Goal: Task Accomplishment & Management: Manage account settings

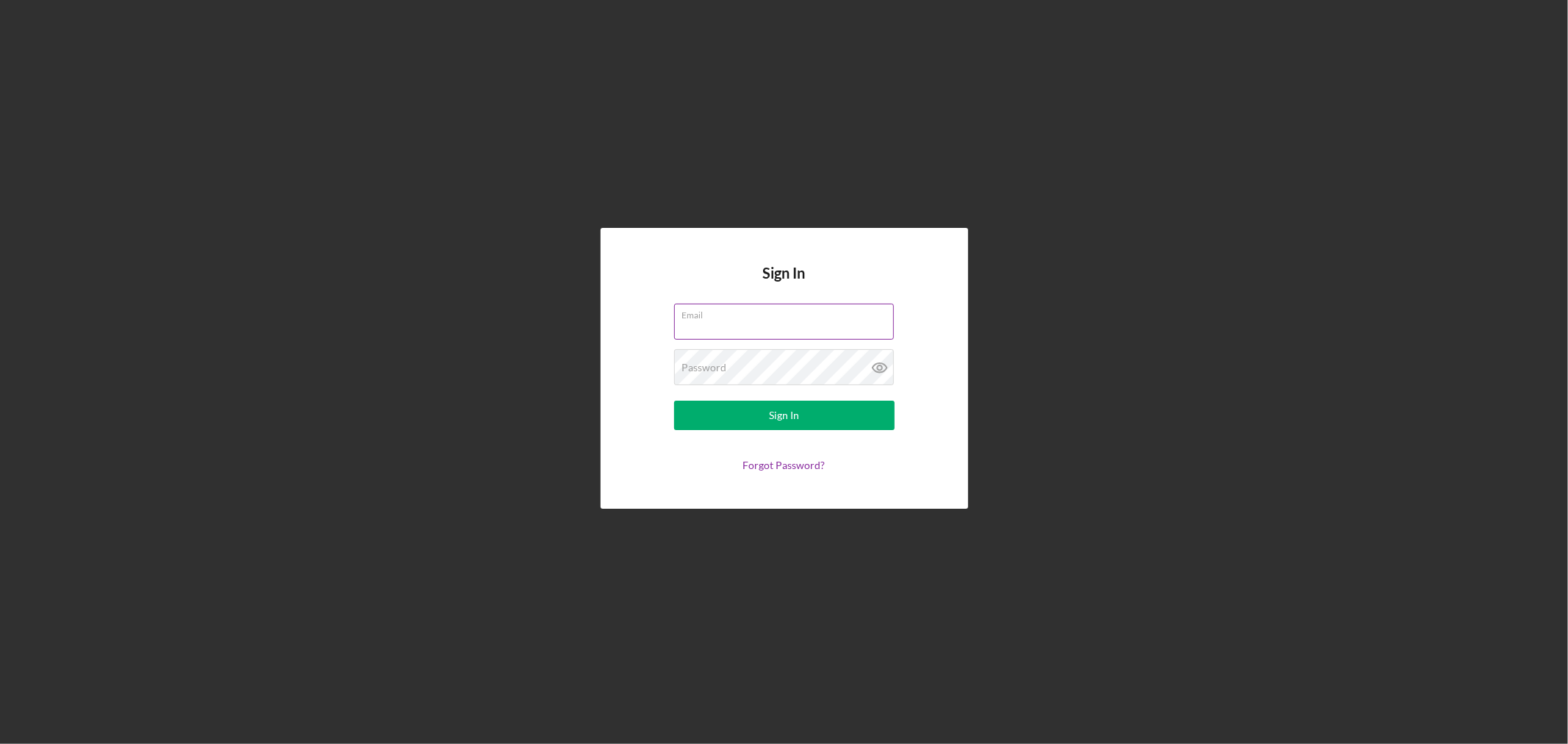
type input "[EMAIL_ADDRESS][DOMAIN_NAME]"
click at [805, 414] on button "Sign In" at bounding box center [784, 414] width 220 height 29
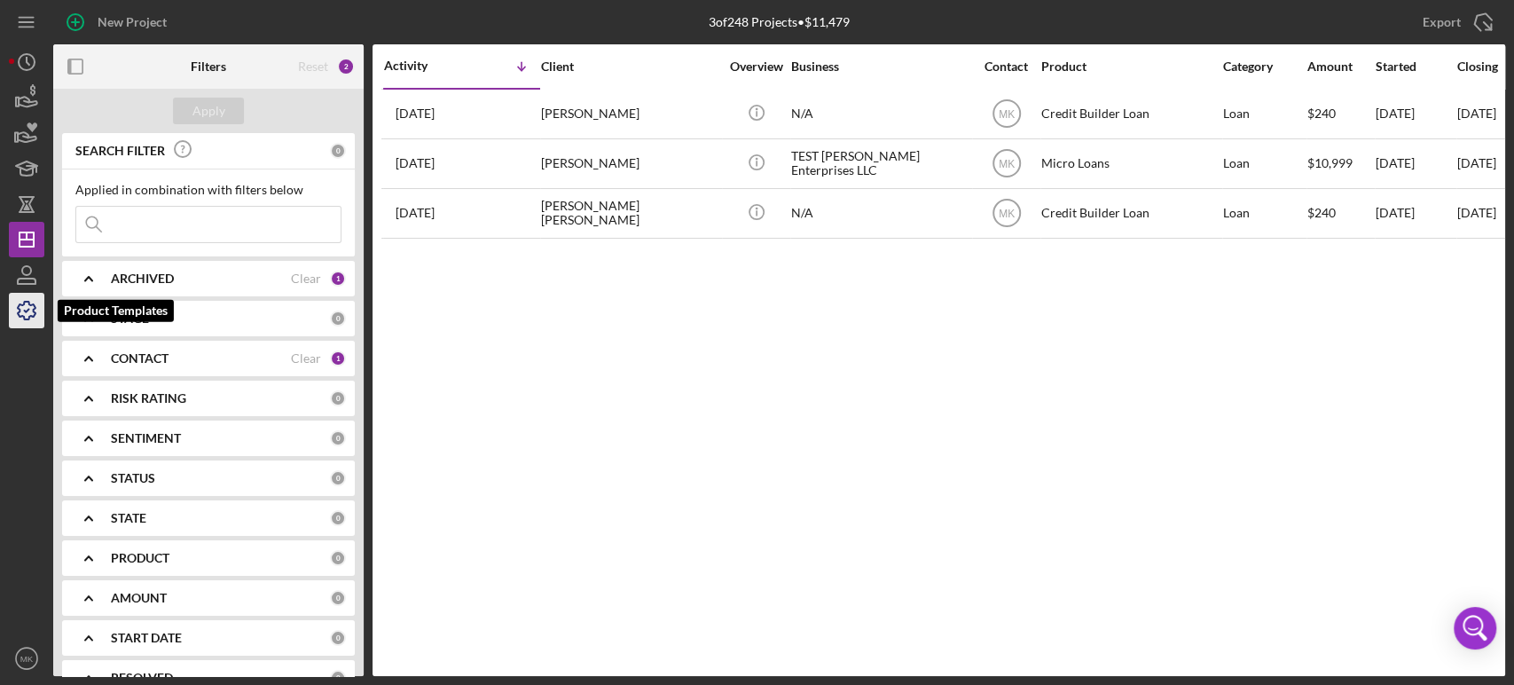
click at [31, 310] on icon "button" at bounding box center [26, 310] width 44 height 44
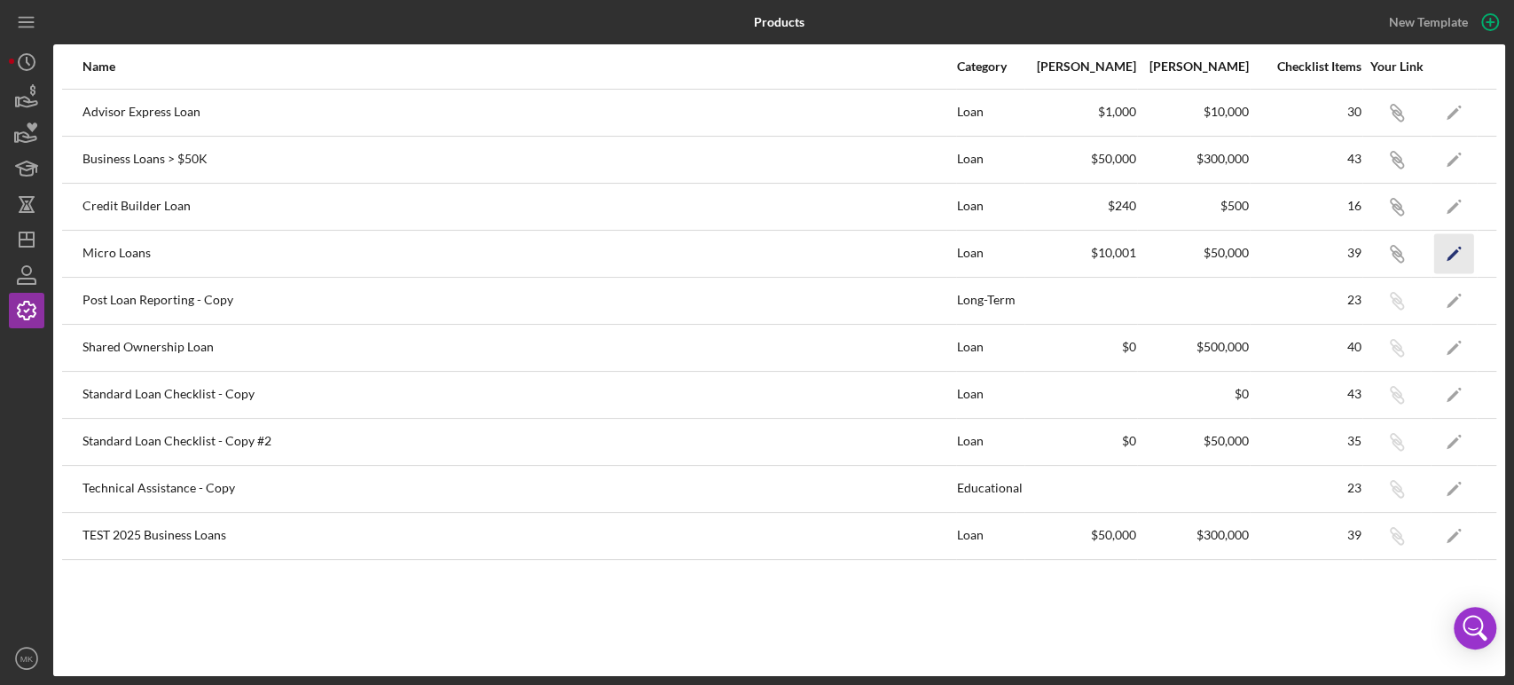
click at [1455, 254] on polygon "button" at bounding box center [1453, 254] width 12 height 12
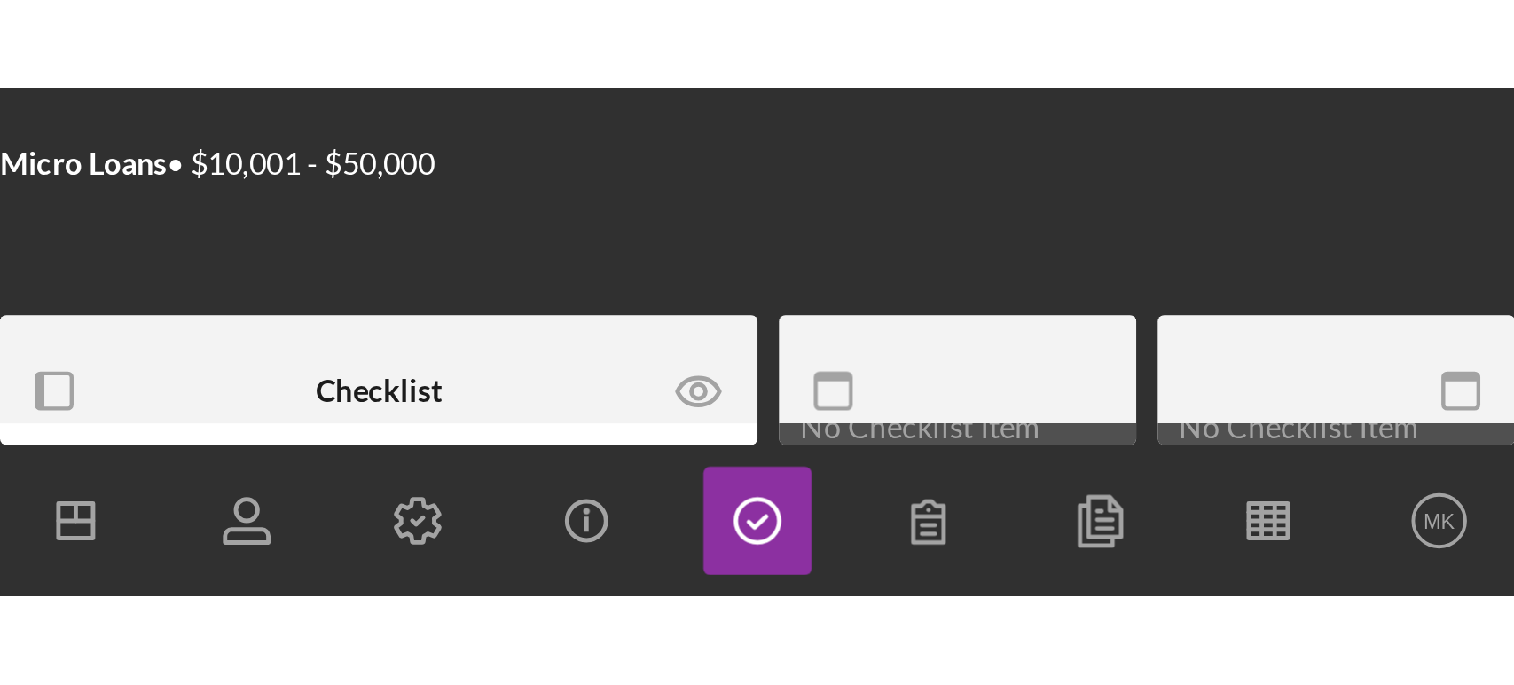
scroll to position [394, 0]
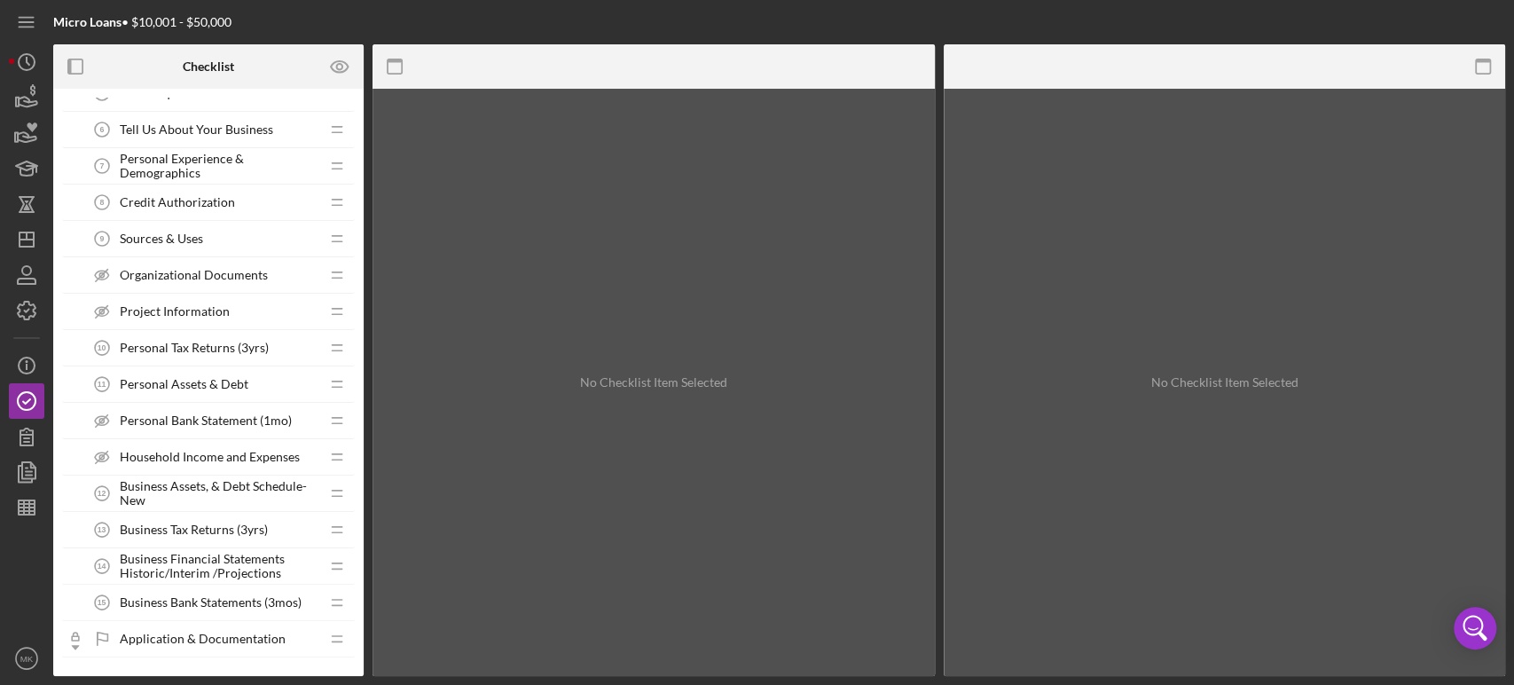
click at [199, 523] on span "Business Tax Returns (3yrs)" at bounding box center [194, 529] width 148 height 14
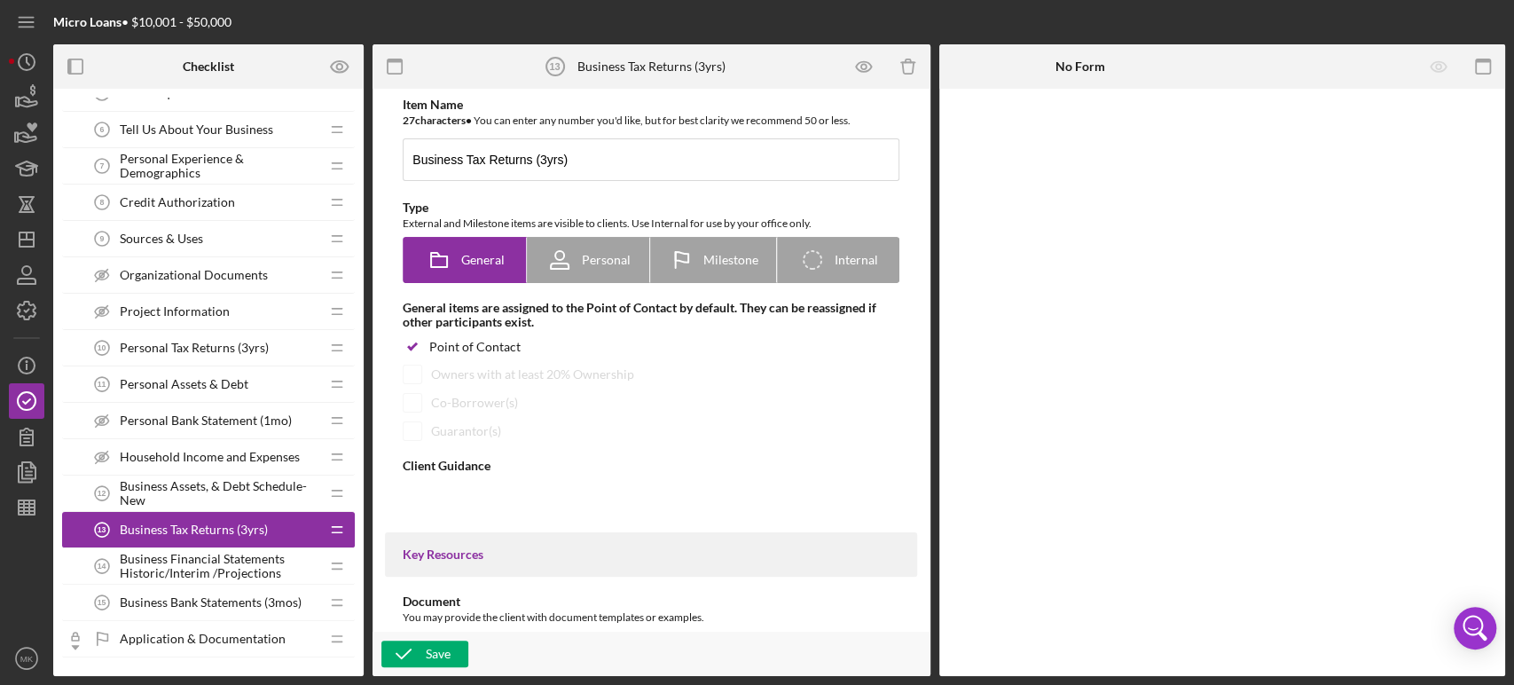
type textarea "<div>Please submit here the past 3 years of business tax returns if you file a …"
type textarea "<div>Thank you for submitting your Business Tax Returns.</div>"
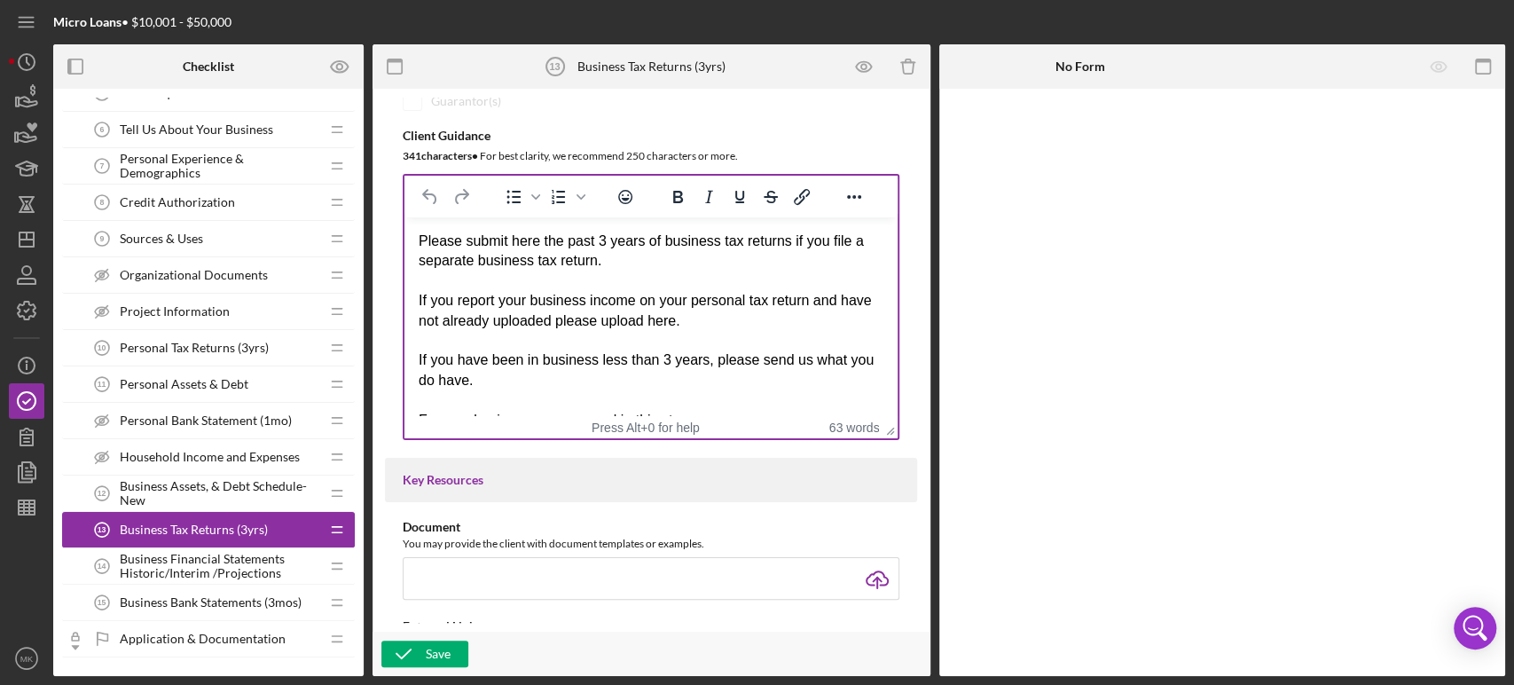
scroll to position [295, 0]
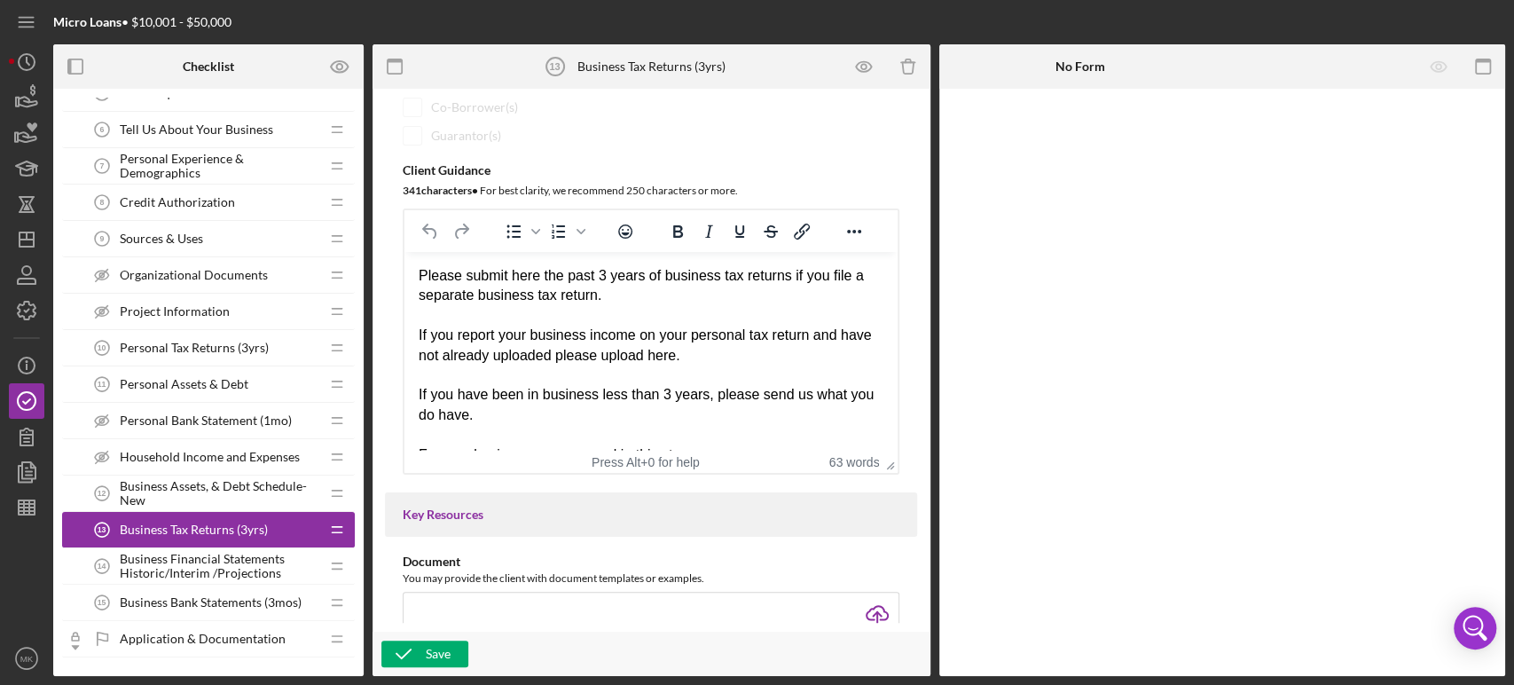
click at [192, 341] on span "Personal Tax Returns (3yrs)" at bounding box center [194, 348] width 149 height 14
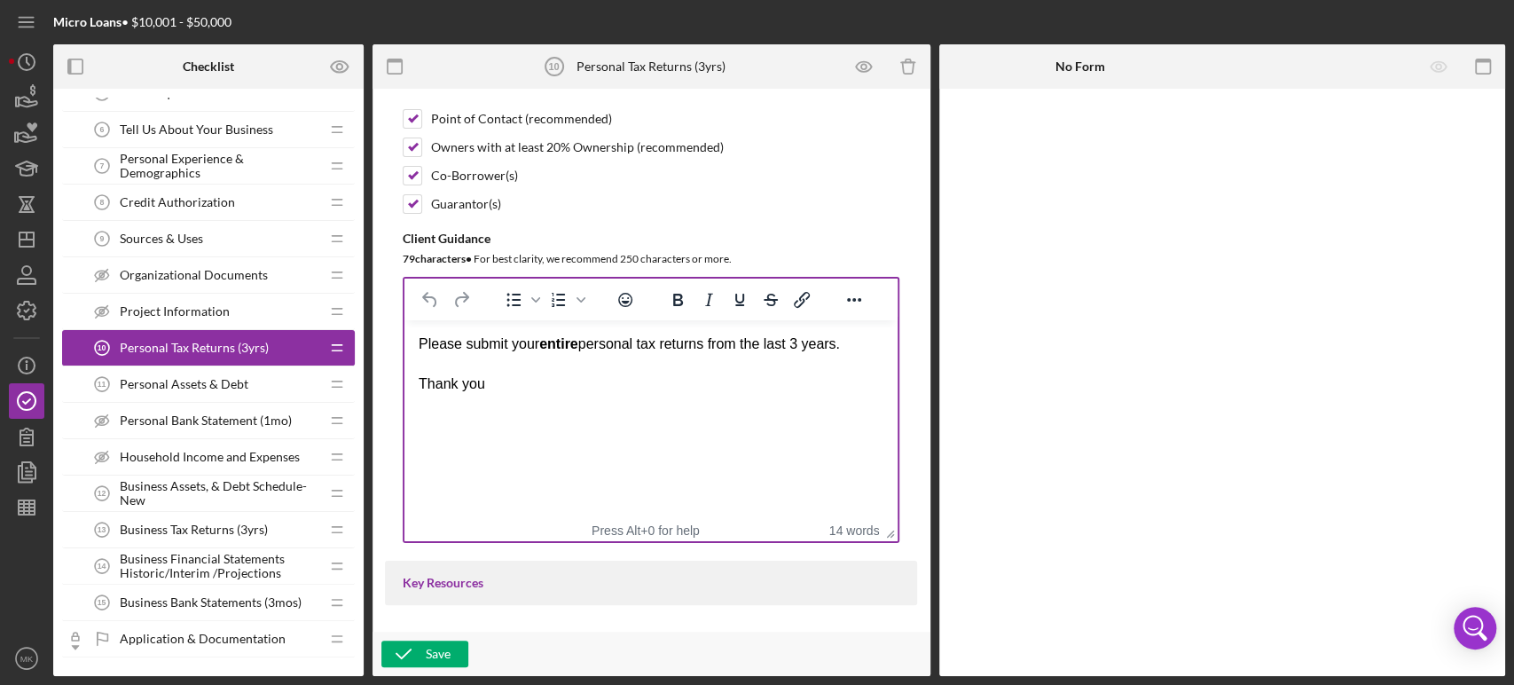
scroll to position [197, 0]
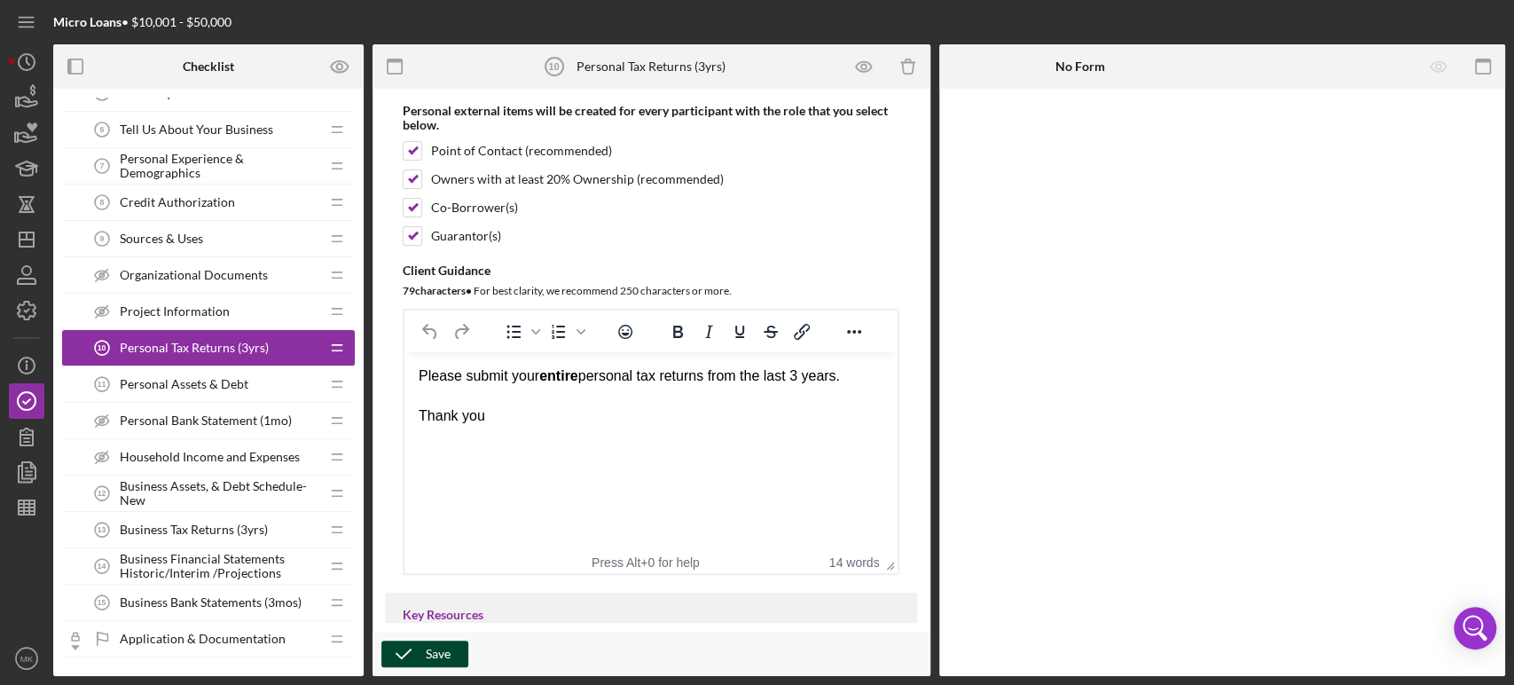
click at [437, 655] on div "Save" at bounding box center [438, 653] width 25 height 27
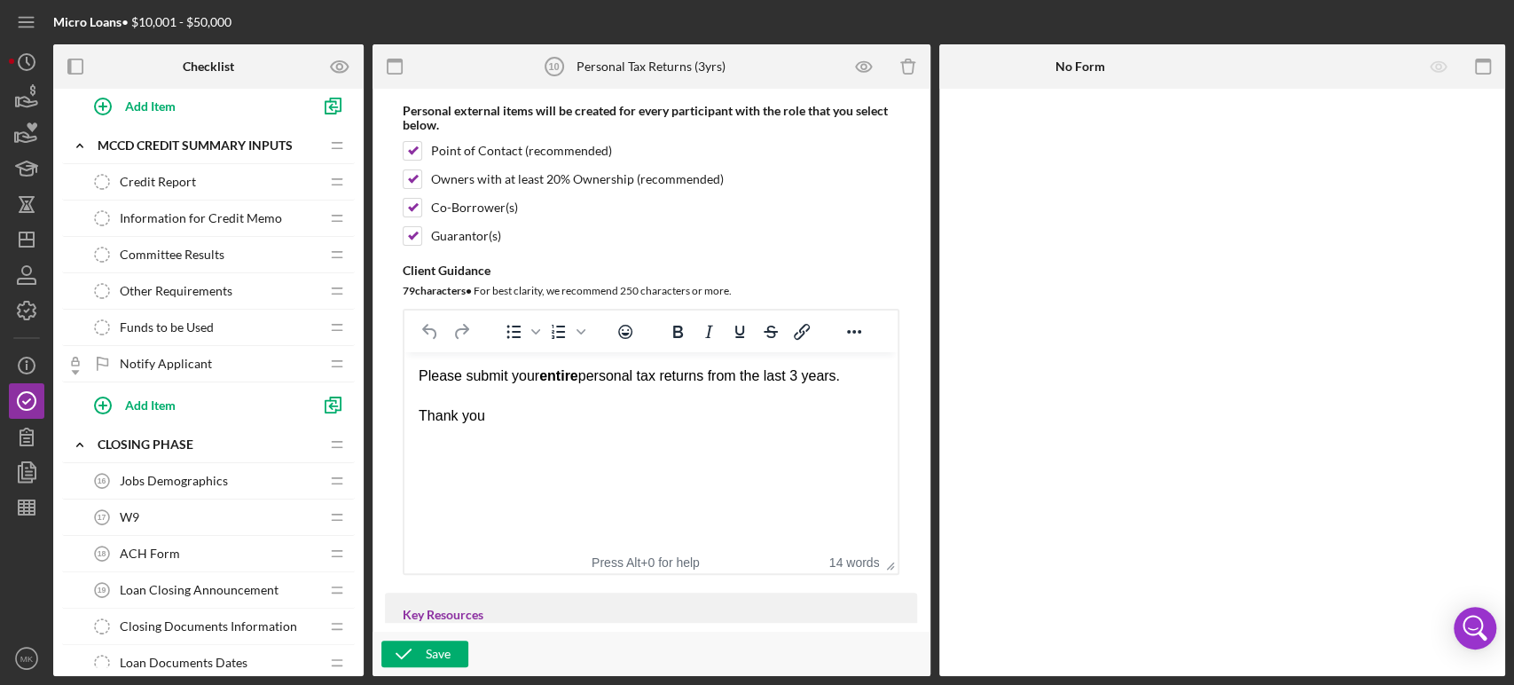
scroll to position [985, 0]
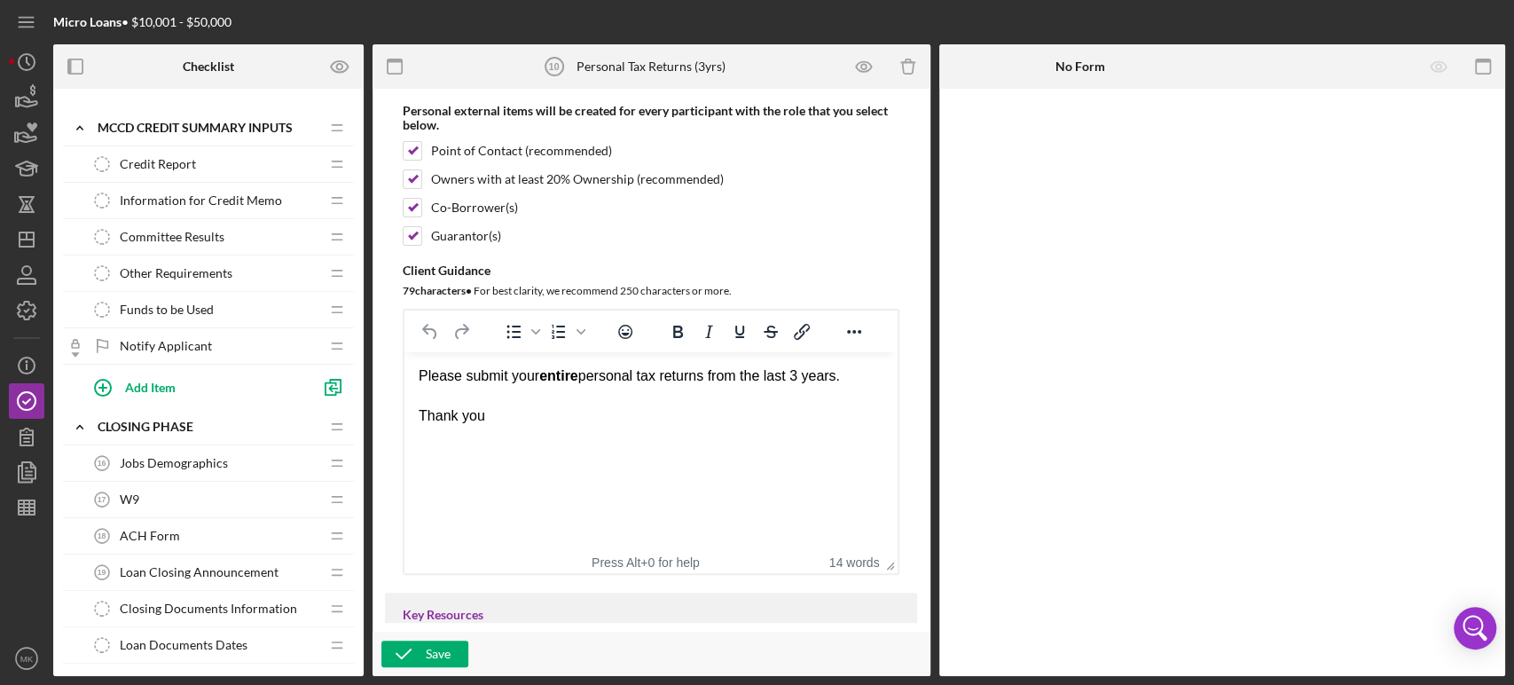
click at [256, 195] on span "Information for Credit Memo" at bounding box center [201, 200] width 162 height 14
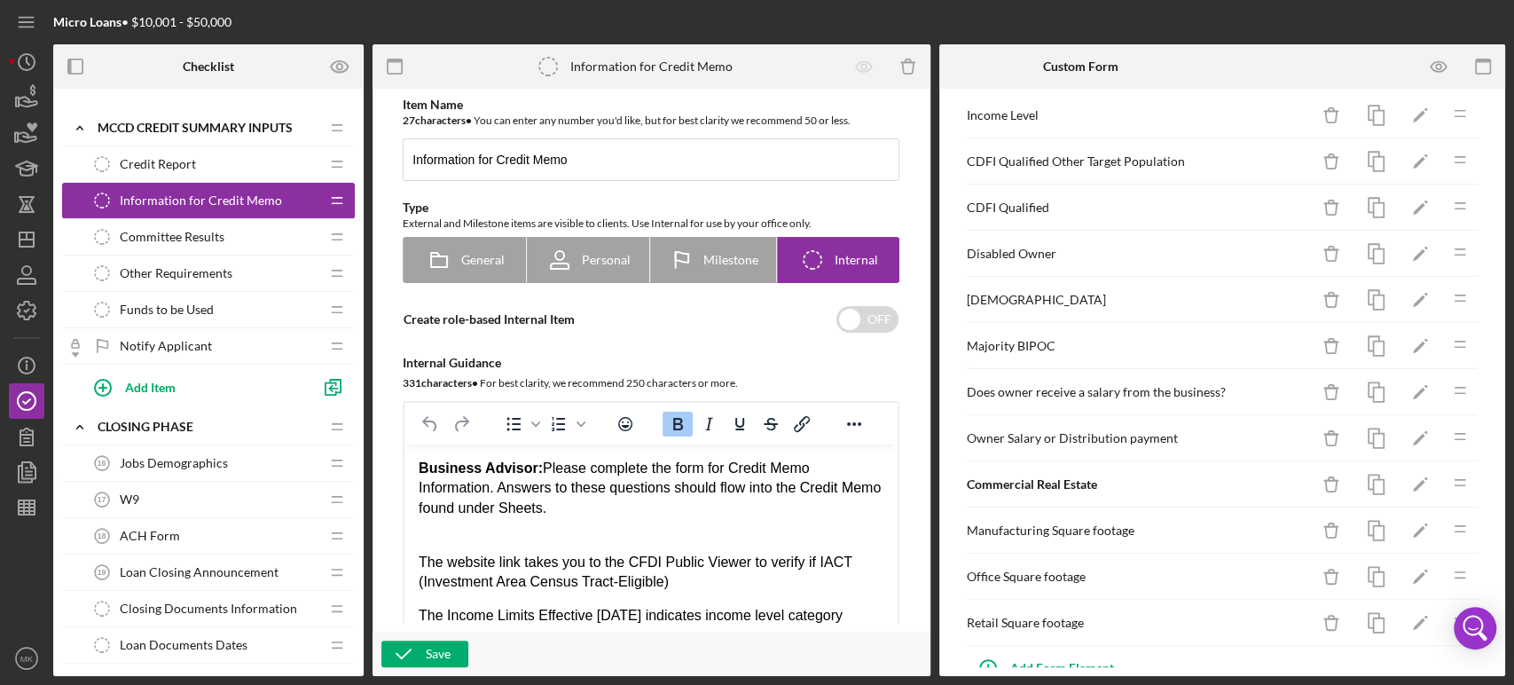
scroll to position [1112, 0]
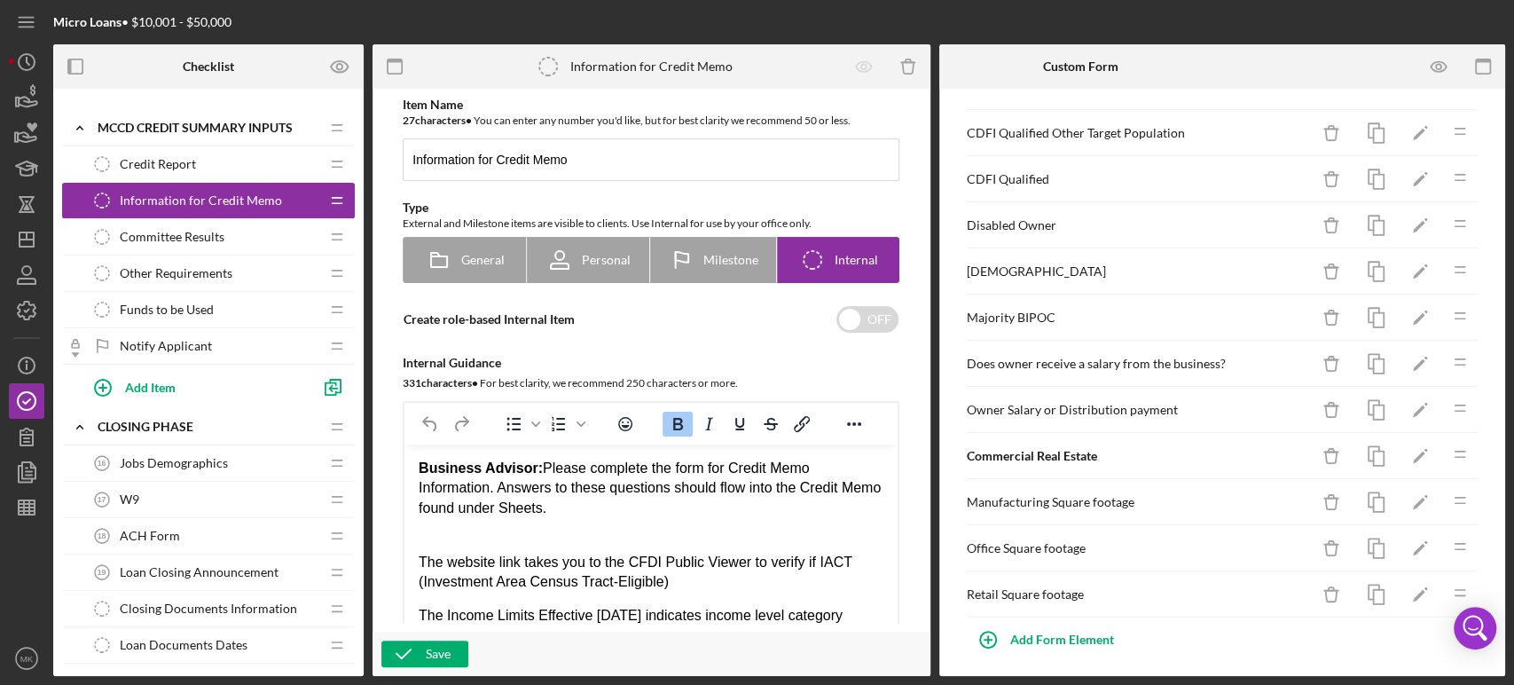
click at [187, 233] on span "Committee Results" at bounding box center [172, 237] width 105 height 14
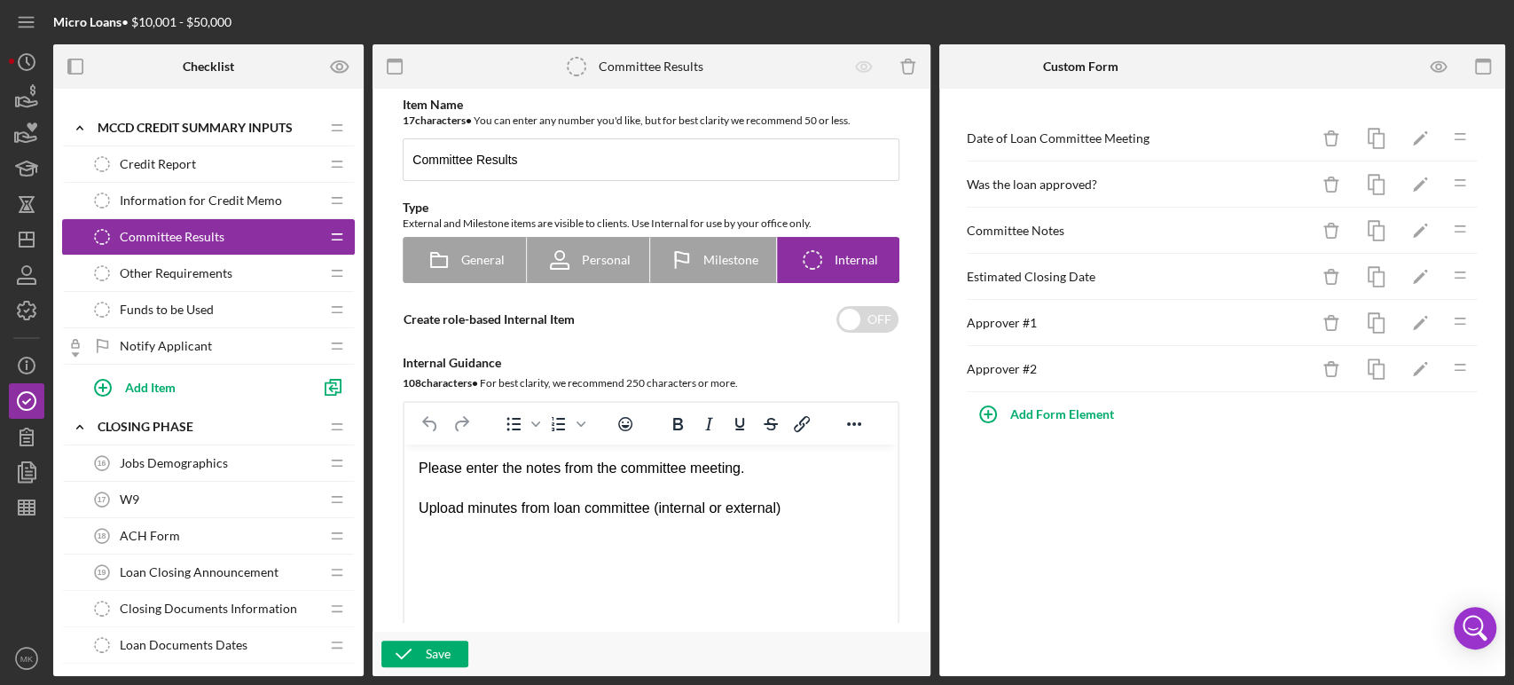
click at [241, 274] on div "Other Requirements Other Requirements" at bounding box center [201, 272] width 235 height 35
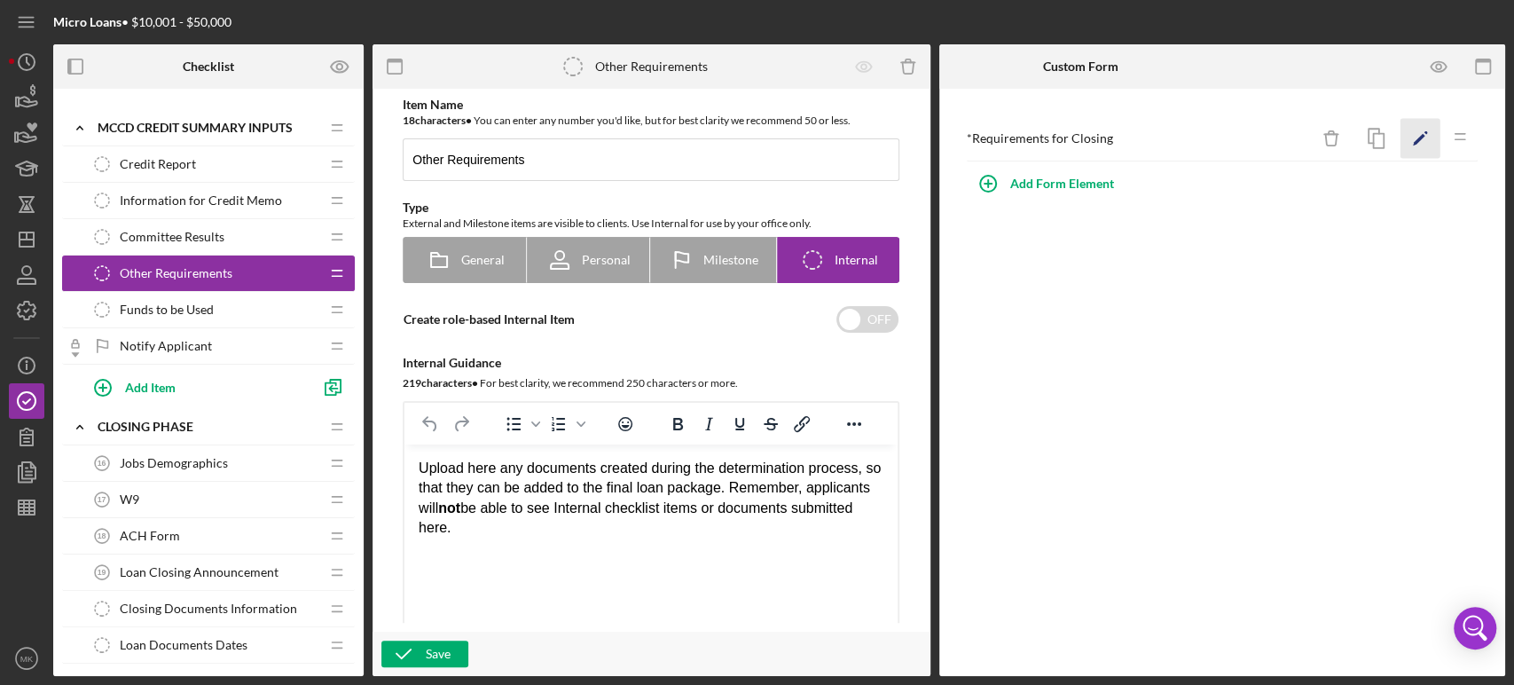
click at [1423, 137] on polygon "button" at bounding box center [1419, 140] width 12 height 12
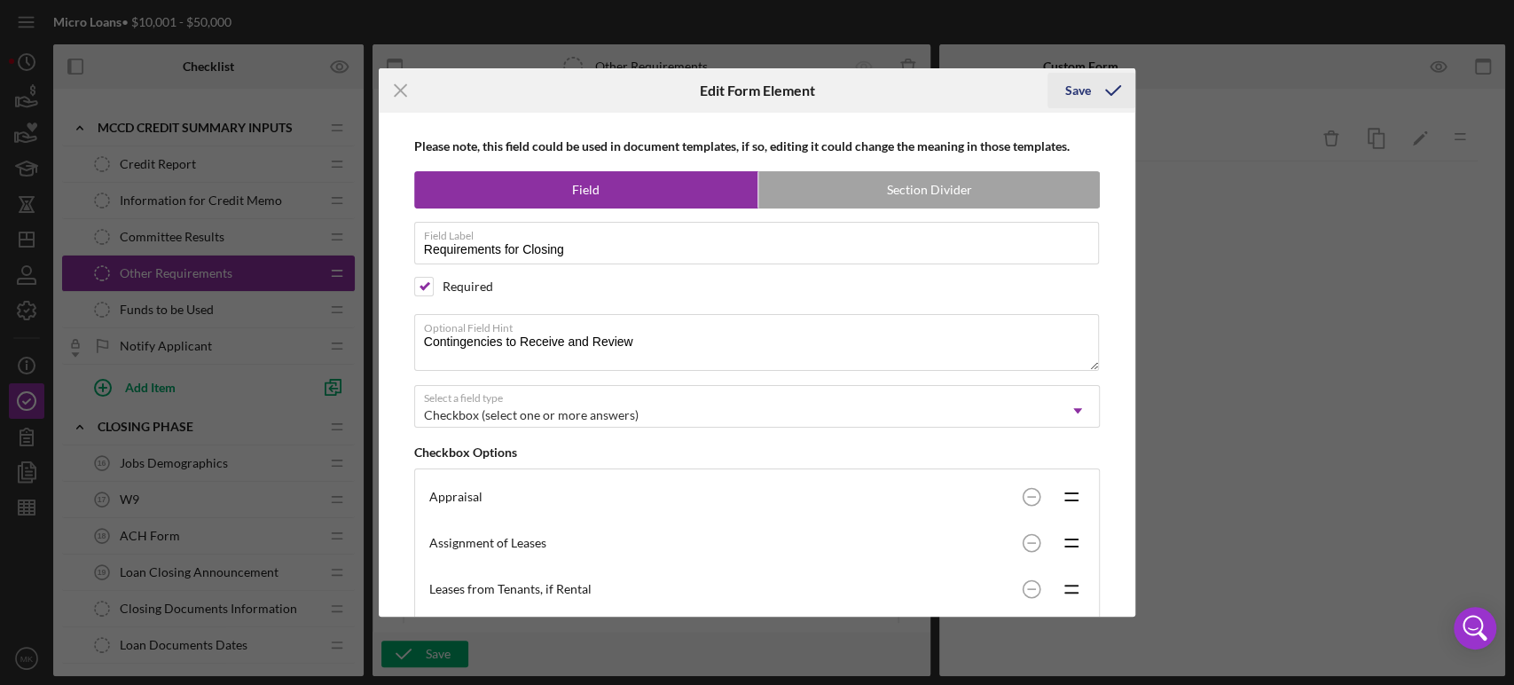
click at [1080, 90] on div "Save" at bounding box center [1078, 90] width 26 height 35
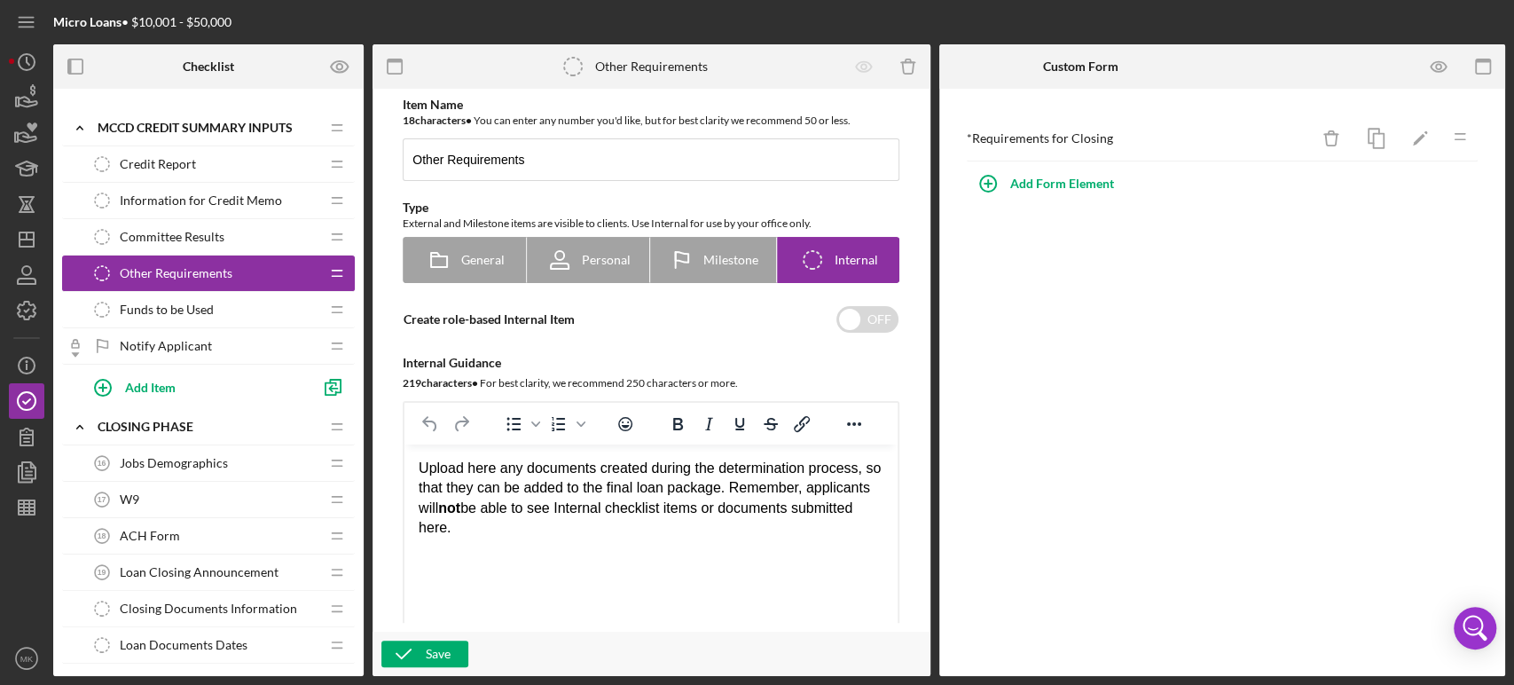
click at [206, 302] on span "Funds to be Used" at bounding box center [167, 309] width 94 height 14
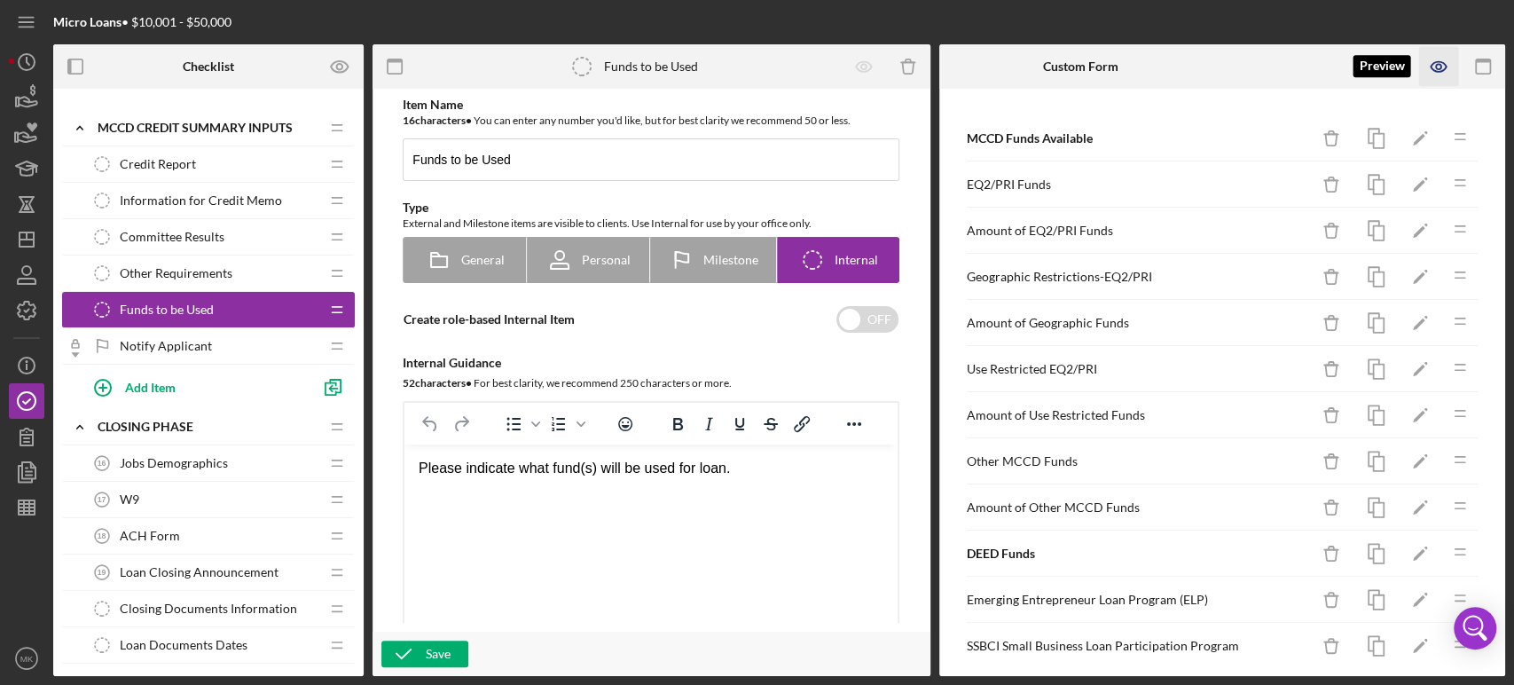
click at [1440, 62] on icon "button" at bounding box center [1439, 67] width 40 height 40
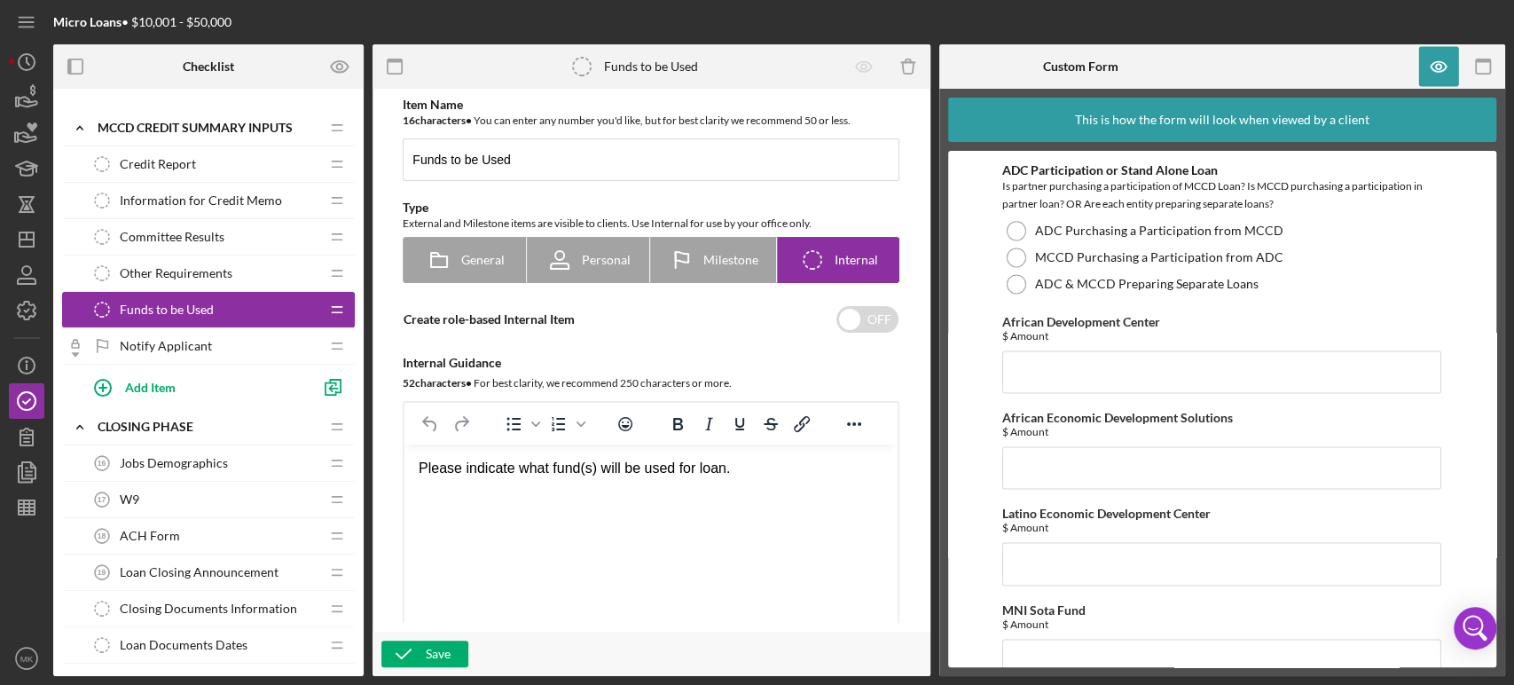
scroll to position [1411, 0]
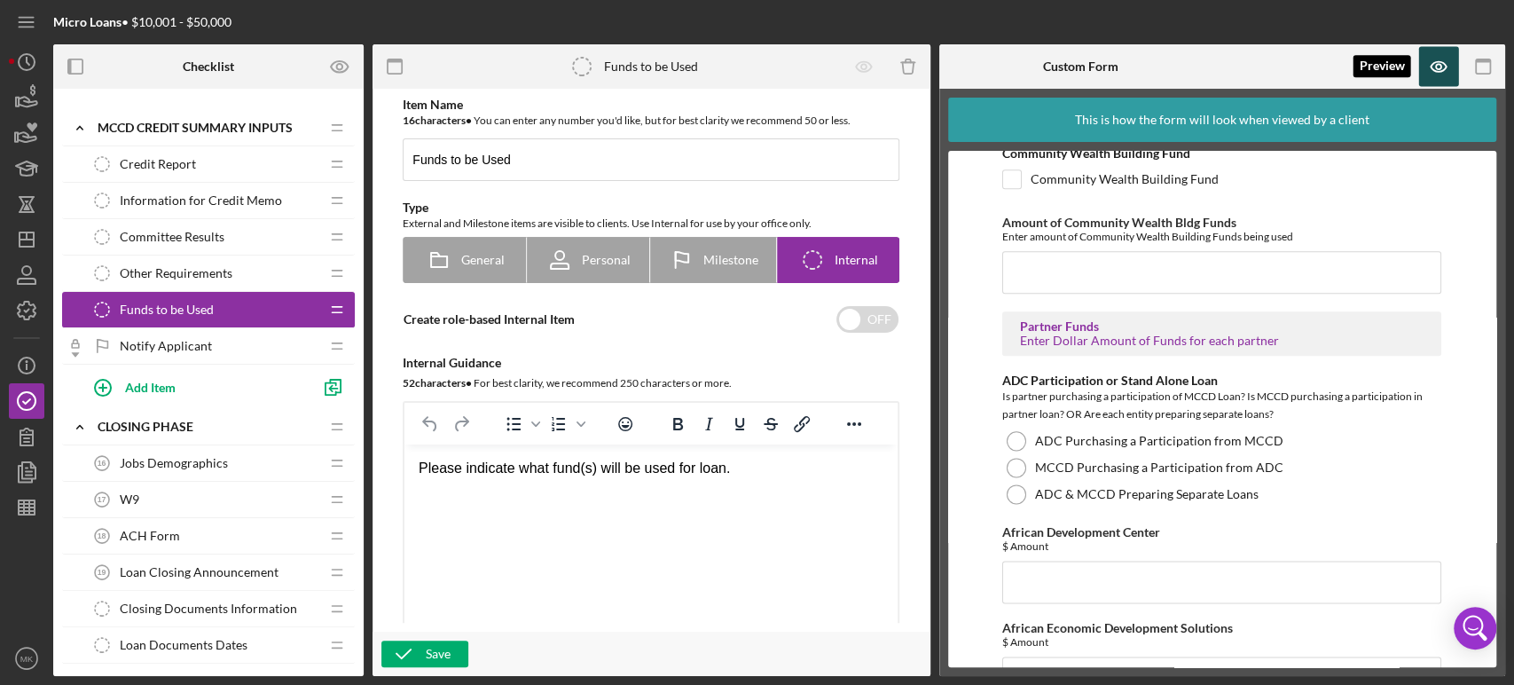
click at [1438, 67] on icon "button" at bounding box center [1439, 67] width 40 height 40
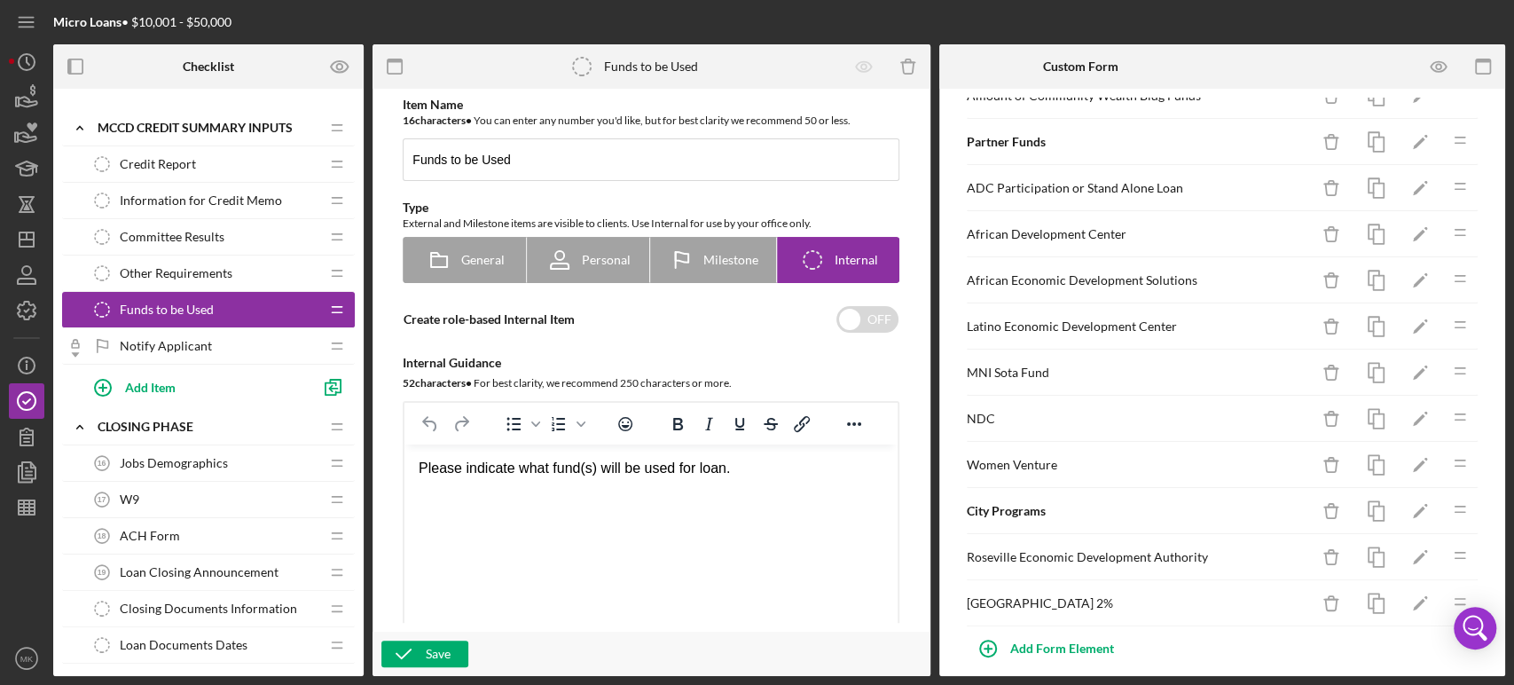
scroll to position [689, 0]
click at [1362, 182] on icon "button" at bounding box center [1376, 188] width 40 height 40
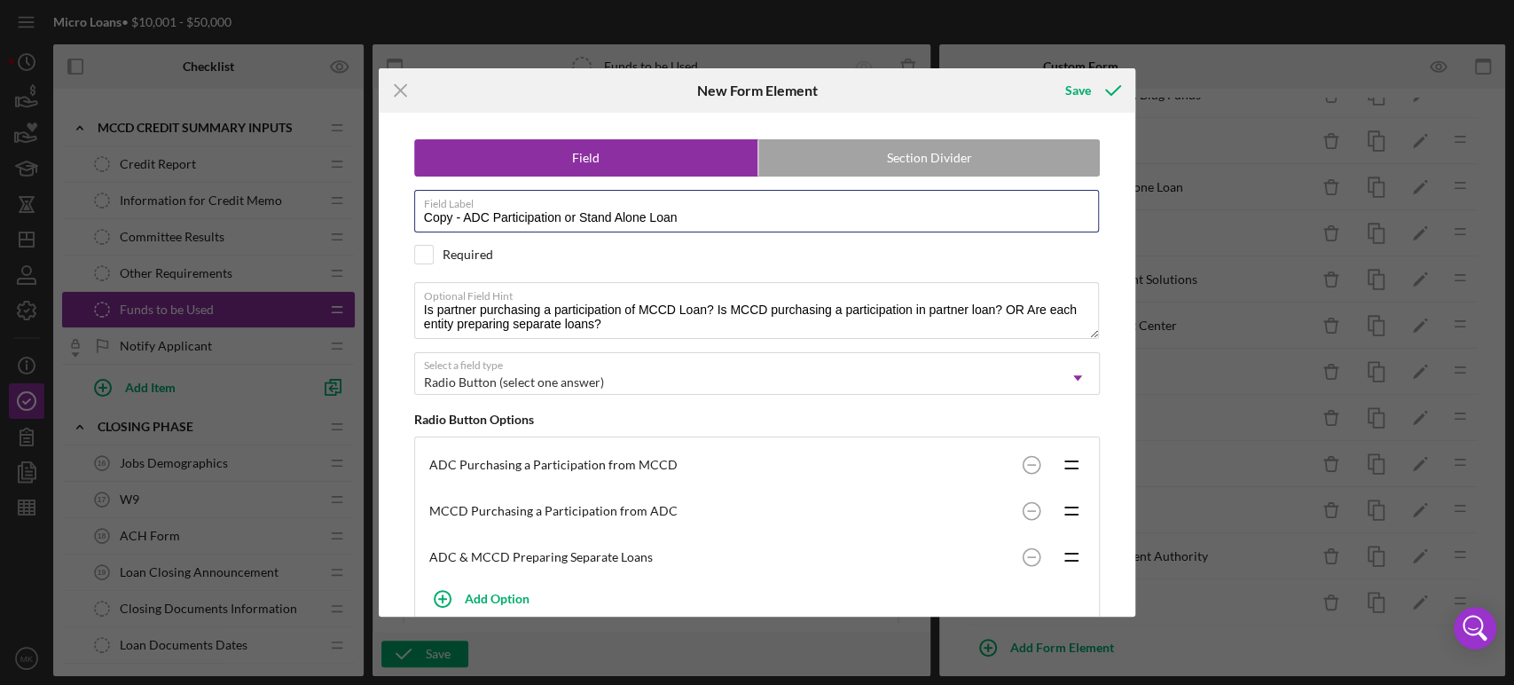
drag, startPoint x: 492, startPoint y: 215, endPoint x: 385, endPoint y: 224, distance: 107.7
click at [385, 224] on div "Field Section Divider Field Label Copy - ADC Participation or Stand Alone Loan …" at bounding box center [757, 365] width 757 height 504
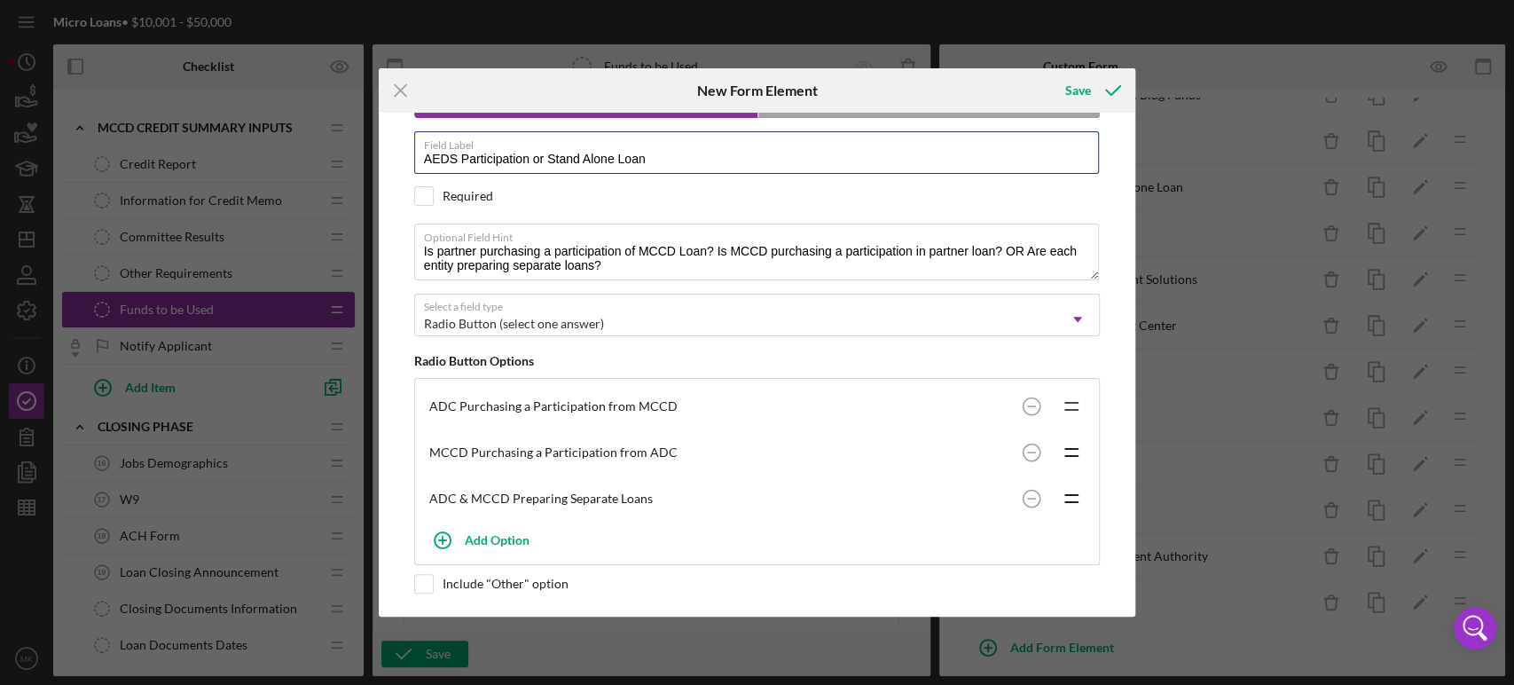
type input "AEDS Participation or Stand Alone Loan"
click at [1064, 402] on icon "Icon/Drag" at bounding box center [1071, 406] width 44 height 44
click at [1033, 403] on circle at bounding box center [1032, 405] width 17 height 17
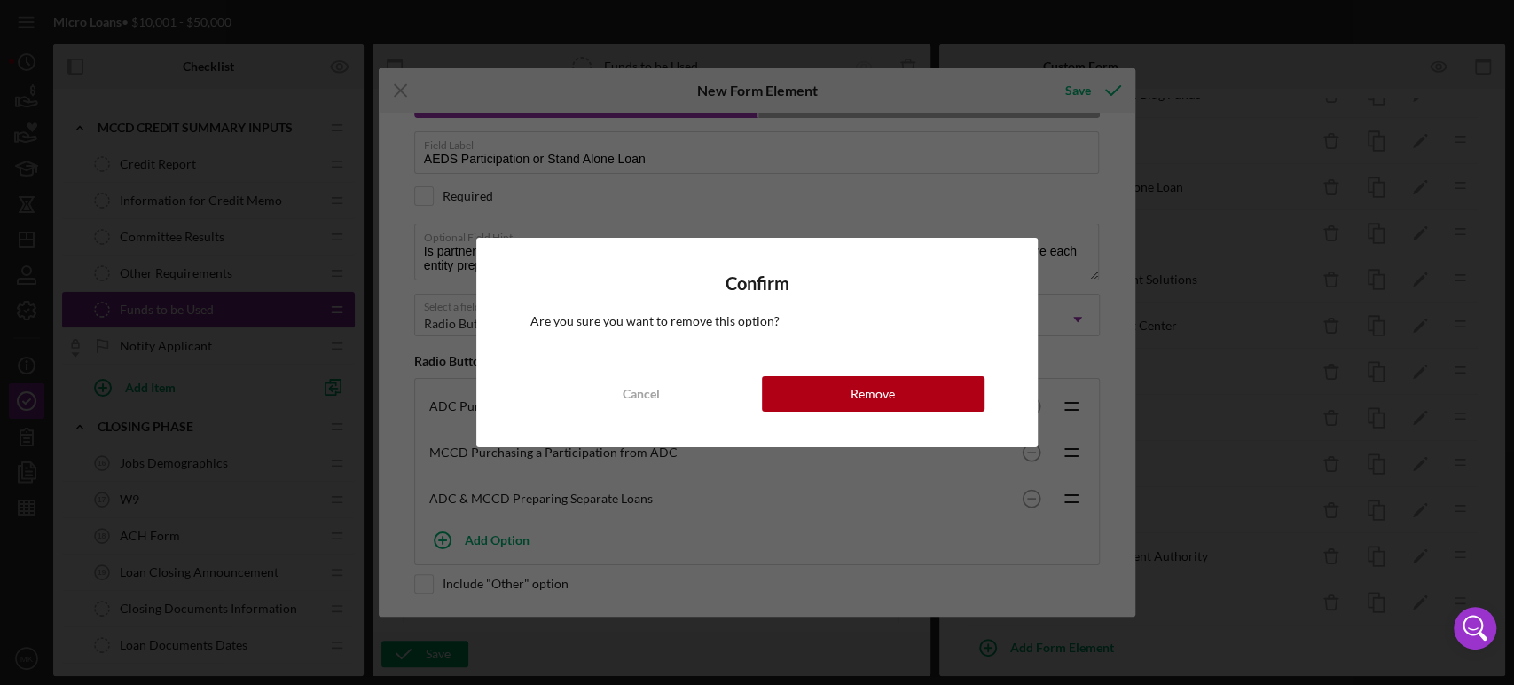
click at [841, 393] on button "Remove" at bounding box center [873, 393] width 223 height 35
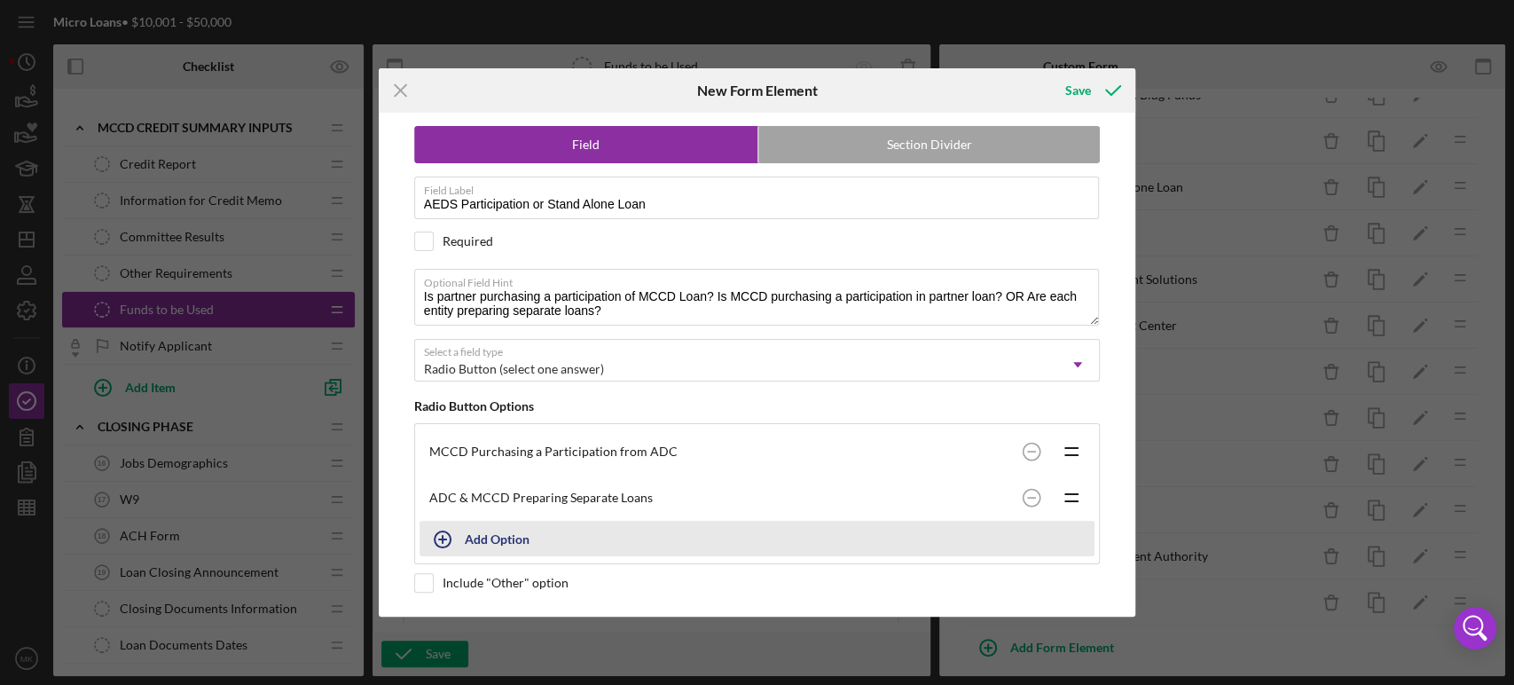
click at [472, 537] on button "Add Option" at bounding box center [758, 538] width 676 height 35
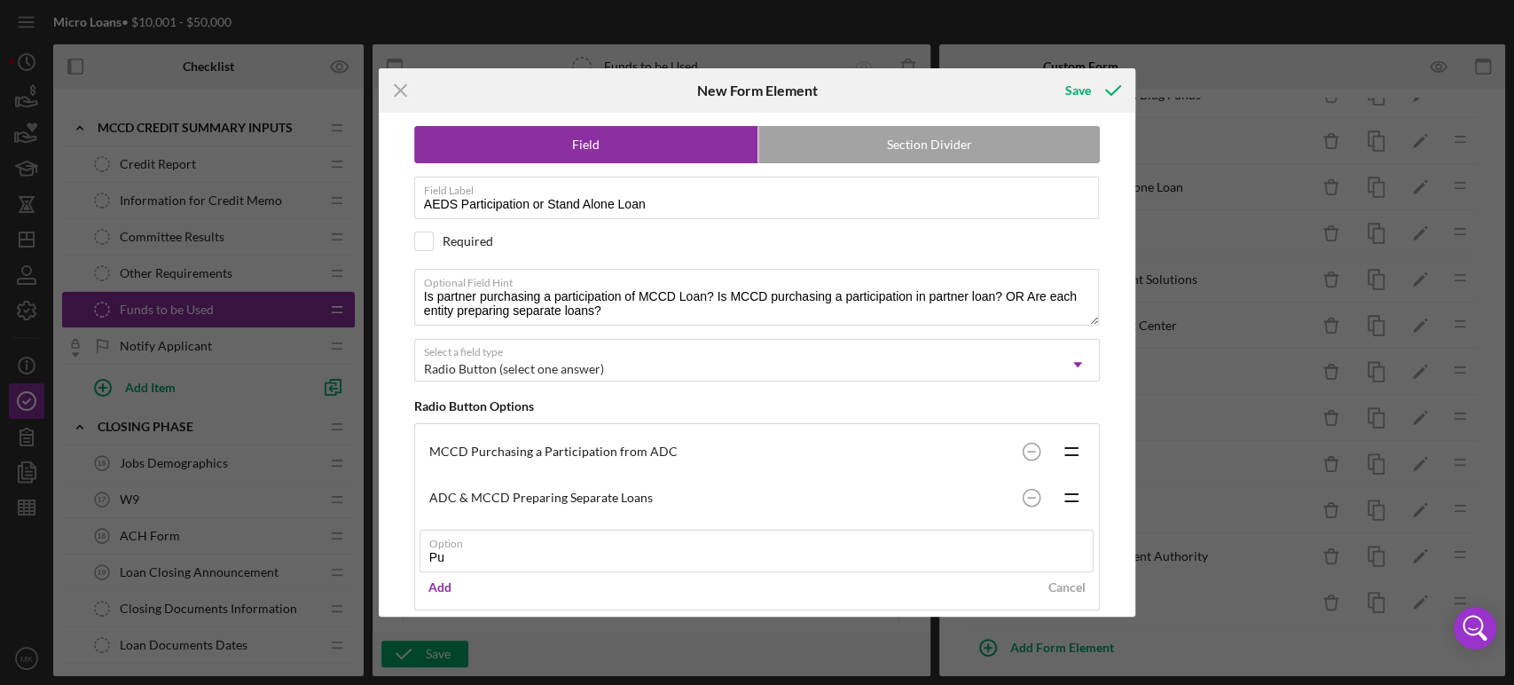
type input "P"
type input "Partner Purchasing Participation from MCCD"
click at [449, 587] on div "Add" at bounding box center [439, 587] width 23 height 27
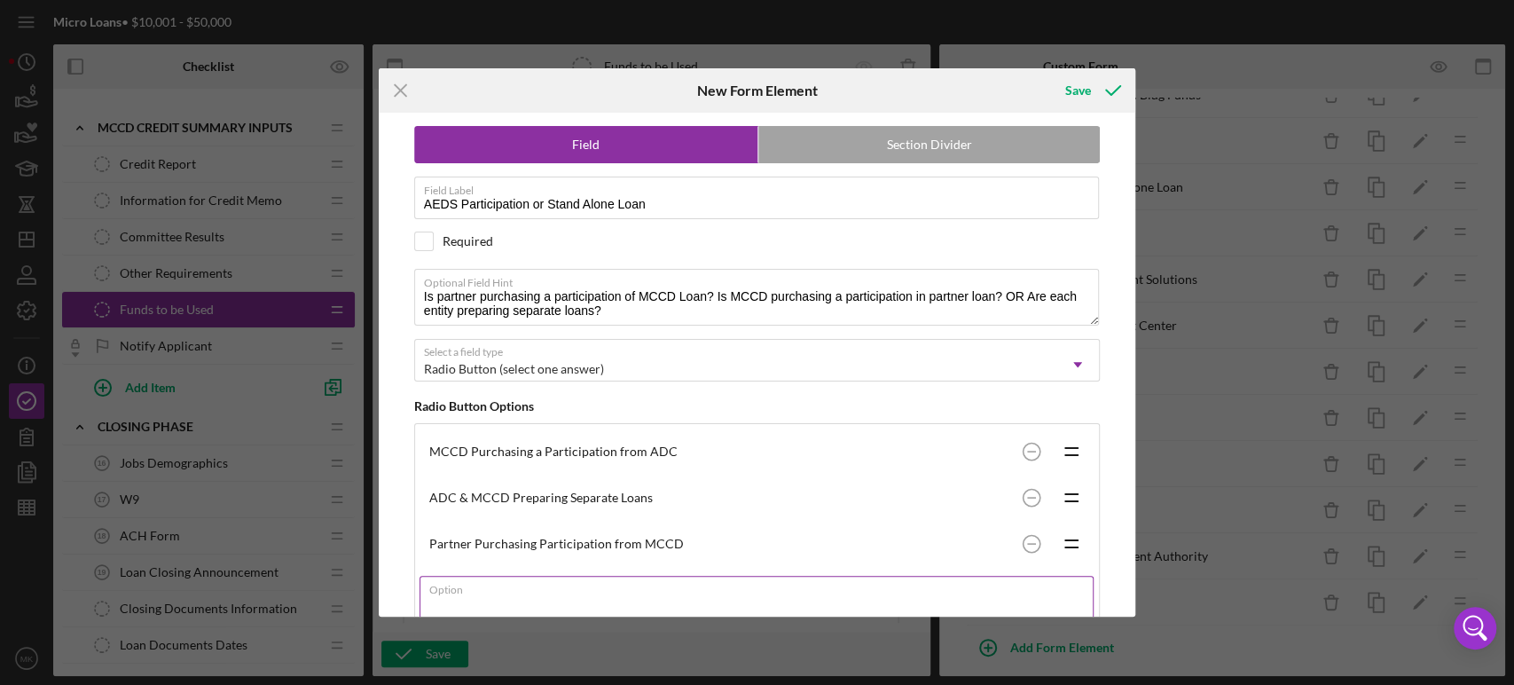
click at [497, 589] on div "Option" at bounding box center [758, 598] width 676 height 44
click at [497, 589] on div "Option Required" at bounding box center [758, 602] width 676 height 53
click at [819, 594] on input "Option" at bounding box center [757, 597] width 675 height 43
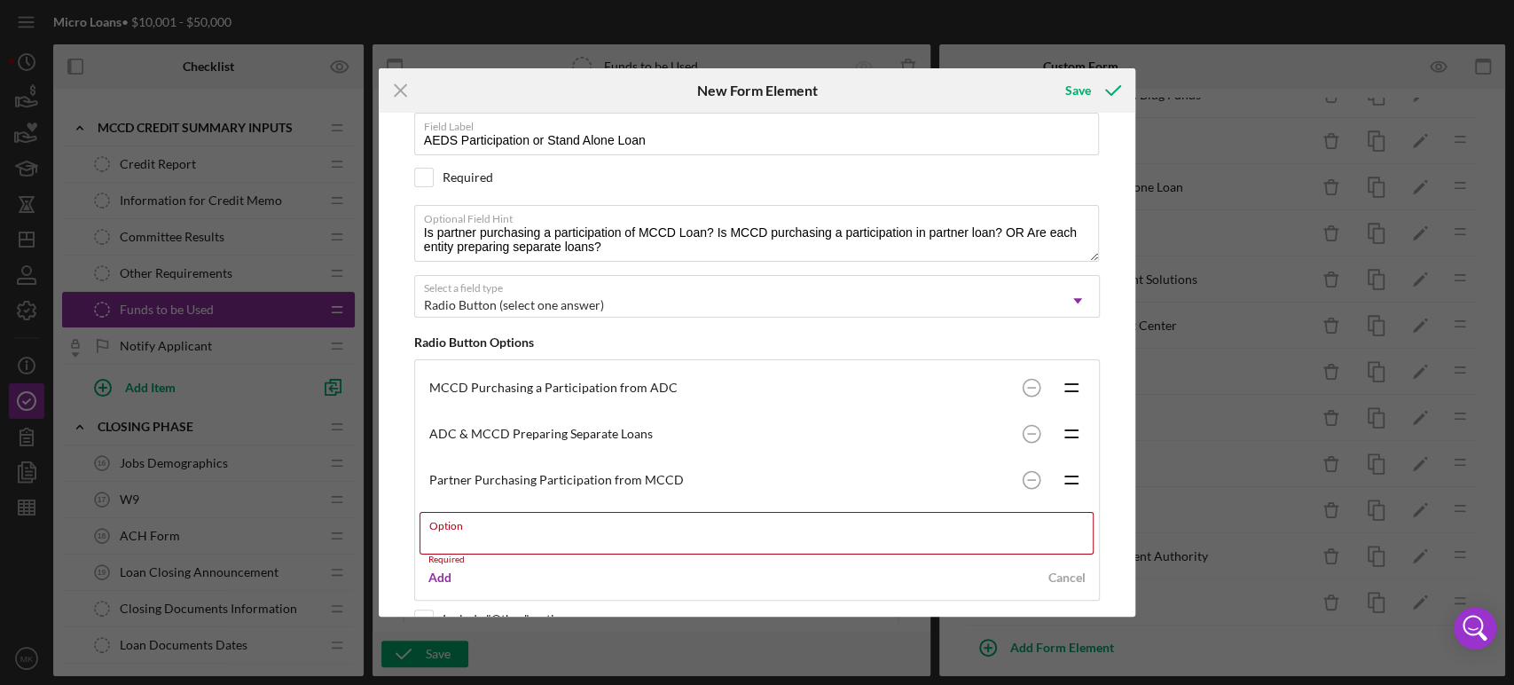
scroll to position [114, 0]
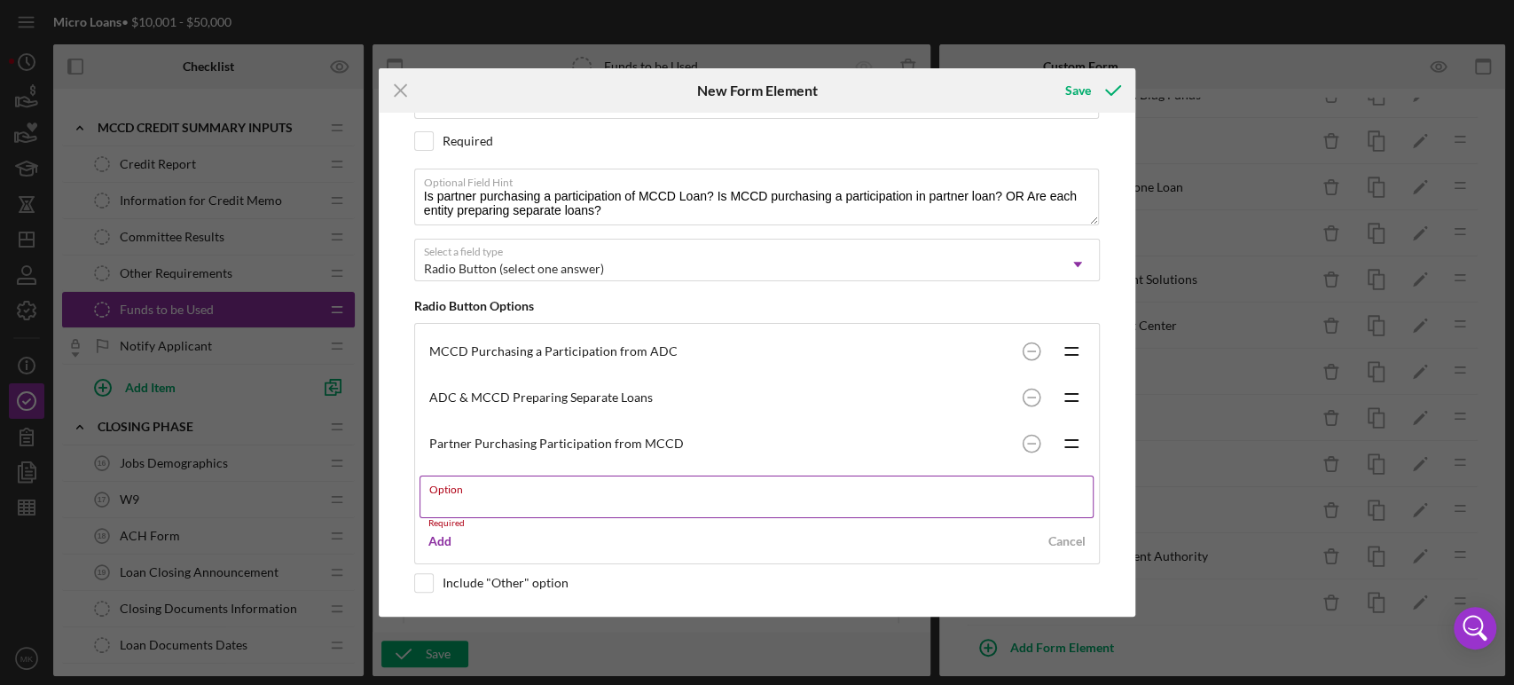
click at [467, 490] on label "Option" at bounding box center [761, 486] width 665 height 20
click at [467, 490] on input "Option" at bounding box center [757, 496] width 675 height 43
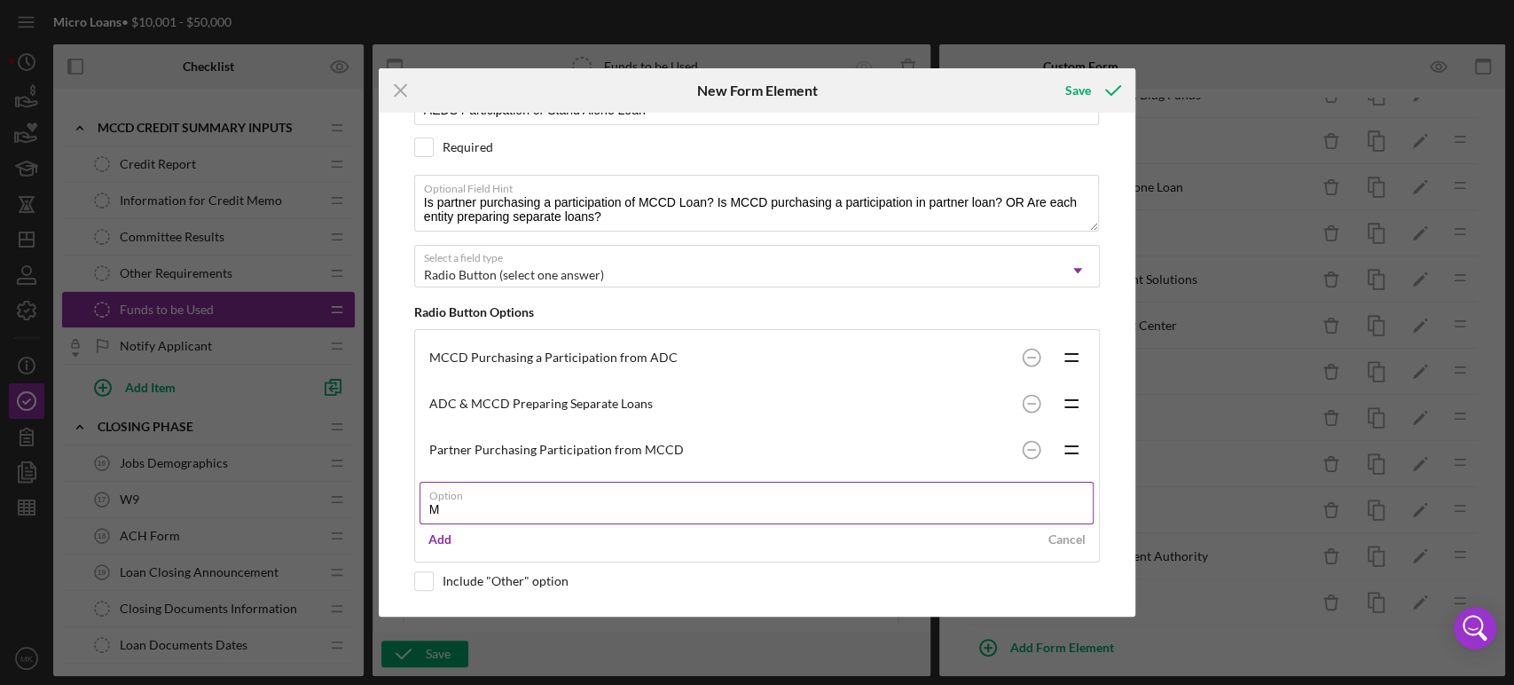
scroll to position [106, 0]
click at [500, 509] on input "MCCD Purchsing a" at bounding box center [757, 504] width 675 height 43
click at [584, 502] on input "MCCD Purchasing a" at bounding box center [757, 504] width 675 height 43
type input "MCCD Purchasing a Participation from Partner"
click at [447, 540] on div "Add" at bounding box center [439, 541] width 23 height 27
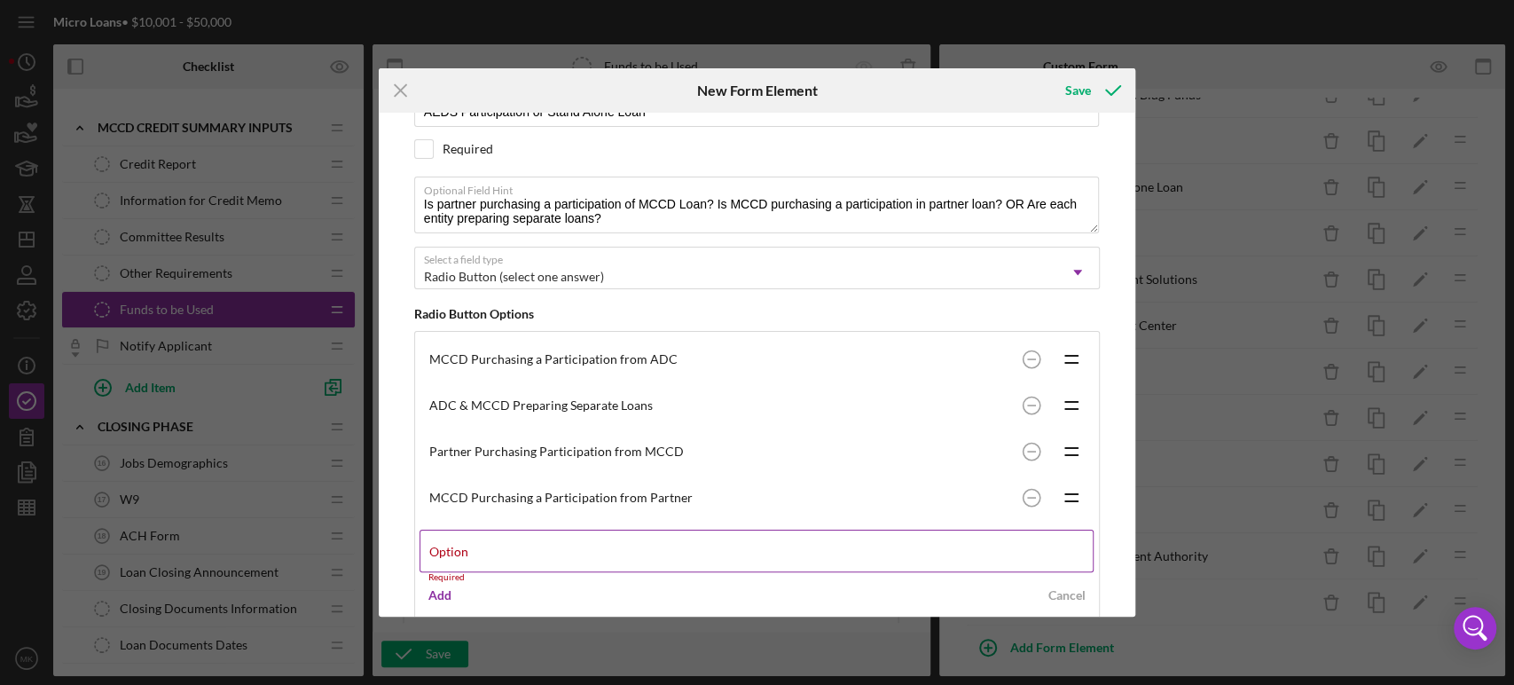
click at [468, 545] on label "Option" at bounding box center [448, 552] width 39 height 14
click at [510, 544] on input "Option" at bounding box center [757, 551] width 675 height 43
type input "Partner & MCCD Preparing Separate Loans"
click at [442, 585] on div "Add" at bounding box center [439, 587] width 23 height 27
click at [1029, 354] on circle at bounding box center [1032, 358] width 17 height 17
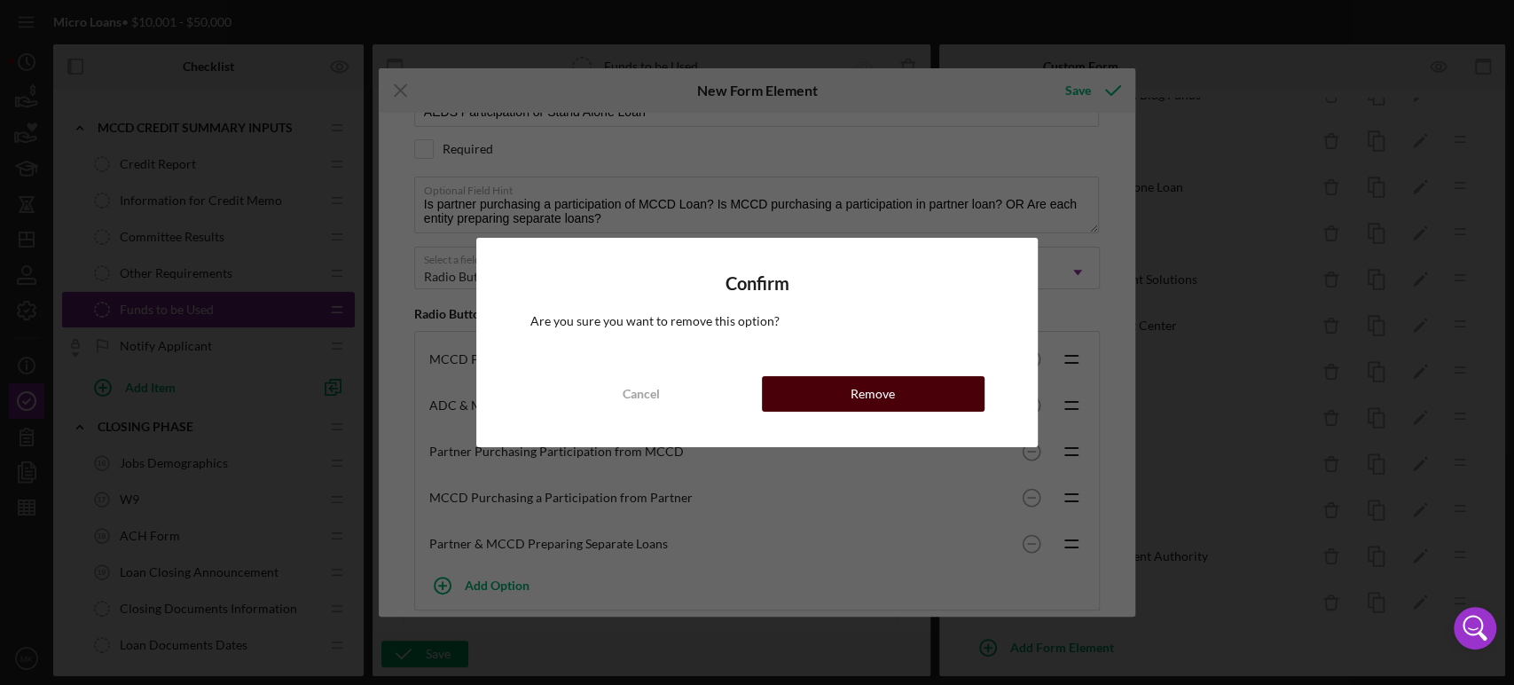
click at [884, 398] on div "Remove" at bounding box center [873, 393] width 44 height 35
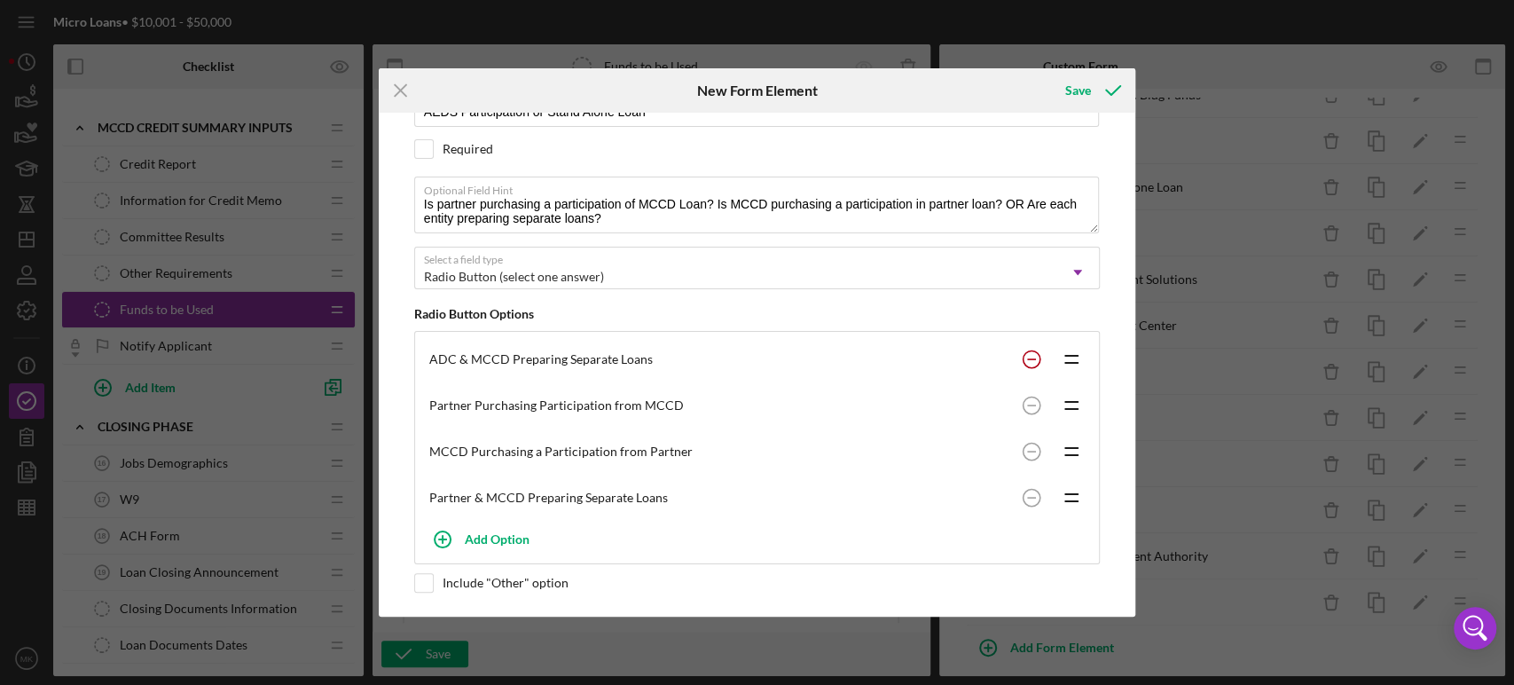
click at [1028, 360] on circle at bounding box center [1032, 358] width 17 height 17
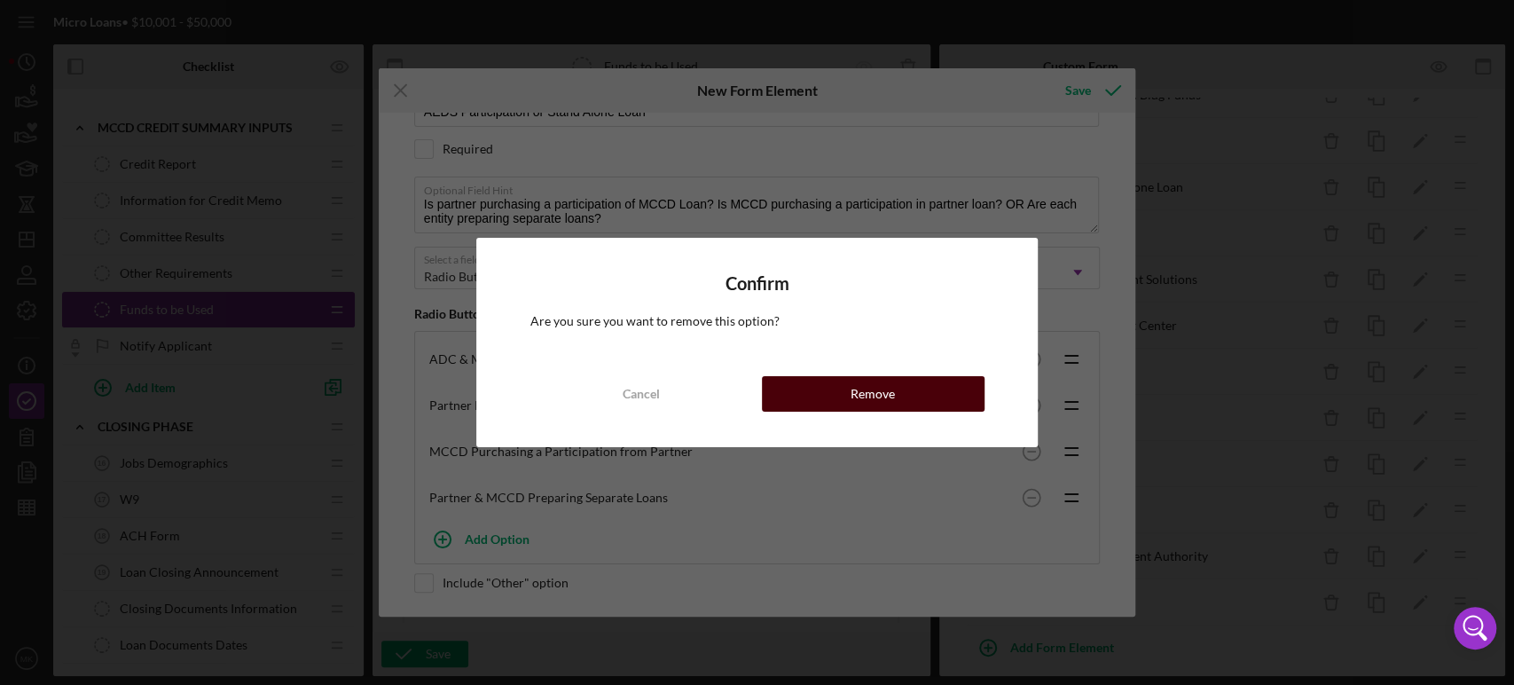
click at [870, 397] on div "Remove" at bounding box center [873, 393] width 44 height 35
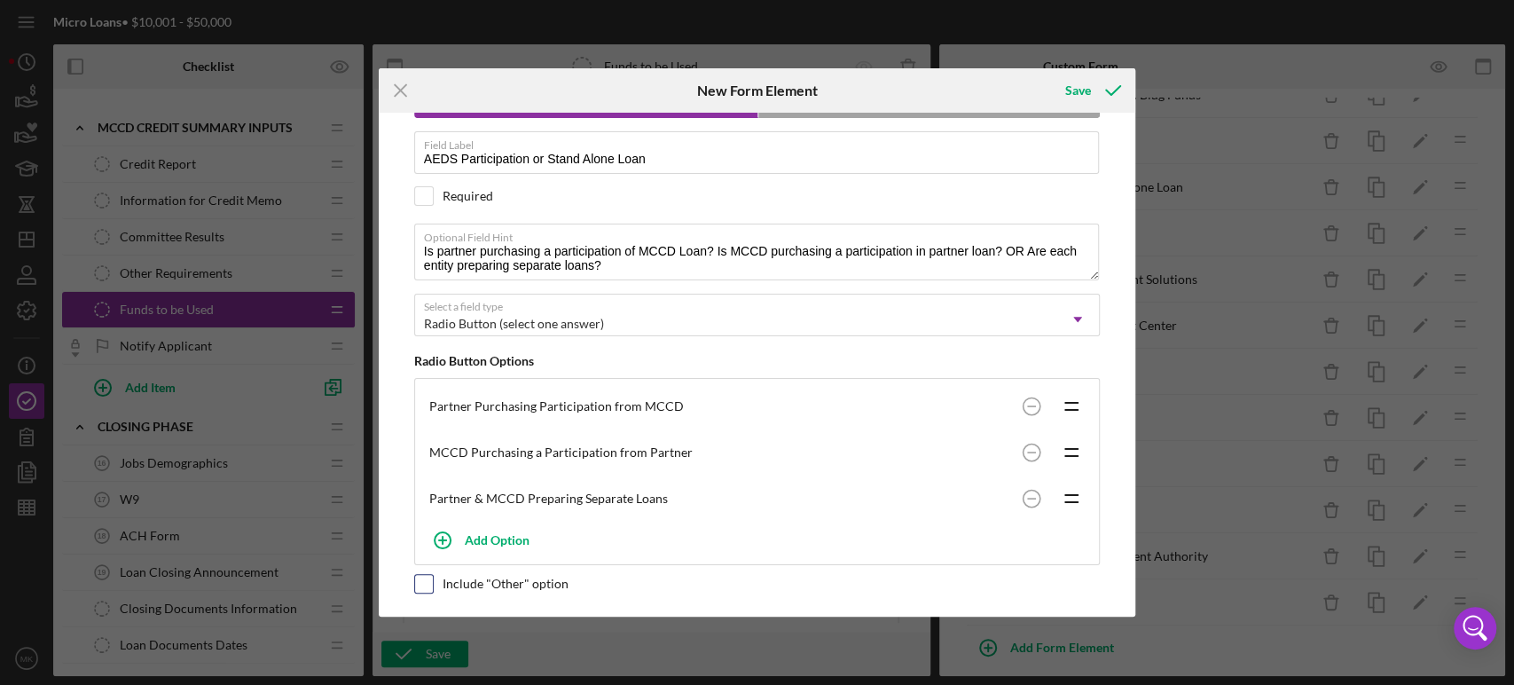
click at [428, 580] on input "checkbox" at bounding box center [424, 584] width 18 height 18
checkbox input "true"
click at [1079, 86] on div "Save" at bounding box center [1078, 90] width 26 height 35
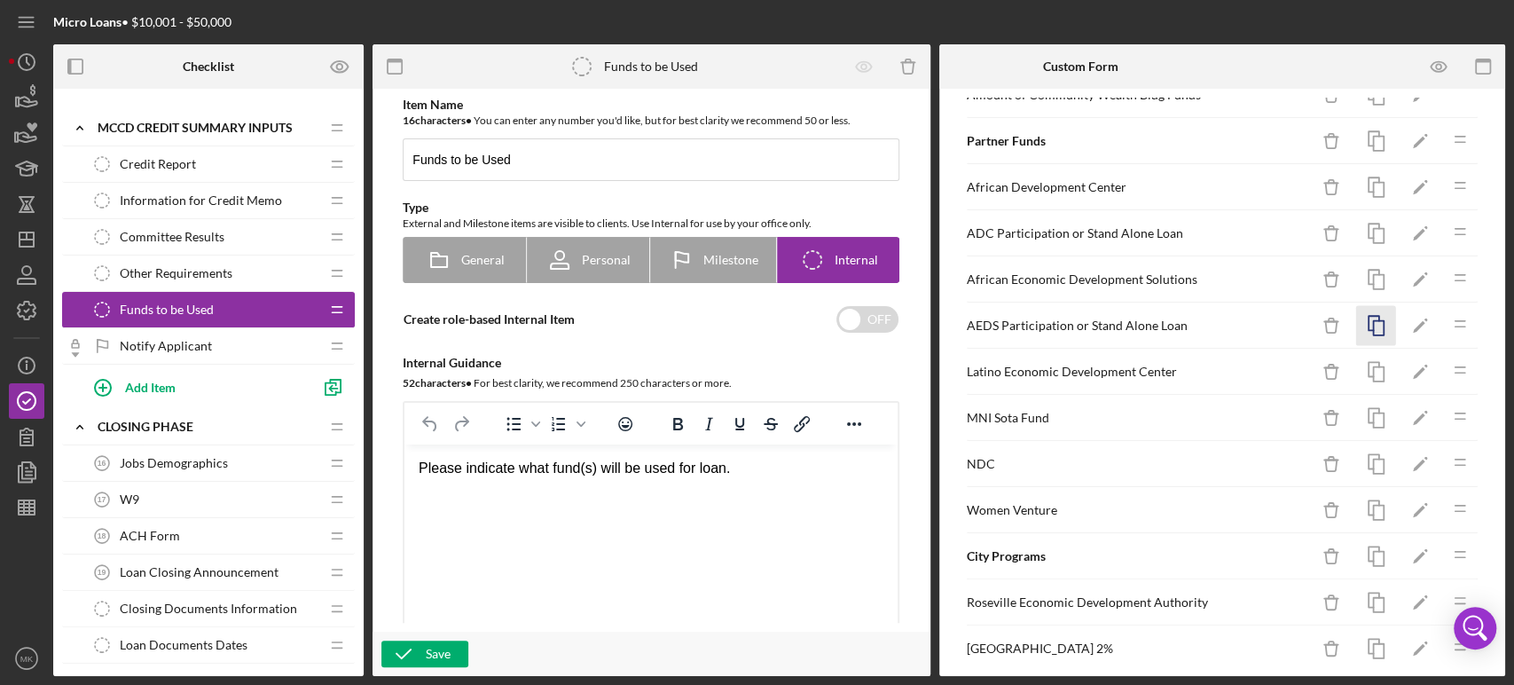
click at [1364, 321] on icon "button" at bounding box center [1376, 326] width 40 height 40
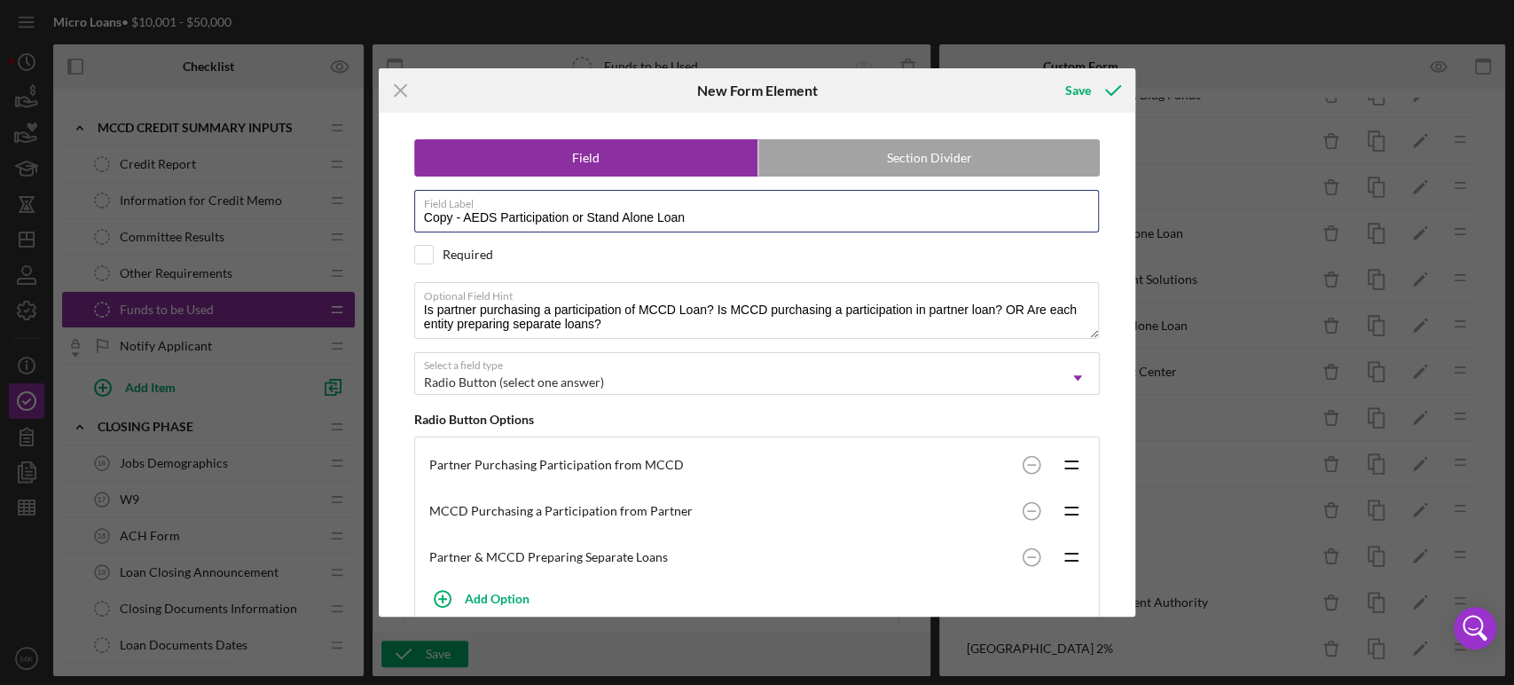
drag, startPoint x: 497, startPoint y: 214, endPoint x: 395, endPoint y: 217, distance: 102.1
click at [395, 217] on div "Field Section Divider Field Label Copy - AEDS Participation or Stand Alone Loan…" at bounding box center [758, 365] width 740 height 504
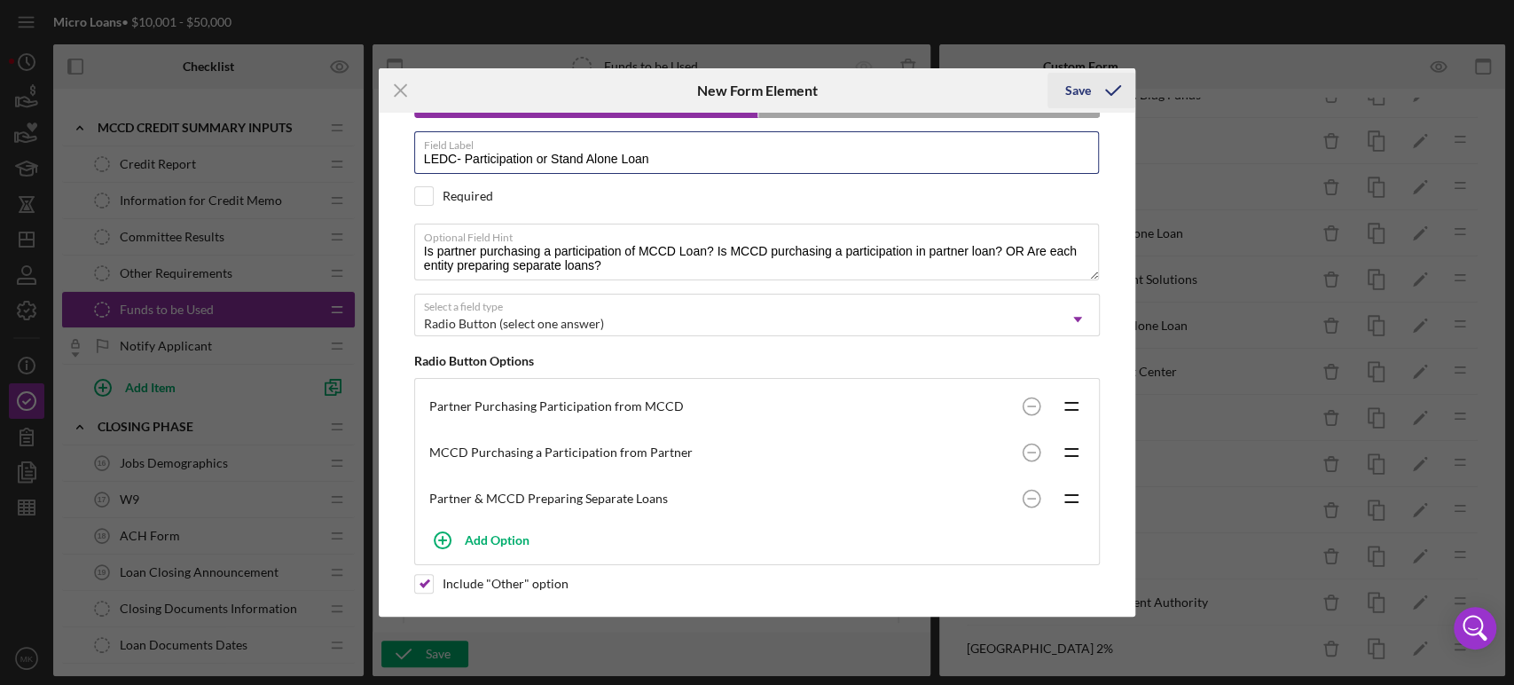
type input "LEDC- Participation or Stand Alone Loan"
click at [1088, 87] on div "Save" at bounding box center [1078, 90] width 26 height 35
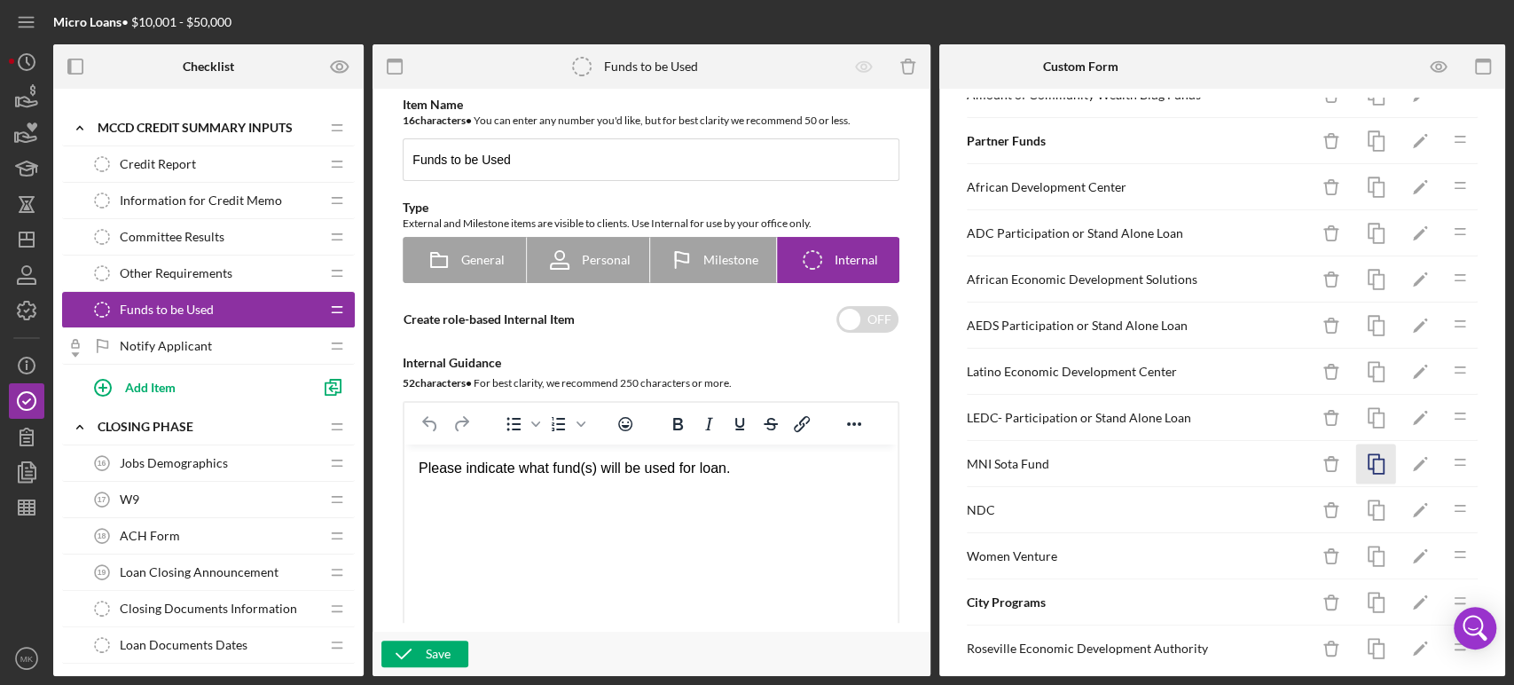
click at [1362, 461] on icon "button" at bounding box center [1376, 464] width 40 height 40
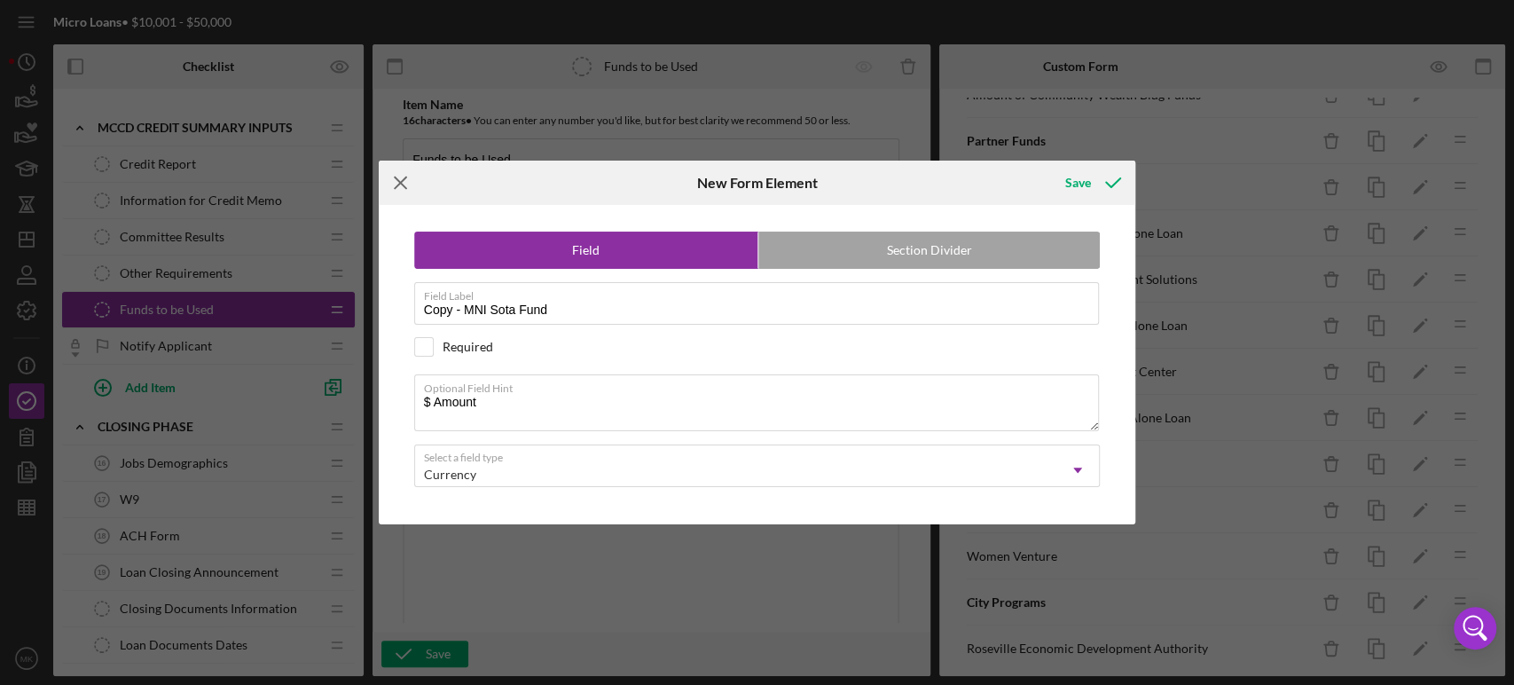
click at [405, 177] on line at bounding box center [401, 183] width 12 height 12
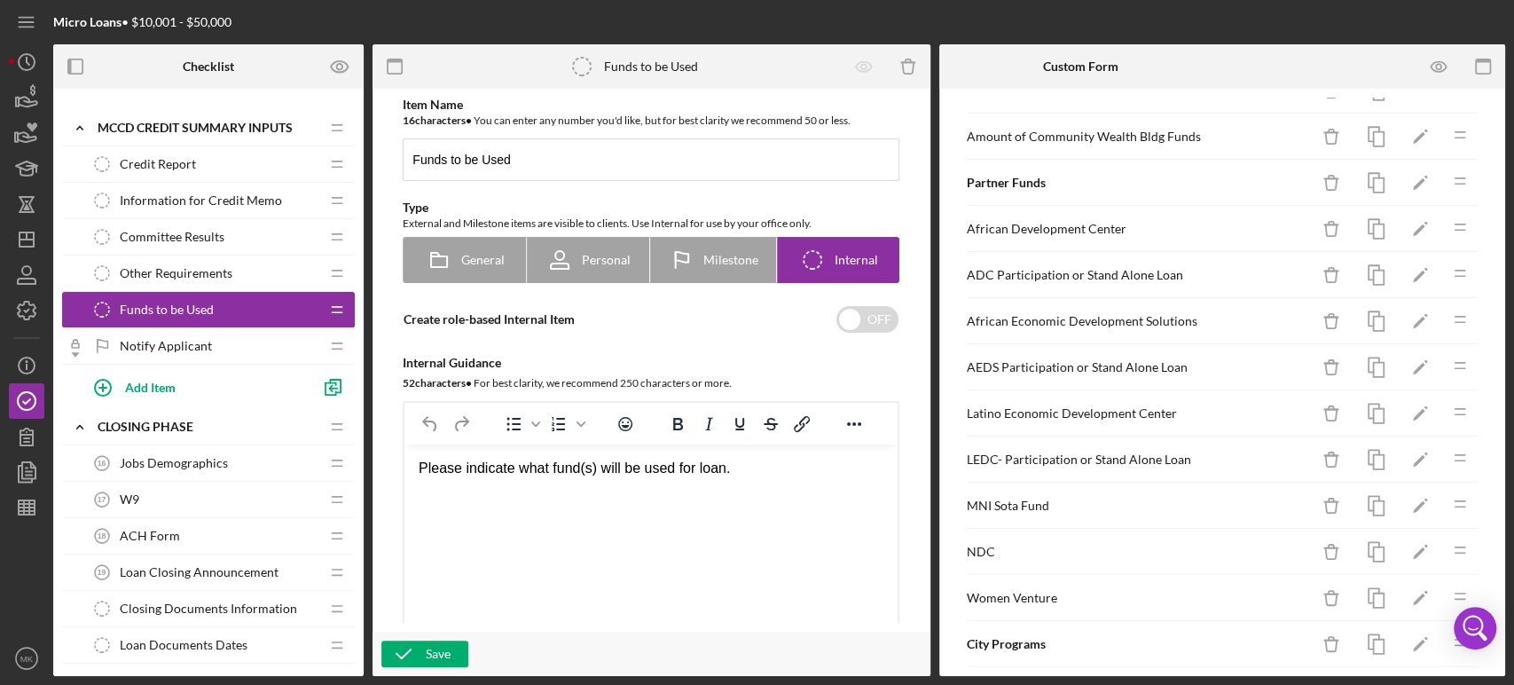
scroll to position [692, 0]
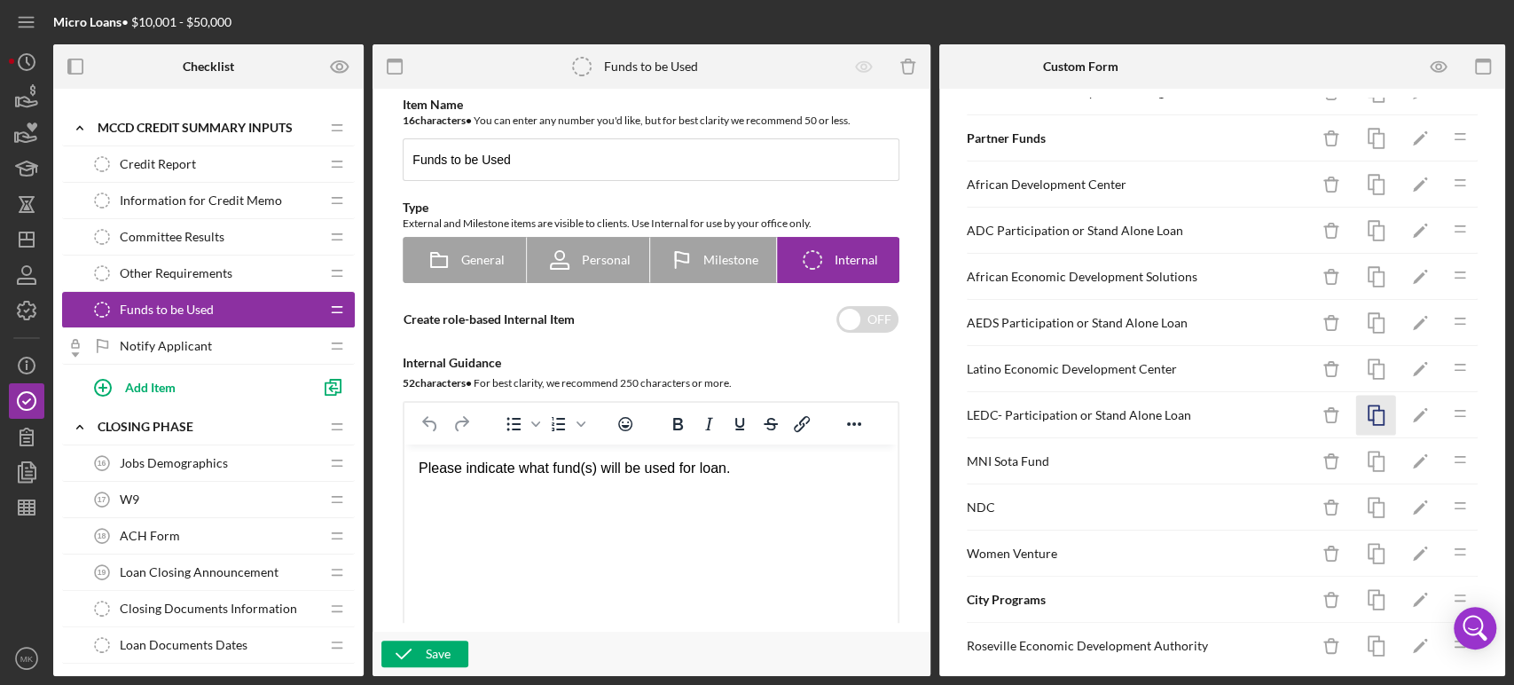
click at [1361, 408] on icon "button" at bounding box center [1376, 416] width 40 height 40
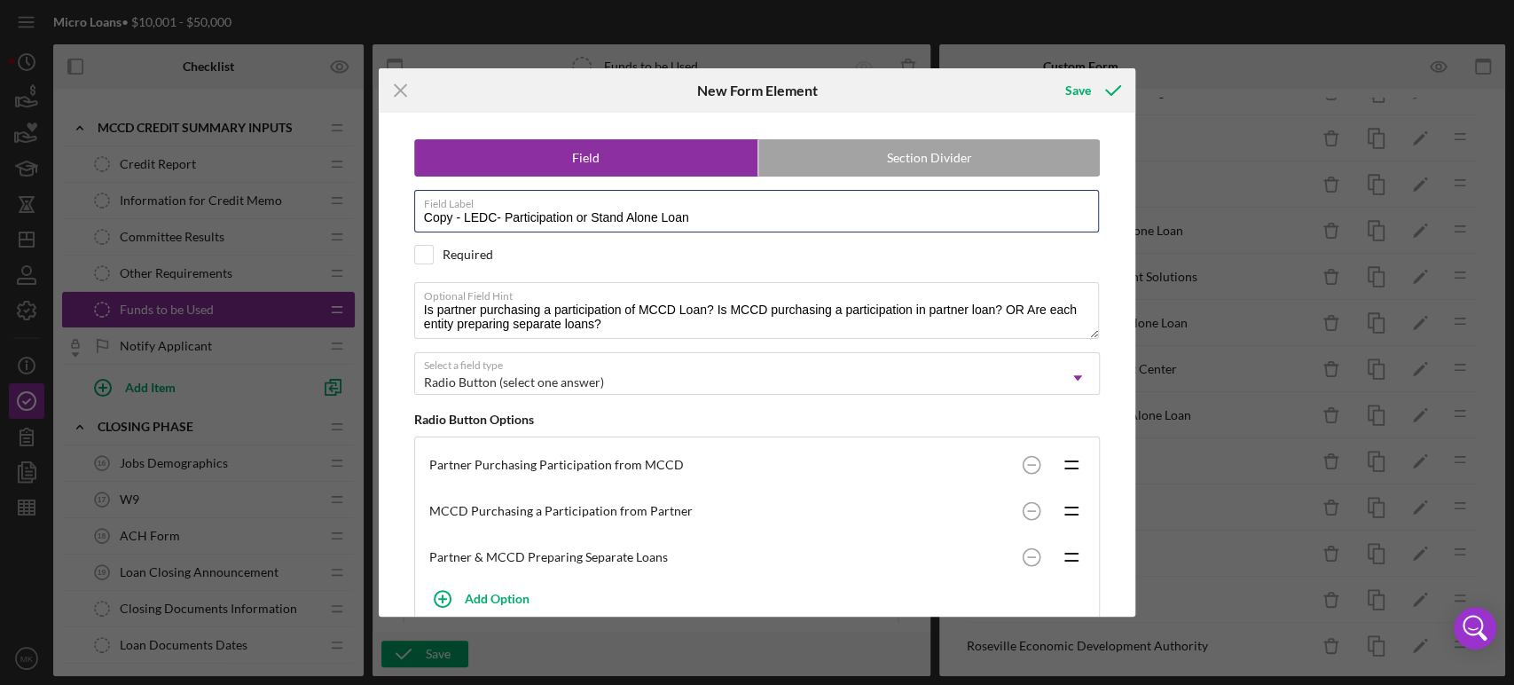
drag, startPoint x: 498, startPoint y: 212, endPoint x: 176, endPoint y: 186, distance: 323.0
click at [190, 189] on div "Icon/Menu Close New Form Element Save Field Section Divider Field Label Copy - …" at bounding box center [757, 342] width 1514 height 685
type input "MNISota Fund- Participation or Stand Alone Loan"
click at [1079, 90] on div "Save" at bounding box center [1078, 90] width 26 height 35
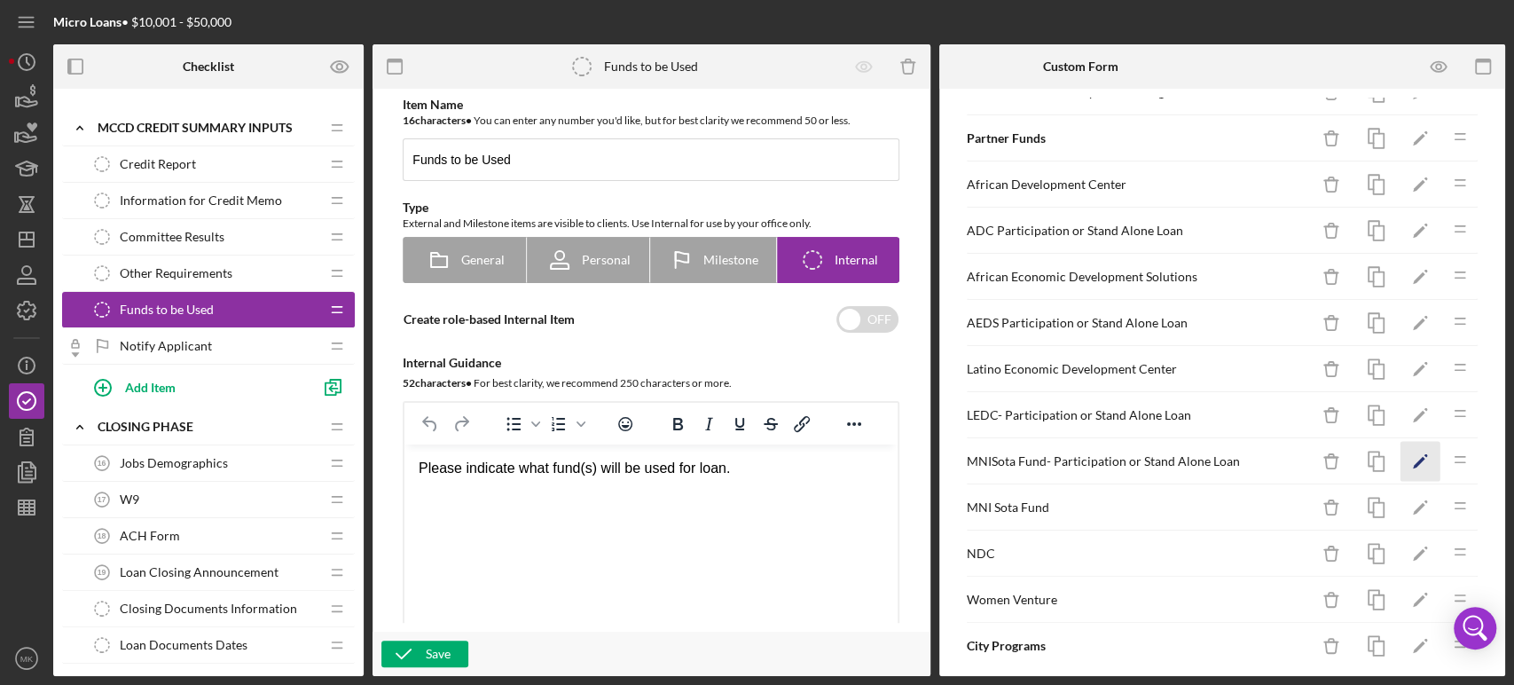
click at [1405, 453] on icon "Icon/Edit" at bounding box center [1421, 462] width 40 height 40
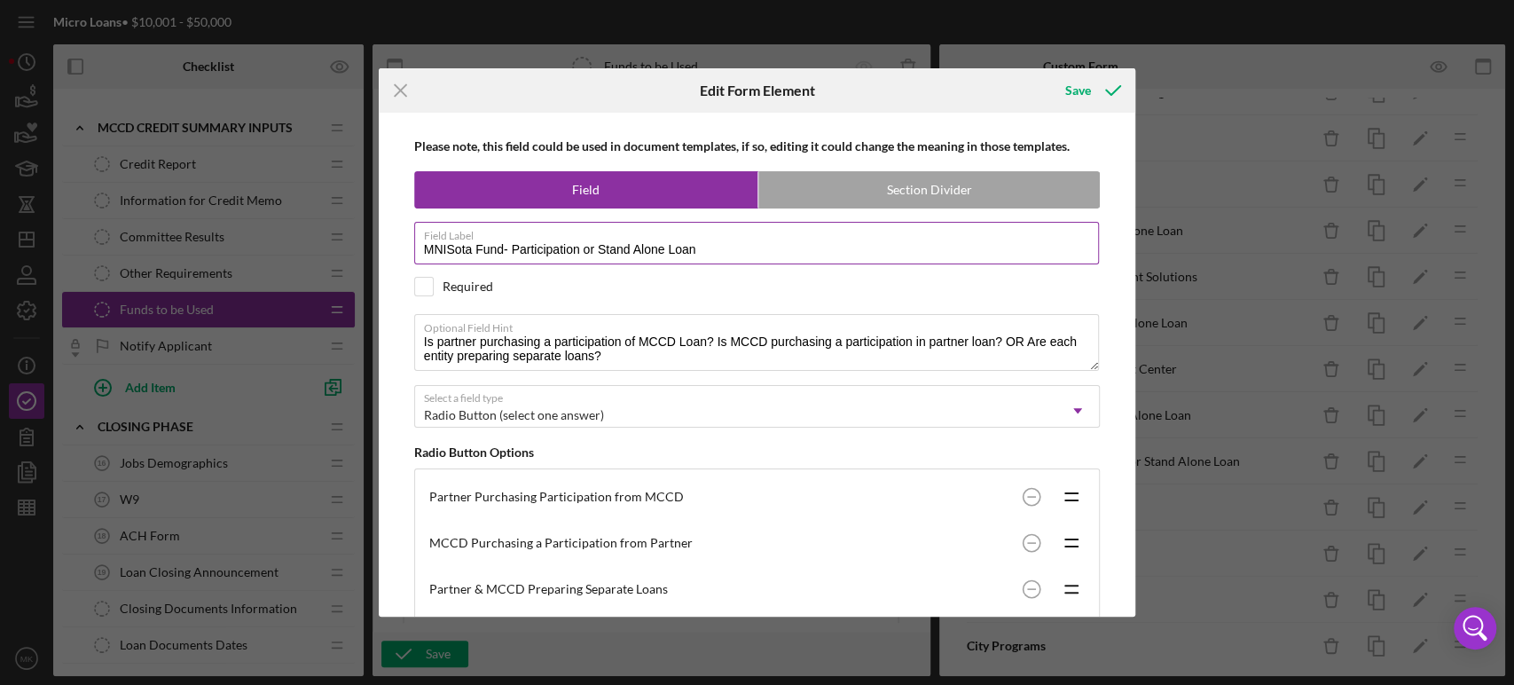
click at [447, 247] on input "MNISota Fund- Participation or Stand Alone Loan" at bounding box center [757, 243] width 686 height 43
type input "MNI Sota Fund- Participation or Stand Alone Loan"
click at [1079, 90] on div "Save" at bounding box center [1078, 90] width 26 height 35
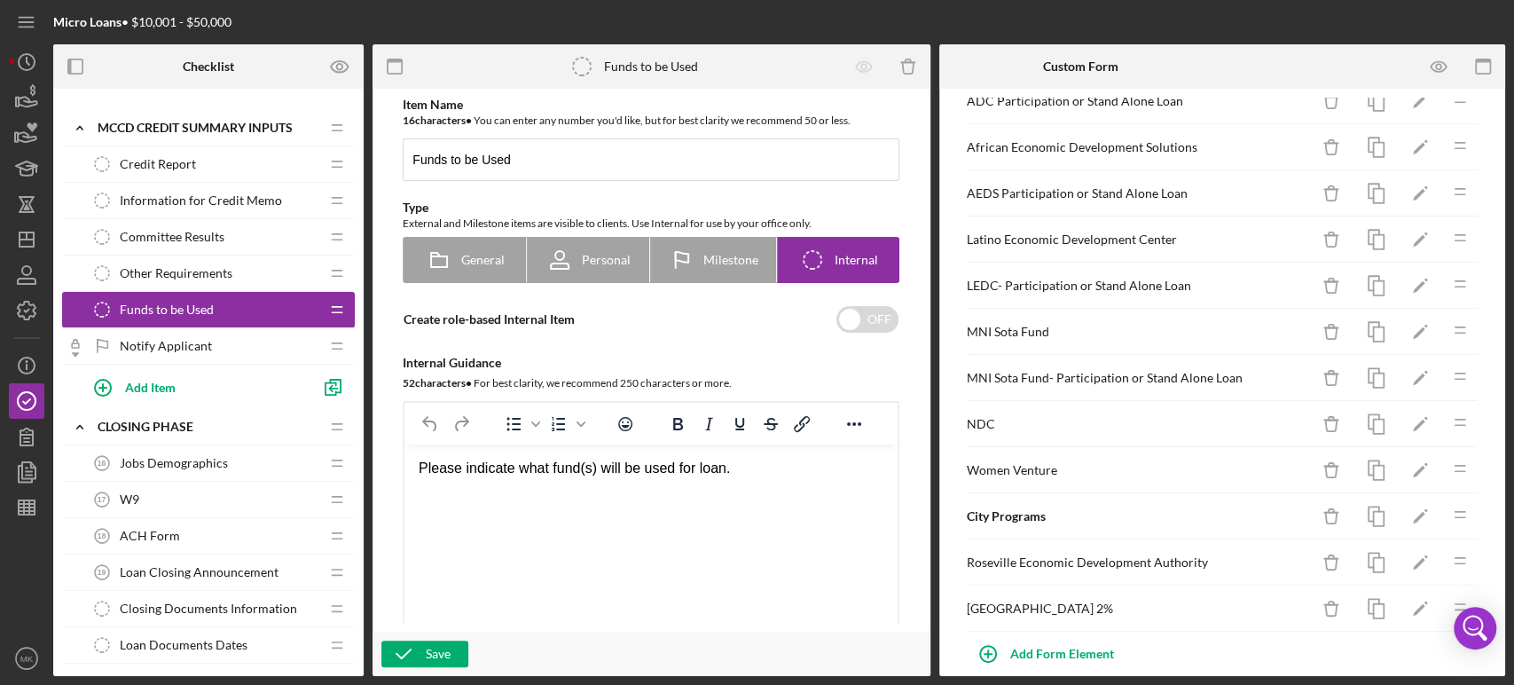
scroll to position [837, 0]
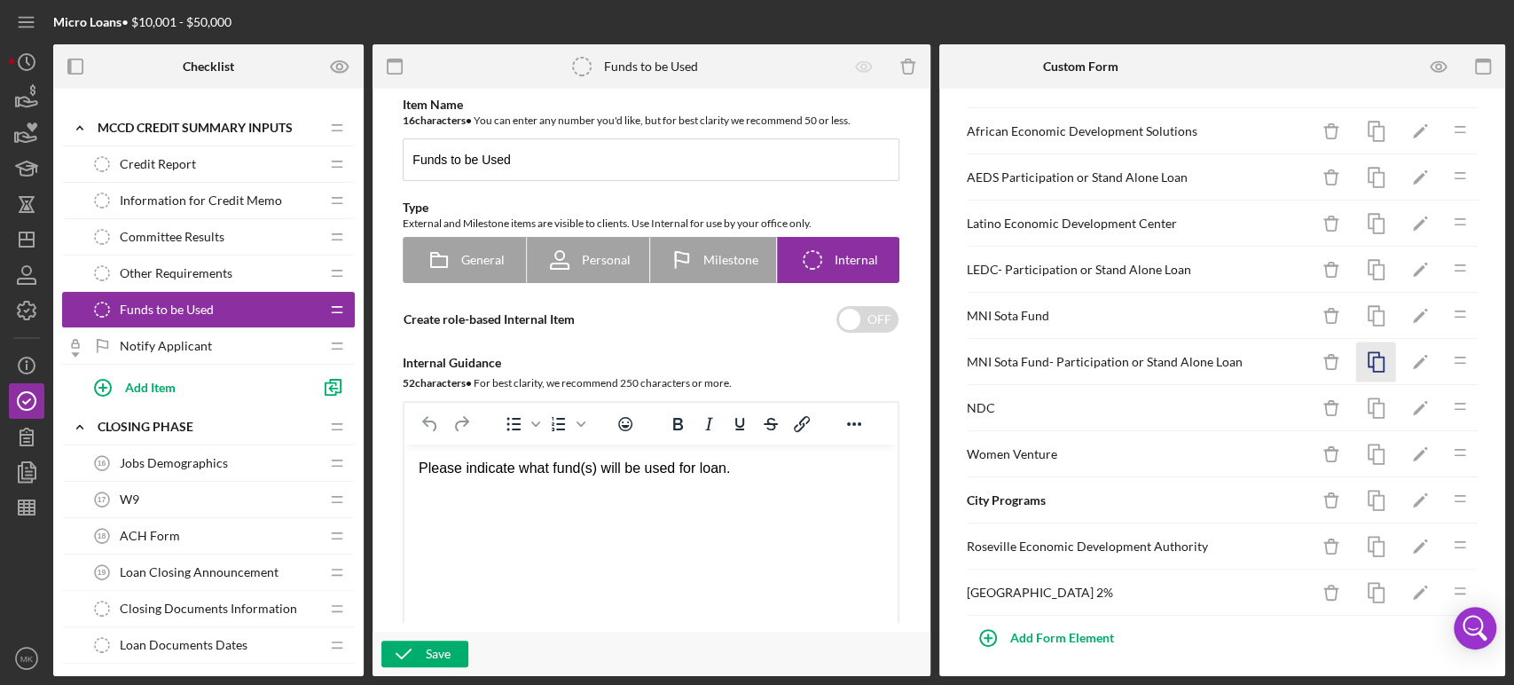
click at [1365, 351] on icon "button" at bounding box center [1376, 362] width 40 height 40
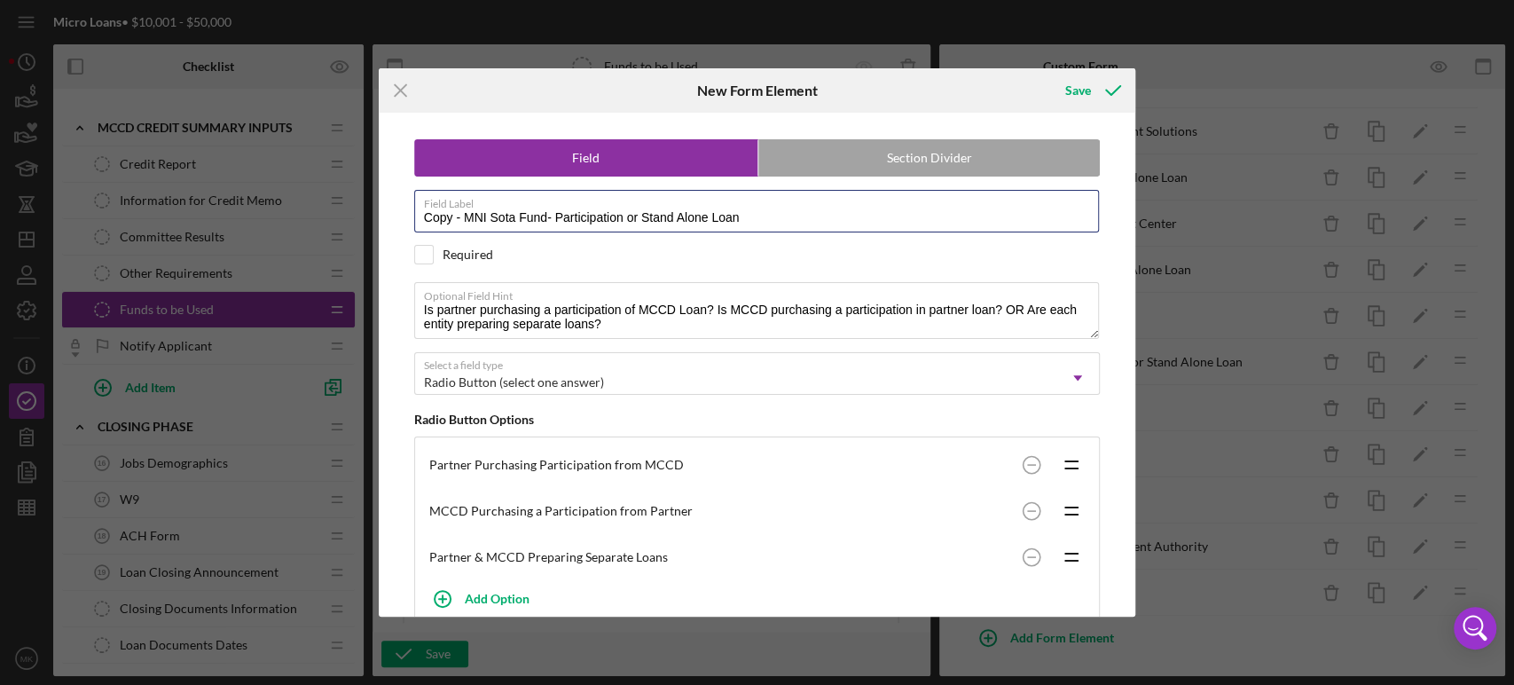
drag, startPoint x: 549, startPoint y: 211, endPoint x: 270, endPoint y: 180, distance: 281.1
click at [286, 203] on div "Icon/Menu Close New Form Element Save Field Section Divider Field Label Copy - …" at bounding box center [757, 342] width 1514 height 685
type input "NDC- Participation or Stand Alone Loan"
click at [1077, 89] on div "Save" at bounding box center [1078, 90] width 26 height 35
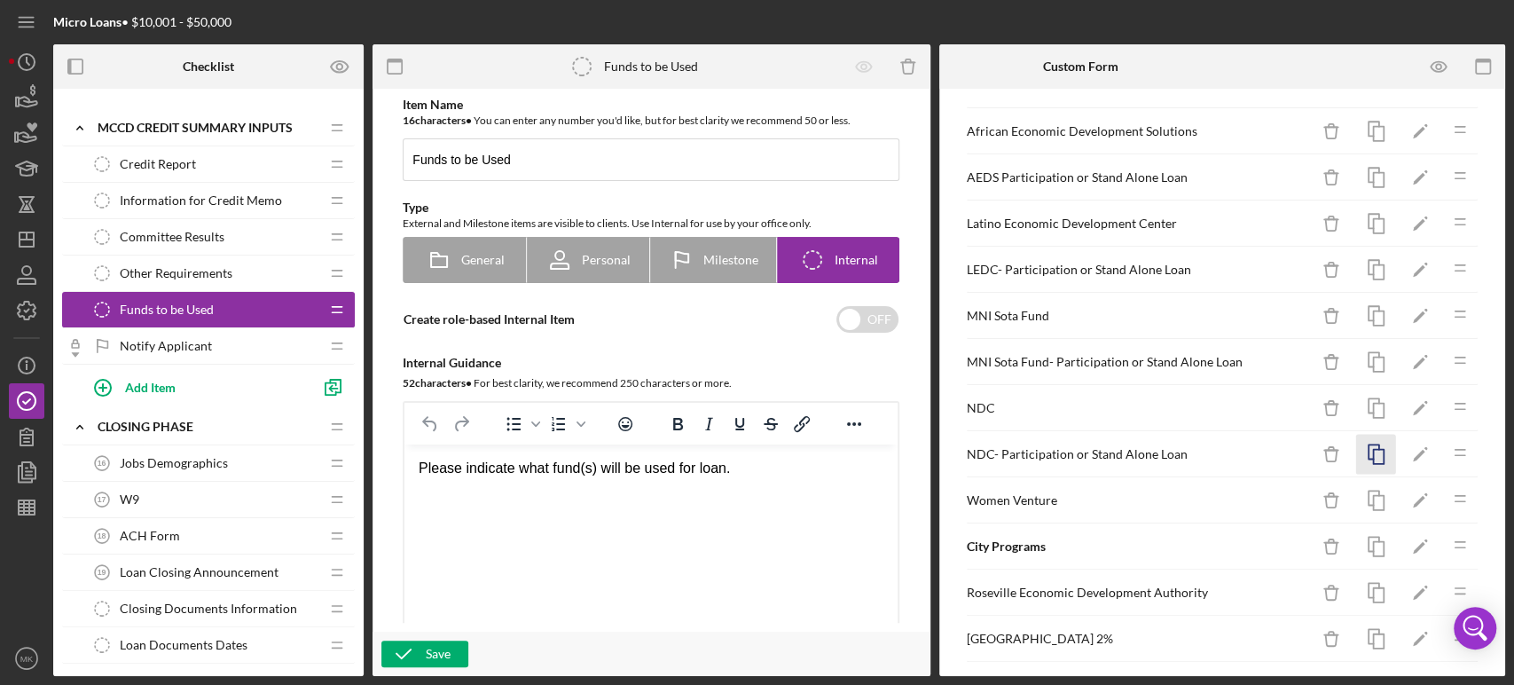
click at [1369, 451] on icon "button" at bounding box center [1376, 455] width 40 height 40
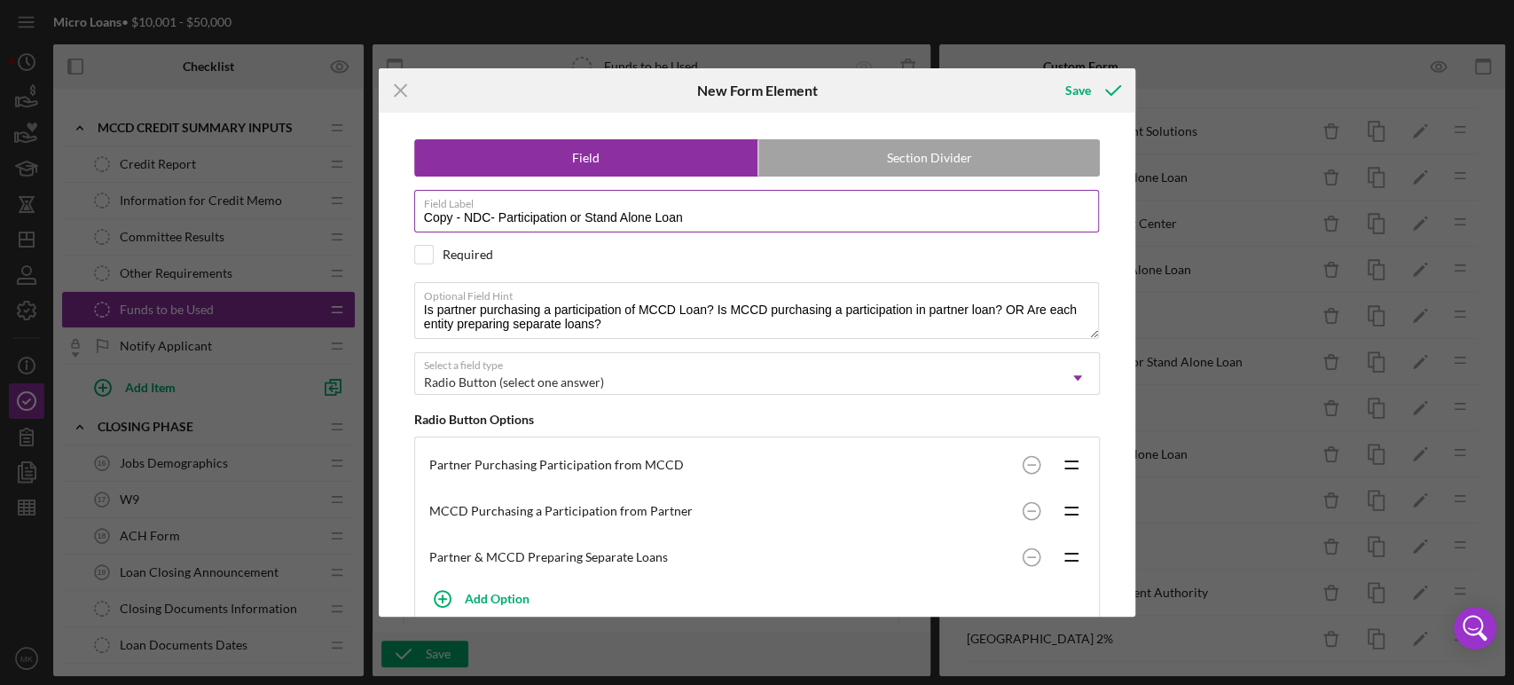
click at [487, 216] on input "Copy - NDC- Participation or Stand Alone Loan" at bounding box center [757, 211] width 686 height 43
drag, startPoint x: 490, startPoint y: 216, endPoint x: 348, endPoint y: 216, distance: 141.9
click at [348, 216] on div "Icon/Menu Close New Form Element Save Field Section Divider Field Label Copy - …" at bounding box center [757, 342] width 1514 height 685
type input "Women Venture- Participation or Stand Alone Loan"
click at [611, 262] on div "Required" at bounding box center [757, 255] width 687 height 20
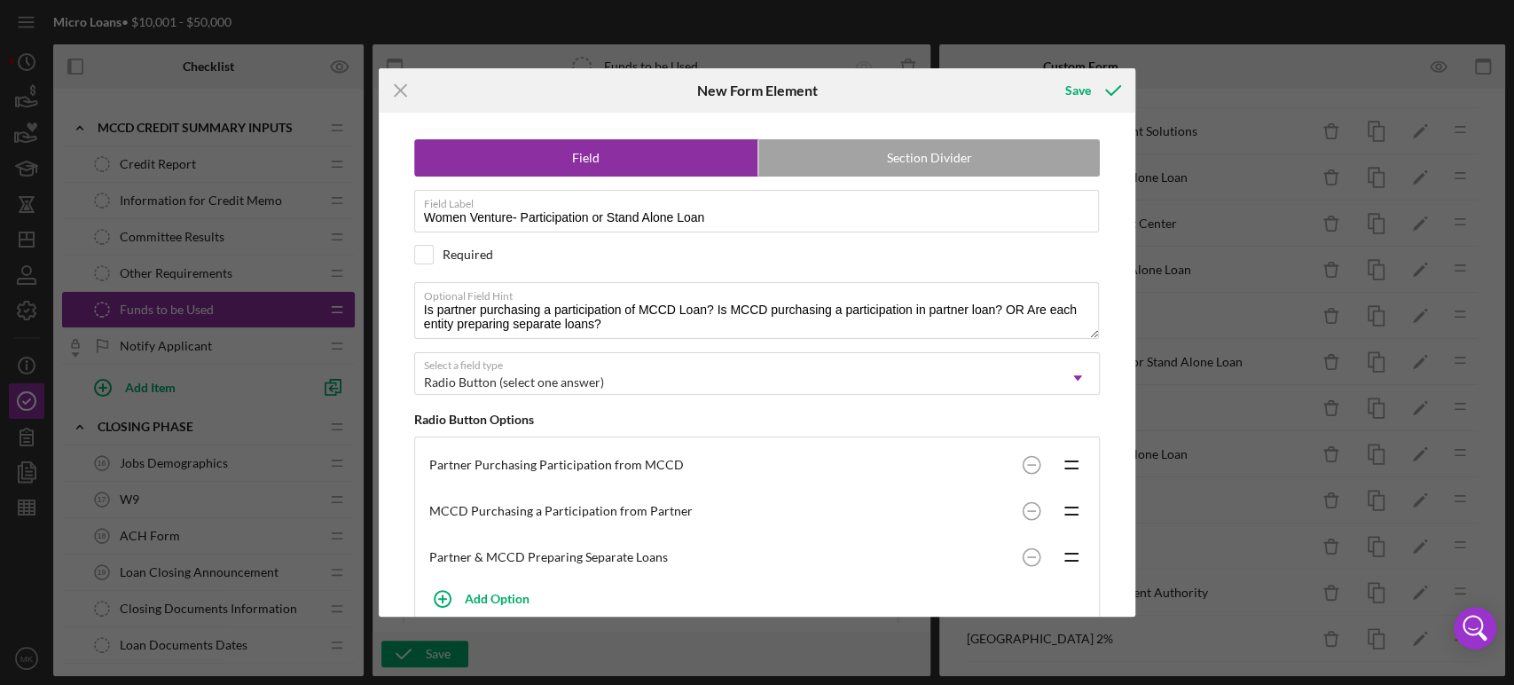
checkbox input "true"
click at [1087, 91] on div "Save" at bounding box center [1078, 90] width 26 height 35
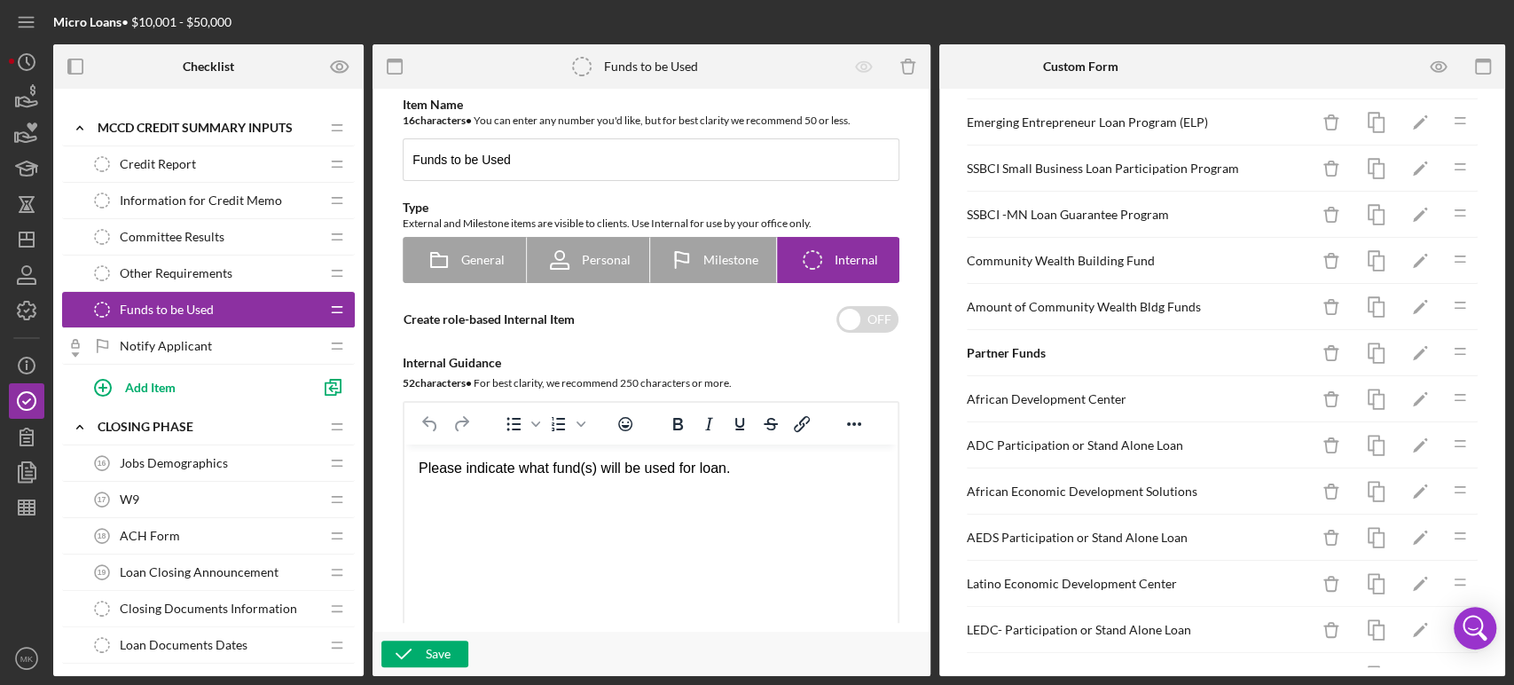
scroll to position [443, 0]
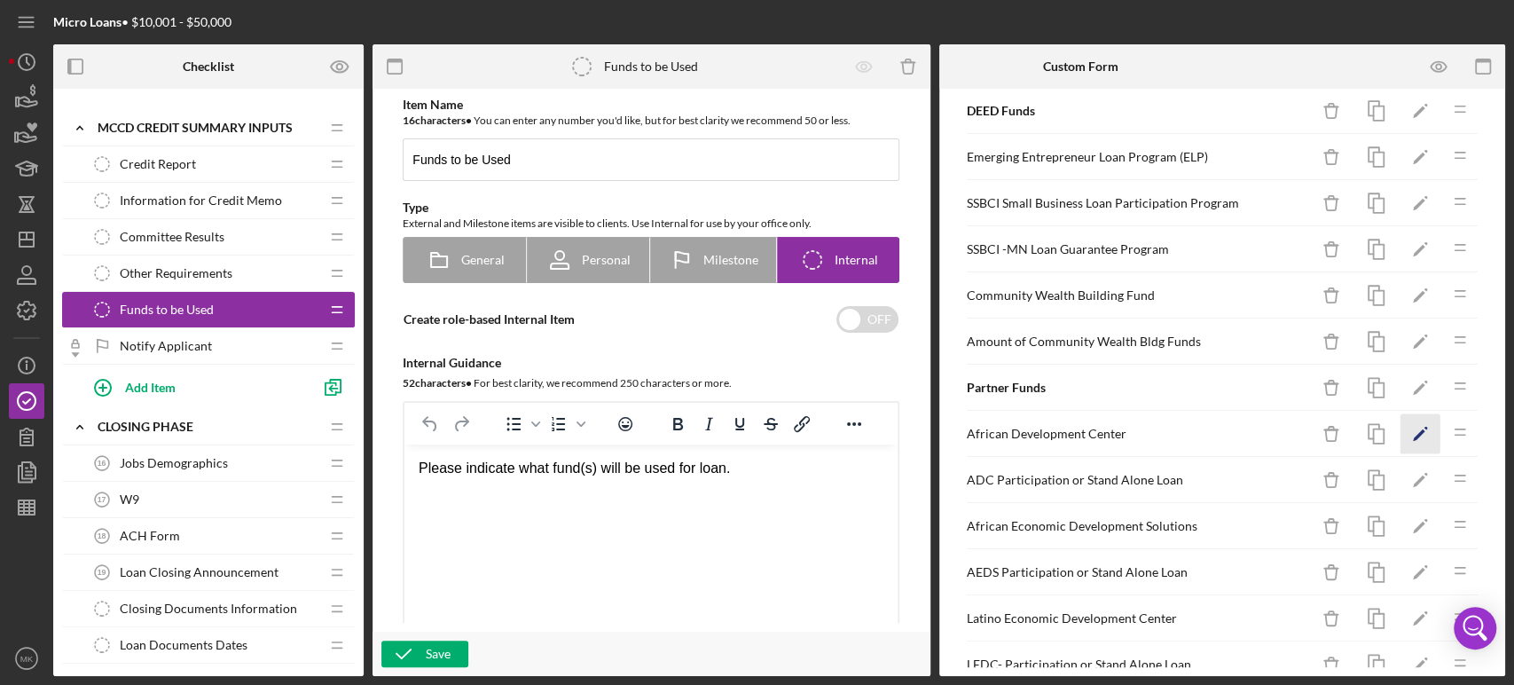
click at [1404, 423] on icon "Icon/Edit" at bounding box center [1421, 434] width 40 height 40
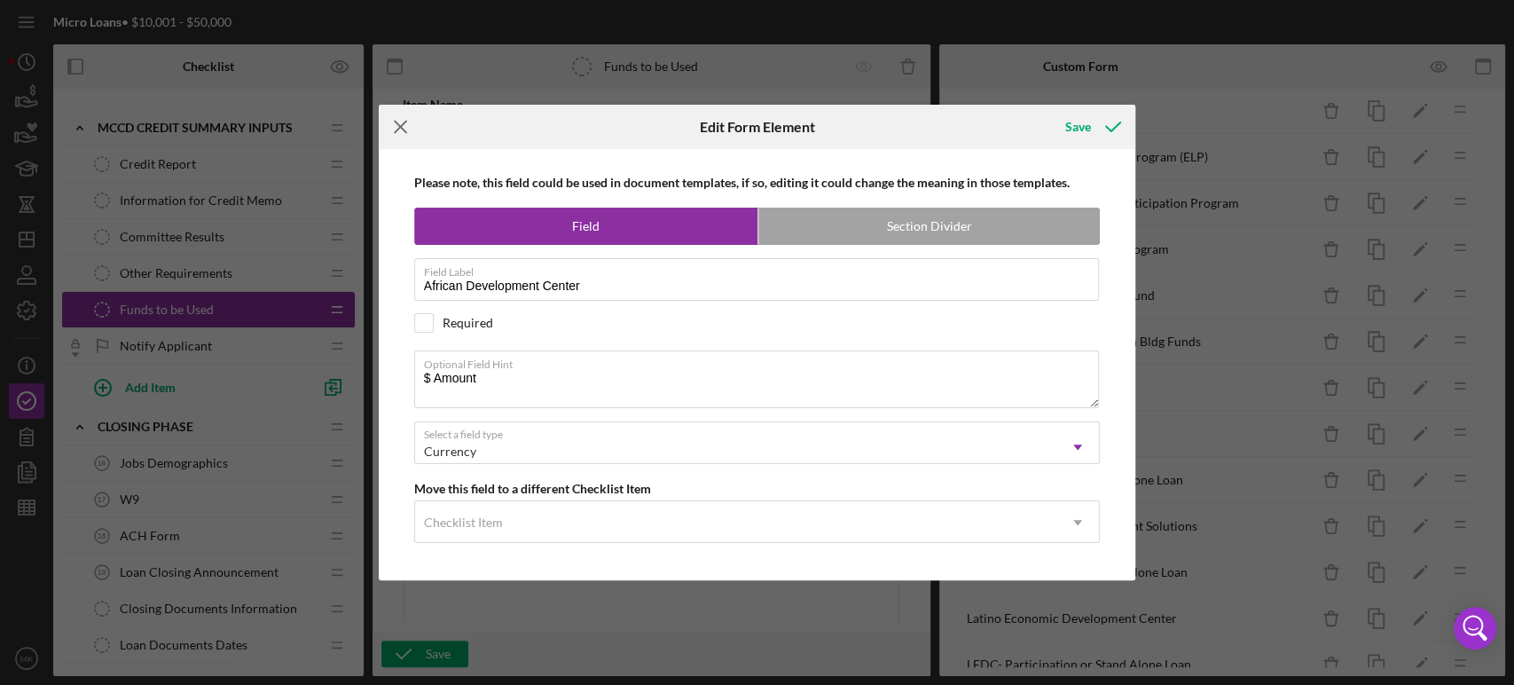
click at [402, 126] on line at bounding box center [401, 128] width 12 height 12
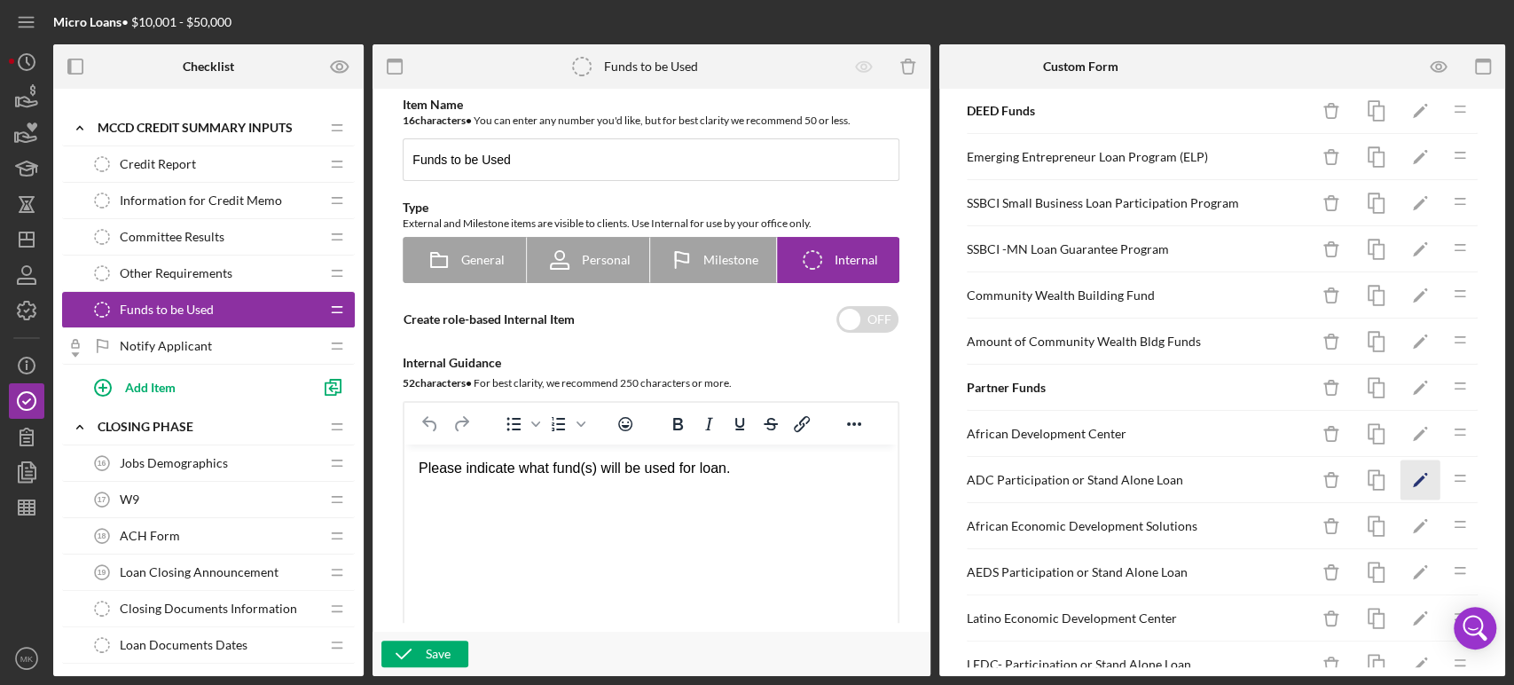
click at [1413, 475] on polygon "button" at bounding box center [1419, 481] width 12 height 12
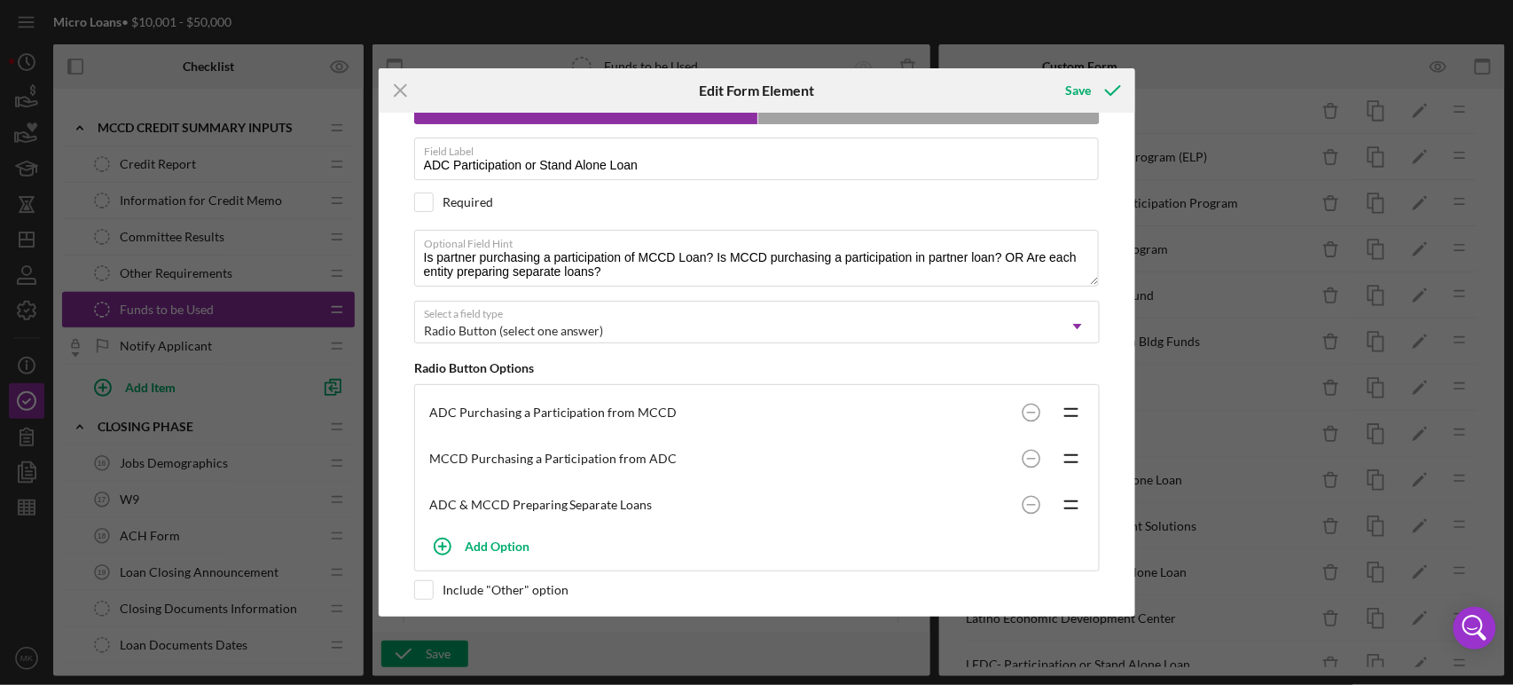
scroll to position [181, 0]
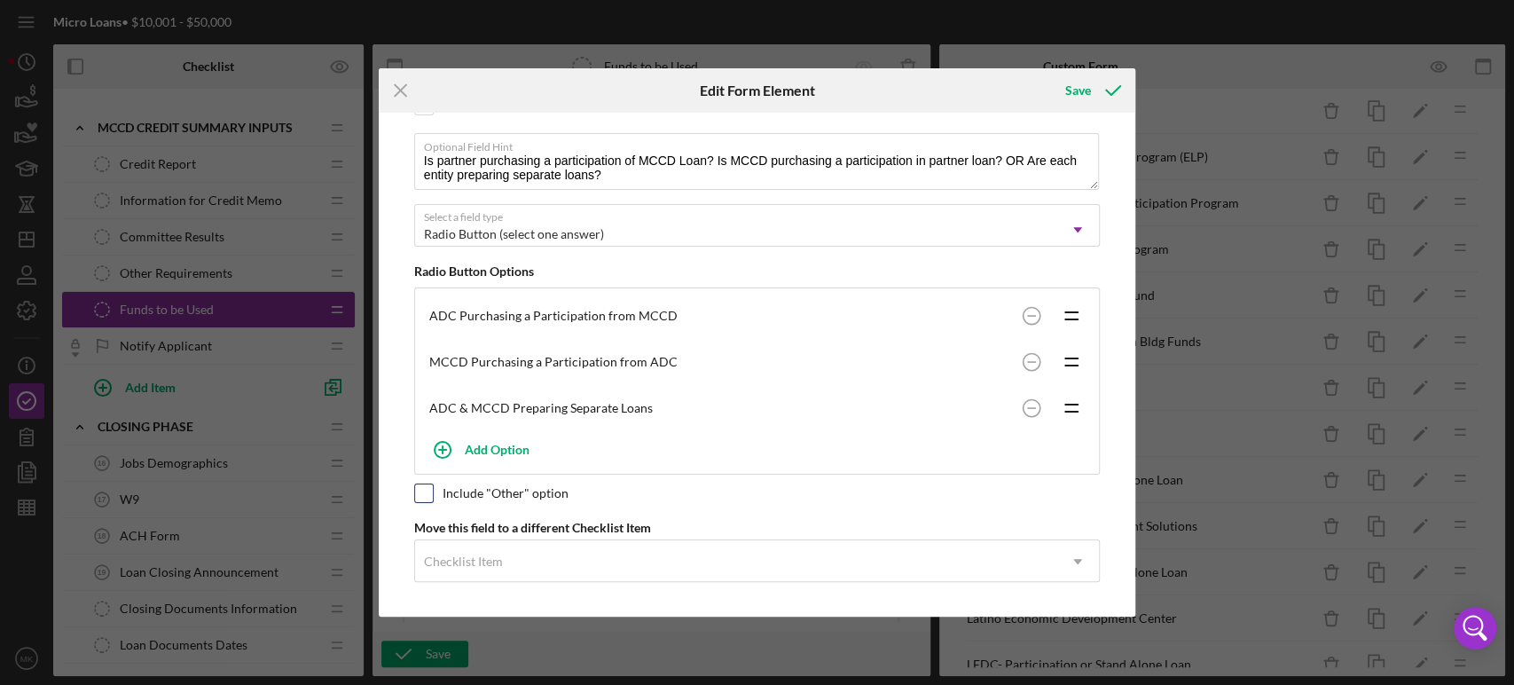
click at [425, 487] on input "checkbox" at bounding box center [424, 493] width 18 height 18
checkbox input "true"
click at [1079, 88] on div "Save" at bounding box center [1078, 90] width 26 height 35
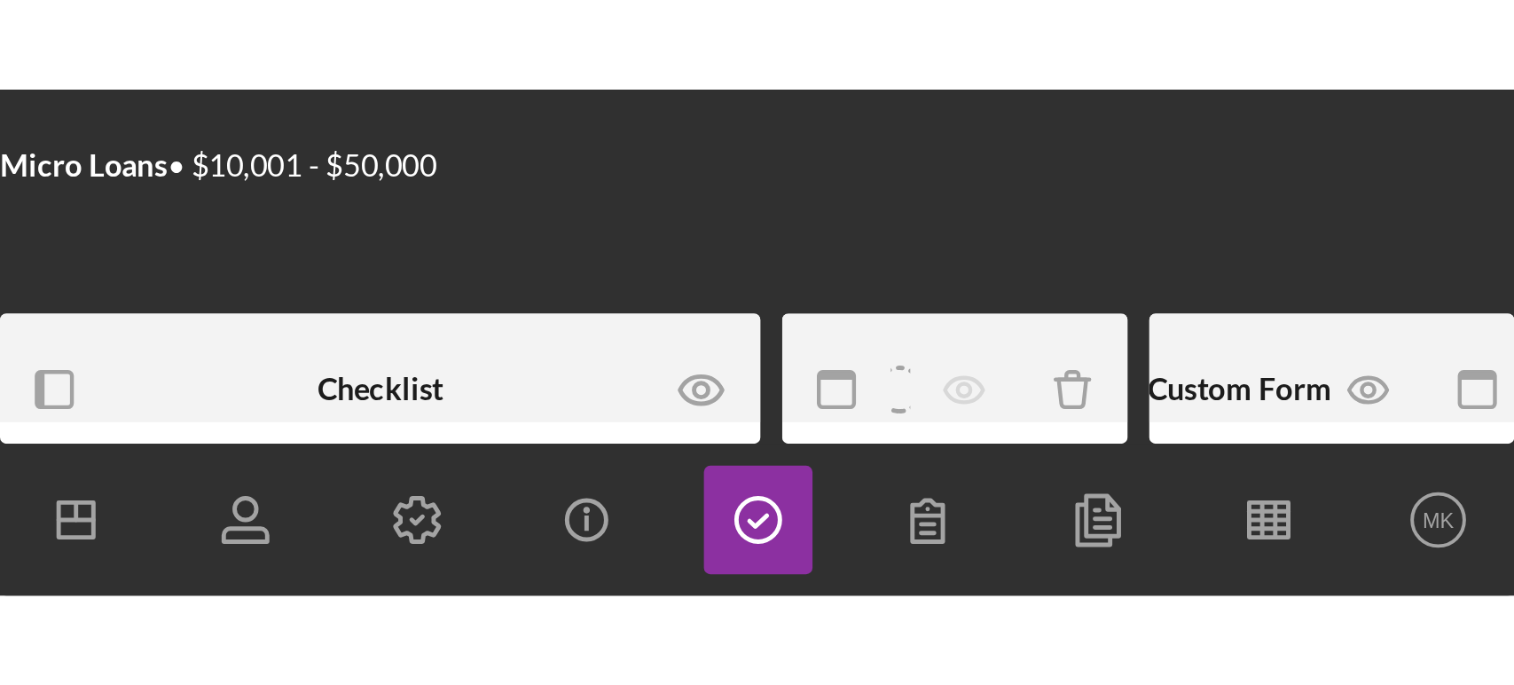
scroll to position [443, 0]
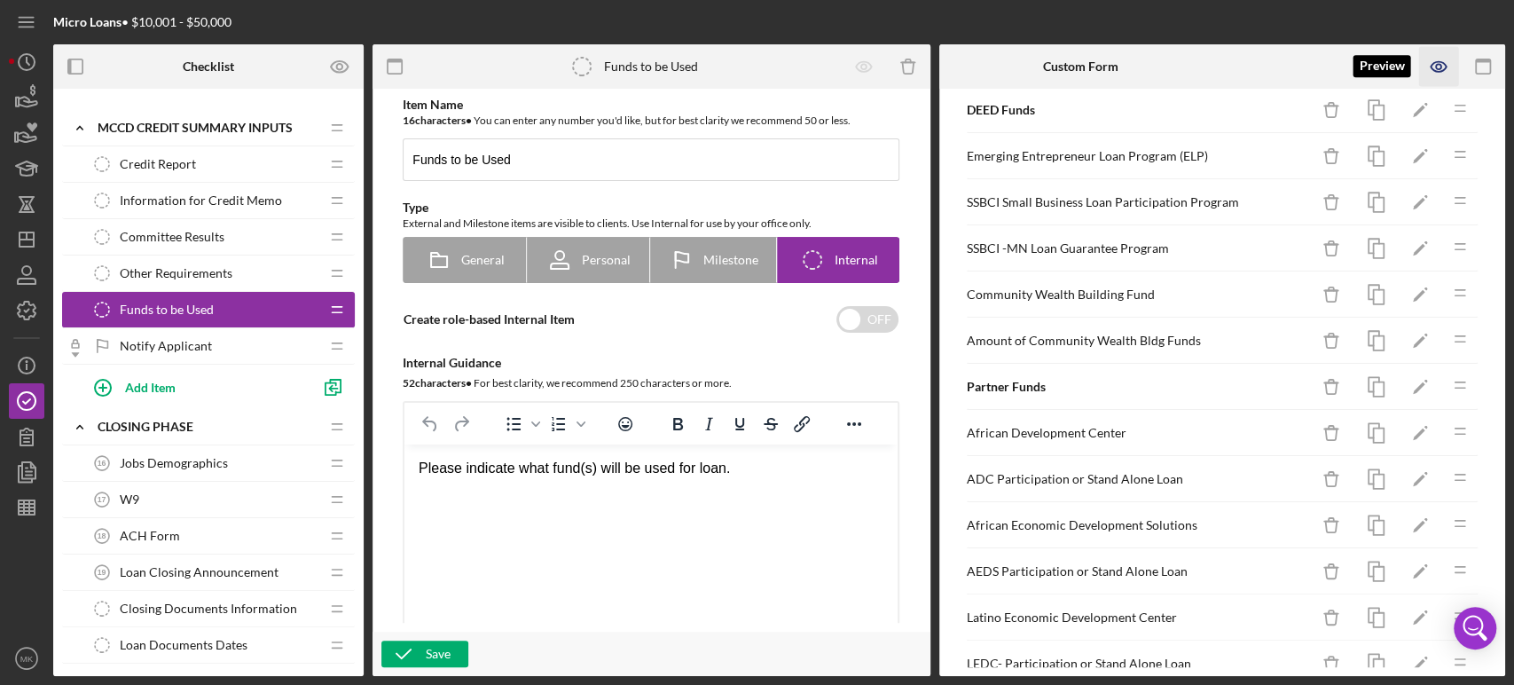
click at [1438, 67] on icon "button" at bounding box center [1439, 67] width 40 height 40
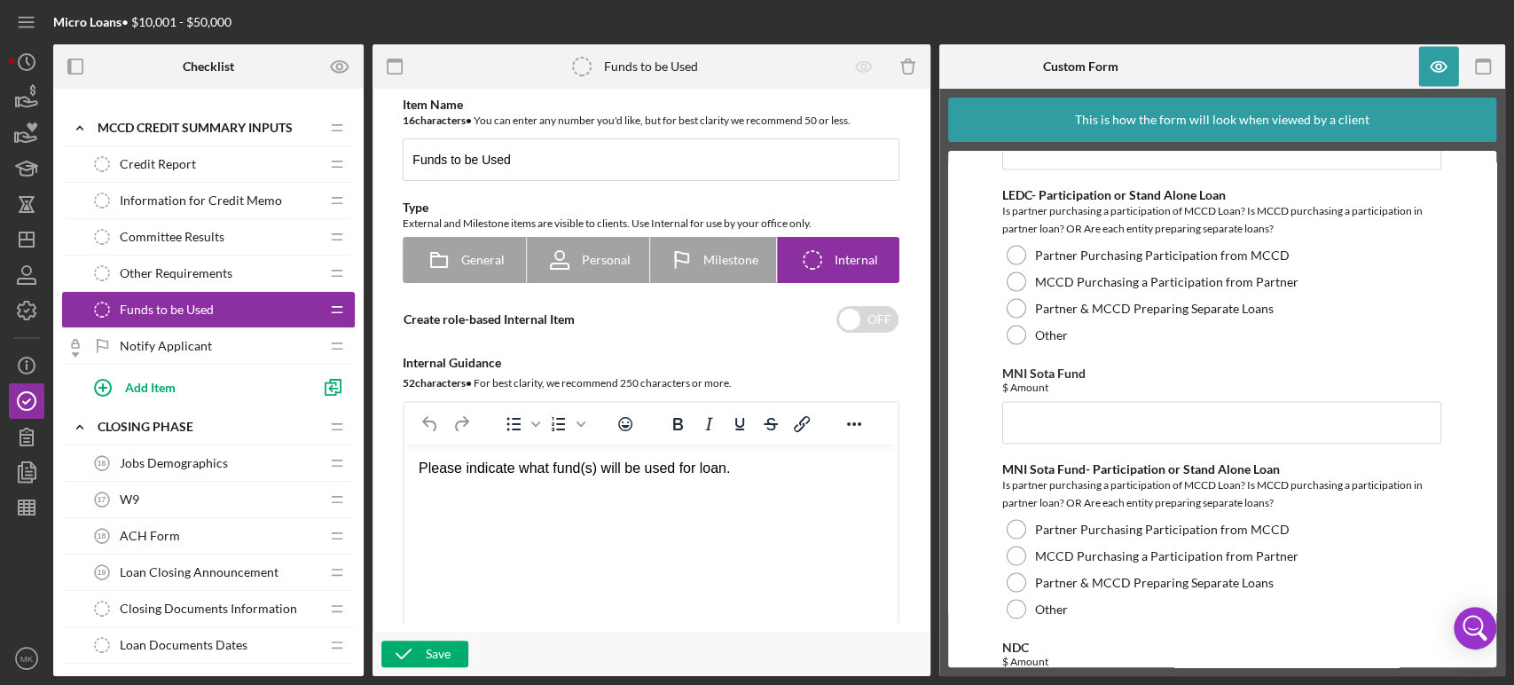
scroll to position [1872, 0]
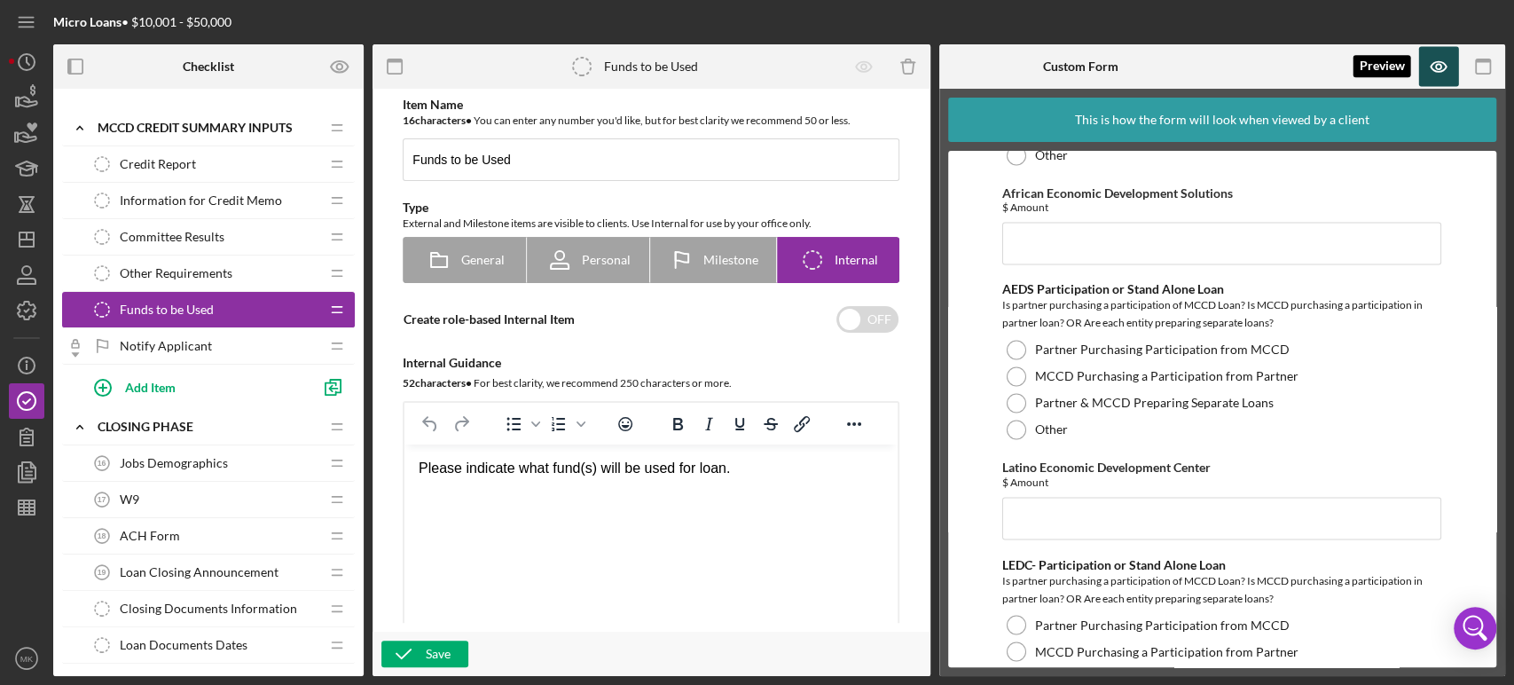
click at [1439, 65] on icon "button" at bounding box center [1439, 67] width 40 height 40
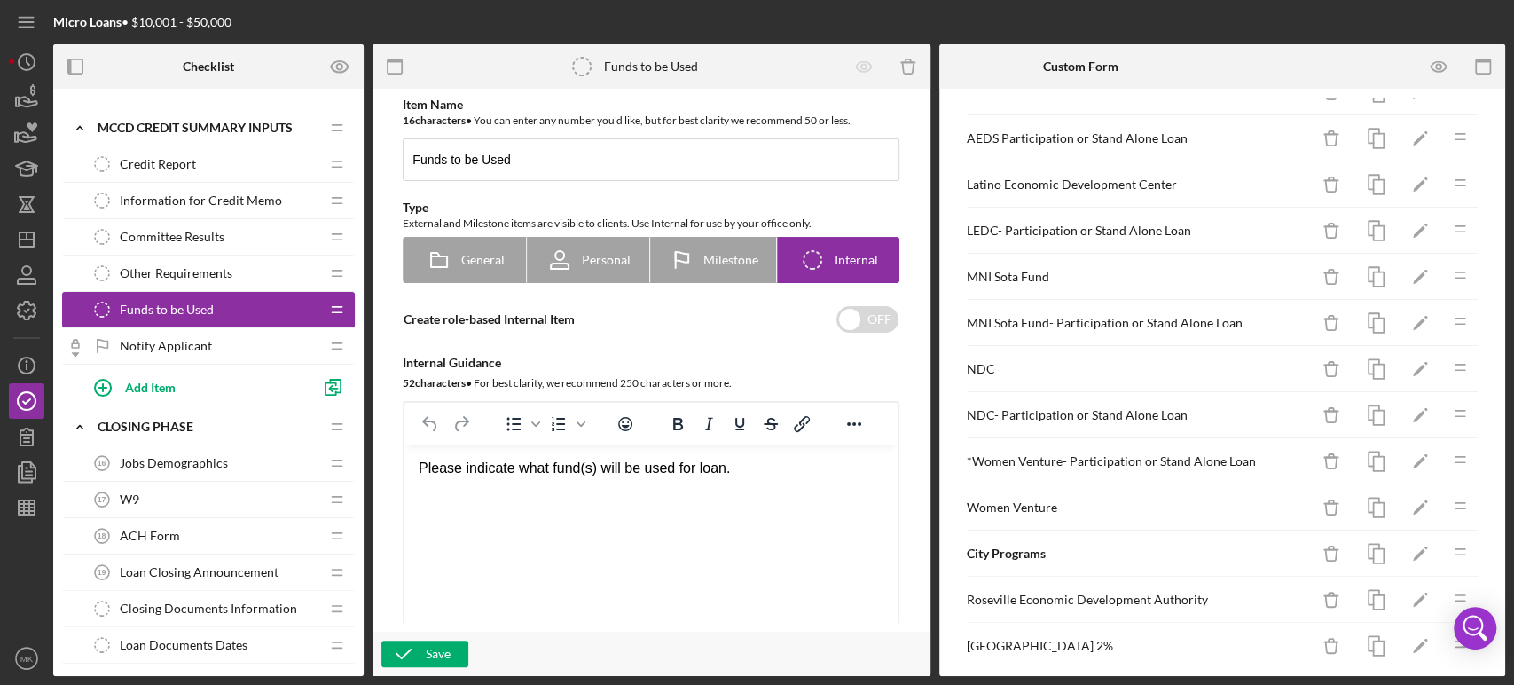
scroll to position [887, 0]
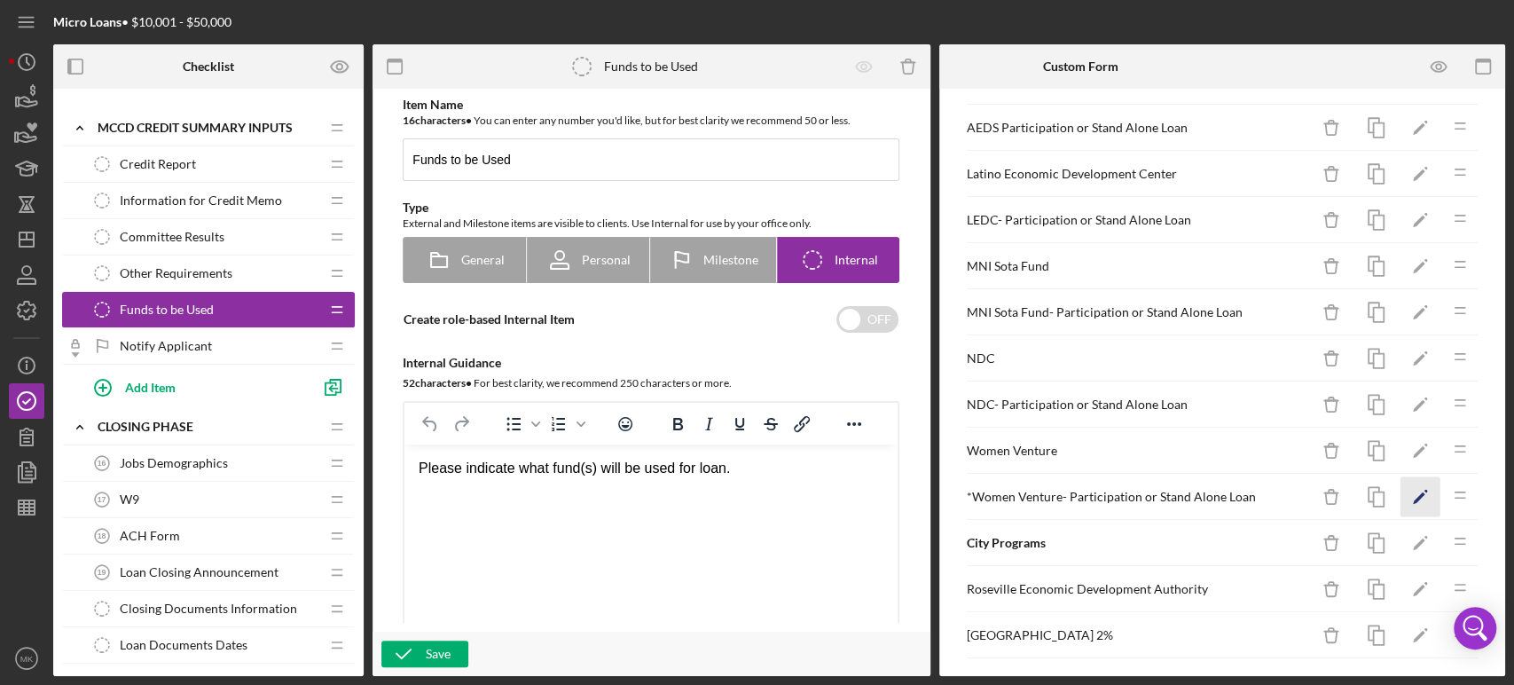
click at [1413, 493] on polygon "button" at bounding box center [1419, 498] width 12 height 12
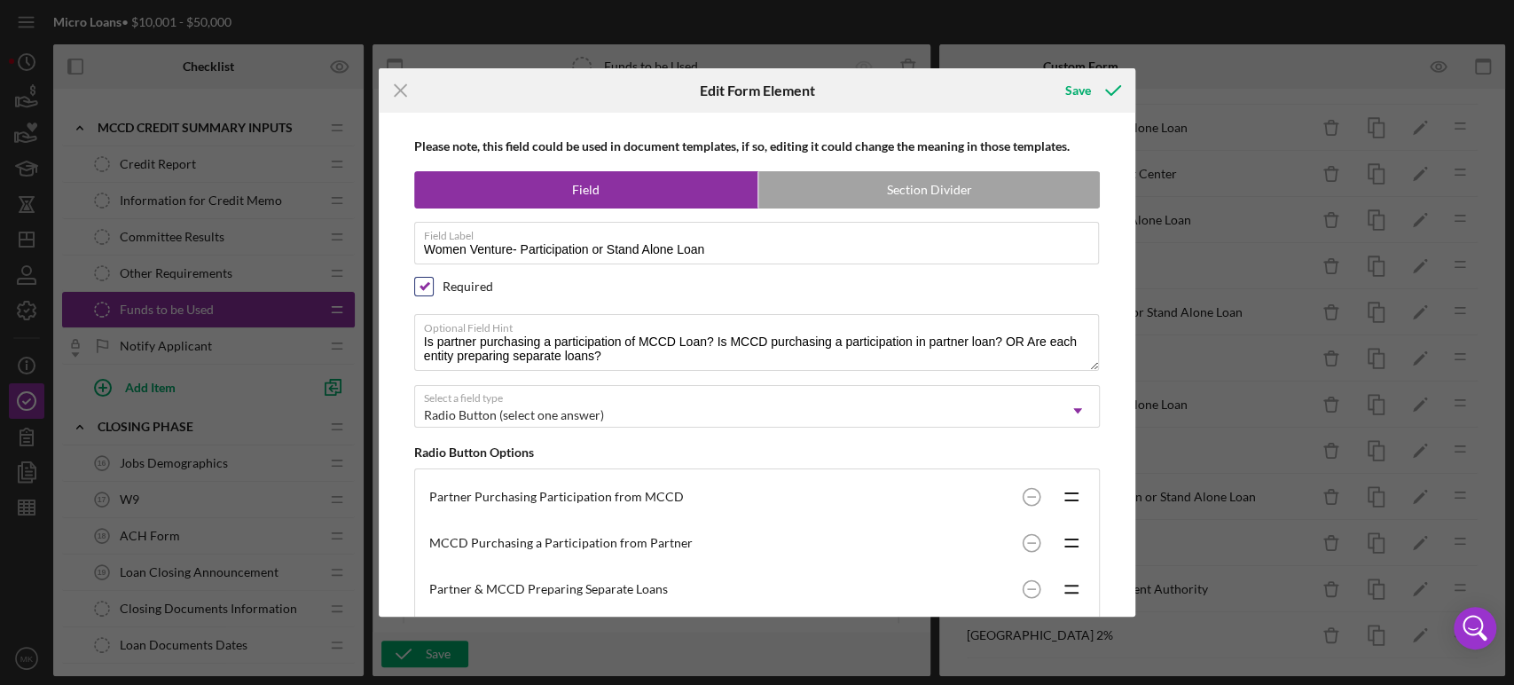
click at [427, 286] on input "checkbox" at bounding box center [424, 287] width 18 height 18
checkbox input "false"
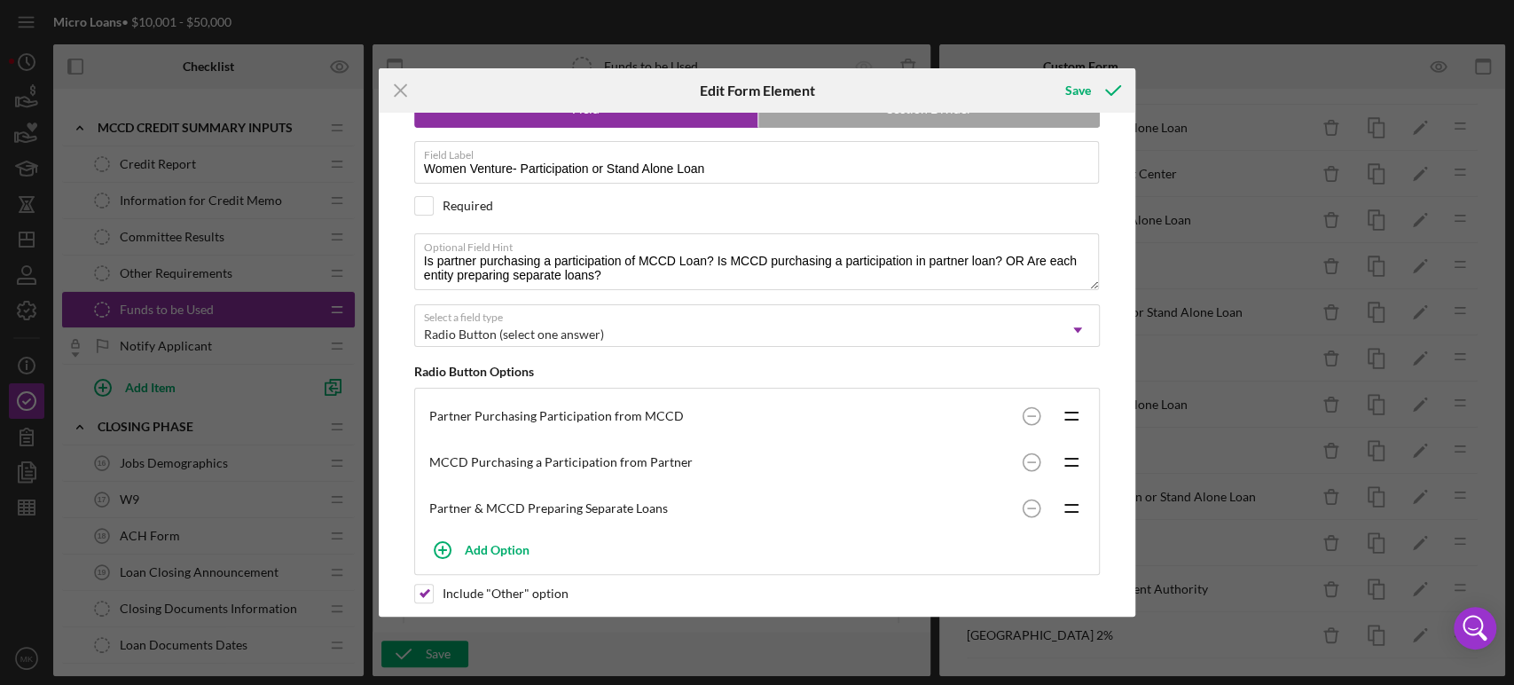
scroll to position [0, 0]
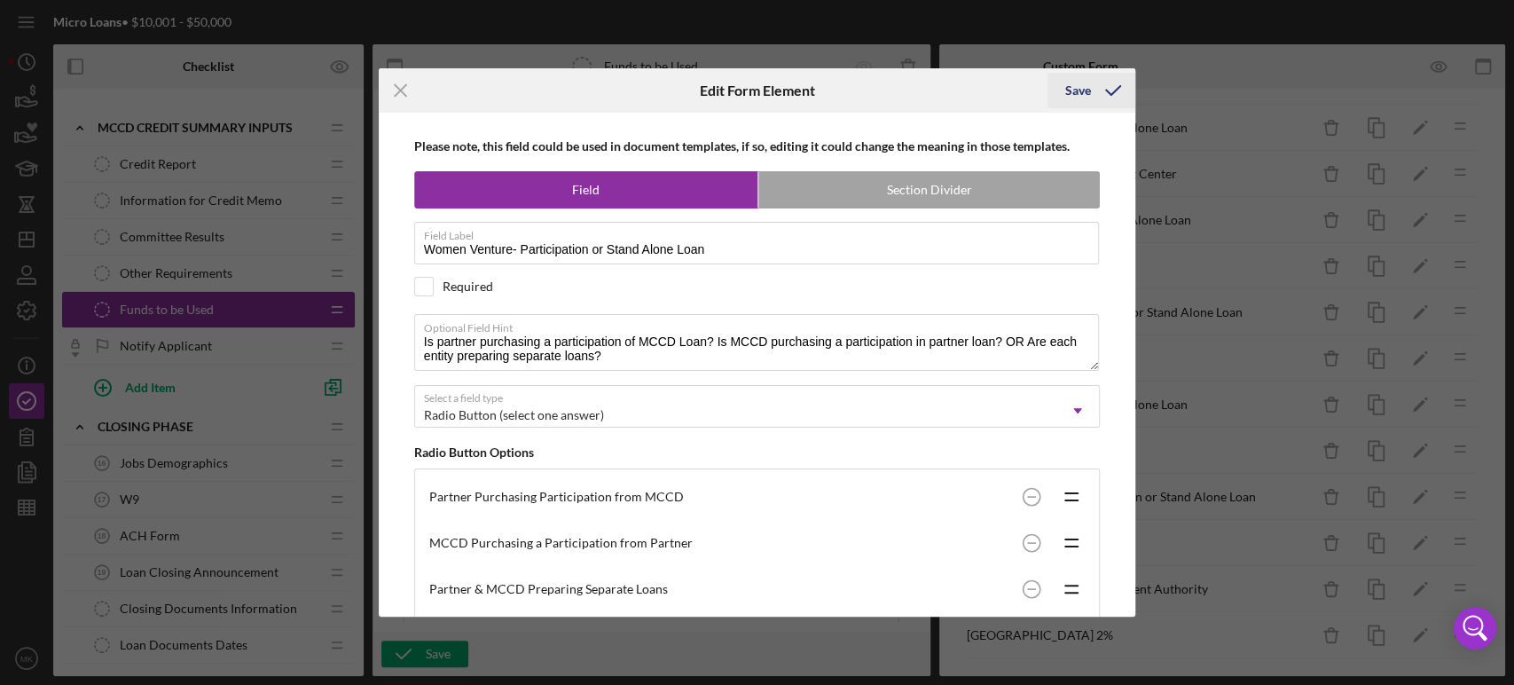
click at [1085, 87] on div "Save" at bounding box center [1078, 90] width 26 height 35
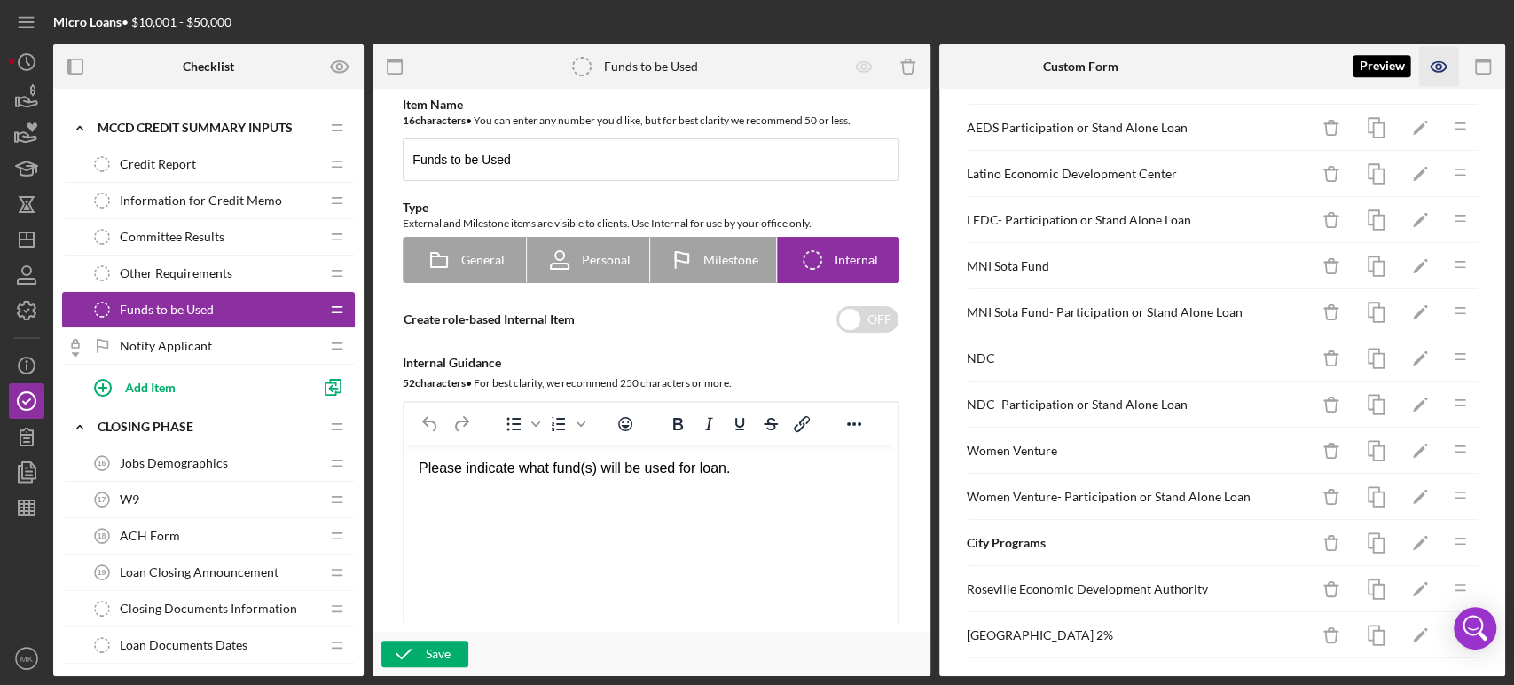
click at [1437, 67] on icon "button" at bounding box center [1439, 67] width 40 height 40
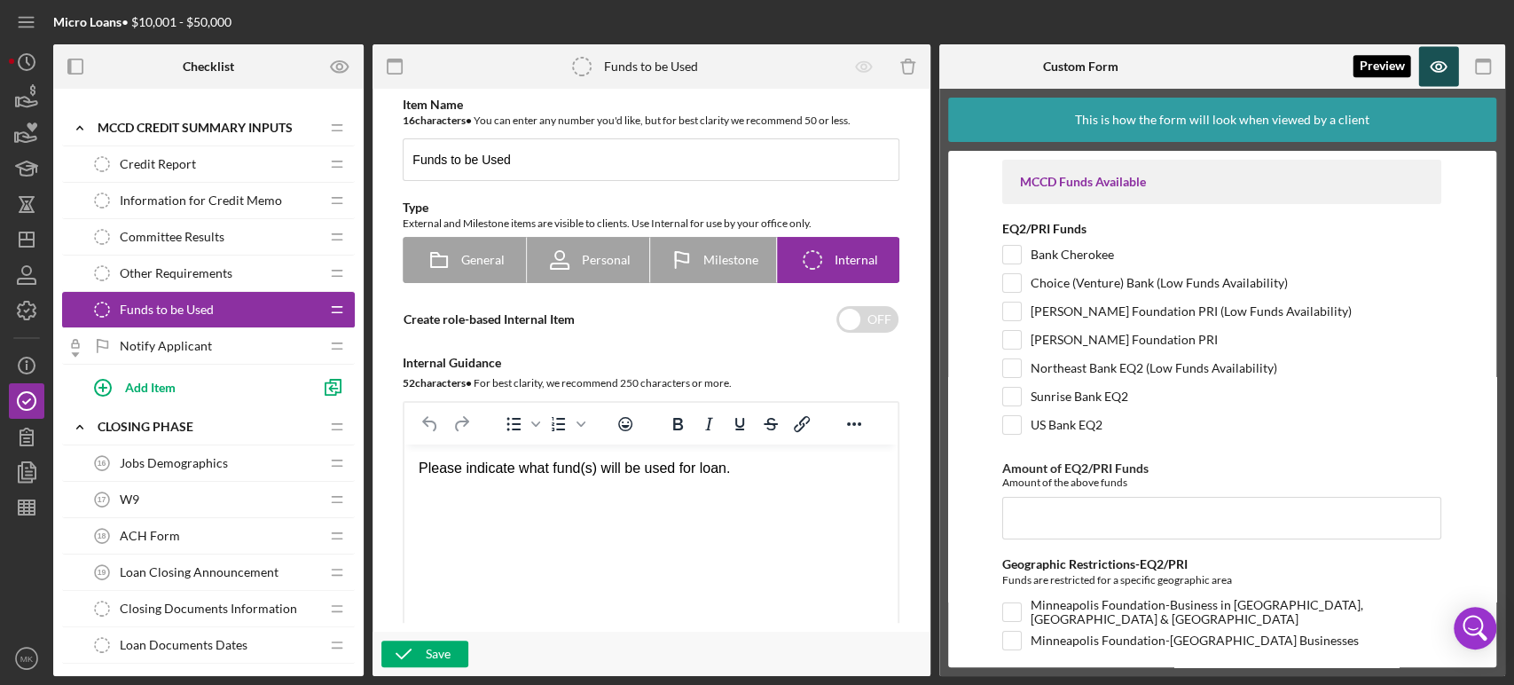
click at [1440, 62] on icon "button" at bounding box center [1439, 67] width 40 height 40
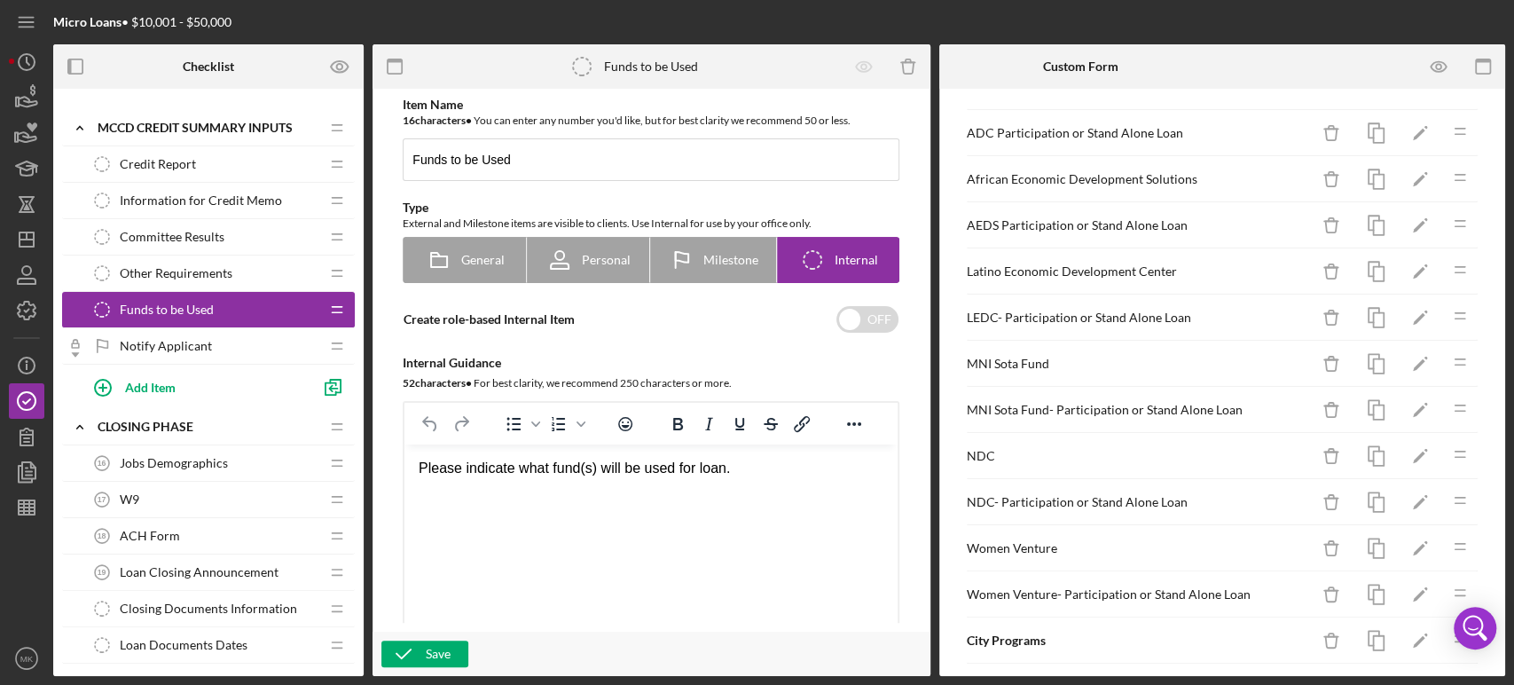
scroll to position [929, 0]
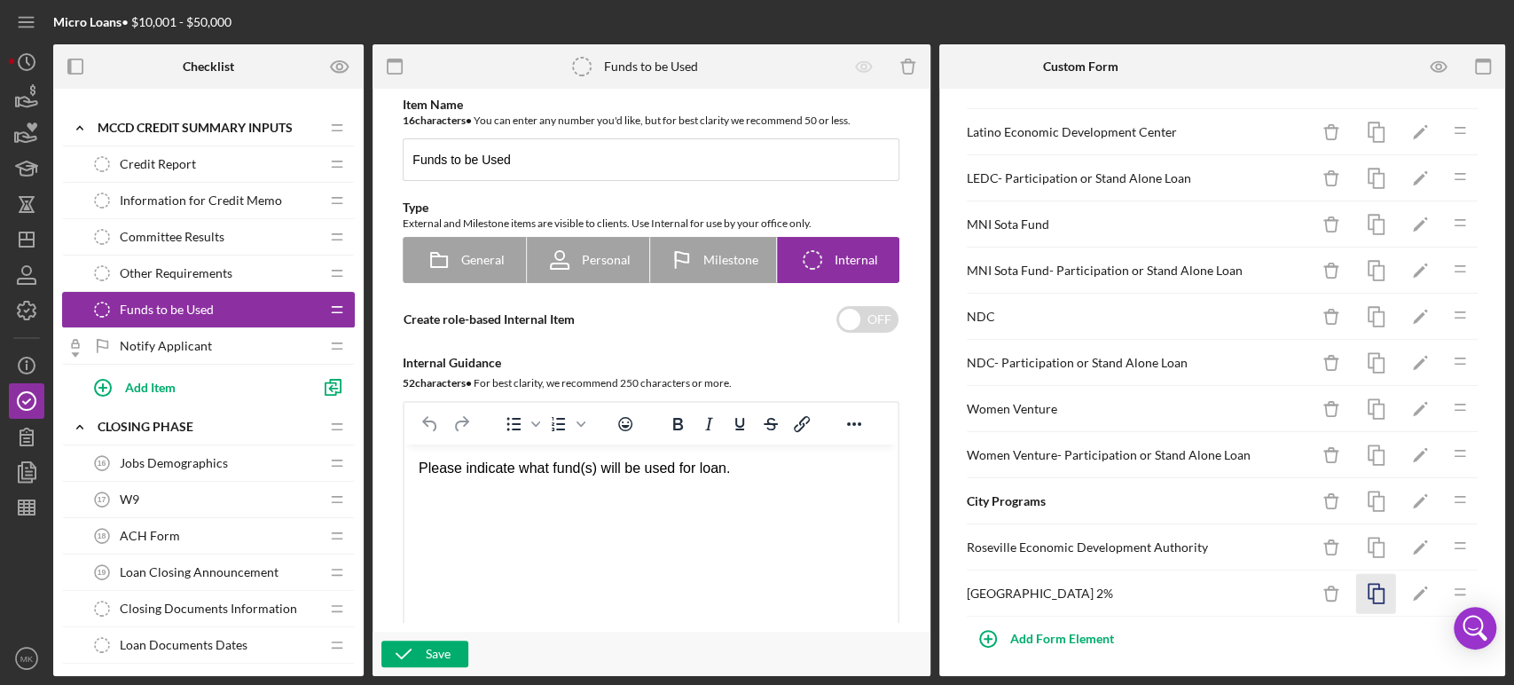
click at [1365, 588] on icon "button" at bounding box center [1376, 594] width 40 height 40
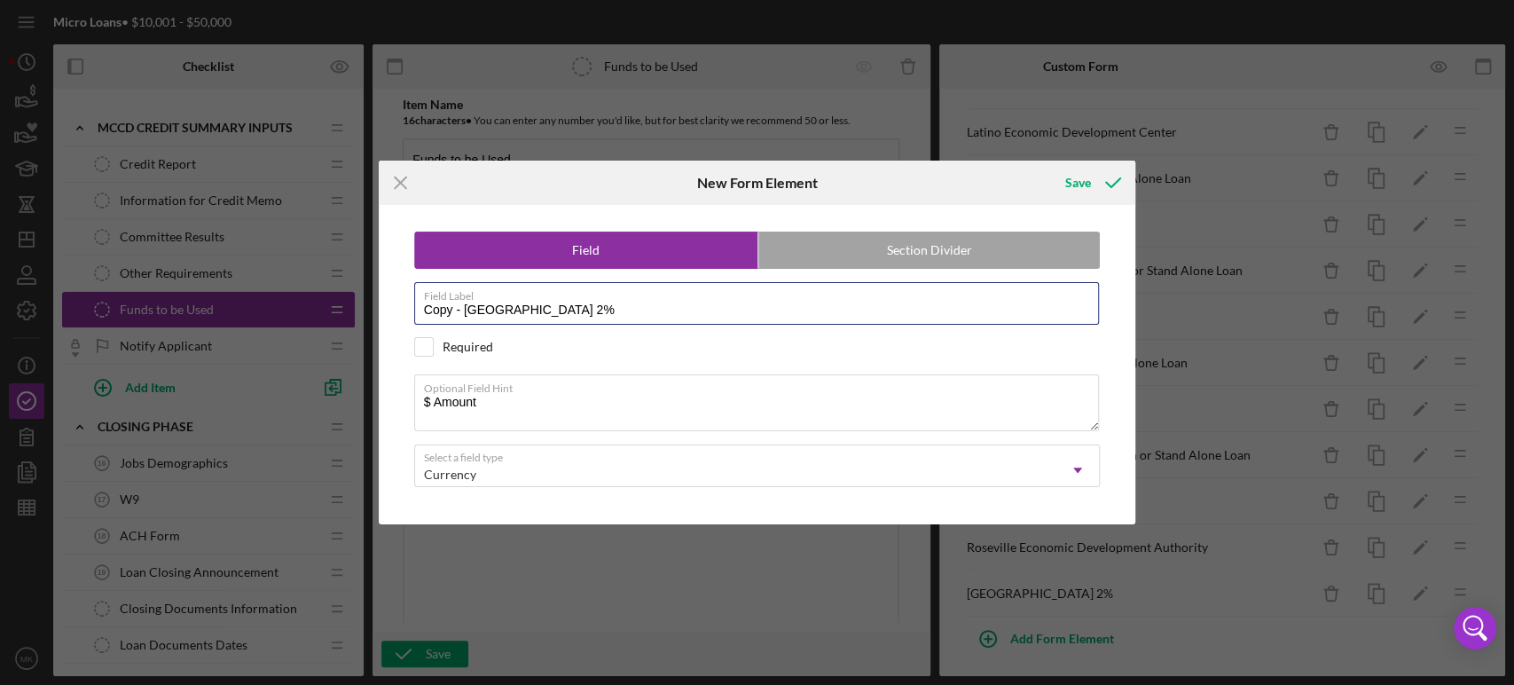
drag, startPoint x: 577, startPoint y: 305, endPoint x: 378, endPoint y: 324, distance: 199.6
click at [379, 324] on div "Field Section Divider Field Label Copy - [GEOGRAPHIC_DATA] 2% Required Optional…" at bounding box center [757, 364] width 757 height 319
type input "Other City Programs"
click at [1079, 184] on div "Save" at bounding box center [1078, 182] width 26 height 35
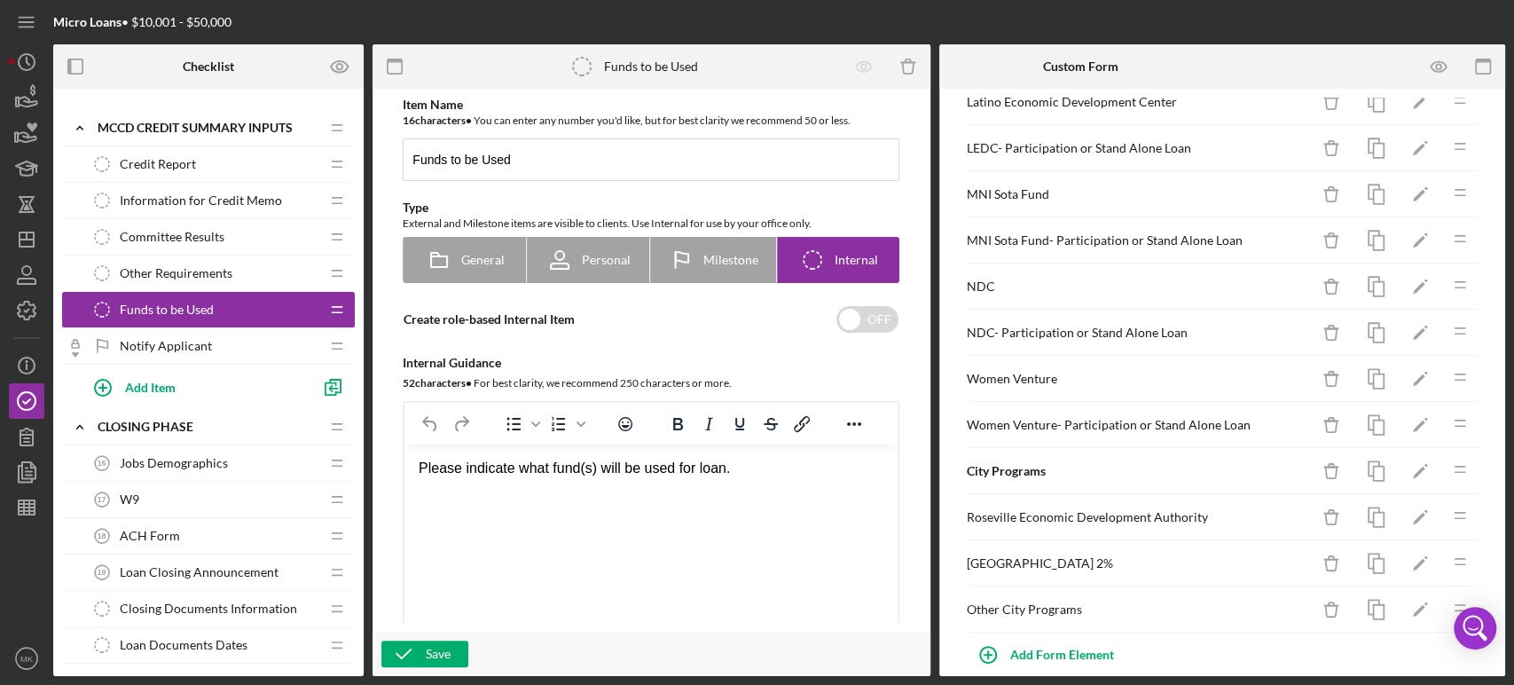
scroll to position [974, 0]
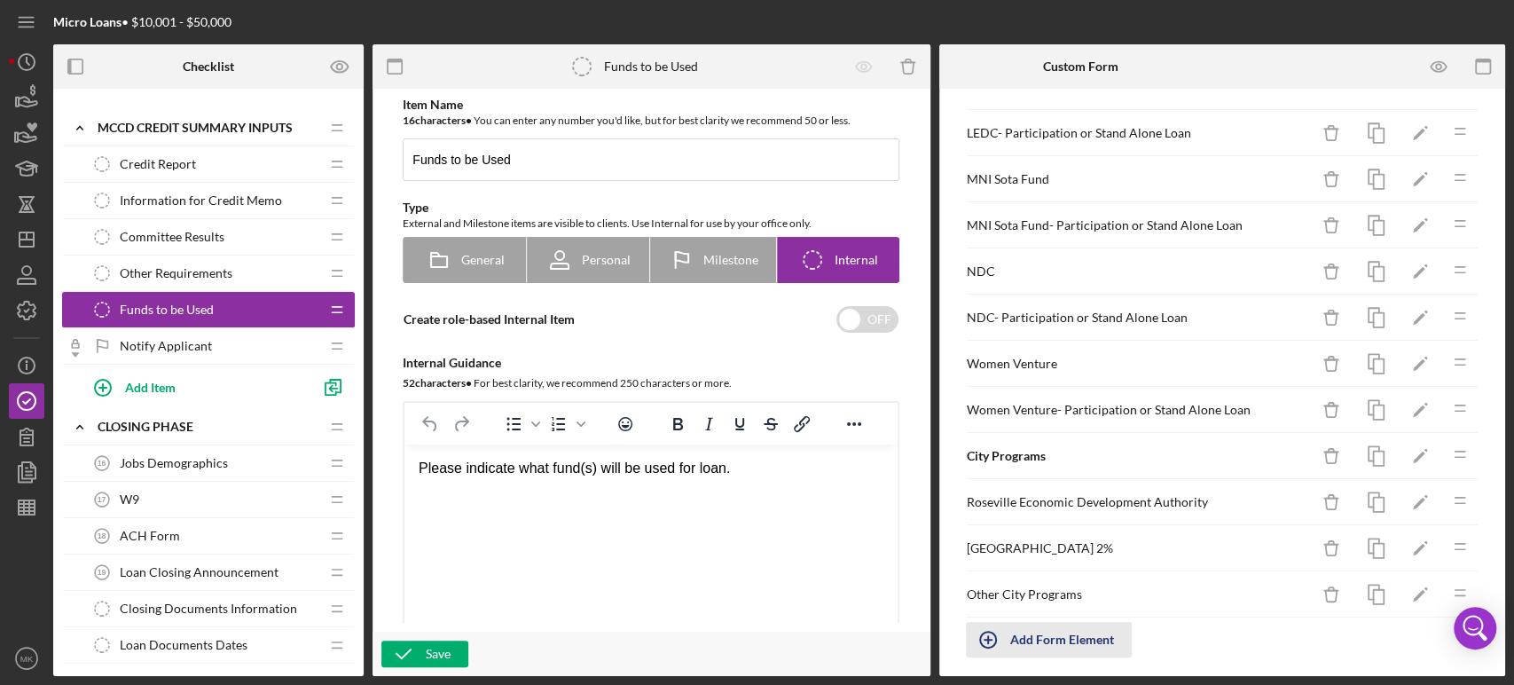
click at [1055, 632] on div "Add Form Element" at bounding box center [1062, 639] width 104 height 35
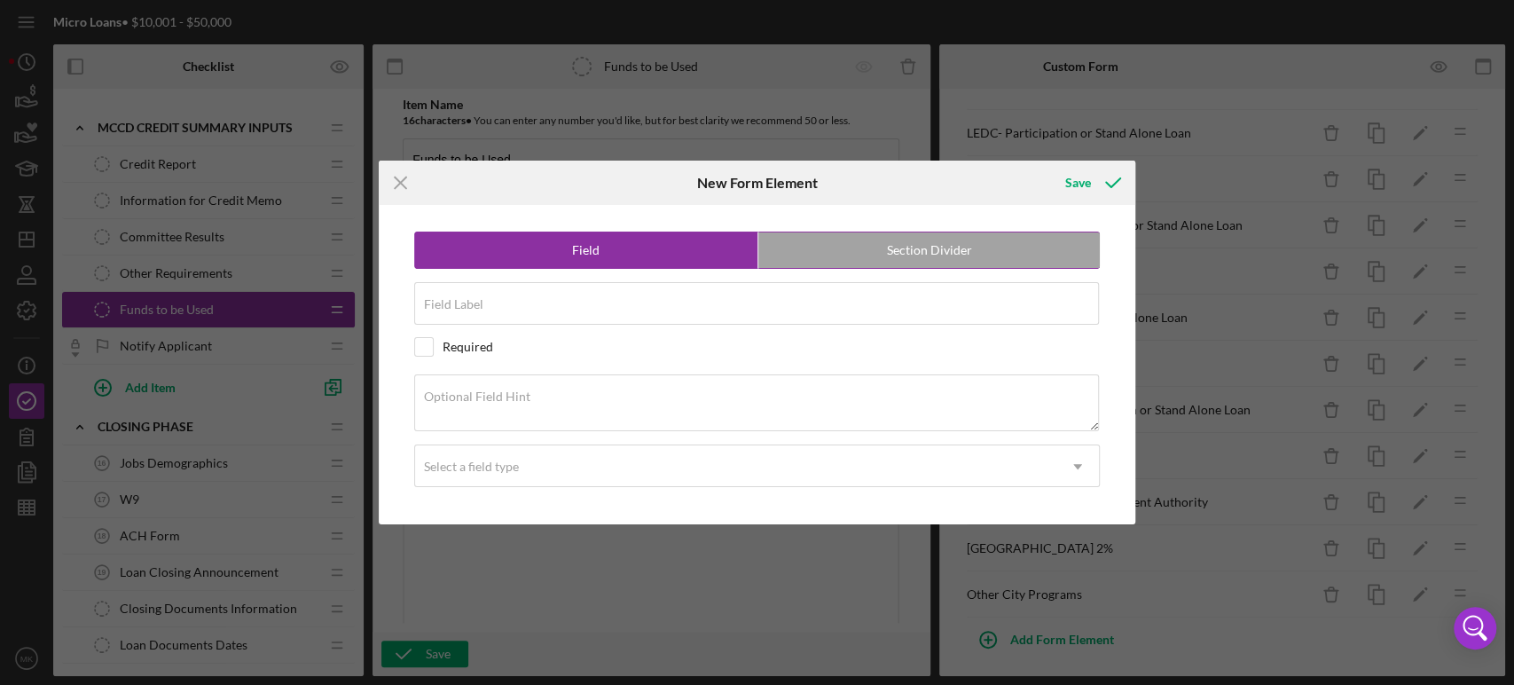
click at [913, 245] on label "Section Divider" at bounding box center [929, 249] width 342 height 35
radio input "false"
radio input "true"
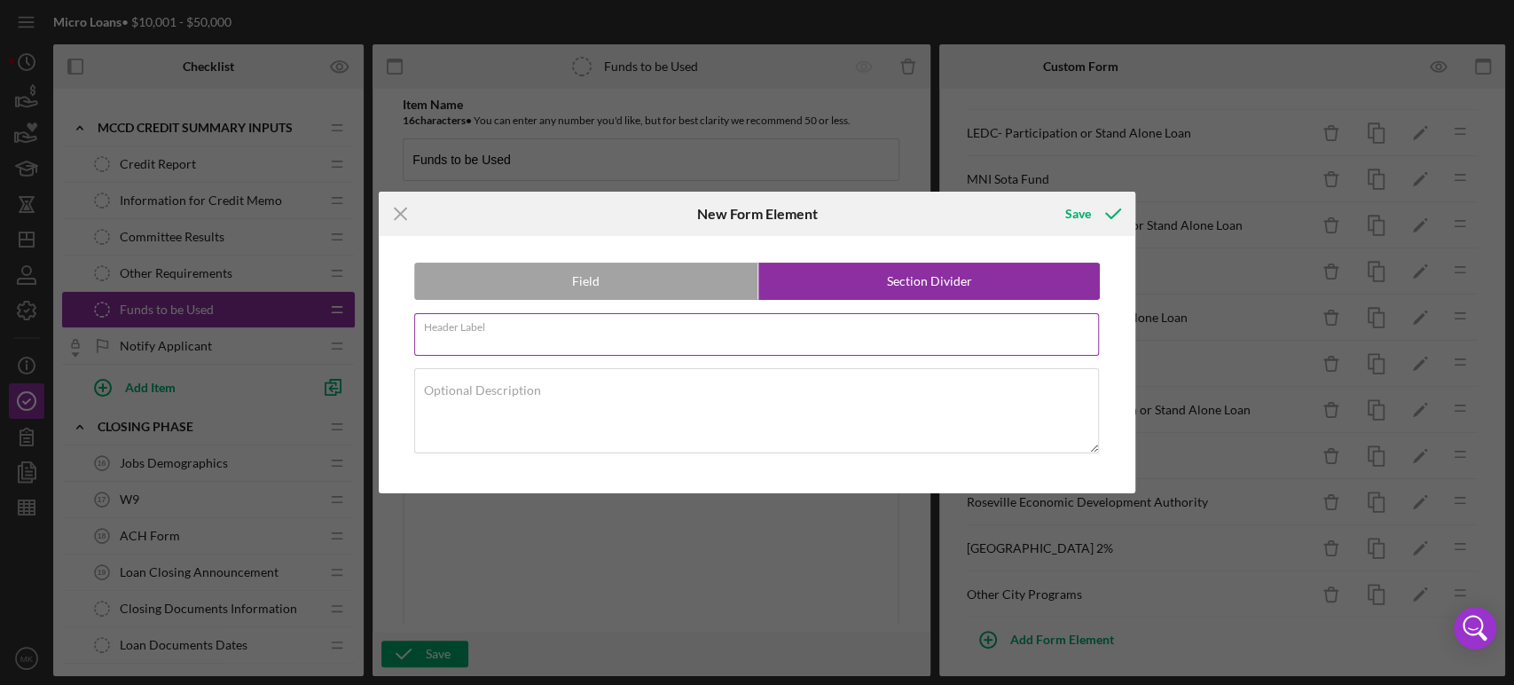
click at [551, 334] on input "Header Label" at bounding box center [757, 334] width 686 height 43
type input "Bank Funding"
click at [941, 281] on label "Section Divider" at bounding box center [929, 280] width 342 height 35
click at [1089, 212] on div "Save" at bounding box center [1078, 213] width 26 height 35
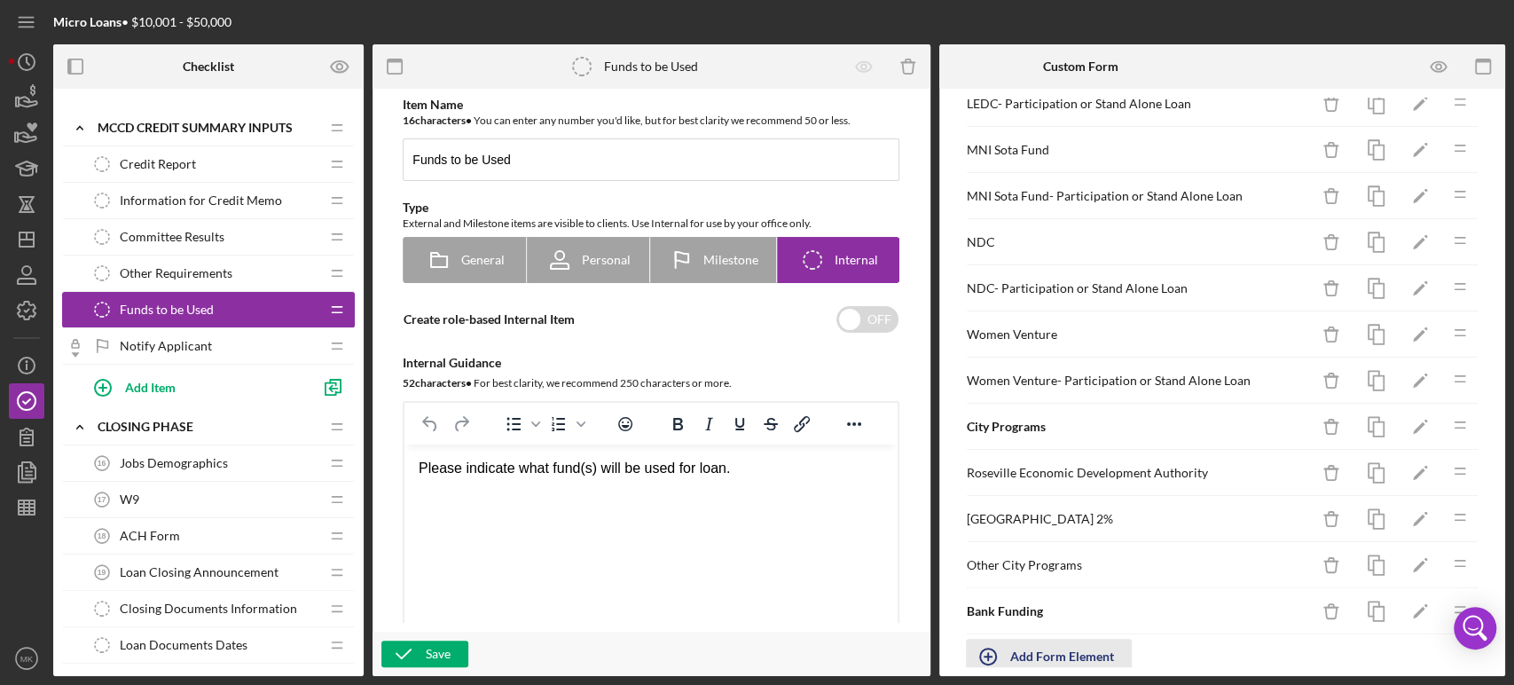
click at [1063, 647] on div "Add Form Element" at bounding box center [1062, 656] width 104 height 35
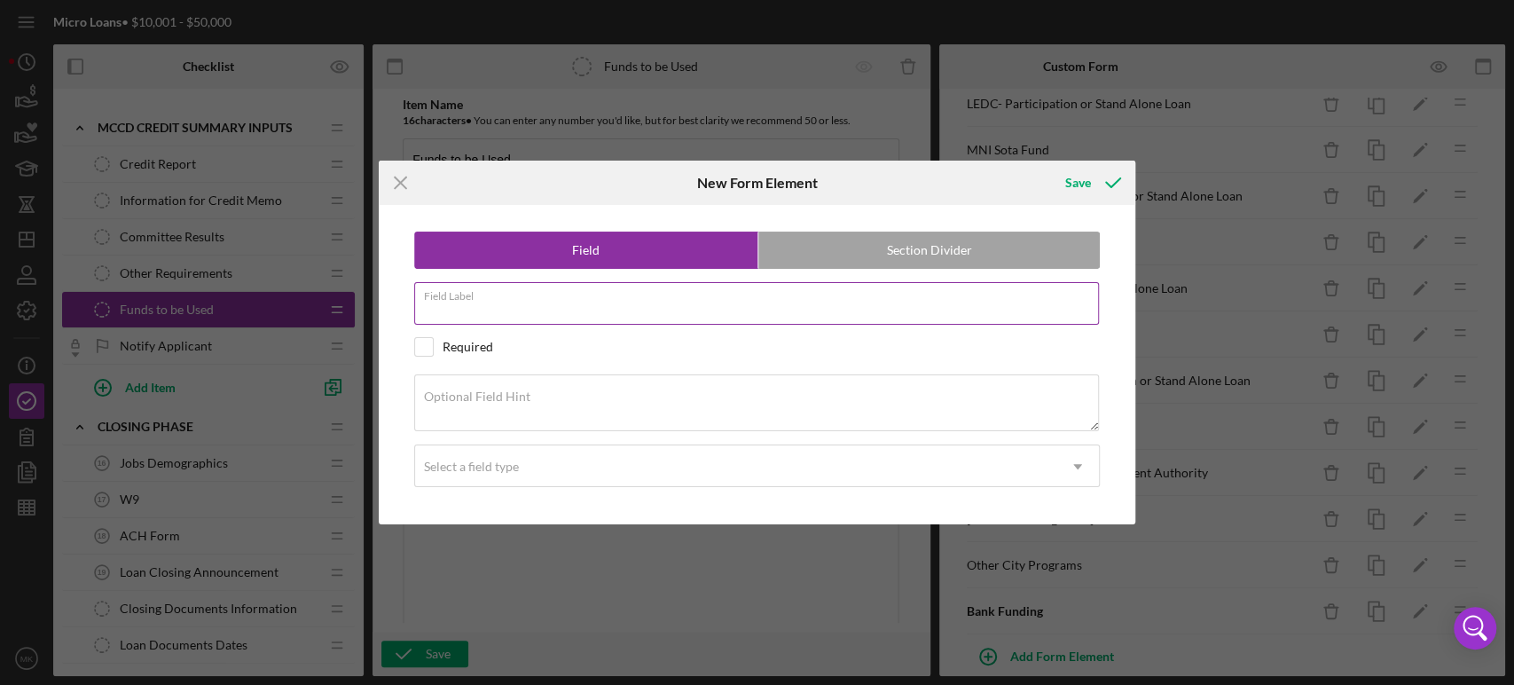
click at [518, 309] on input "Field Label" at bounding box center [757, 303] width 686 height 43
type input "N"
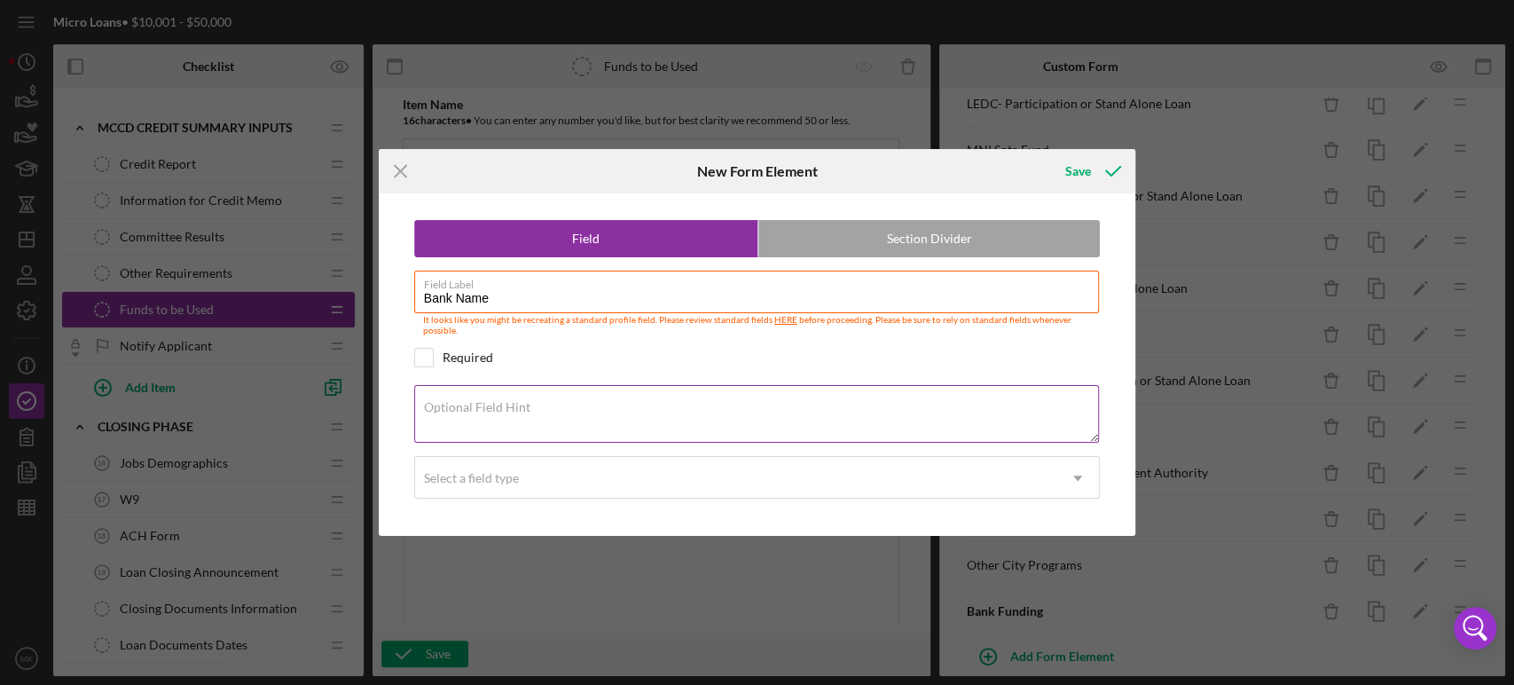
type input "Bank Name"
click at [621, 405] on textarea "Optional Field Hint" at bounding box center [757, 413] width 686 height 57
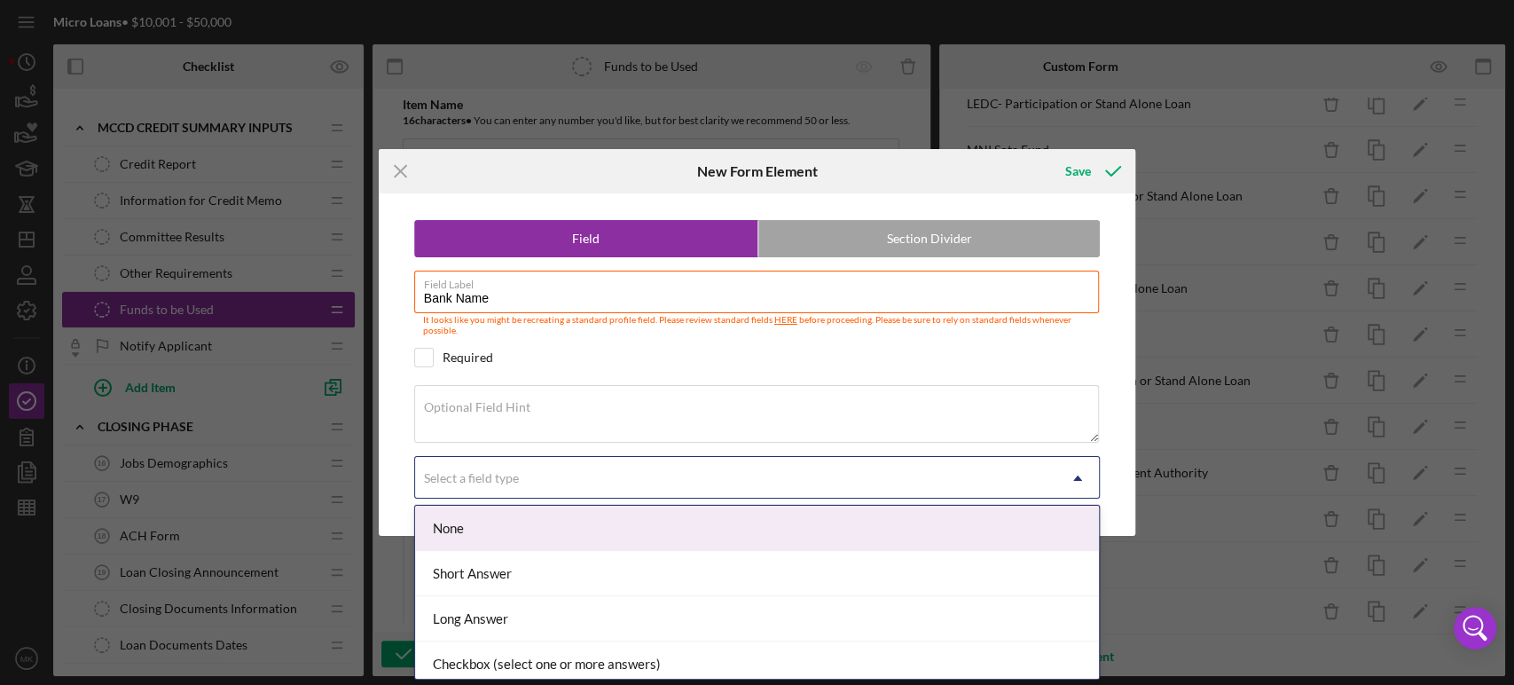
click at [1079, 474] on icon "Icon/Dropdown Arrow" at bounding box center [1077, 478] width 43 height 43
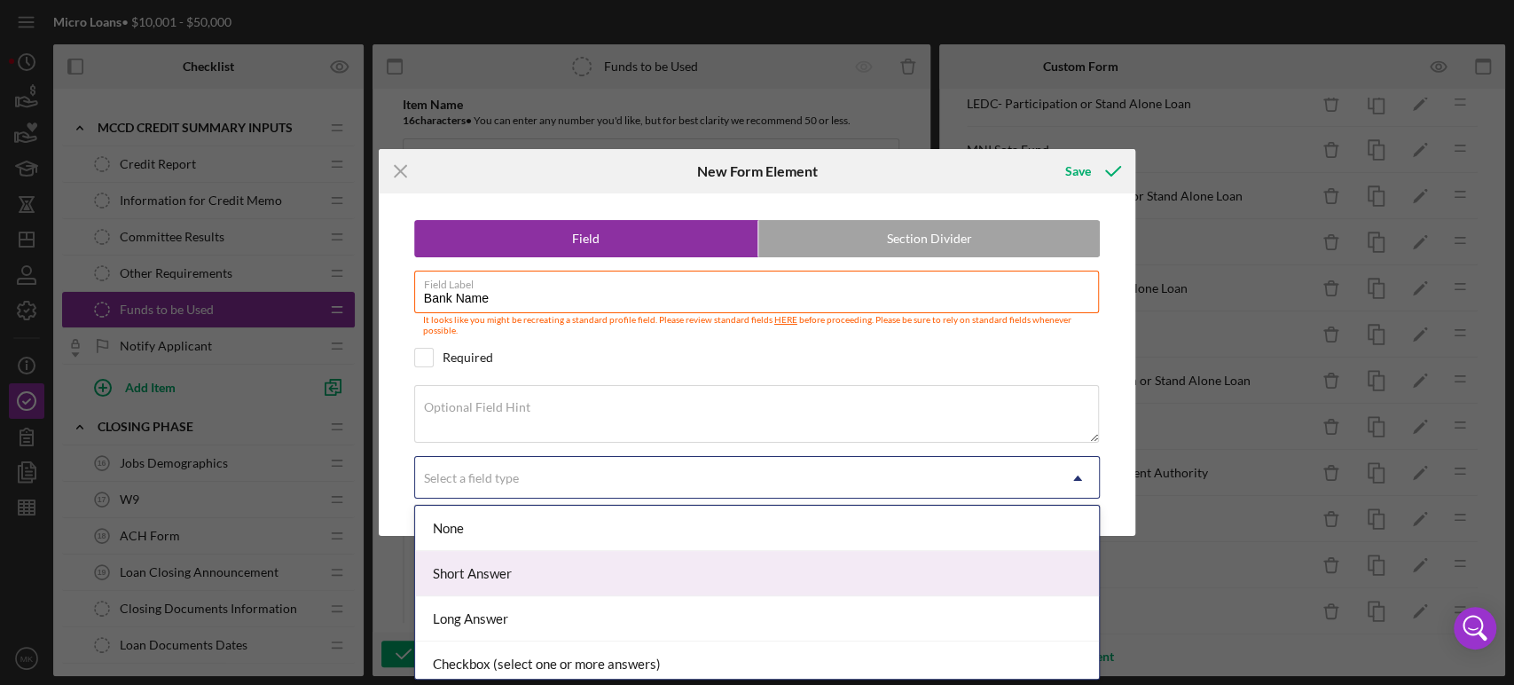
click at [837, 569] on div "Short Answer" at bounding box center [757, 573] width 684 height 45
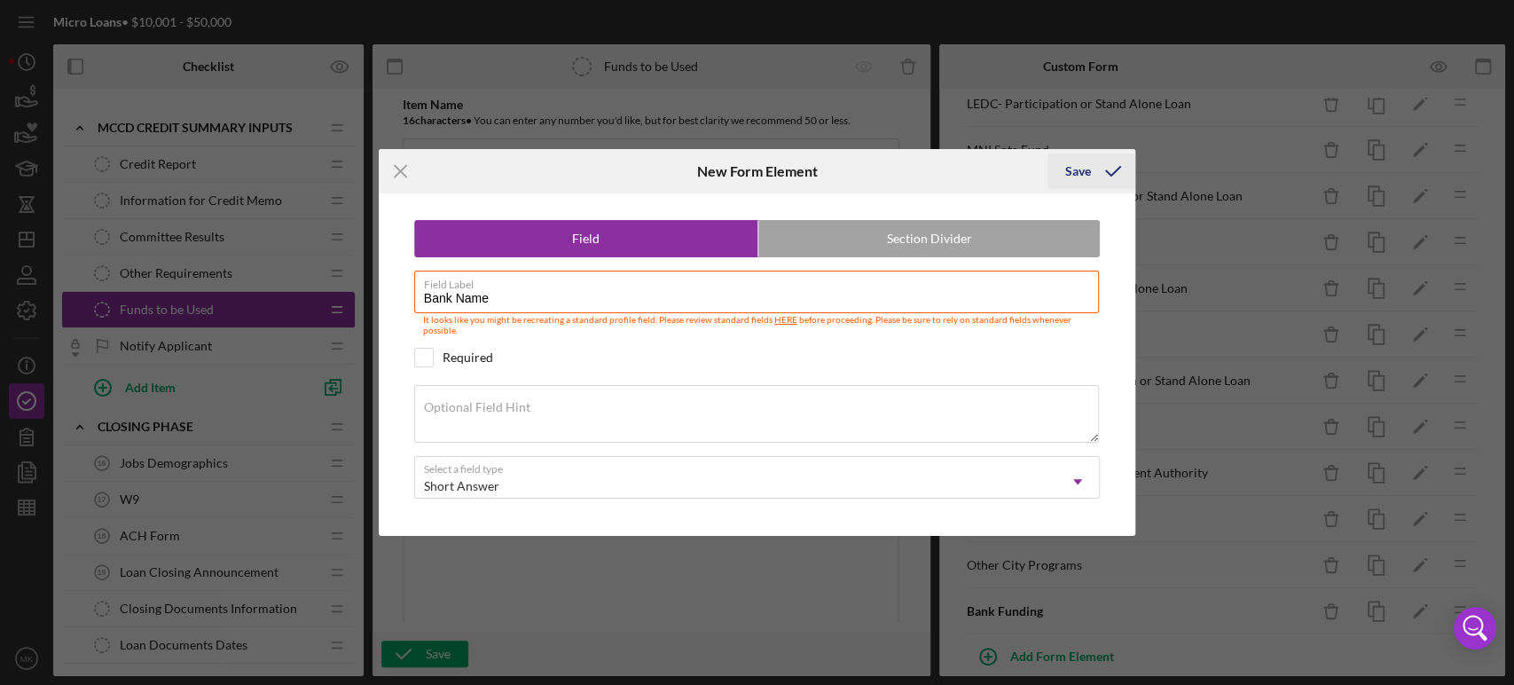
click at [1080, 171] on div "Save" at bounding box center [1078, 170] width 26 height 35
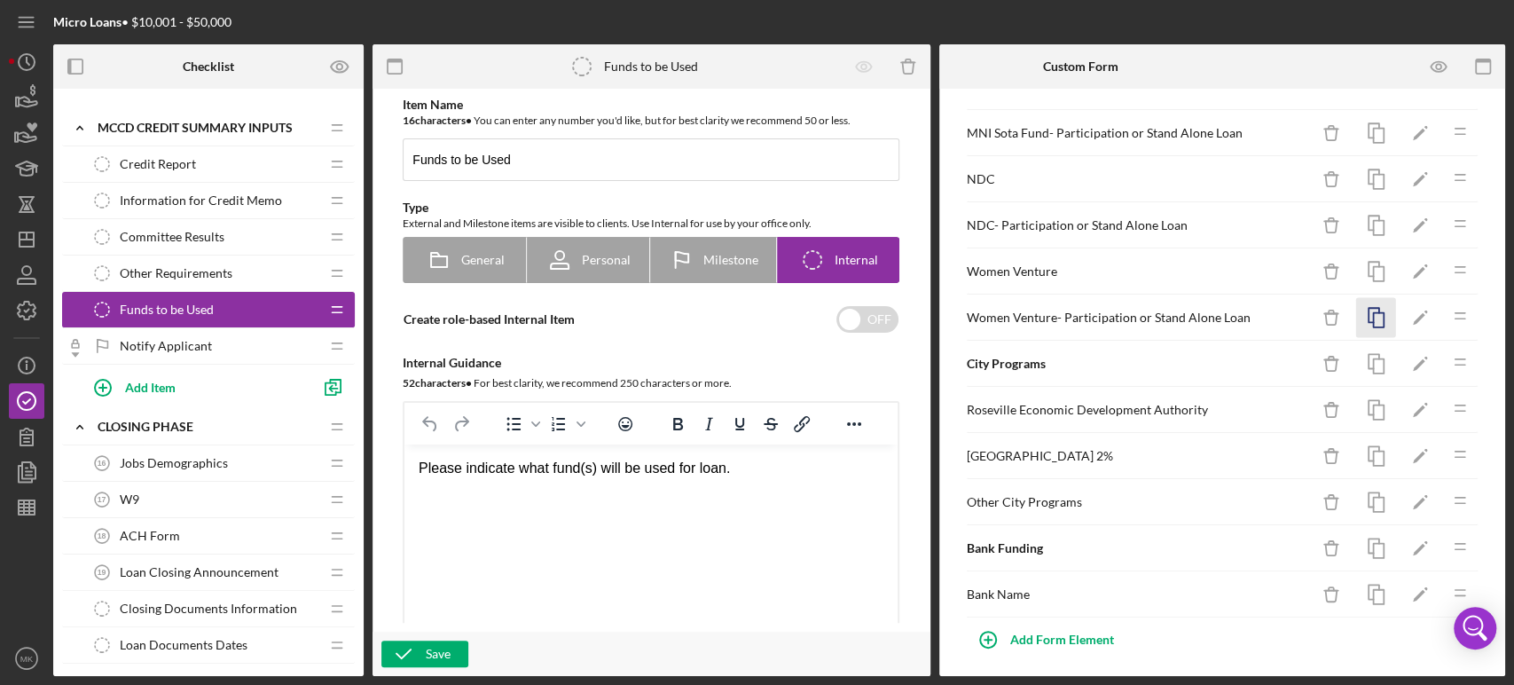
click at [1366, 315] on icon "button" at bounding box center [1376, 318] width 40 height 40
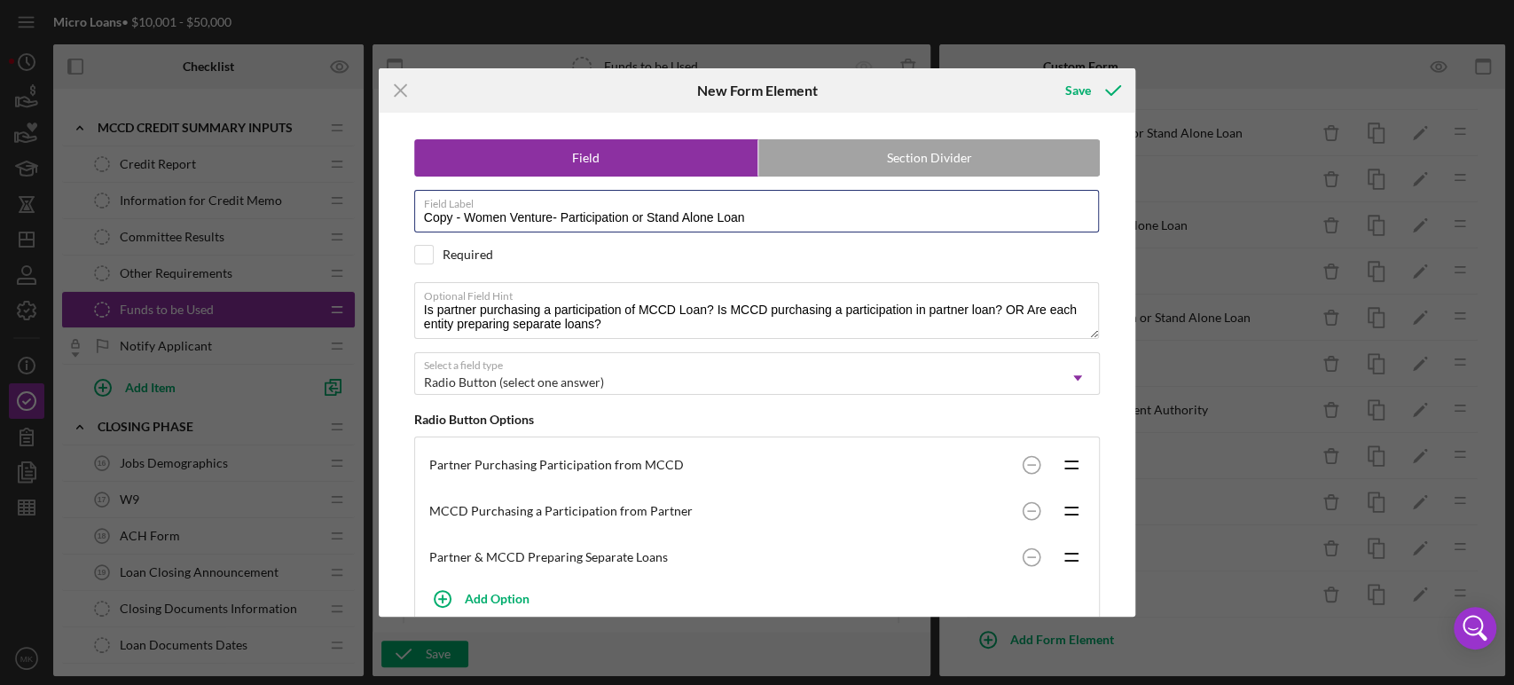
drag, startPoint x: 551, startPoint y: 215, endPoint x: 405, endPoint y: 224, distance: 145.8
click at [405, 224] on div "Field Section Divider Field Label Copy - Women Venture- Participation or Stand …" at bounding box center [758, 365] width 740 height 504
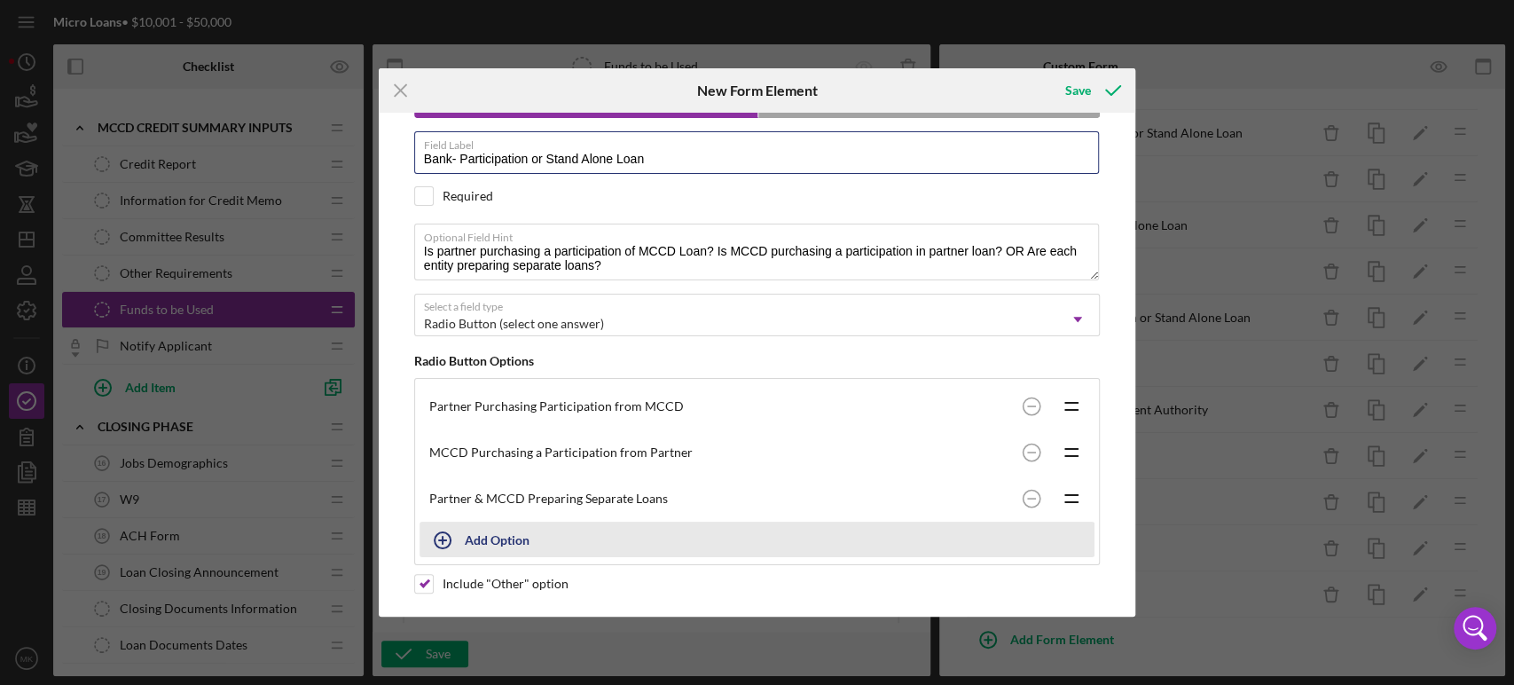
type input "Bank- Participation or Stand Alone Loan"
click at [505, 538] on div "Add Option" at bounding box center [497, 539] width 65 height 34
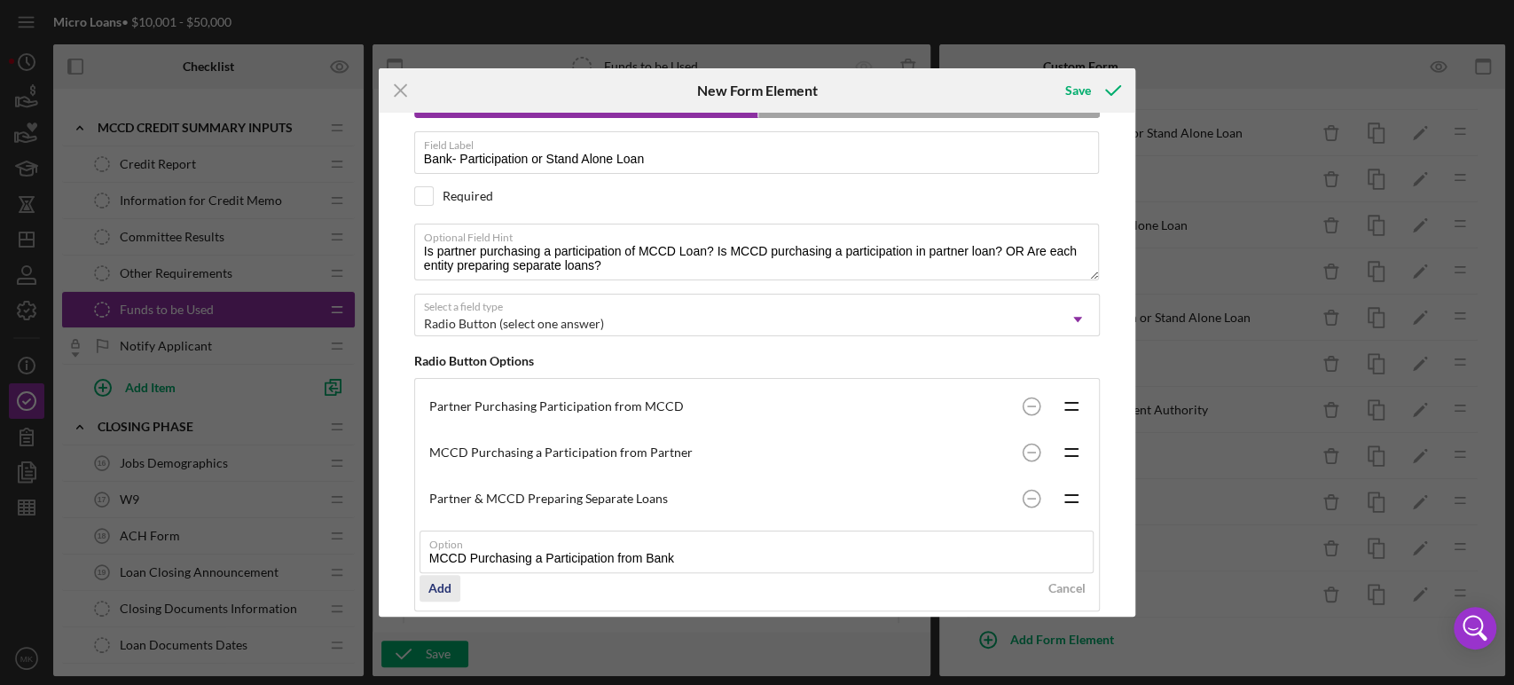
type input "MCCD Purchasing a Participation from Bank"
click at [439, 584] on div "Add" at bounding box center [439, 588] width 23 height 27
click at [1025, 402] on circle at bounding box center [1032, 405] width 17 height 17
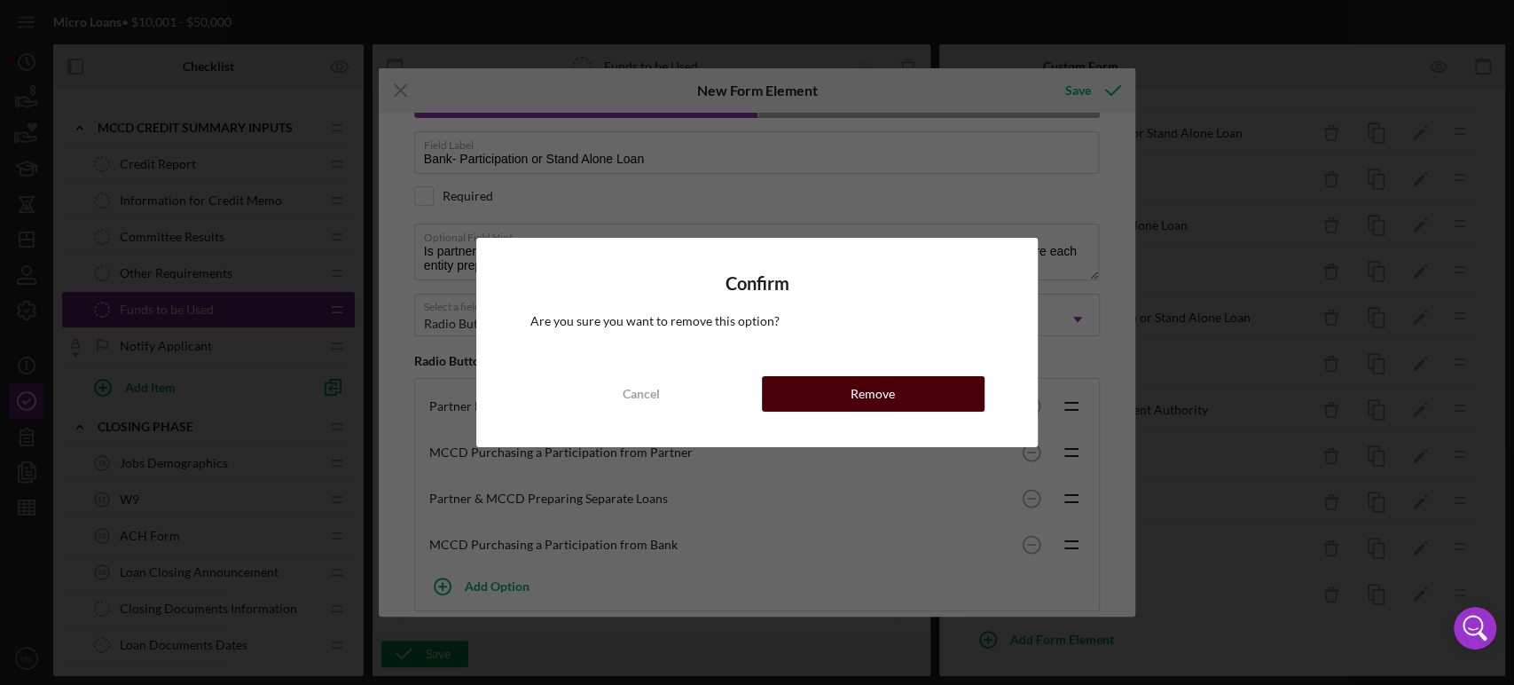
click at [851, 388] on div "Remove" at bounding box center [873, 393] width 44 height 35
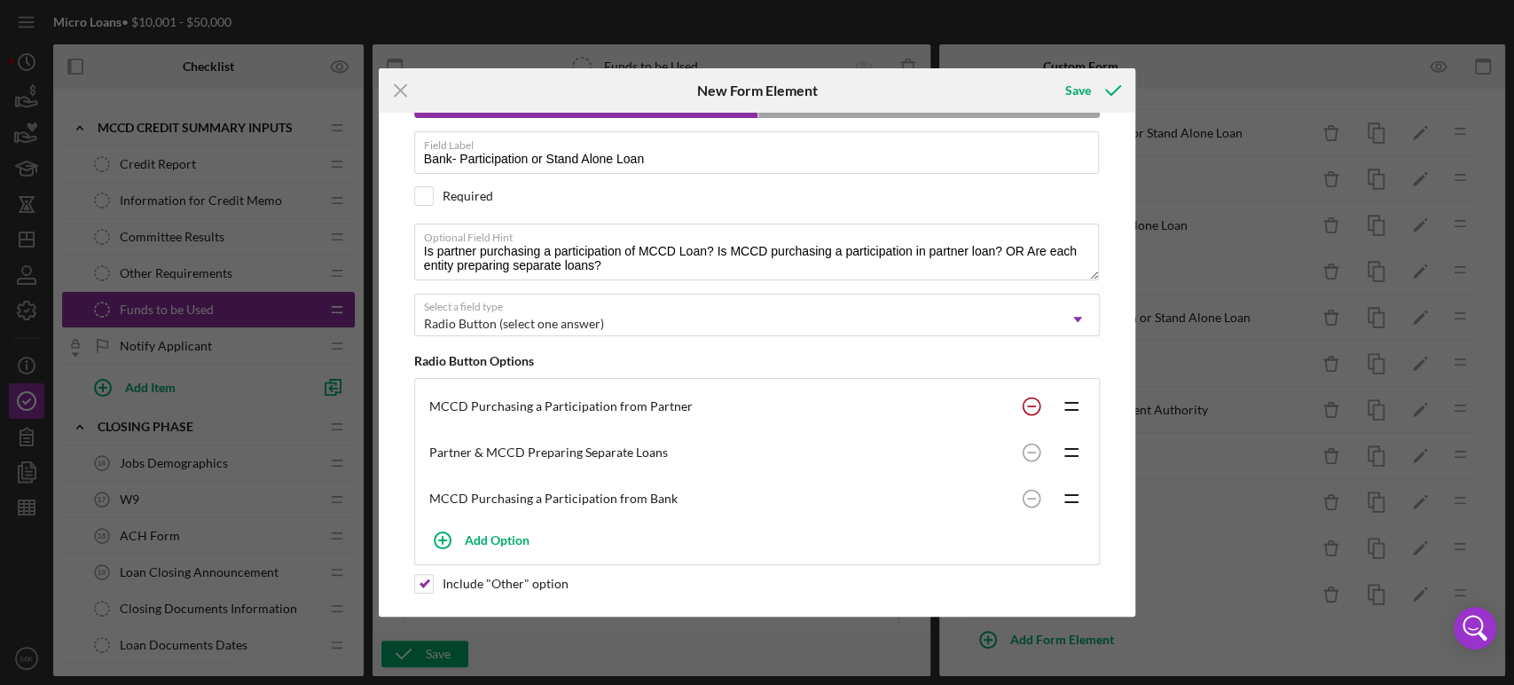
click at [1026, 403] on circle at bounding box center [1032, 405] width 17 height 17
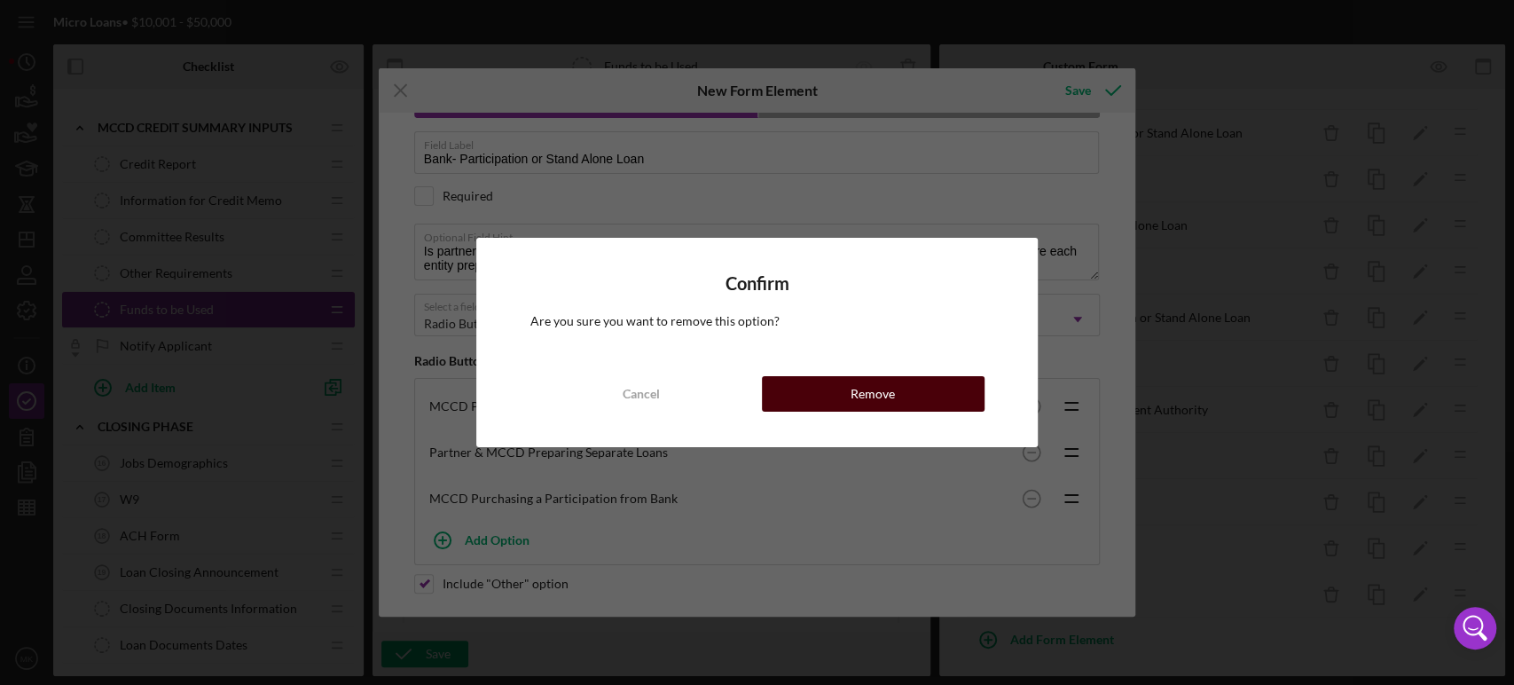
click at [894, 396] on button "Remove" at bounding box center [873, 393] width 223 height 35
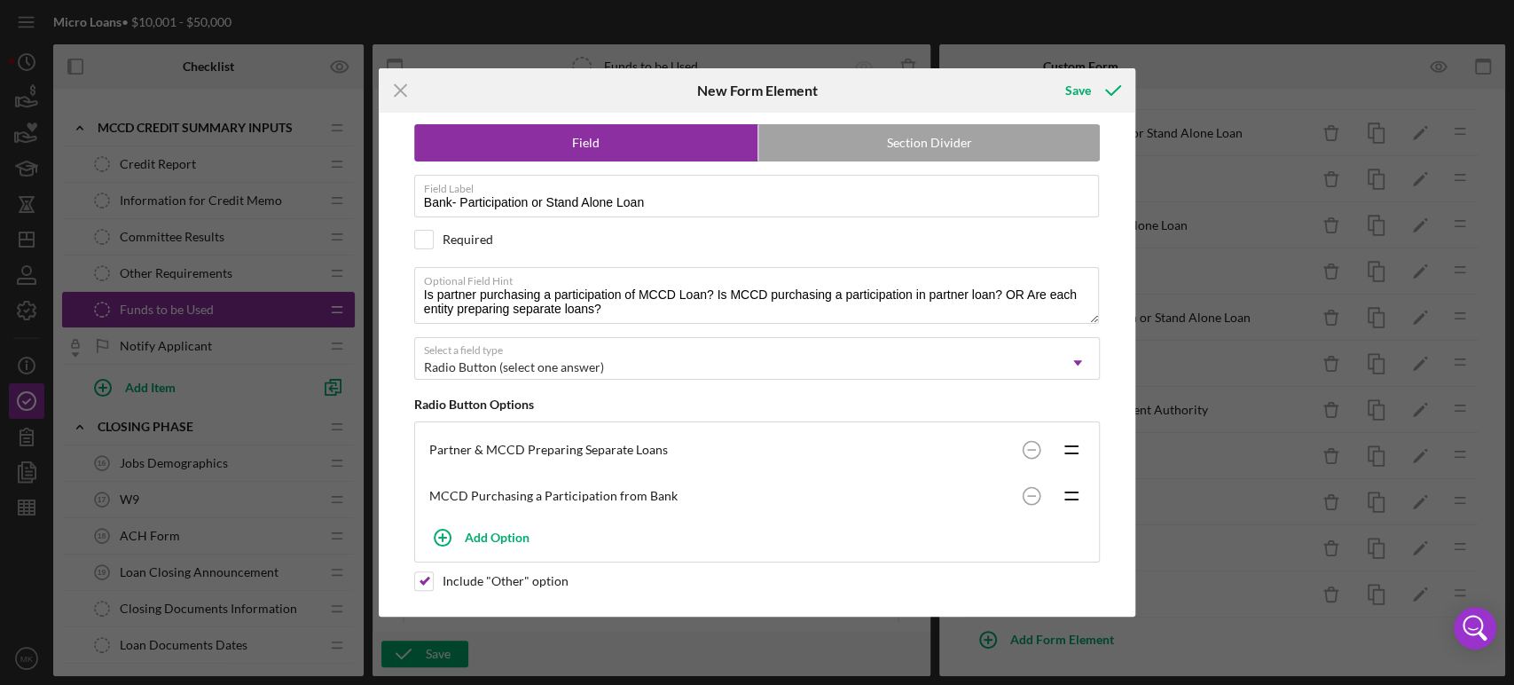
scroll to position [13, 0]
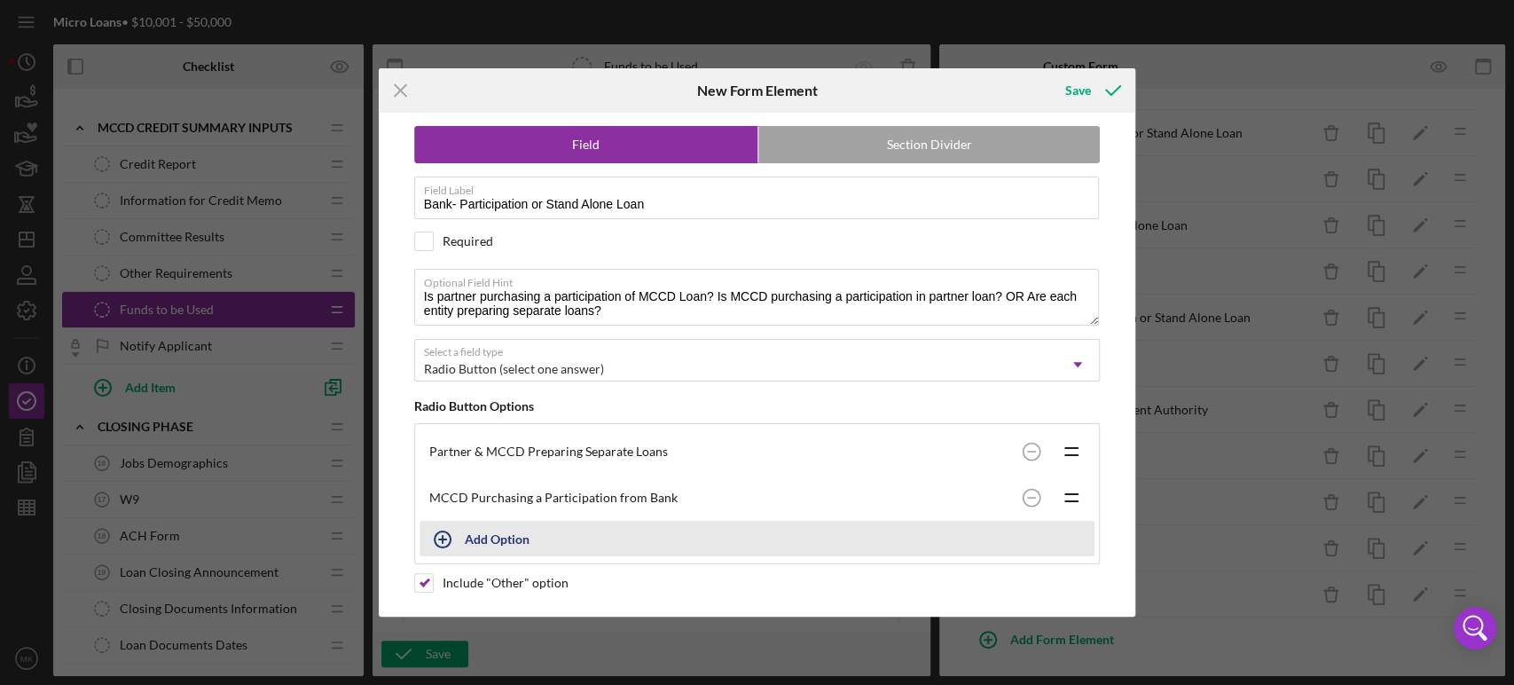
click at [497, 535] on div "Add Option" at bounding box center [497, 539] width 65 height 34
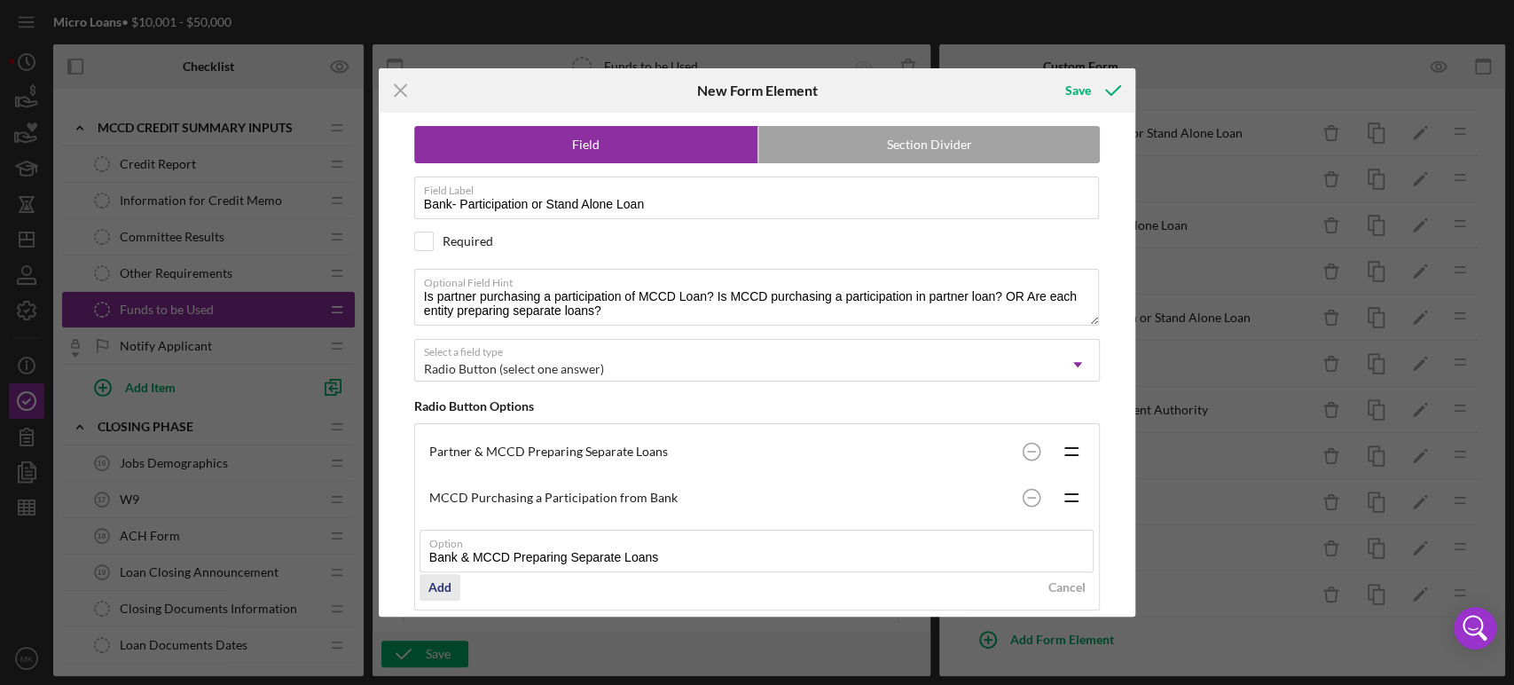
type input "Bank & MCCD Preparing Separate Loans"
click at [441, 585] on div "Add" at bounding box center [439, 587] width 23 height 27
click at [1027, 447] on circle at bounding box center [1032, 451] width 17 height 17
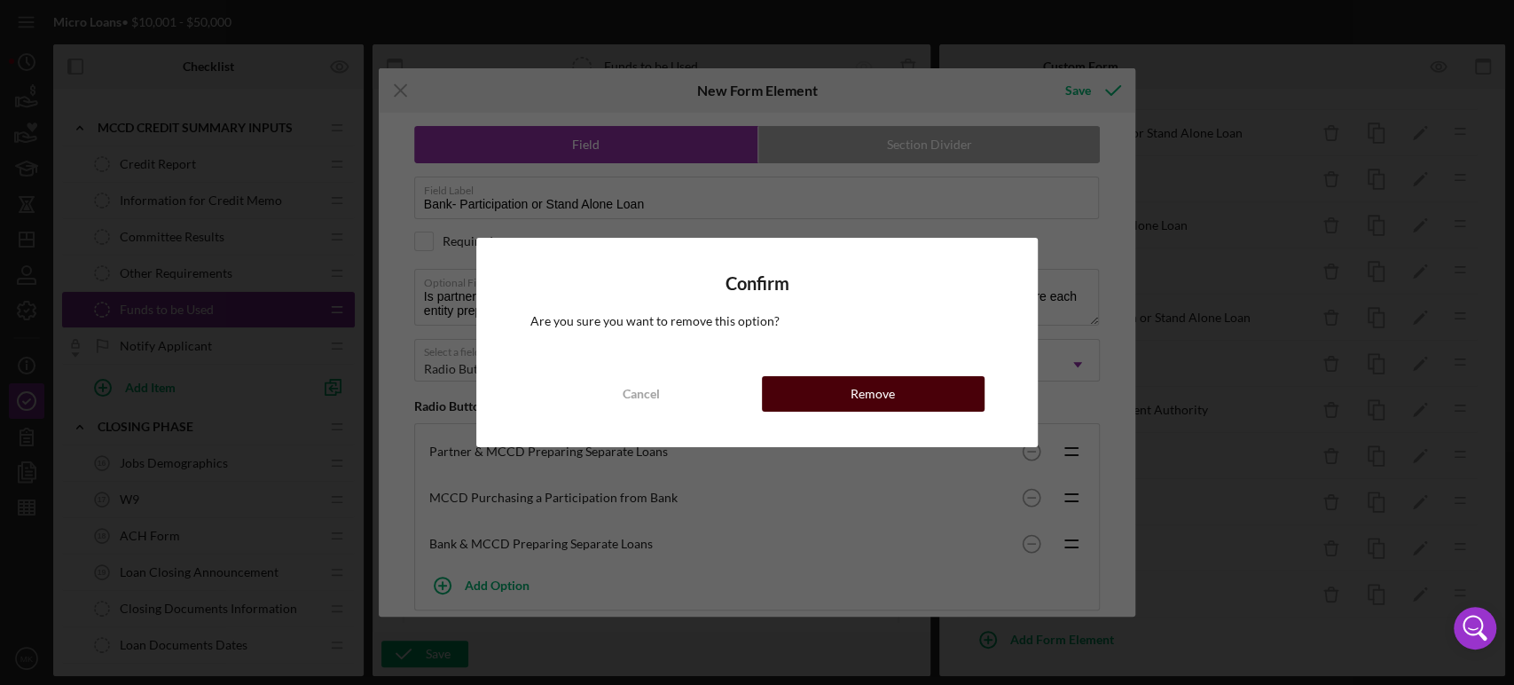
click at [887, 396] on div "Remove" at bounding box center [873, 393] width 44 height 35
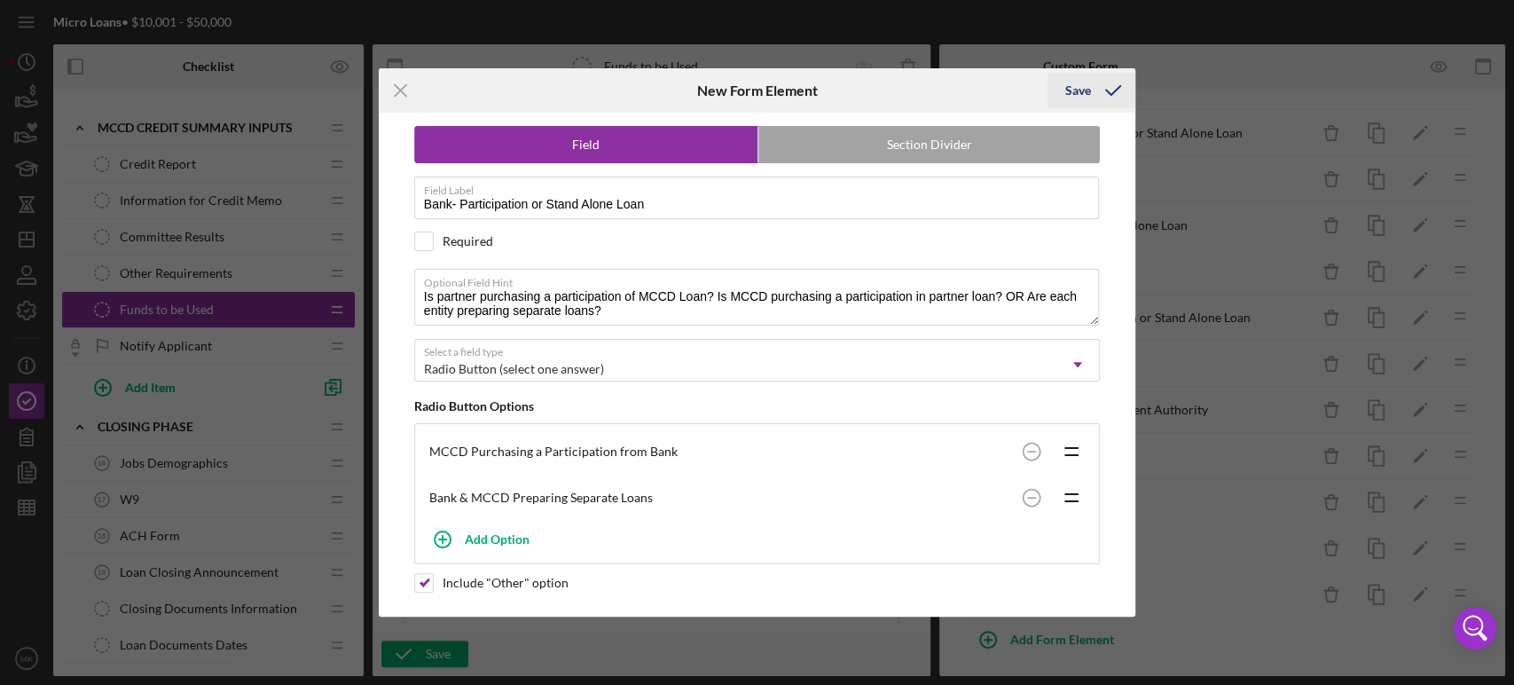
click at [1077, 90] on div "Save" at bounding box center [1078, 90] width 26 height 35
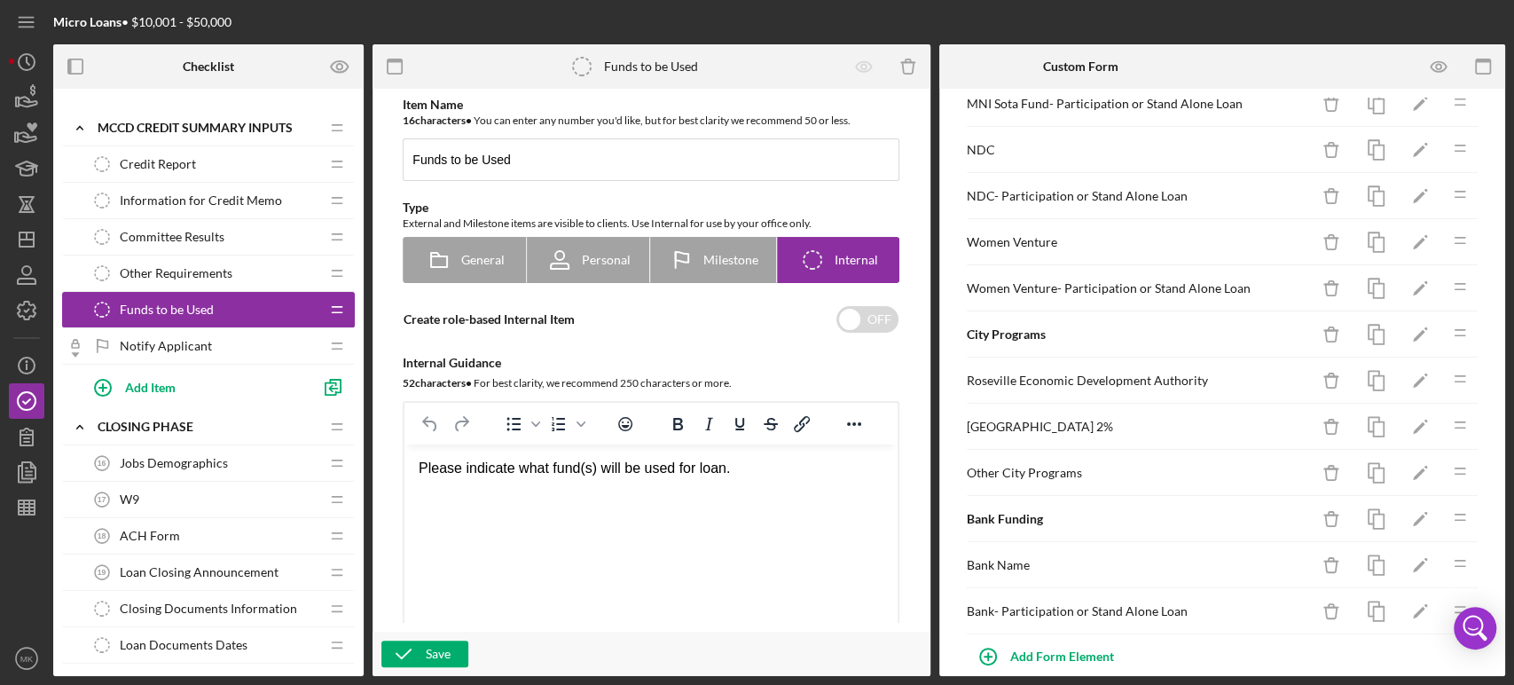
scroll to position [1112, 0]
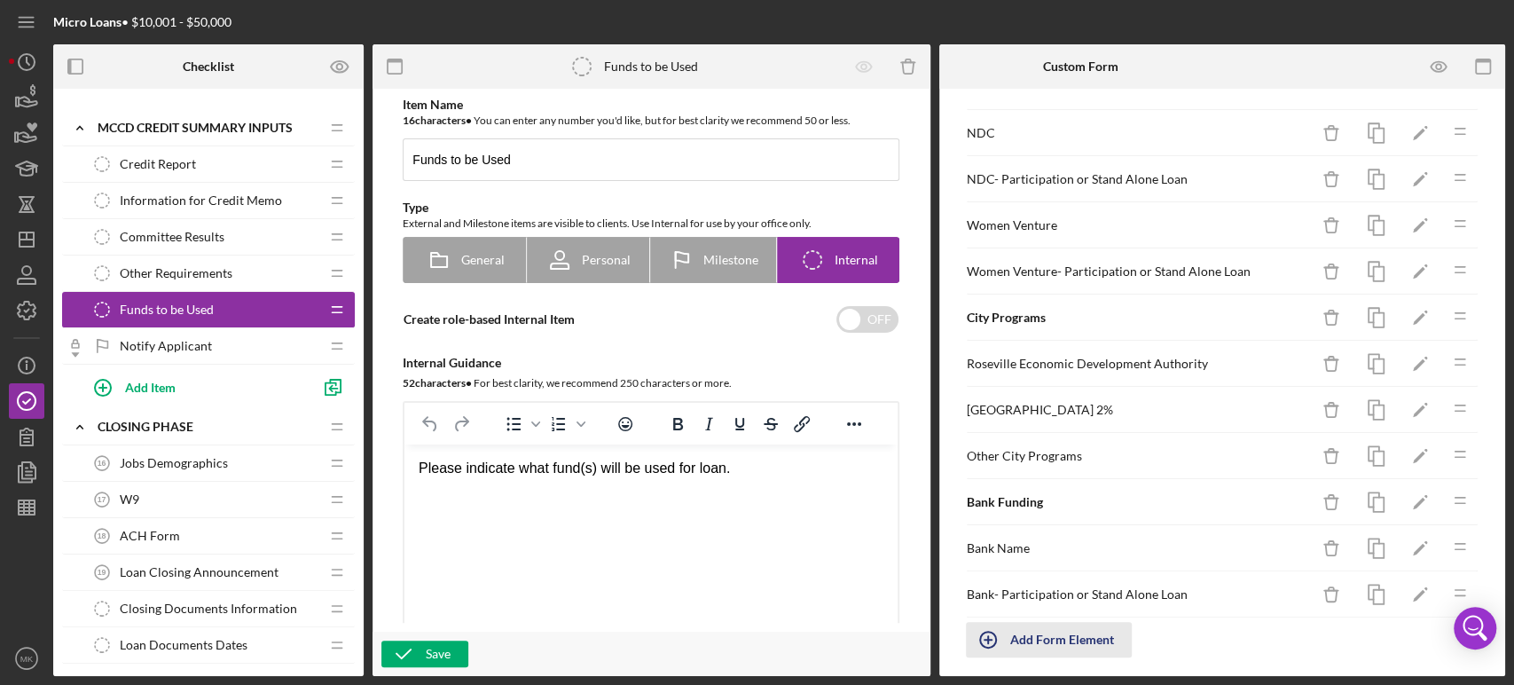
click at [1082, 630] on div "Add Form Element" at bounding box center [1062, 639] width 104 height 35
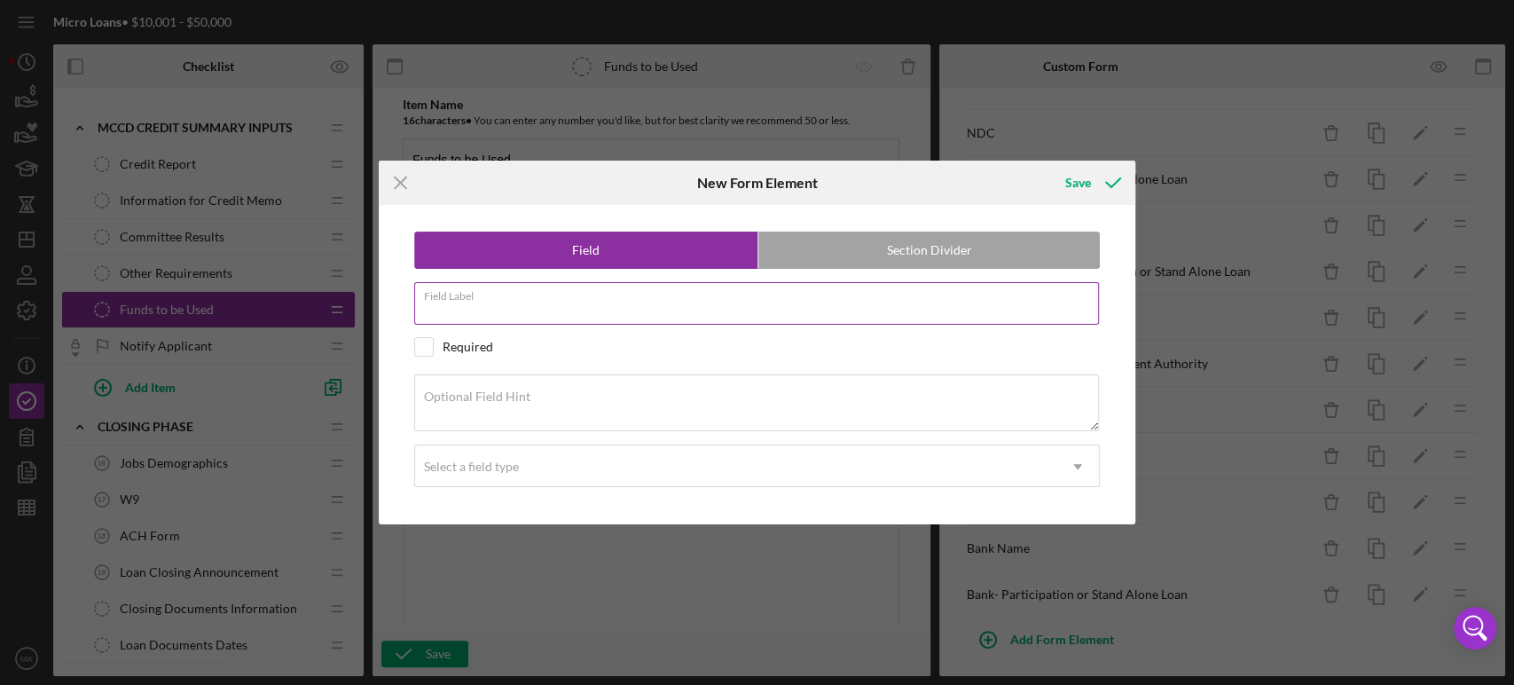
click at [533, 296] on div "Field Label" at bounding box center [757, 304] width 687 height 44
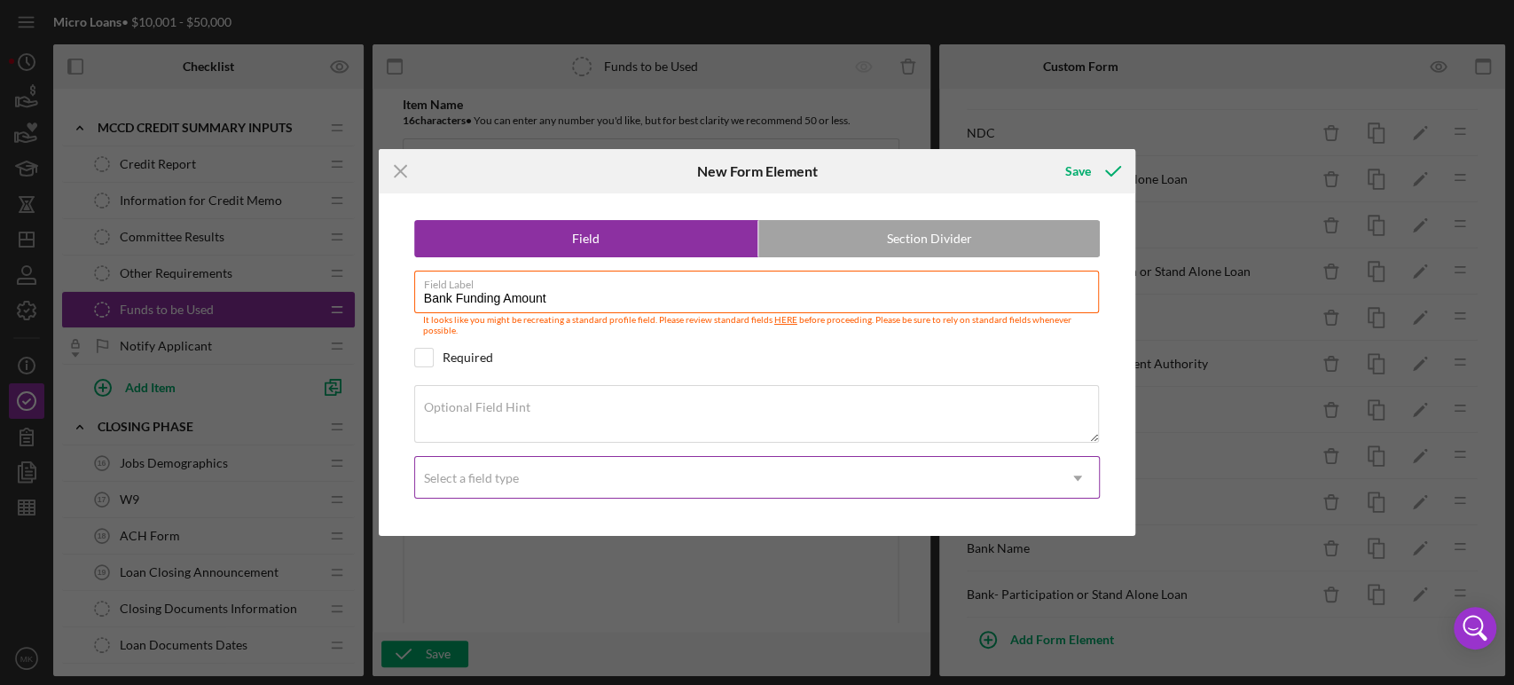
type input "Bank Funding Amount"
click at [1080, 477] on icon "Icon/Dropdown Arrow" at bounding box center [1077, 478] width 43 height 43
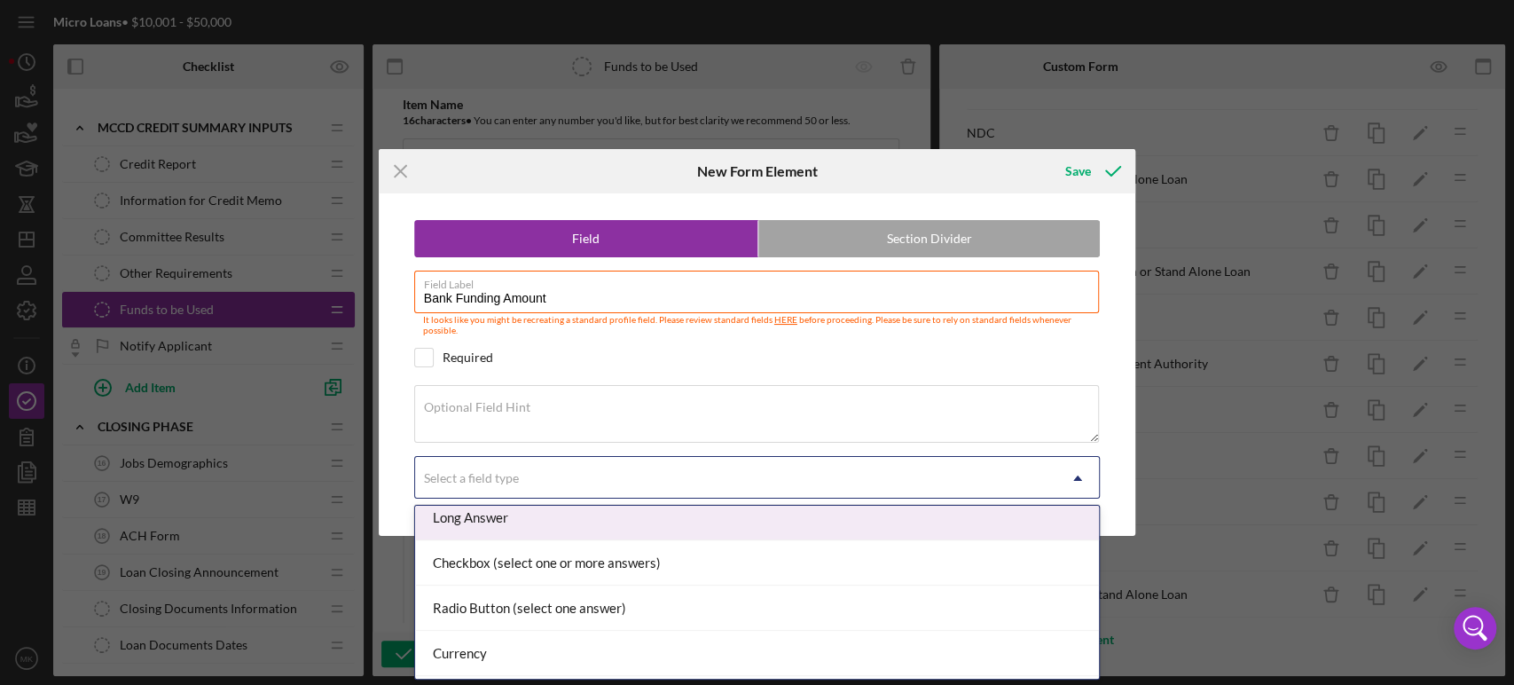
scroll to position [197, 0]
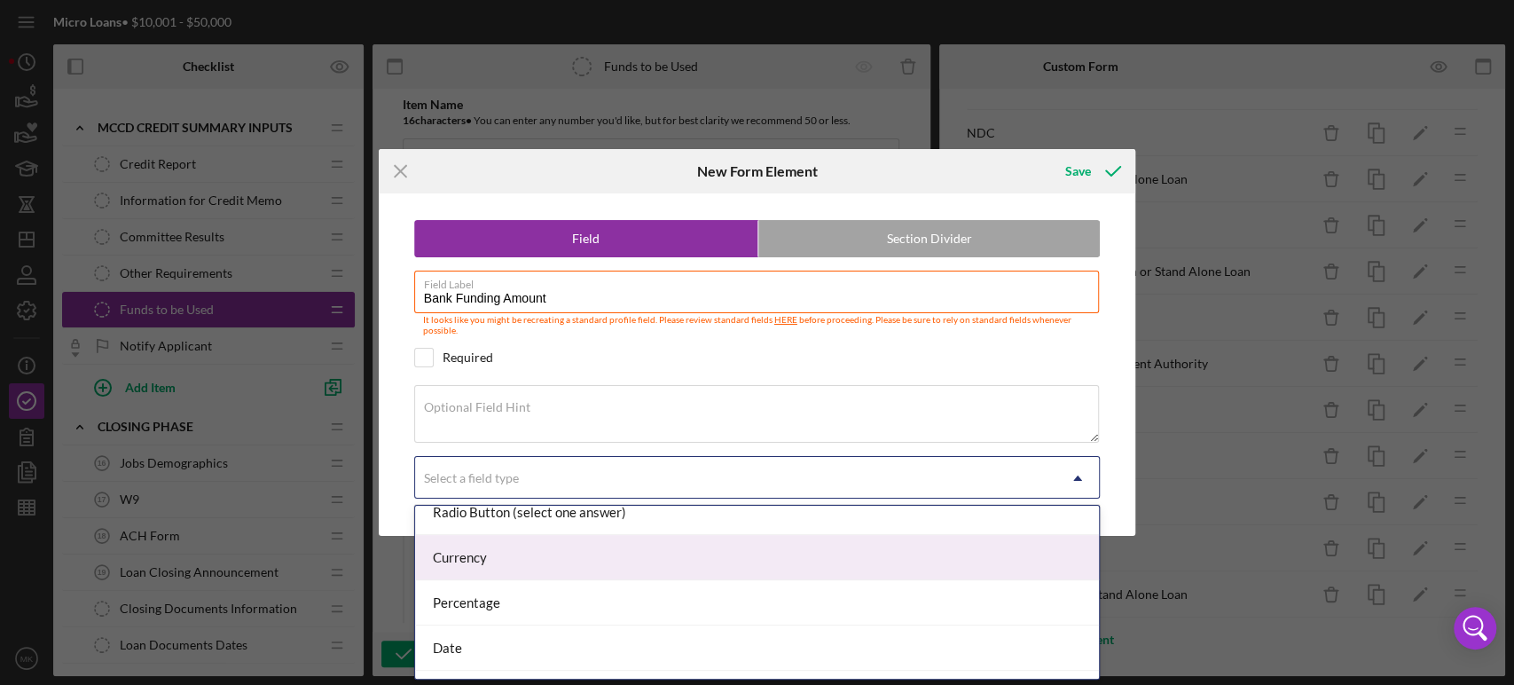
click at [761, 551] on div "Currency" at bounding box center [757, 557] width 684 height 45
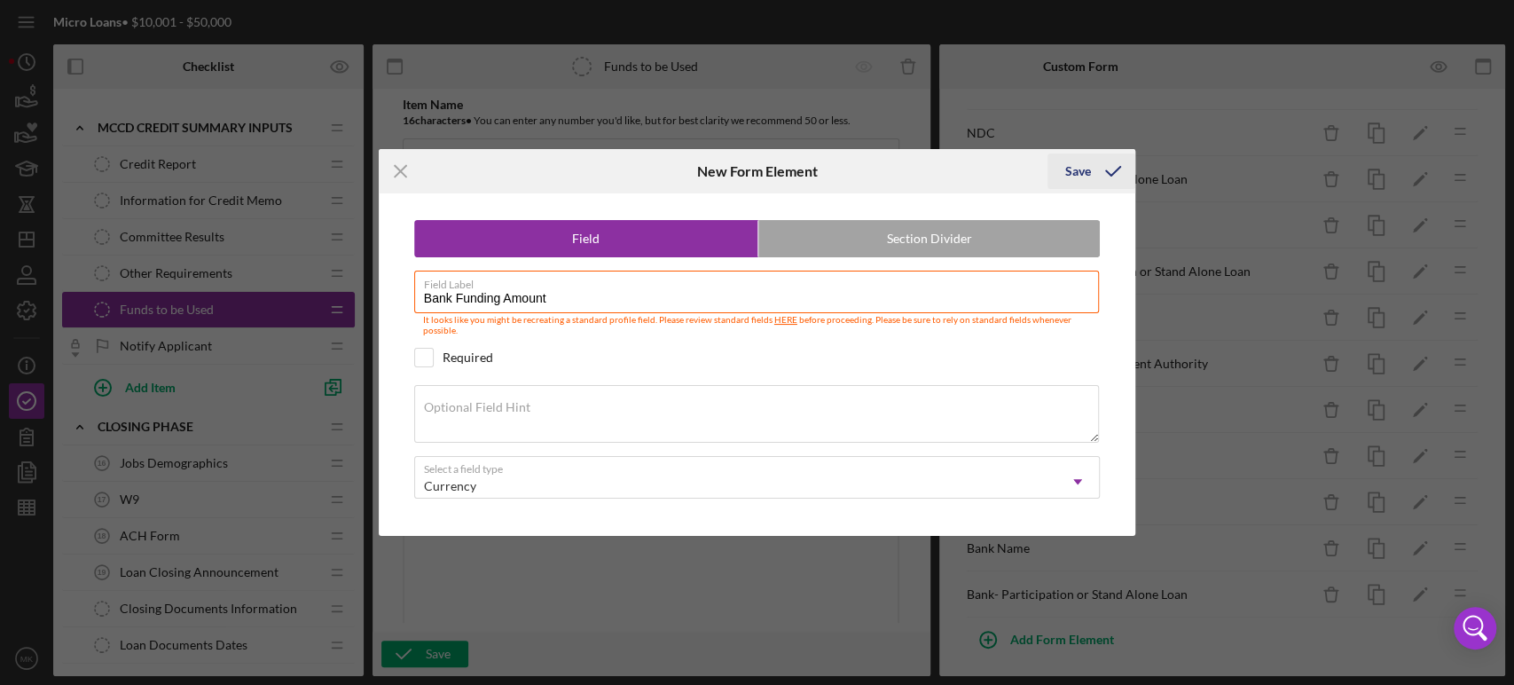
click at [1077, 167] on div "Save" at bounding box center [1078, 170] width 26 height 35
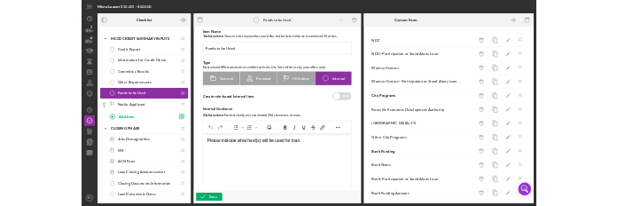
scroll to position [1141, 0]
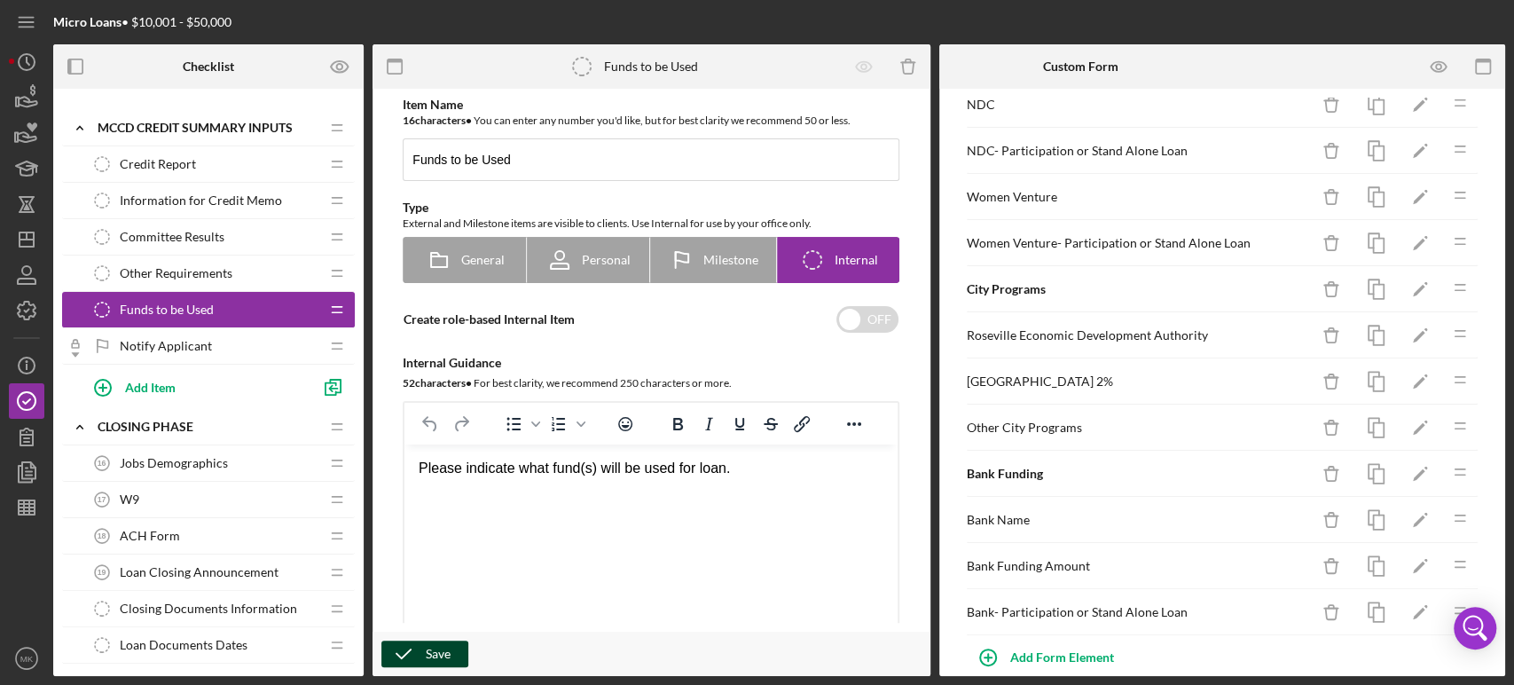
click at [434, 654] on div "Save" at bounding box center [438, 653] width 25 height 27
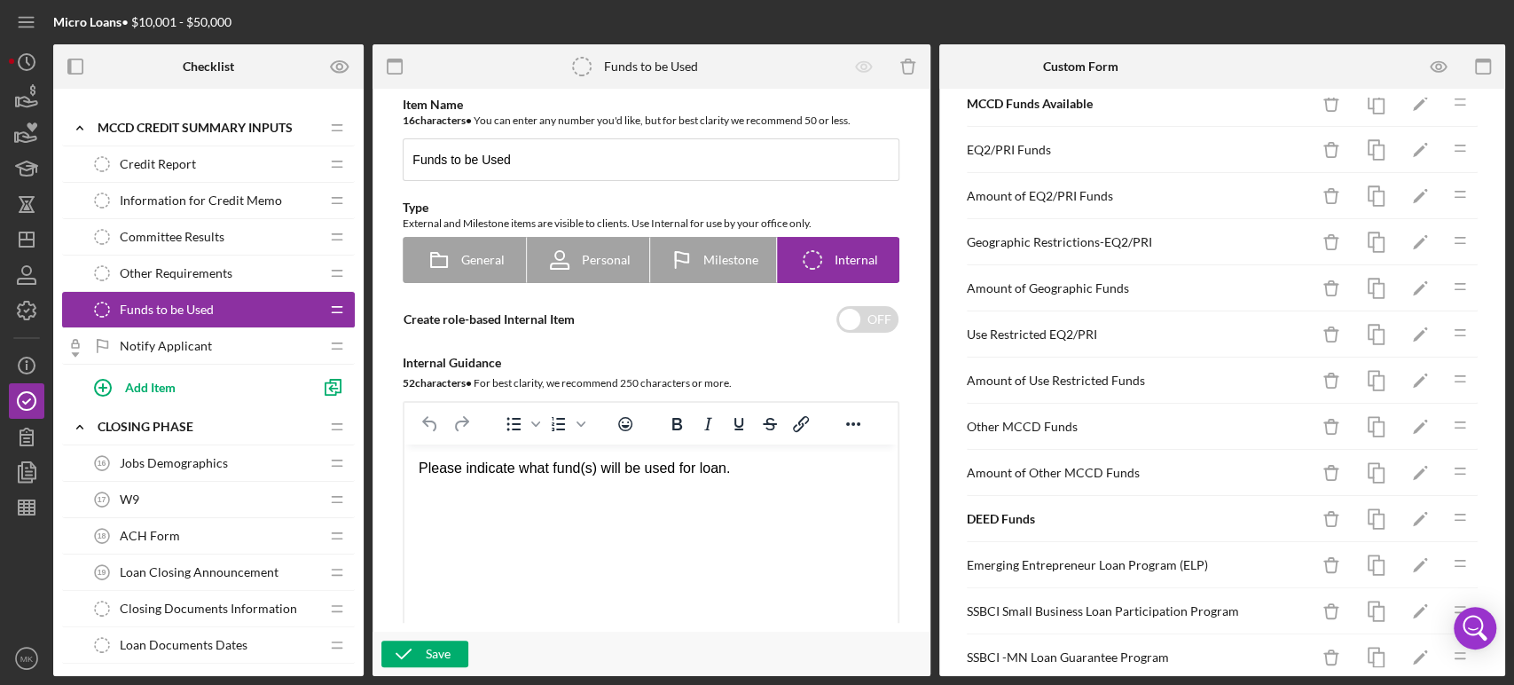
scroll to position [0, 0]
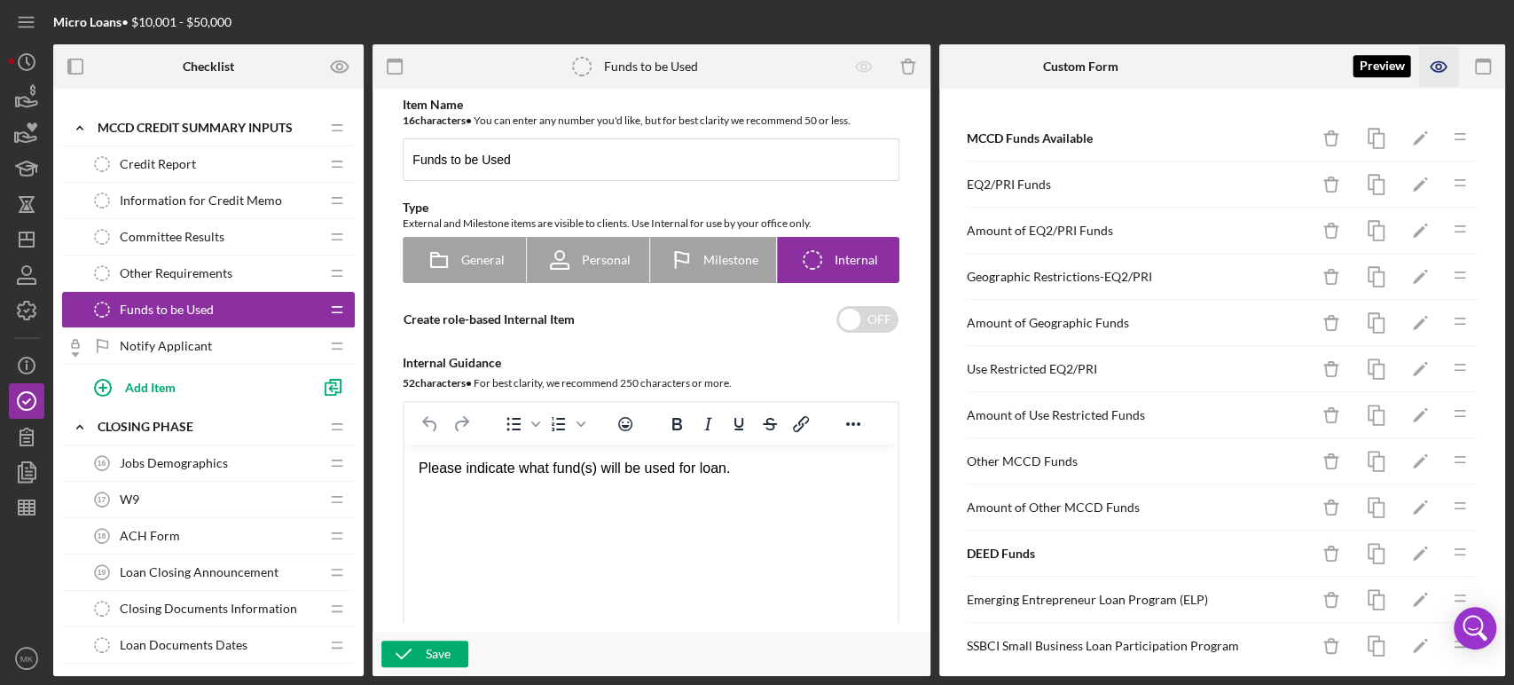
click at [1439, 67] on icon "button" at bounding box center [1439, 67] width 40 height 40
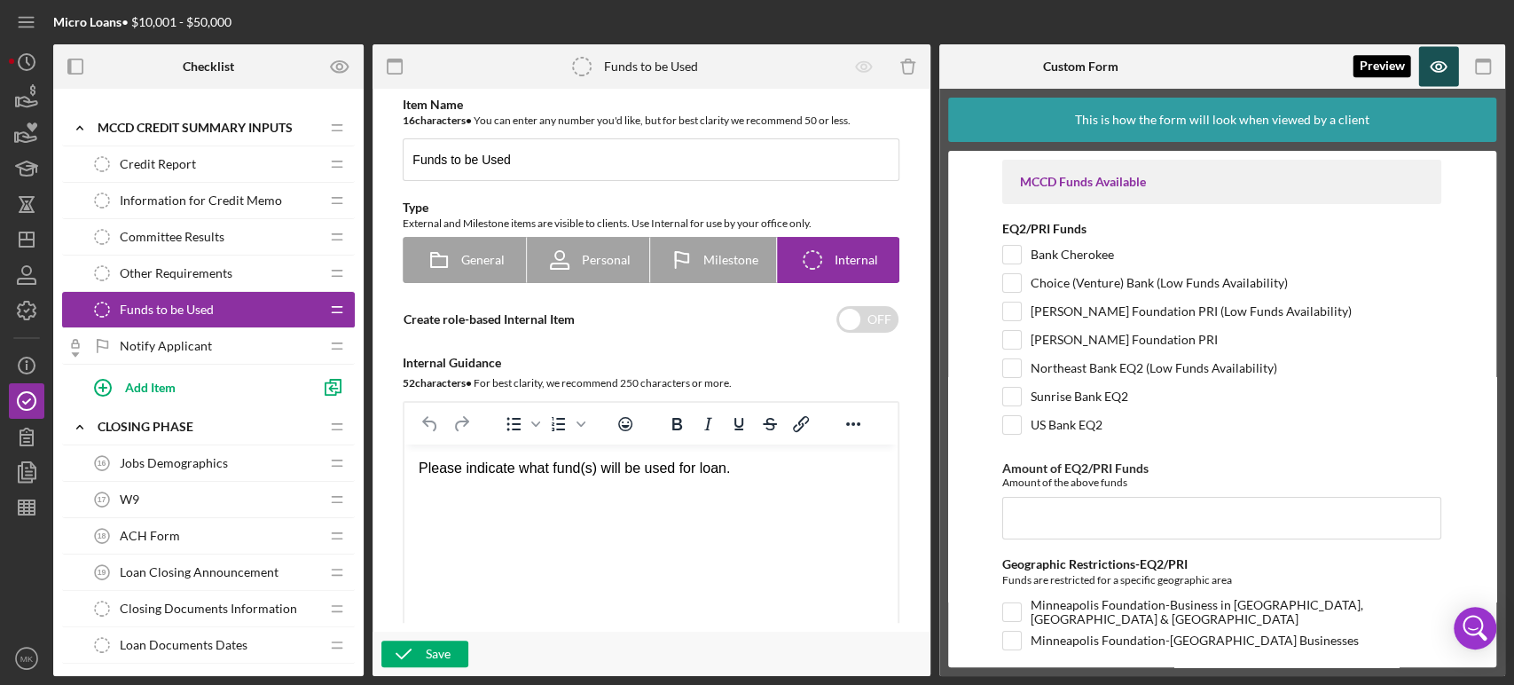
click at [1436, 67] on icon "button" at bounding box center [1438, 66] width 5 height 5
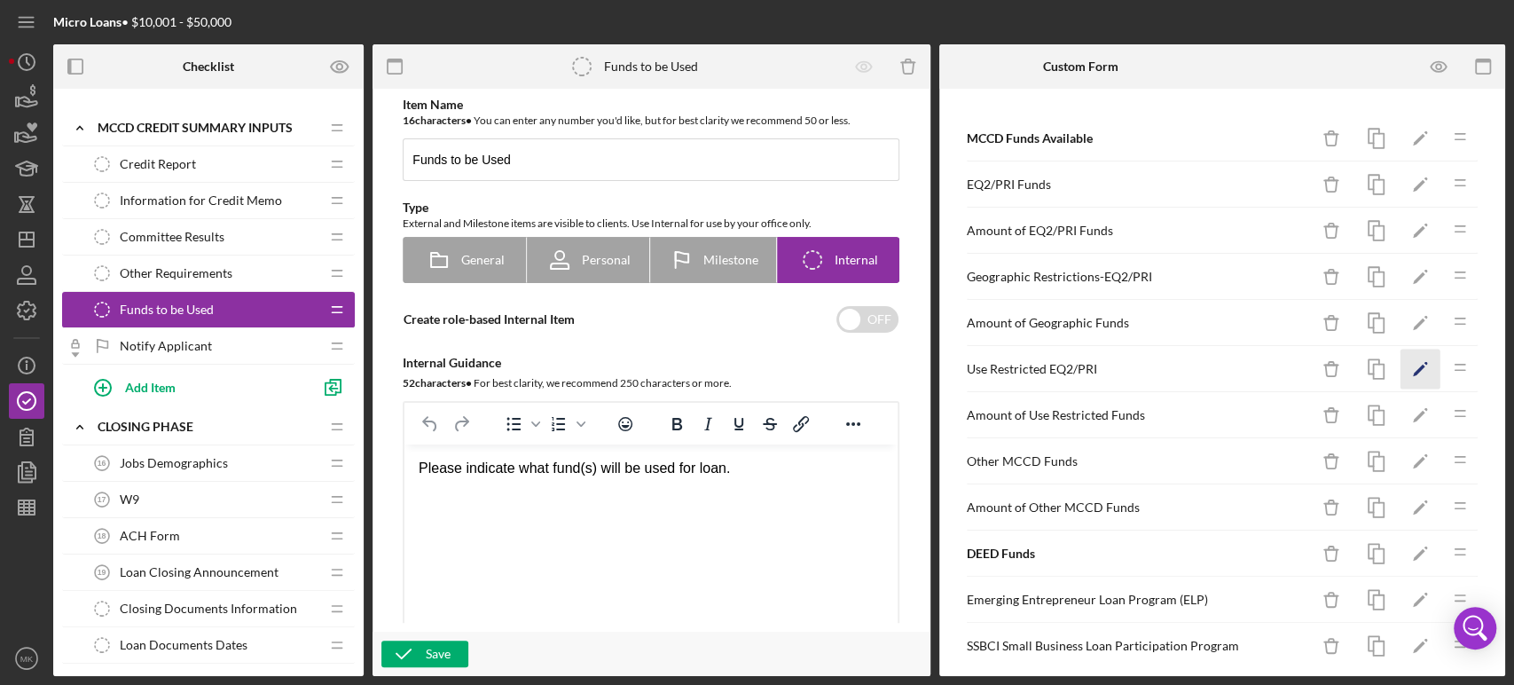
click at [1405, 365] on icon "Icon/Edit" at bounding box center [1421, 369] width 40 height 40
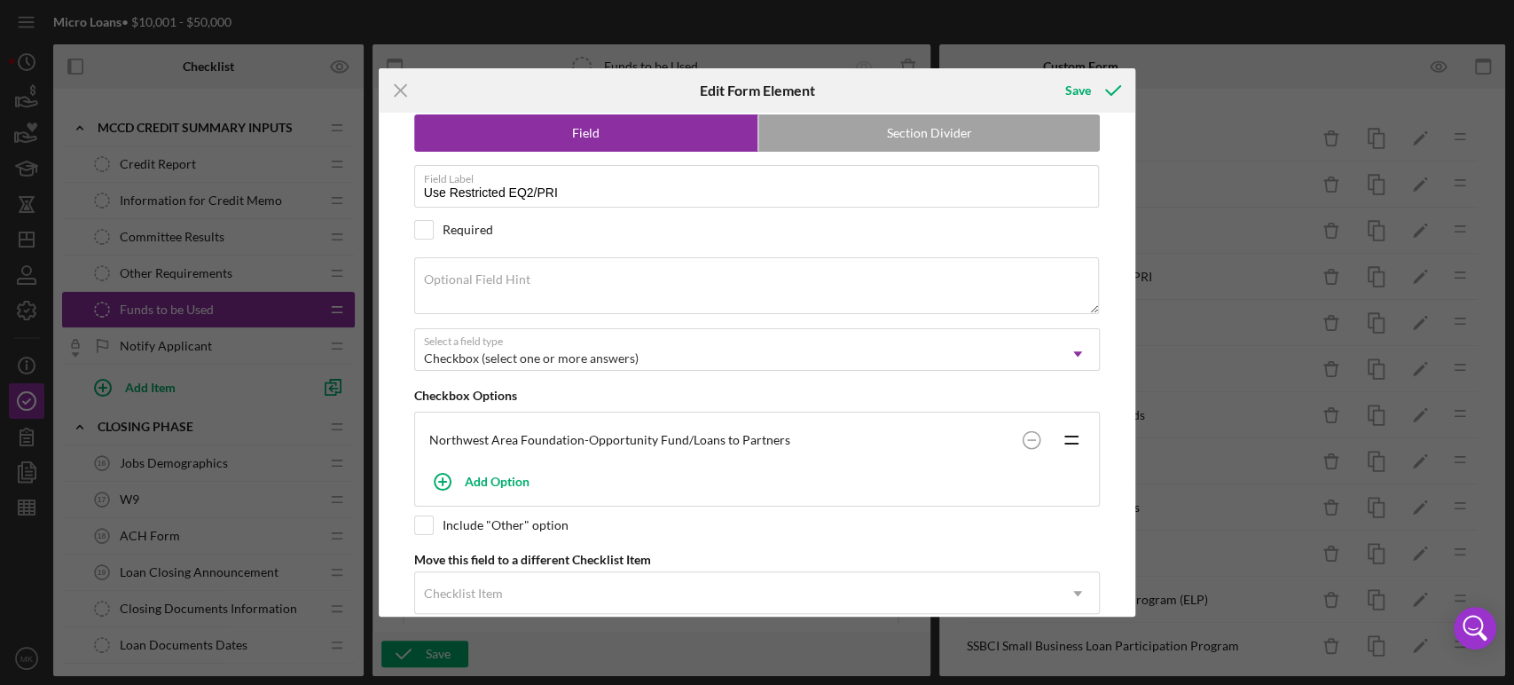
scroll to position [89, 0]
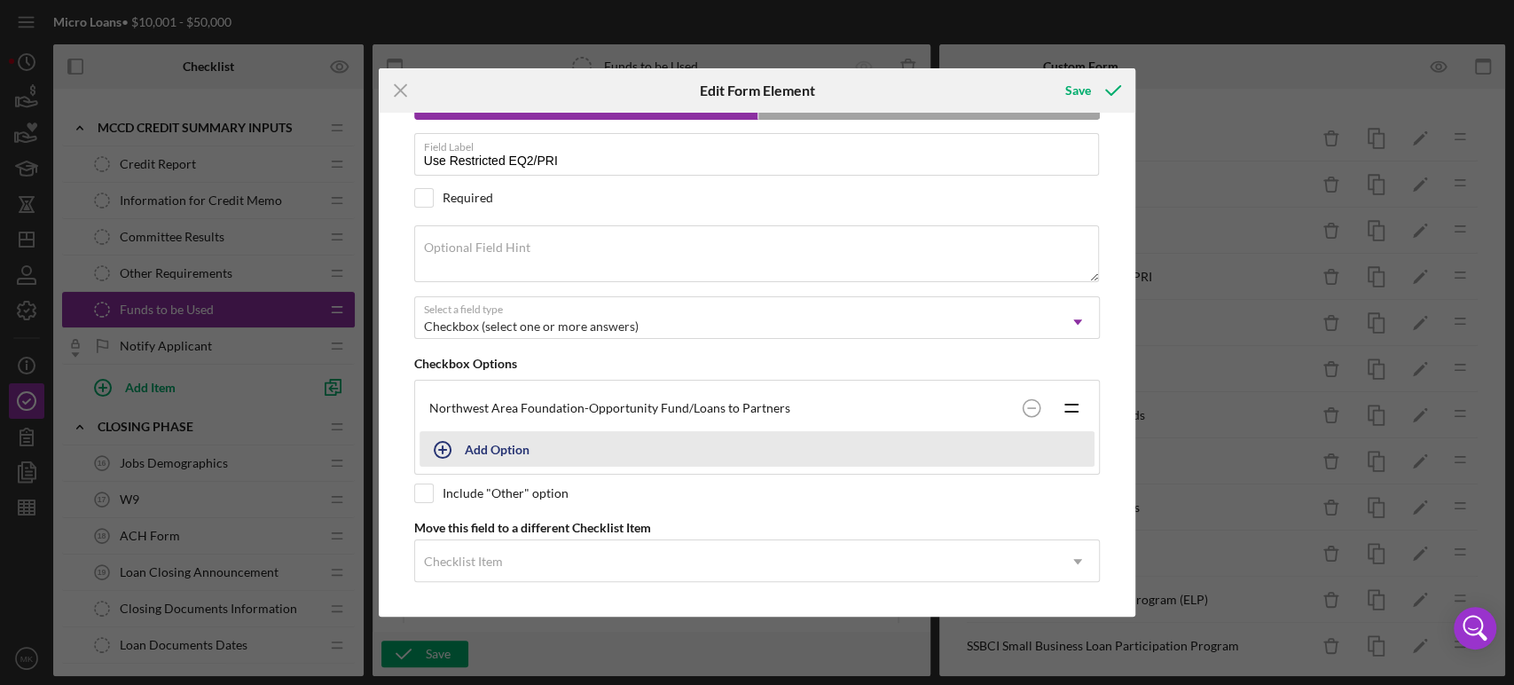
click at [487, 447] on div "Add Option" at bounding box center [497, 449] width 65 height 34
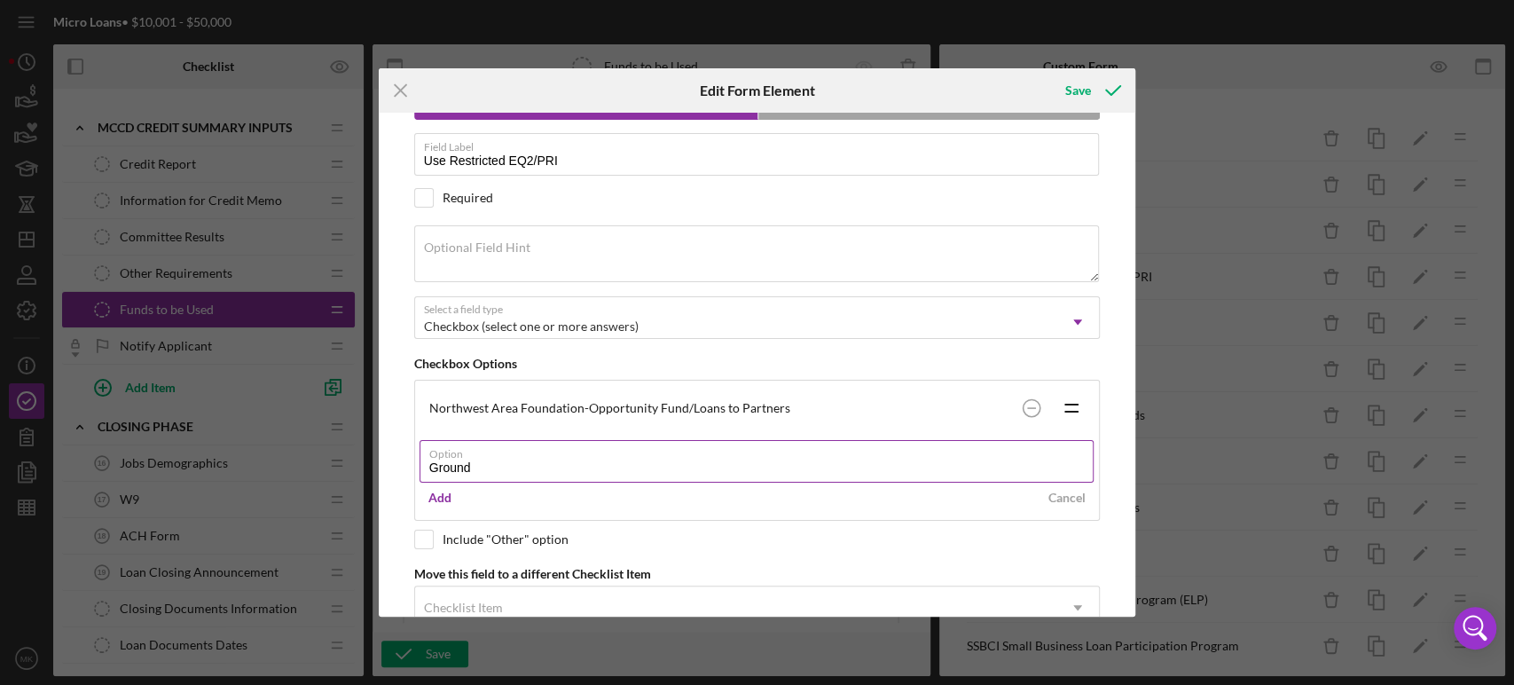
click at [482, 466] on input "Ground" at bounding box center [757, 461] width 675 height 43
type input "Groundbreak Coalition"
click at [445, 495] on div "Add" at bounding box center [439, 497] width 23 height 27
click at [423, 580] on div "Please note, this field could be used in document templates, if so, editing it …" at bounding box center [758, 365] width 740 height 504
click at [424, 533] on input "checkbox" at bounding box center [424, 539] width 18 height 18
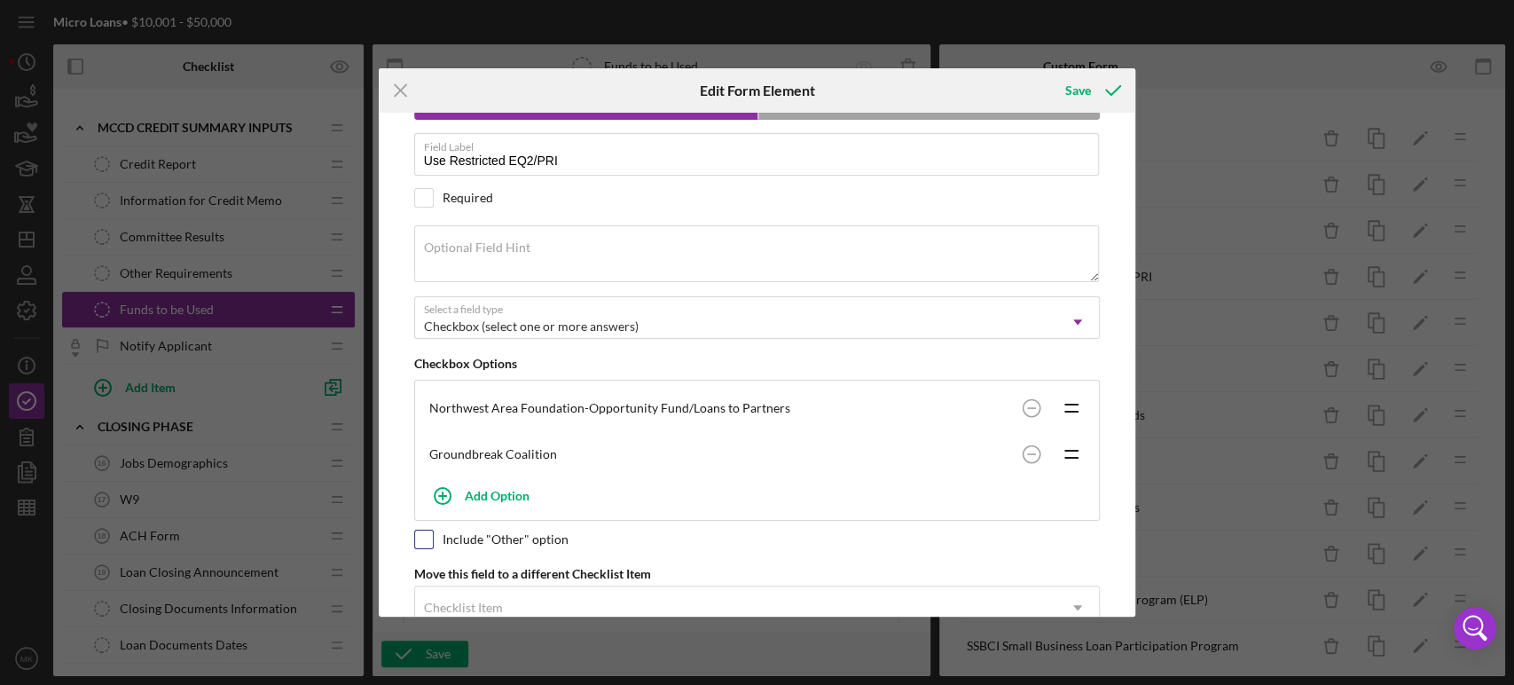
checkbox input "true"
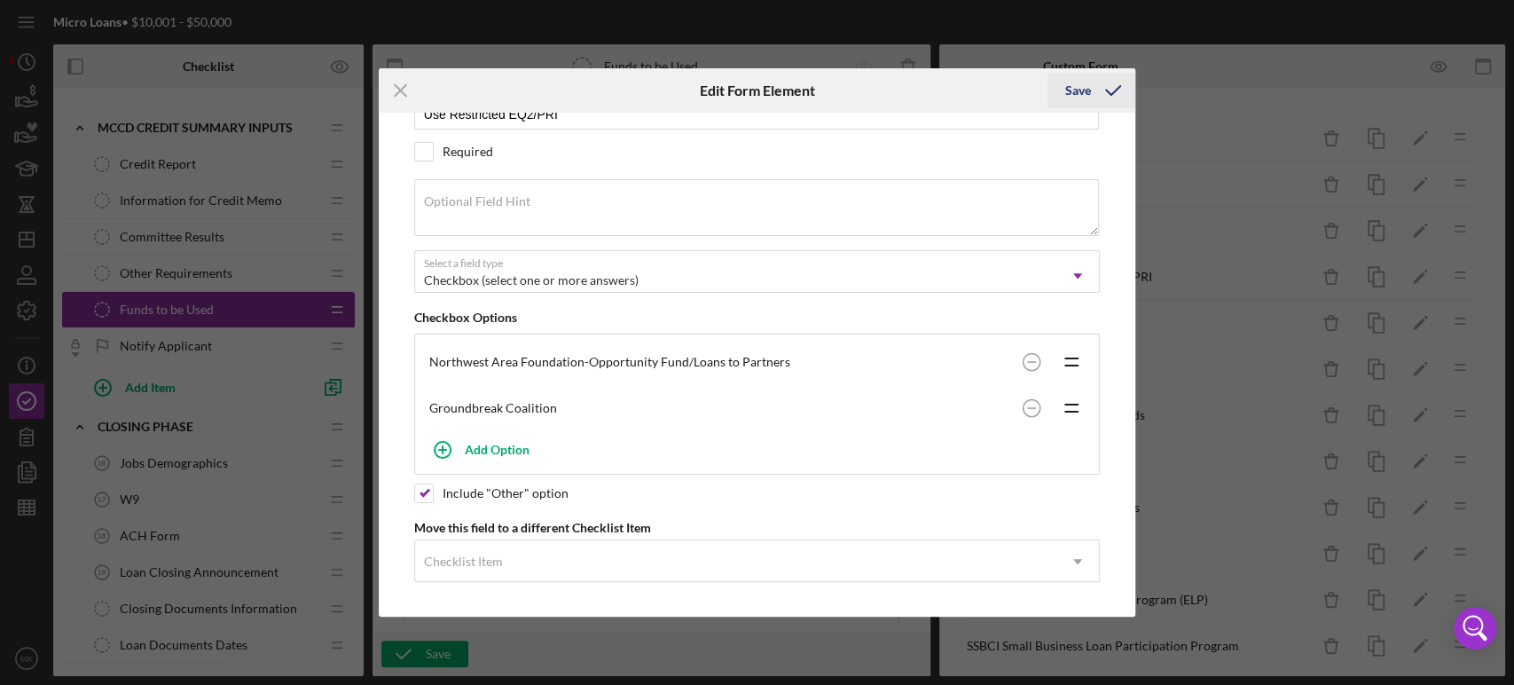
click at [1080, 86] on div "Save" at bounding box center [1078, 90] width 26 height 35
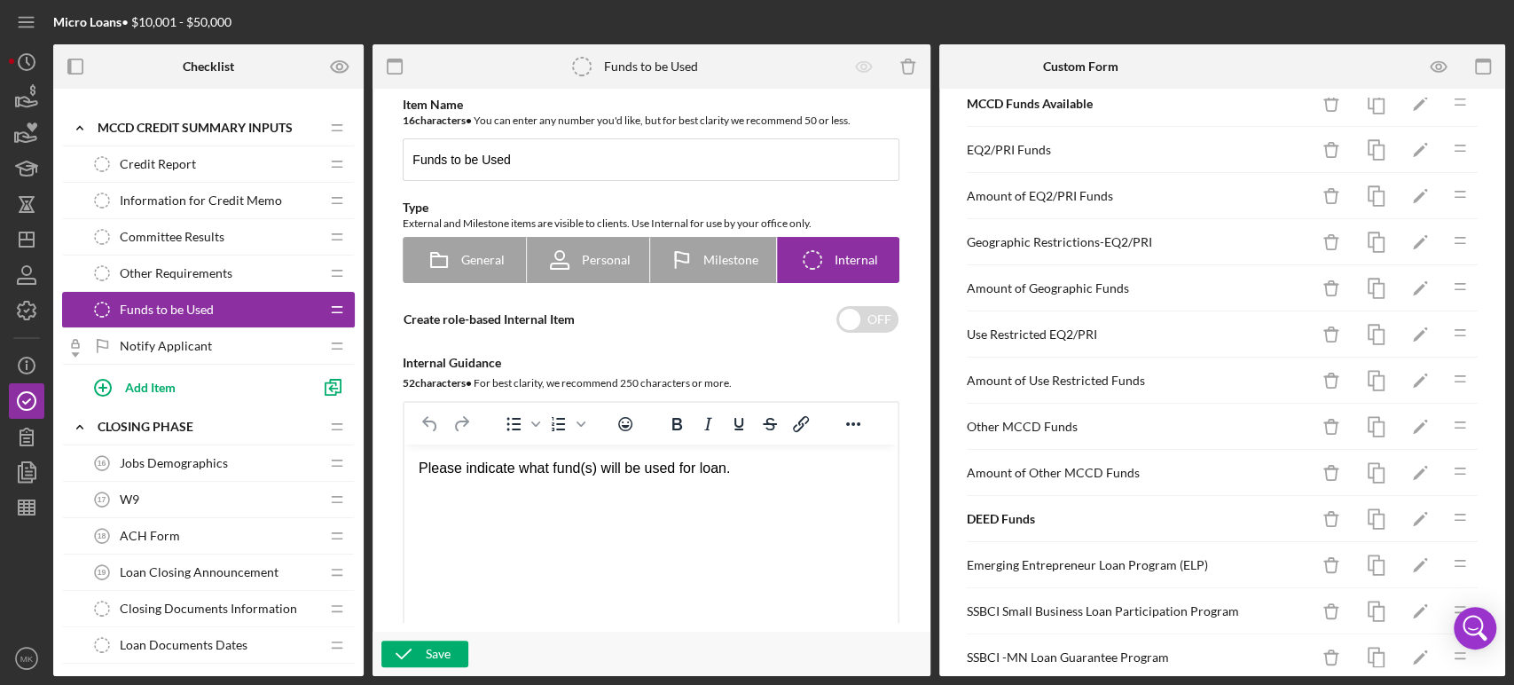
scroll to position [0, 0]
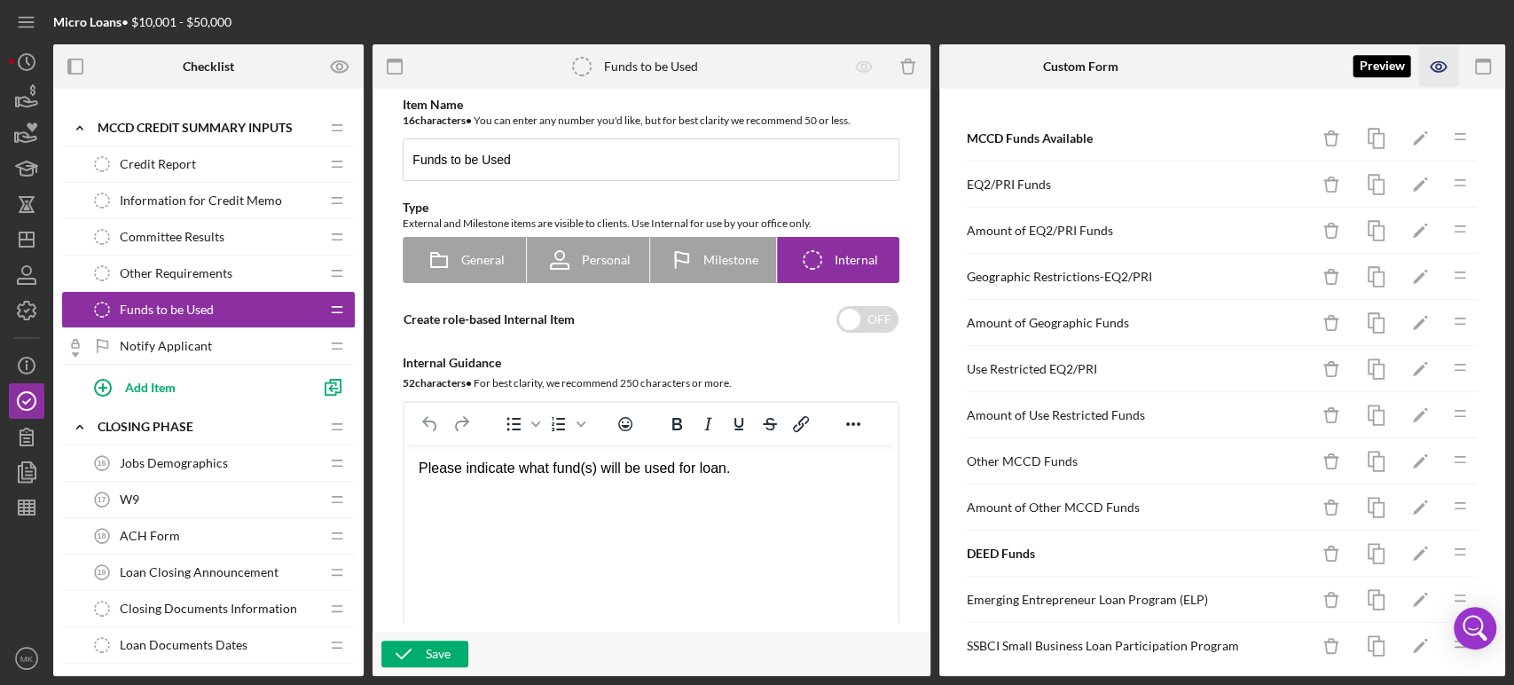
click at [1438, 64] on icon "button" at bounding box center [1438, 66] width 5 height 5
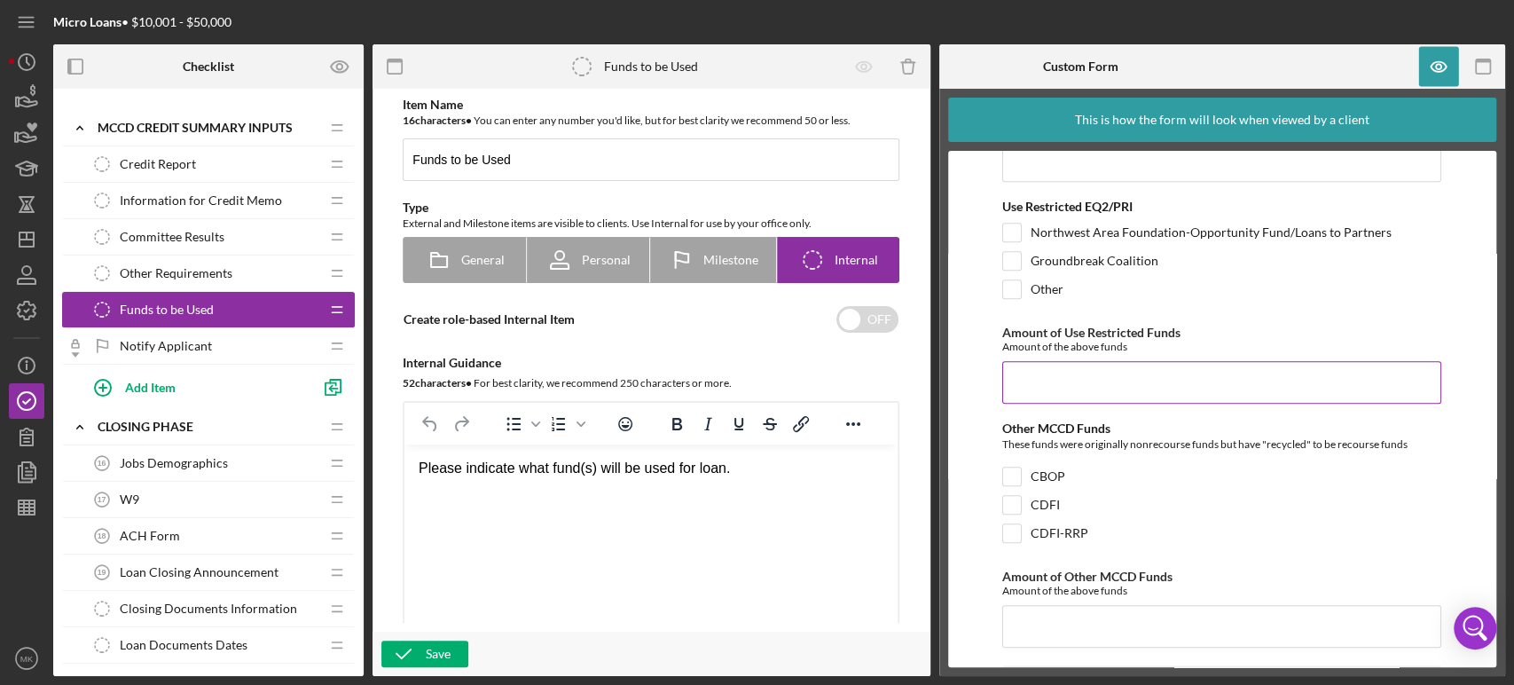
scroll to position [591, 0]
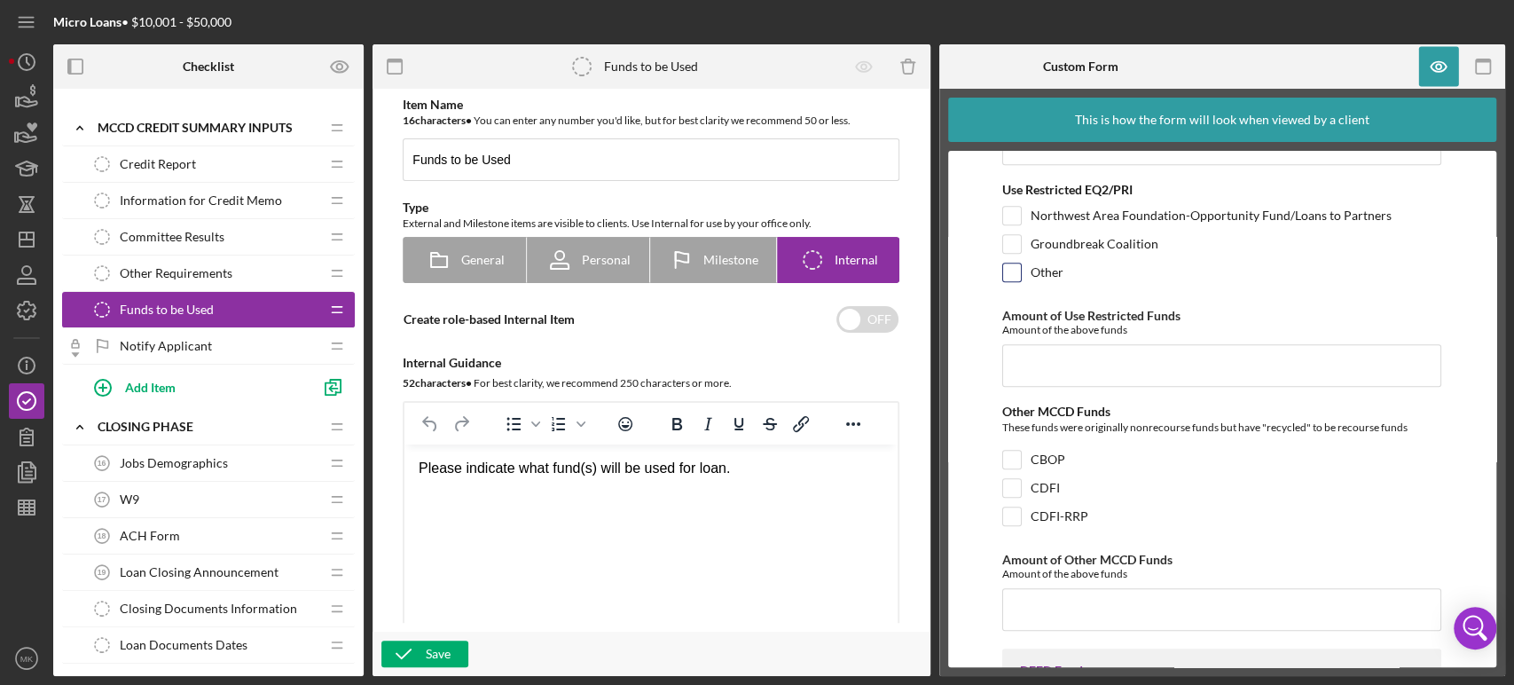
click at [1012, 267] on input "Other" at bounding box center [1012, 272] width 18 height 18
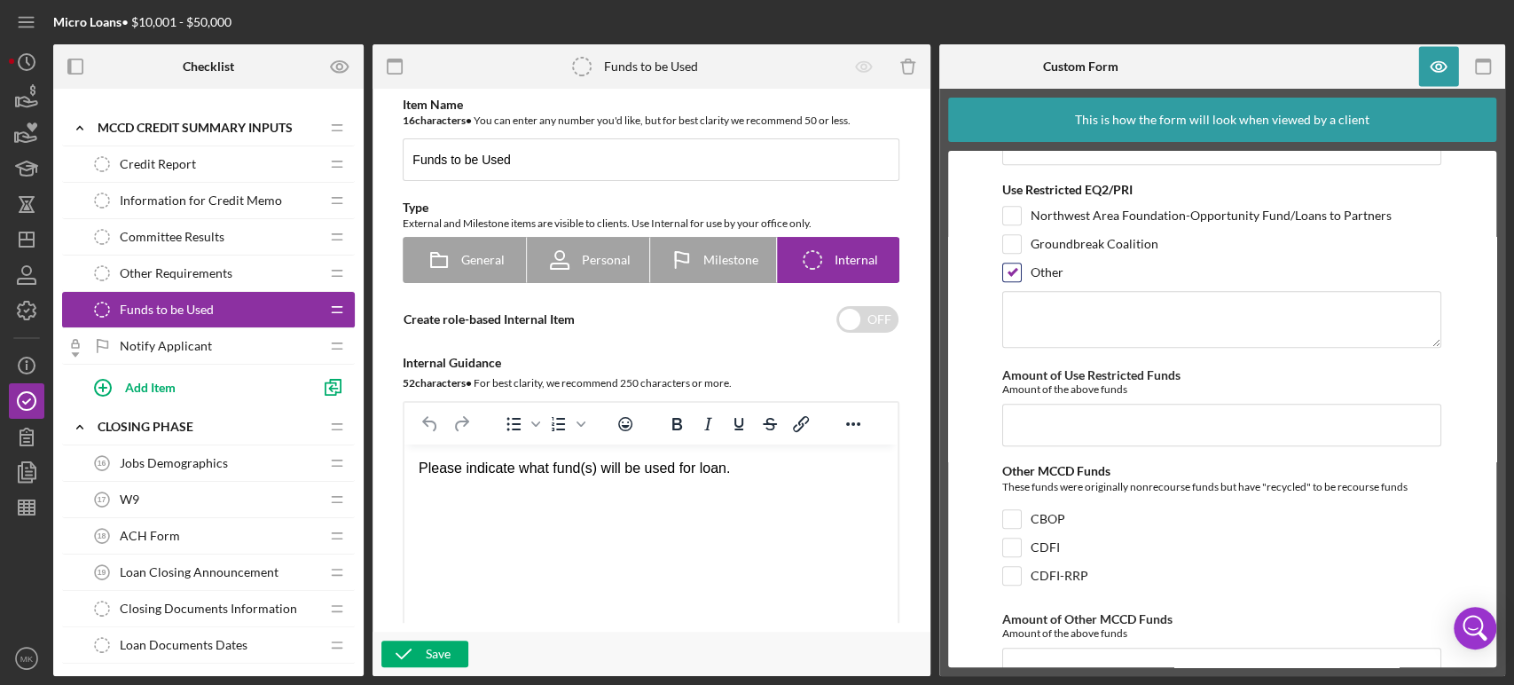
click at [1012, 267] on input "Other" at bounding box center [1012, 272] width 18 height 18
checkbox input "false"
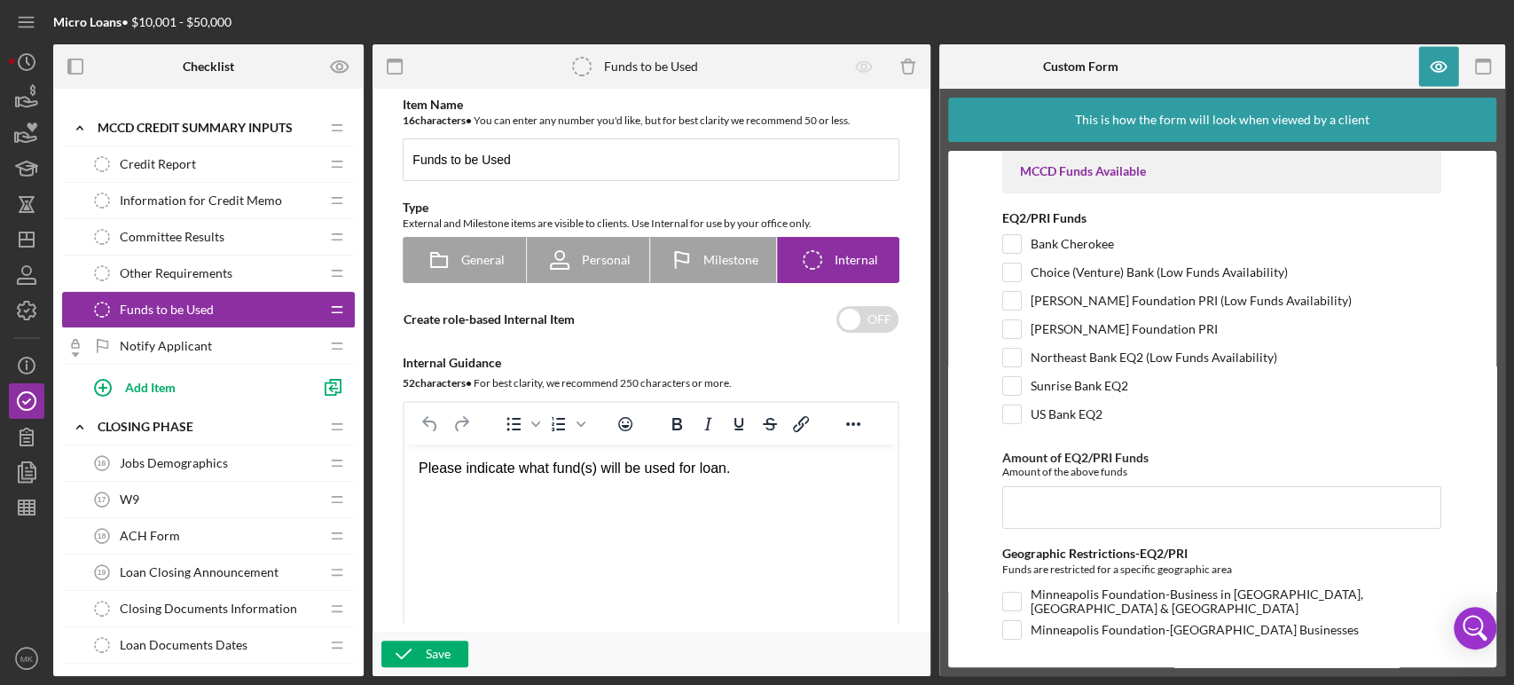
scroll to position [0, 0]
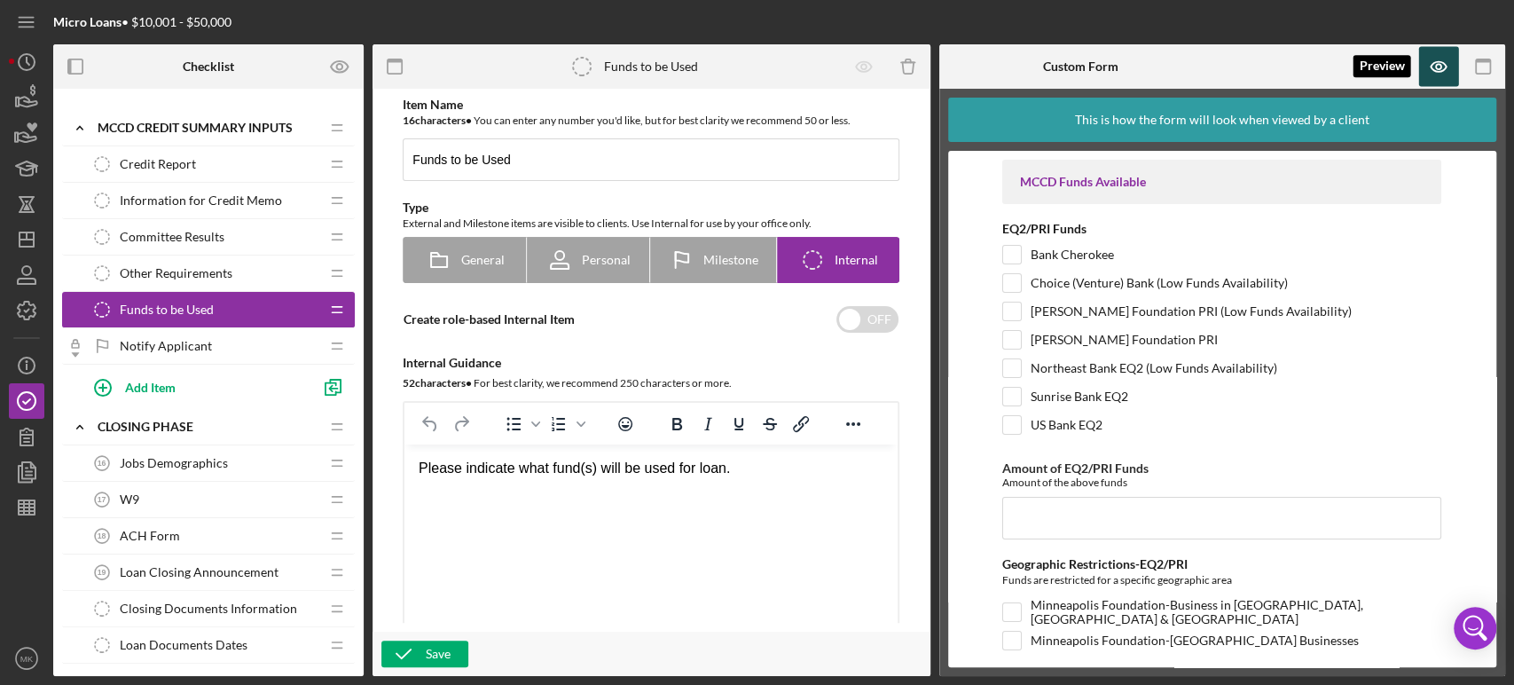
click at [1436, 64] on icon "button" at bounding box center [1438, 66] width 5 height 5
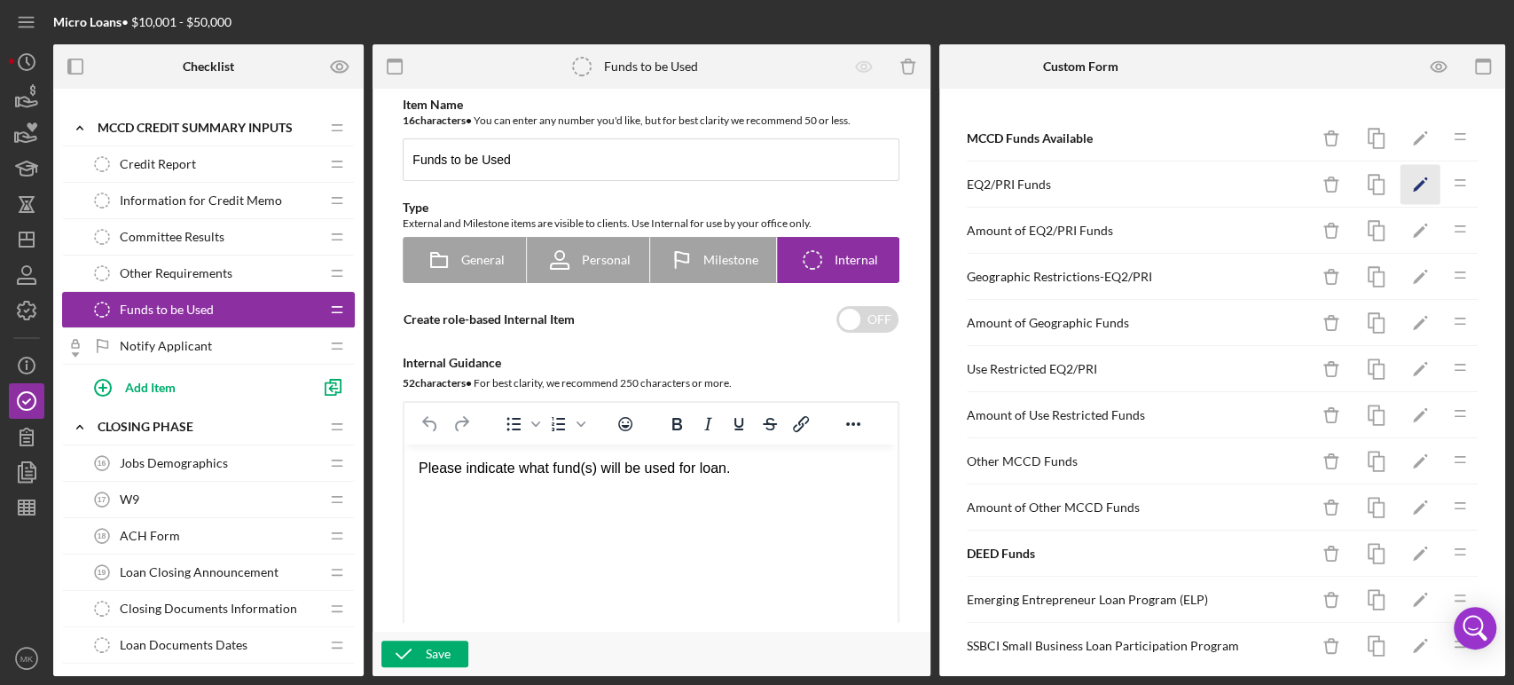
click at [1413, 182] on polygon "button" at bounding box center [1419, 186] width 12 height 12
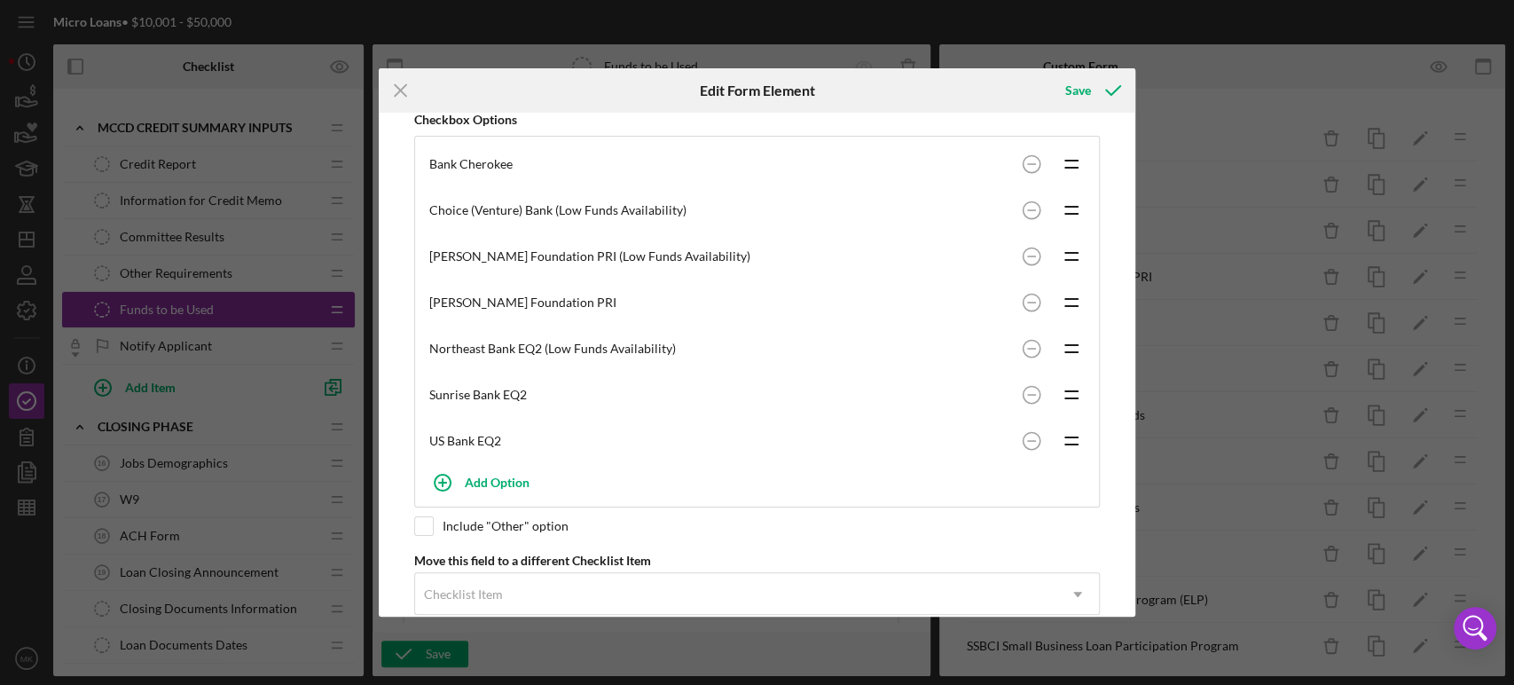
scroll to position [365, 0]
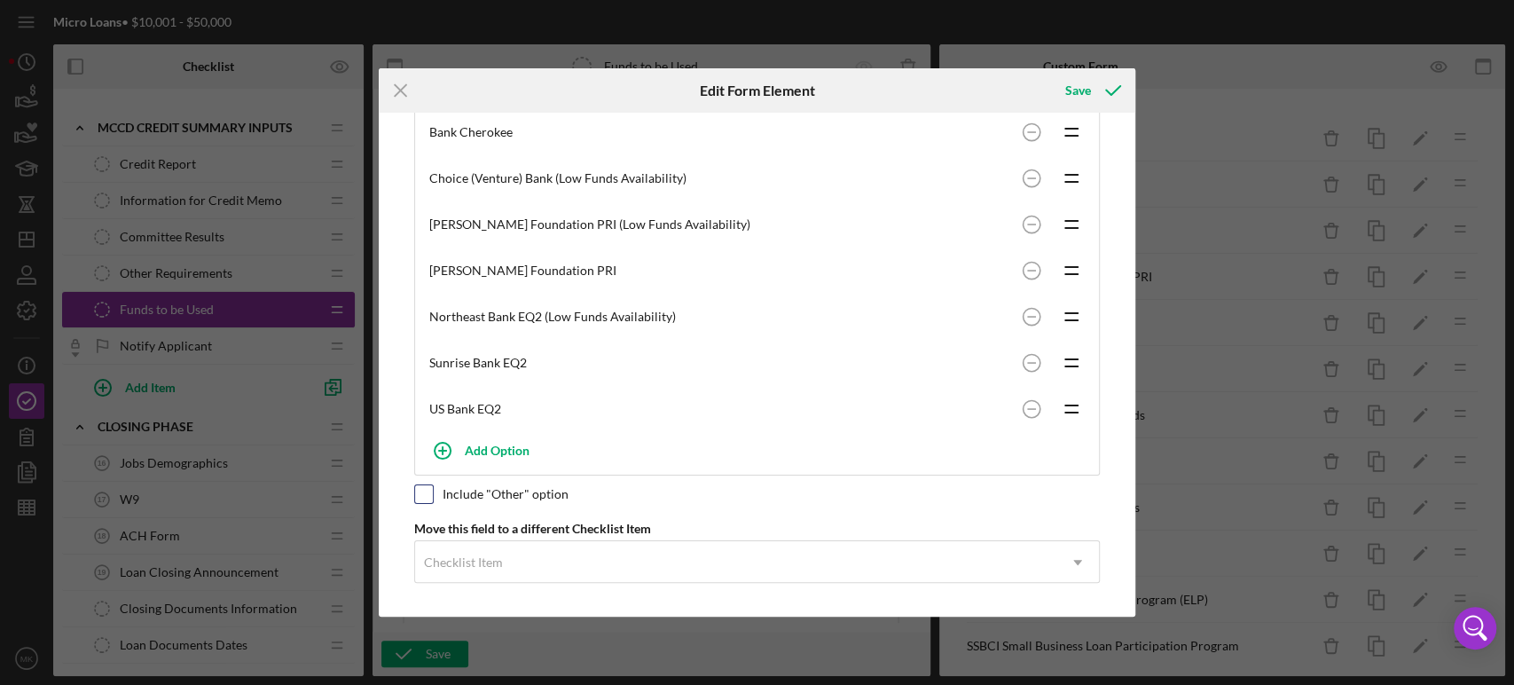
click at [426, 489] on input "checkbox" at bounding box center [424, 494] width 18 height 18
checkbox input "true"
click at [1074, 90] on div "Save" at bounding box center [1078, 90] width 26 height 35
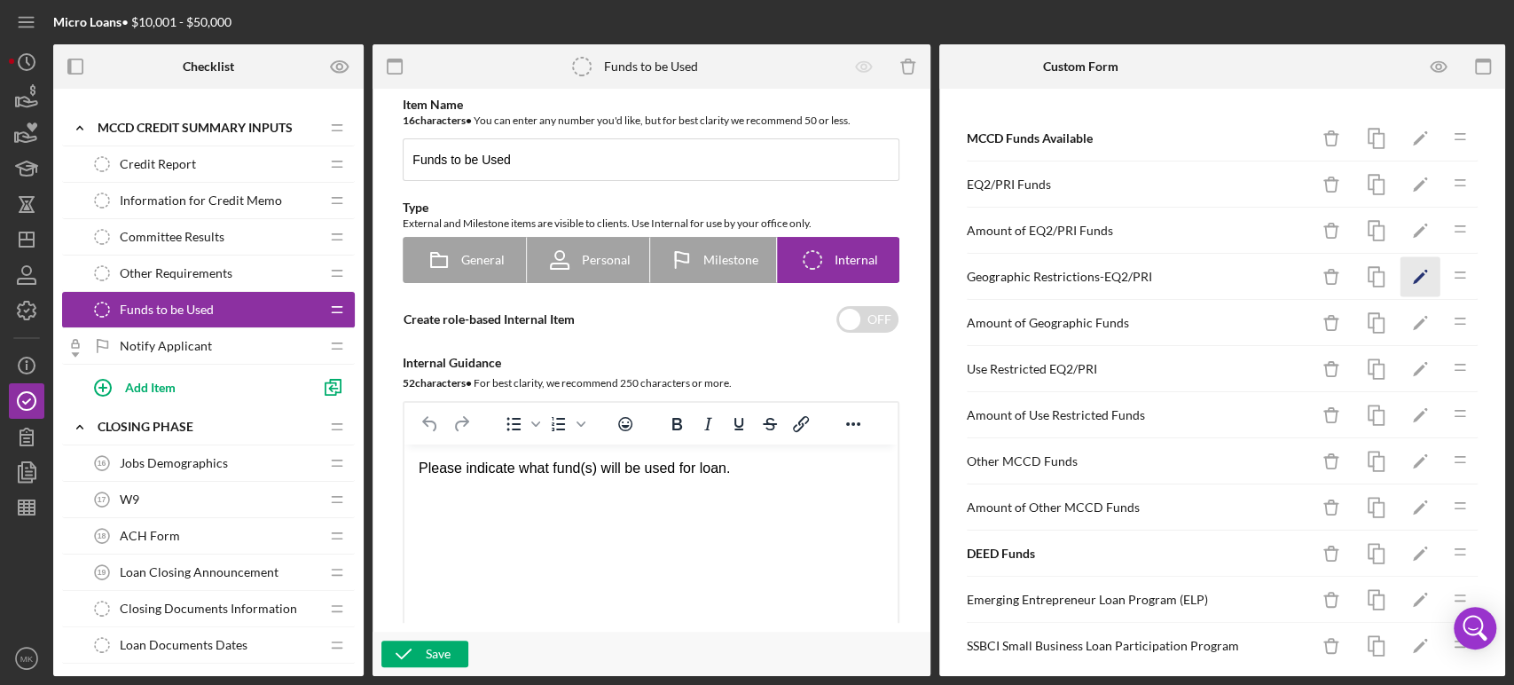
click at [1413, 275] on polygon "button" at bounding box center [1419, 278] width 12 height 12
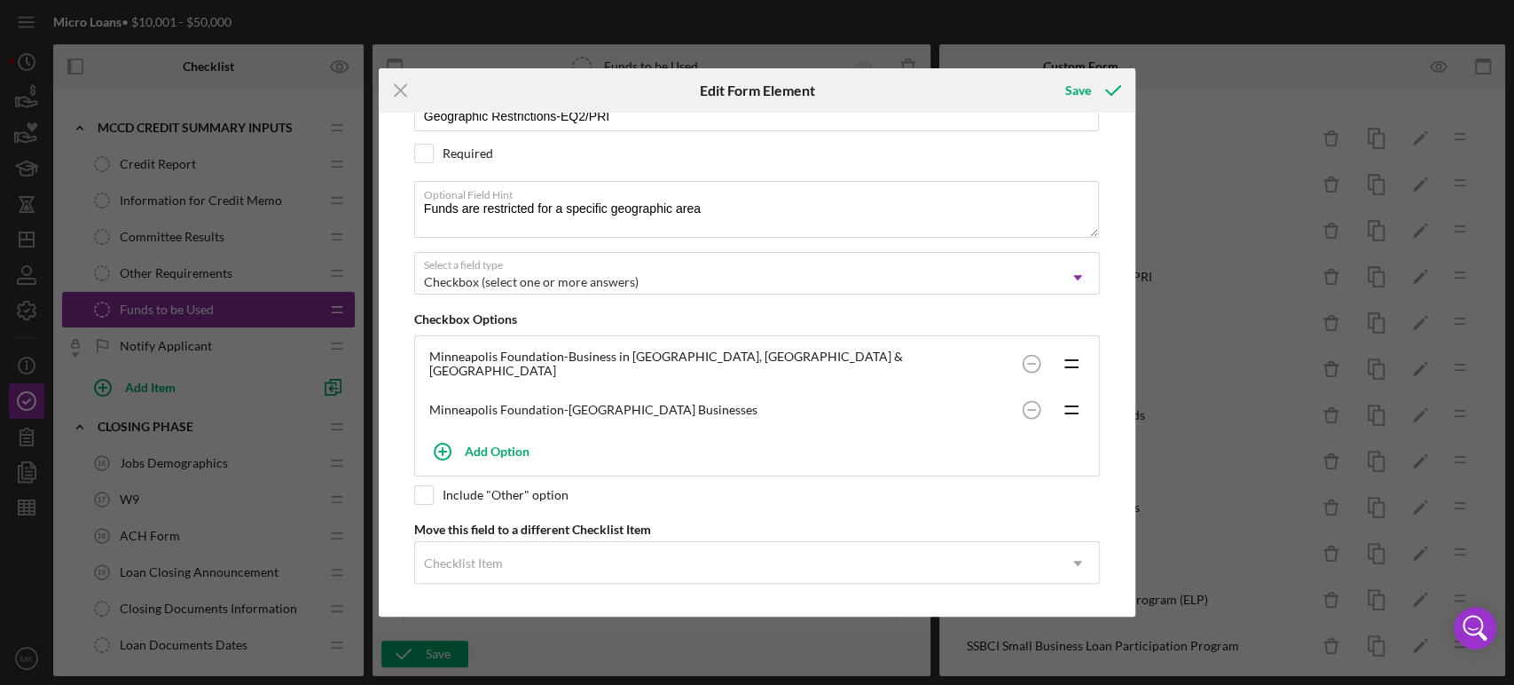
scroll to position [135, 0]
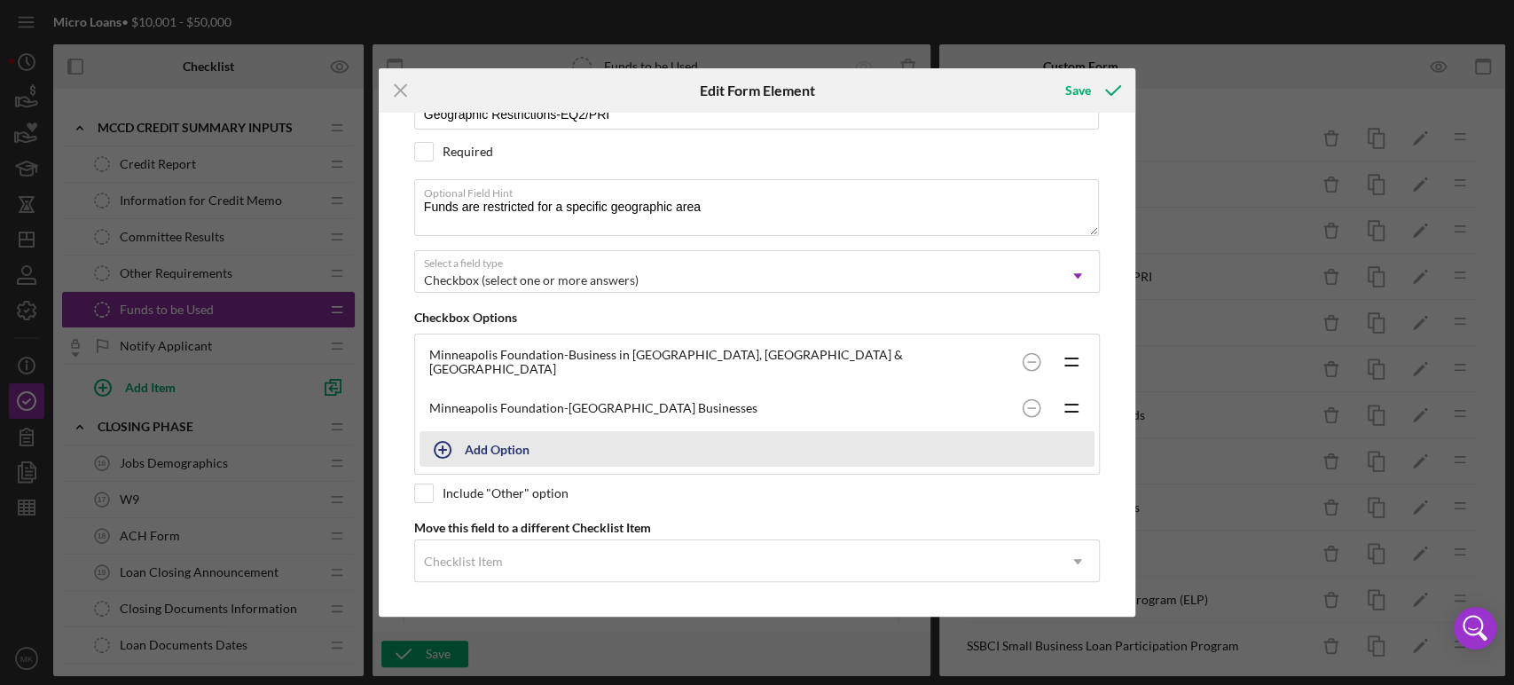
click at [443, 442] on icon "button" at bounding box center [442, 450] width 44 height 44
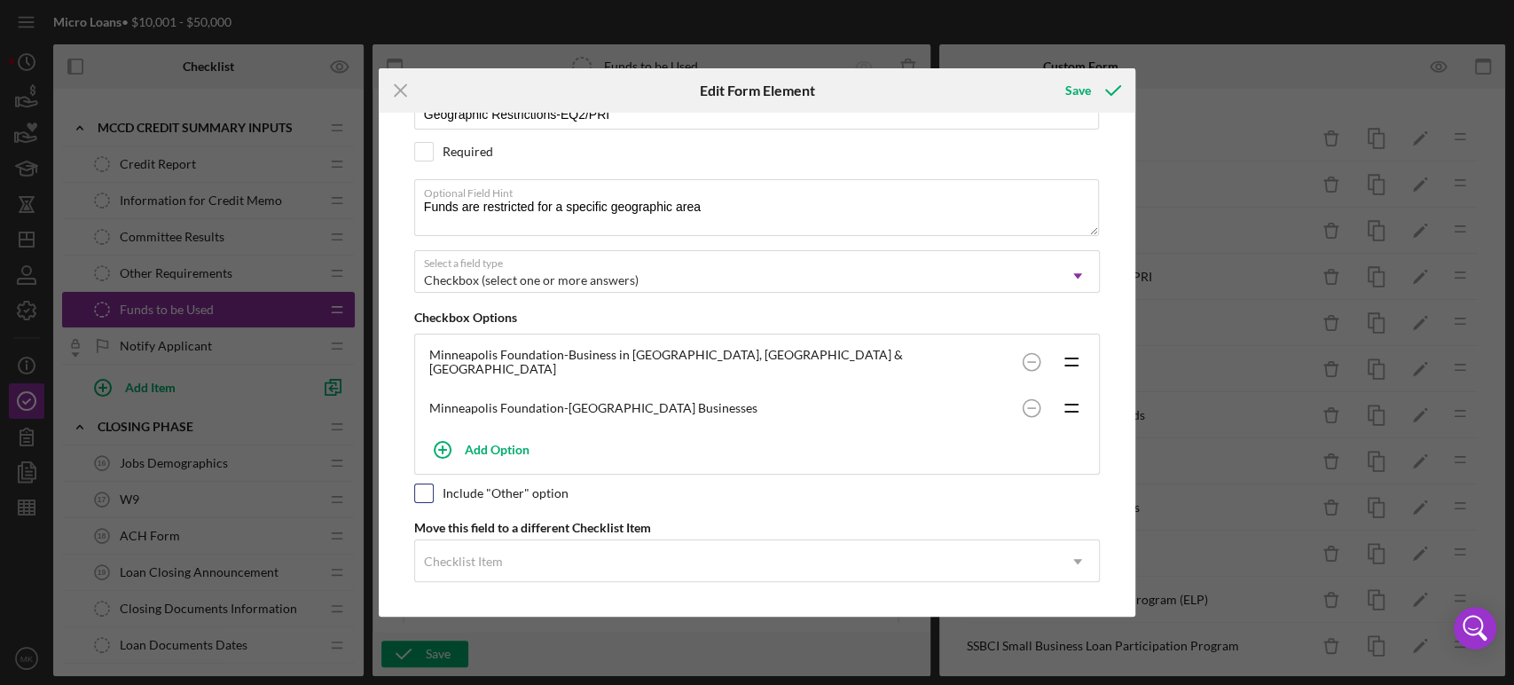
click at [433, 531] on div "Please note, this field could be used in document templates, if so, editing it …" at bounding box center [758, 365] width 740 height 504
click at [430, 489] on input "checkbox" at bounding box center [424, 493] width 18 height 18
checkbox input "true"
click at [1093, 87] on icon "submit" at bounding box center [1113, 90] width 44 height 44
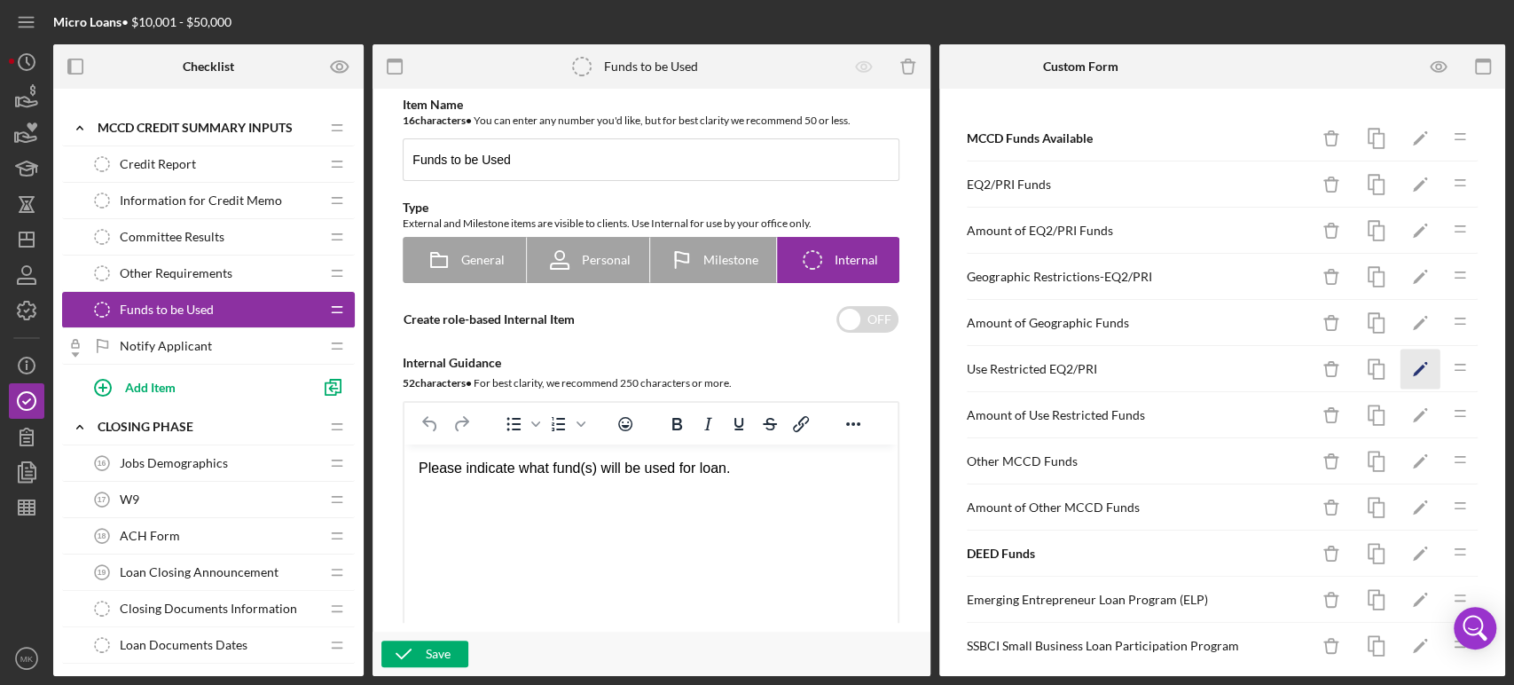
click at [1413, 368] on polygon "button" at bounding box center [1419, 371] width 12 height 12
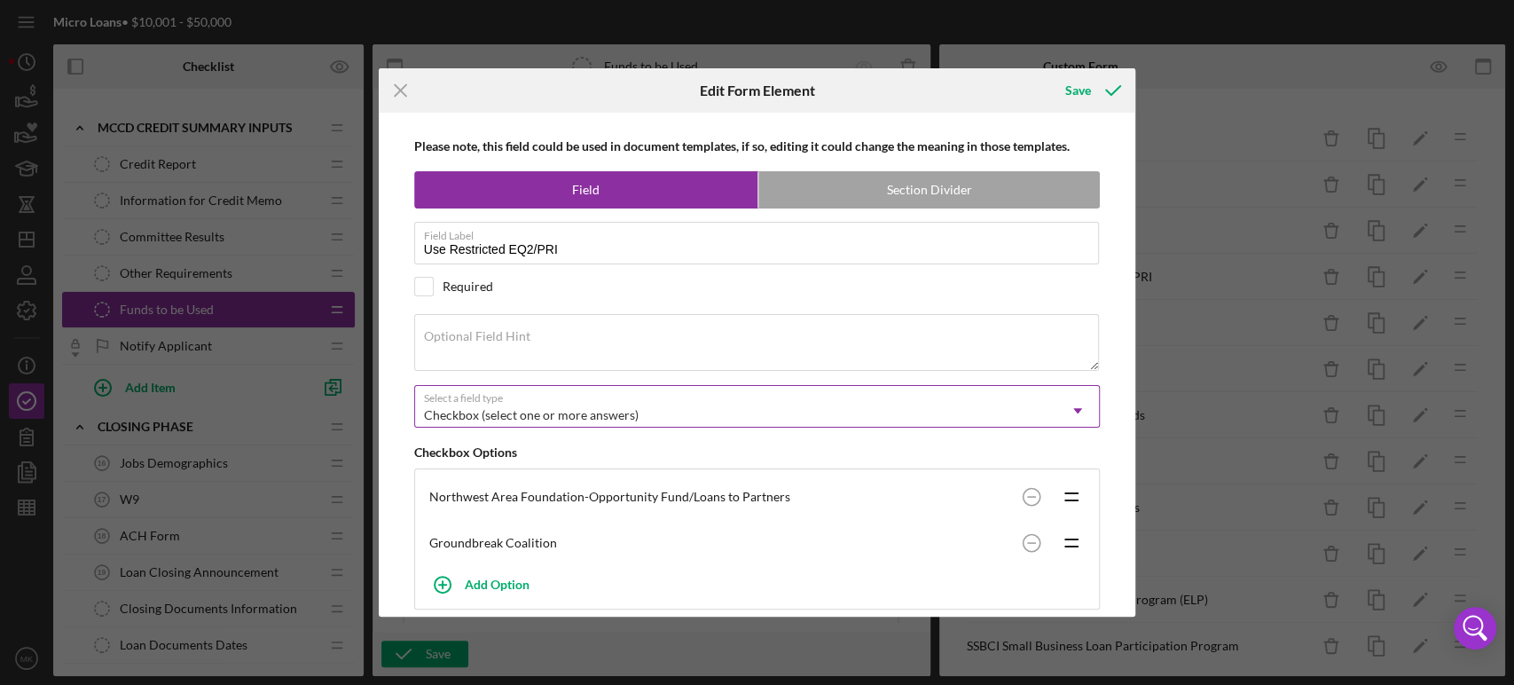
scroll to position [0, 0]
click at [1088, 88] on div "Save" at bounding box center [1078, 90] width 26 height 35
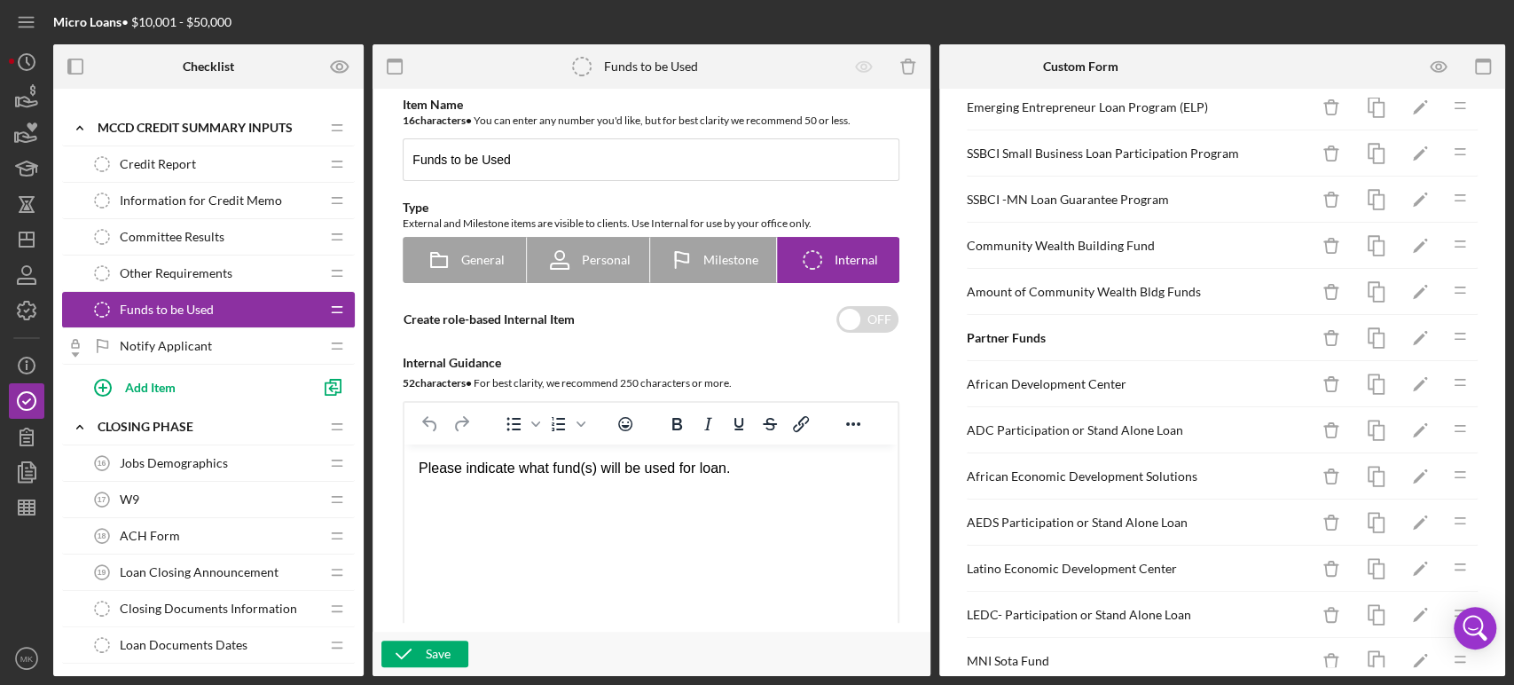
scroll to position [394, 0]
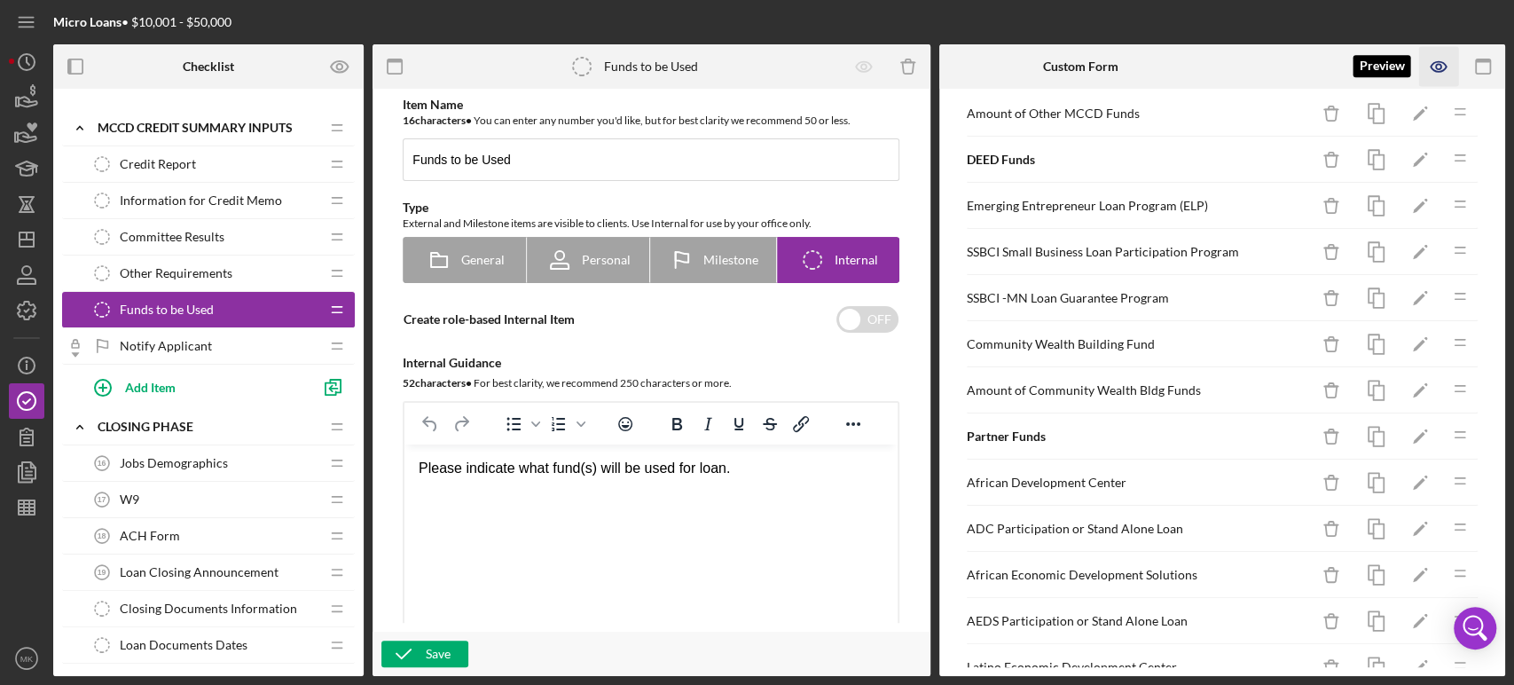
click at [1440, 66] on icon "button" at bounding box center [1439, 67] width 40 height 40
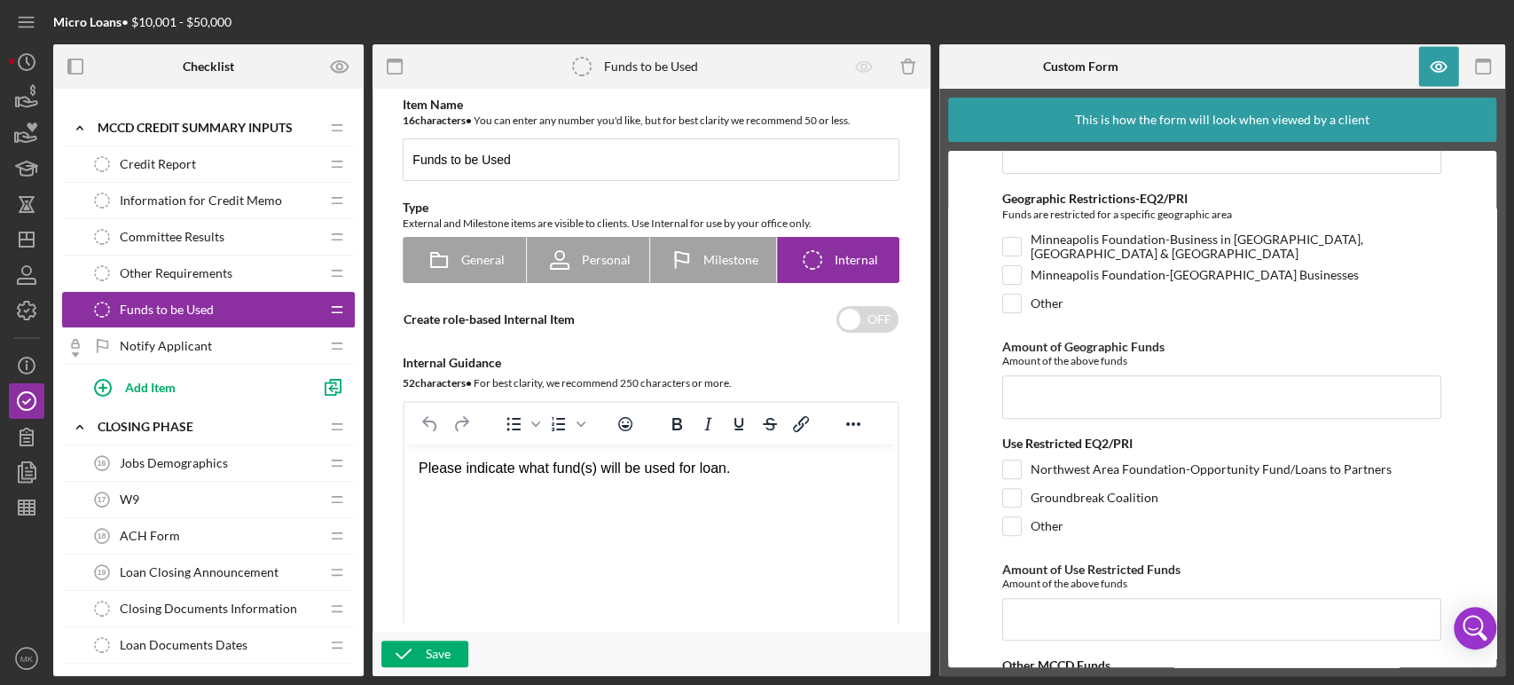
scroll to position [0, 0]
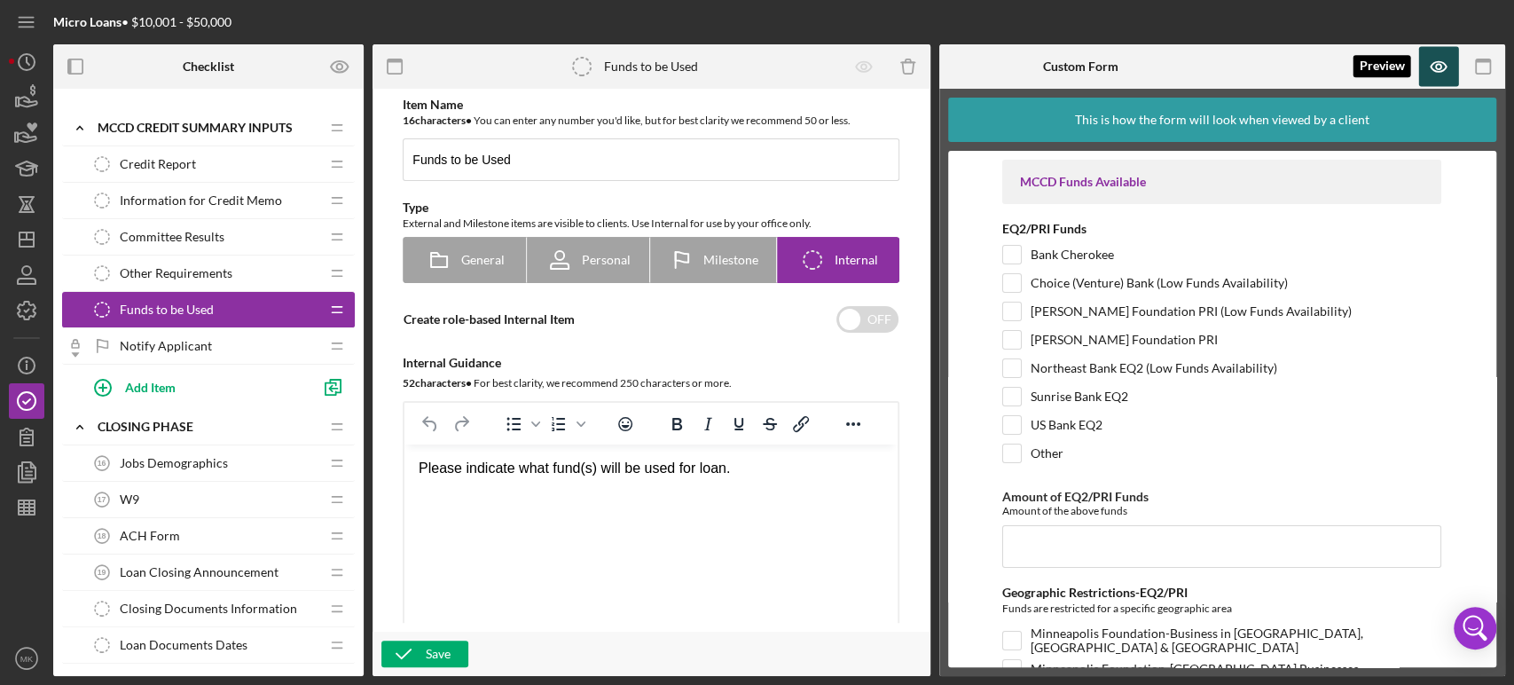
click at [1442, 63] on icon "button" at bounding box center [1439, 67] width 40 height 40
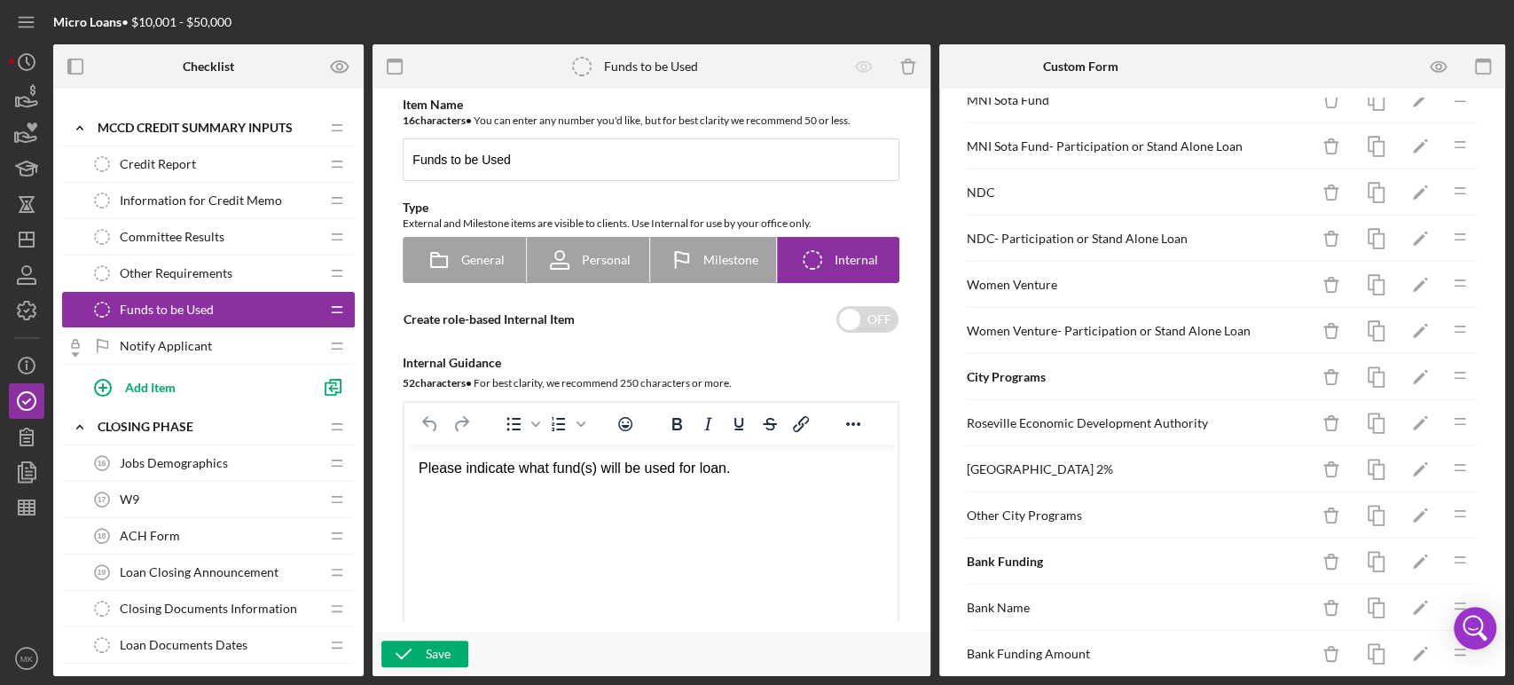
scroll to position [1157, 0]
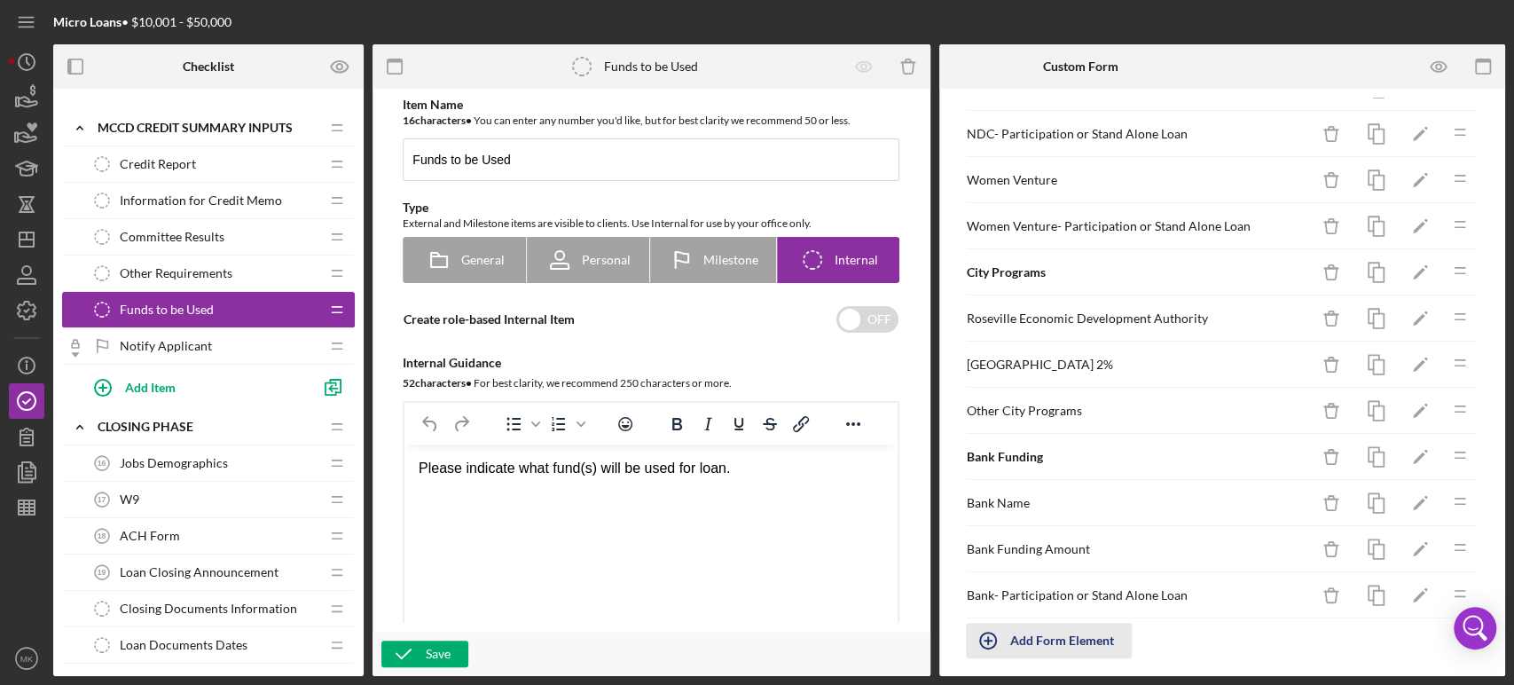
click at [1064, 628] on div "Add Form Element" at bounding box center [1062, 640] width 104 height 35
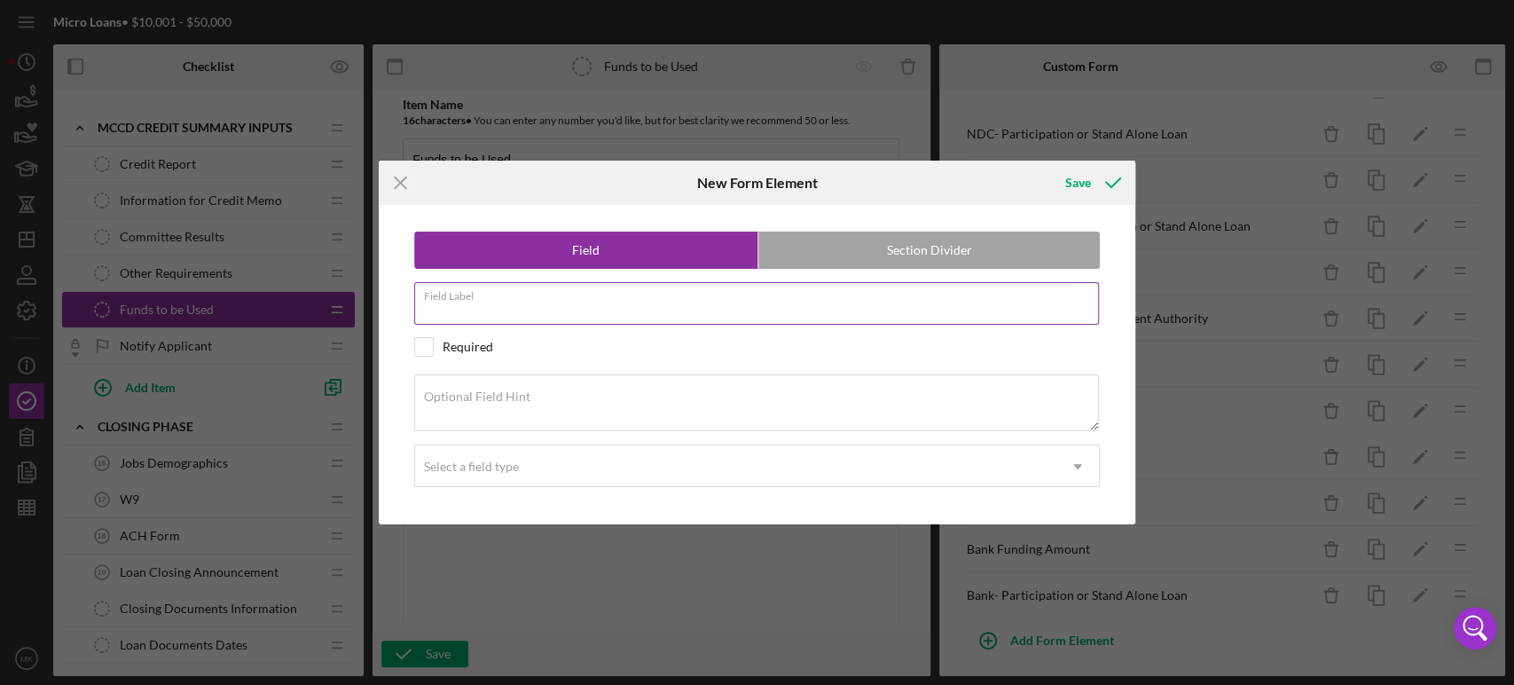
click at [503, 303] on input "Field Label" at bounding box center [757, 303] width 686 height 43
click at [546, 396] on textarea "Optional Field Hint" at bounding box center [757, 402] width 686 height 57
click at [539, 303] on input "Other DEED Funds" at bounding box center [757, 303] width 686 height 43
type input "Other DEED Funding Program"
click at [547, 388] on div "Optional Field Hint" at bounding box center [757, 403] width 687 height 59
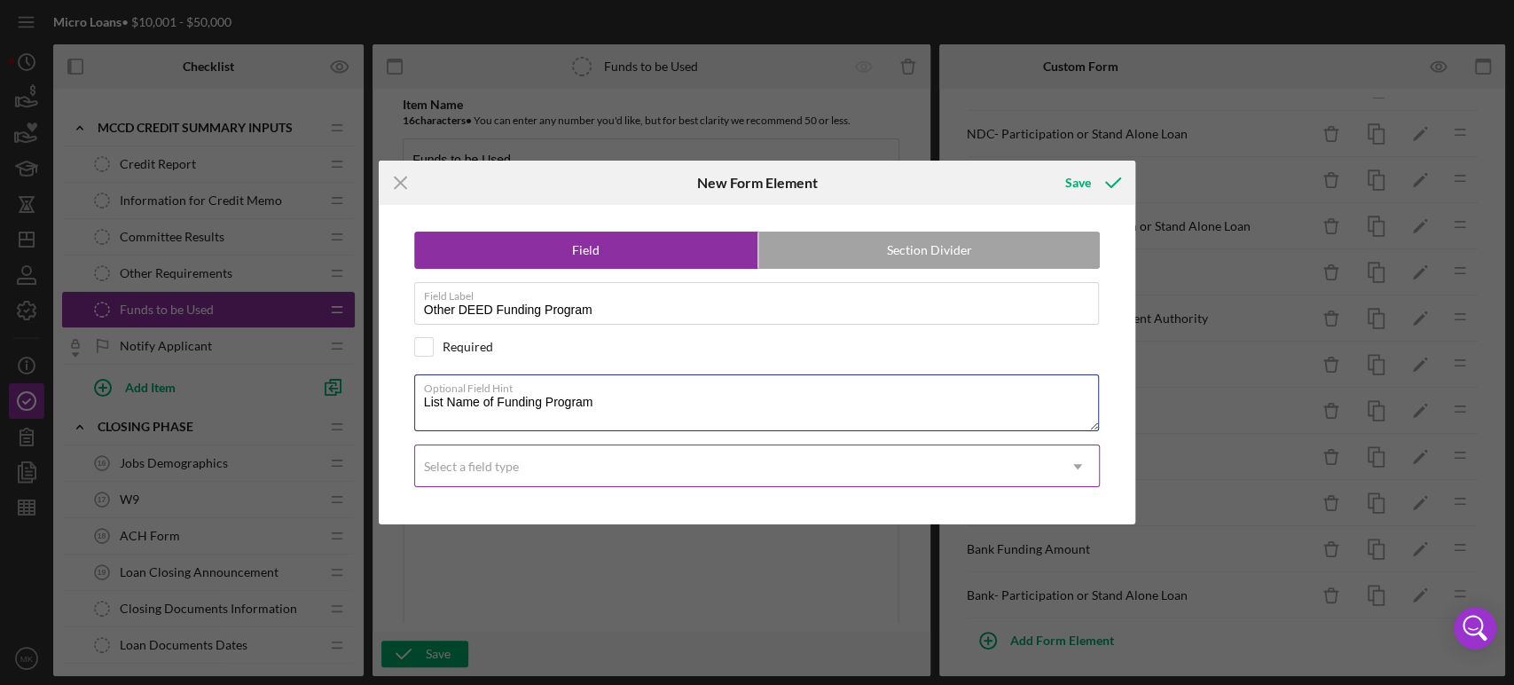
type textarea "List Name of Funding Program"
click at [1079, 464] on use at bounding box center [1077, 466] width 9 height 5
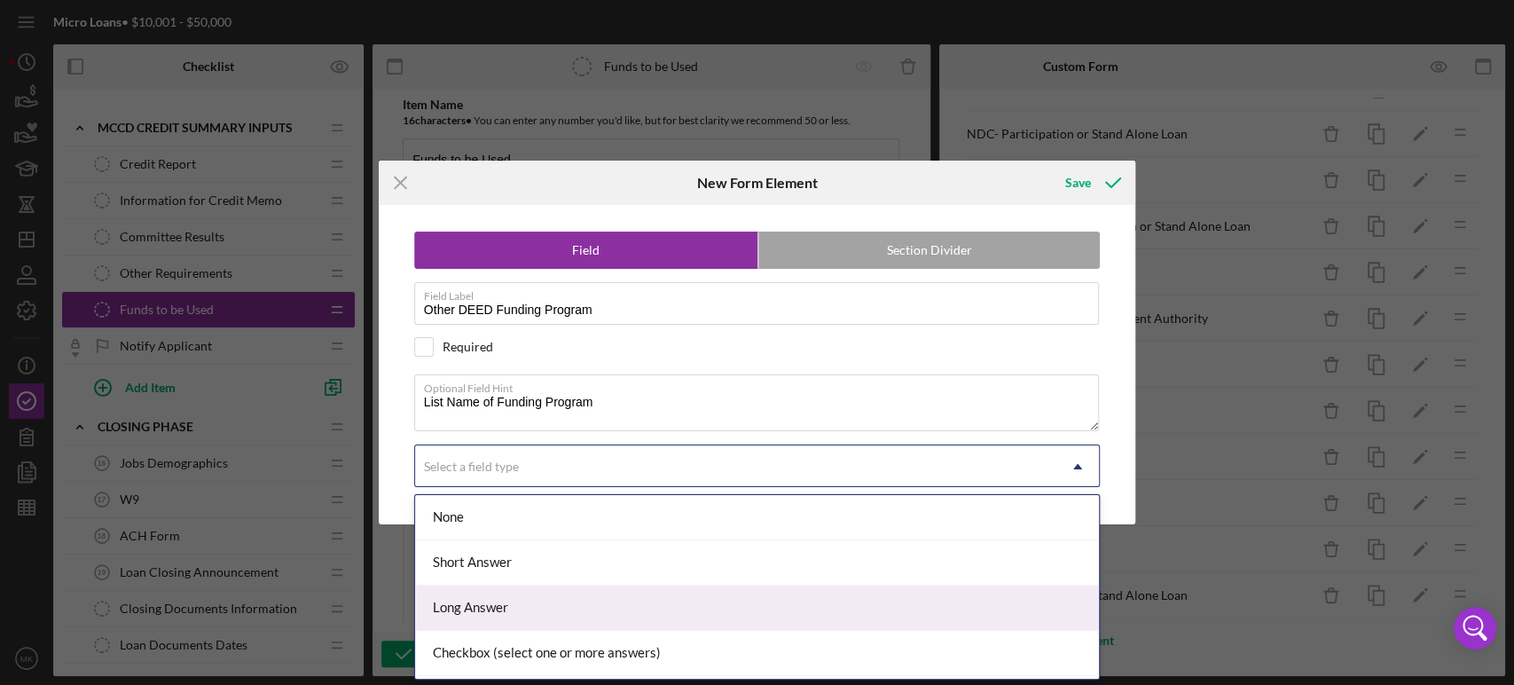
click at [965, 599] on div "Long Answer" at bounding box center [757, 607] width 684 height 45
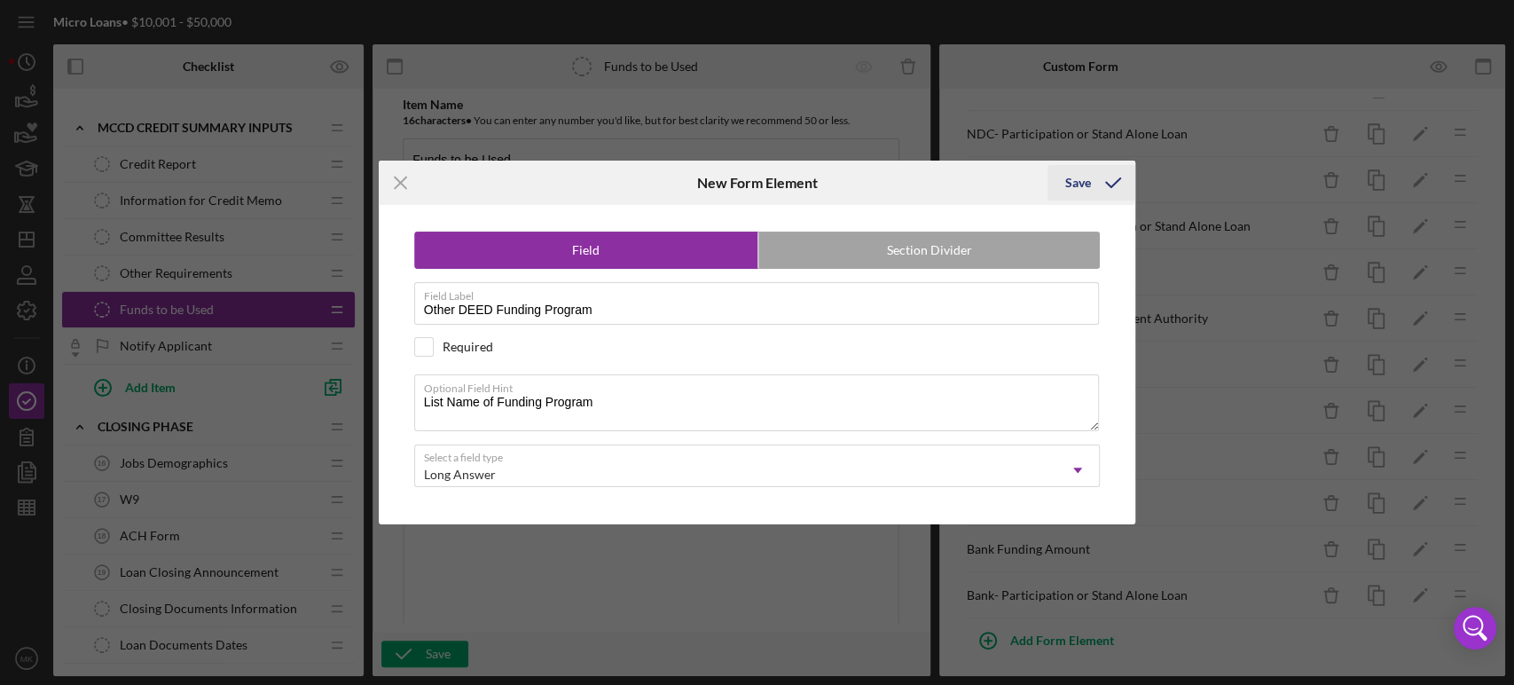
click at [1086, 184] on div "Save" at bounding box center [1078, 182] width 26 height 35
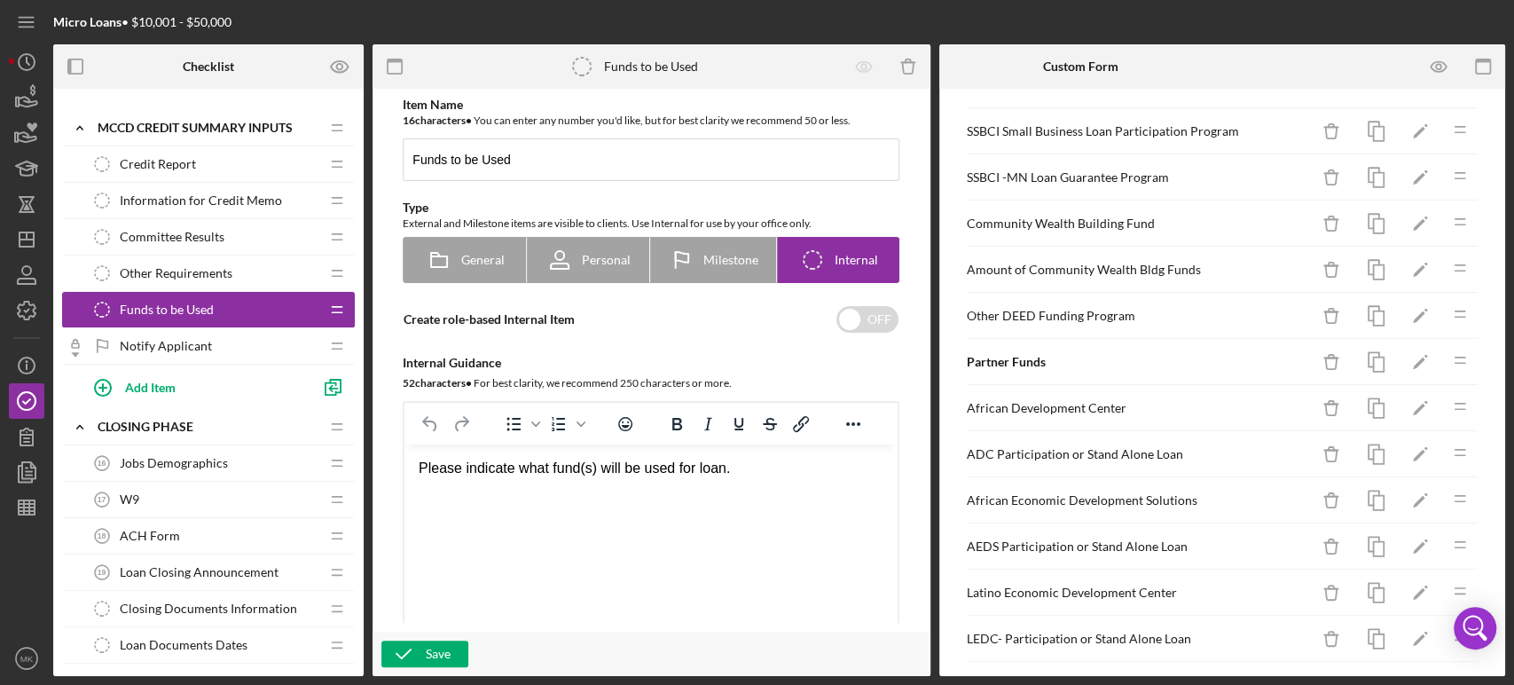
scroll to position [416, 0]
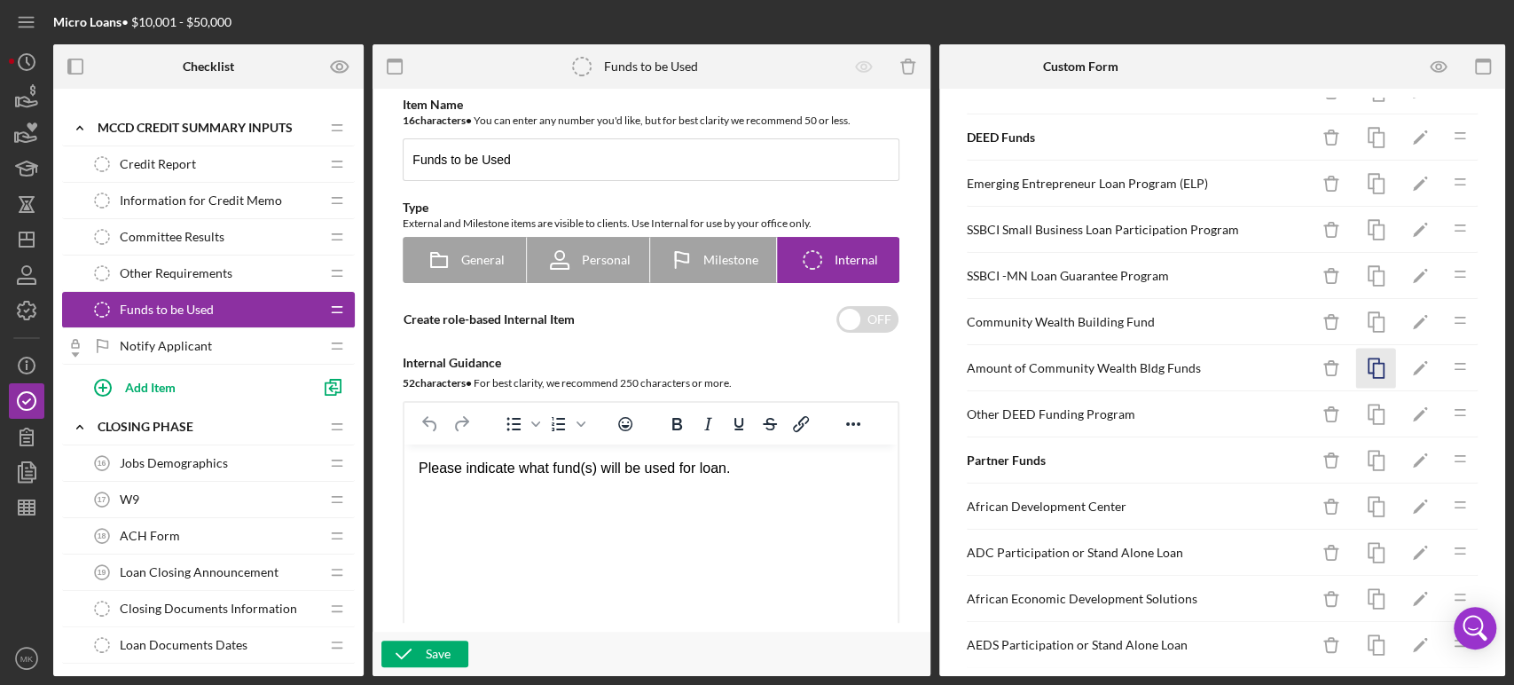
click at [1365, 363] on icon "button" at bounding box center [1376, 369] width 40 height 40
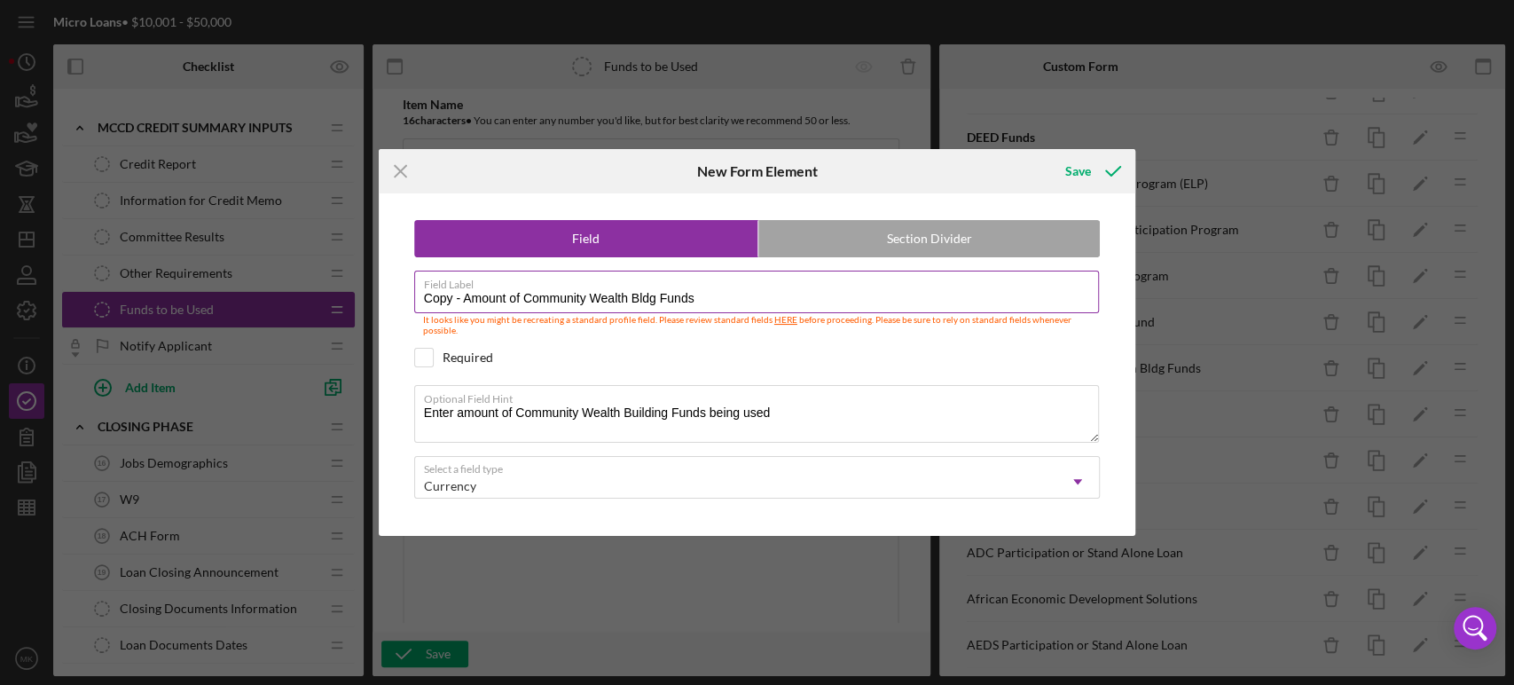
click at [461, 301] on input "Copy - Amount of Community Wealth Bldg Funds" at bounding box center [757, 292] width 686 height 43
drag, startPoint x: 461, startPoint y: 301, endPoint x: 343, endPoint y: 301, distance: 118.0
click at [343, 301] on div "Icon/Menu Close New Form Element Save Field Section Divider Field Label Copy - …" at bounding box center [757, 342] width 1514 height 685
drag, startPoint x: 485, startPoint y: 298, endPoint x: 871, endPoint y: 295, distance: 385.8
click at [871, 295] on input "Amount of Community Wealth Bldg Funds" at bounding box center [757, 292] width 686 height 43
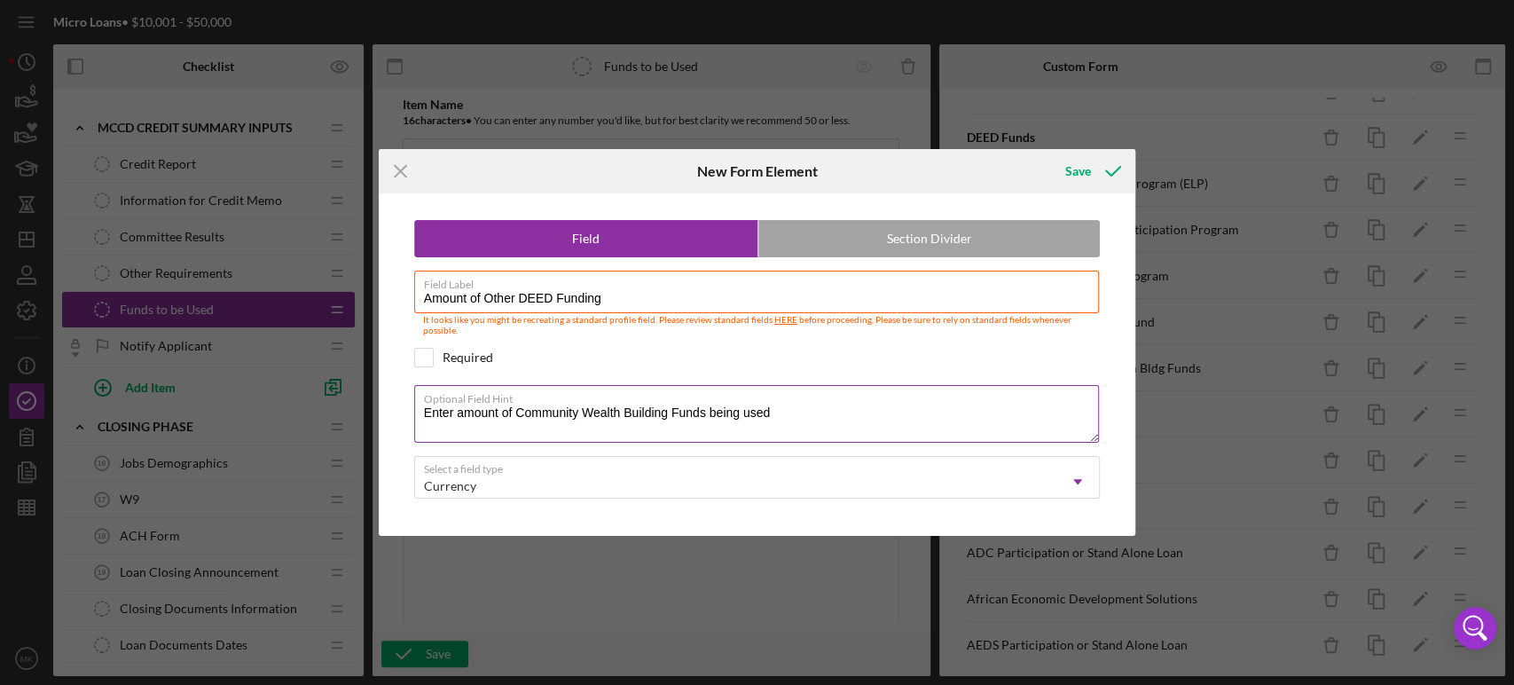
type input "Amount of Other DEED Funding"
drag, startPoint x: 517, startPoint y: 412, endPoint x: 870, endPoint y: 406, distance: 353.1
click at [870, 406] on textarea "Enter amount of Community Wealth Building Funds being used" at bounding box center [757, 413] width 686 height 57
type textarea "Enter amount of Other DEED Funding"
click at [1081, 176] on div "Save" at bounding box center [1078, 170] width 26 height 35
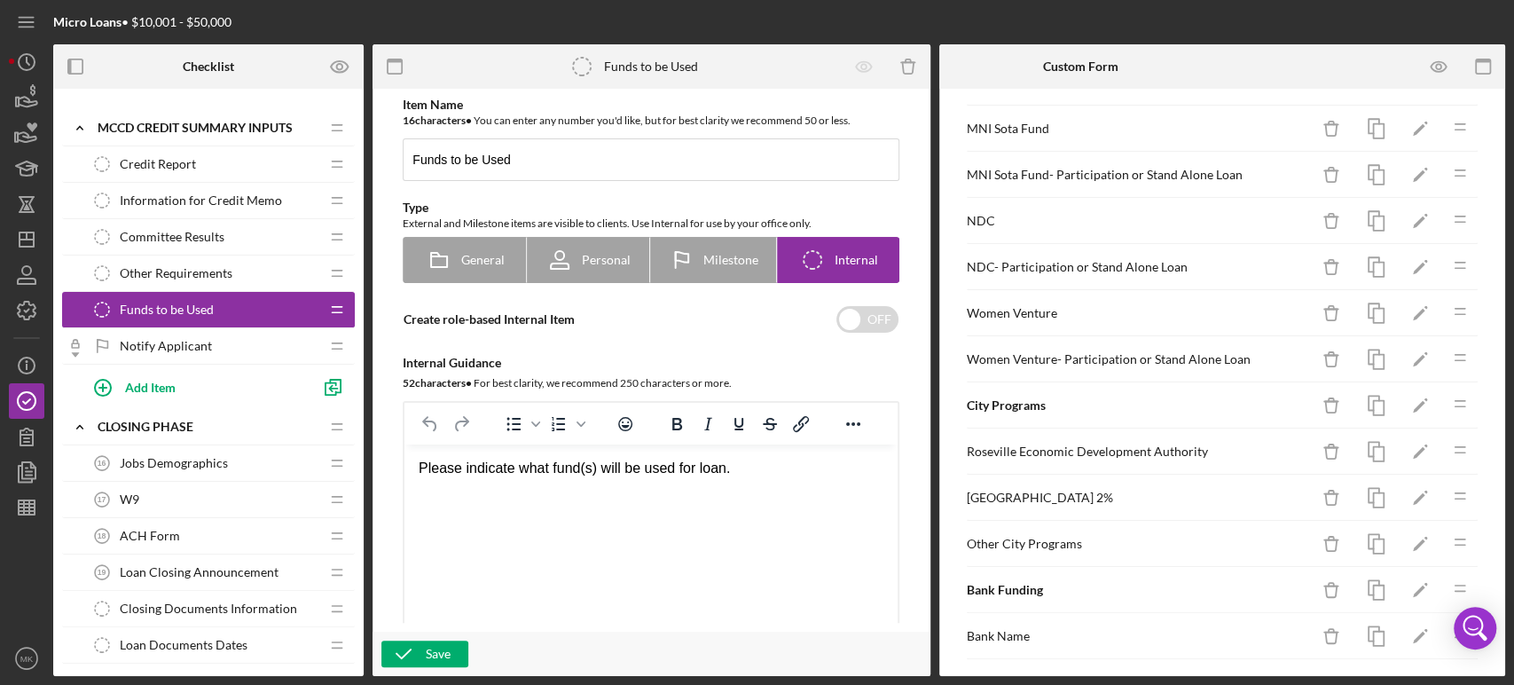
scroll to position [1151, 0]
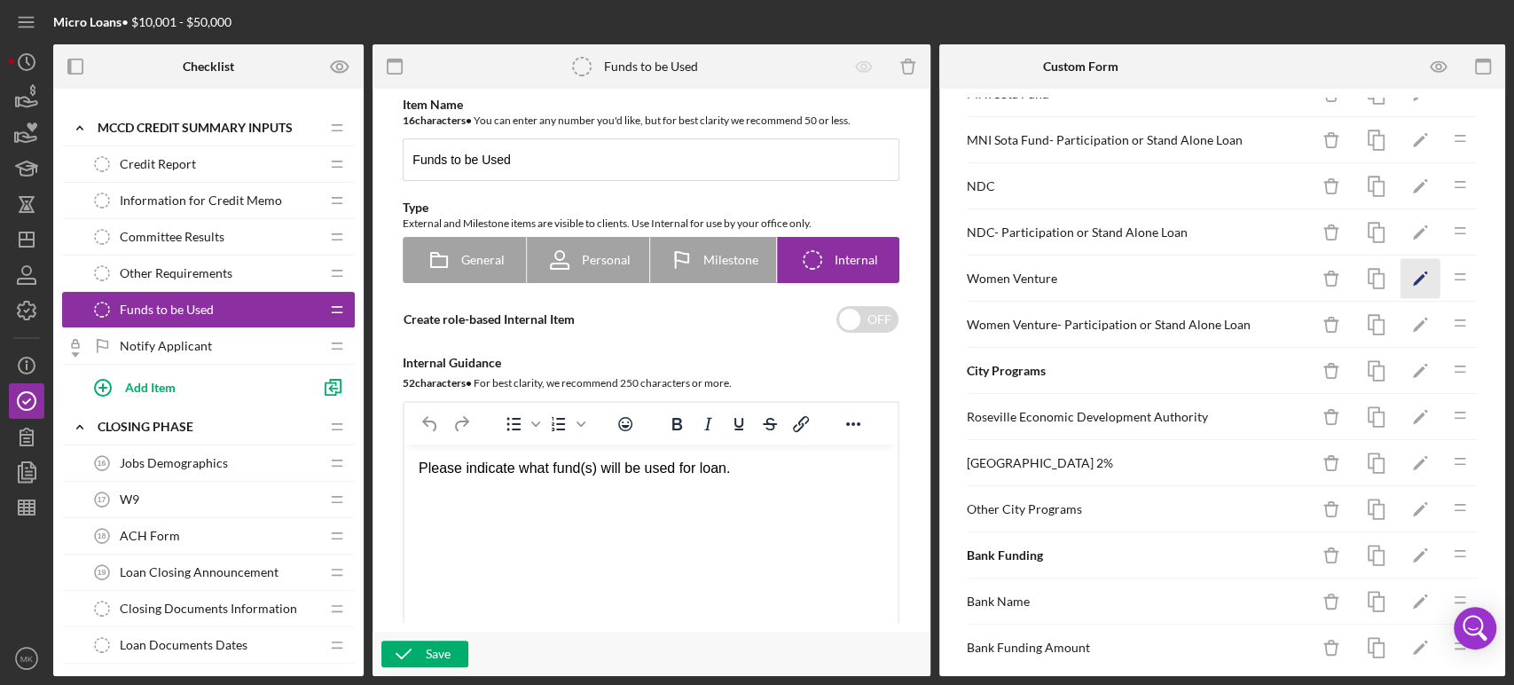
click at [1402, 271] on icon "Icon/Edit" at bounding box center [1421, 279] width 40 height 40
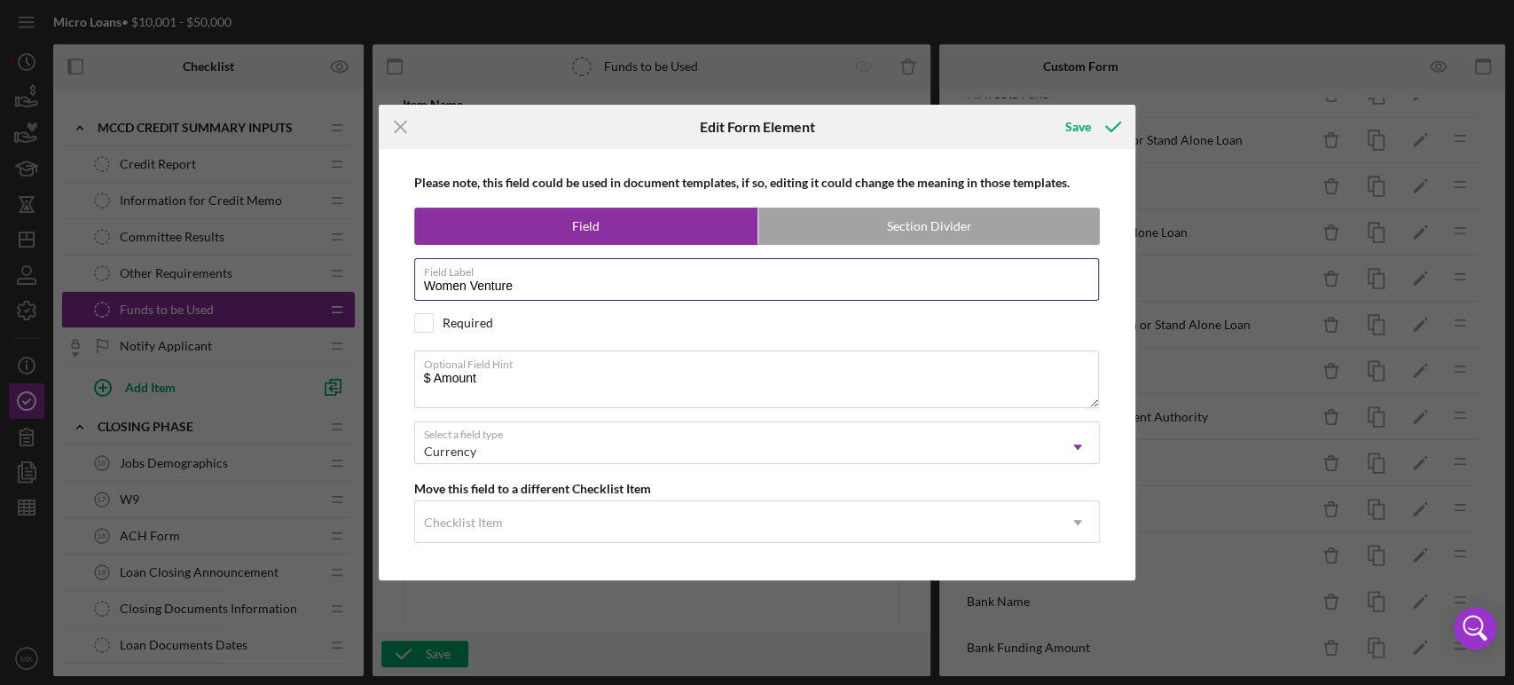
drag, startPoint x: 543, startPoint y: 283, endPoint x: 321, endPoint y: 297, distance: 222.2
click at [321, 297] on div "Icon/Menu Close Edit Form Element Save Please note, this field could be used in…" at bounding box center [757, 342] width 1514 height 685
click at [397, 122] on icon "Icon/Menu Close" at bounding box center [401, 127] width 44 height 44
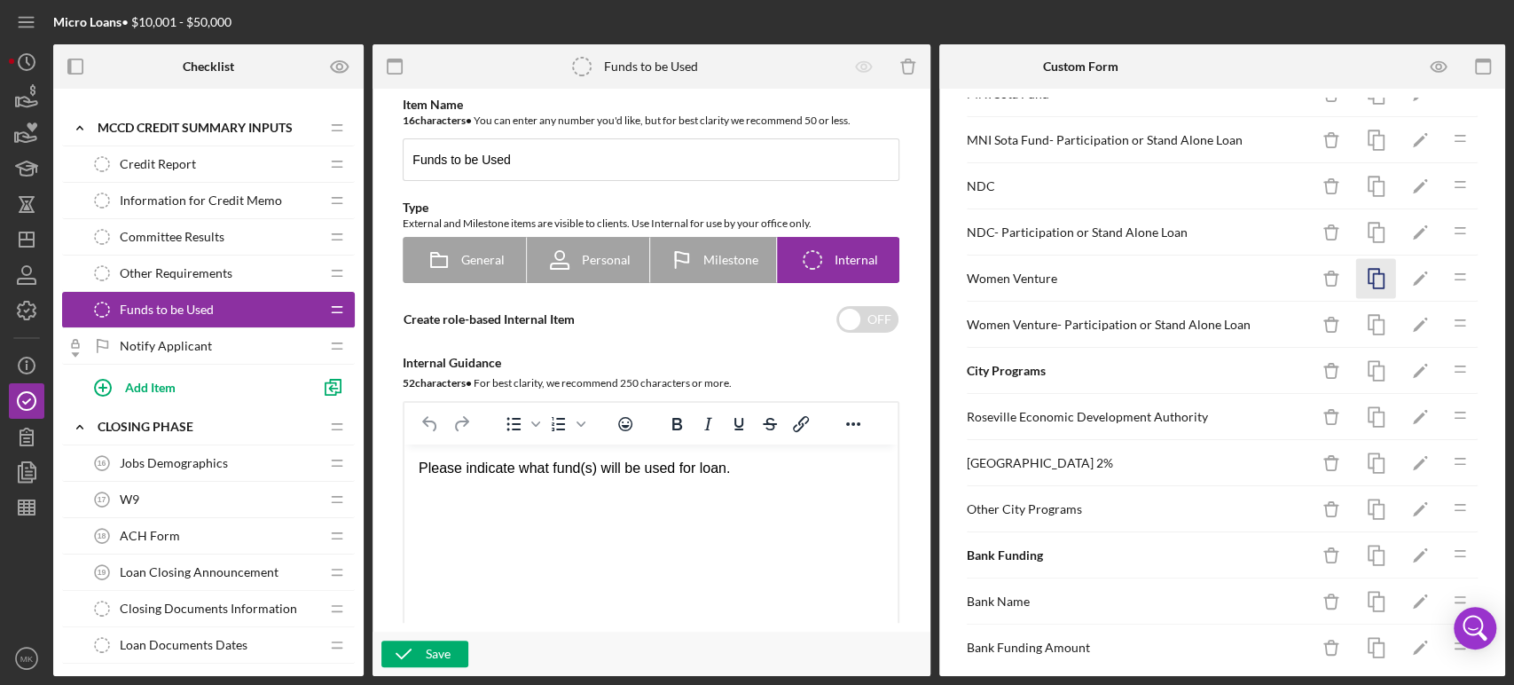
click at [1373, 276] on rect "button" at bounding box center [1378, 281] width 11 height 14
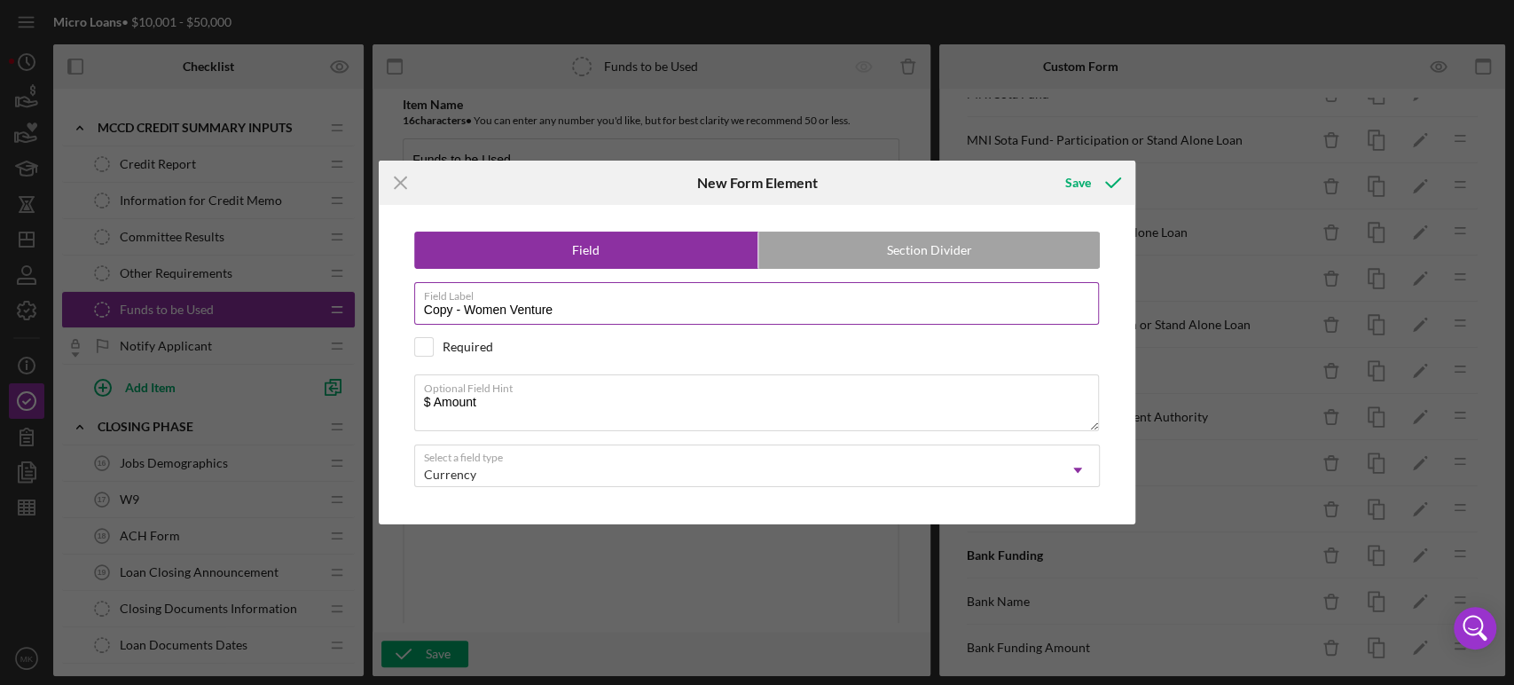
click at [462, 309] on input "Copy - Women Venture" at bounding box center [757, 303] width 686 height 43
drag, startPoint x: 425, startPoint y: 311, endPoint x: 654, endPoint y: 315, distance: 228.9
click at [654, 315] on input "Copy - Women Venture" at bounding box center [757, 303] width 686 height 43
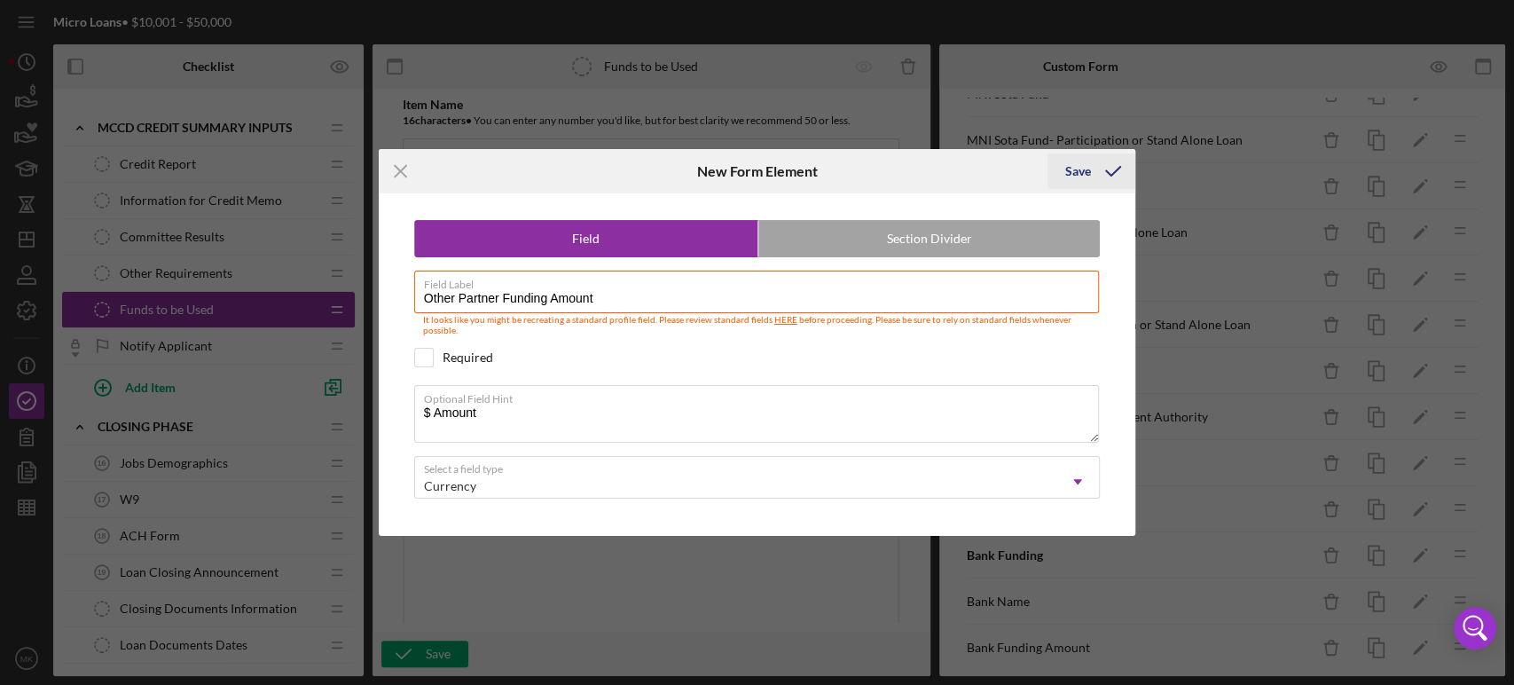
type input "Other Partner Funding Amount"
click at [1076, 176] on div "Save" at bounding box center [1078, 170] width 26 height 35
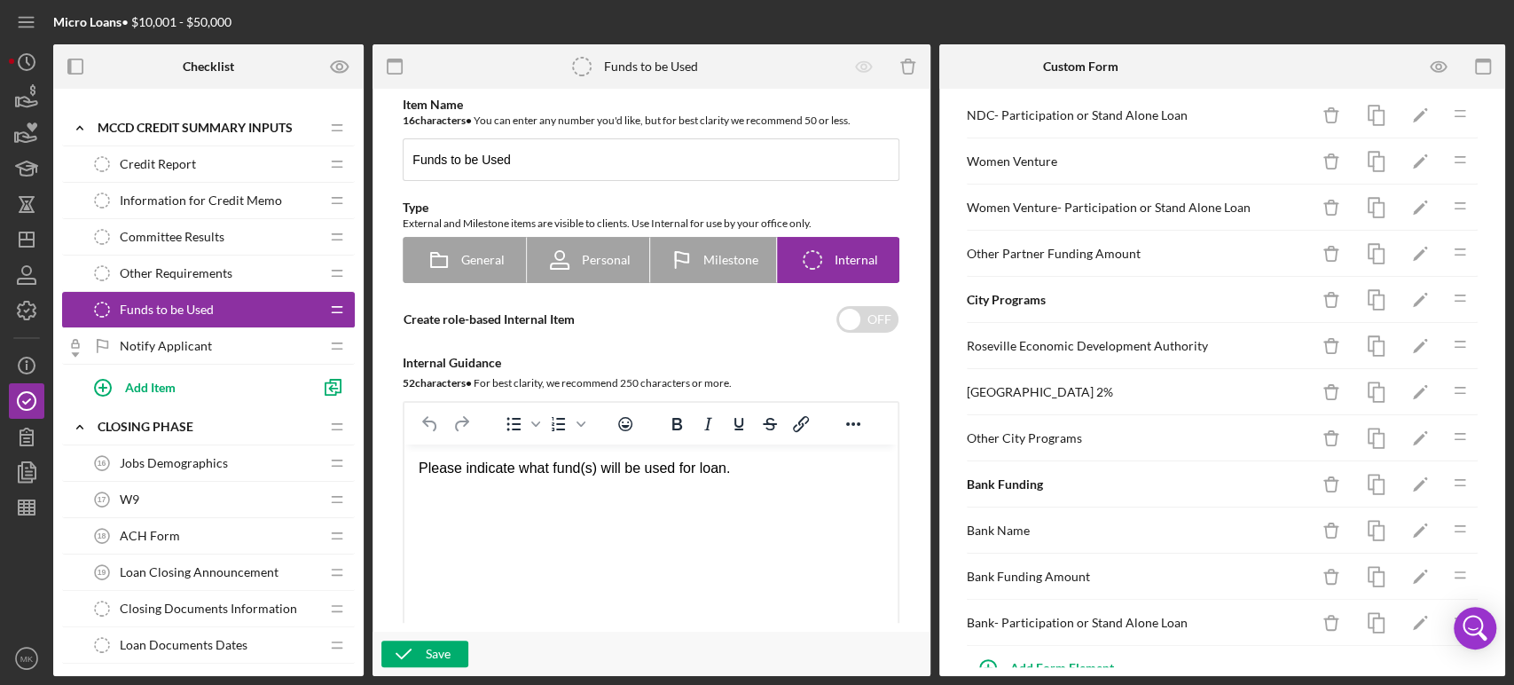
scroll to position [1296, 0]
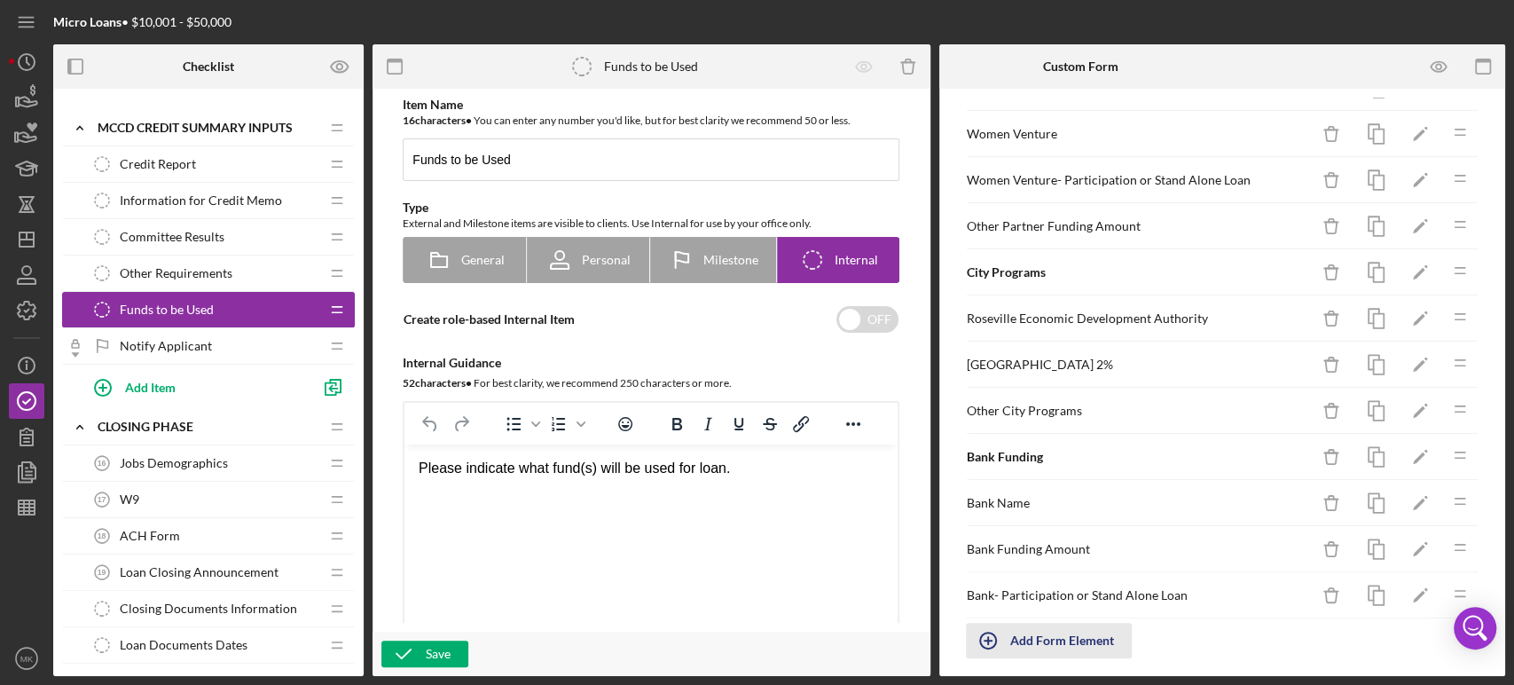
click at [1060, 634] on div "Add Form Element" at bounding box center [1062, 640] width 104 height 35
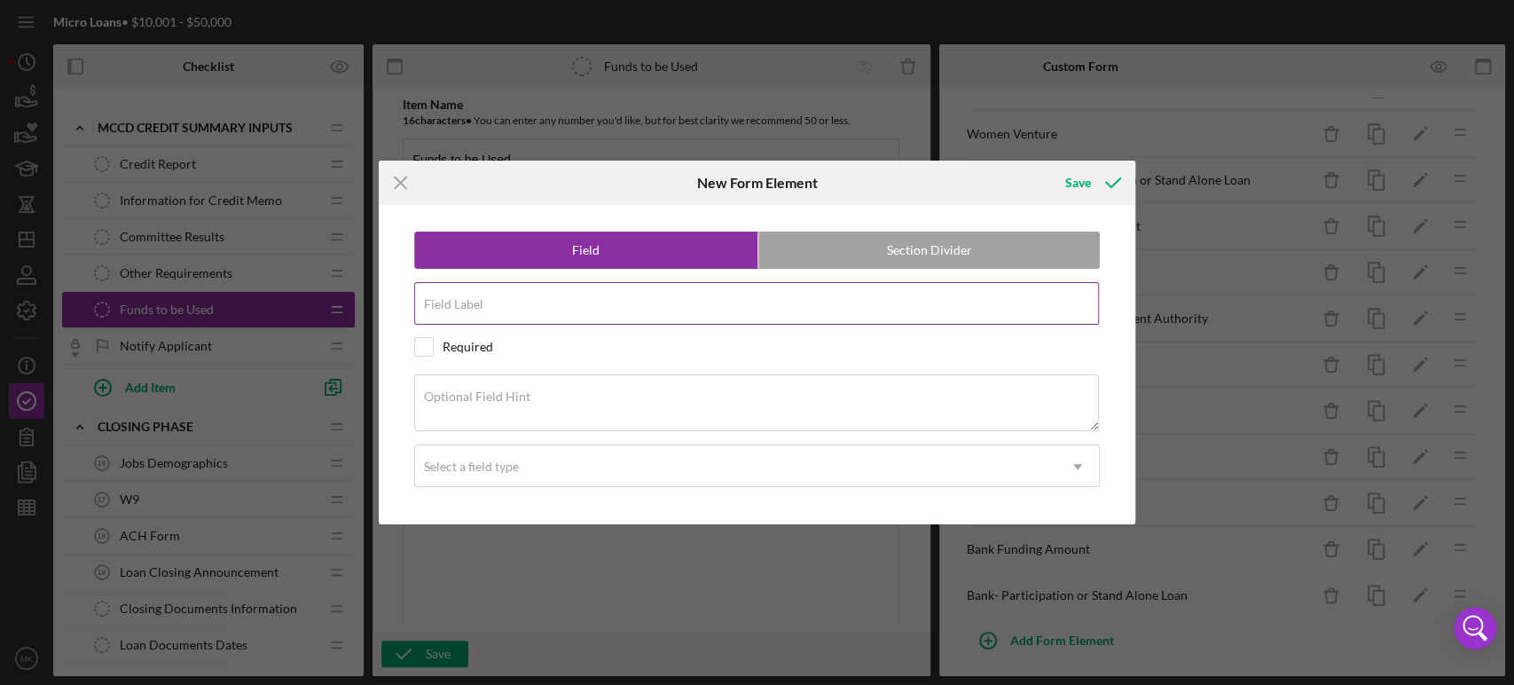
click at [496, 306] on input "Field Label" at bounding box center [757, 303] width 686 height 43
type input "Other Partner Funding"
click at [561, 394] on div "Optional Field Hint" at bounding box center [757, 403] width 687 height 59
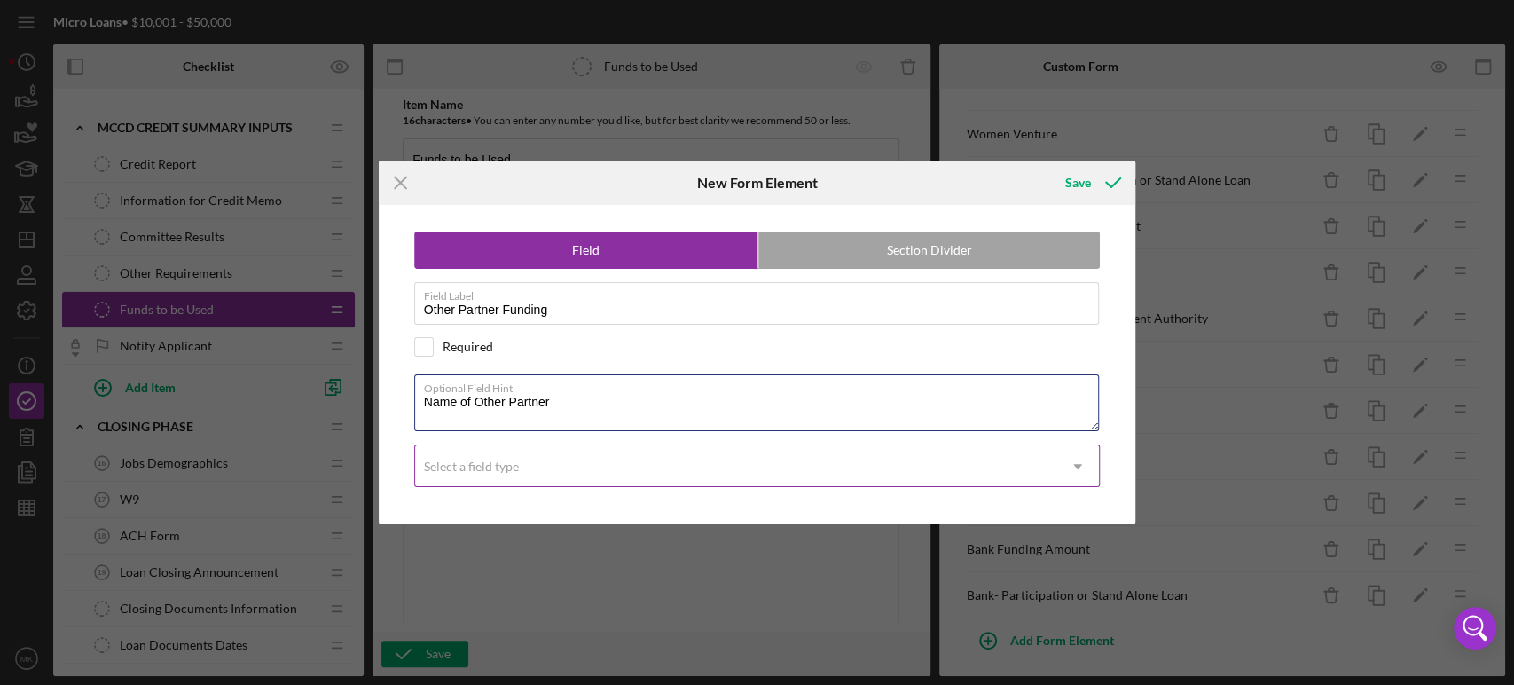
type textarea "Name of Other Partner"
click at [1079, 461] on icon "Icon/Dropdown Arrow" at bounding box center [1077, 466] width 43 height 43
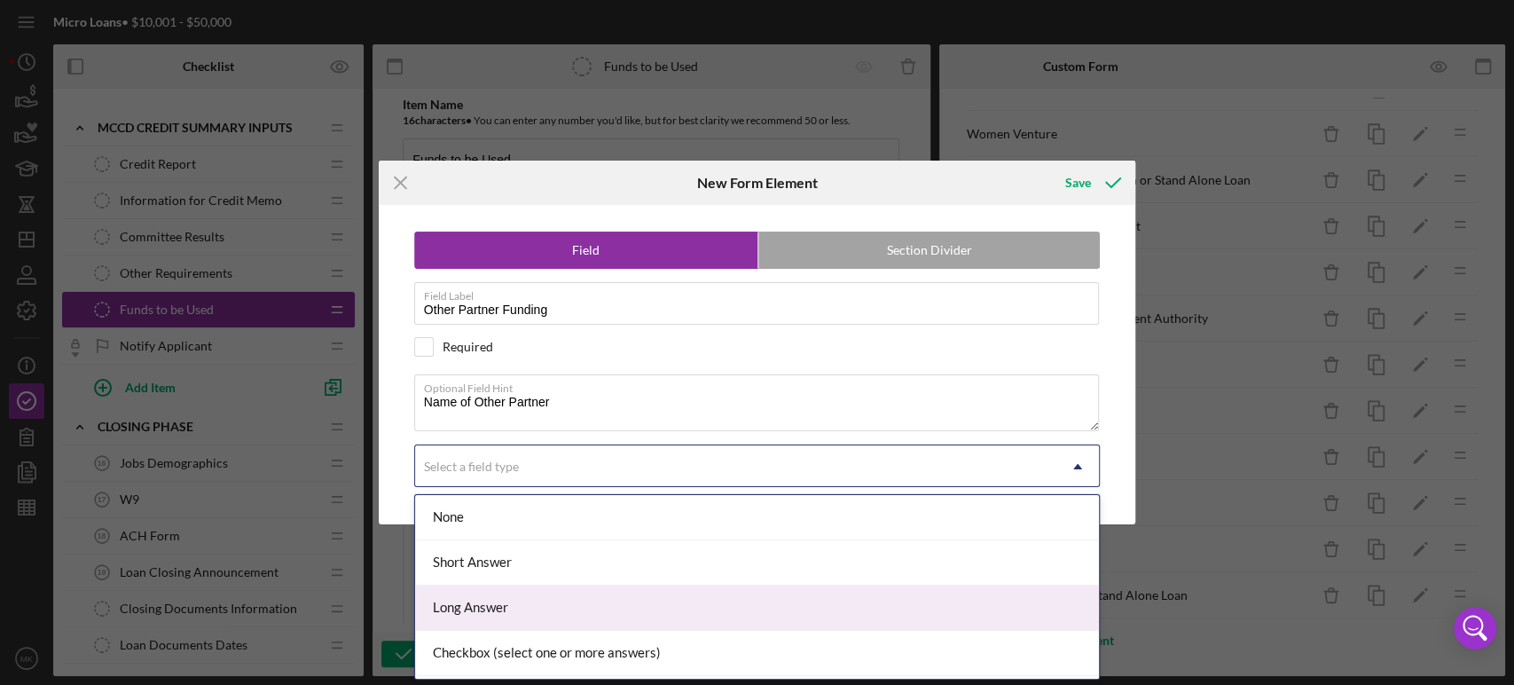
click at [969, 602] on div "Long Answer" at bounding box center [757, 607] width 684 height 45
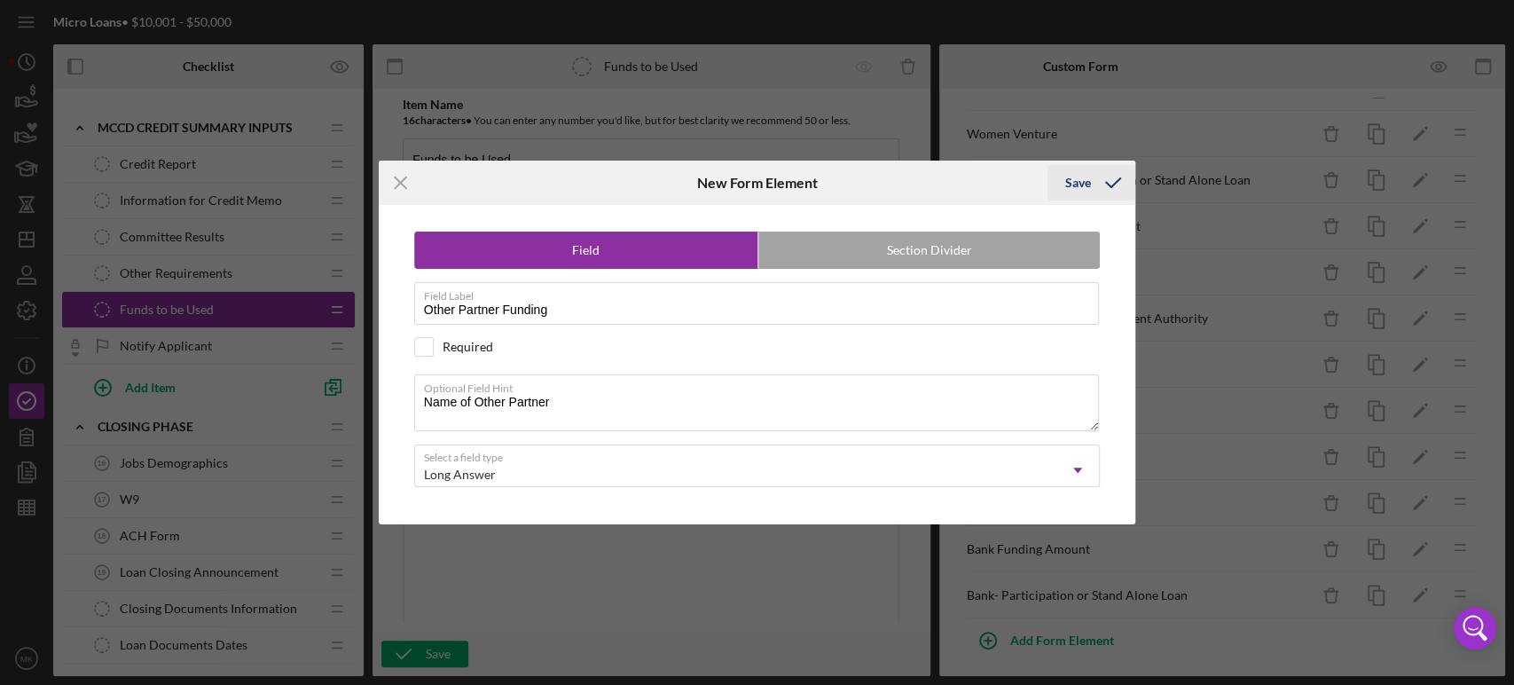
click at [1091, 181] on icon "submit" at bounding box center [1113, 183] width 44 height 44
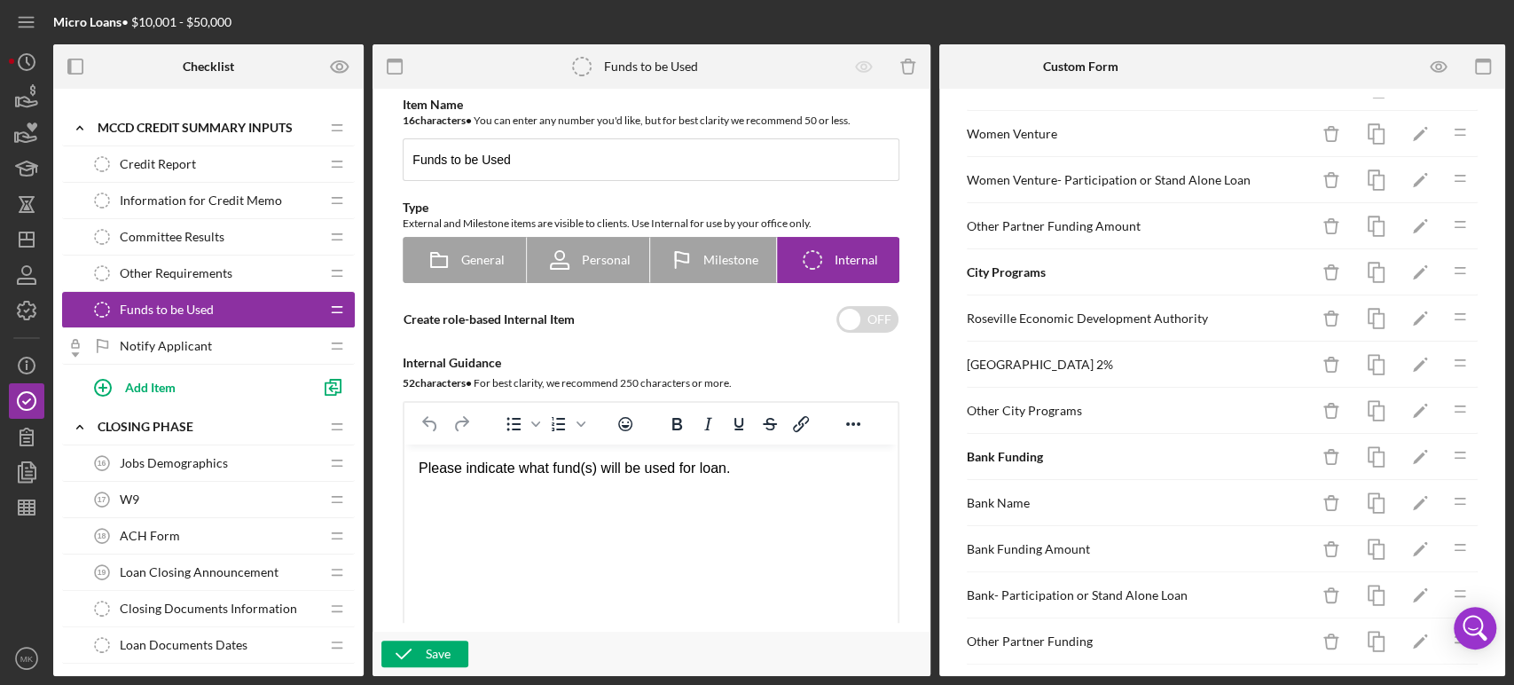
scroll to position [1324, 0]
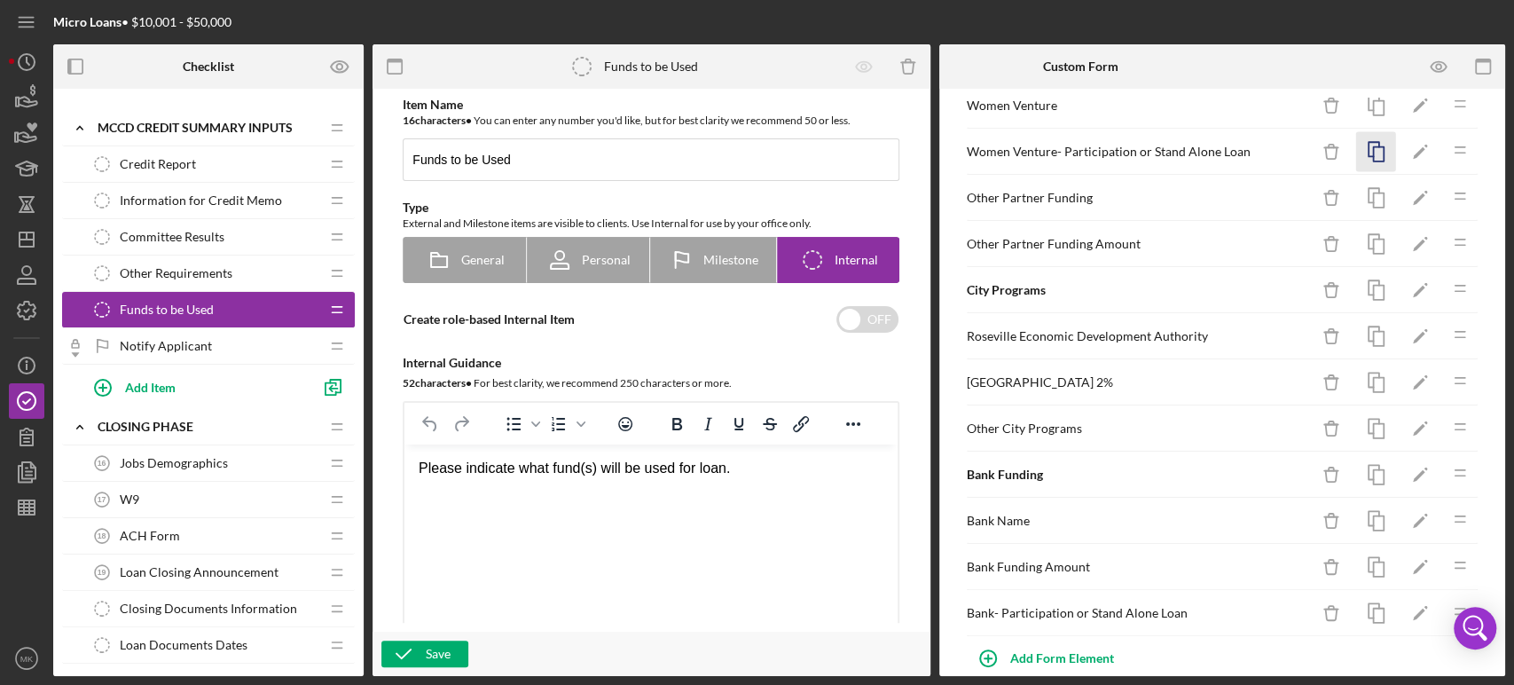
click at [1367, 147] on icon "button" at bounding box center [1376, 152] width 40 height 40
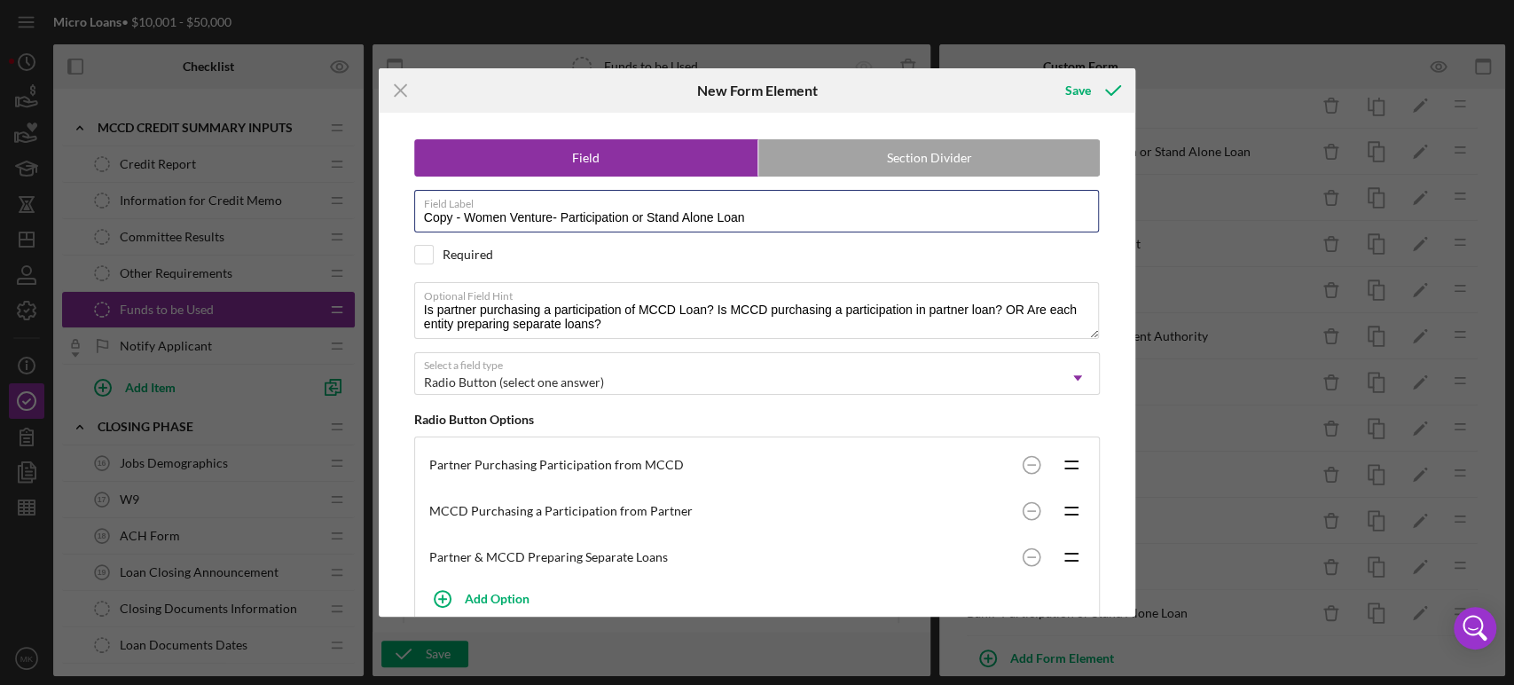
drag, startPoint x: 553, startPoint y: 218, endPoint x: 321, endPoint y: 212, distance: 231.6
click at [326, 212] on div "Icon/Menu Close New Form Element Save Field Section Divider Field Label Copy - …" at bounding box center [757, 342] width 1514 height 685
click at [1079, 90] on div "Save" at bounding box center [1078, 90] width 26 height 35
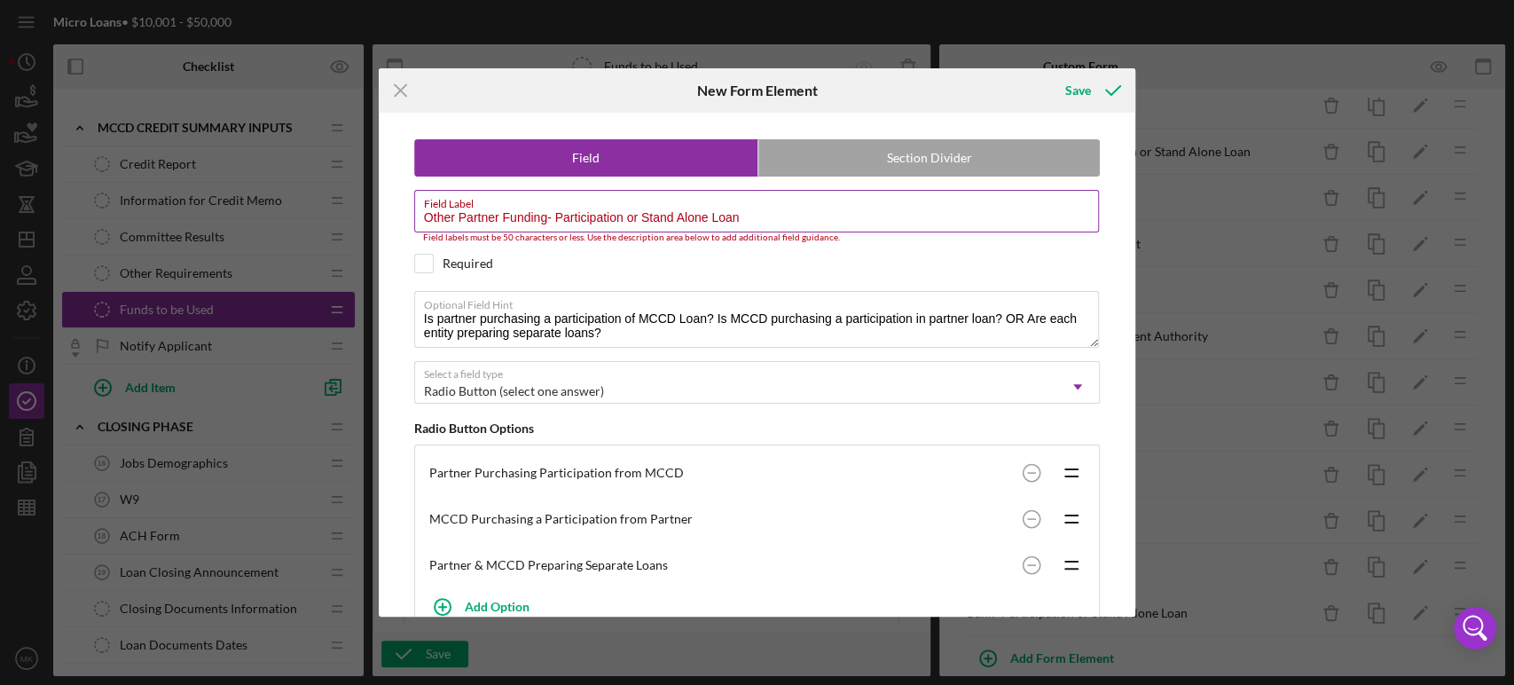
drag, startPoint x: 500, startPoint y: 216, endPoint x: 454, endPoint y: 218, distance: 46.2
click at [454, 218] on input "Other Partner Funding- Participation or Stand Alone Loan" at bounding box center [757, 211] width 686 height 43
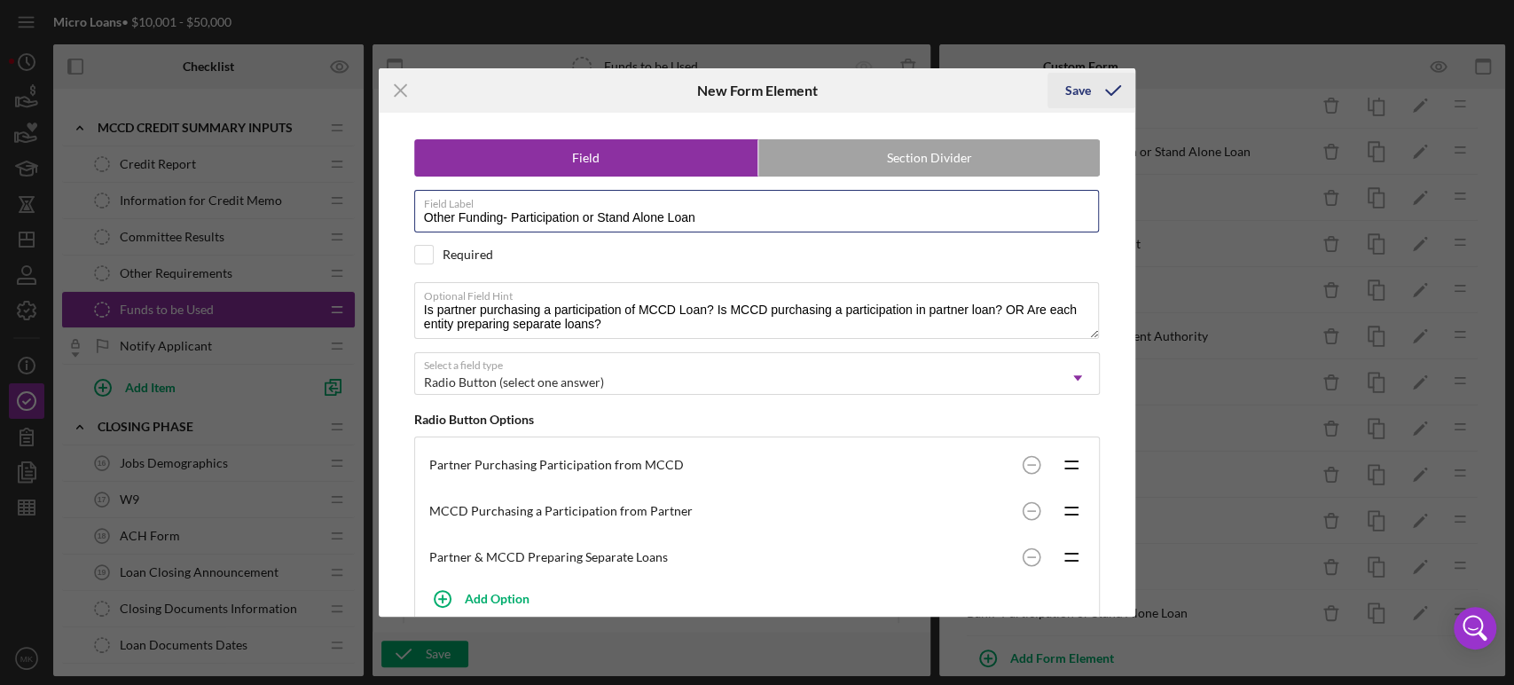
type input "Other Funding- Participation or Stand Alone Loan"
click at [1077, 88] on div "Save" at bounding box center [1078, 90] width 26 height 35
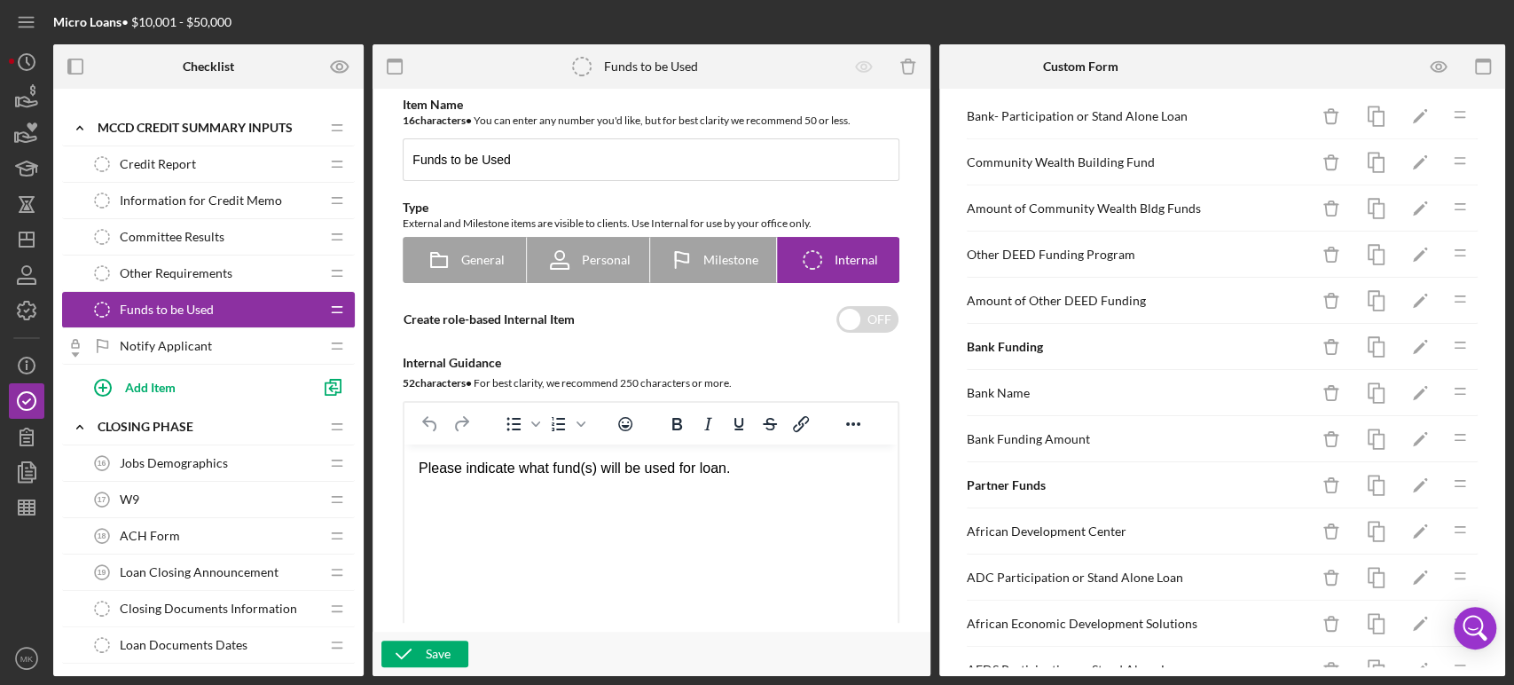
scroll to position [613, 0]
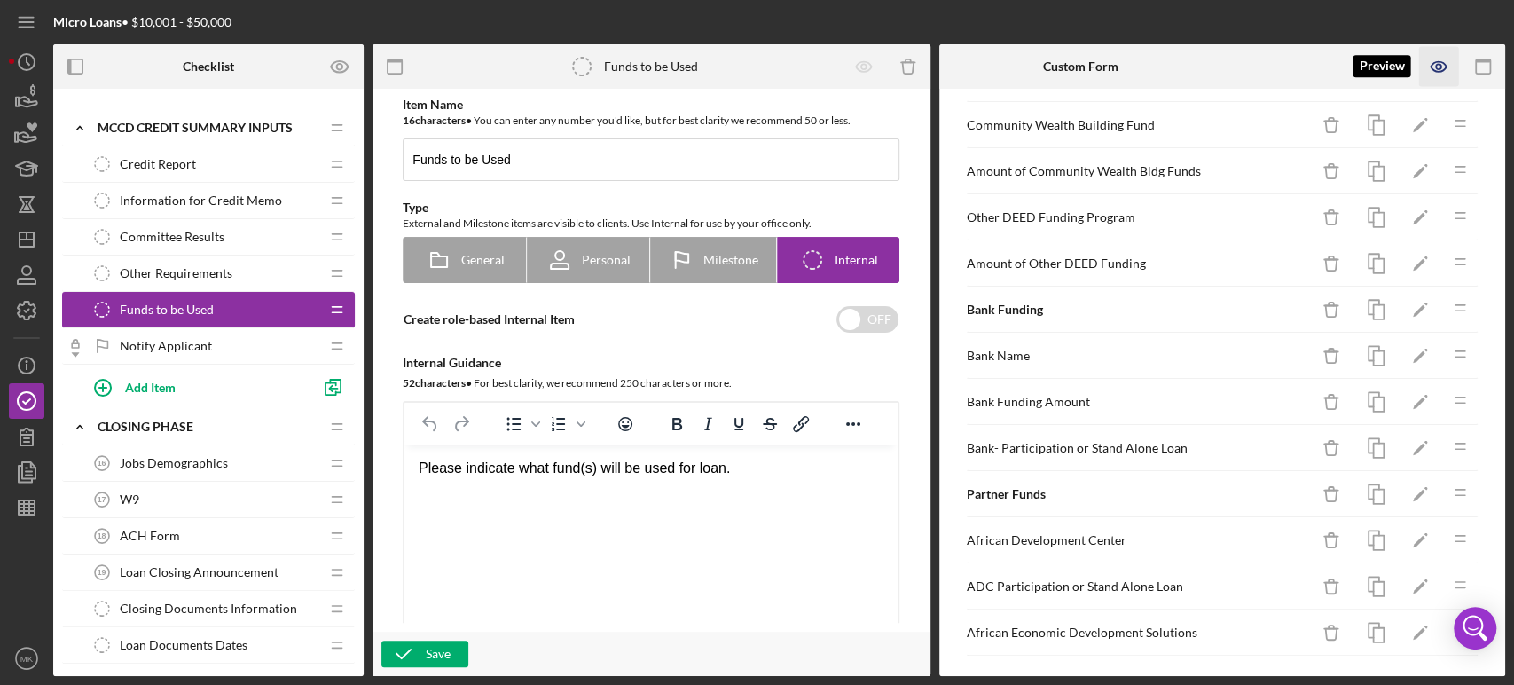
click at [1440, 66] on icon "button" at bounding box center [1438, 66] width 5 height 5
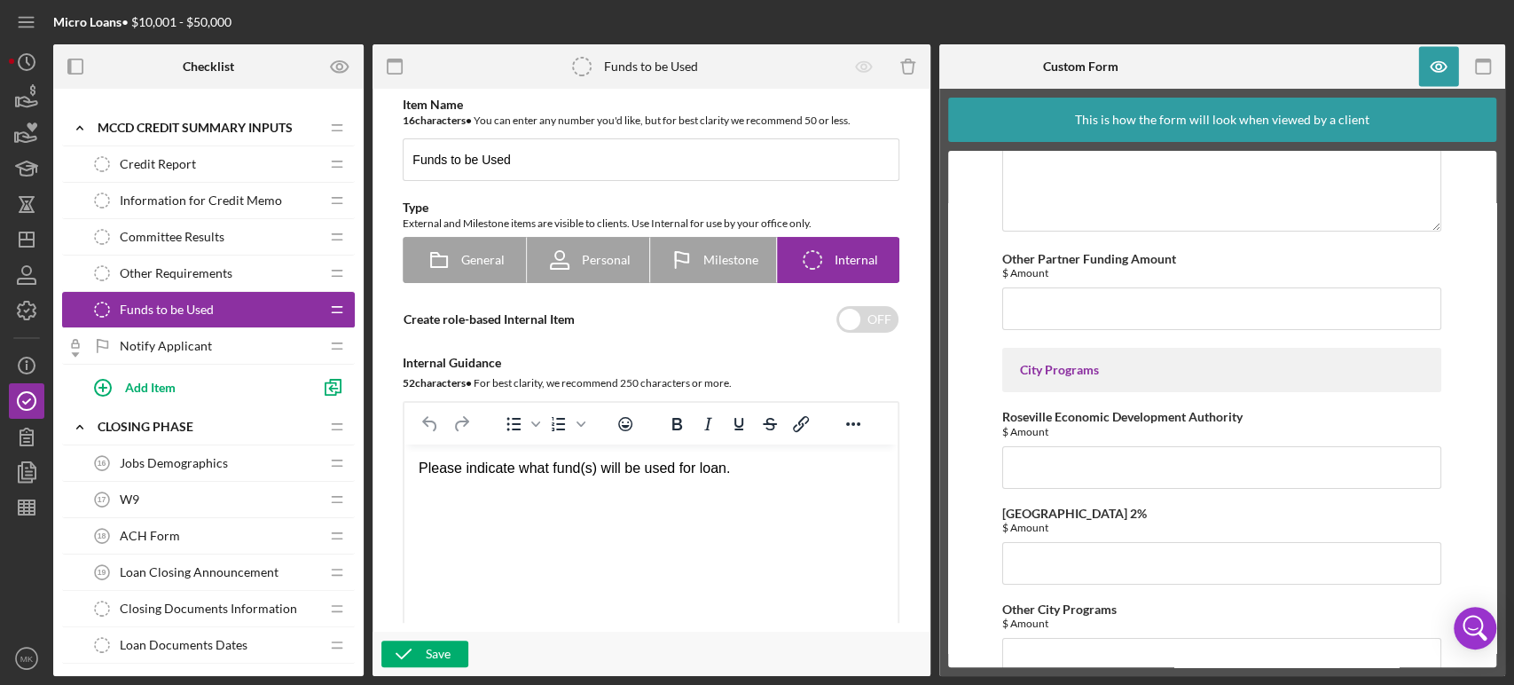
scroll to position [4258, 0]
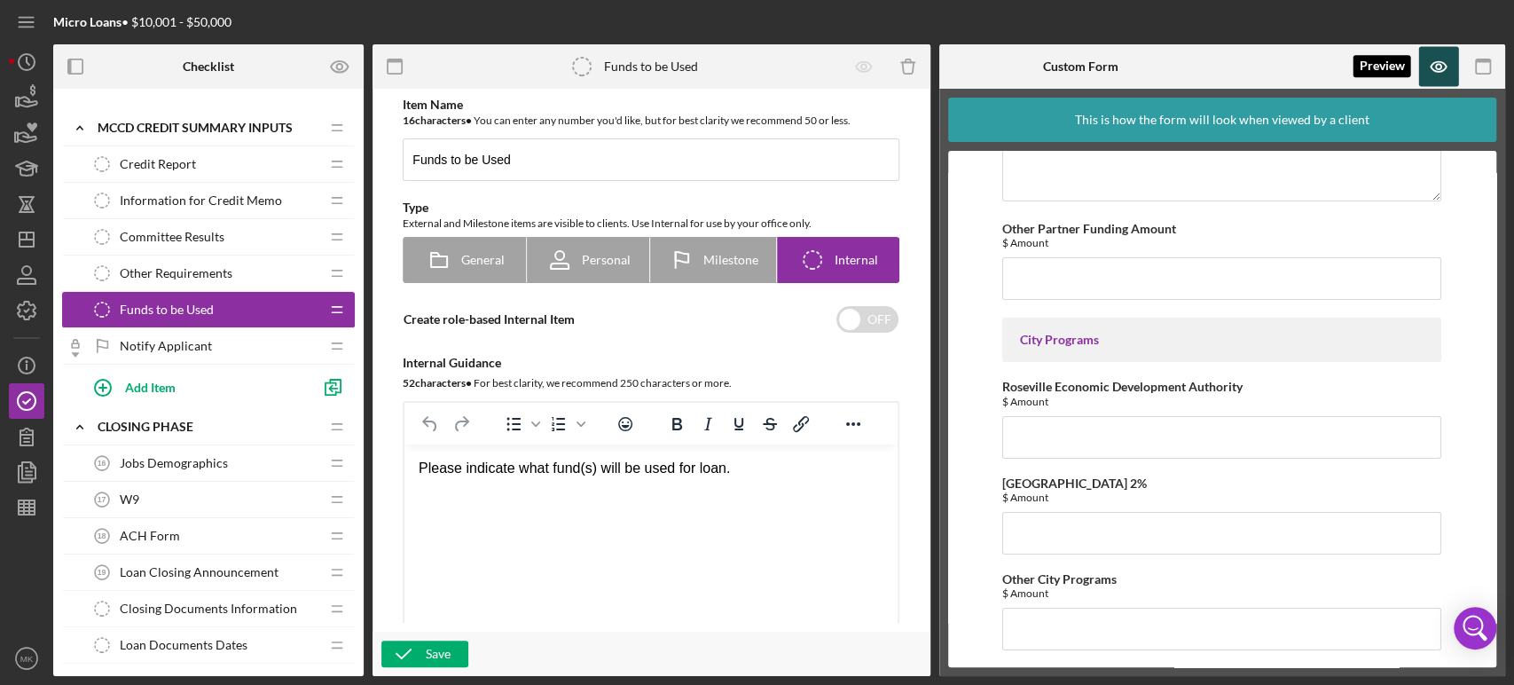
click at [1435, 62] on icon "button" at bounding box center [1438, 67] width 15 height 10
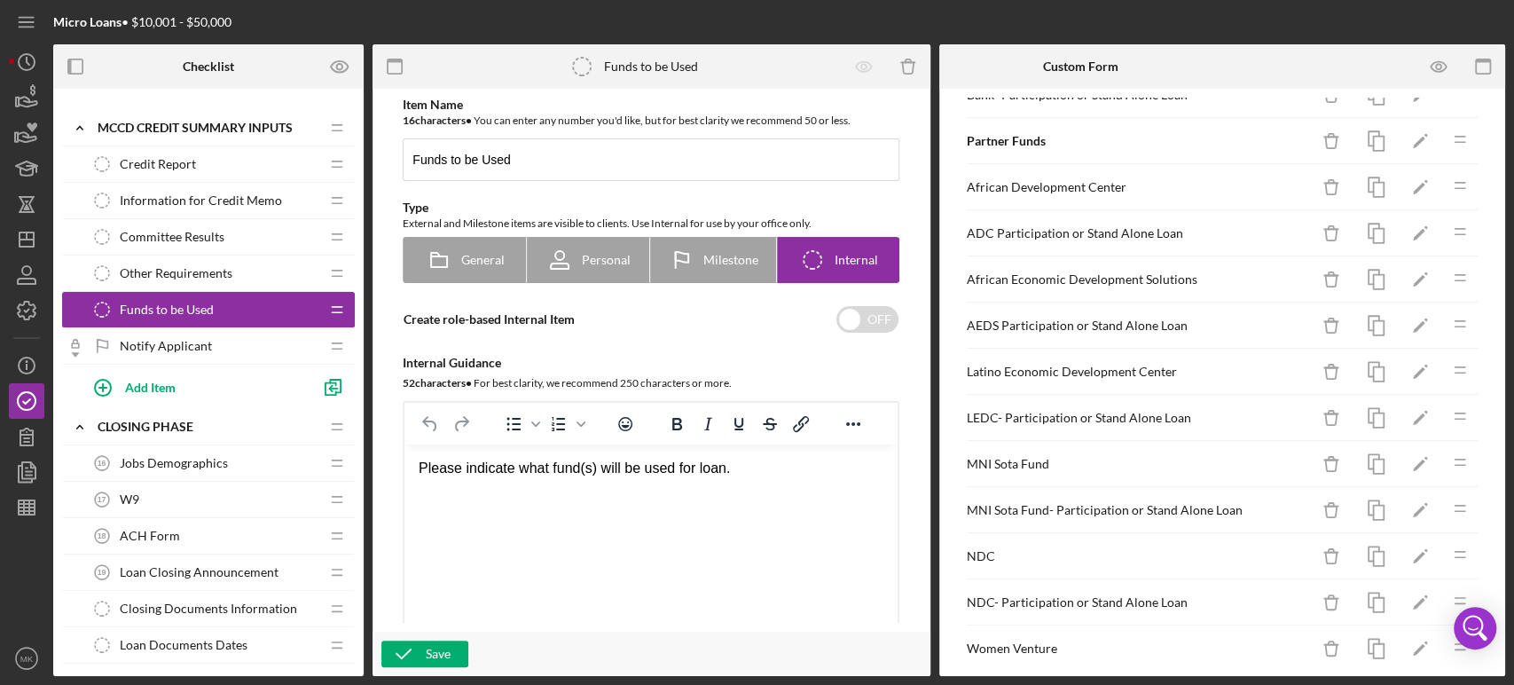
scroll to position [1388, 0]
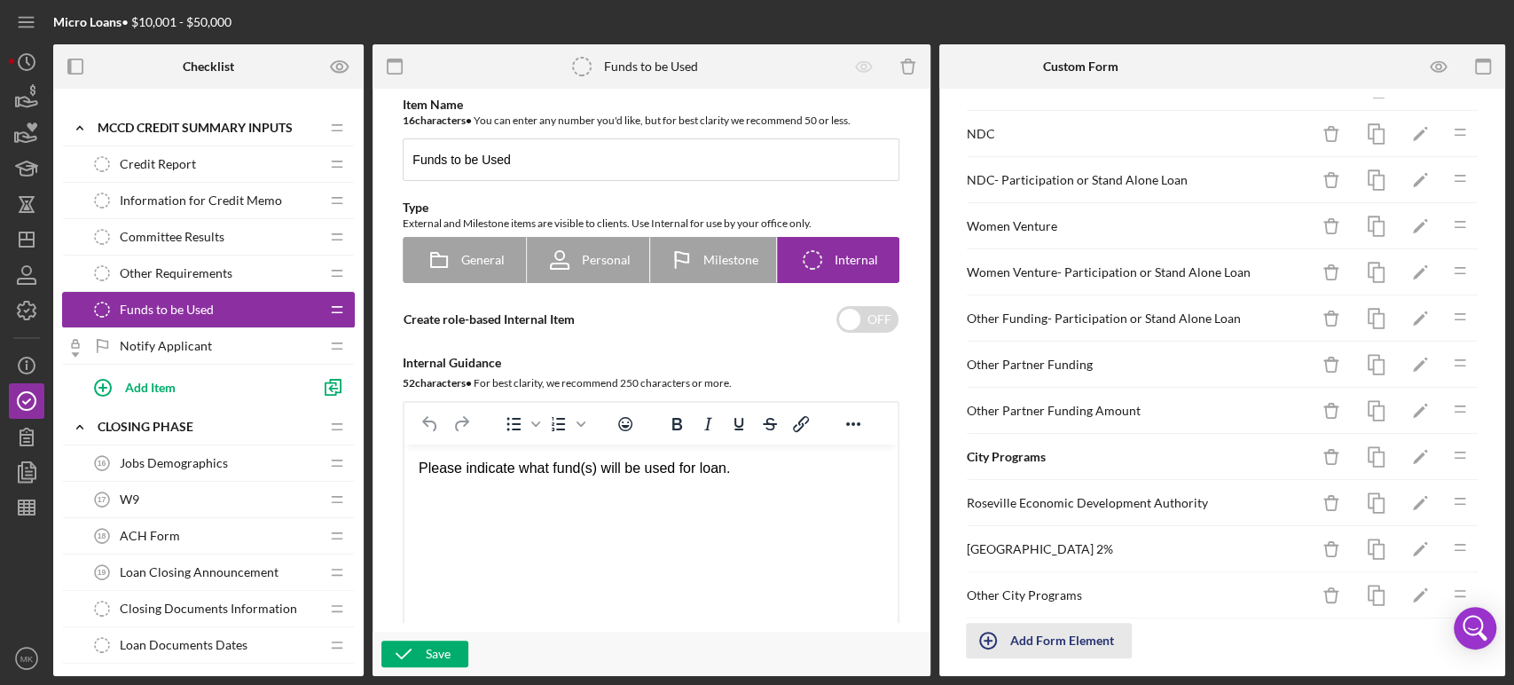
click at [1069, 630] on div "Add Form Element" at bounding box center [1062, 640] width 104 height 35
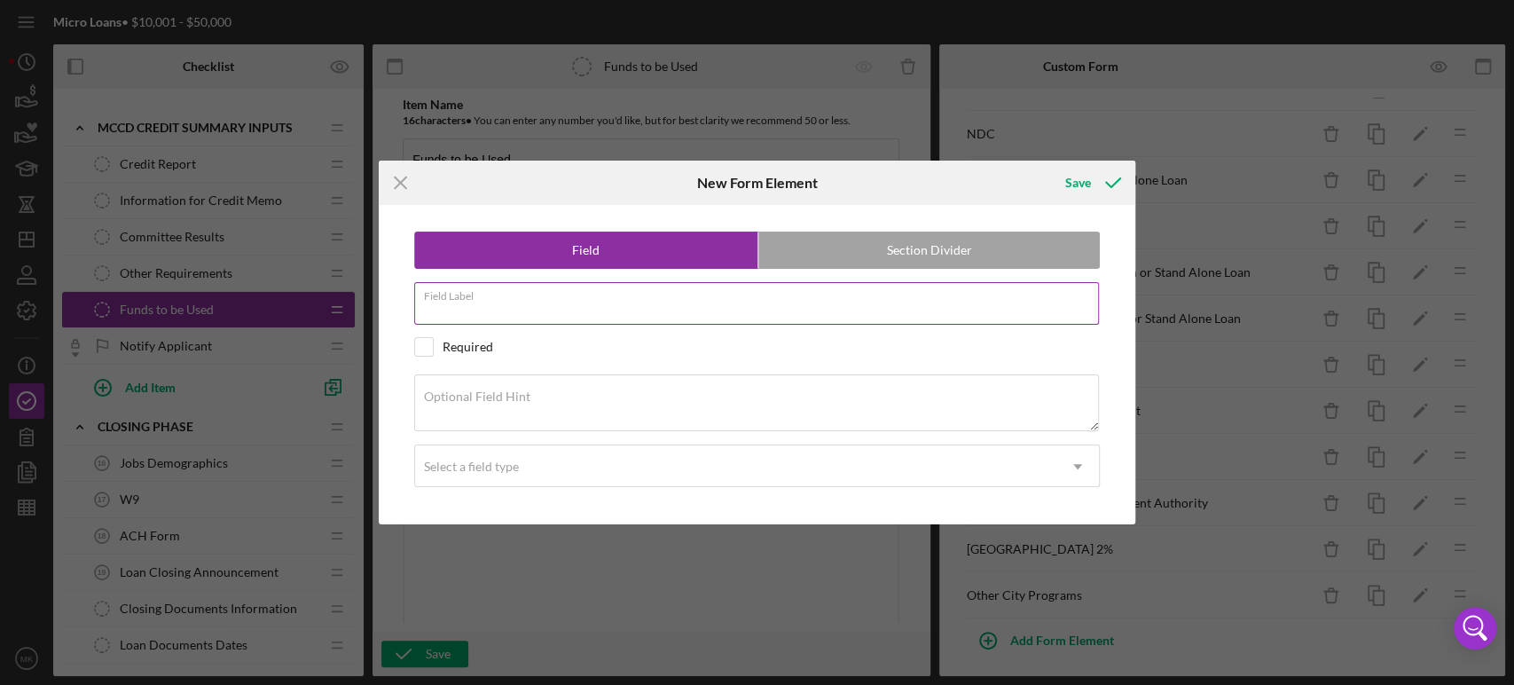
click at [504, 303] on input "Field Label" at bounding box center [757, 303] width 686 height 43
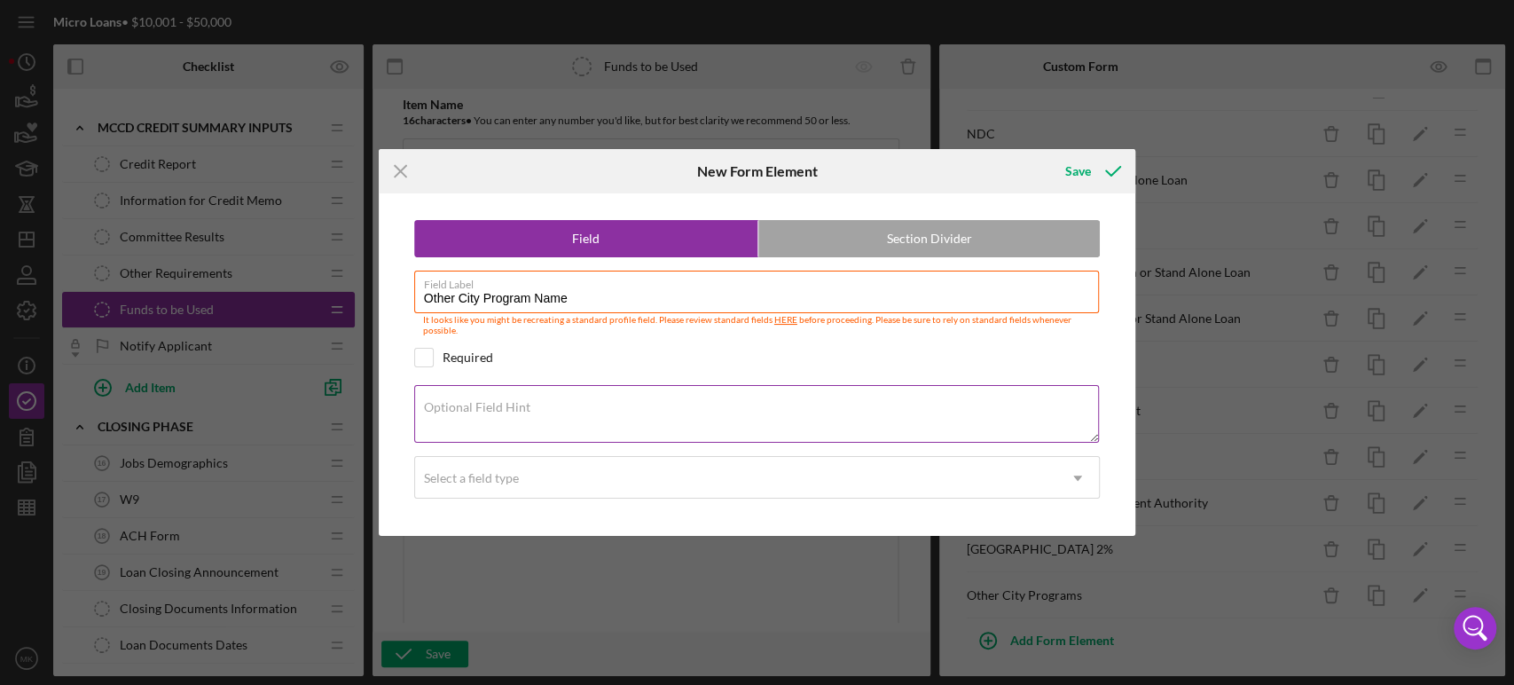
type input "Other City Program Name"
click at [591, 405] on textarea "Optional Field Hint" at bounding box center [757, 413] width 686 height 57
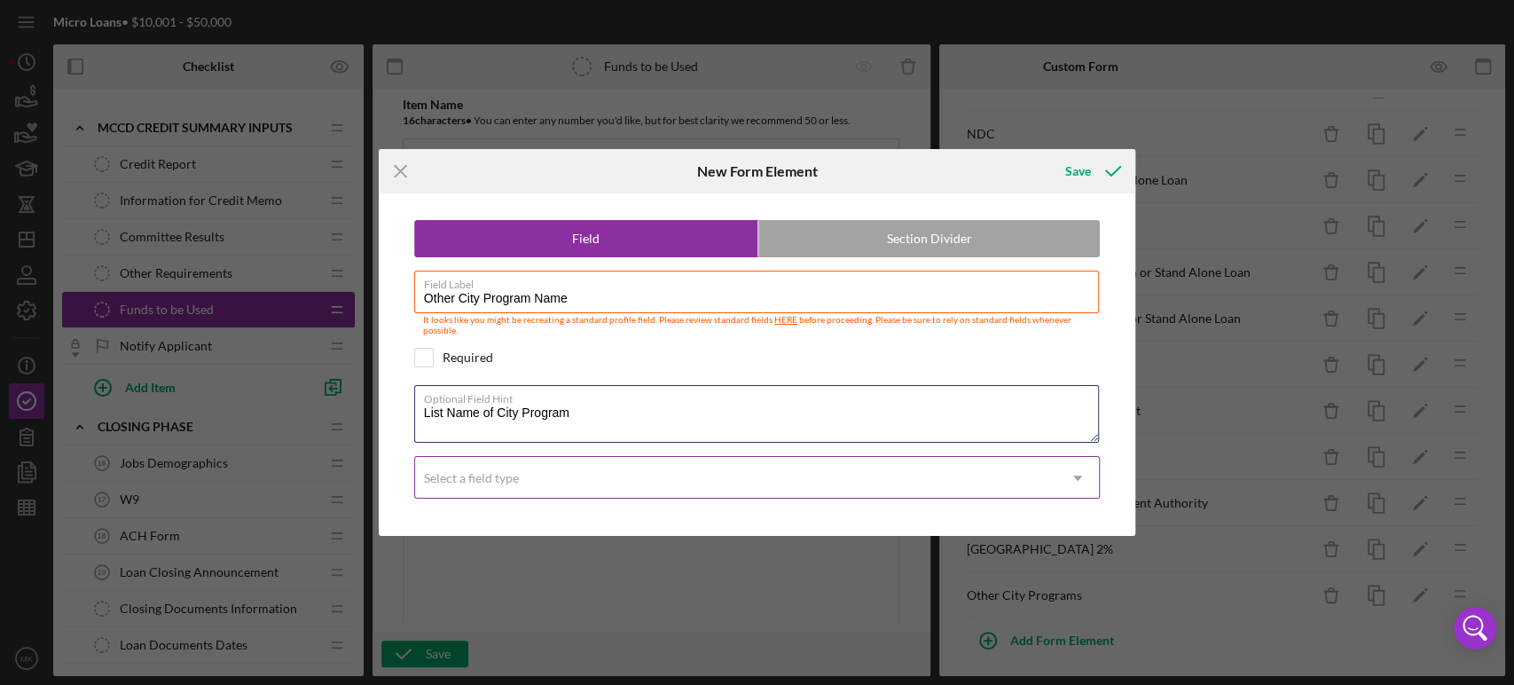
type textarea "List Name of City Program"
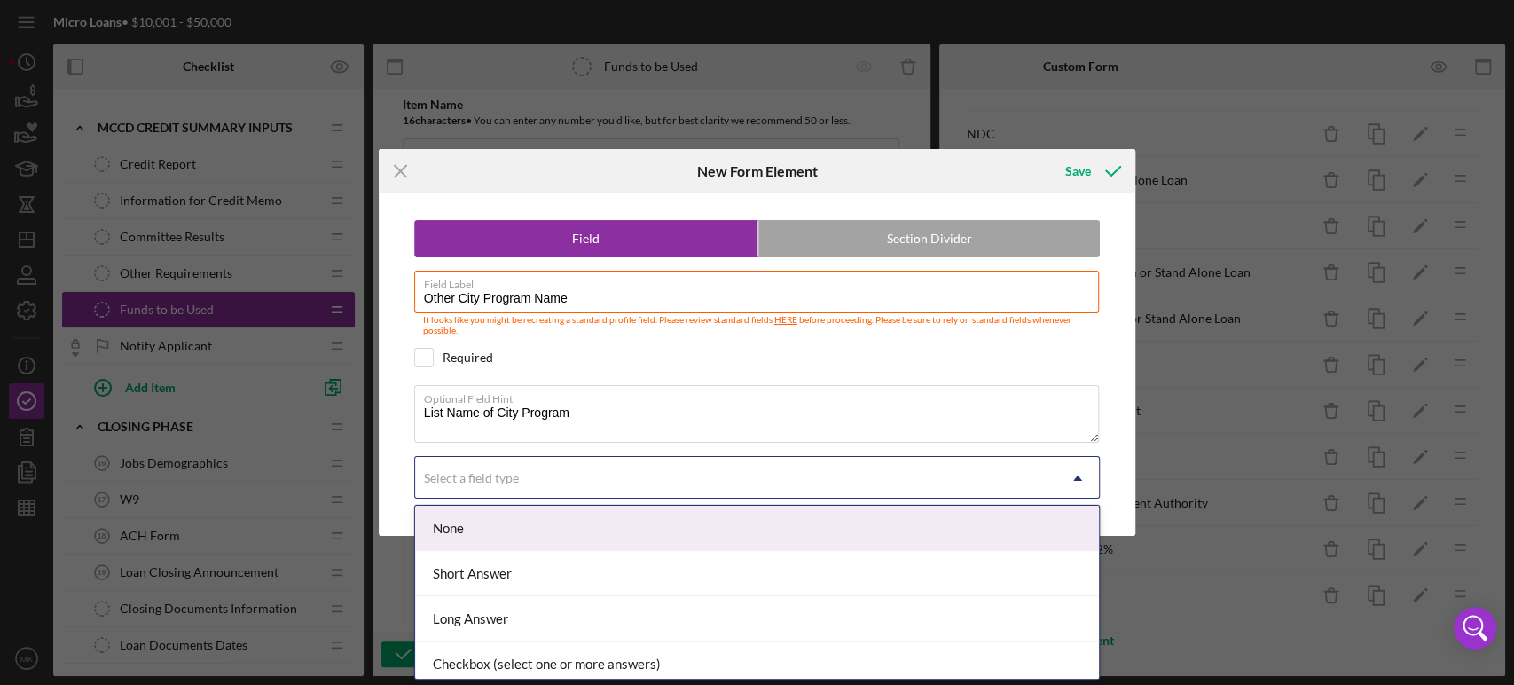
click at [1079, 481] on icon "Icon/Dropdown Arrow" at bounding box center [1077, 478] width 43 height 43
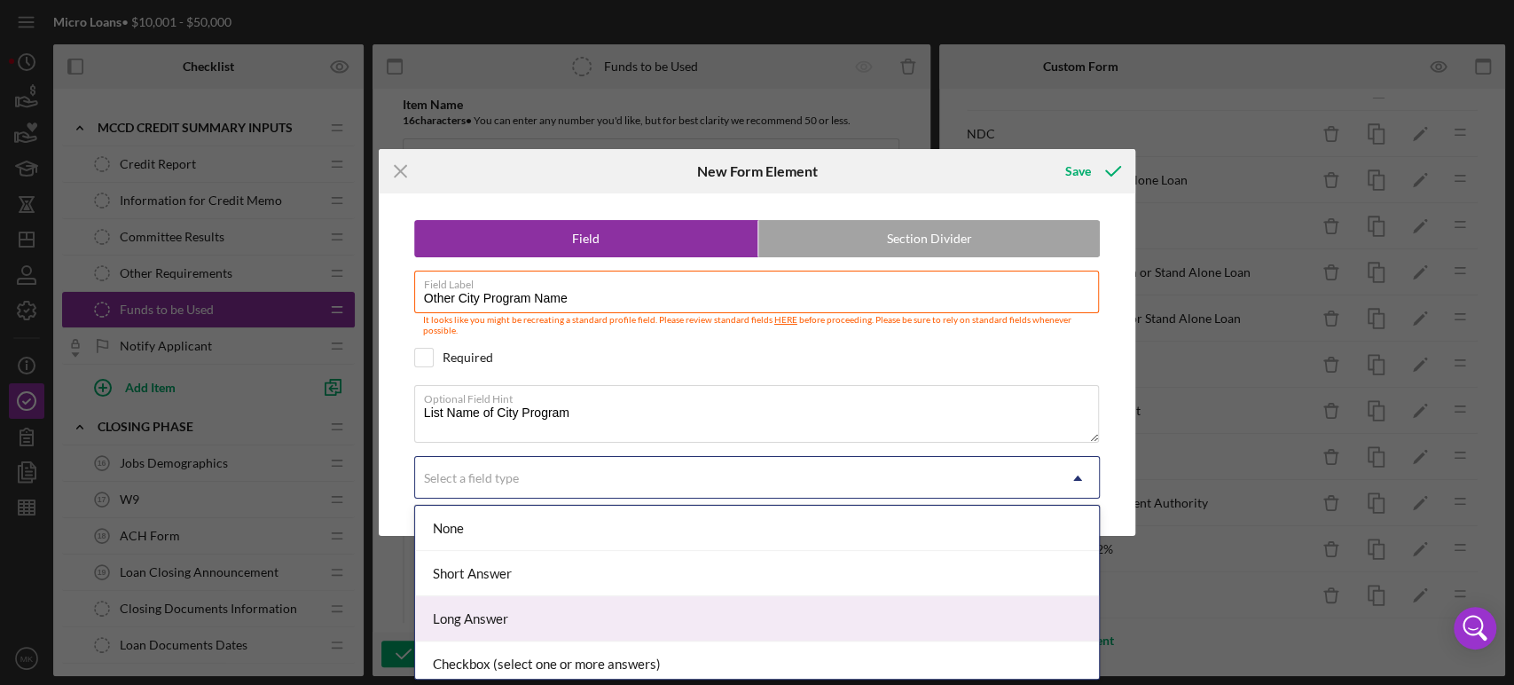
click at [1022, 610] on div "Long Answer" at bounding box center [757, 618] width 684 height 45
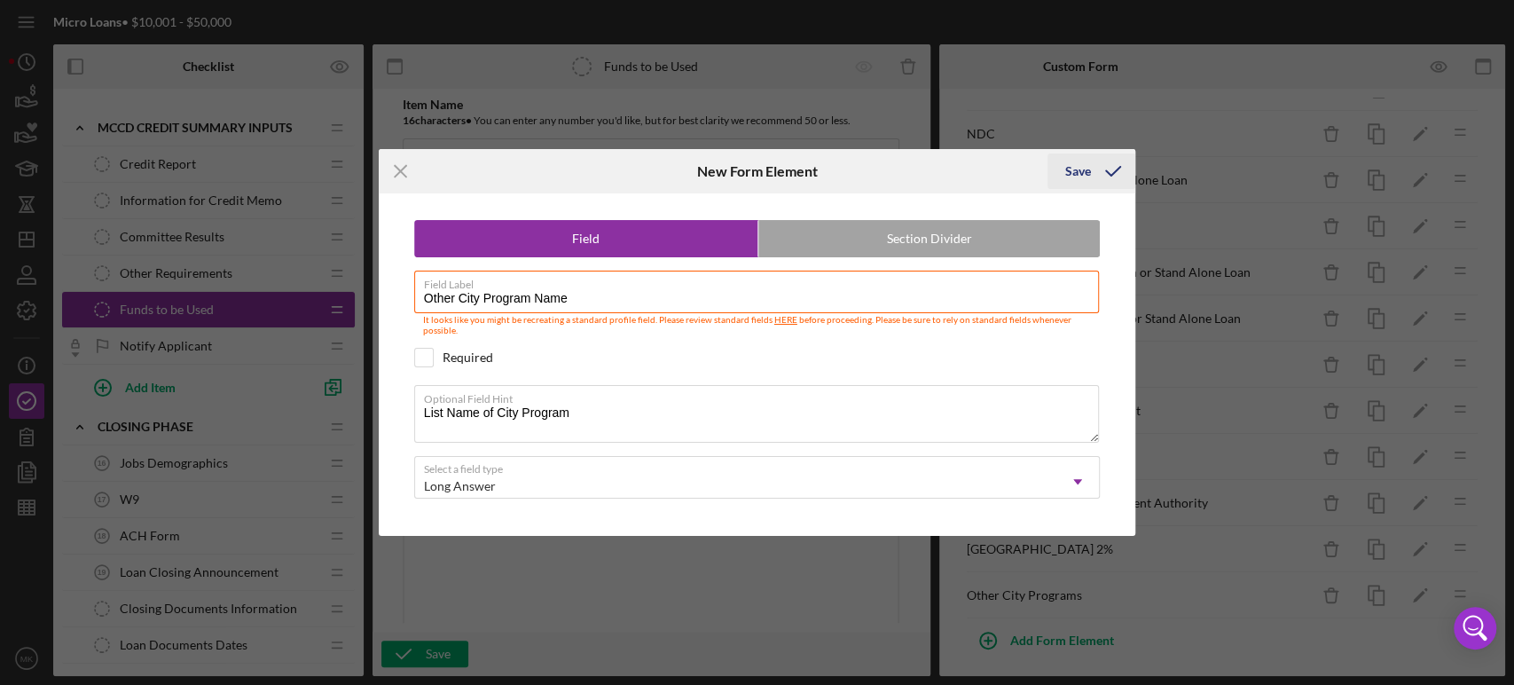
click at [1086, 173] on div "Save" at bounding box center [1078, 170] width 26 height 35
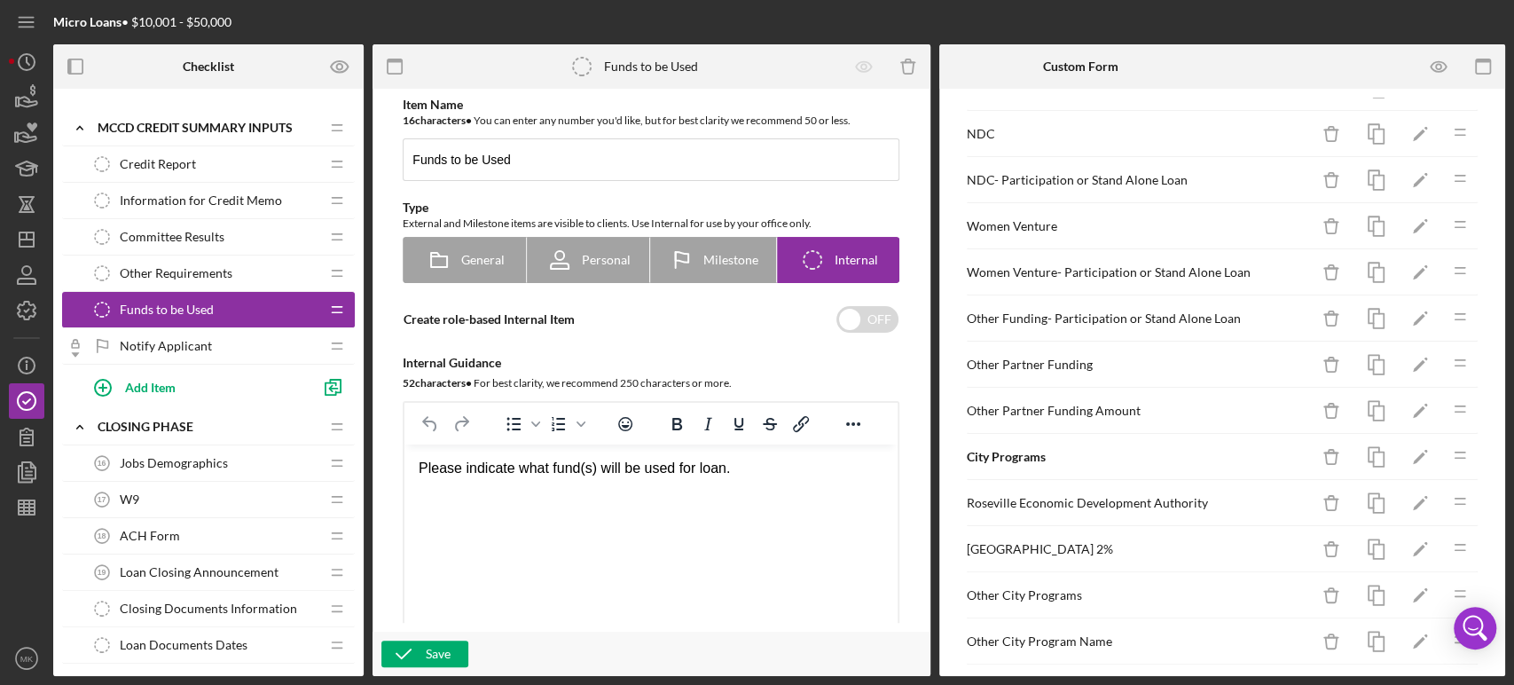
scroll to position [1416, 0]
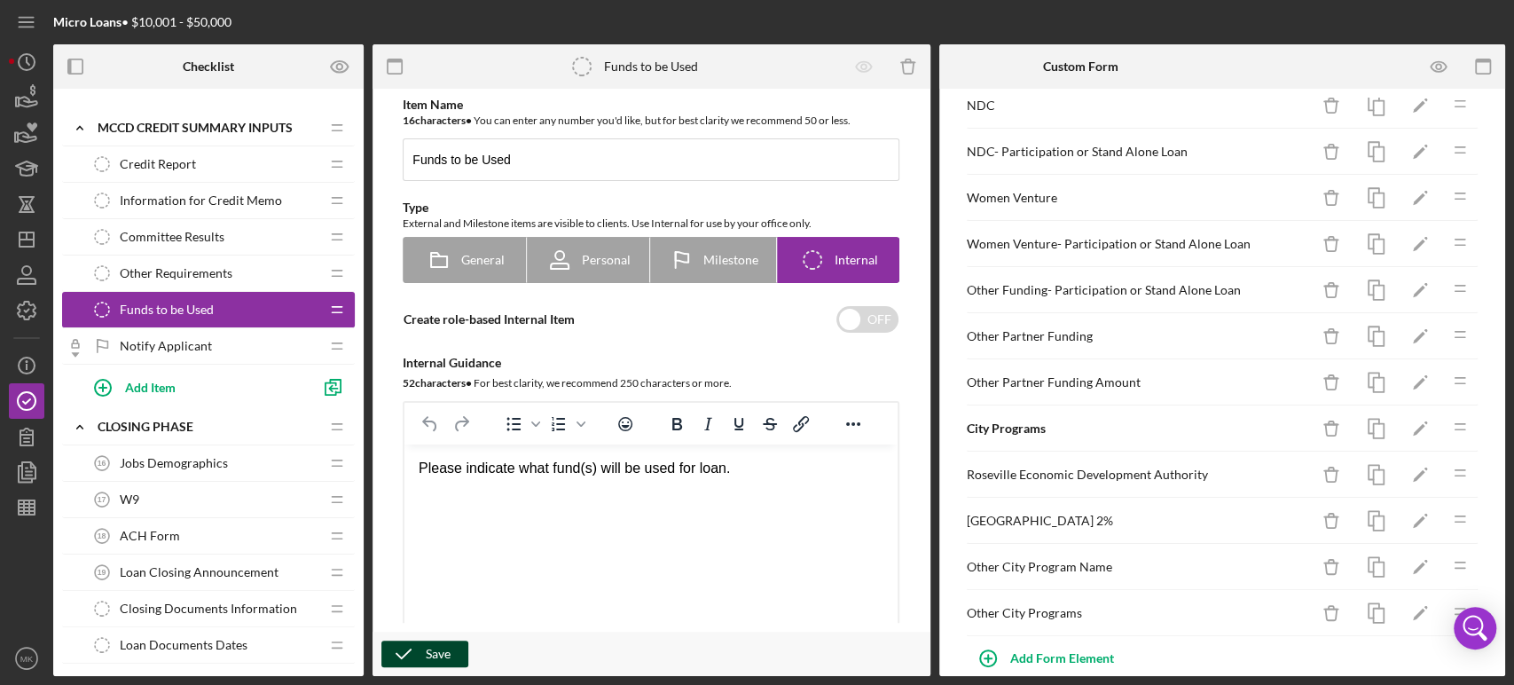
click at [433, 647] on div "Save" at bounding box center [438, 653] width 25 height 27
click at [1440, 64] on icon "button" at bounding box center [1438, 66] width 5 height 5
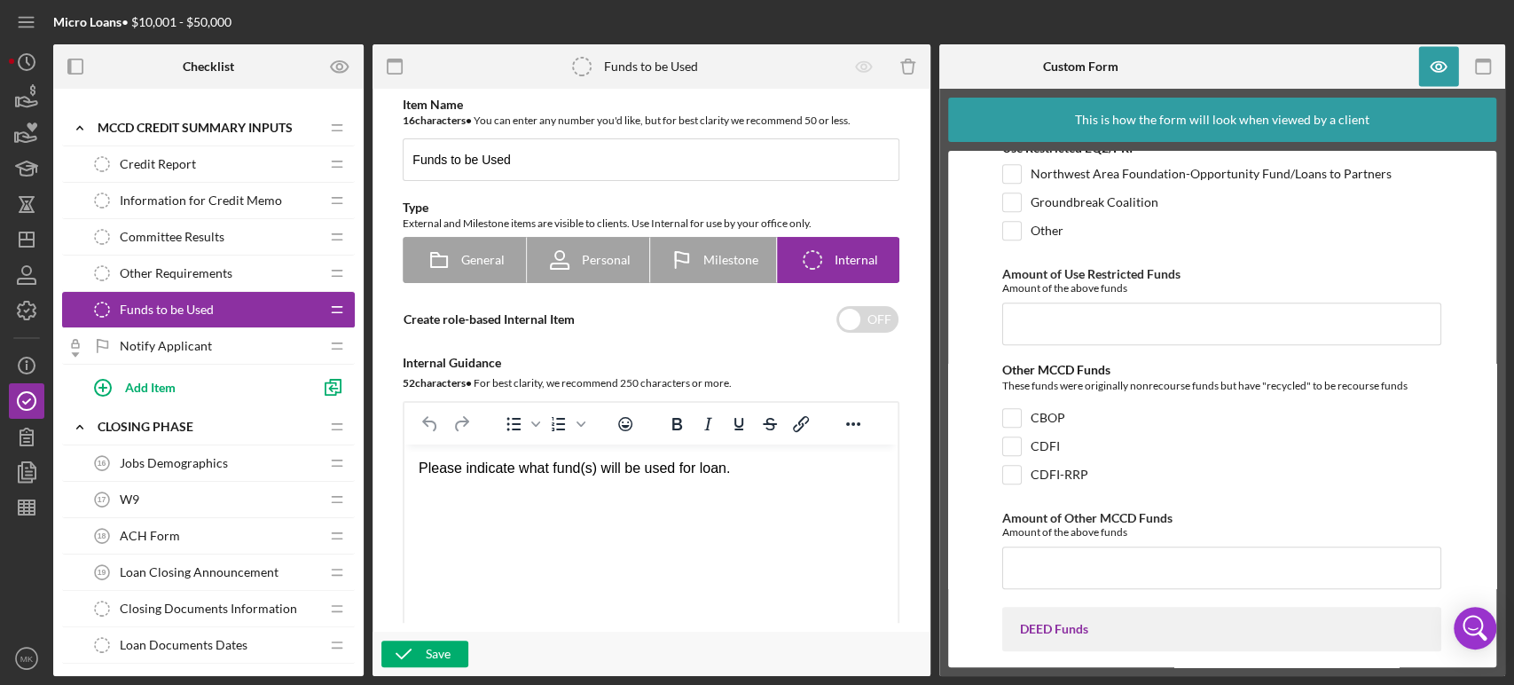
scroll to position [0, 0]
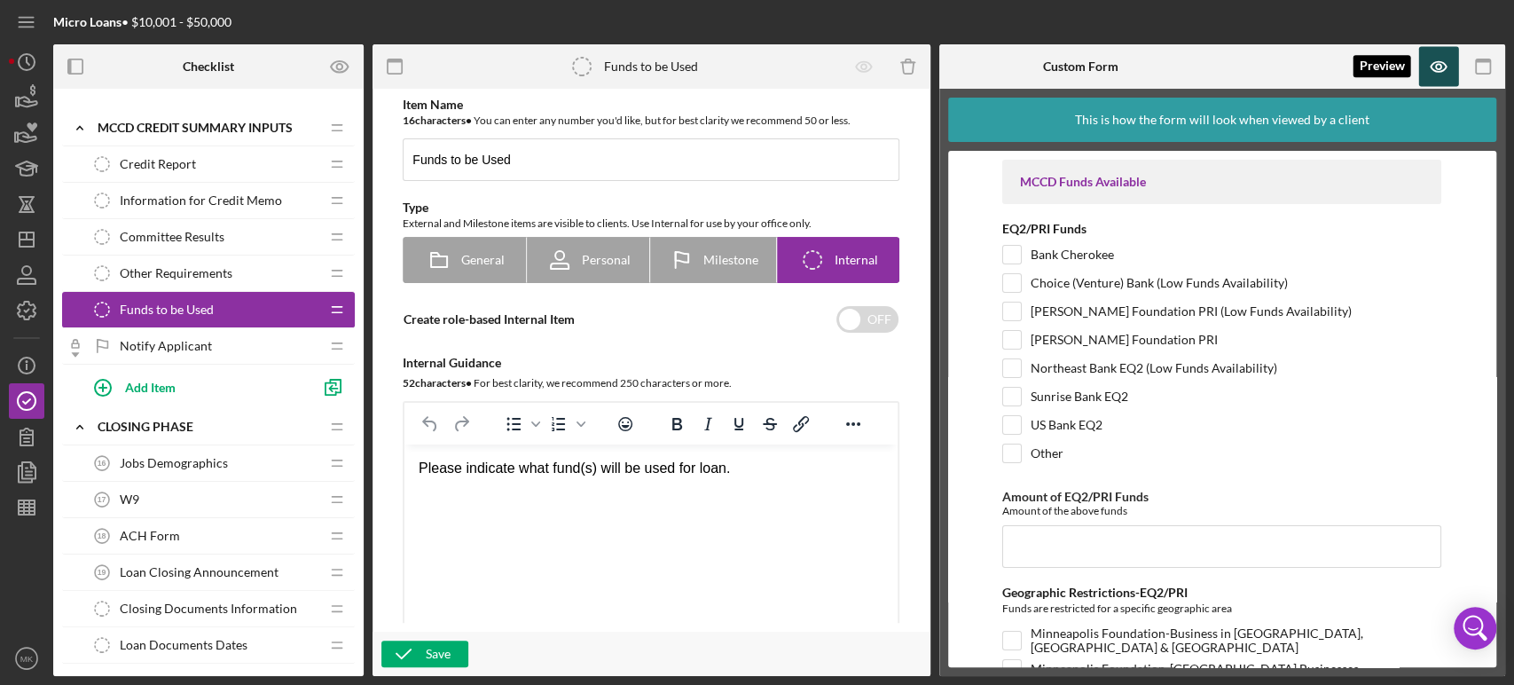
click at [1440, 68] on icon "button" at bounding box center [1438, 66] width 5 height 5
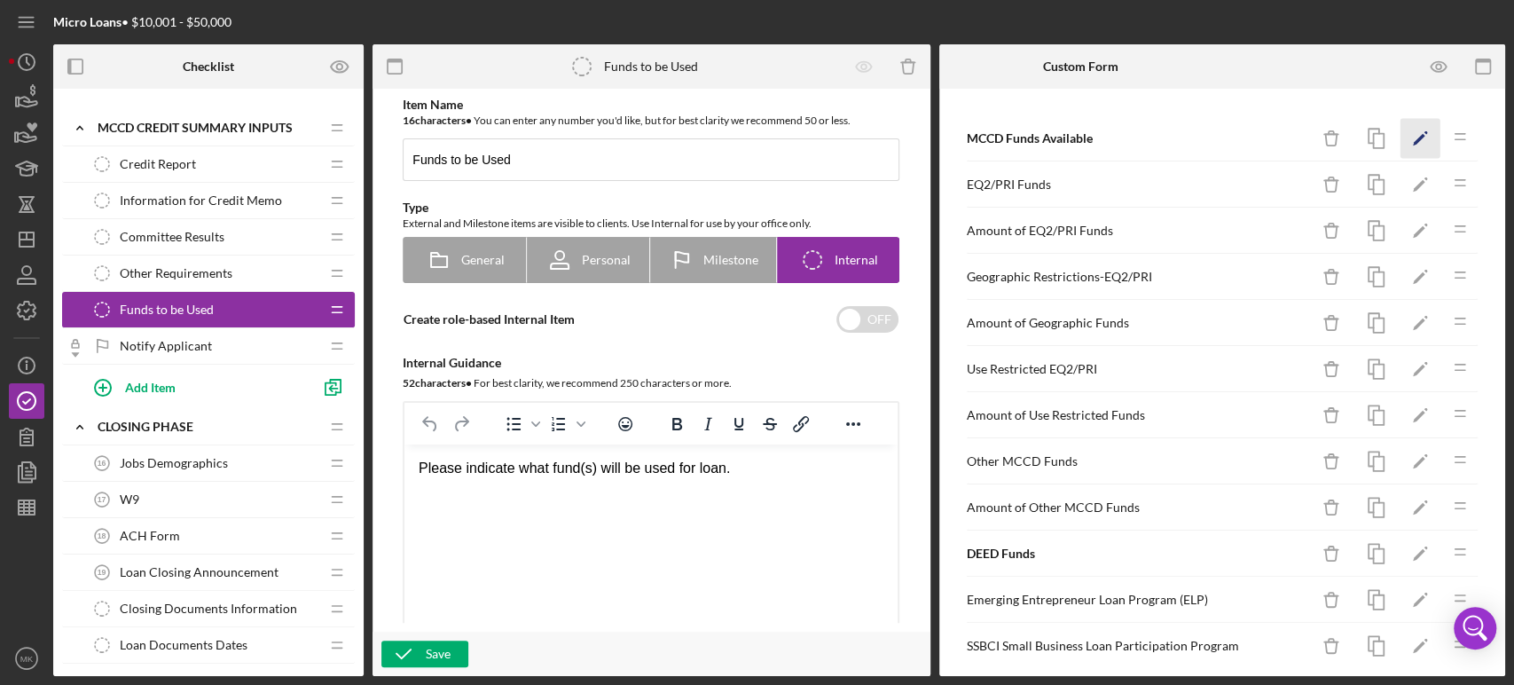
click at [1401, 137] on icon "Icon/Edit" at bounding box center [1421, 139] width 40 height 40
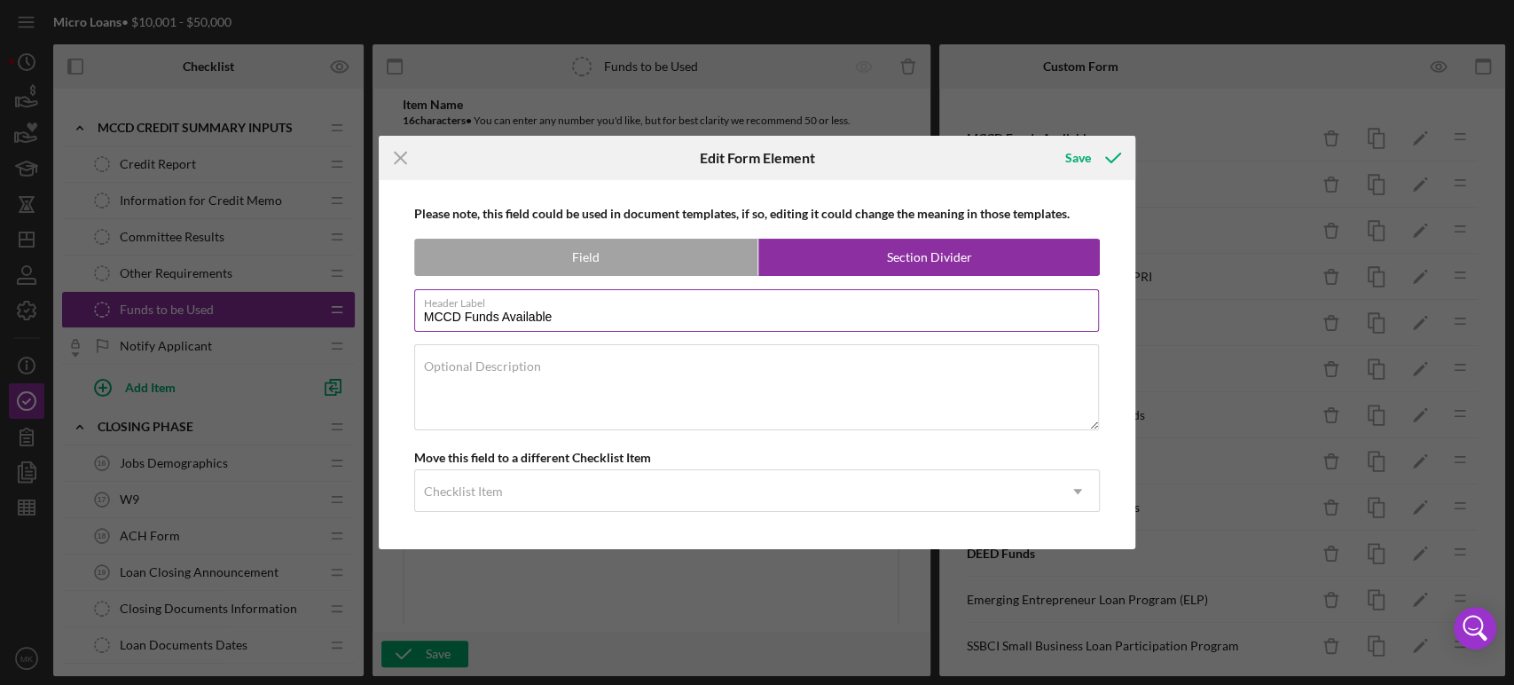
drag, startPoint x: 561, startPoint y: 313, endPoint x: 500, endPoint y: 325, distance: 62.3
click at [500, 325] on input "MCCD Funds Available" at bounding box center [757, 310] width 686 height 43
type input "MCCD Funds"
click at [1081, 160] on div "Save" at bounding box center [1078, 157] width 26 height 35
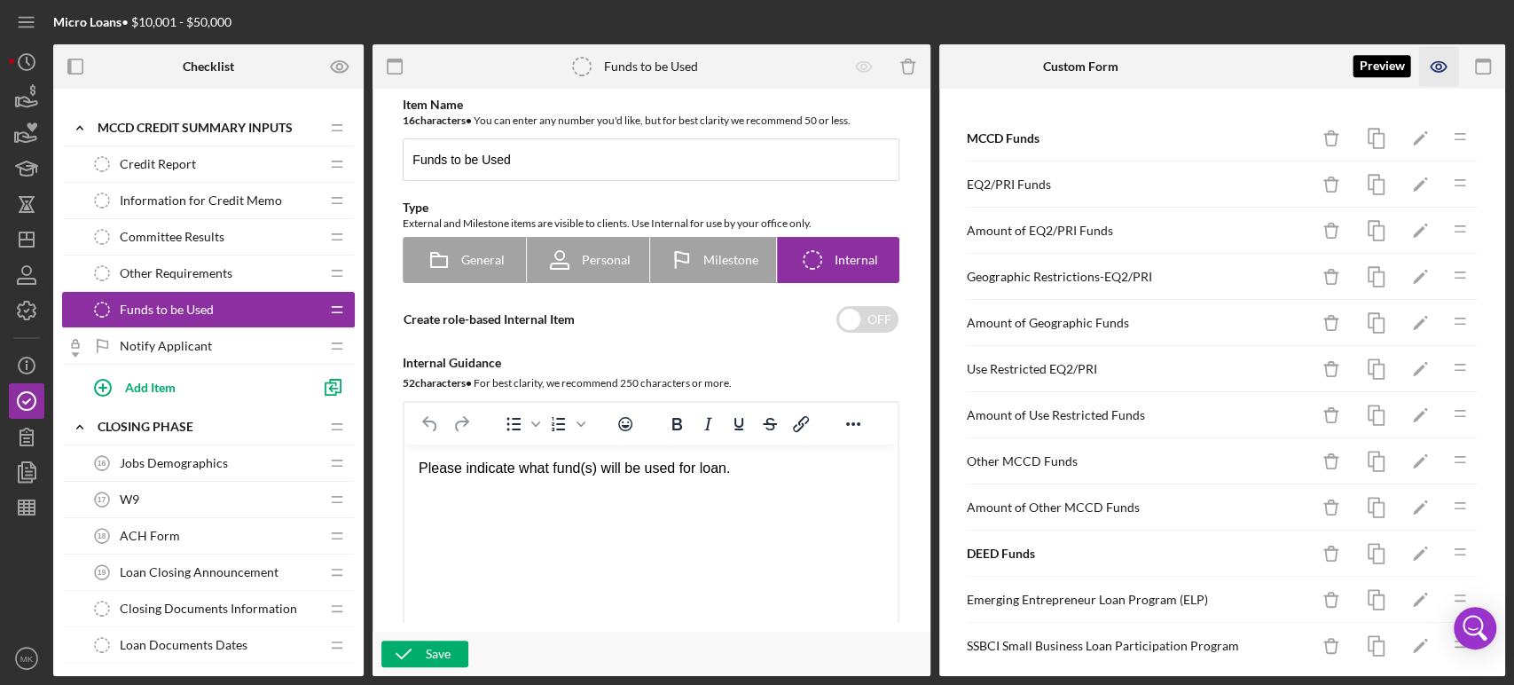
click at [1439, 62] on icon "button" at bounding box center [1438, 67] width 15 height 10
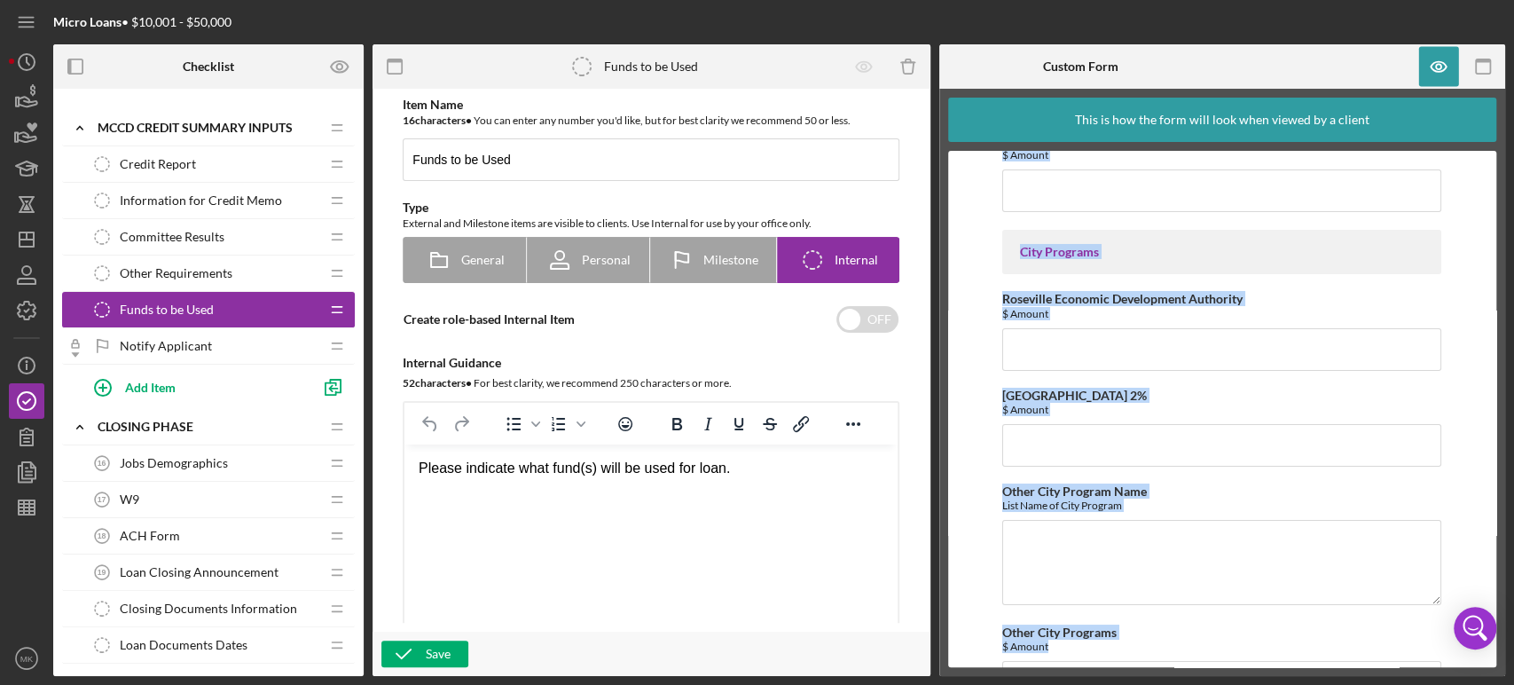
scroll to position [4400, 0]
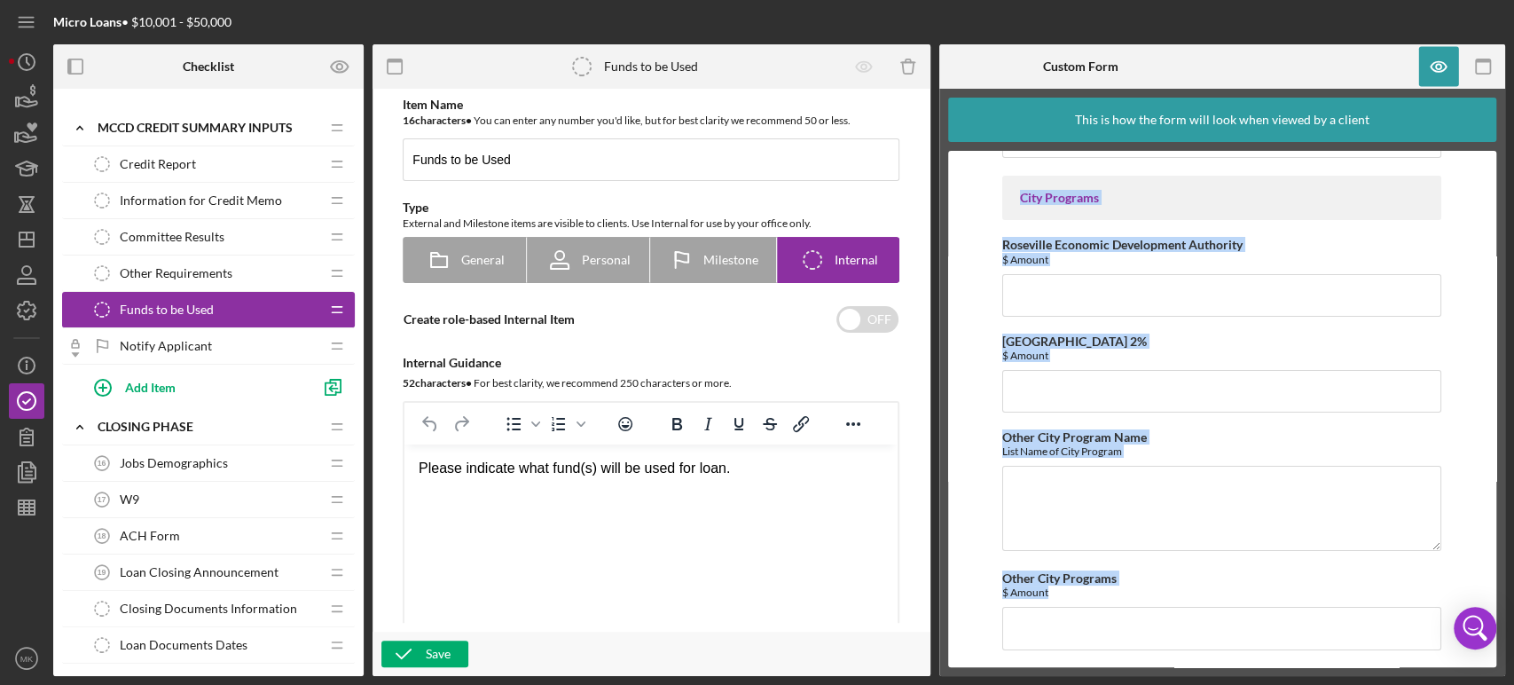
drag, startPoint x: 1020, startPoint y: 178, endPoint x: 1402, endPoint y: 674, distance: 626.1
click at [1402, 674] on div "This is how the form will look when viewed by a client MCCD Funds EQ2/PRI Funds…" at bounding box center [1222, 382] width 567 height 587
copy div "MCCD Funds EQ2/PRI Funds Bank Cherokee Choice (Venture) Bank (Low Funds Availab…"
click at [1469, 429] on form "MCCD Funds EQ2/PRI Funds Bank Cherokee Choice (Venture) Bank (Low Funds Availab…" at bounding box center [1222, 409] width 549 height 516
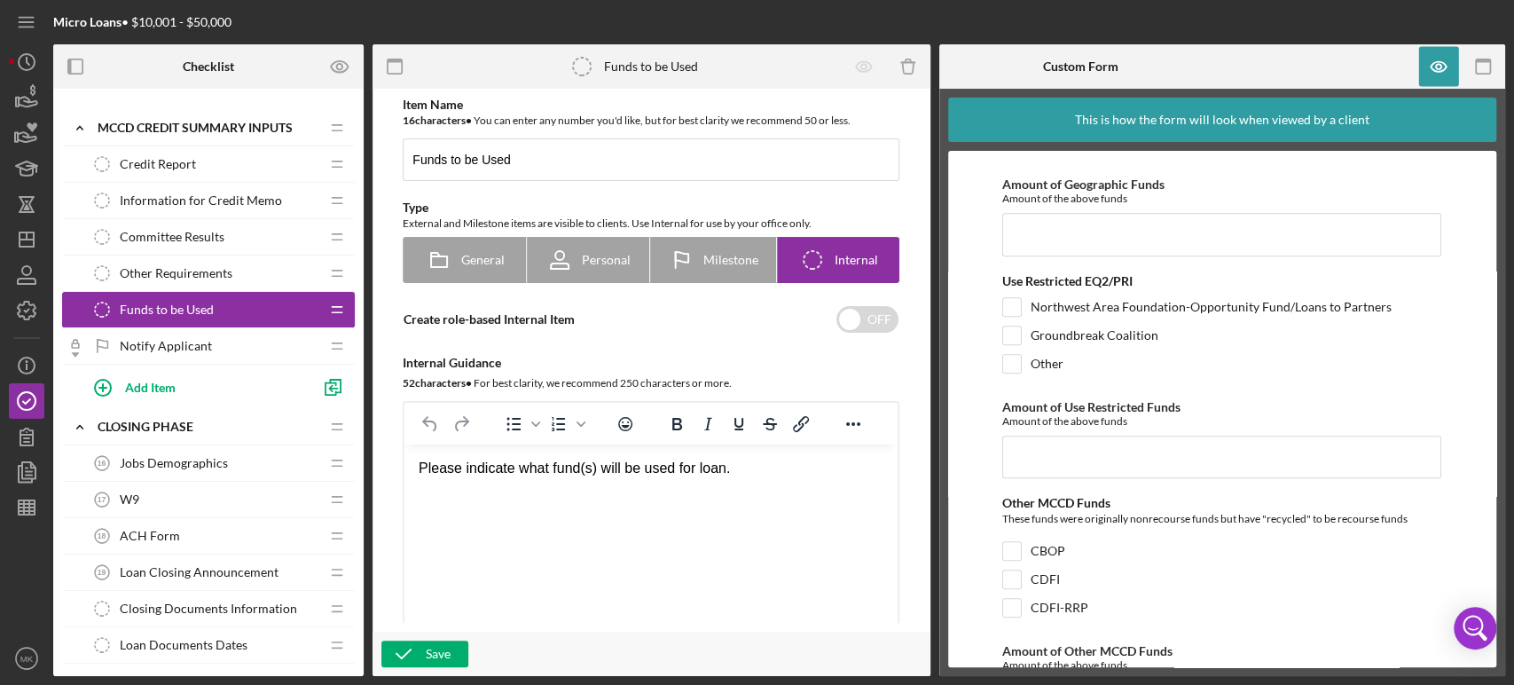
scroll to position [0, 0]
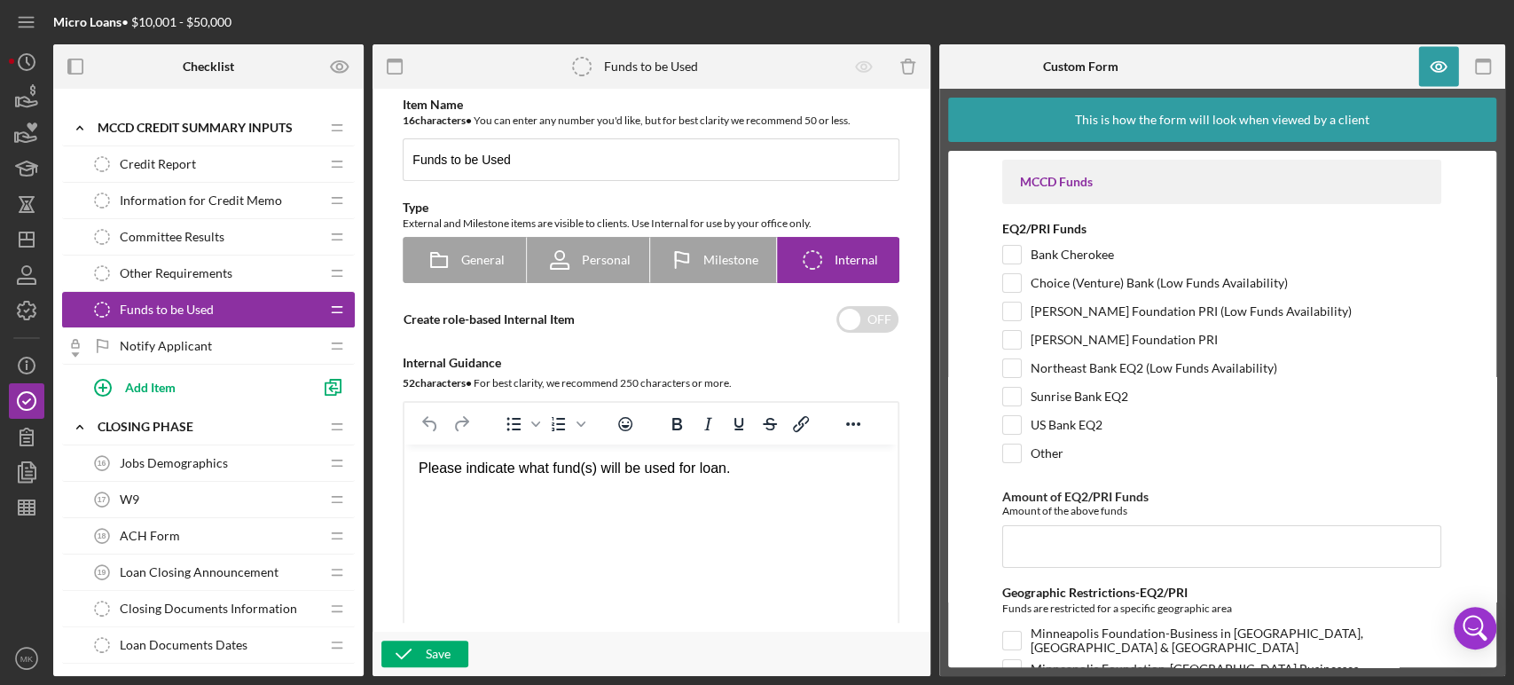
click at [263, 601] on span "Closing Documents Information" at bounding box center [208, 608] width 177 height 14
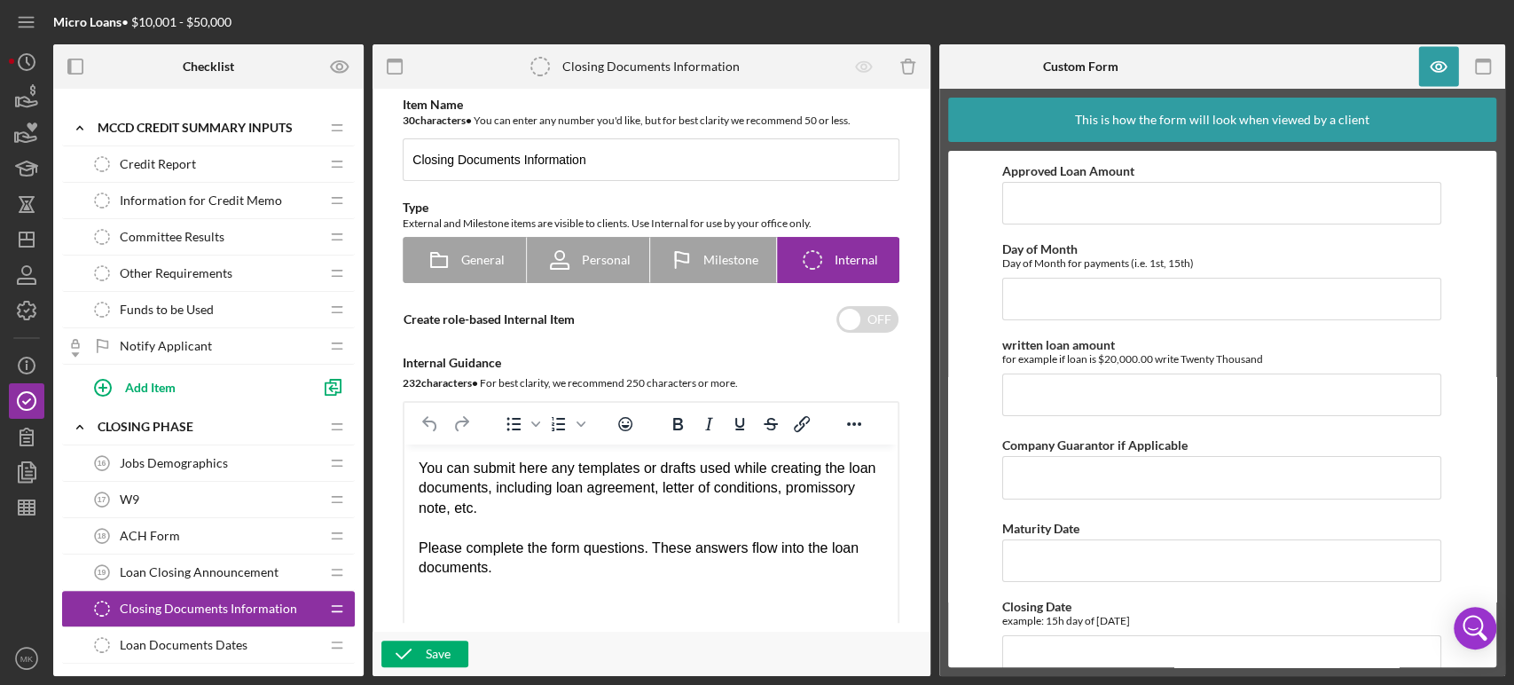
click at [220, 268] on span "Other Requirements" at bounding box center [176, 273] width 113 height 14
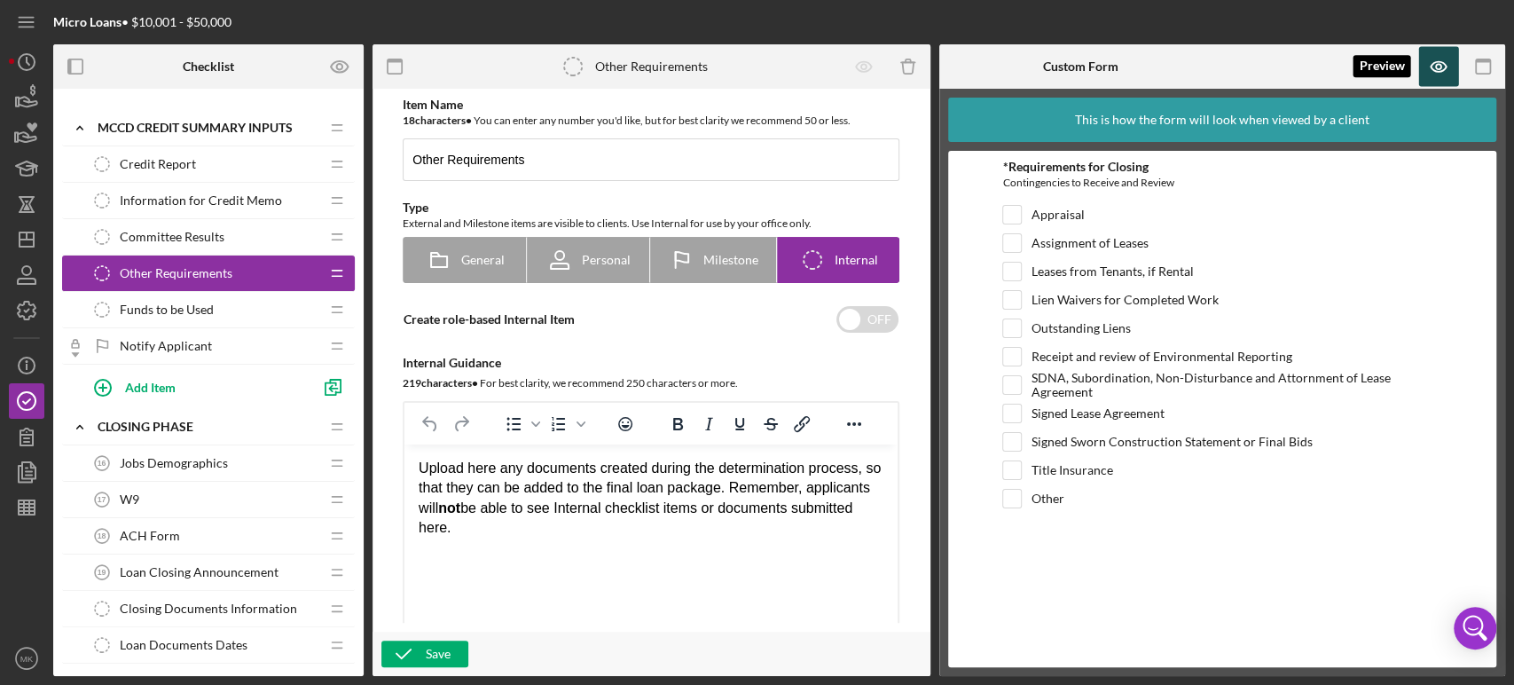
click at [1439, 64] on icon "button" at bounding box center [1438, 66] width 5 height 5
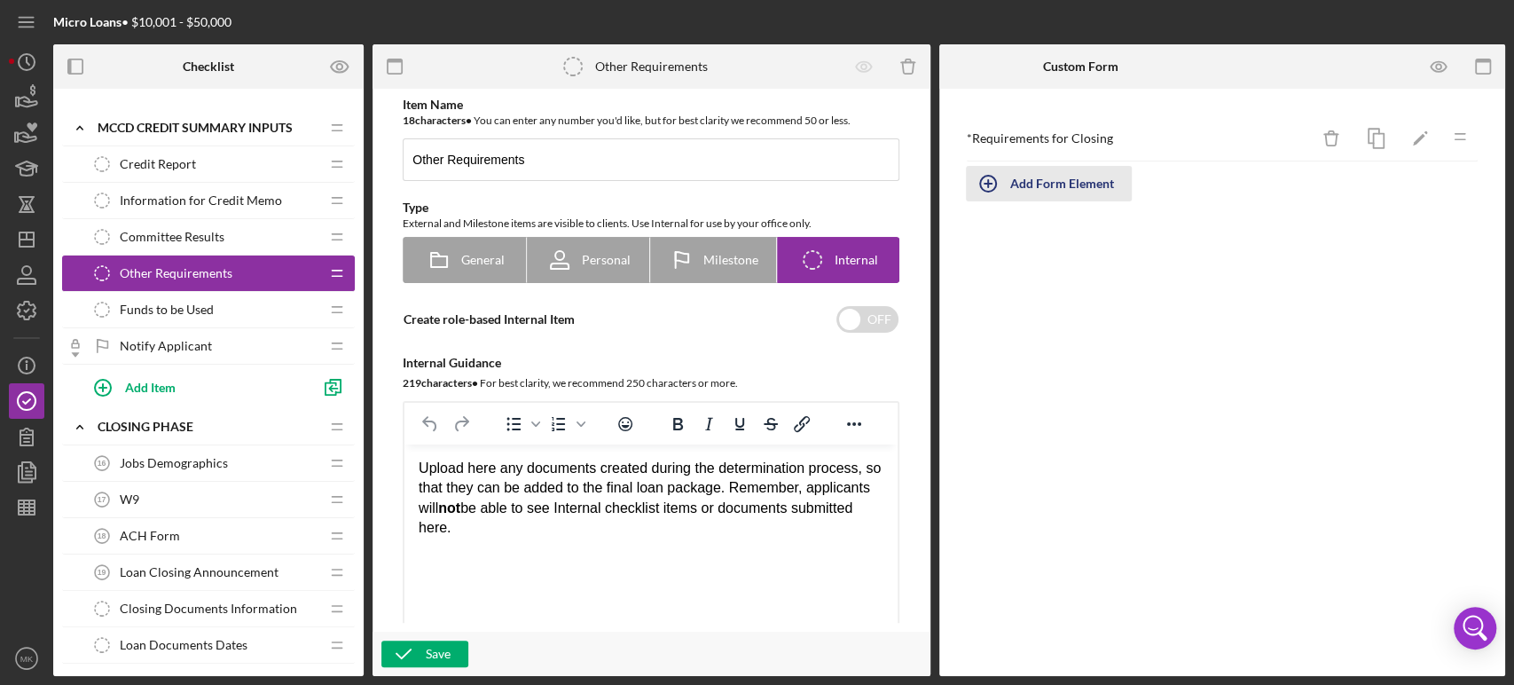
click at [1037, 183] on div "Add Form Element" at bounding box center [1062, 183] width 104 height 35
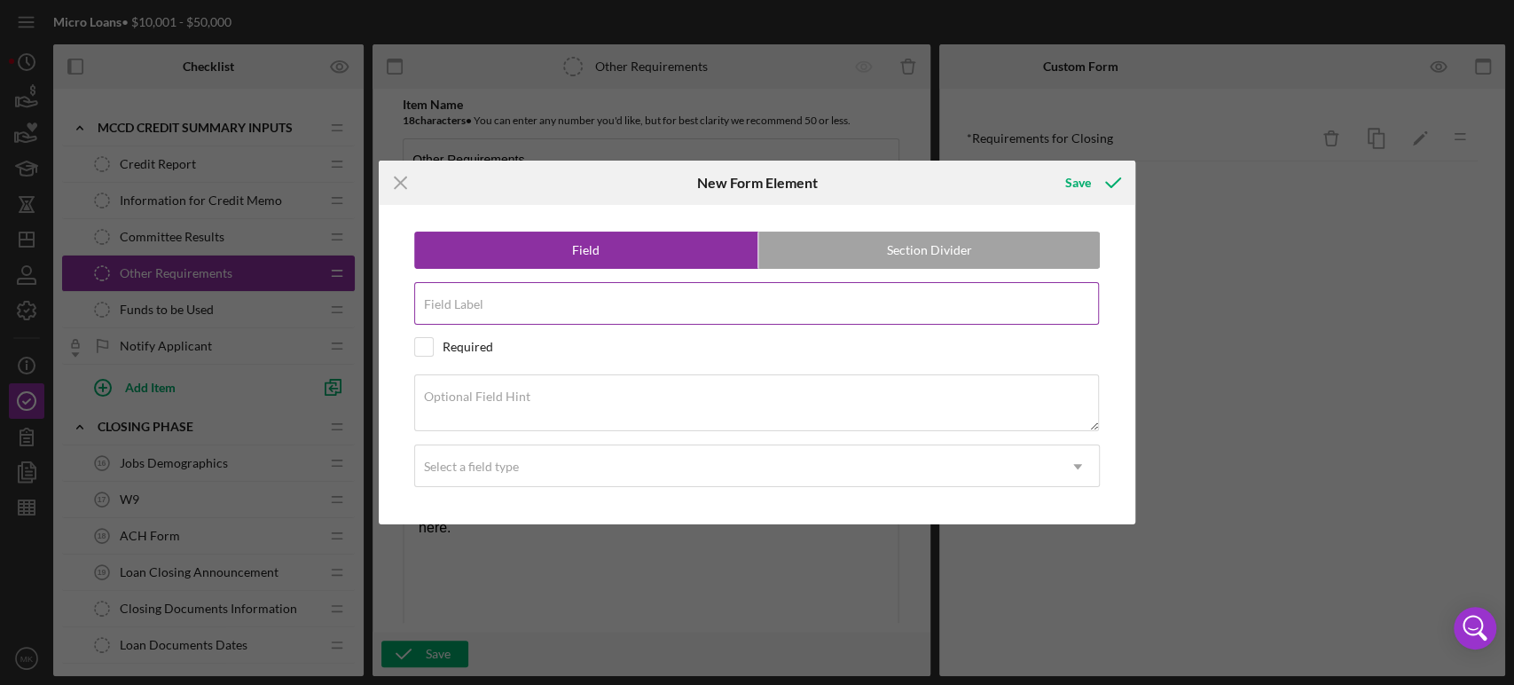
click at [512, 309] on input "Field Label" at bounding box center [757, 303] width 686 height 43
type input "Preferred Payment Date"
click at [548, 399] on textarea "Optional Field Hint" at bounding box center [757, 402] width 686 height 57
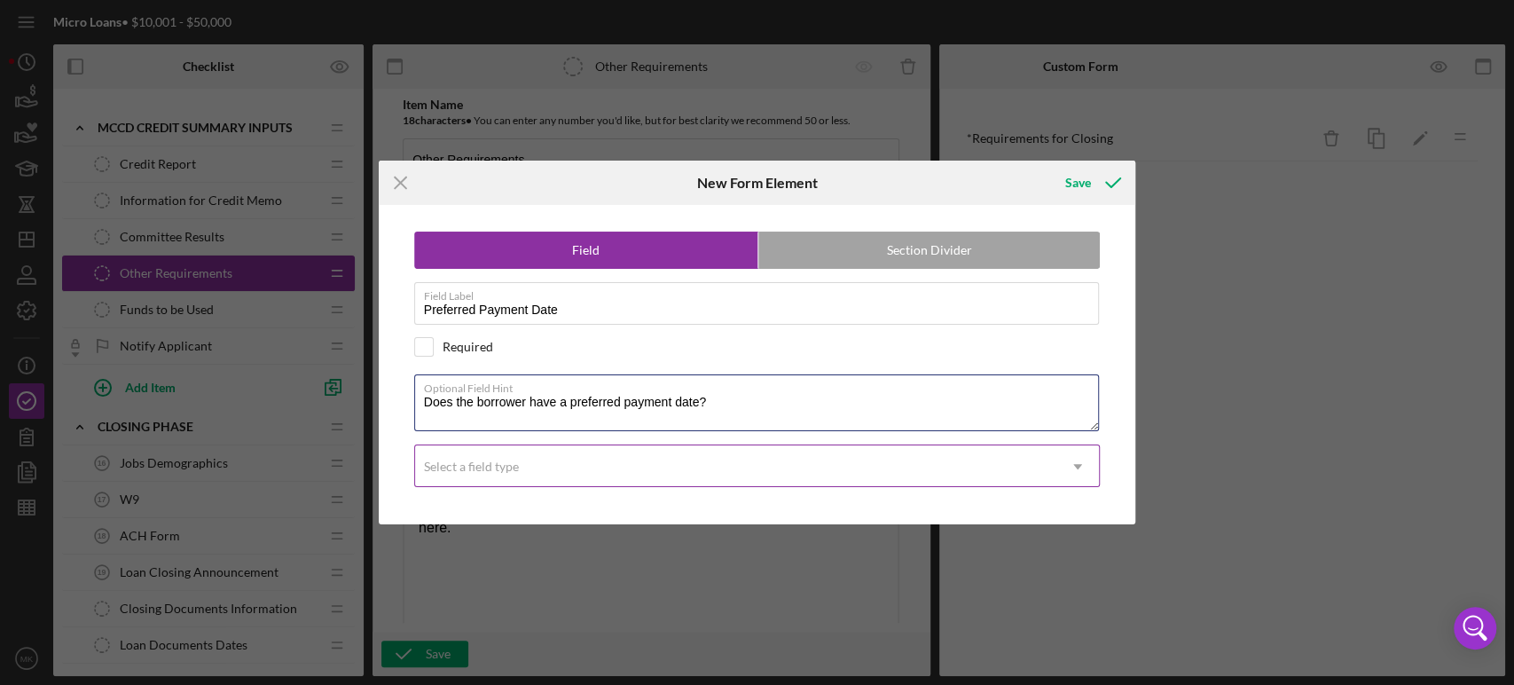
type textarea "Does the borrower have a preferred payment date?"
click at [1079, 463] on icon "Icon/Dropdown Arrow" at bounding box center [1077, 466] width 43 height 43
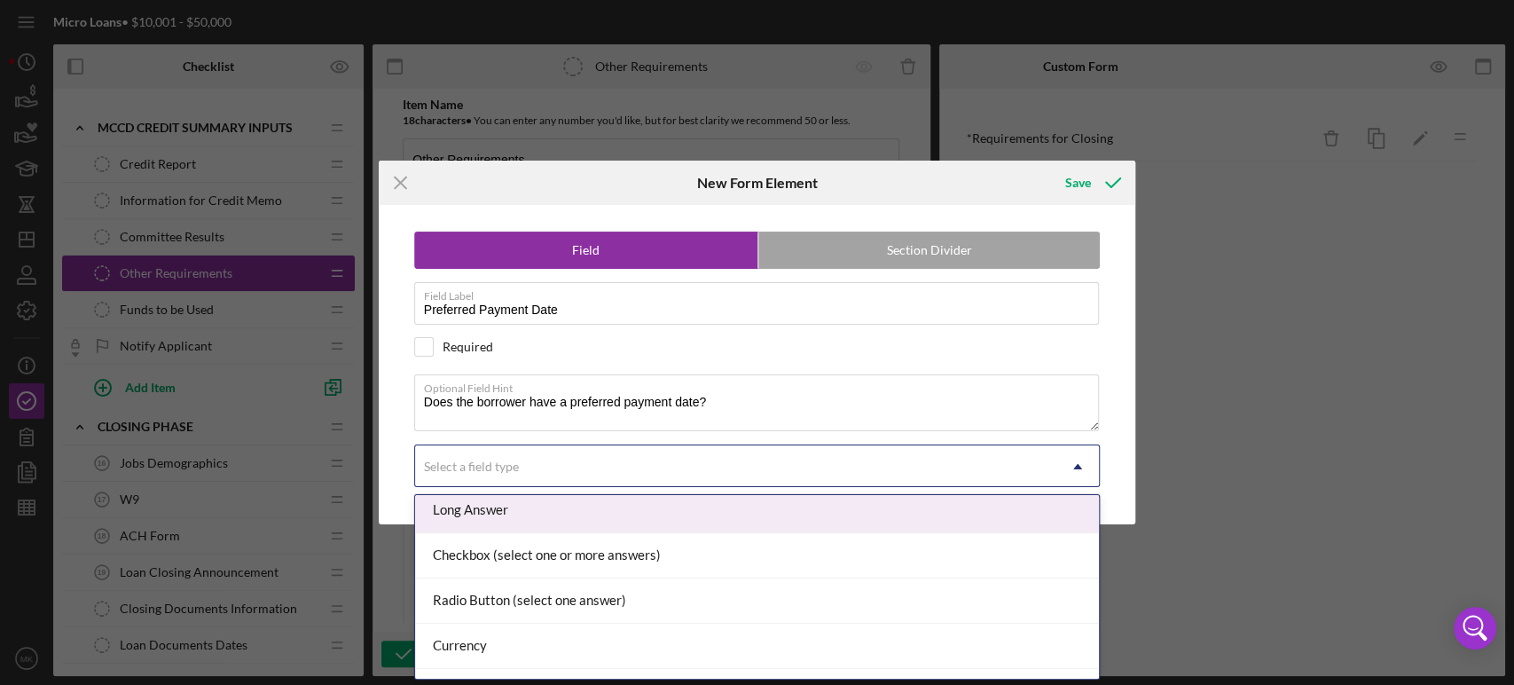
scroll to position [98, 0]
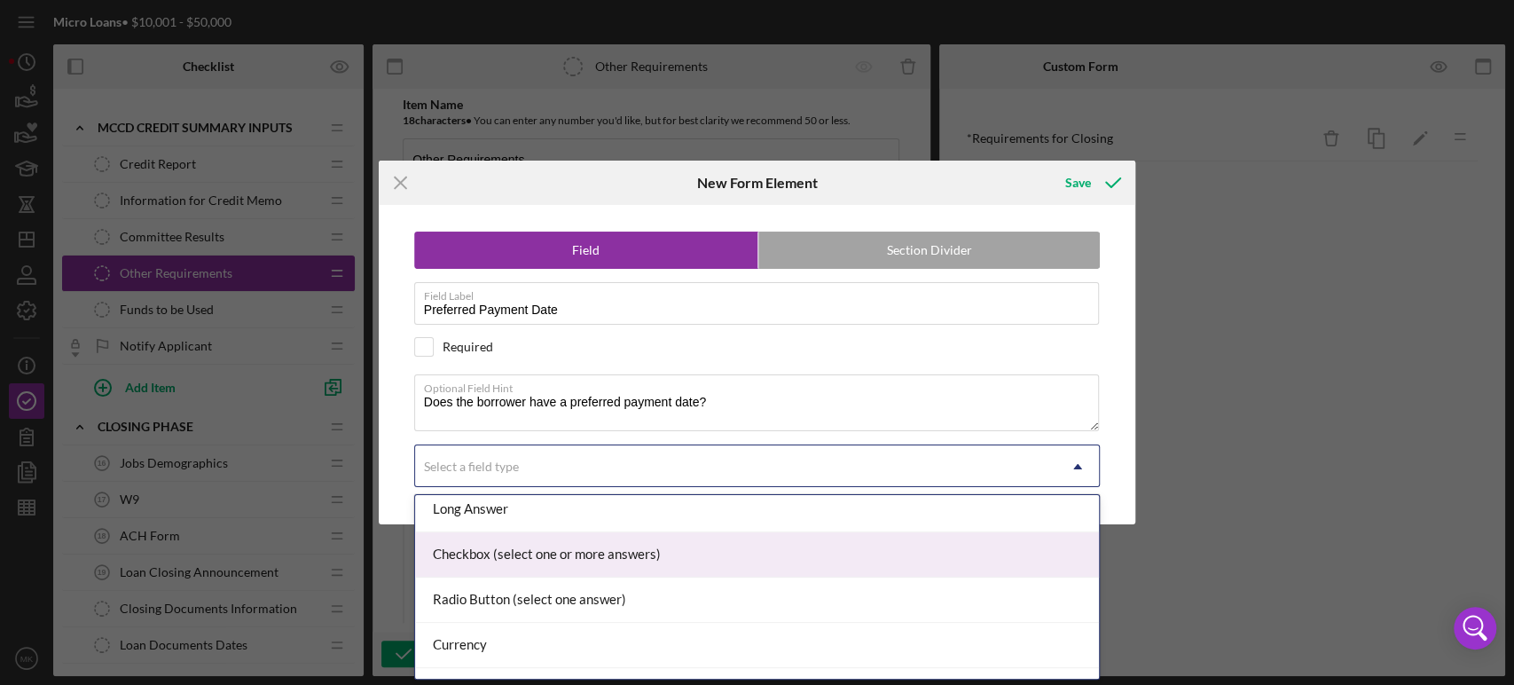
click at [649, 552] on div "Checkbox (select one or more answers)" at bounding box center [757, 554] width 684 height 45
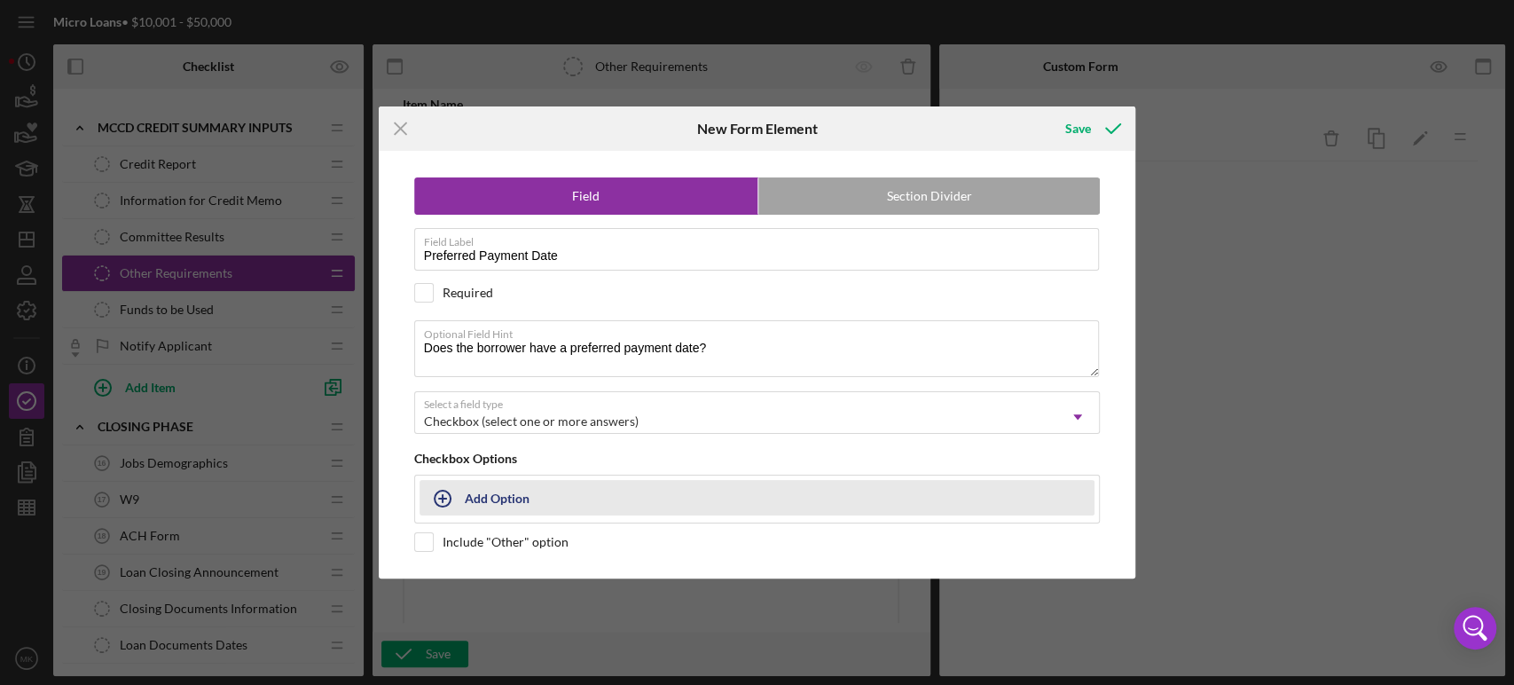
click at [495, 495] on div "Add Option" at bounding box center [497, 498] width 65 height 34
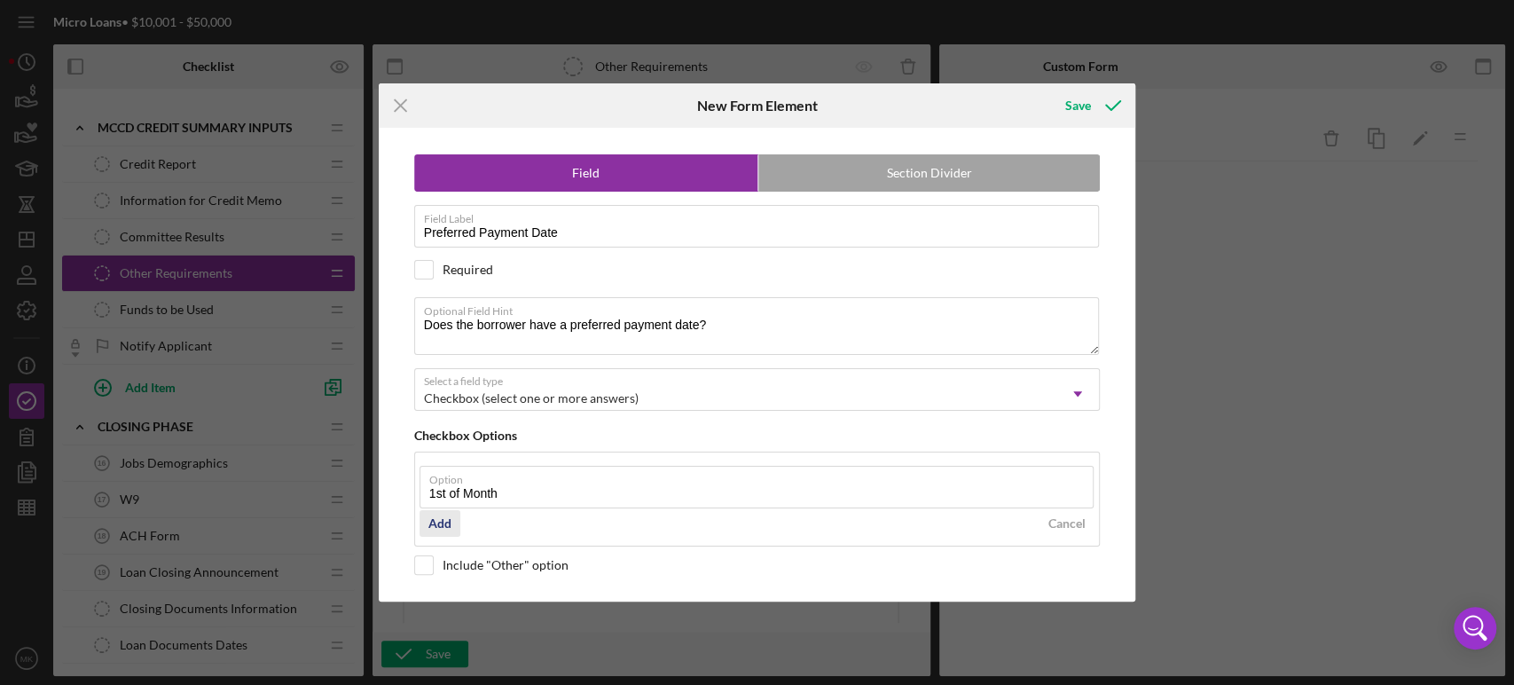
type input "1st of Month"
click at [445, 523] on div "Add" at bounding box center [439, 523] width 23 height 27
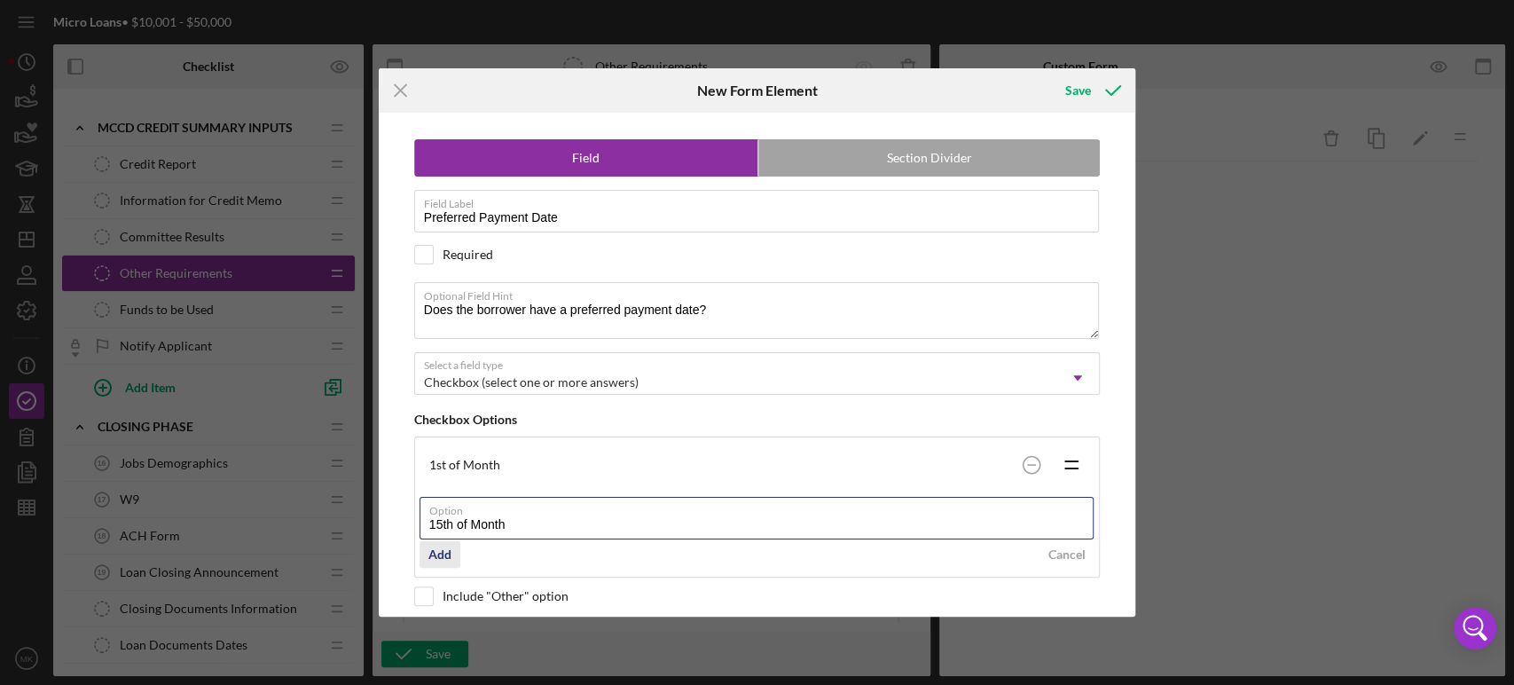
type input "15th of Month"
click at [440, 553] on div "Add" at bounding box center [439, 554] width 23 height 27
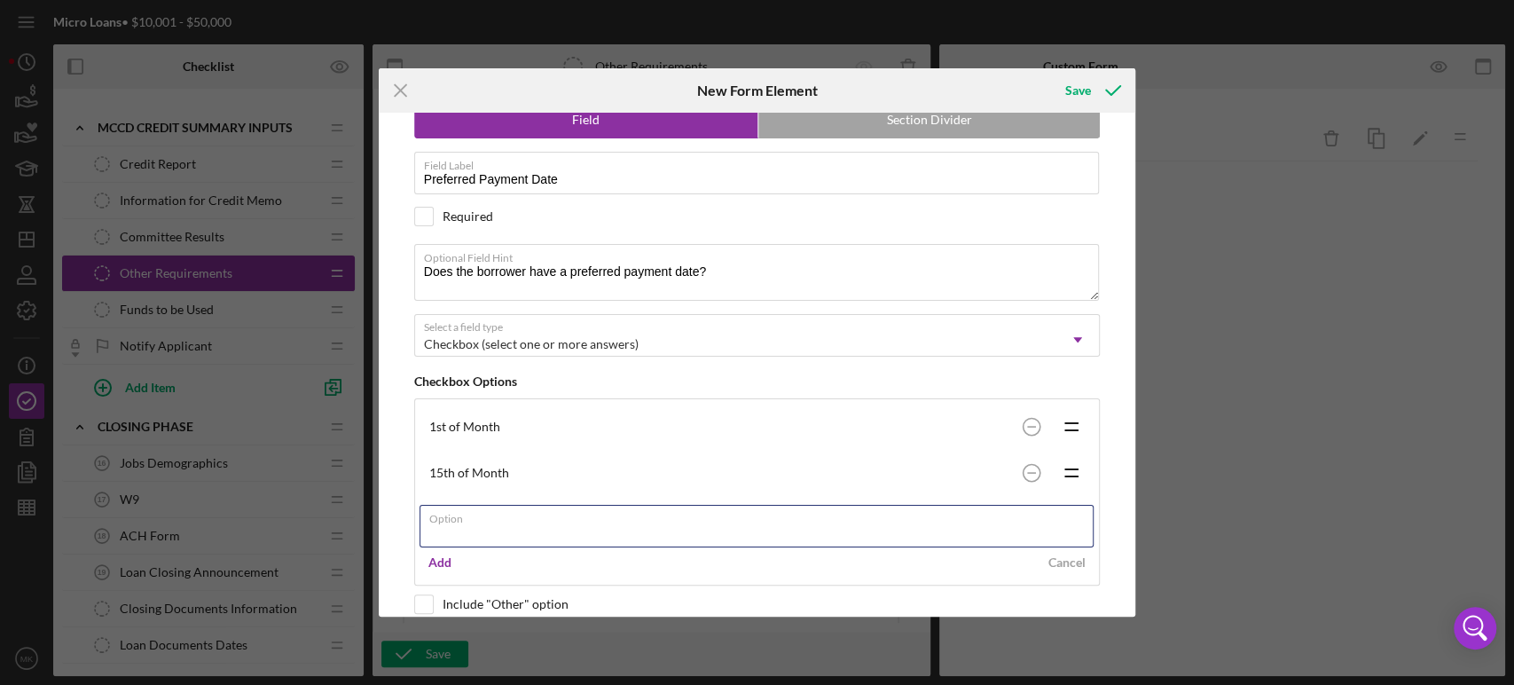
scroll to position [59, 0]
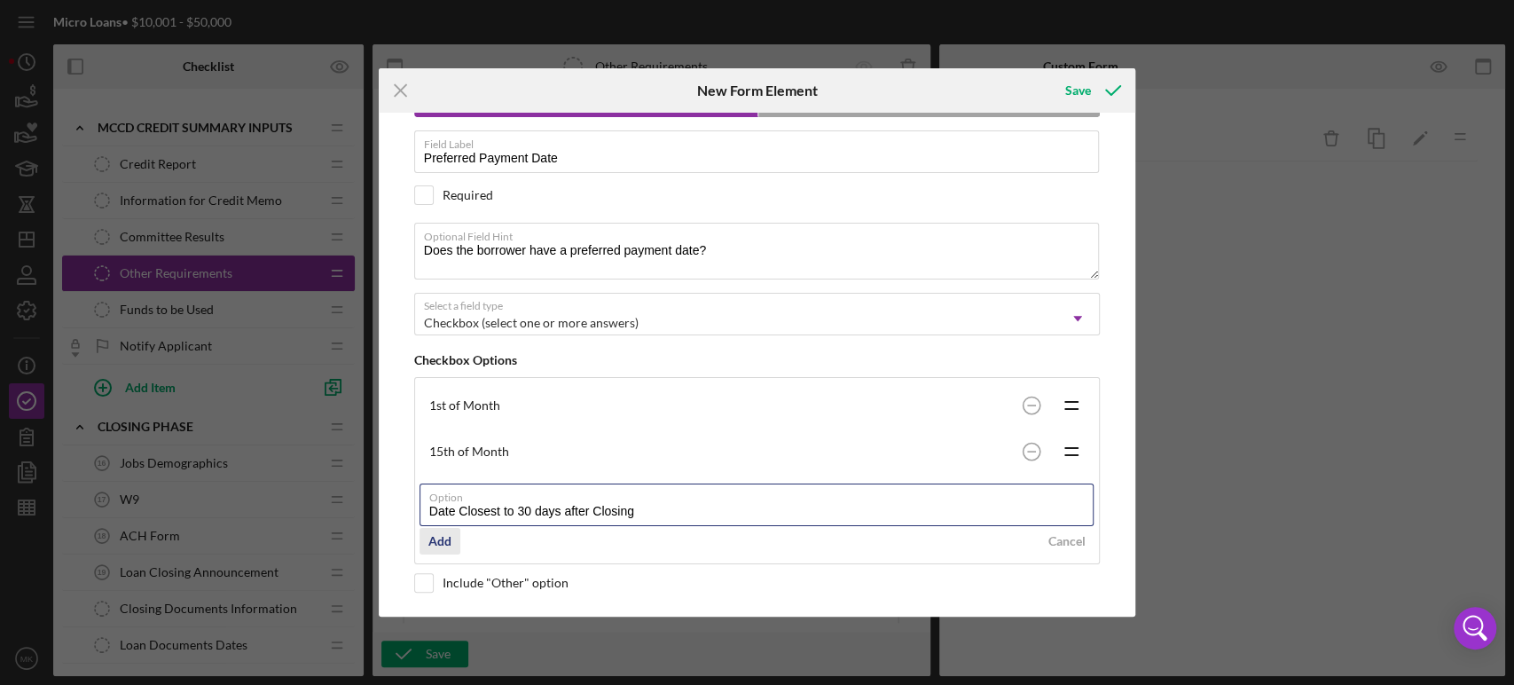
type input "Date Closest to 30 days after Closing"
click at [443, 537] on div "Add" at bounding box center [439, 541] width 23 height 27
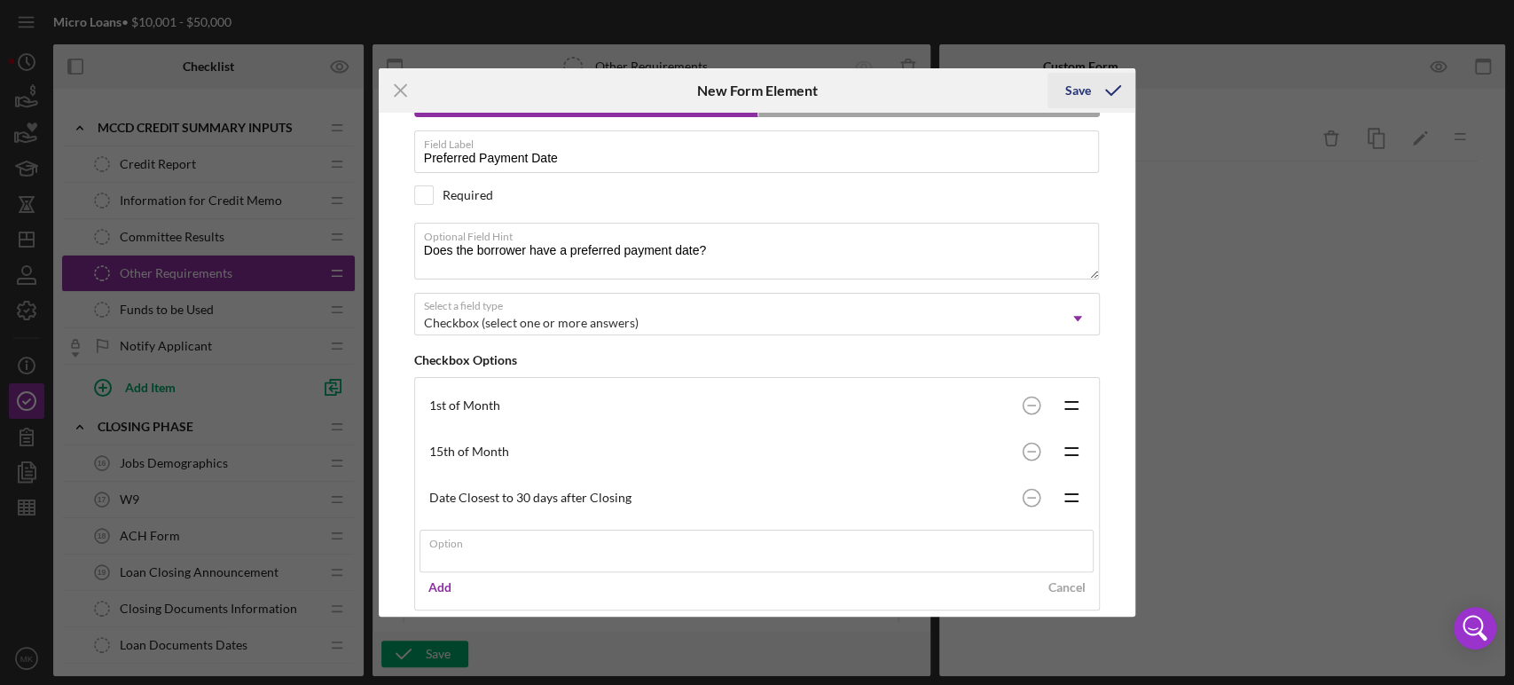
click at [1081, 91] on div "Save" at bounding box center [1078, 90] width 26 height 35
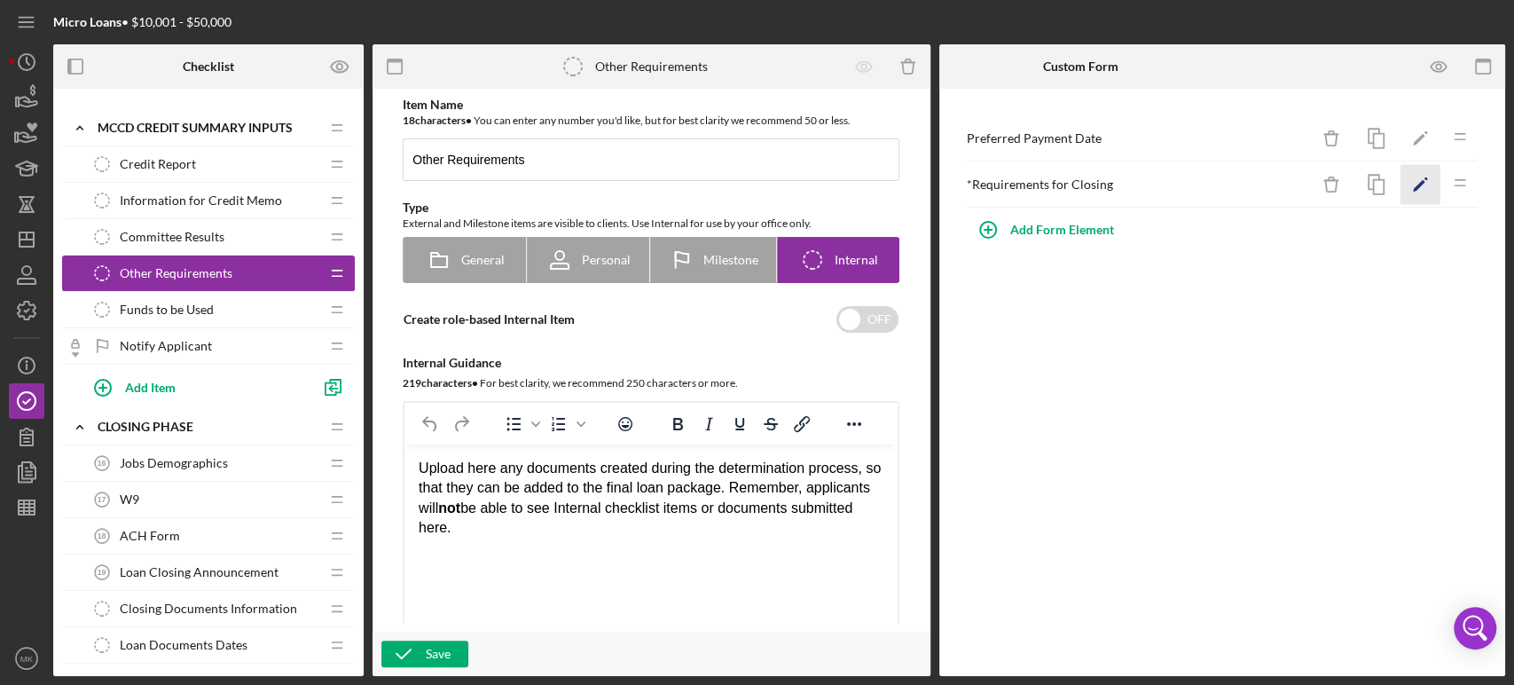
click at [1420, 183] on polygon "button" at bounding box center [1419, 186] width 12 height 12
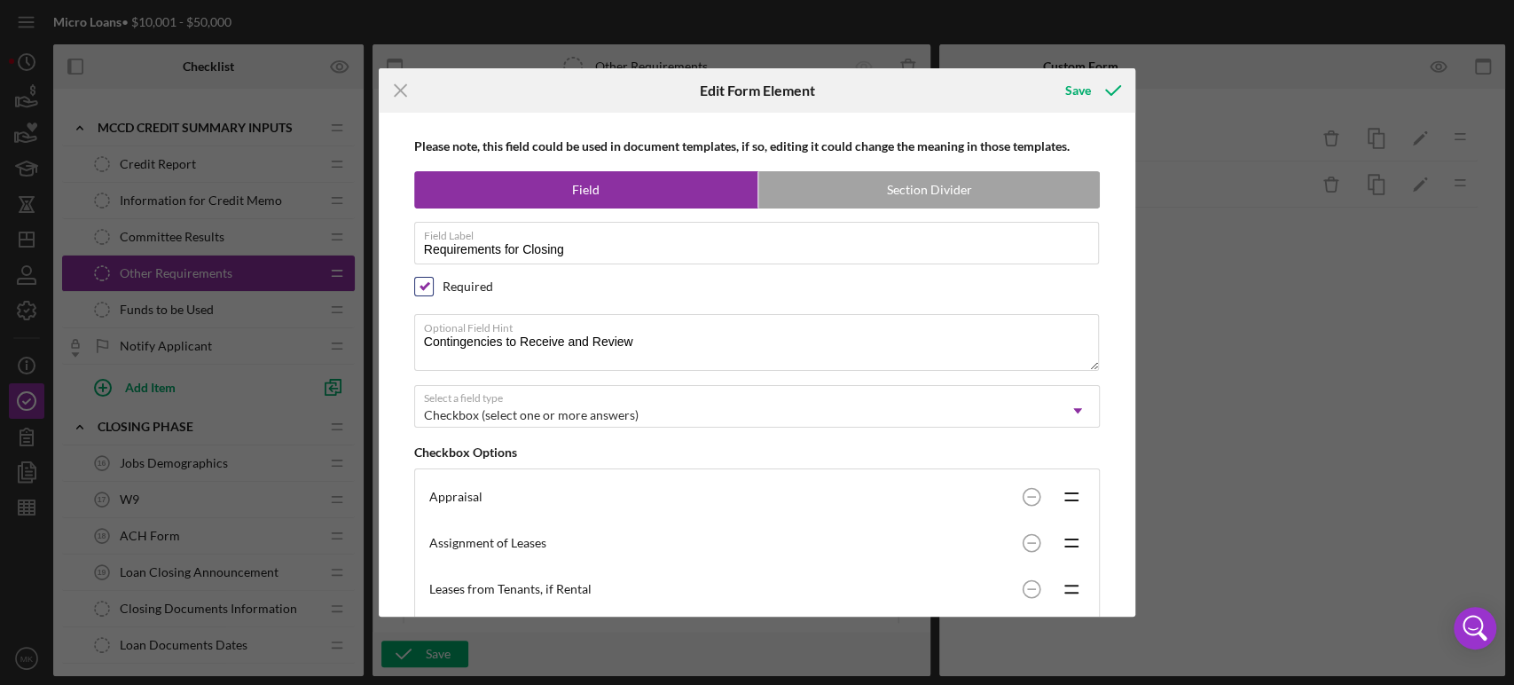
click at [420, 281] on input "checkbox" at bounding box center [424, 287] width 18 height 18
checkbox input "false"
click at [1077, 91] on div "Save" at bounding box center [1078, 90] width 26 height 35
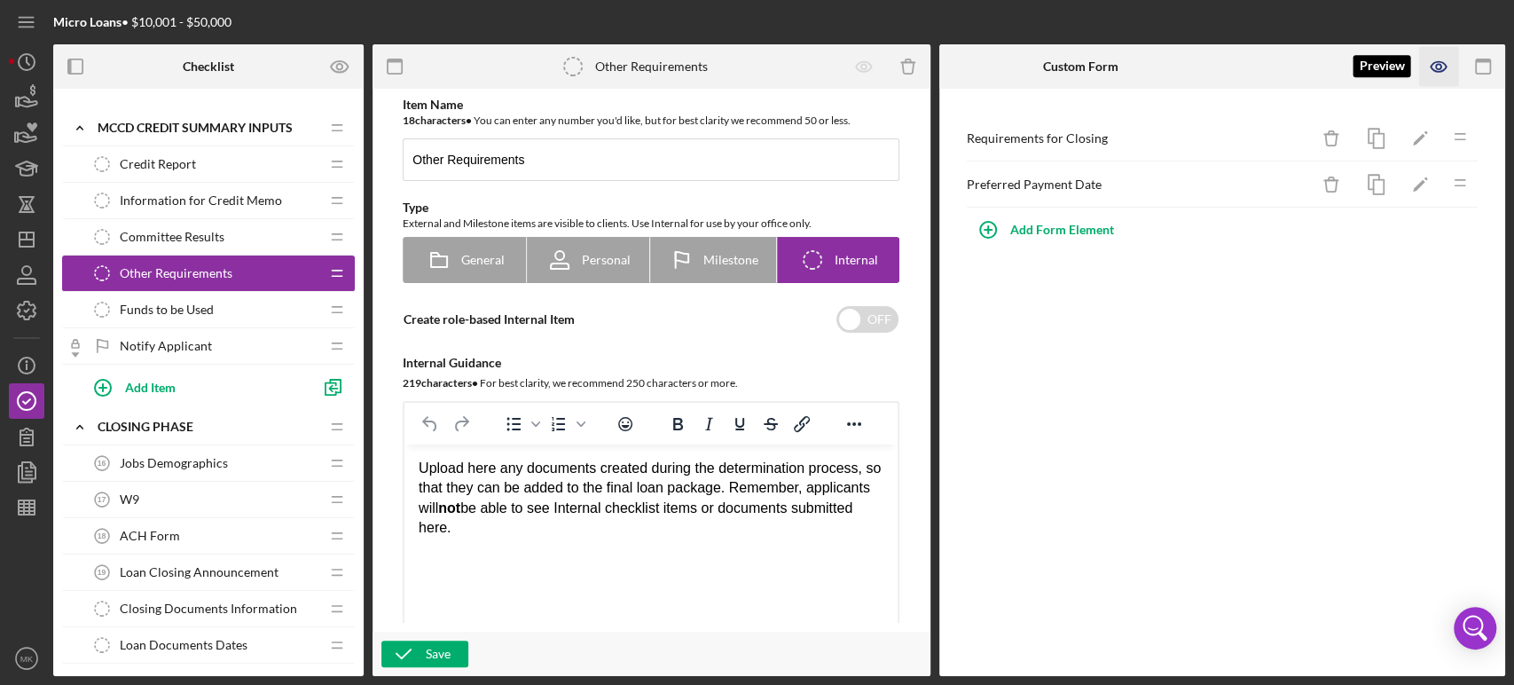
click at [1438, 62] on icon "button" at bounding box center [1439, 67] width 40 height 40
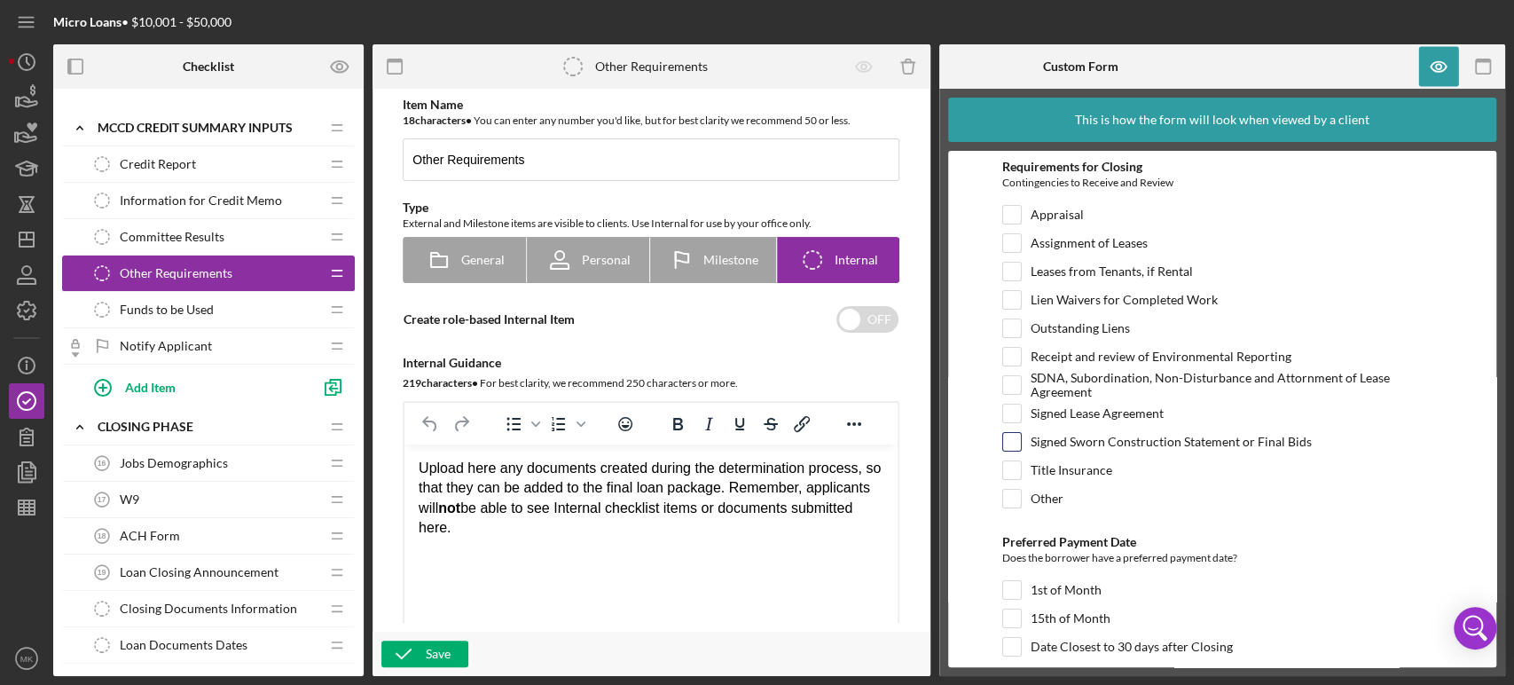
scroll to position [21, 0]
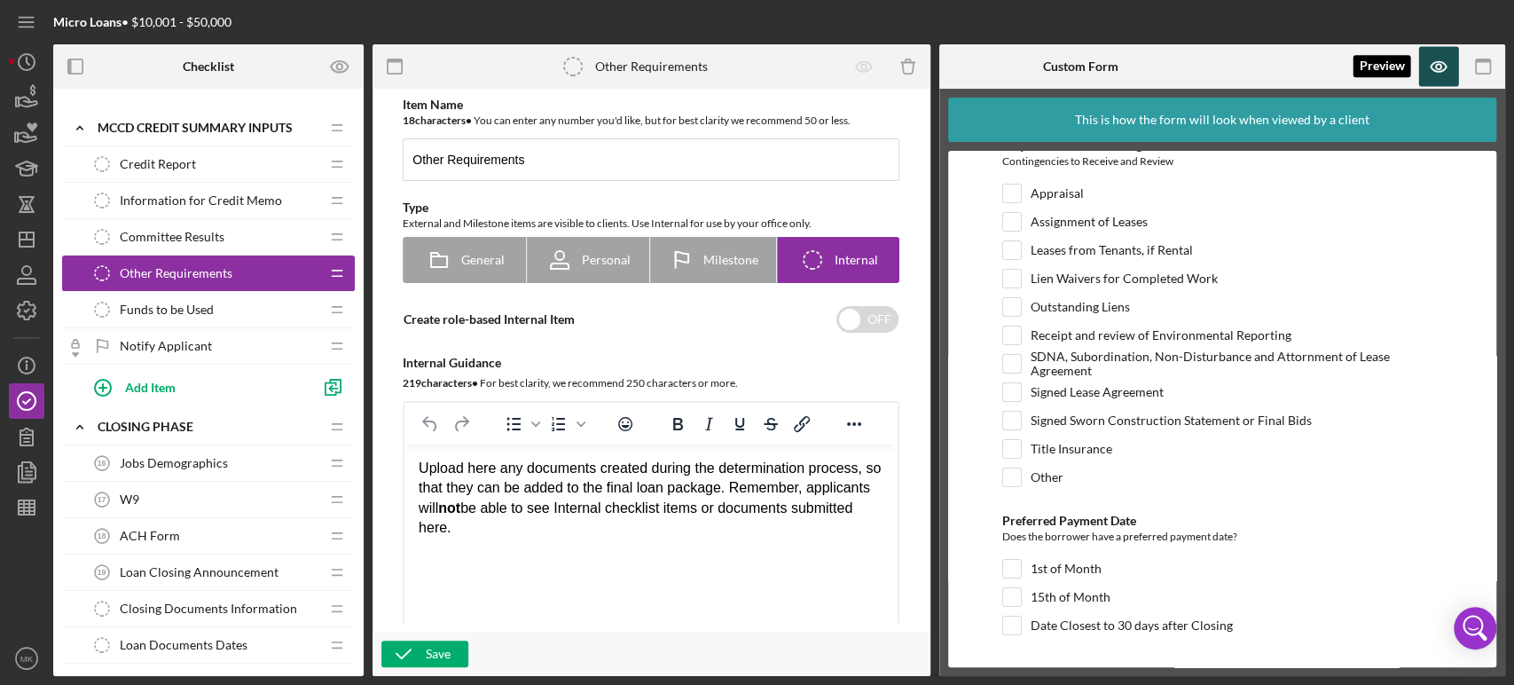
click at [1439, 62] on icon "button" at bounding box center [1439, 67] width 40 height 40
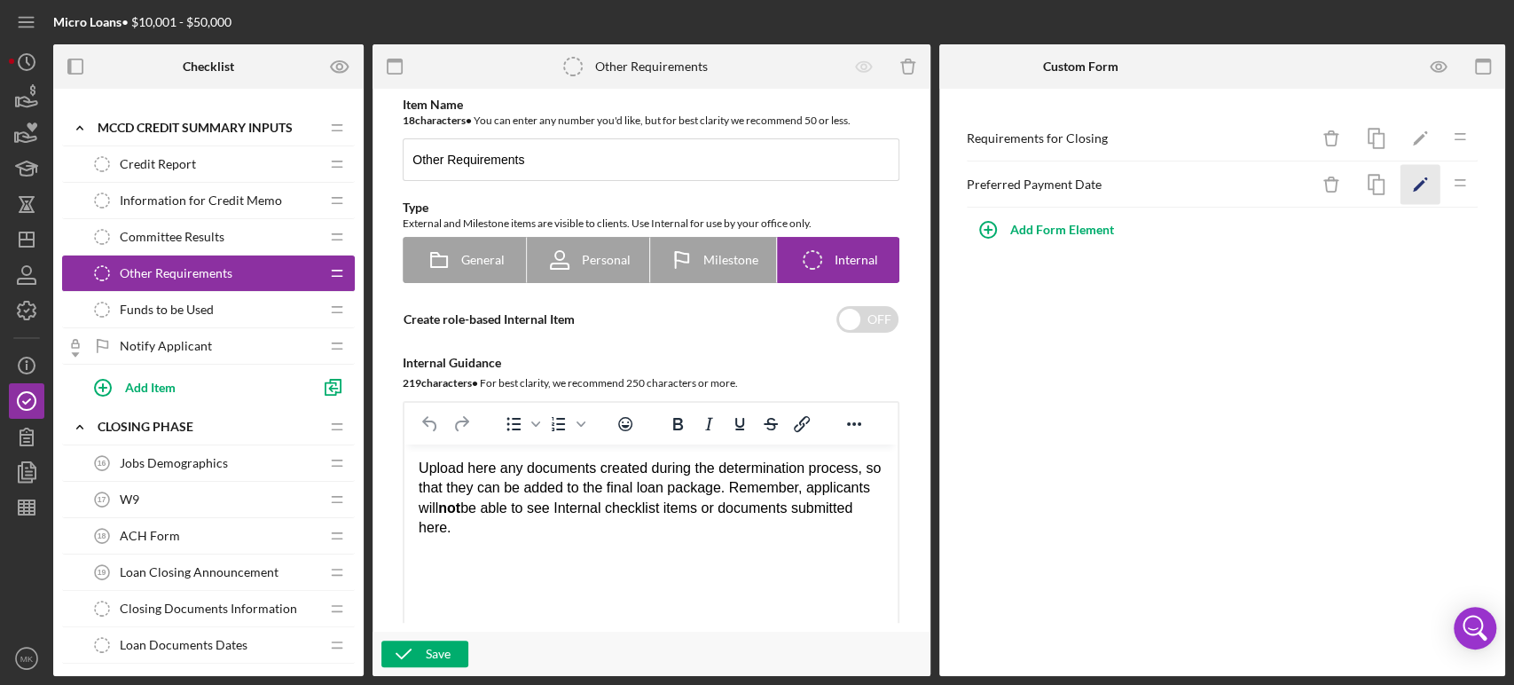
click at [1420, 183] on polygon "button" at bounding box center [1419, 186] width 12 height 12
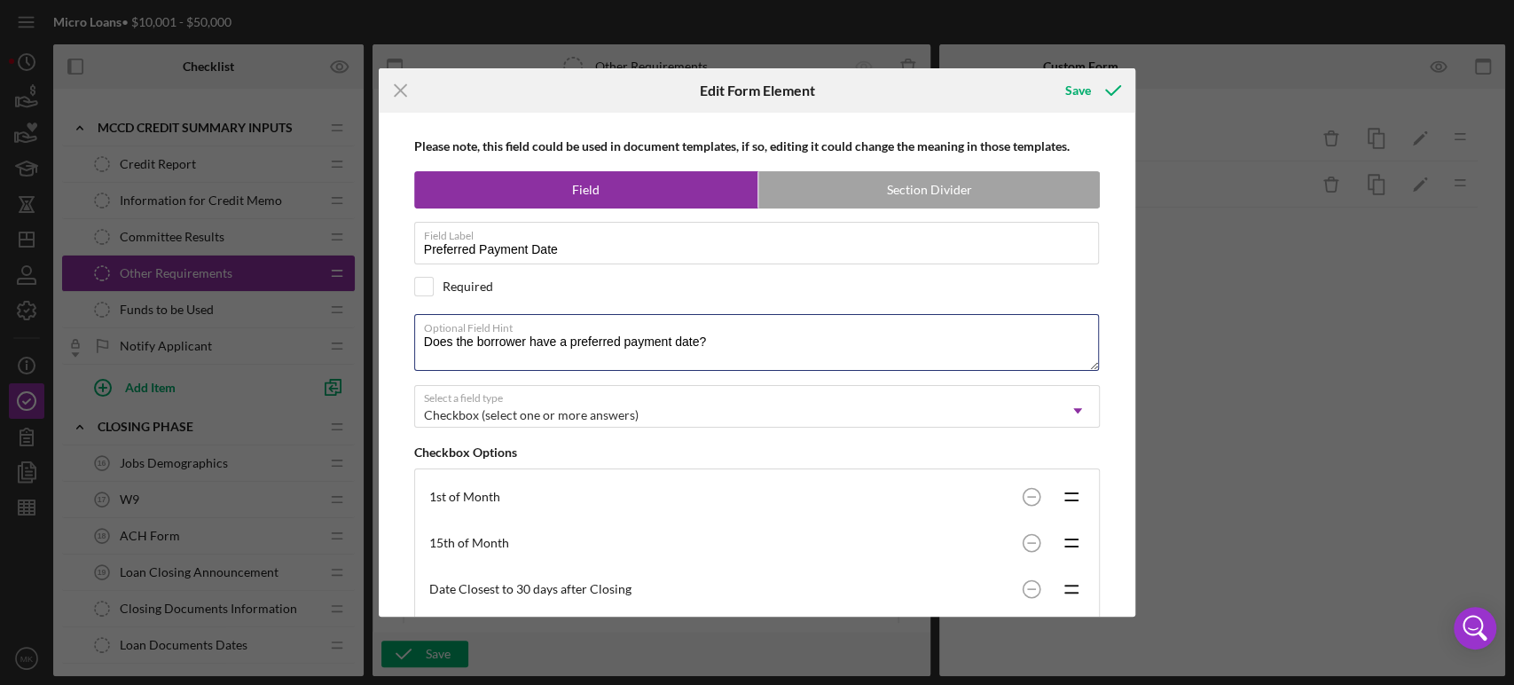
drag, startPoint x: 718, startPoint y: 339, endPoint x: 408, endPoint y: 330, distance: 310.6
click at [408, 330] on div "Please note, this field could be used in document templates, if so, editing it …" at bounding box center [758, 365] width 740 height 504
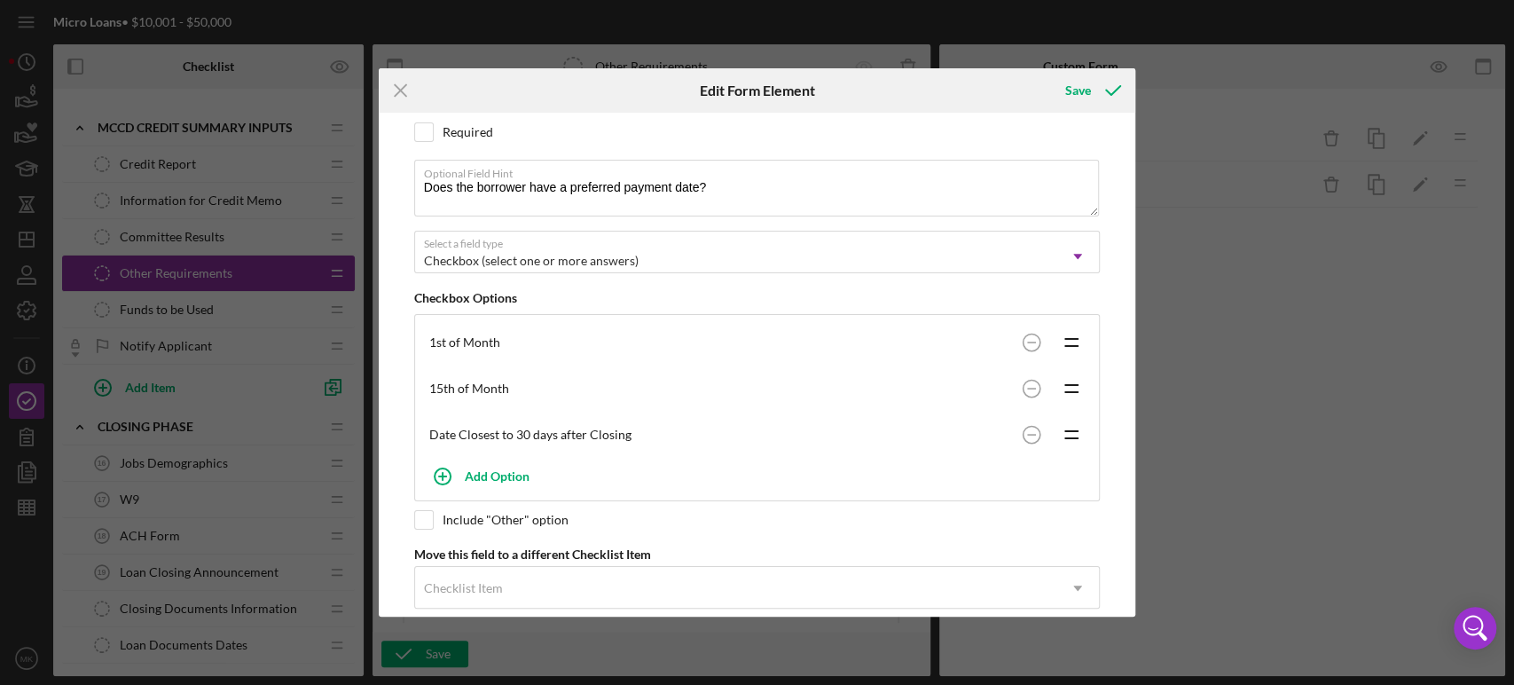
scroll to position [181, 0]
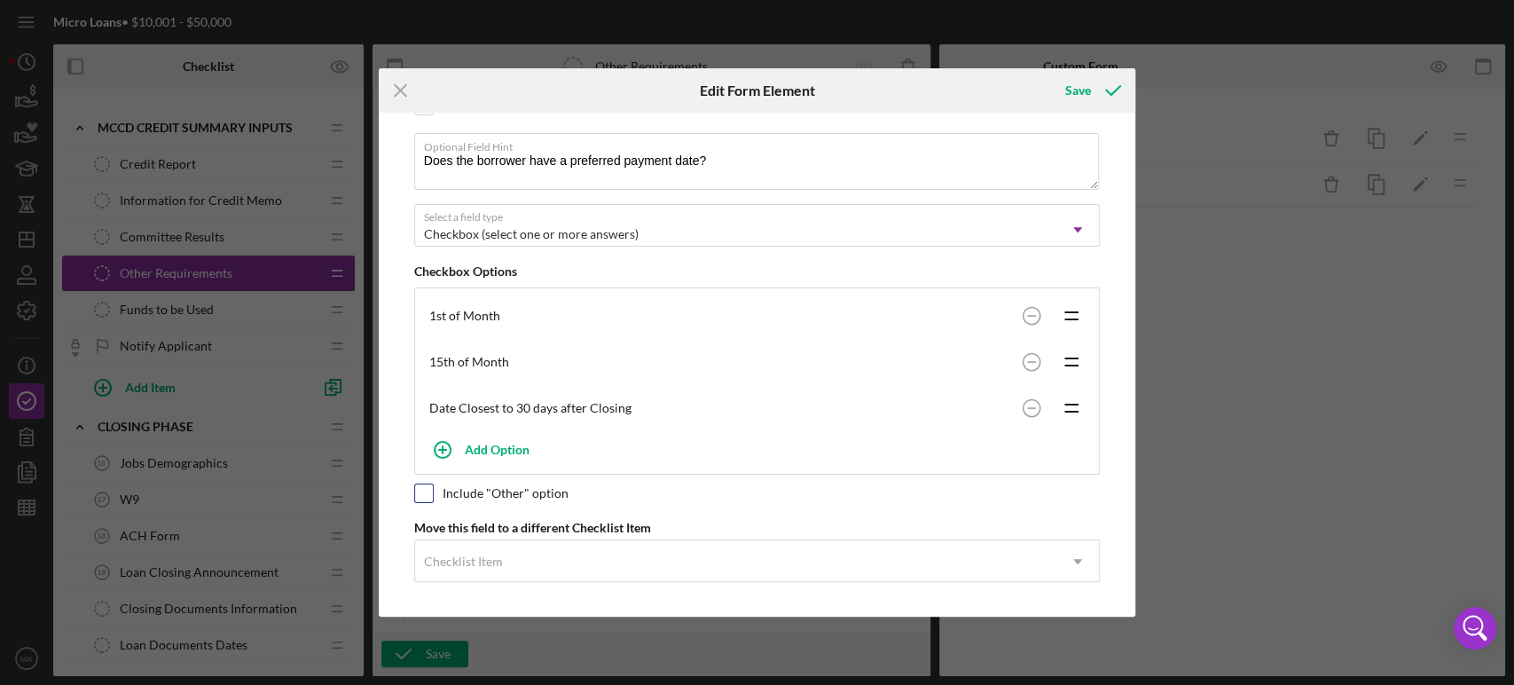
click at [426, 488] on input "checkbox" at bounding box center [424, 493] width 18 height 18
checkbox input "true"
click at [1083, 94] on div "Save" at bounding box center [1078, 90] width 26 height 35
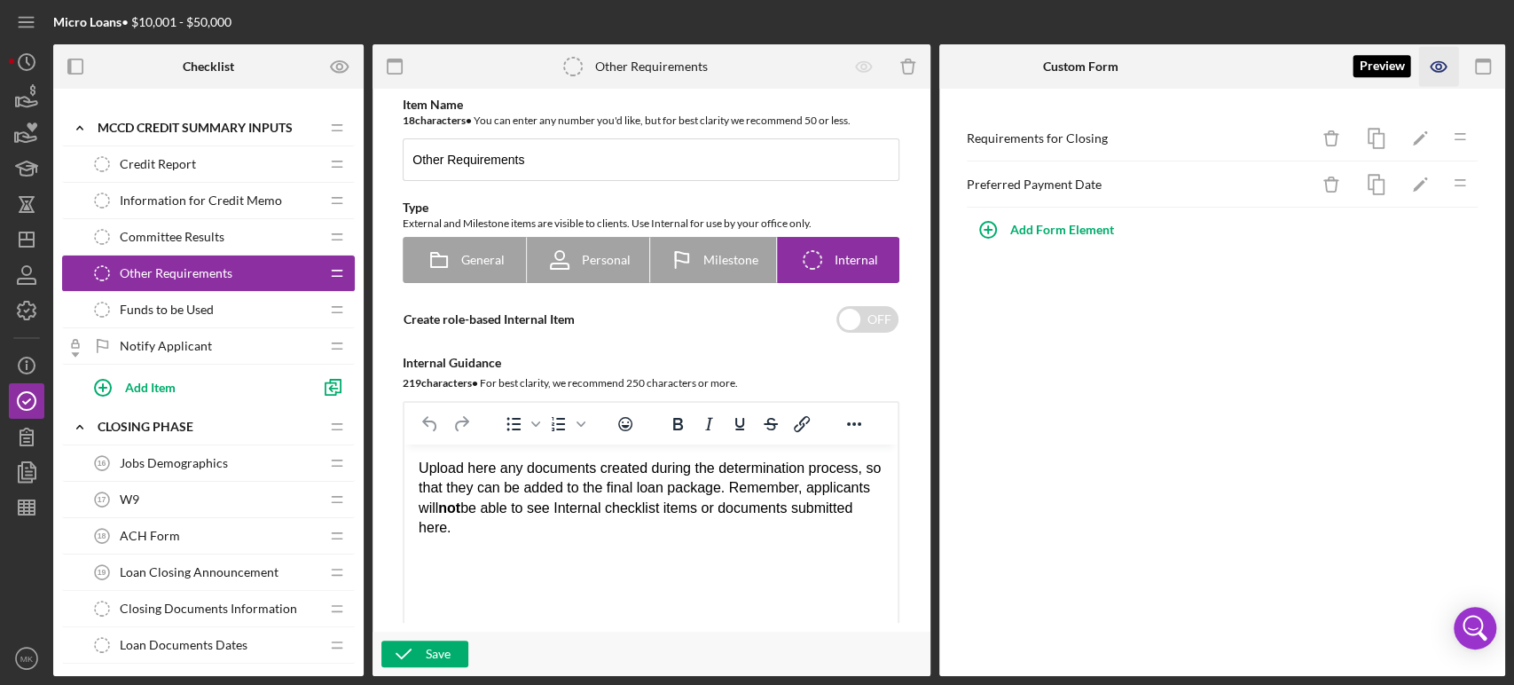
click at [1439, 60] on icon "button" at bounding box center [1439, 67] width 40 height 40
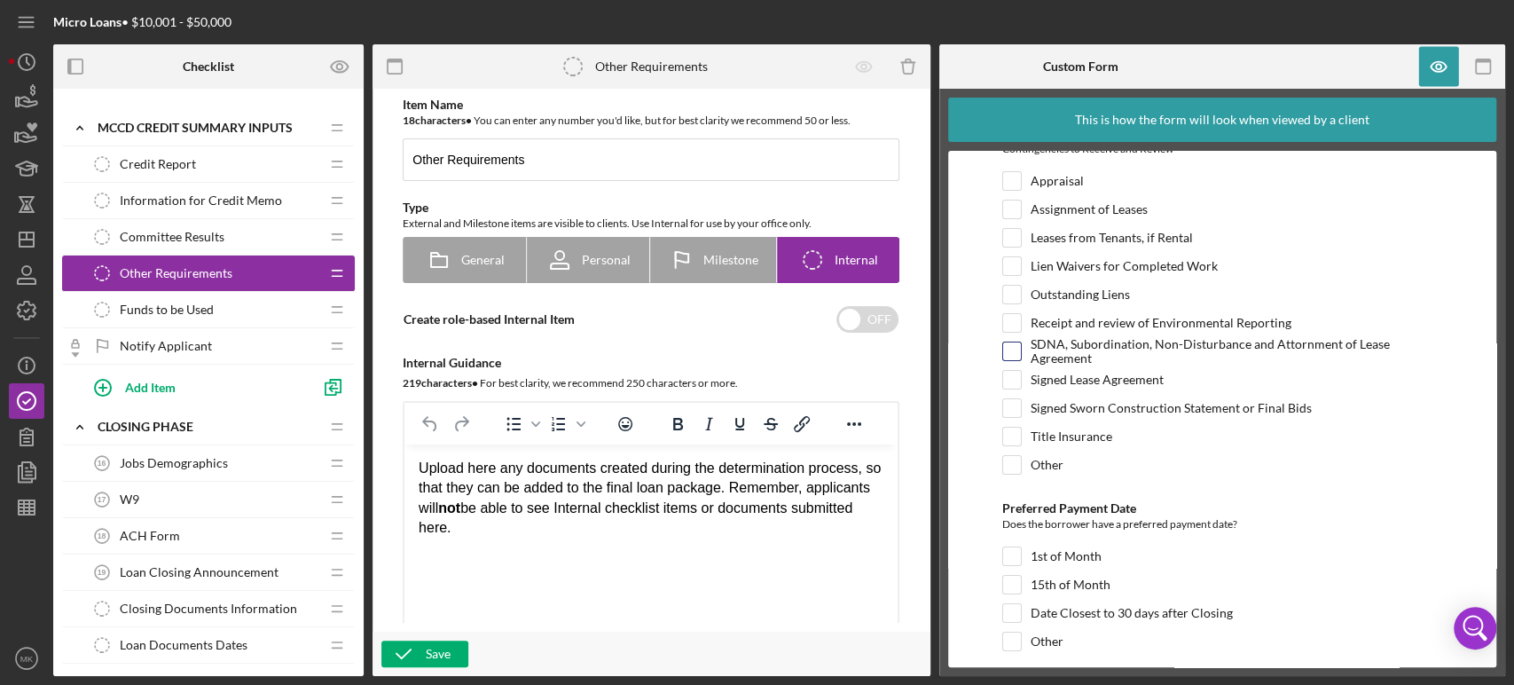
scroll to position [50, 0]
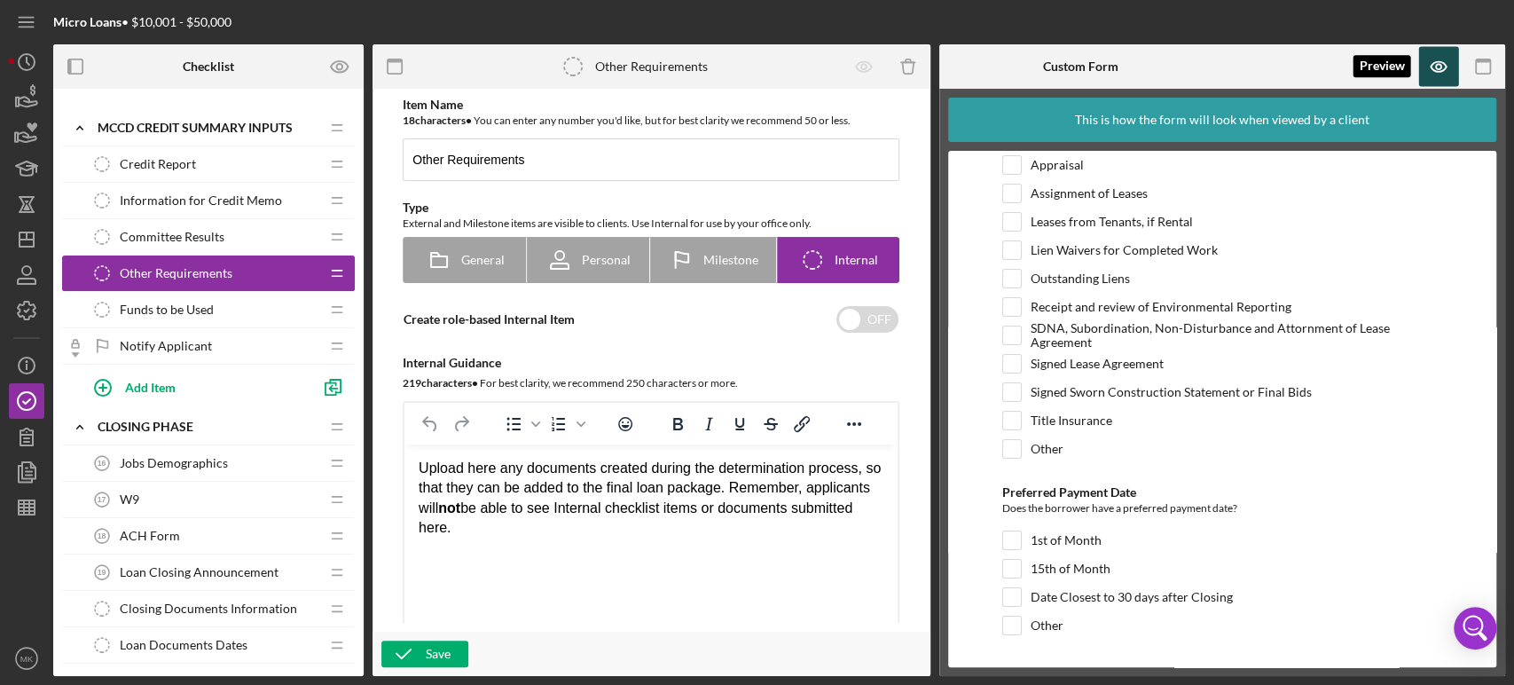
click at [1439, 64] on icon "button" at bounding box center [1438, 66] width 5 height 5
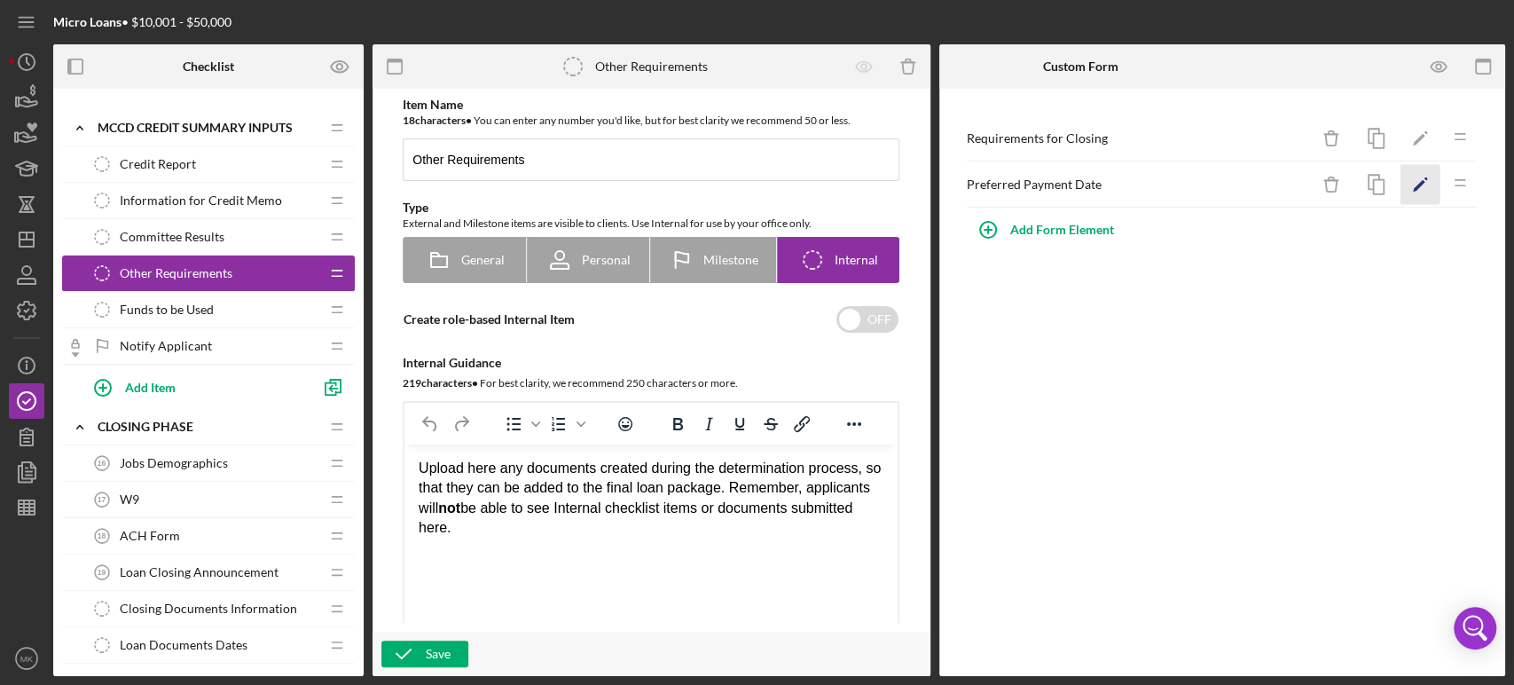
click at [1418, 182] on icon "Icon/Edit" at bounding box center [1421, 185] width 40 height 40
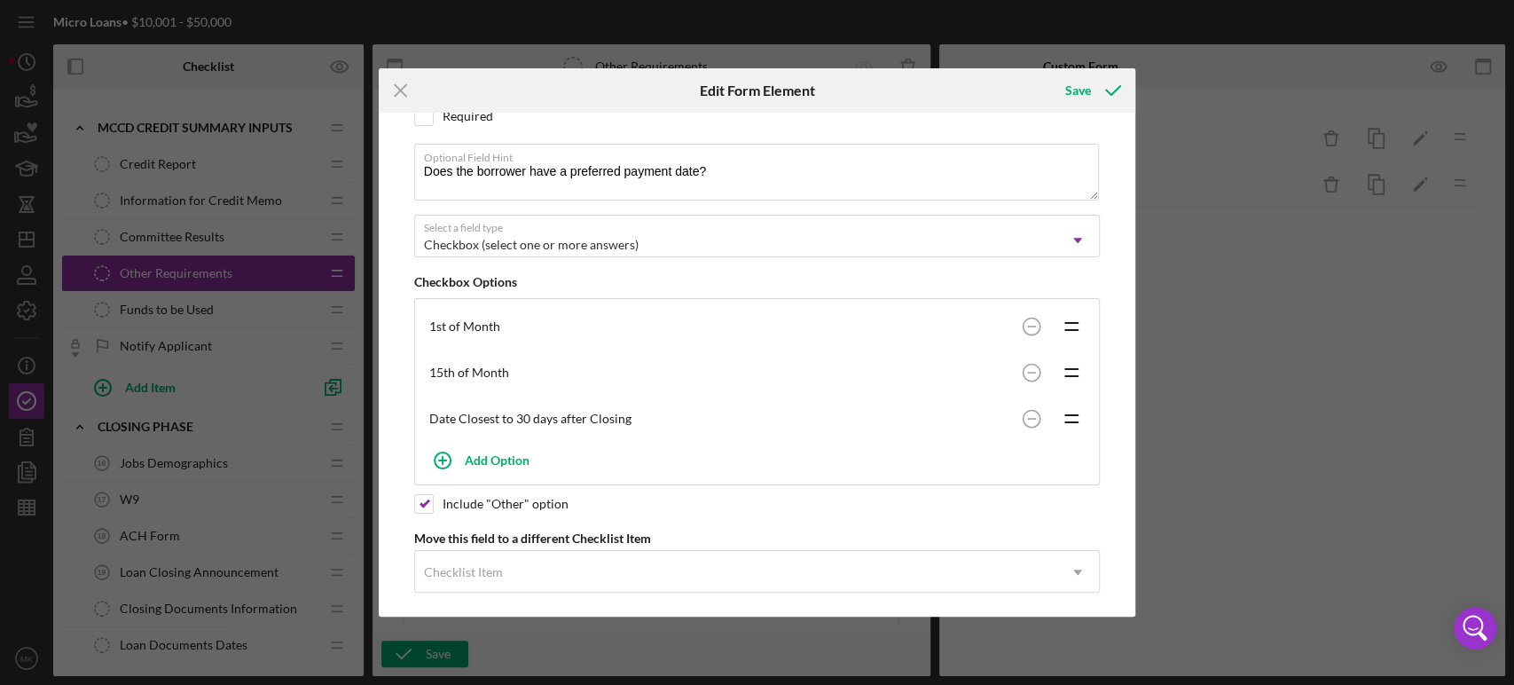
scroll to position [181, 0]
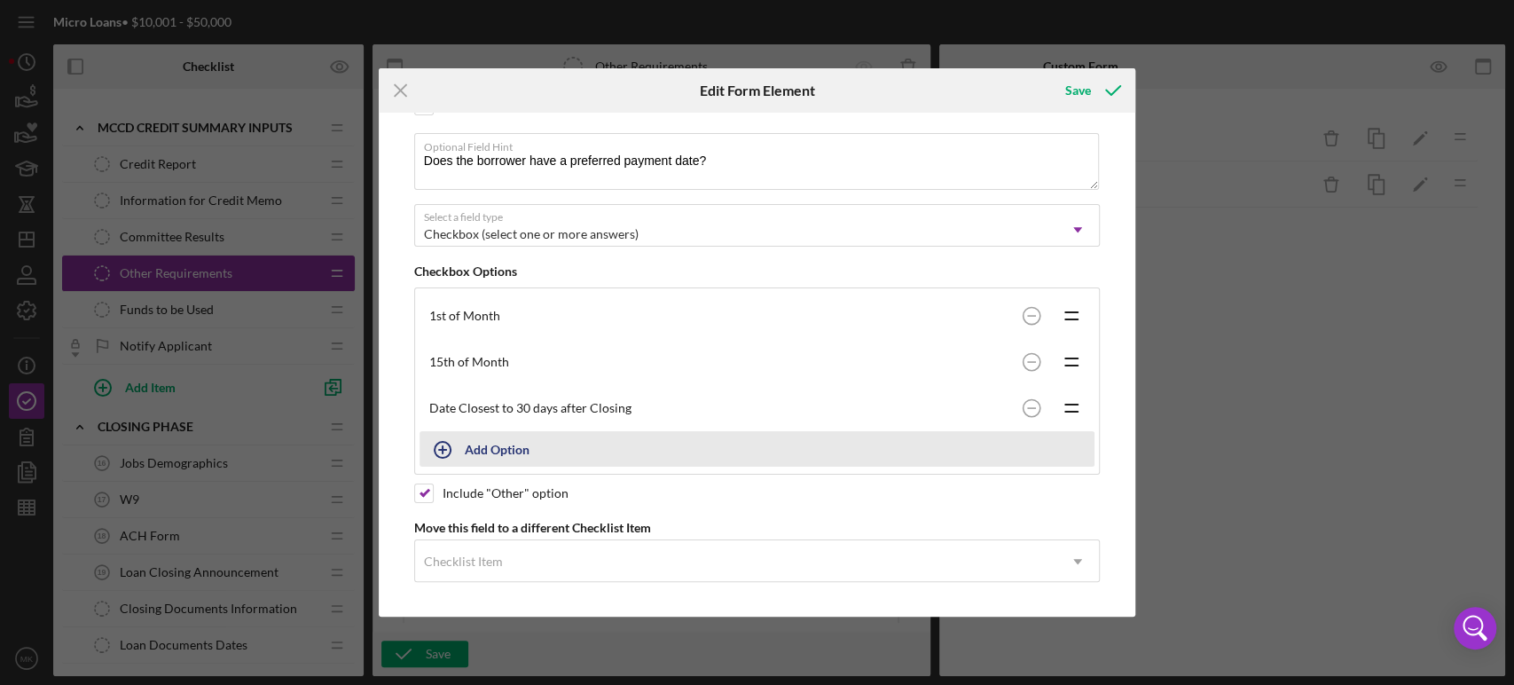
click at [497, 446] on div "Add Option" at bounding box center [497, 449] width 65 height 34
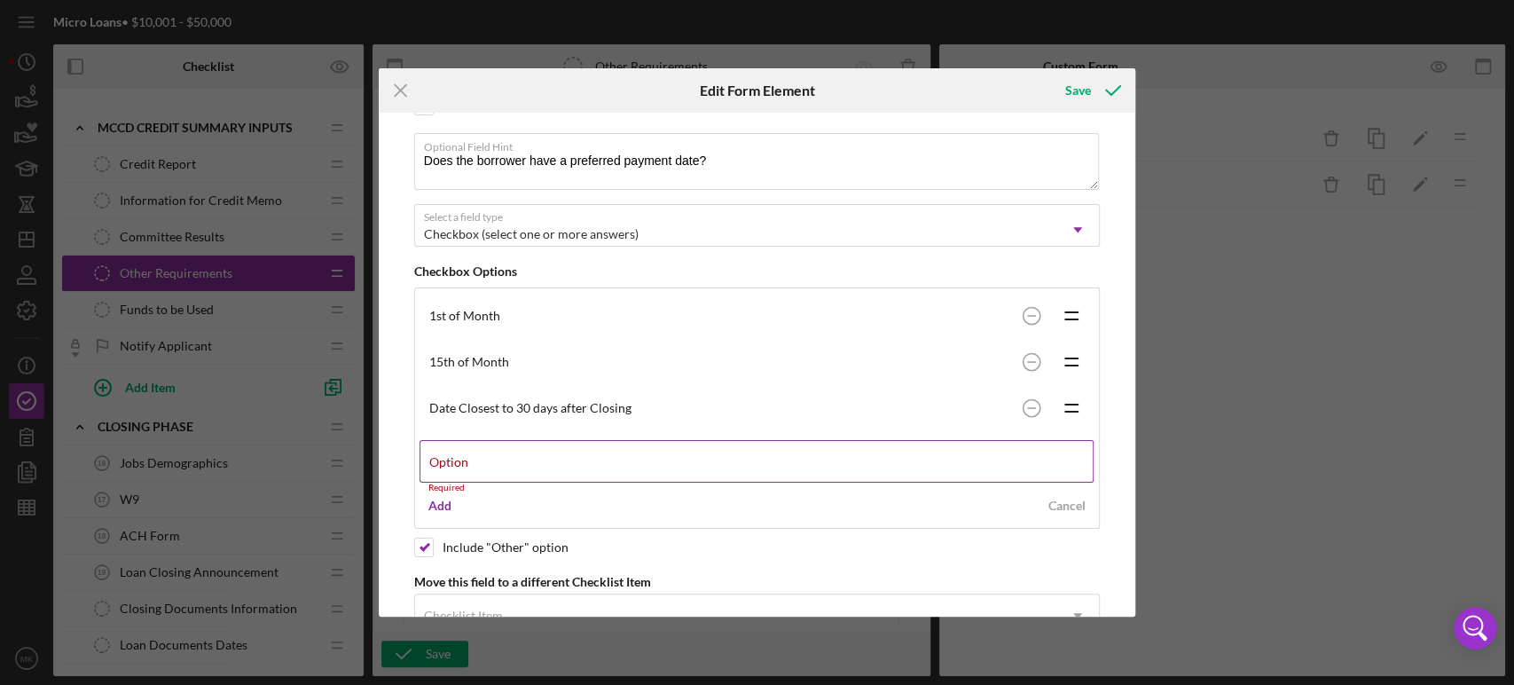
click at [468, 455] on label "Option" at bounding box center [448, 462] width 39 height 14
click at [513, 453] on input "Option" at bounding box center [757, 461] width 675 height 43
type input "1"
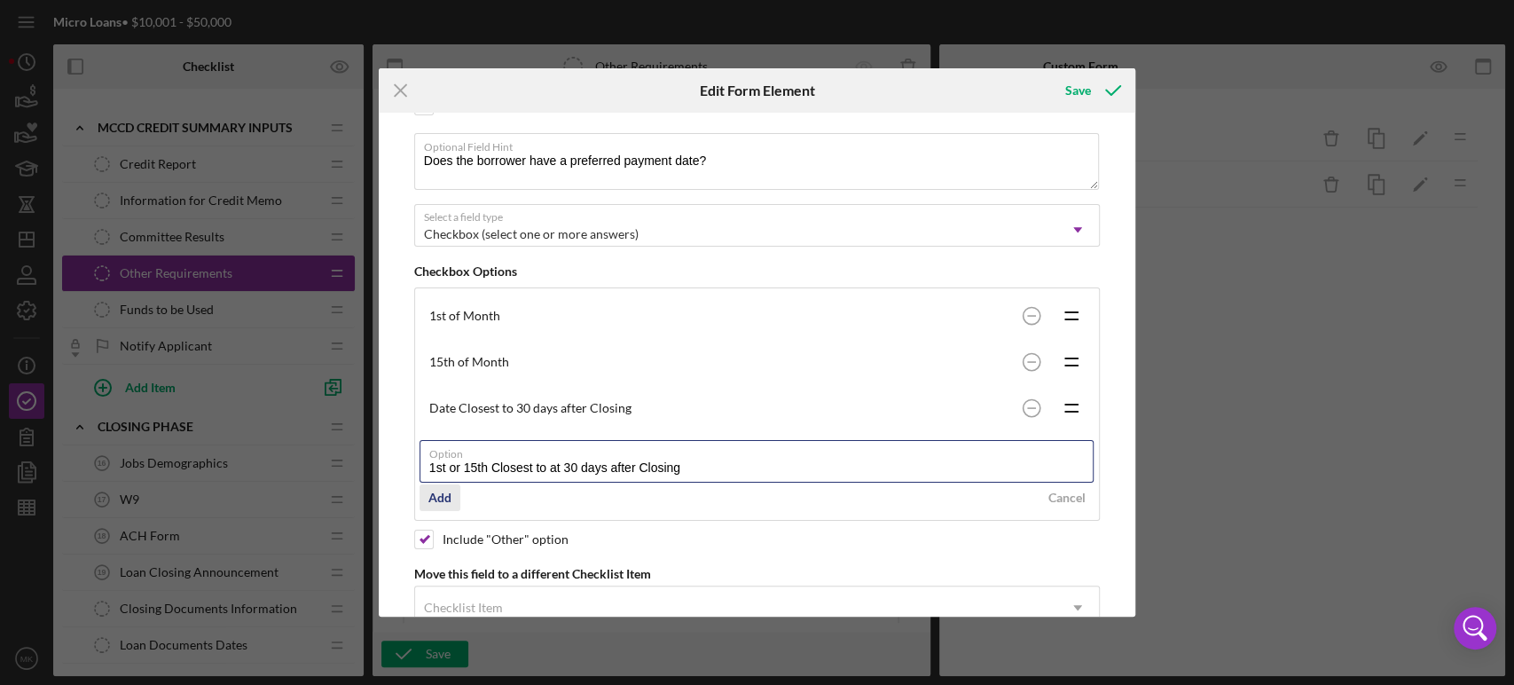
type input "1st or 15th Closest to at 30 days after Closing"
click at [445, 498] on div "Add" at bounding box center [439, 497] width 23 height 27
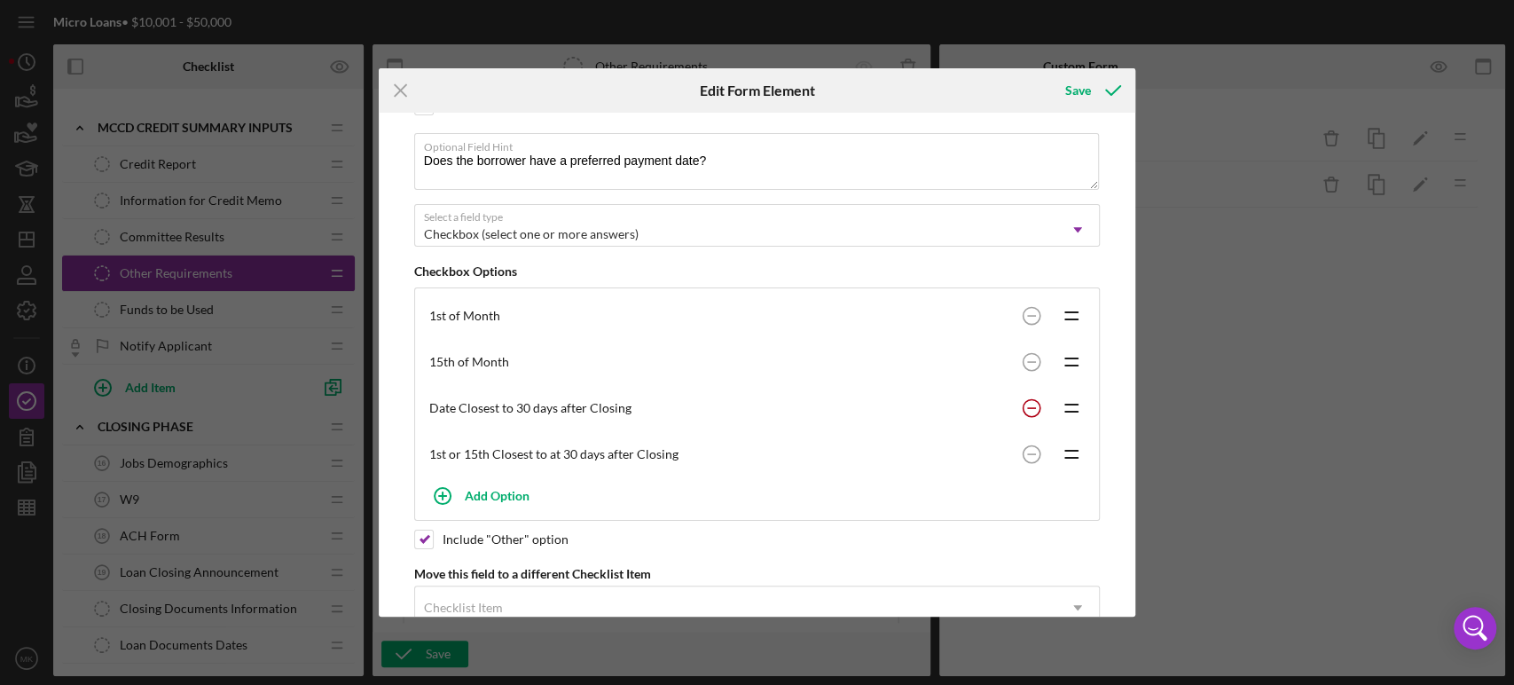
click at [1029, 402] on circle at bounding box center [1032, 407] width 17 height 17
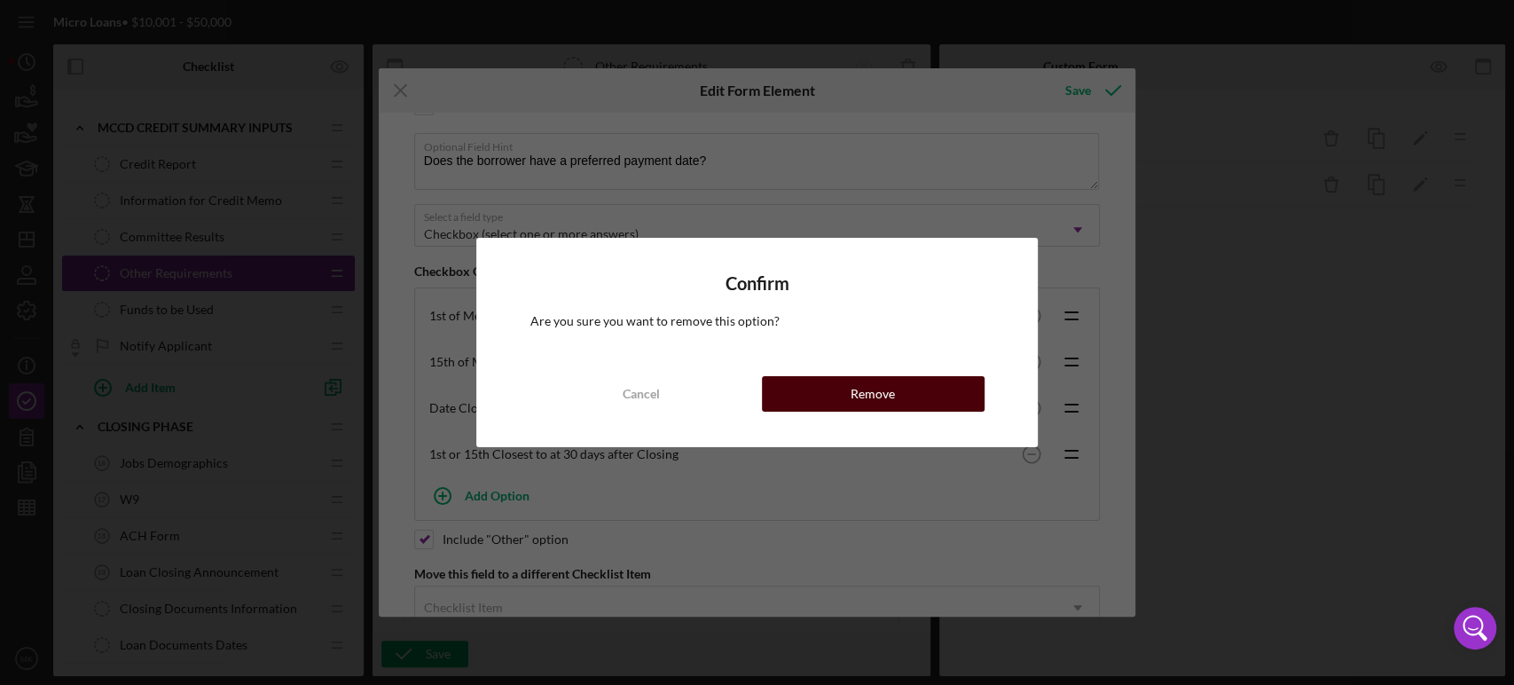
click at [910, 391] on button "Remove" at bounding box center [873, 393] width 223 height 35
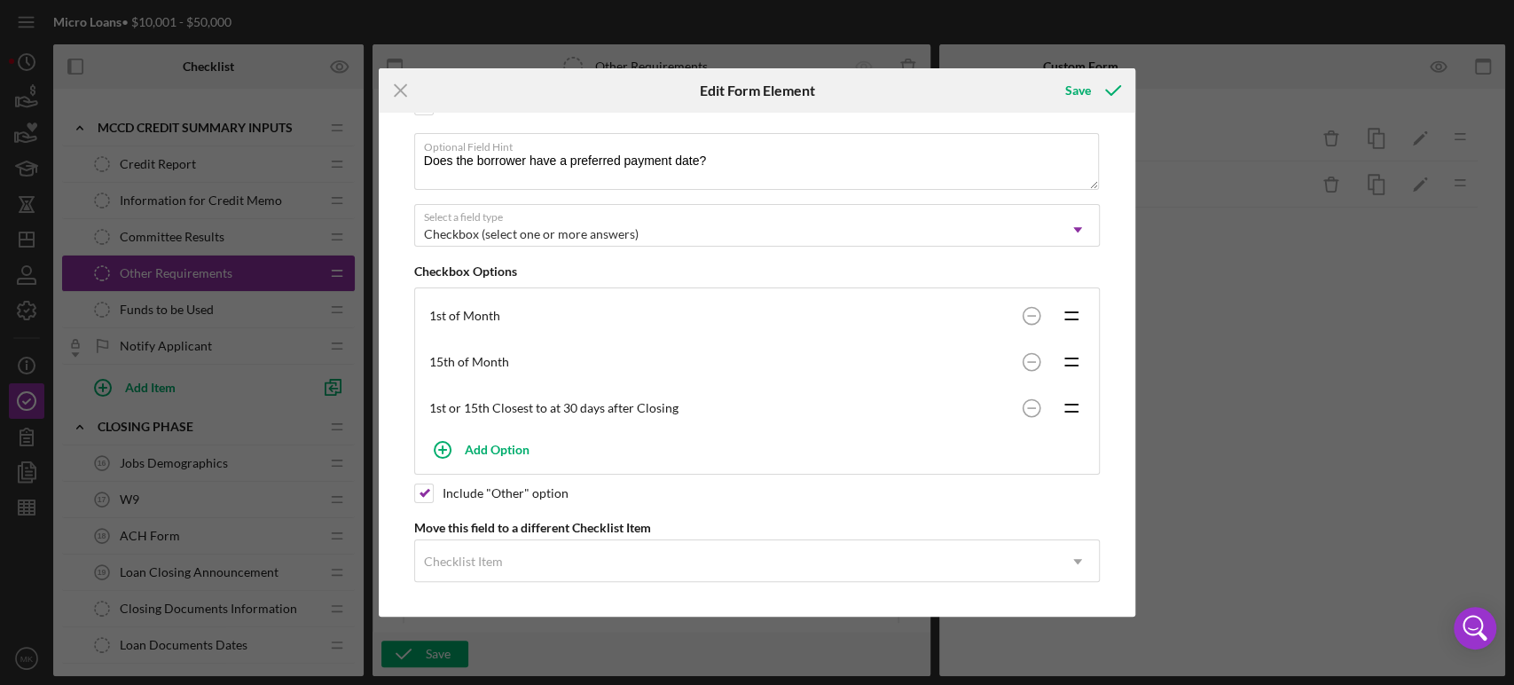
click at [561, 403] on div "1st or 15th Closest to at 30 days after Closing" at bounding box center [721, 408] width 585 height 14
click at [567, 403] on div "1st or 15th Closest to at 30 days after Closing" at bounding box center [721, 408] width 585 height 14
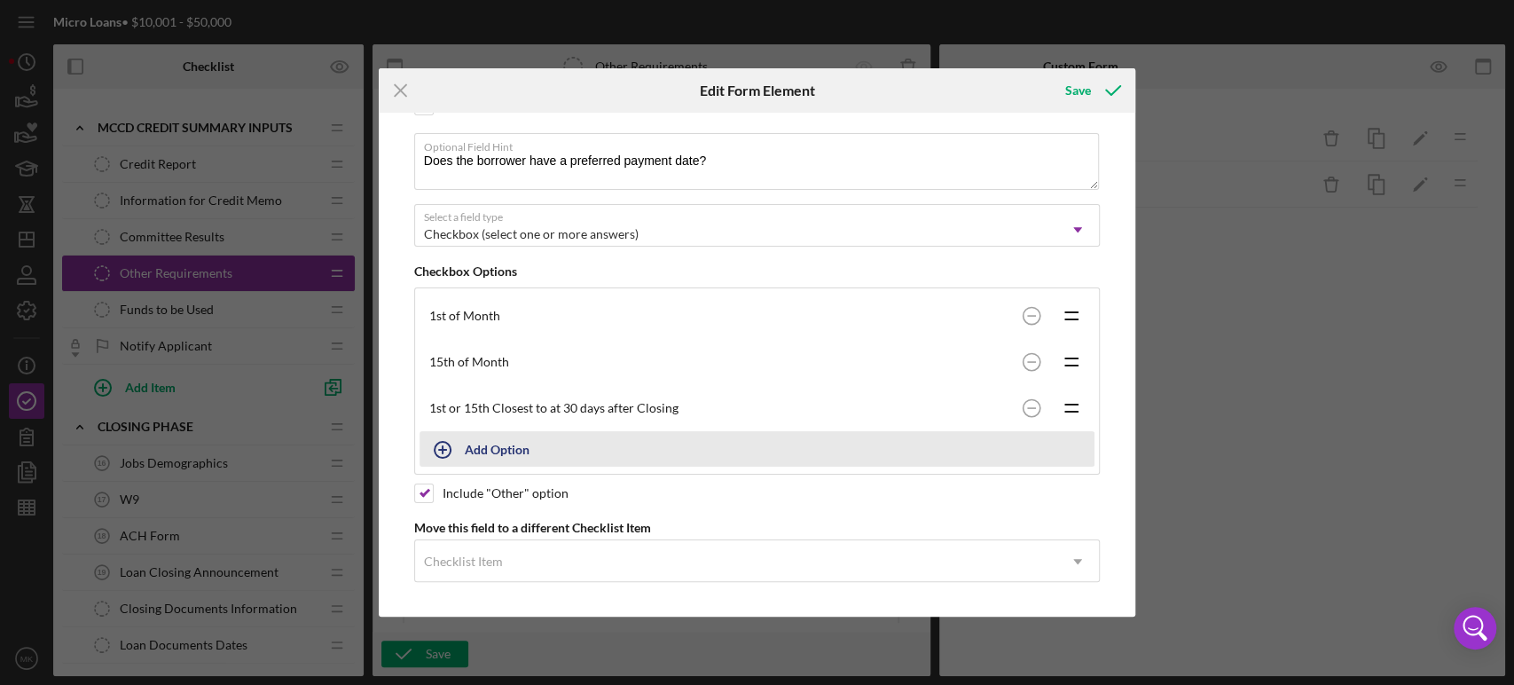
click at [491, 443] on div "Add Option" at bounding box center [497, 449] width 65 height 34
click at [443, 438] on icon "button" at bounding box center [442, 450] width 44 height 44
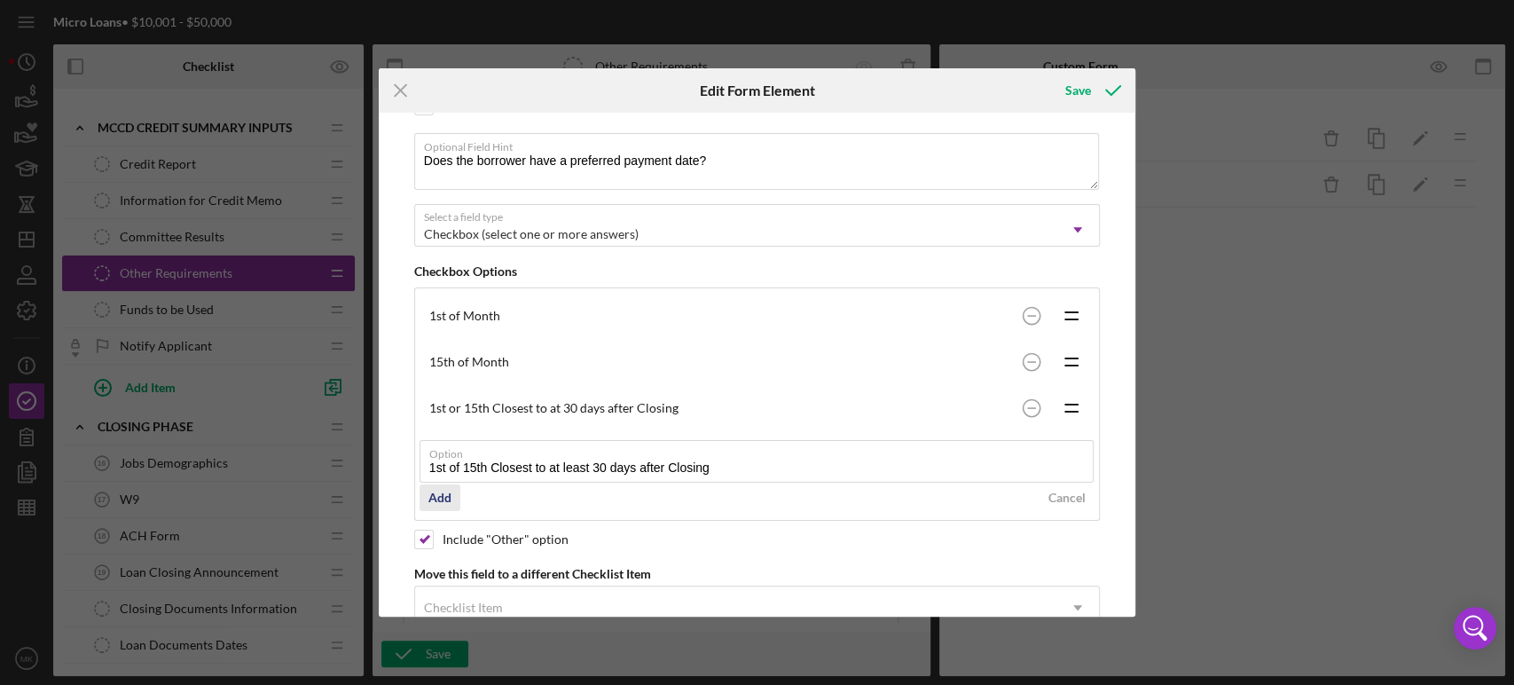
type input "1st of 15th Closest to at least 30 days after Closing"
click at [447, 491] on div "Add" at bounding box center [439, 497] width 23 height 27
click at [1027, 407] on rect at bounding box center [1031, 408] width 9 height 2
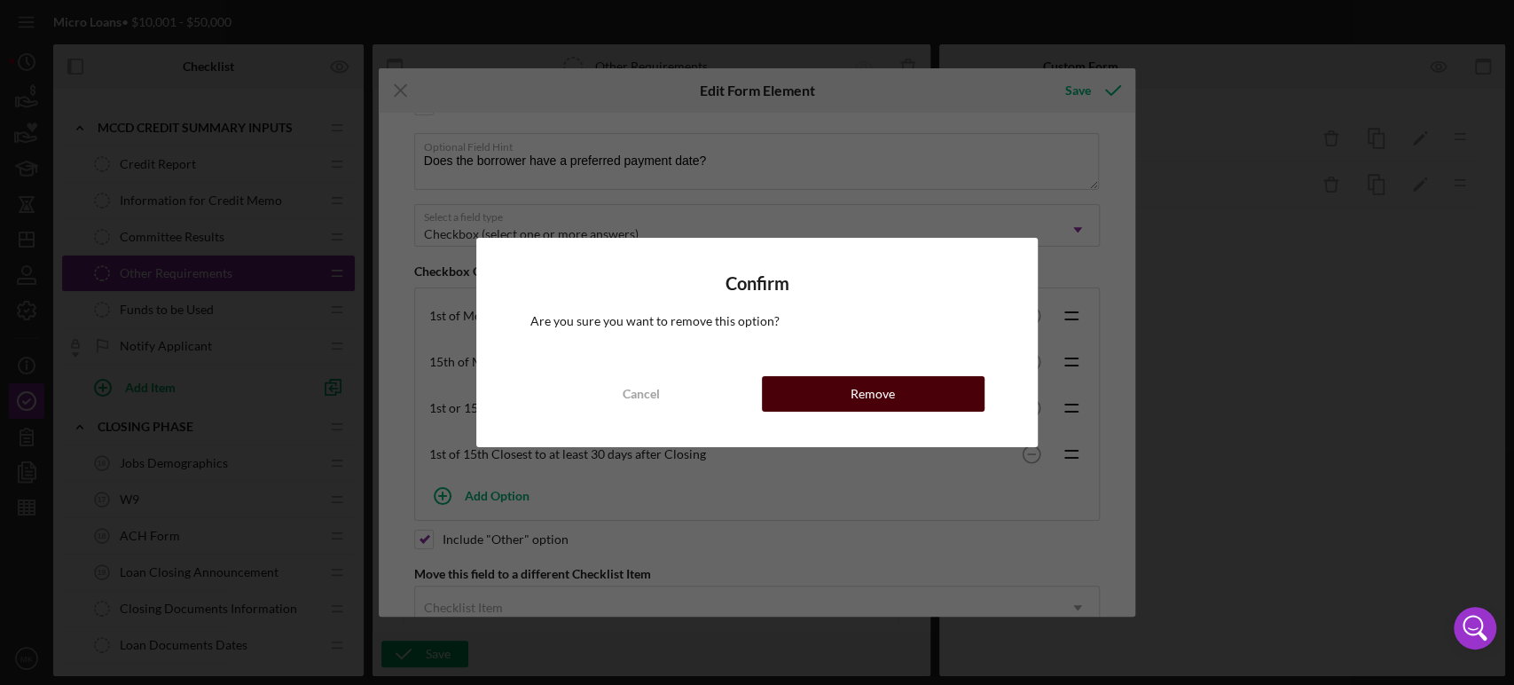
click at [892, 396] on div "Remove" at bounding box center [873, 393] width 44 height 35
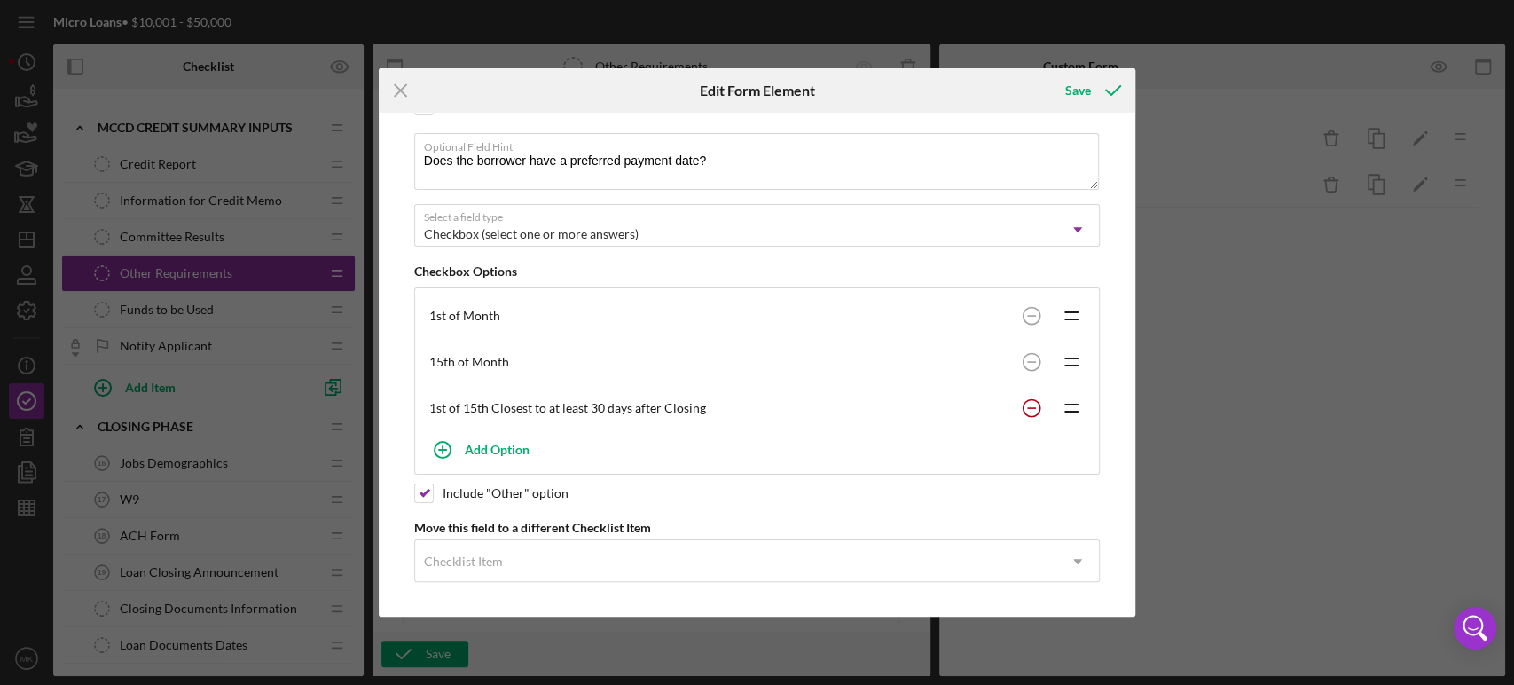
click at [1027, 324] on circle at bounding box center [1032, 315] width 17 height 17
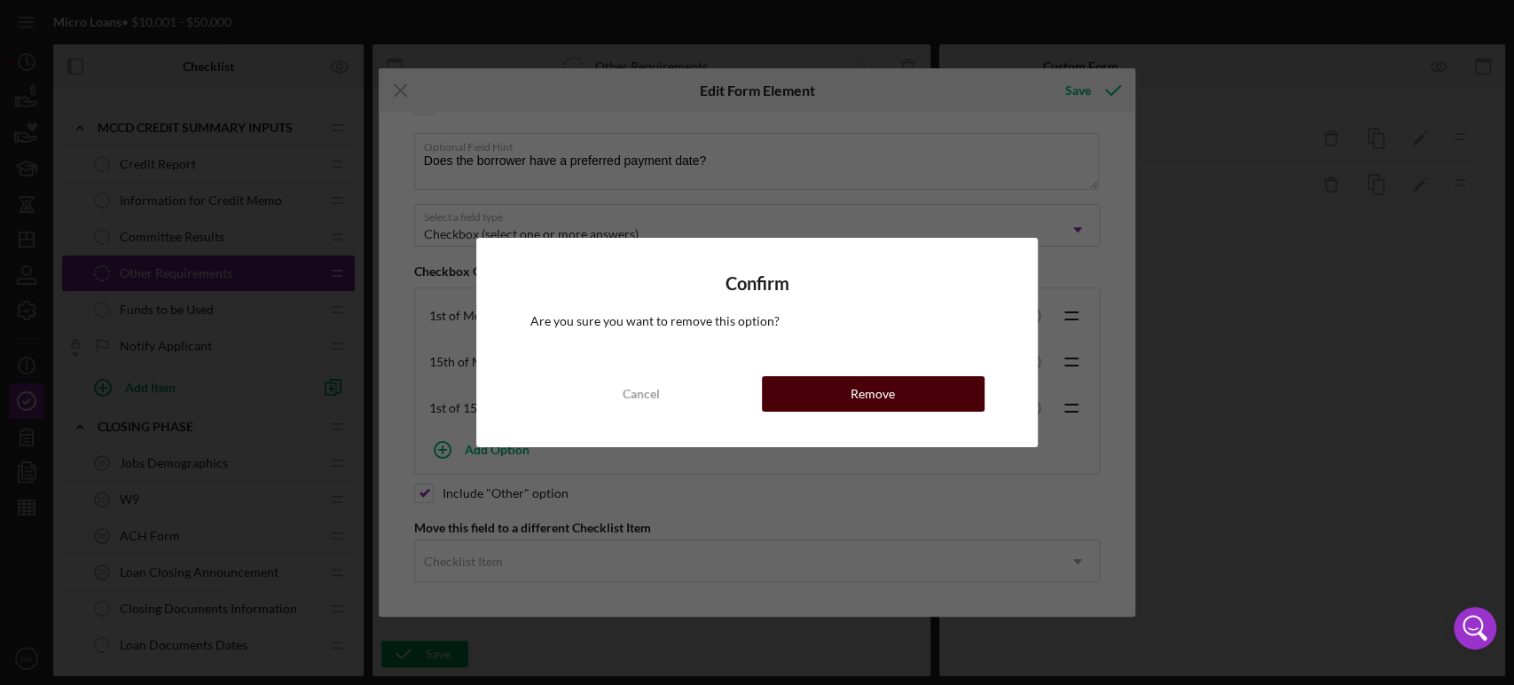
click at [871, 391] on div "Remove" at bounding box center [873, 393] width 44 height 35
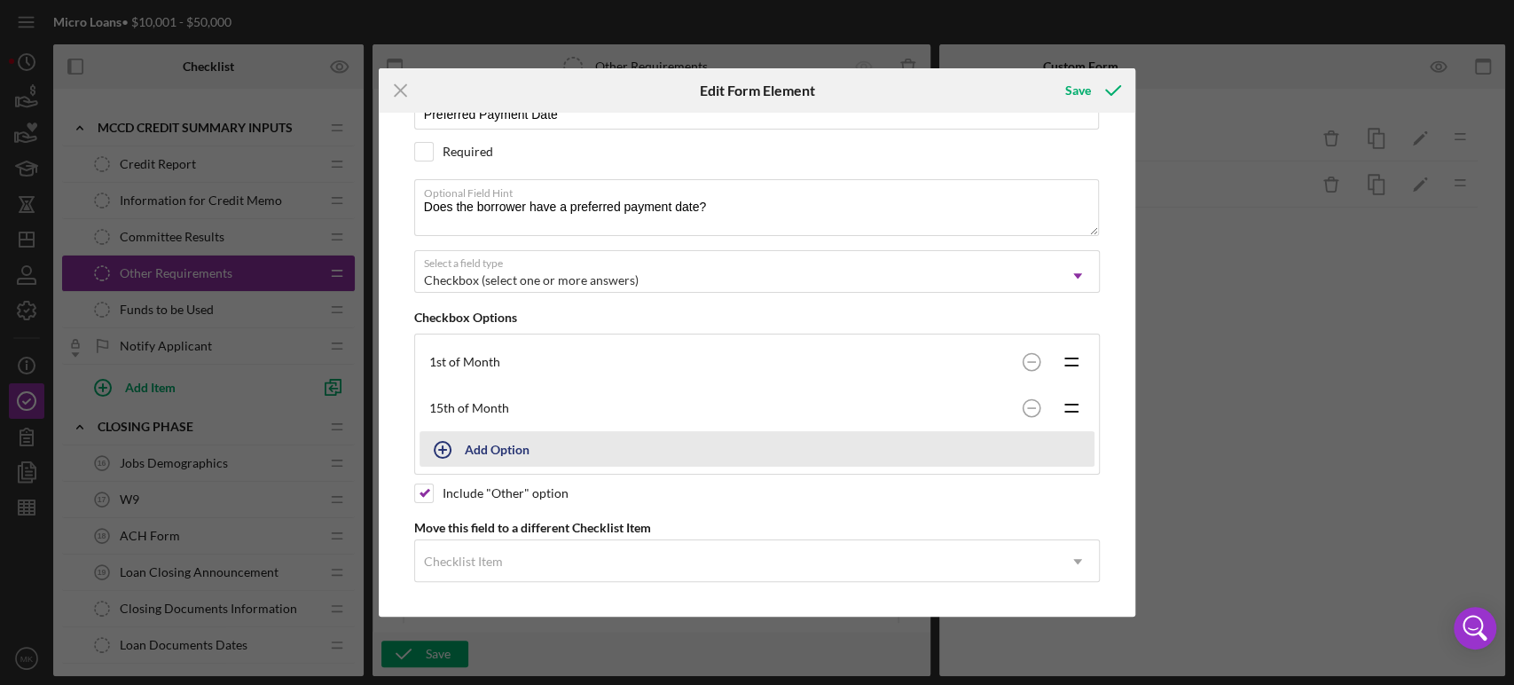
click at [490, 445] on div "Add Option" at bounding box center [497, 449] width 65 height 34
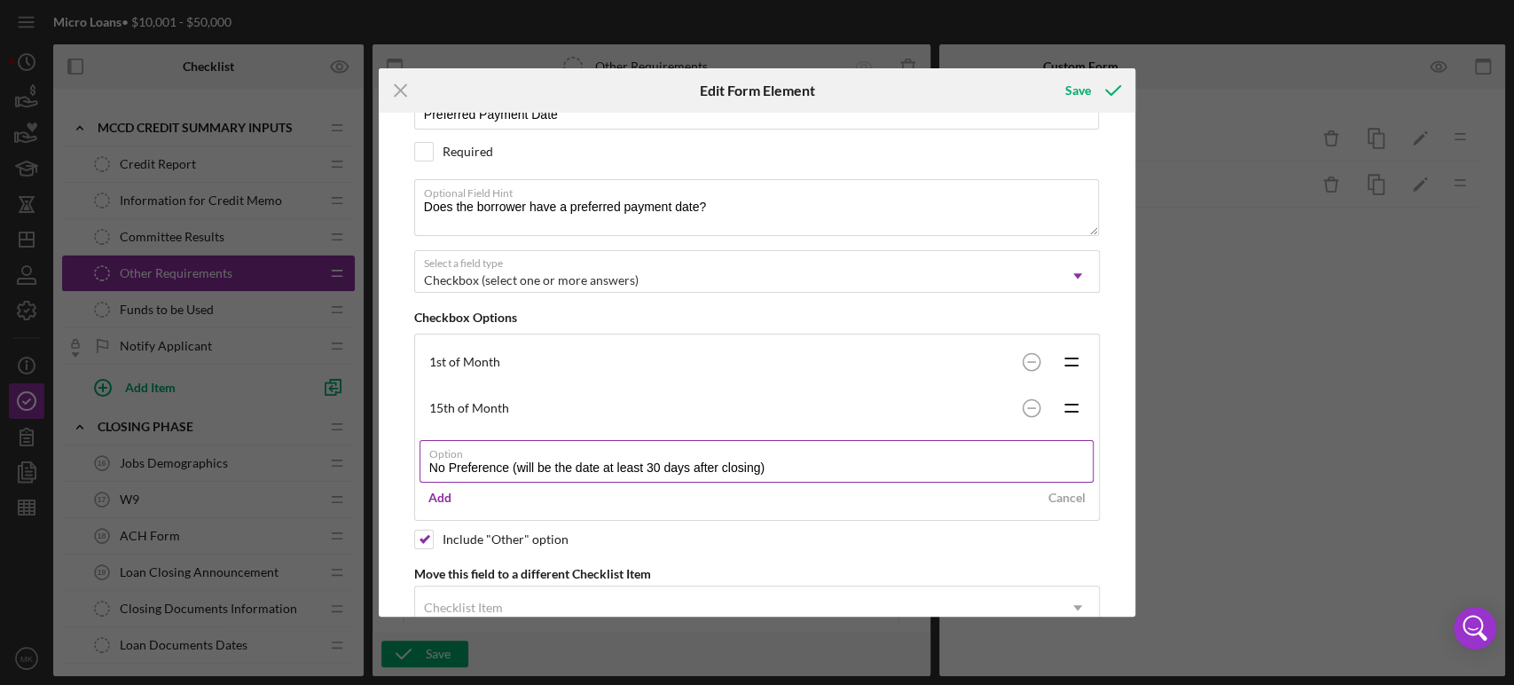
click at [570, 461] on input "No Preference (will be the date at least 30 days after closing)" at bounding box center [757, 461] width 675 height 43
type input "No Preference (will be the closest date at least 30 days after closing)"
click at [441, 495] on div "Add" at bounding box center [439, 497] width 23 height 27
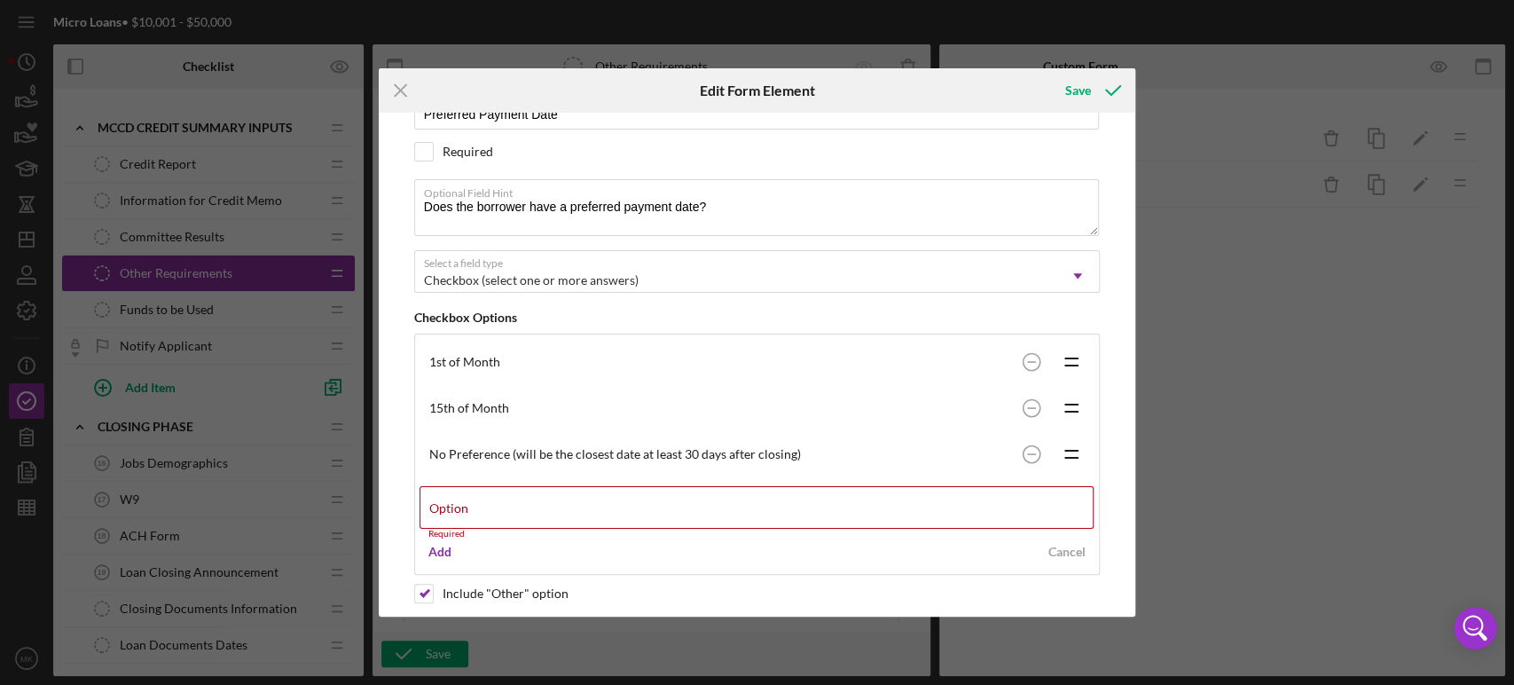
click at [1063, 544] on div "Cancel" at bounding box center [1066, 551] width 37 height 27
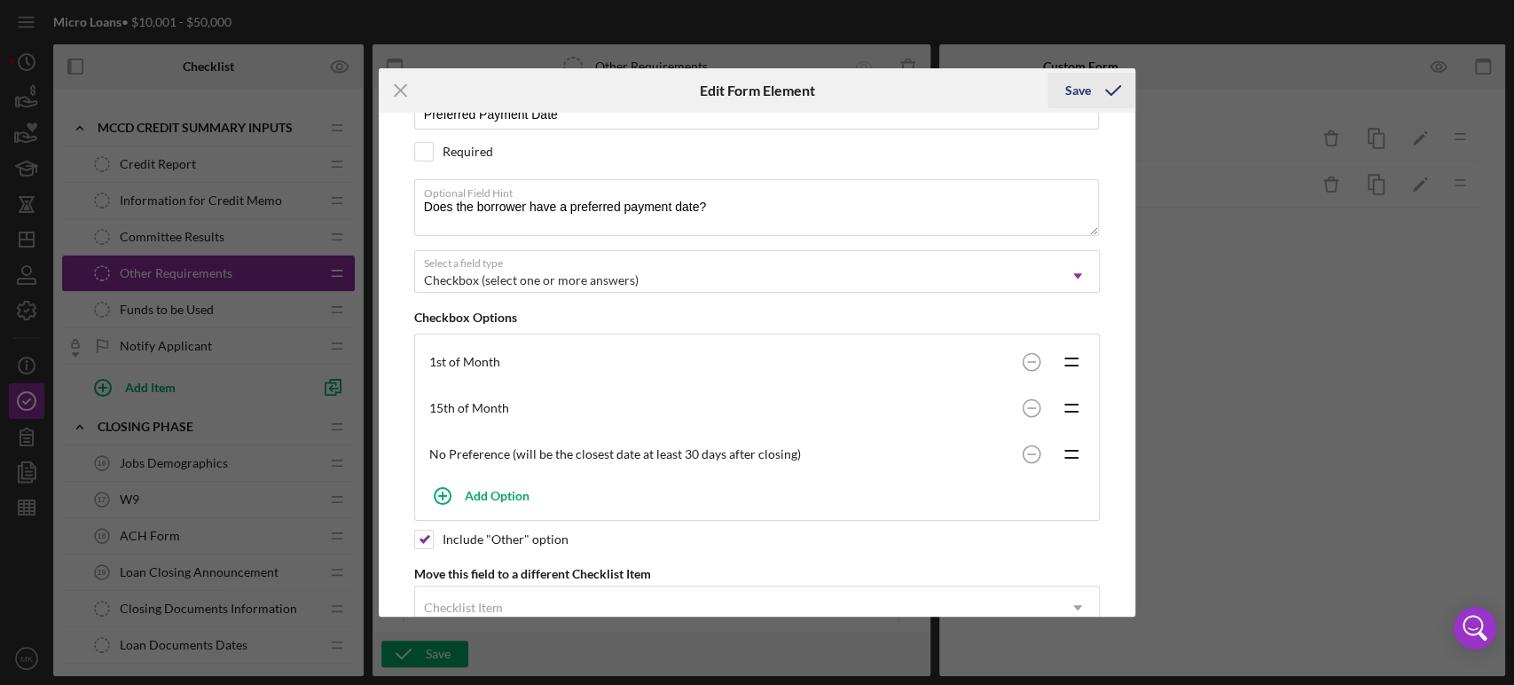
click at [1079, 88] on div "Save" at bounding box center [1078, 90] width 26 height 35
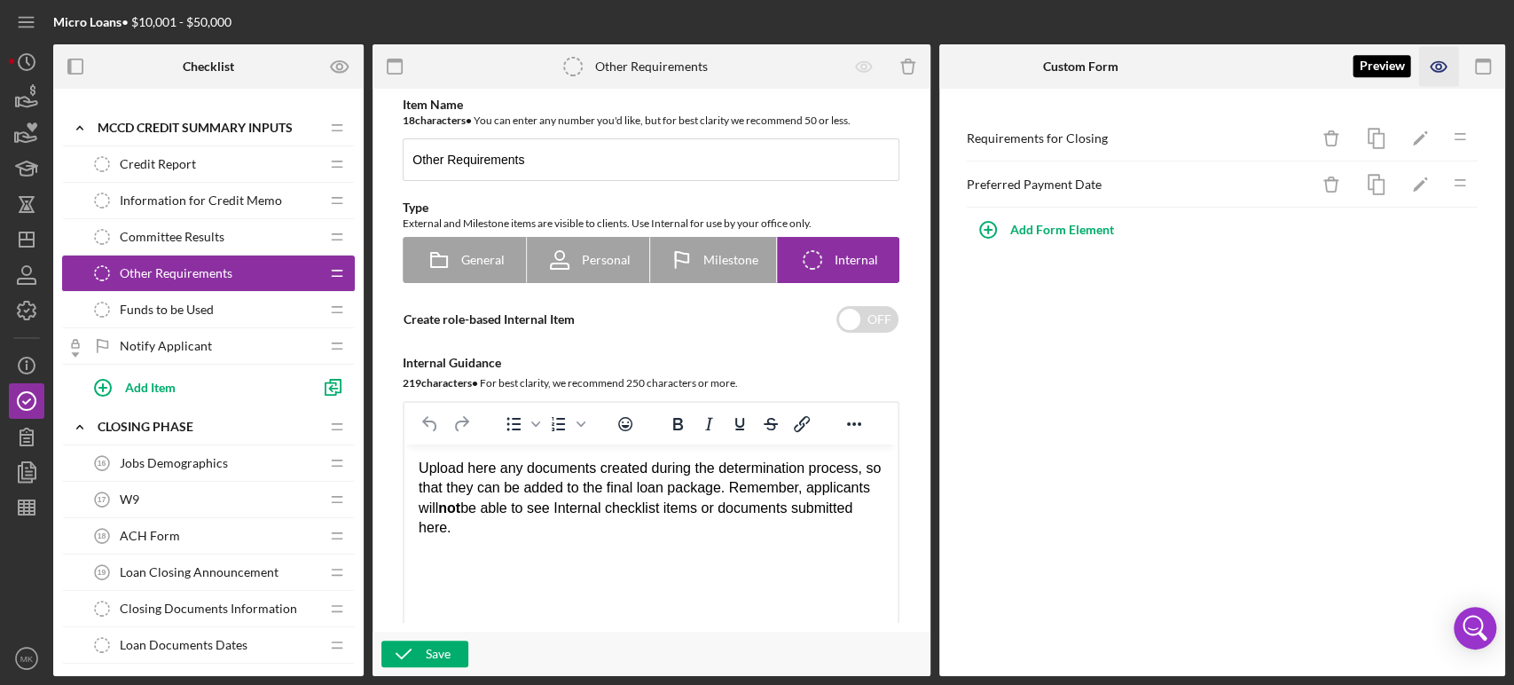
click at [1434, 64] on icon "button" at bounding box center [1439, 67] width 40 height 40
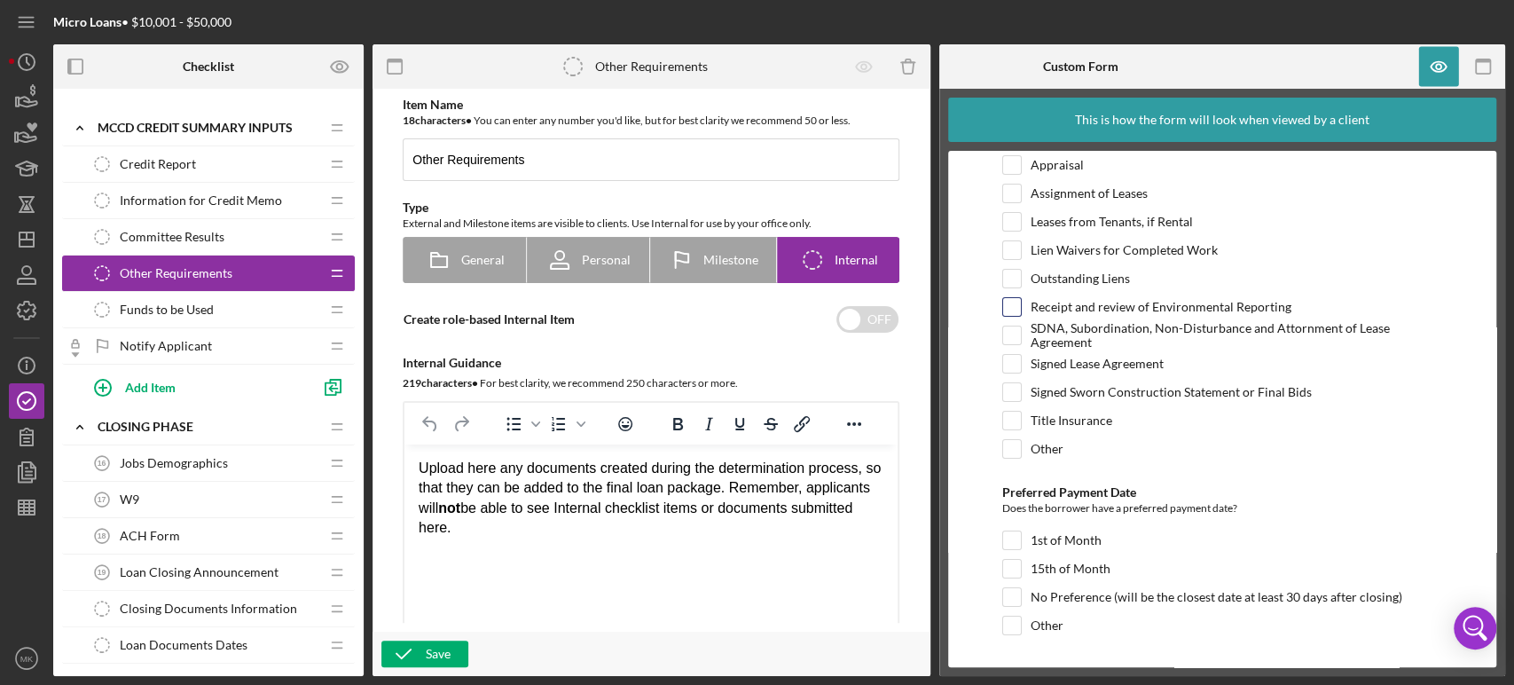
scroll to position [0, 0]
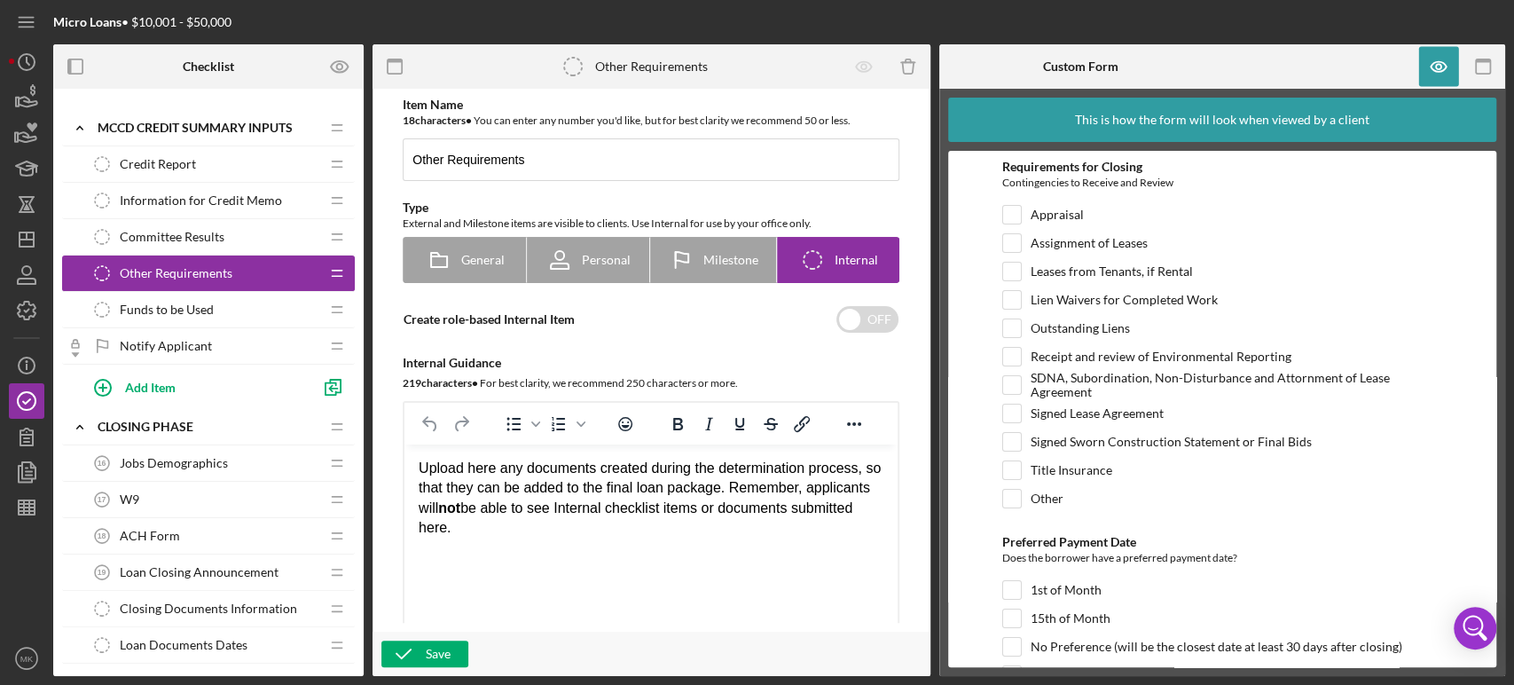
click at [208, 303] on span "Funds to be Used" at bounding box center [167, 309] width 94 height 14
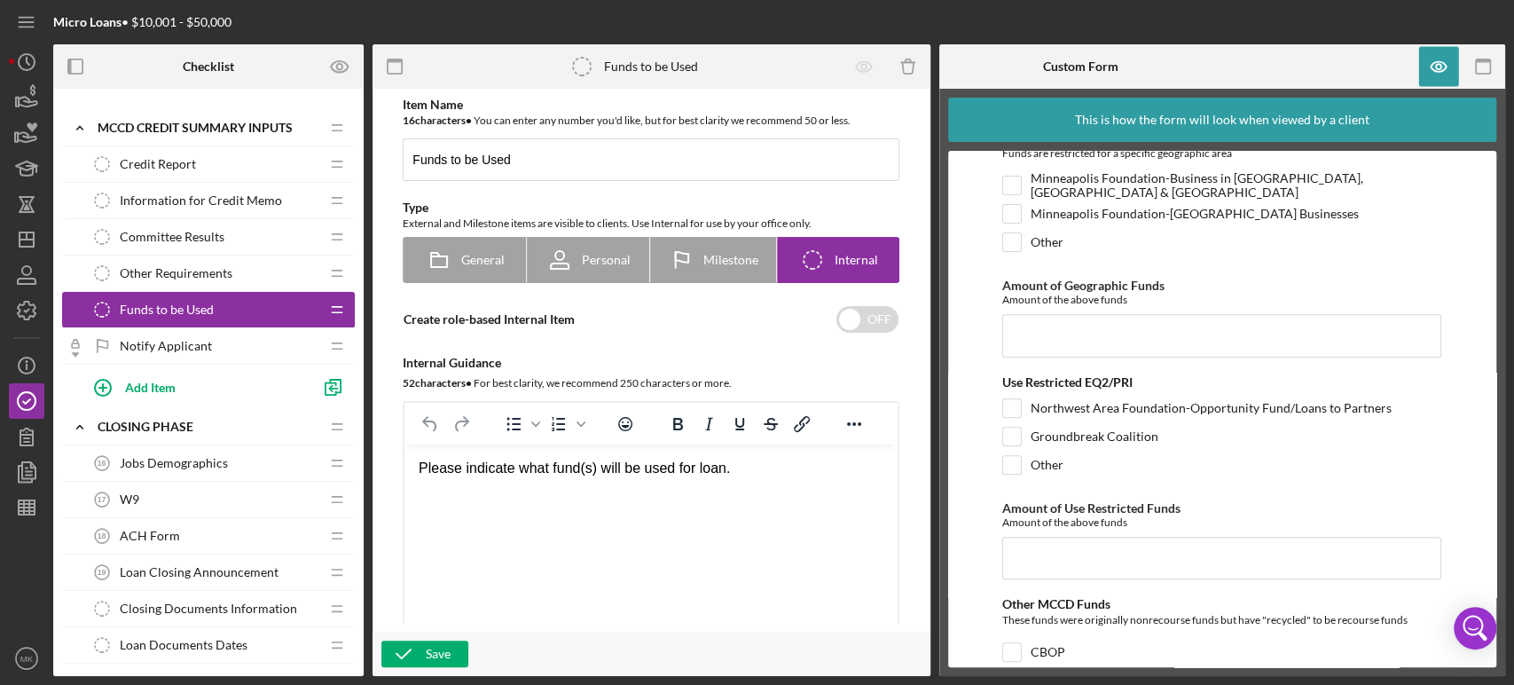
scroll to position [394, 0]
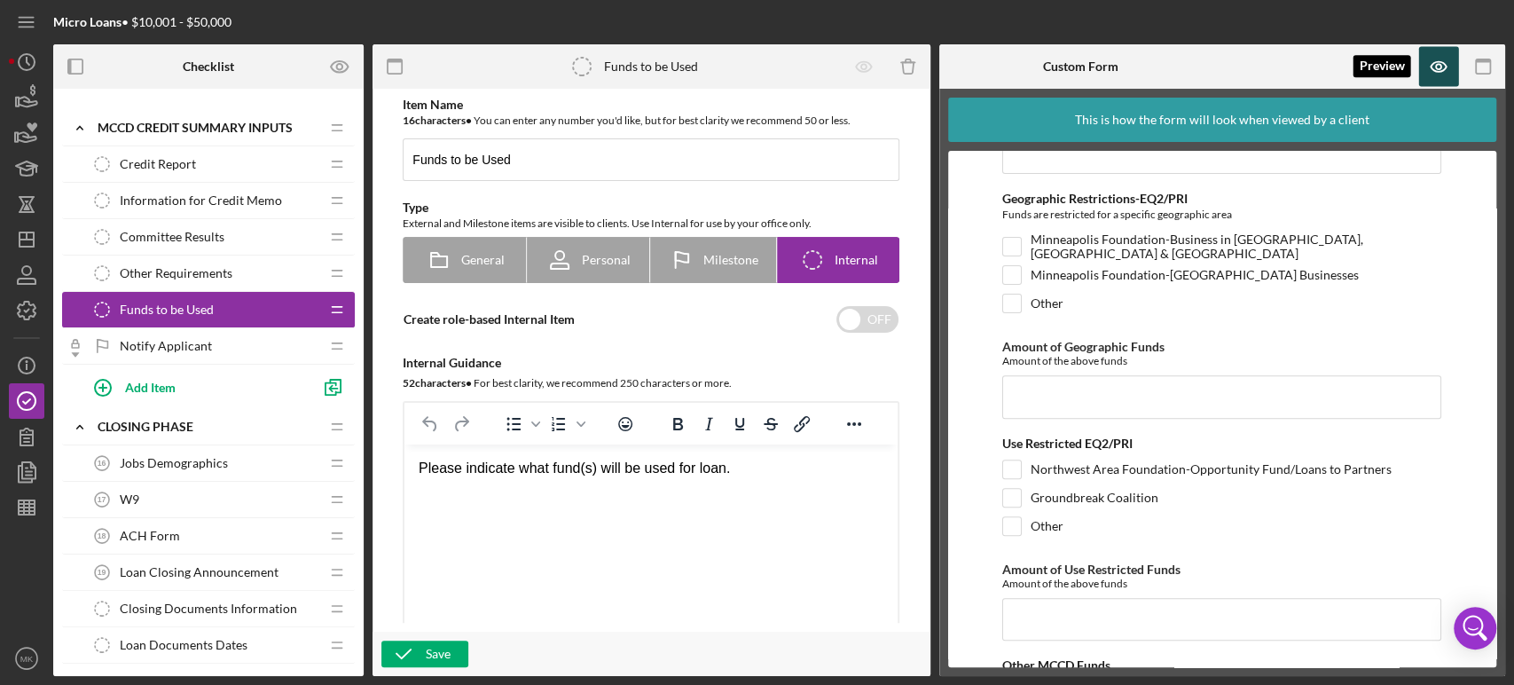
click at [1440, 67] on icon "button" at bounding box center [1439, 67] width 40 height 40
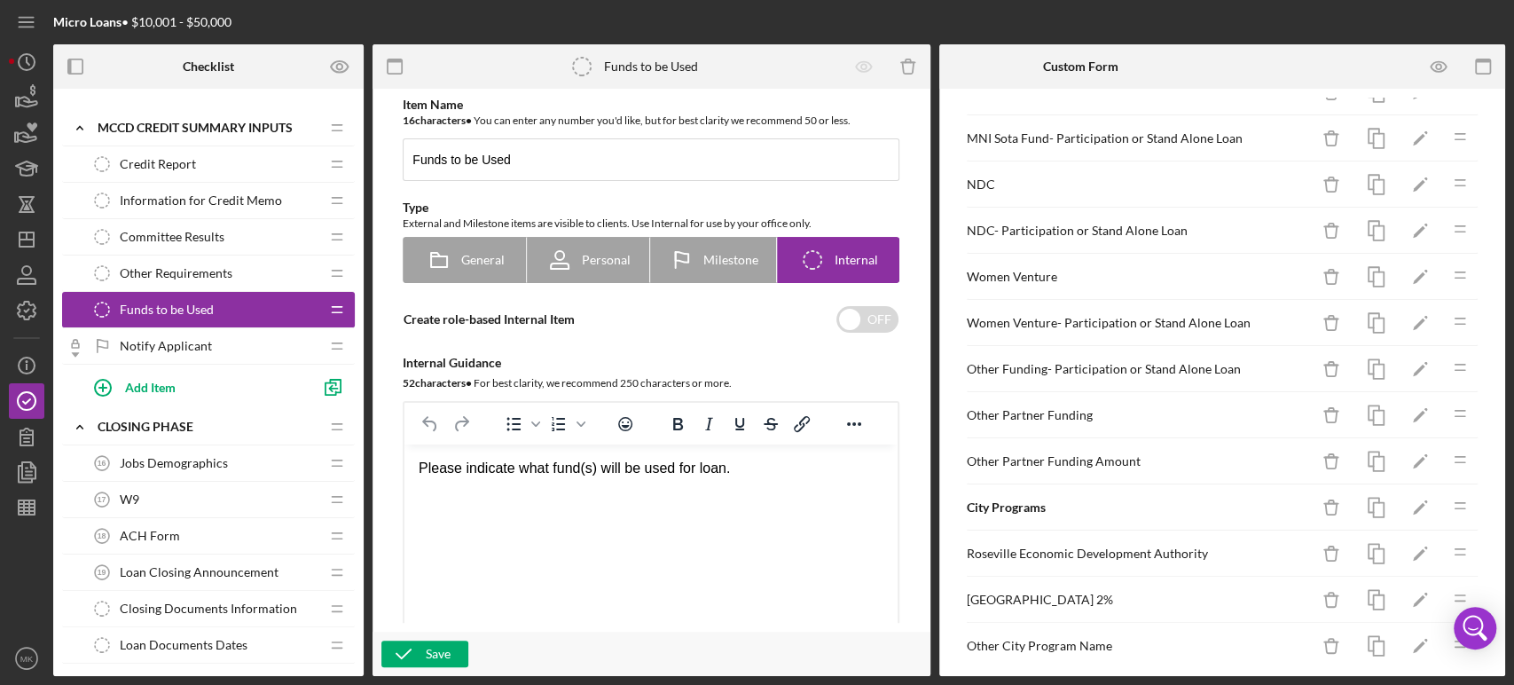
scroll to position [1433, 0]
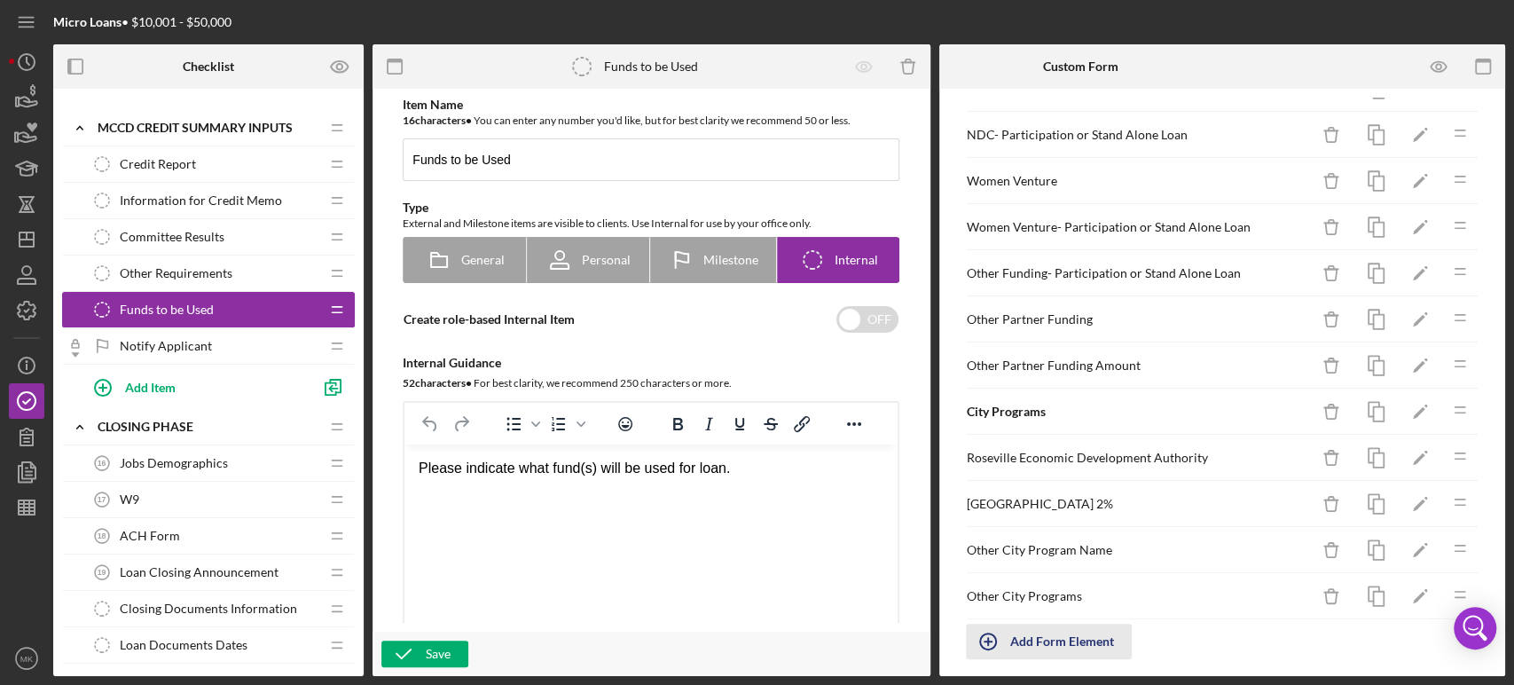
click at [1049, 632] on div "Add Form Element" at bounding box center [1062, 641] width 104 height 35
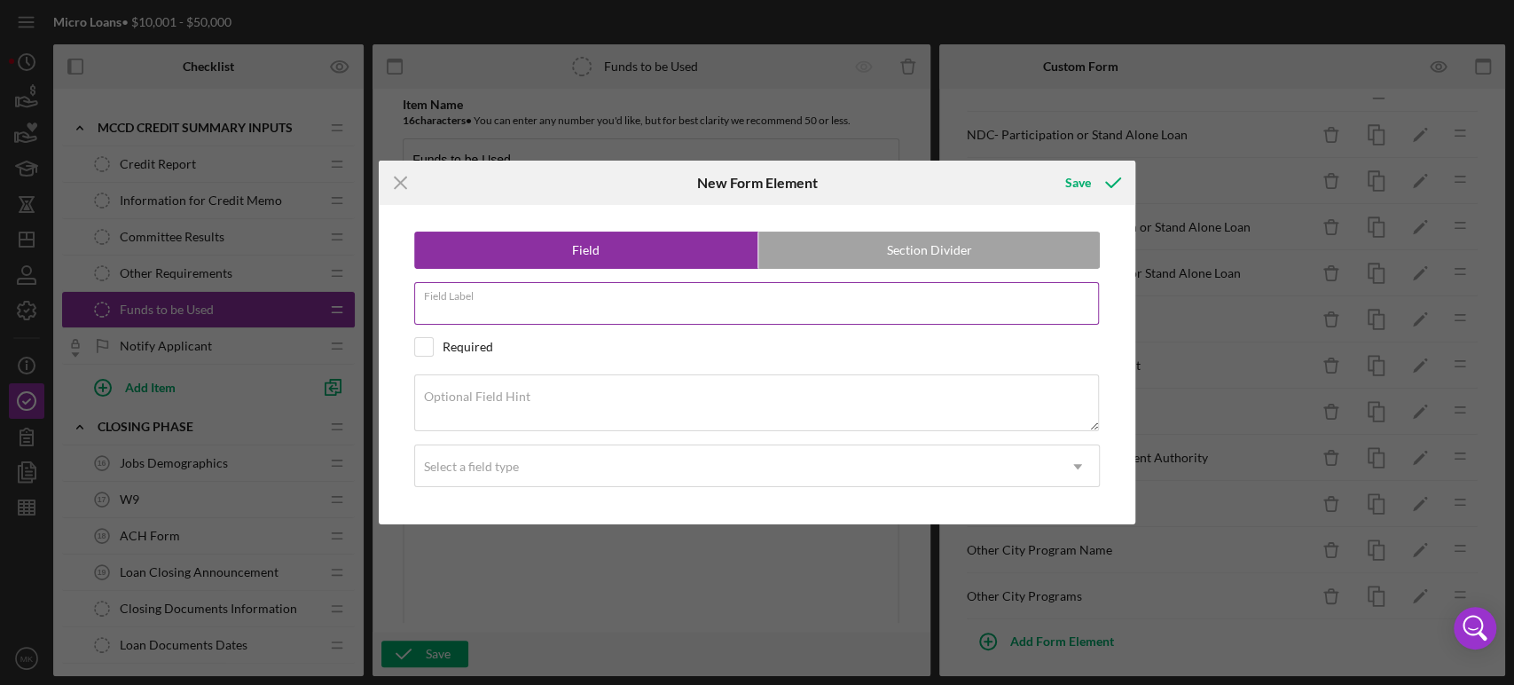
click at [517, 303] on input "Field Label" at bounding box center [757, 303] width 686 height 43
type input "Grant Funding"
click at [972, 251] on label "Section Divider" at bounding box center [929, 249] width 342 height 35
radio input "false"
radio input "true"
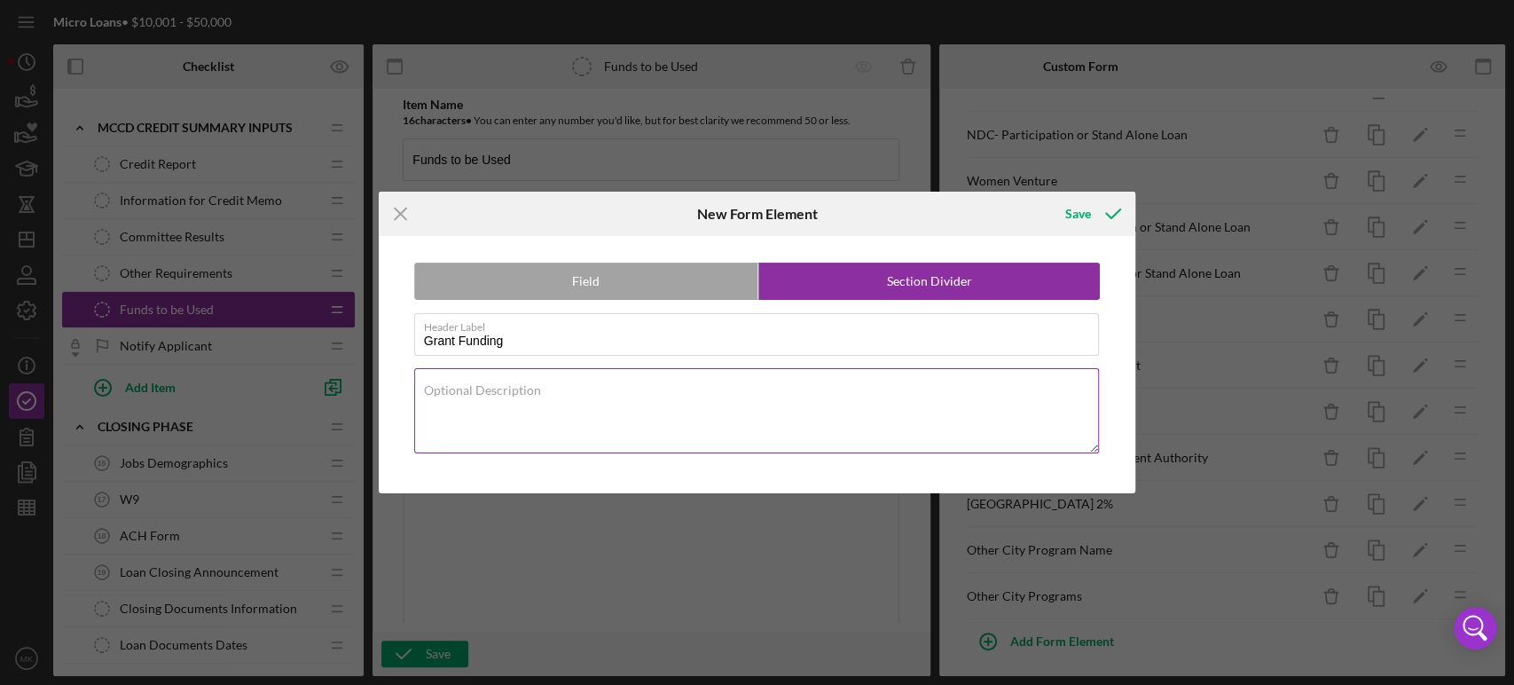
click at [576, 397] on textarea "Optional Description" at bounding box center [757, 410] width 686 height 85
type textarea "Grant Funded Loan Capital"
click at [1082, 210] on div "Save" at bounding box center [1078, 213] width 26 height 35
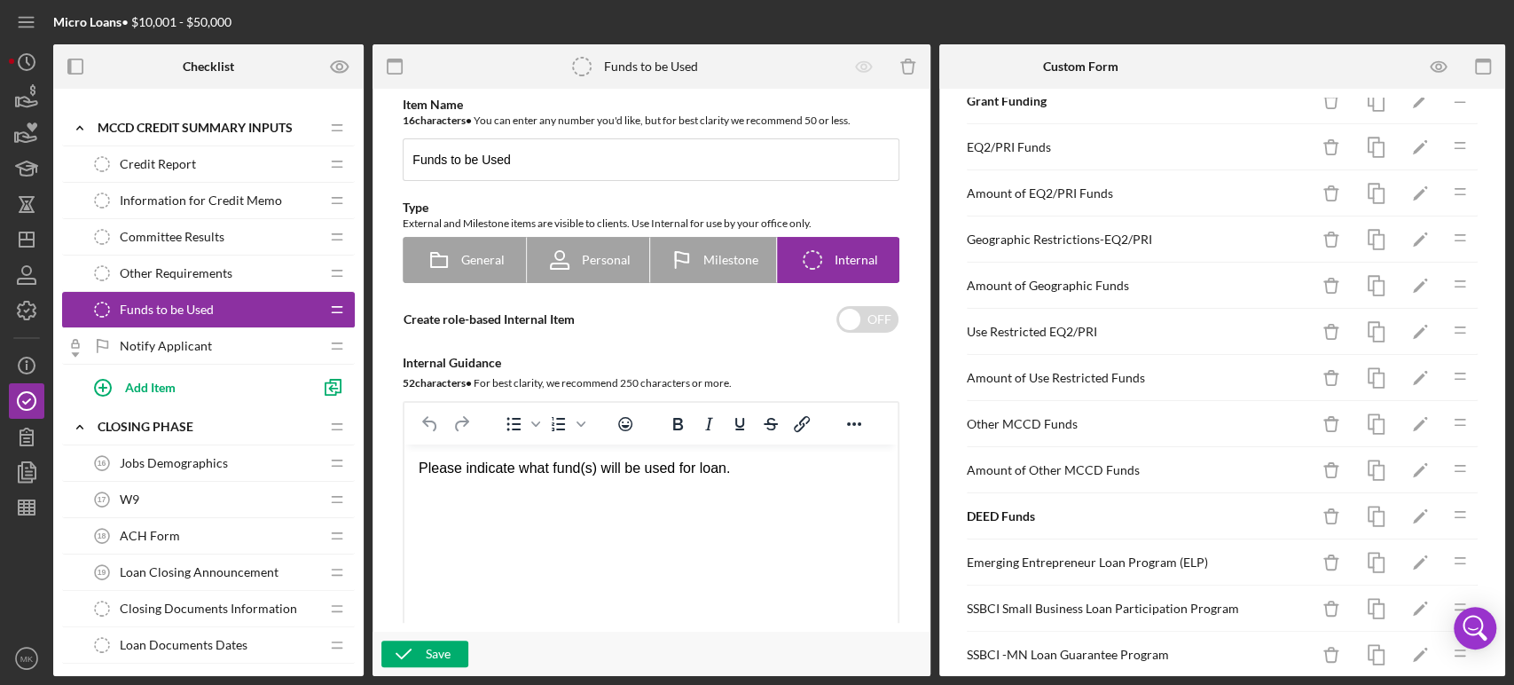
scroll to position [49, 0]
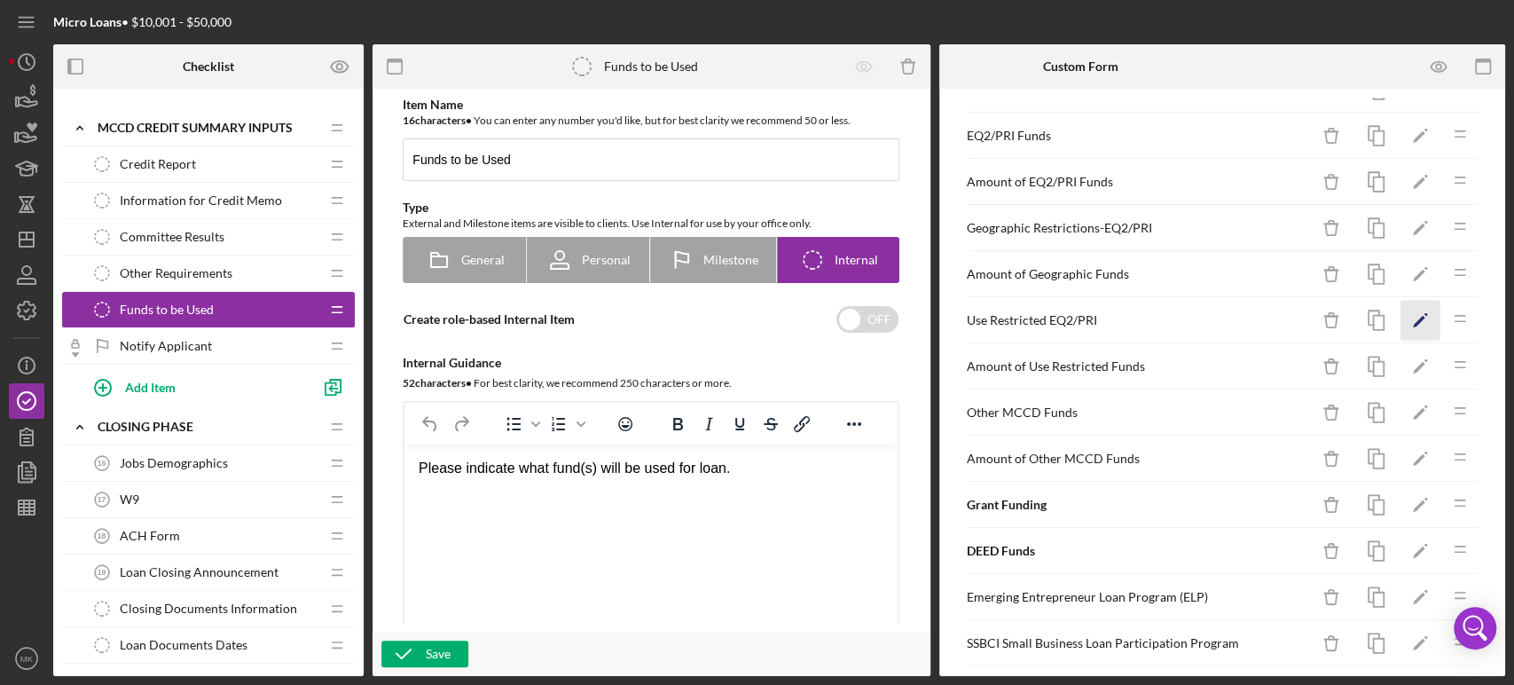
click at [1413, 316] on polygon "button" at bounding box center [1419, 322] width 12 height 12
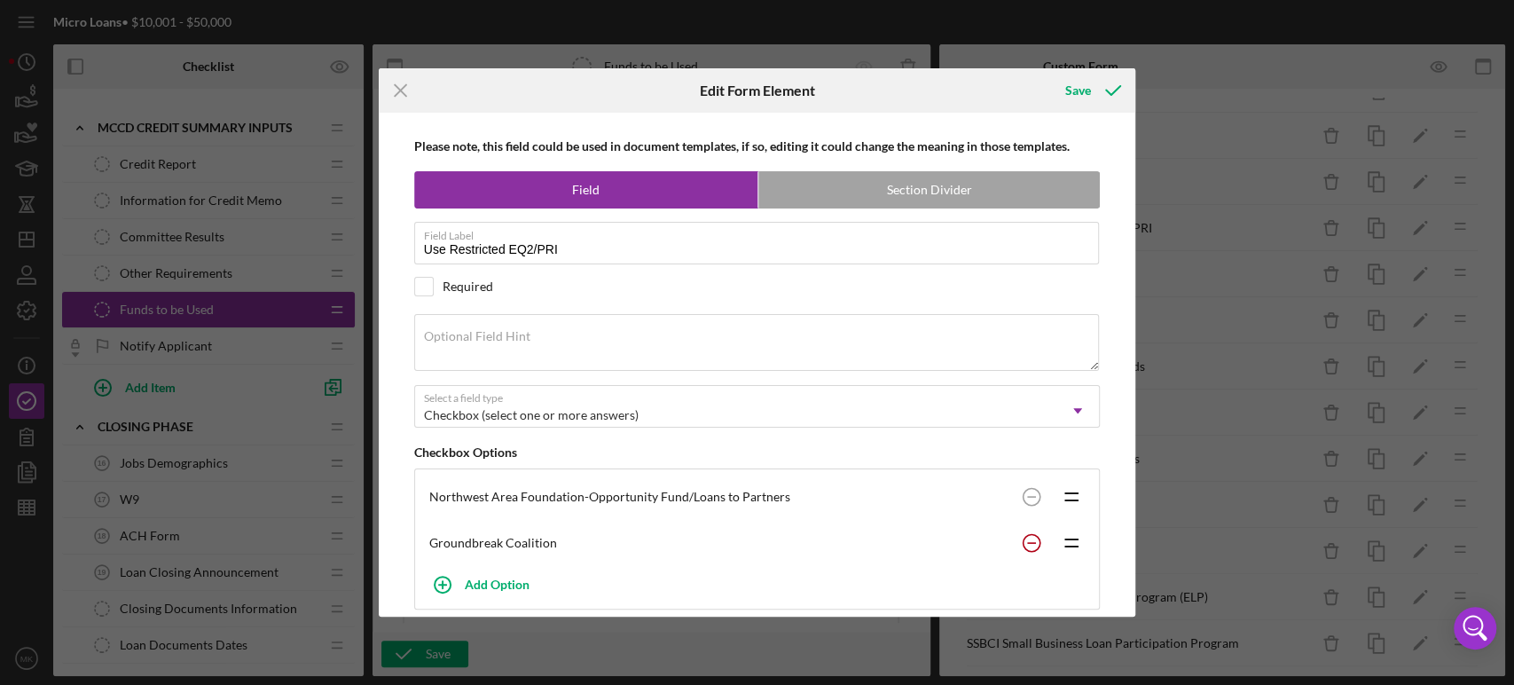
click at [1026, 505] on circle at bounding box center [1032, 496] width 17 height 17
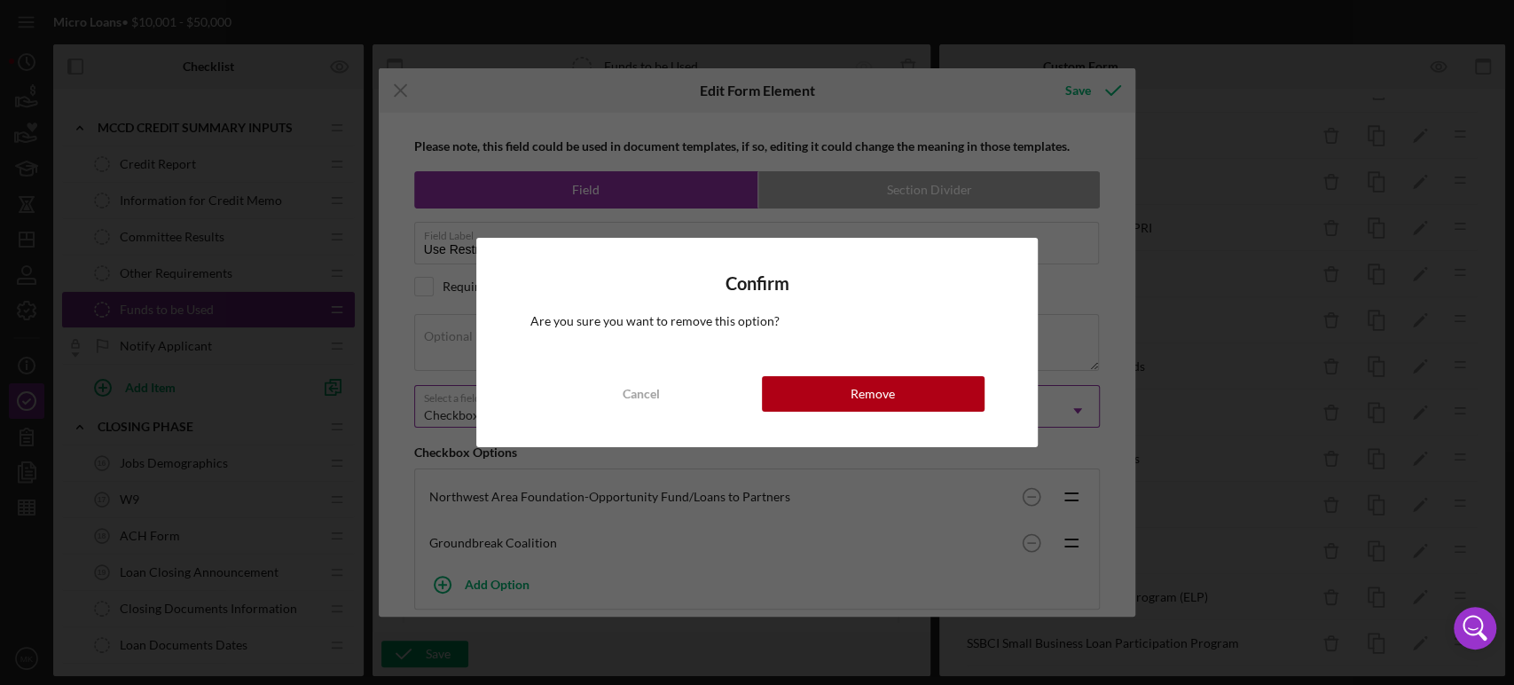
click at [880, 388] on div "Remove" at bounding box center [873, 393] width 44 height 35
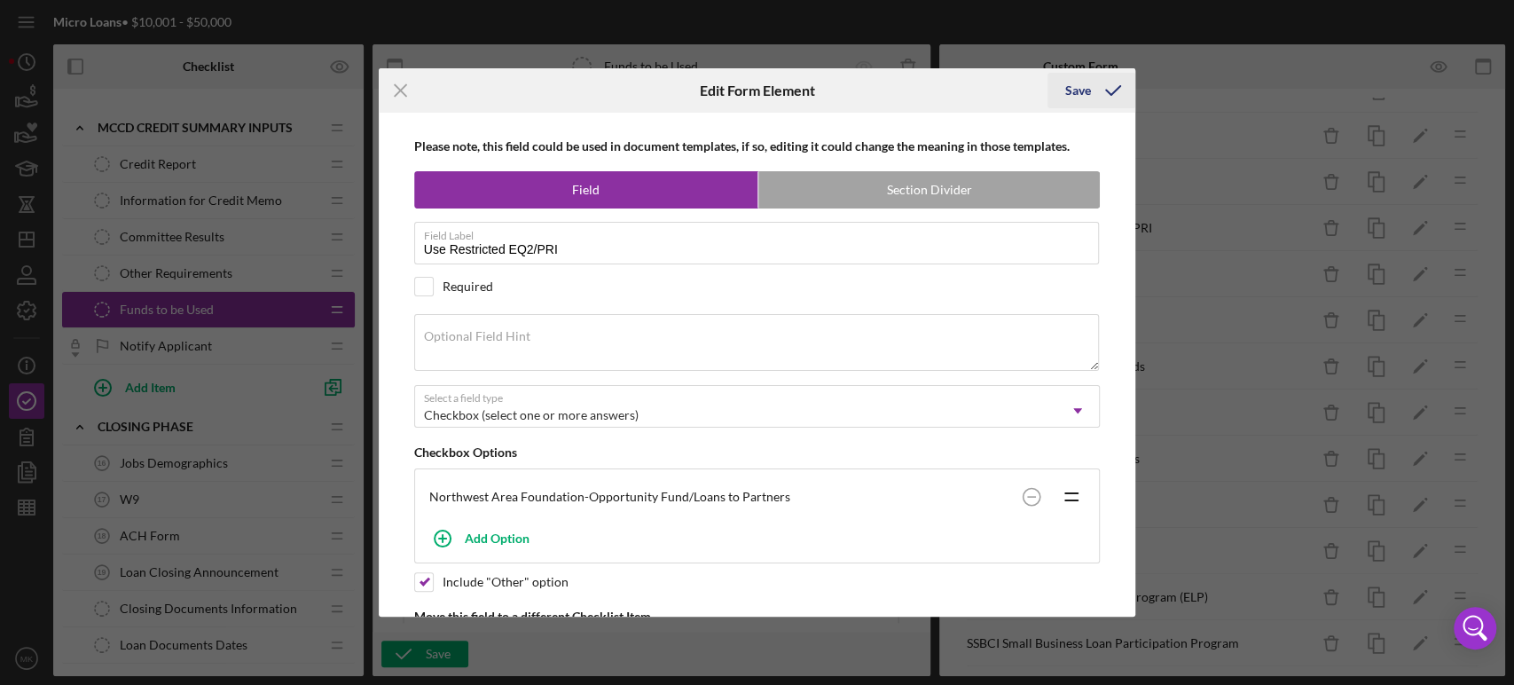
click at [1071, 88] on div "Save" at bounding box center [1078, 90] width 26 height 35
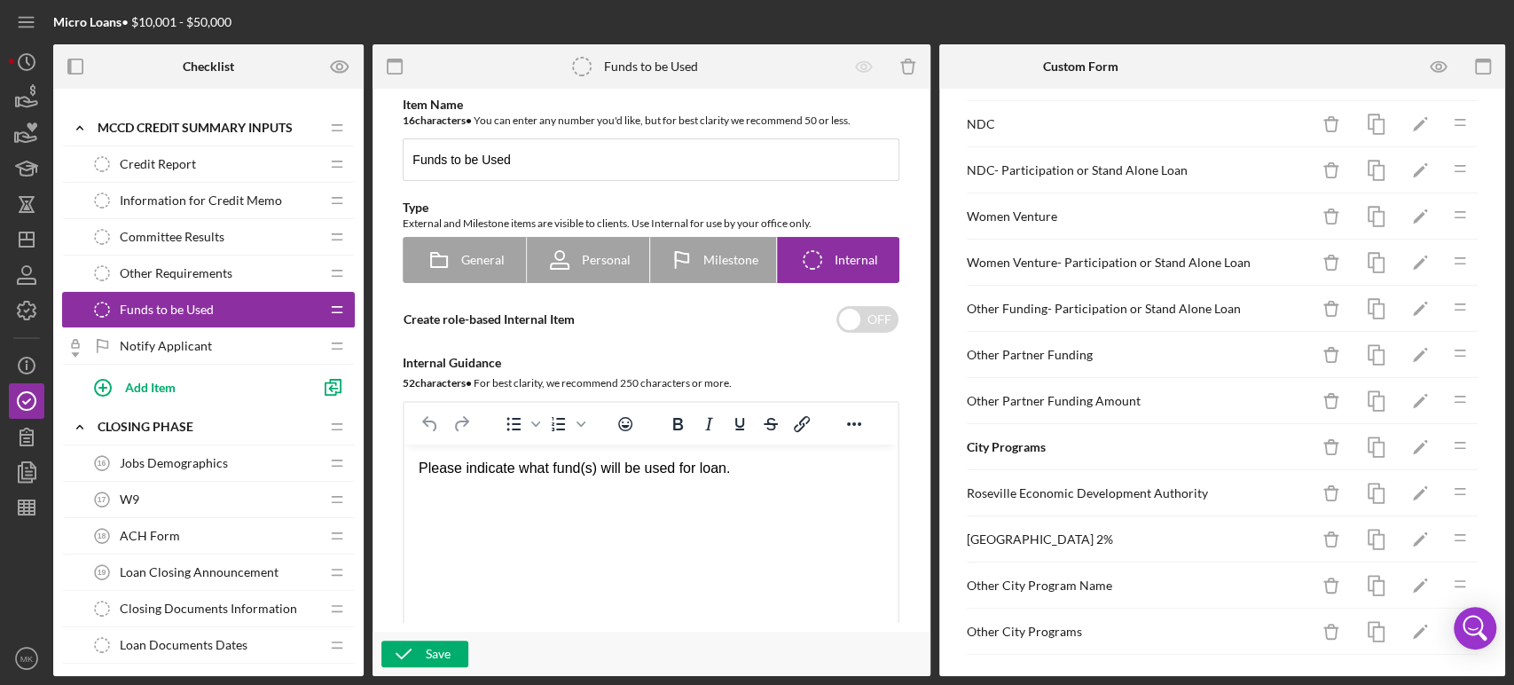
scroll to position [1479, 0]
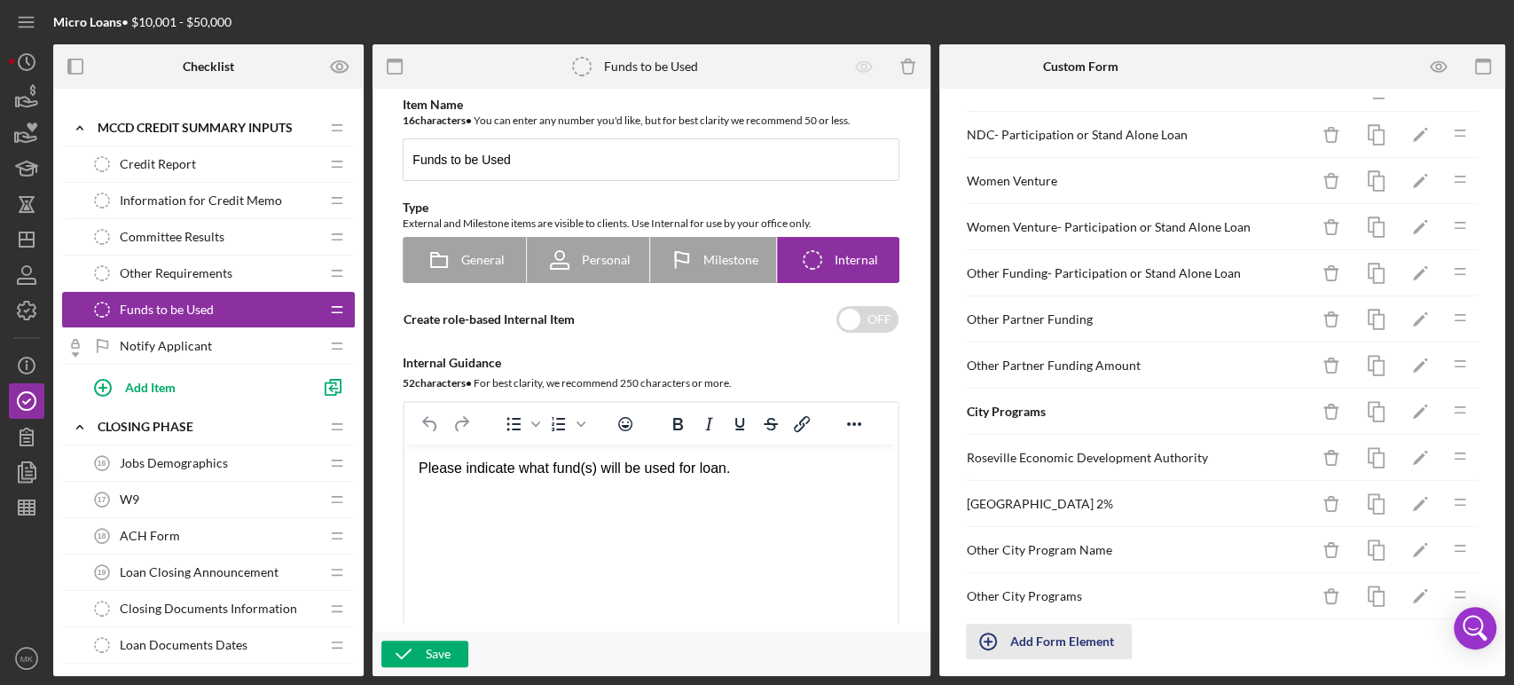
click at [1057, 632] on div "Add Form Element" at bounding box center [1062, 641] width 104 height 35
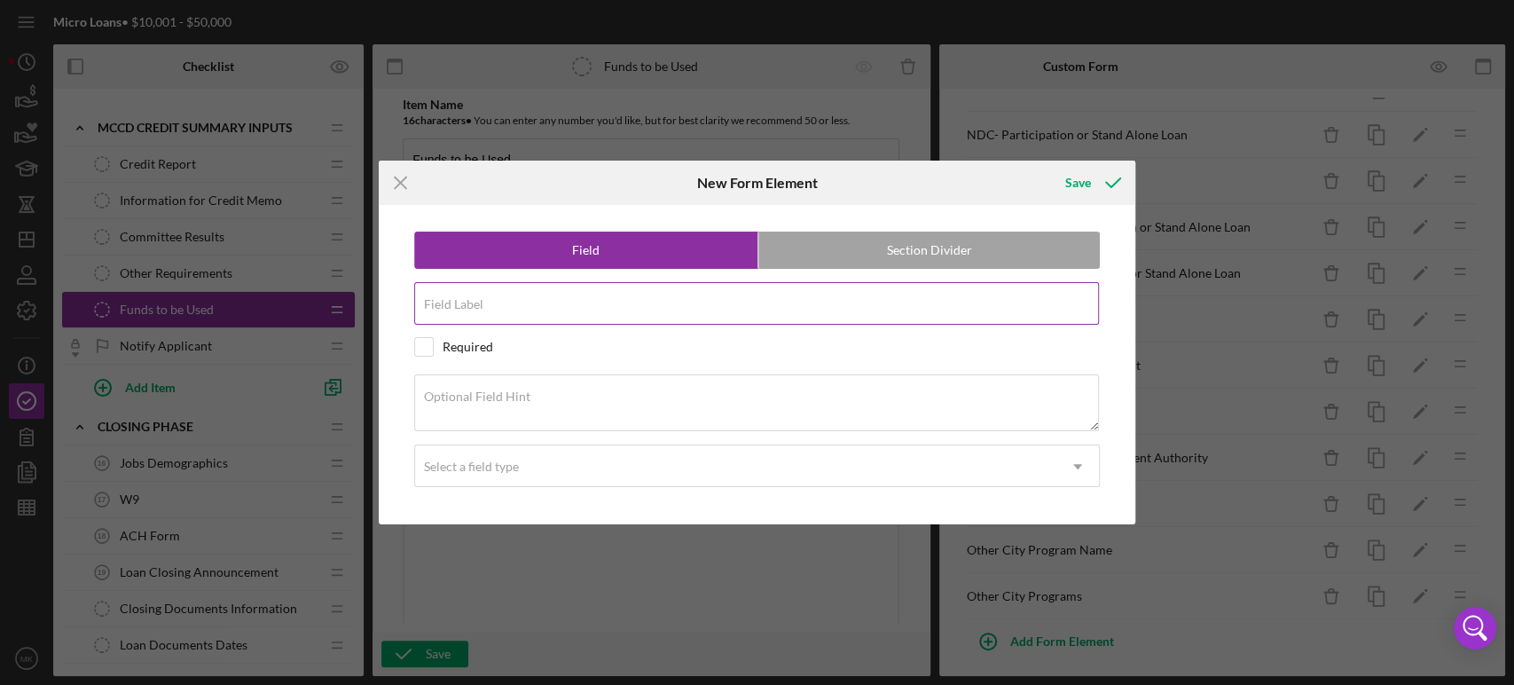
click at [513, 306] on input "Field Label" at bounding box center [757, 303] width 686 height 43
type input "Grant Funded"
click at [559, 387] on div "Optional Field Hint" at bounding box center [757, 403] width 687 height 59
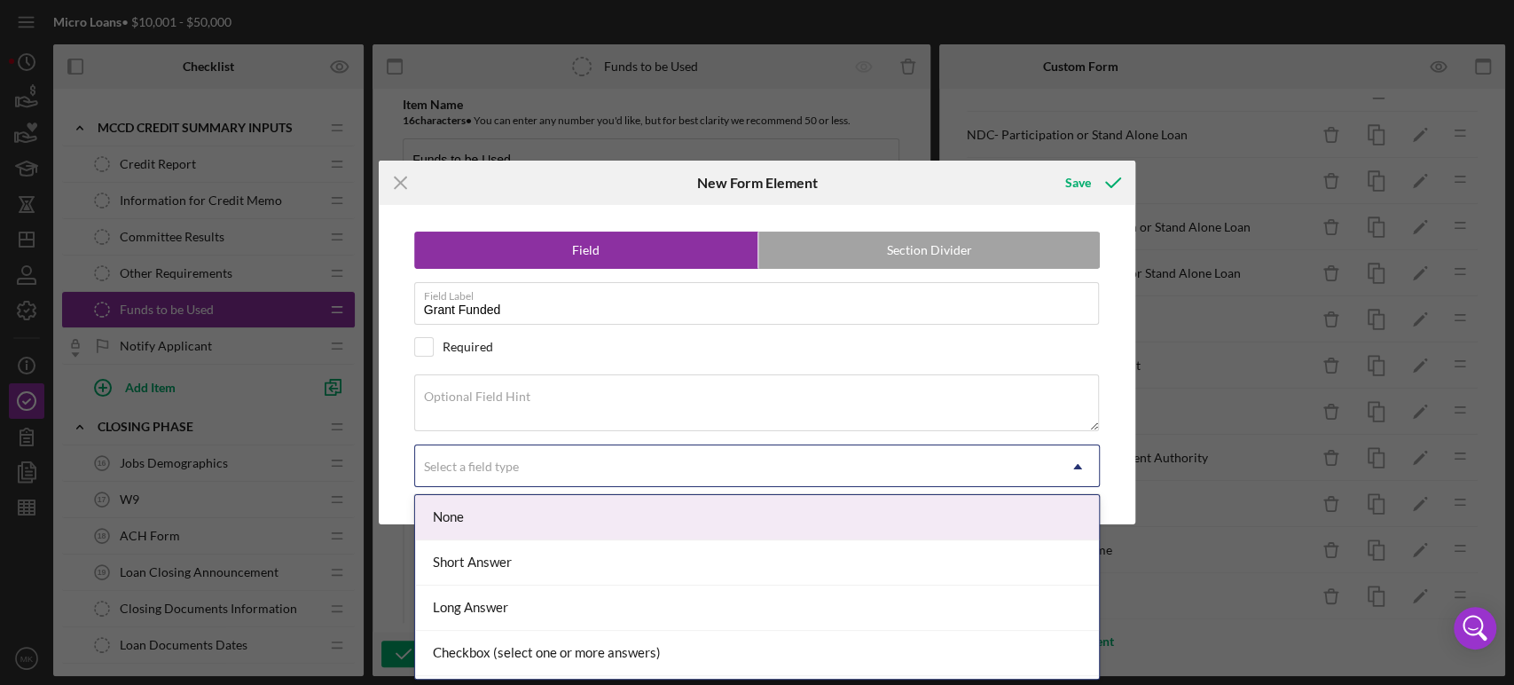
click at [1078, 467] on use at bounding box center [1077, 466] width 9 height 5
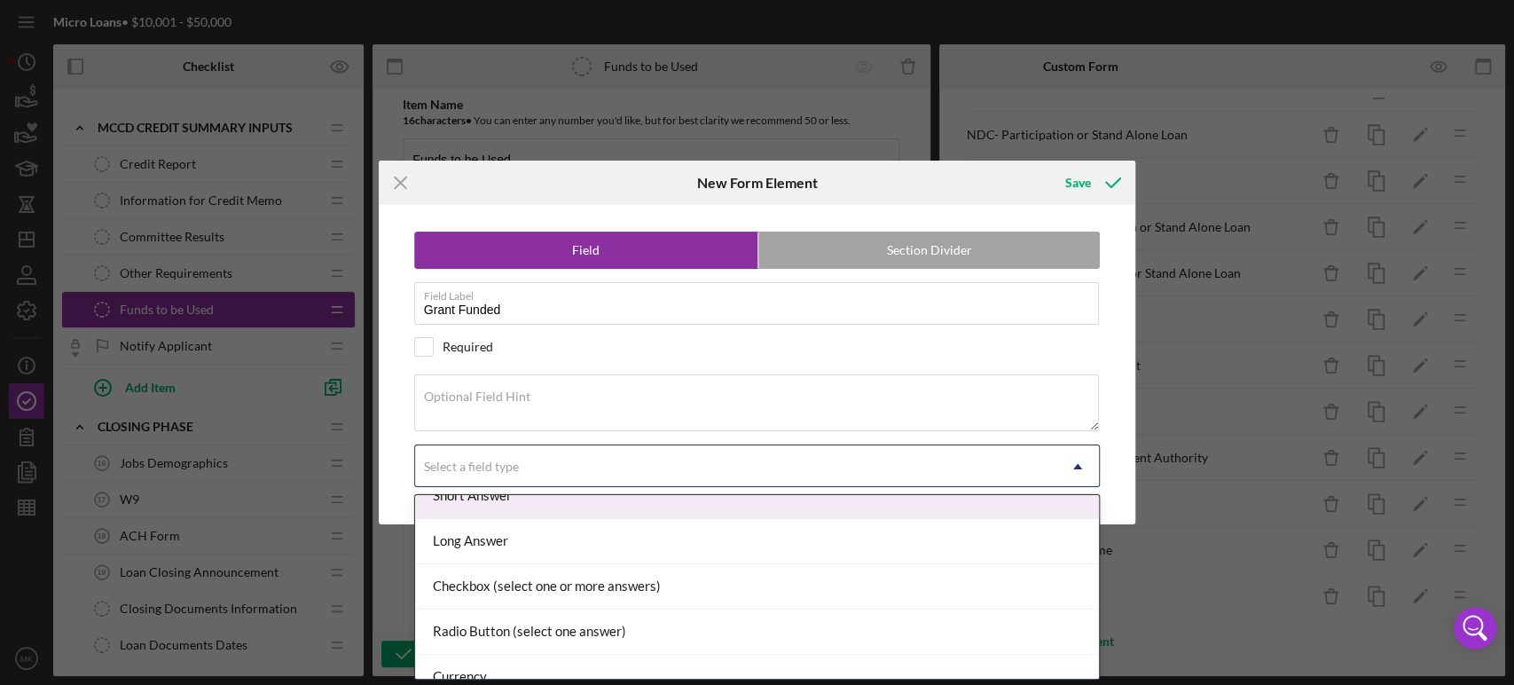
scroll to position [98, 0]
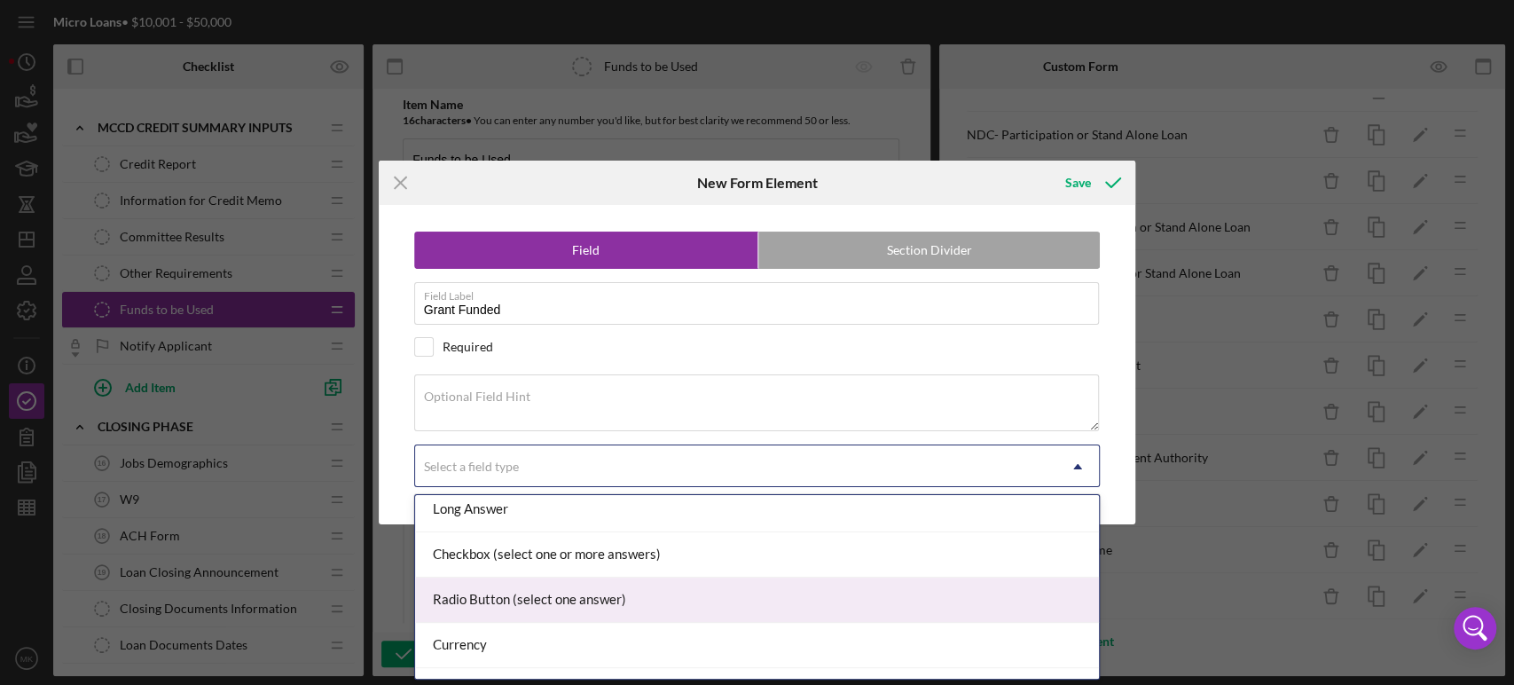
click at [1046, 594] on div "Radio Button (select one answer)" at bounding box center [757, 599] width 684 height 45
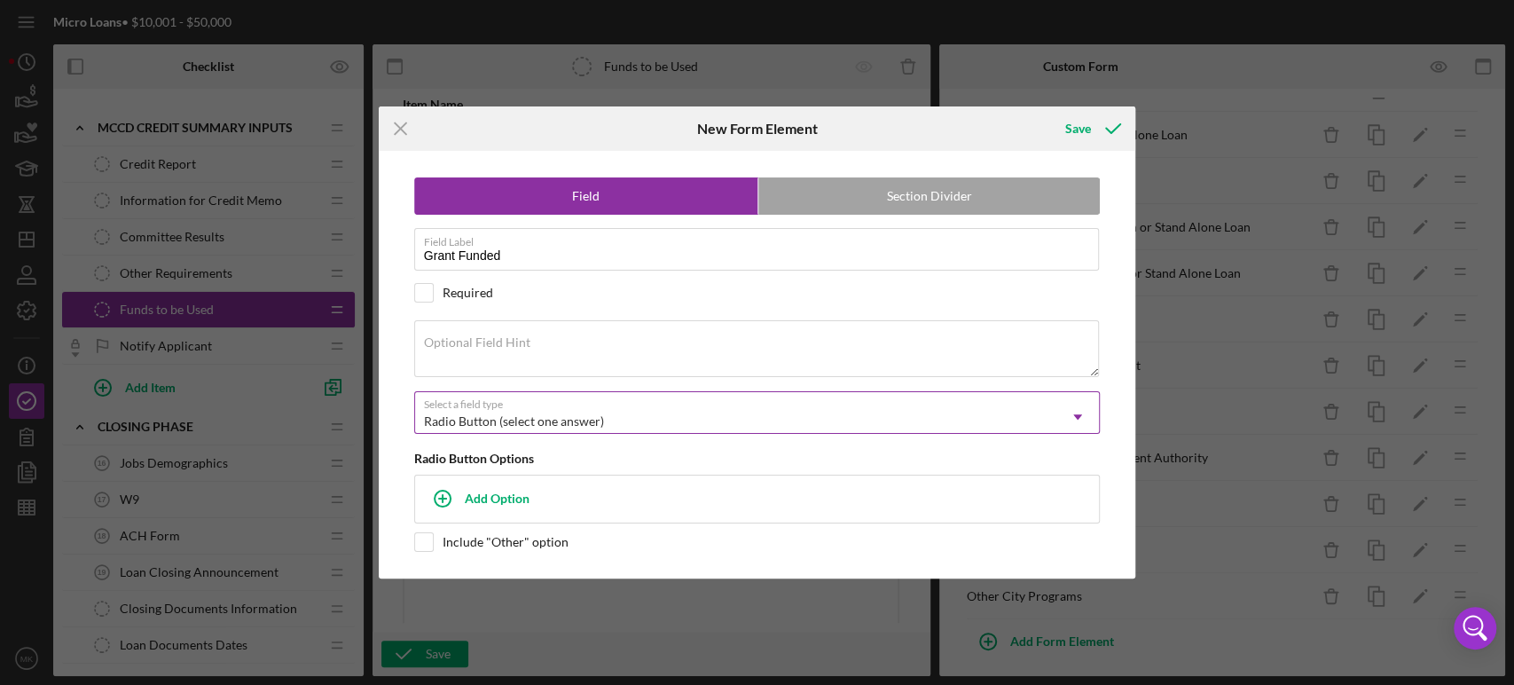
click at [1077, 415] on use at bounding box center [1077, 416] width 9 height 5
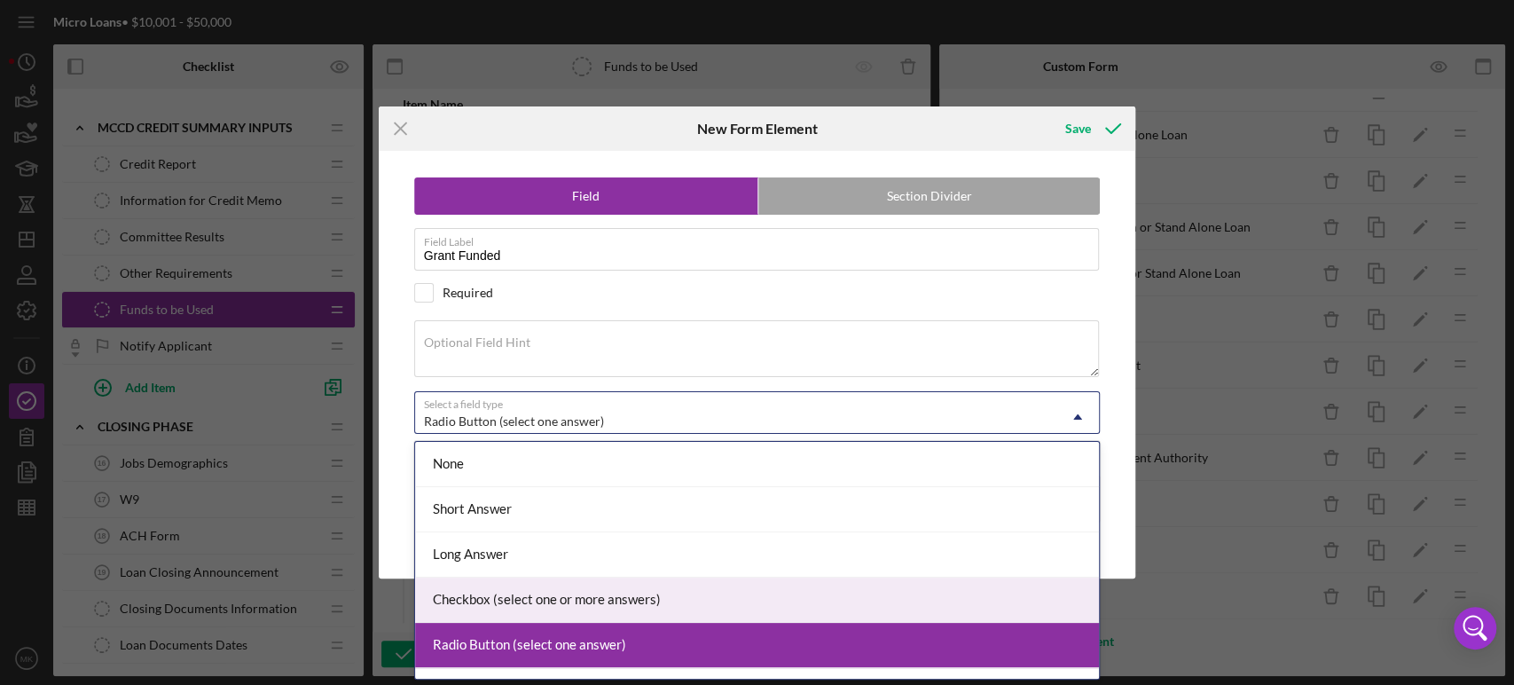
click at [766, 594] on div "Checkbox (select one or more answers)" at bounding box center [757, 599] width 684 height 45
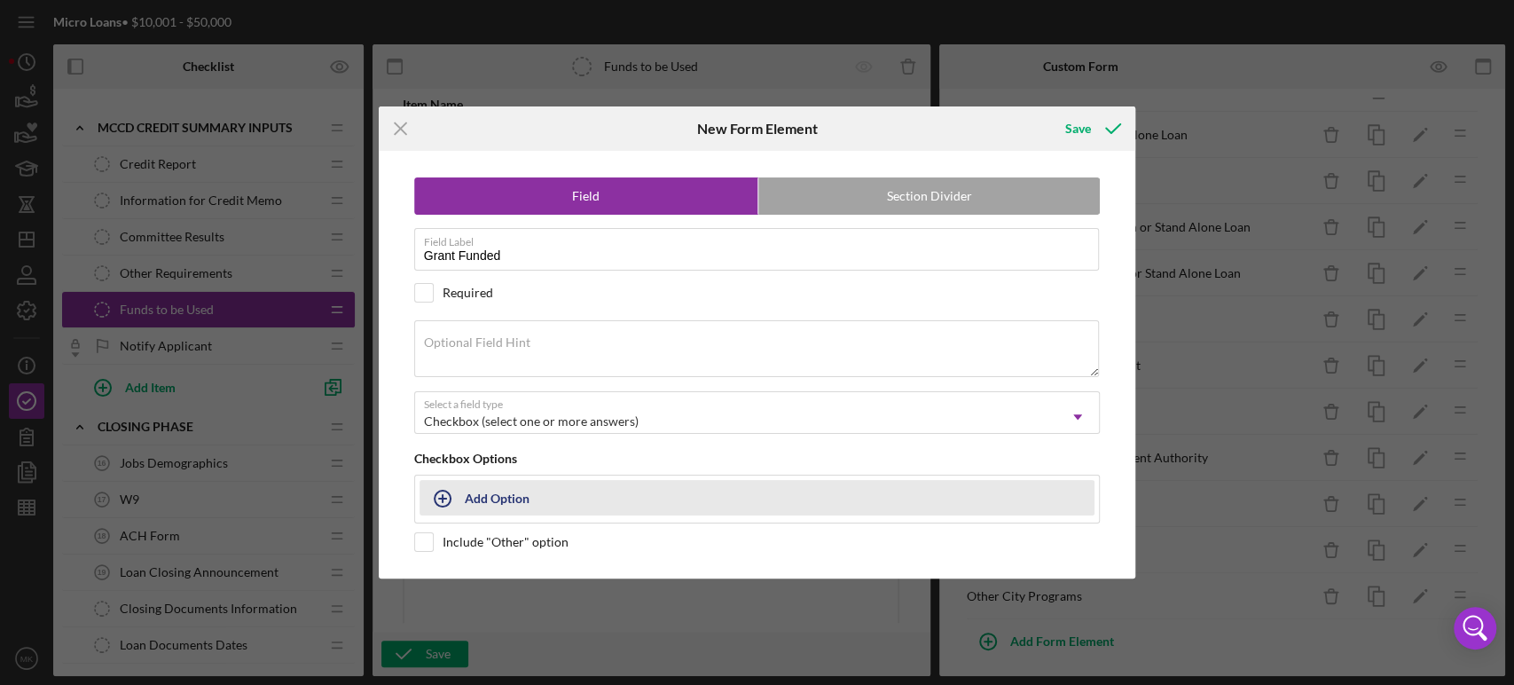
click at [485, 497] on div "Add Option" at bounding box center [497, 498] width 65 height 34
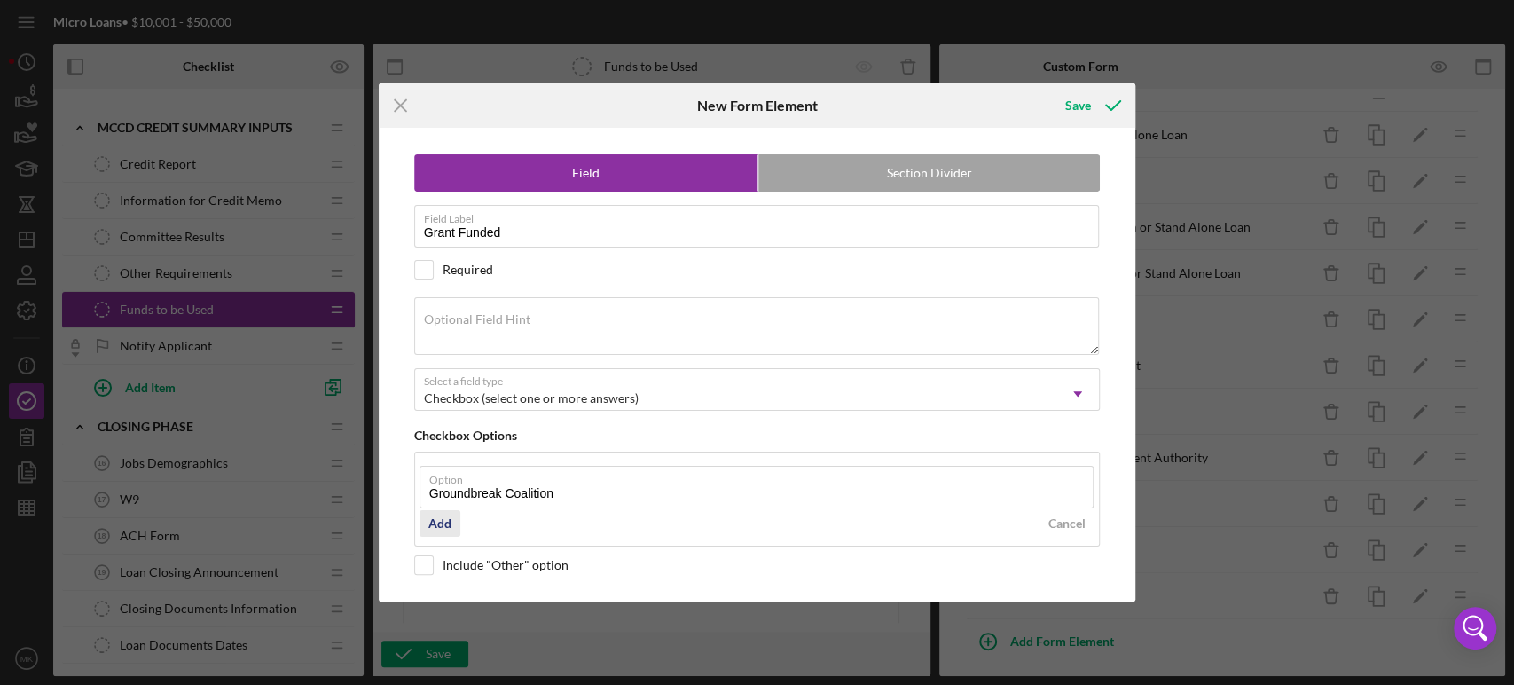
type input "Groundbreak Coalition"
click at [439, 522] on div "Add" at bounding box center [439, 523] width 23 height 27
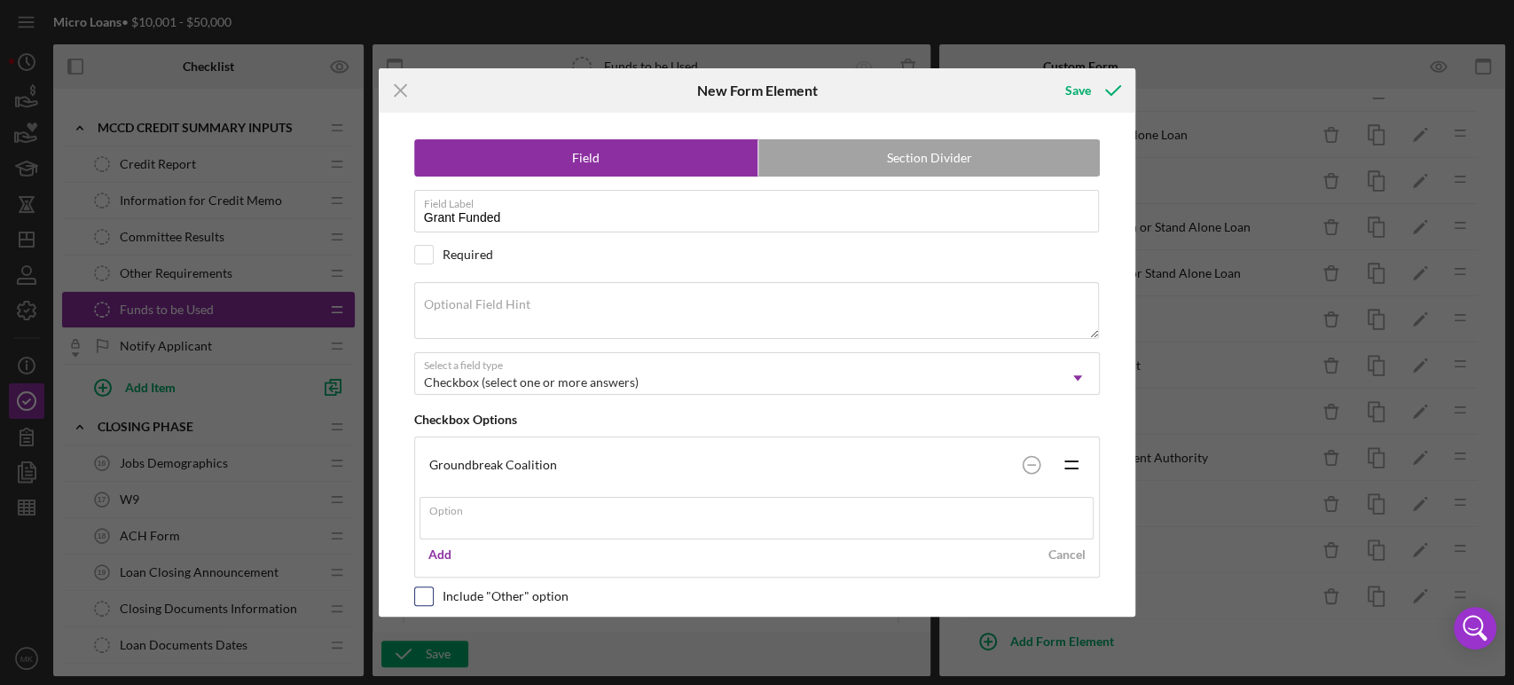
click at [425, 594] on div "Field Section Divider Field Label Grant Funded Required Optional Field Hint Sel…" at bounding box center [758, 365] width 740 height 504
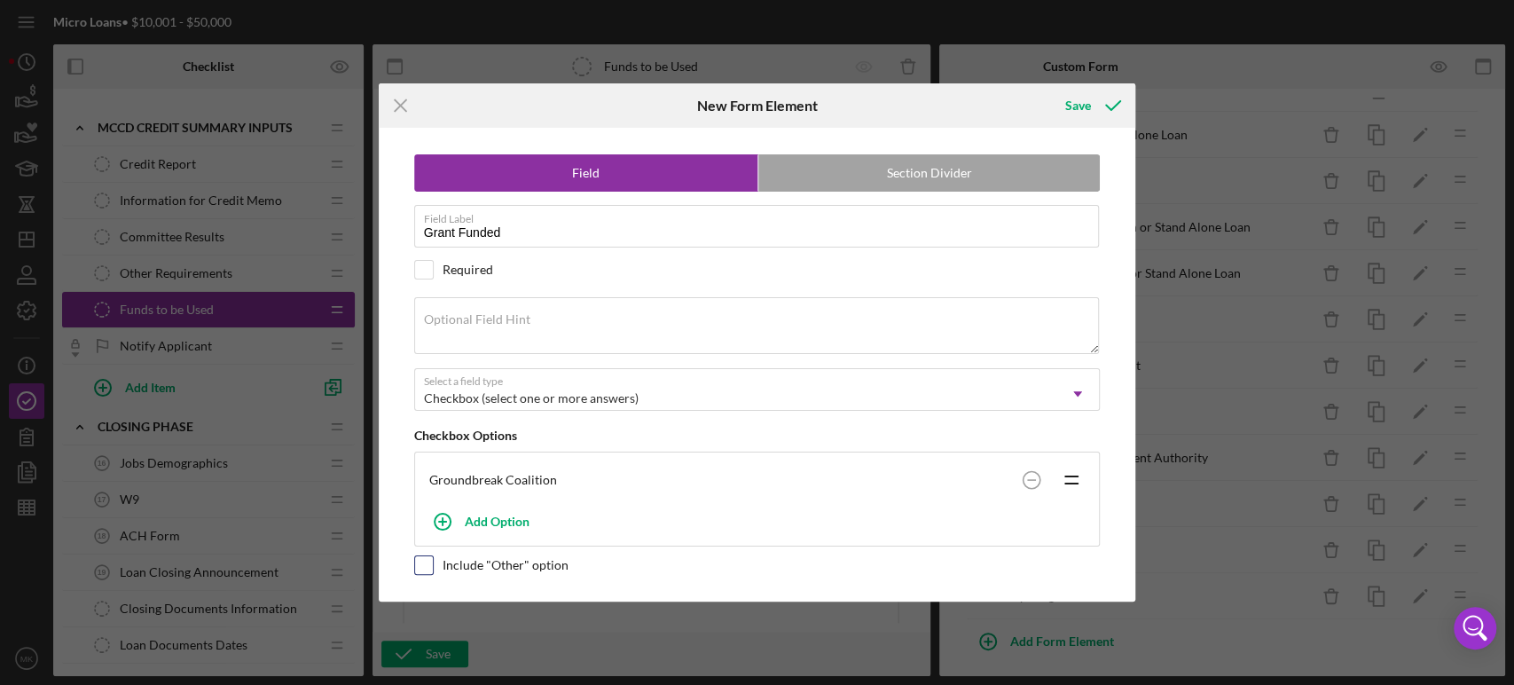
click at [425, 559] on input "checkbox" at bounding box center [424, 565] width 18 height 18
checkbox input "true"
click at [1079, 102] on div "Save" at bounding box center [1078, 105] width 26 height 35
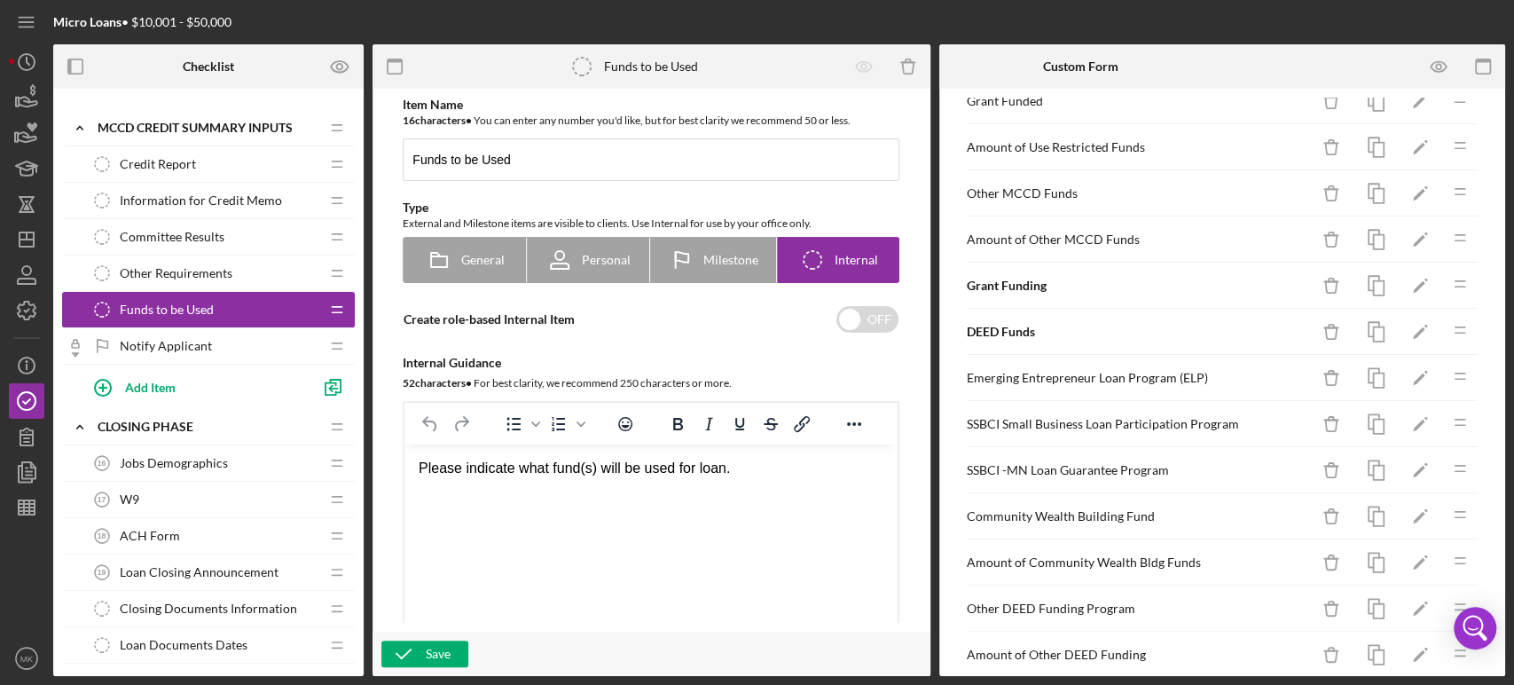
scroll to position [305, 0]
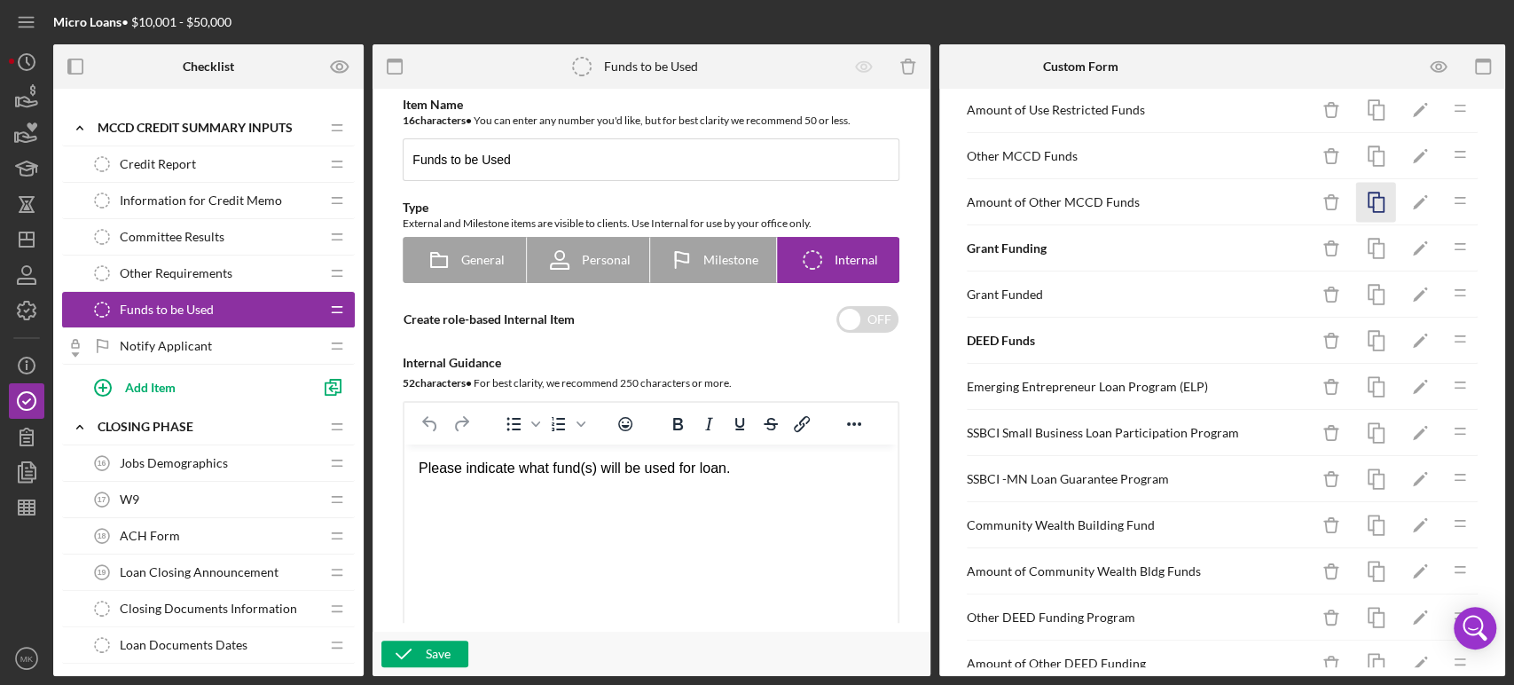
click at [1362, 196] on icon "button" at bounding box center [1376, 203] width 40 height 40
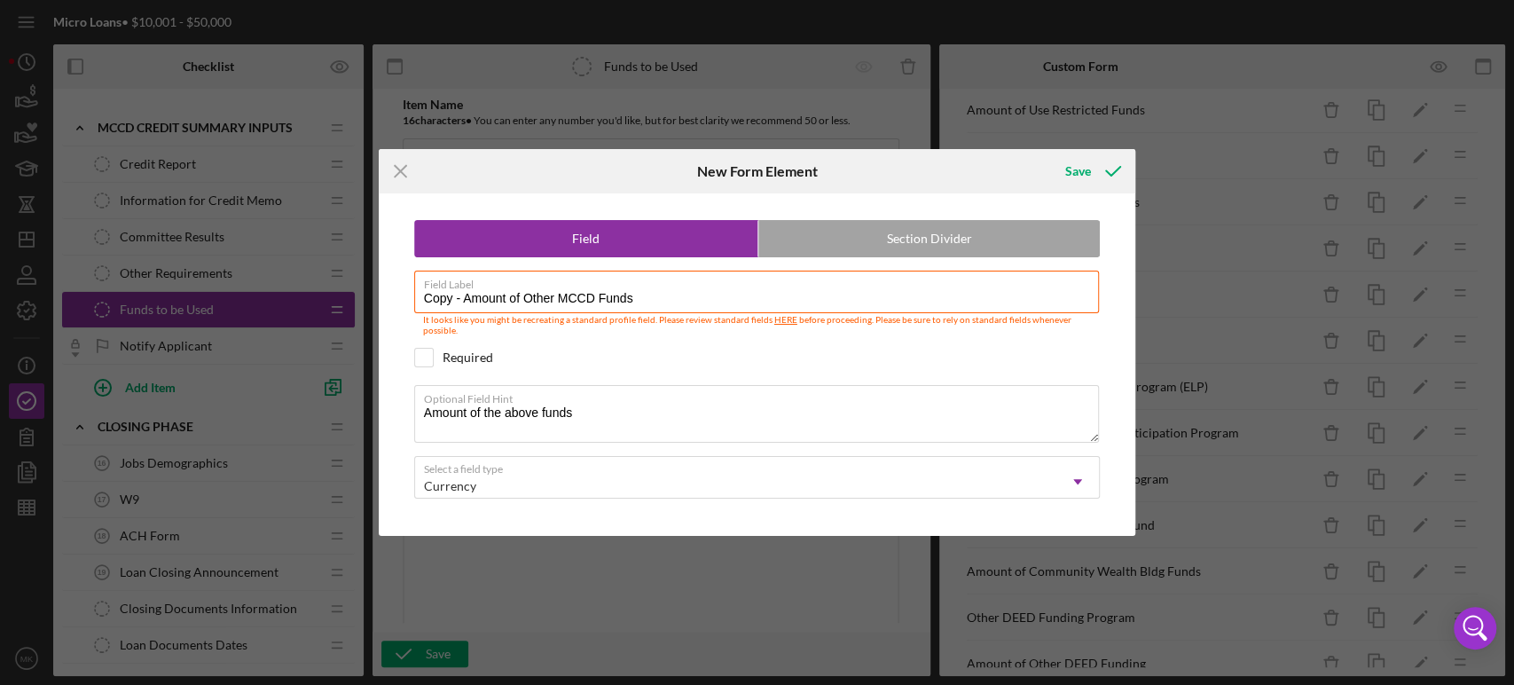
drag, startPoint x: 464, startPoint y: 297, endPoint x: 206, endPoint y: 297, distance: 258.1
click at [248, 300] on div "Icon/Menu Close New Form Element Save Field Section Divider Field Label Copy - …" at bounding box center [757, 342] width 1514 height 685
drag, startPoint x: 490, startPoint y: 297, endPoint x: 752, endPoint y: 319, distance: 263.5
click at [752, 319] on div "Field Label Amount of Other MCCD Funds It looks like you might be recreating a …" at bounding box center [757, 304] width 687 height 67
type input "Amount of Grant Funded"
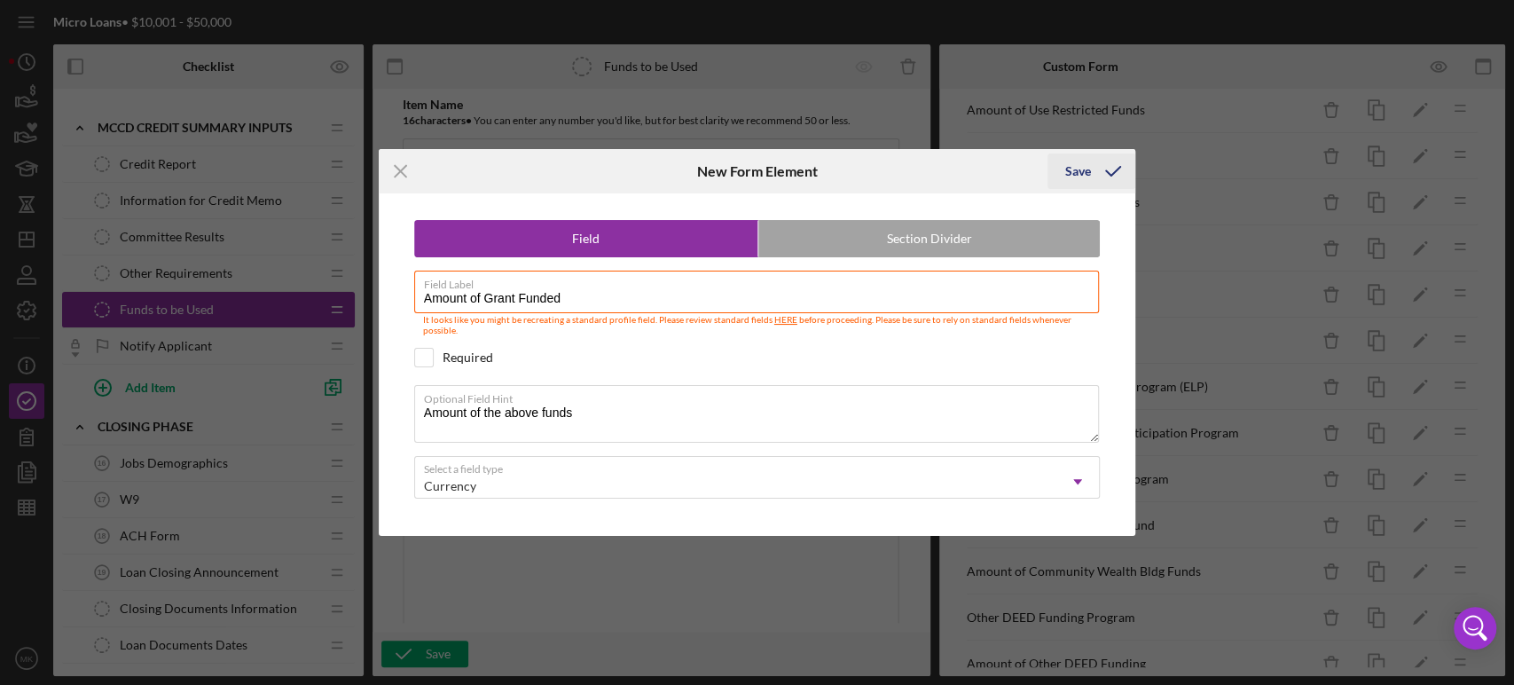
click at [1079, 168] on div "Save" at bounding box center [1078, 170] width 26 height 35
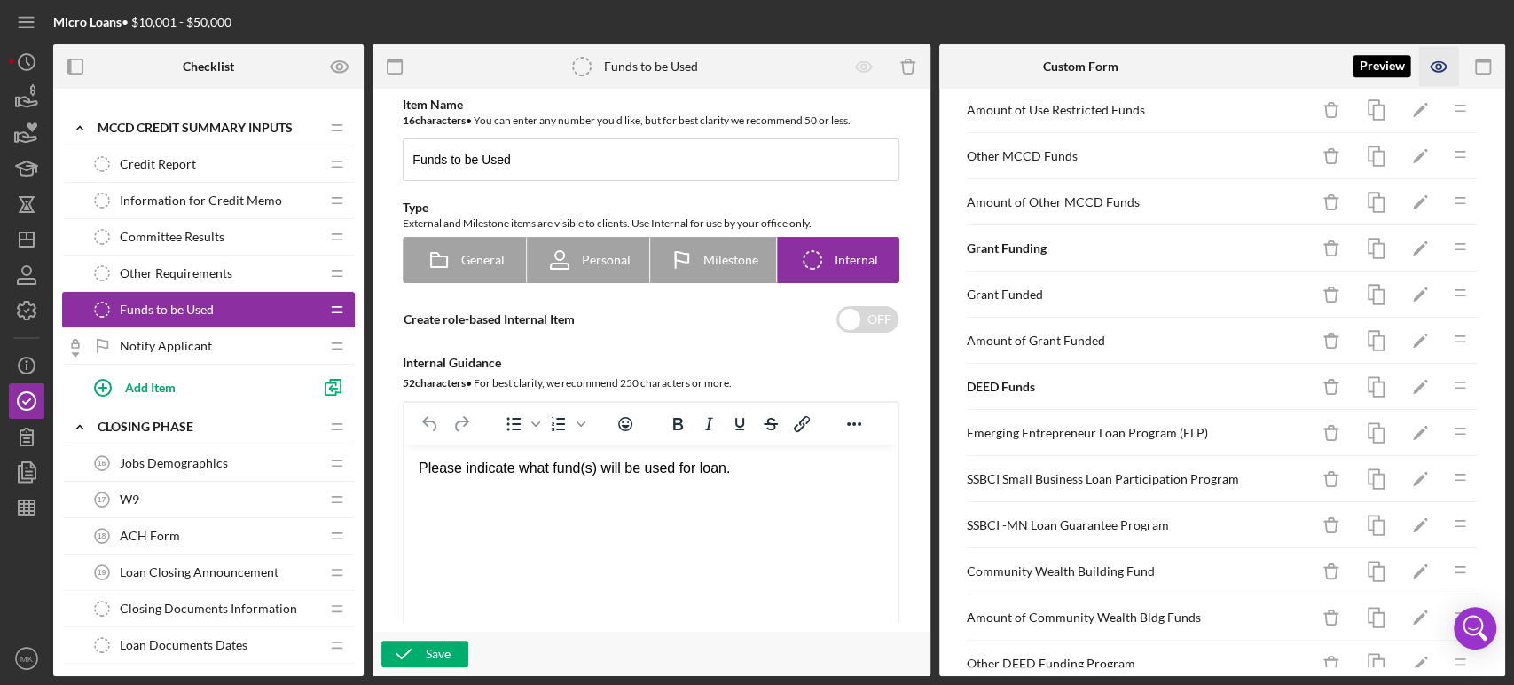
click at [1439, 62] on icon "button" at bounding box center [1438, 67] width 15 height 10
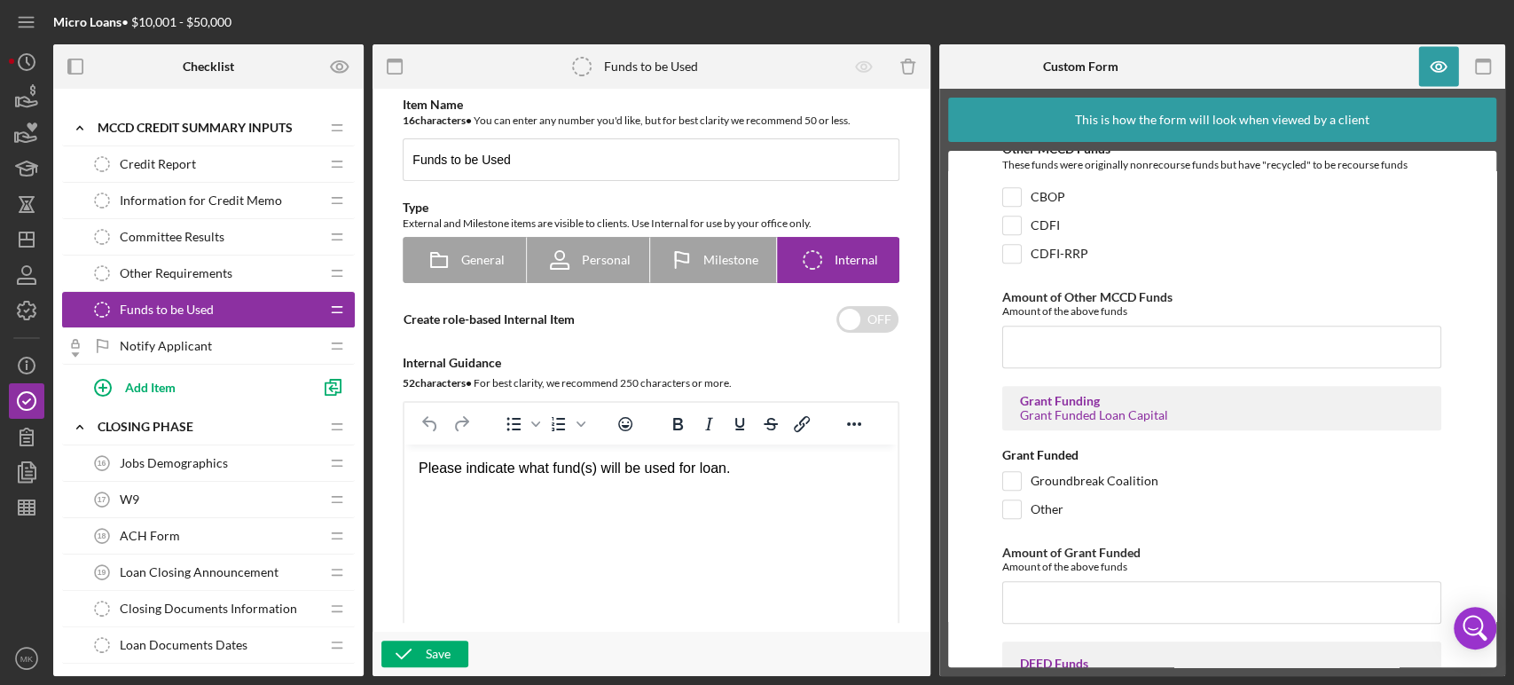
scroll to position [887, 0]
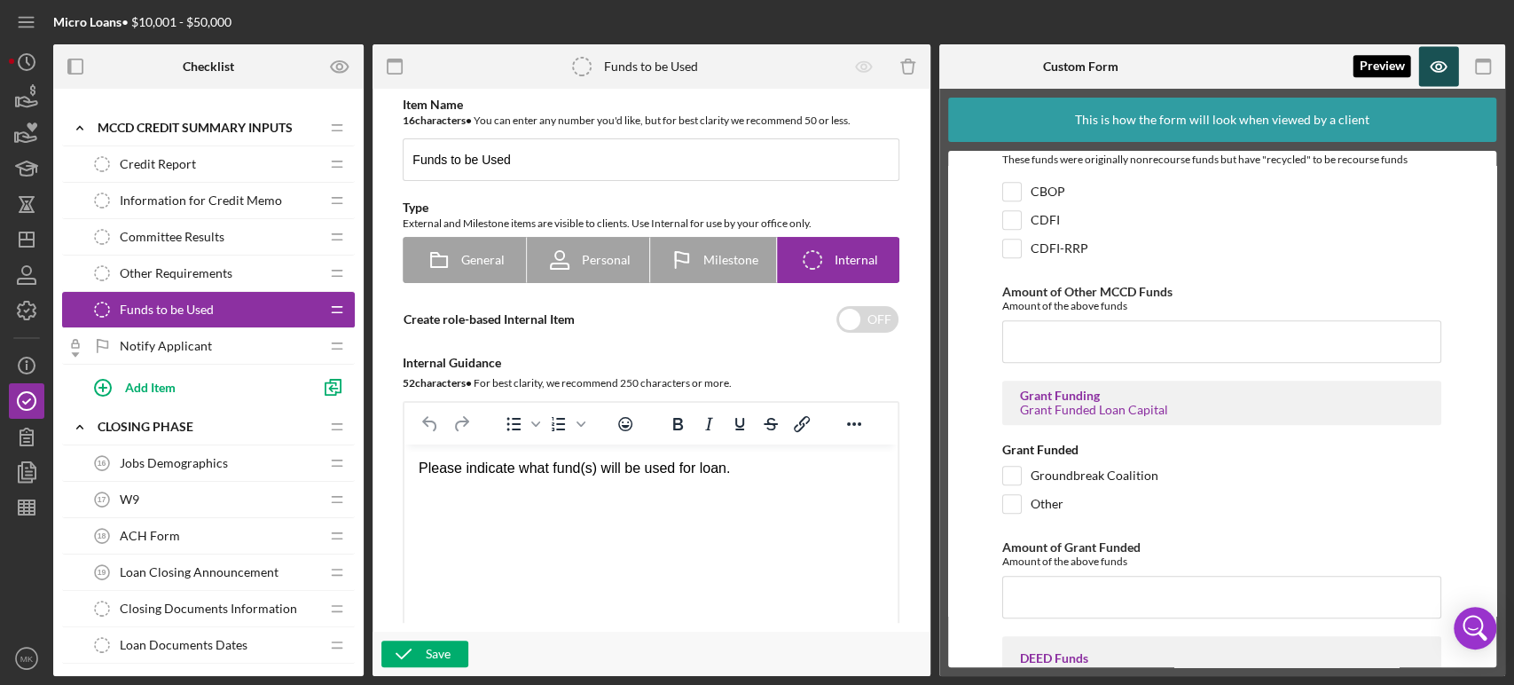
click at [1439, 67] on icon "button" at bounding box center [1439, 67] width 40 height 40
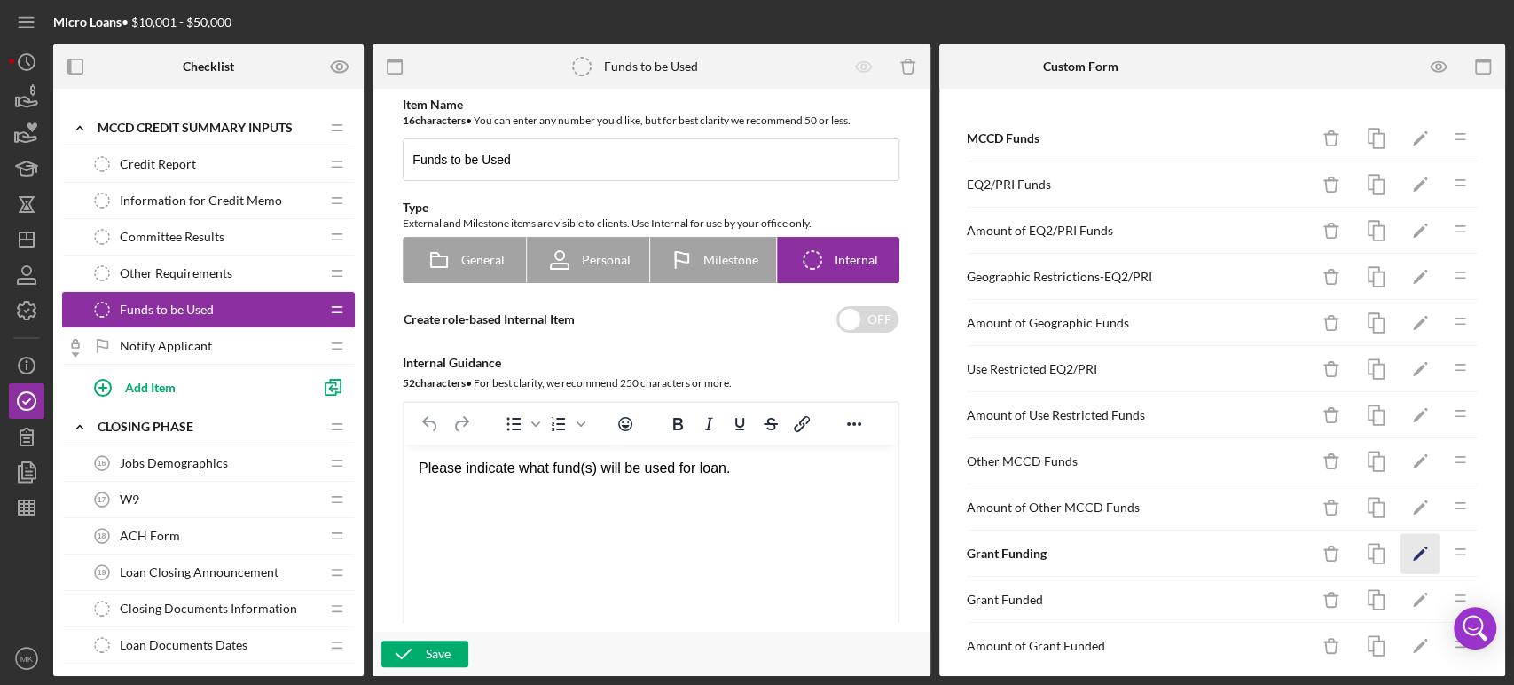
click at [1409, 548] on icon "Icon/Edit" at bounding box center [1421, 554] width 40 height 40
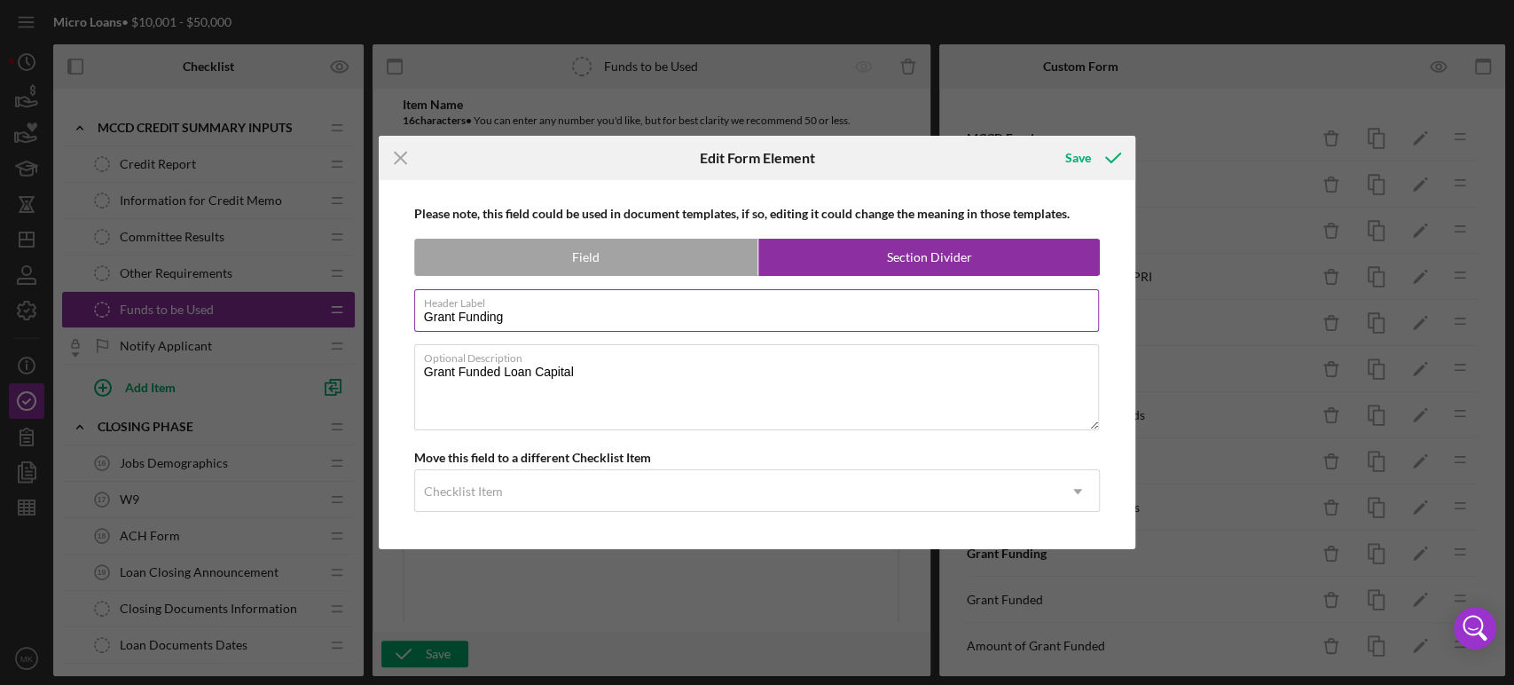
click at [510, 317] on input "Grant Funding" at bounding box center [757, 310] width 686 height 43
type input "Grant Funded"
click at [1085, 161] on div "Save" at bounding box center [1078, 157] width 26 height 35
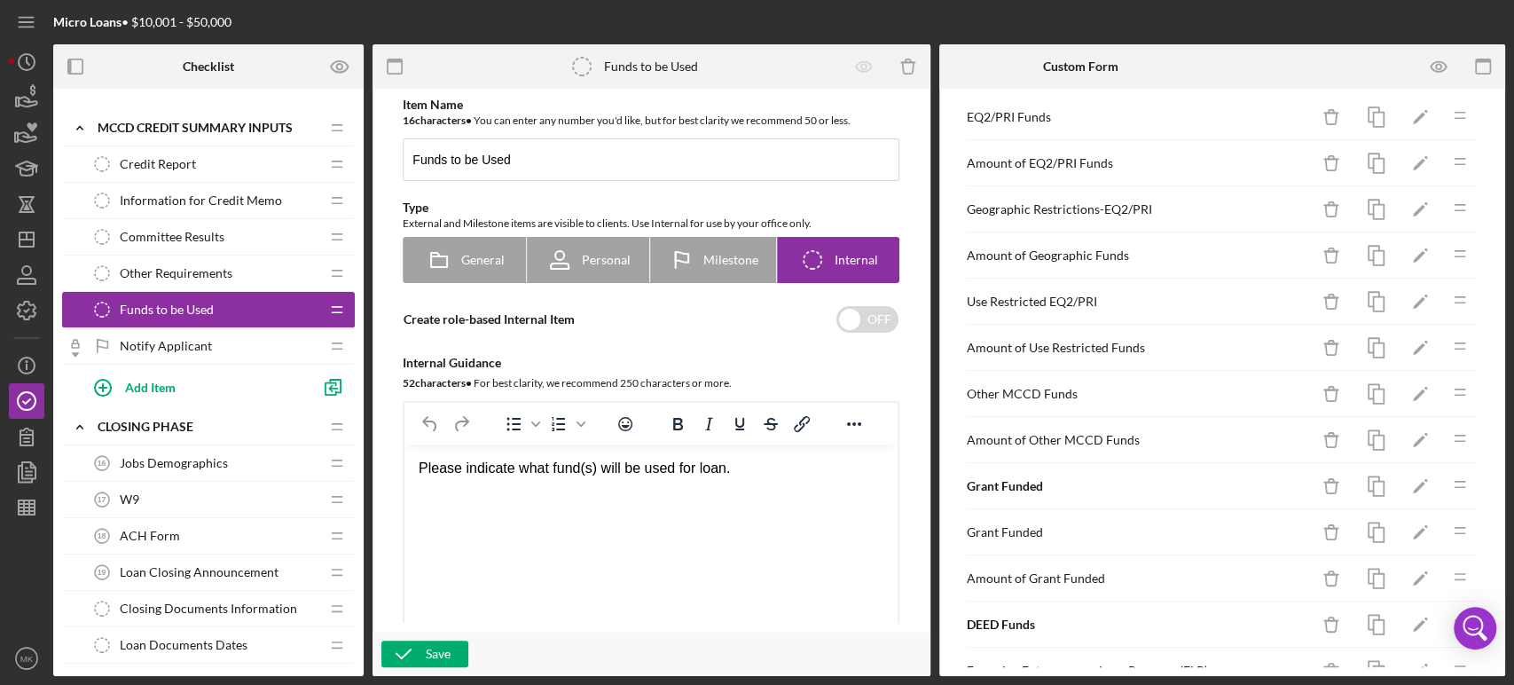
scroll to position [98, 0]
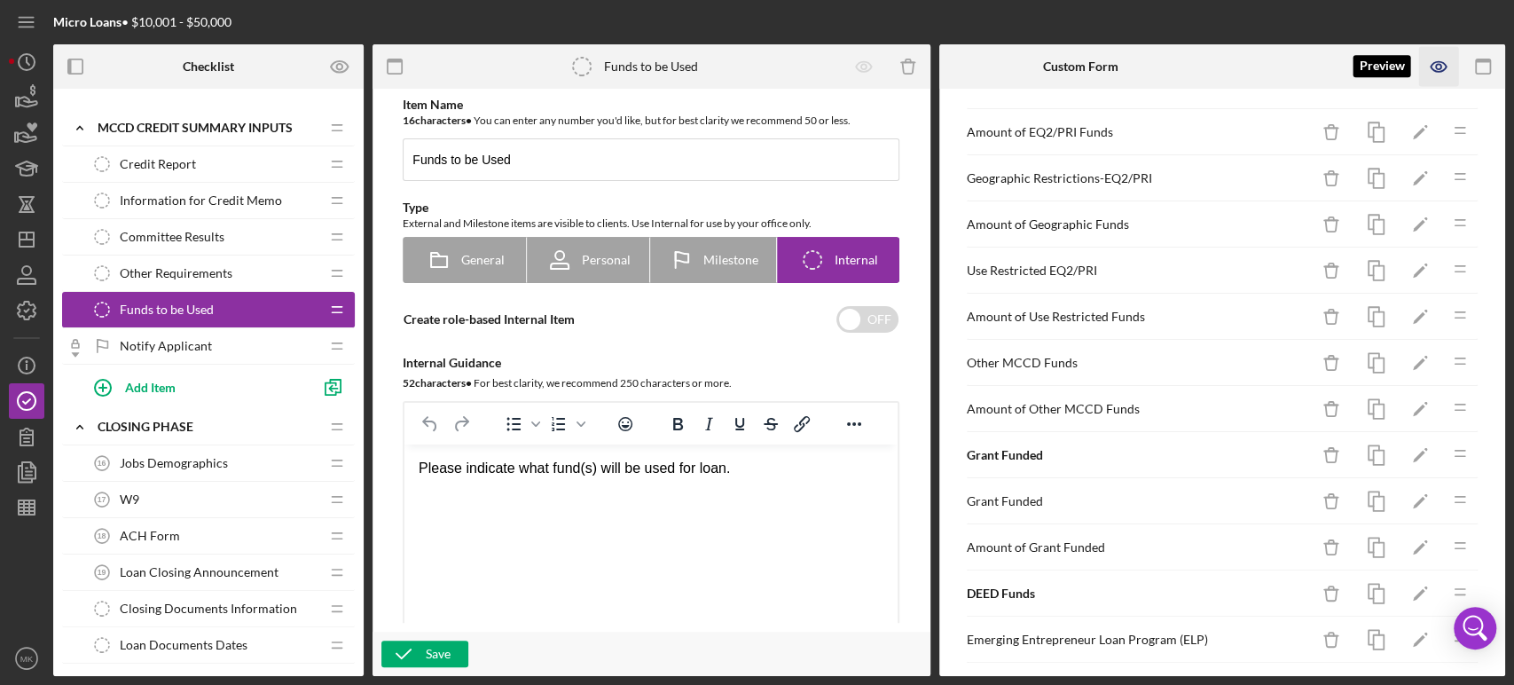
click at [1441, 62] on icon "button" at bounding box center [1438, 67] width 15 height 10
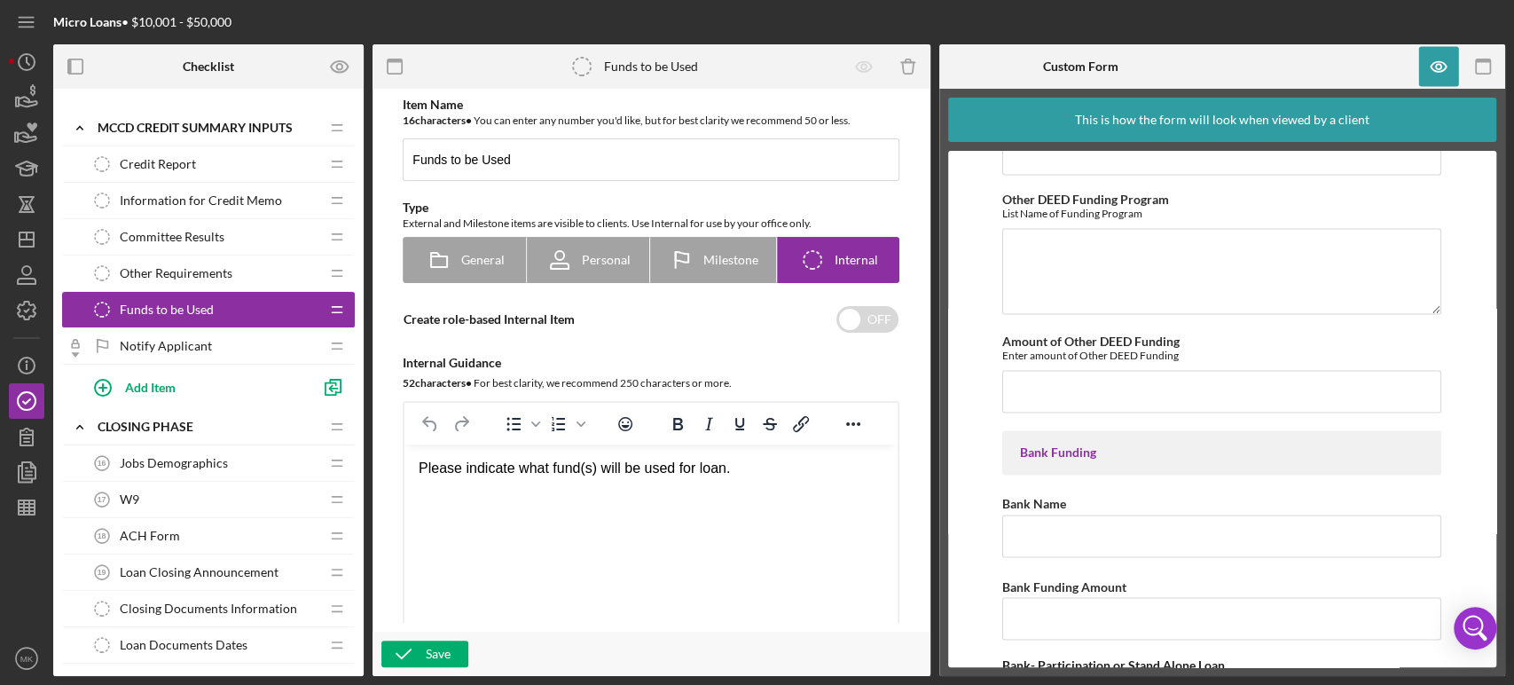
scroll to position [1774, 0]
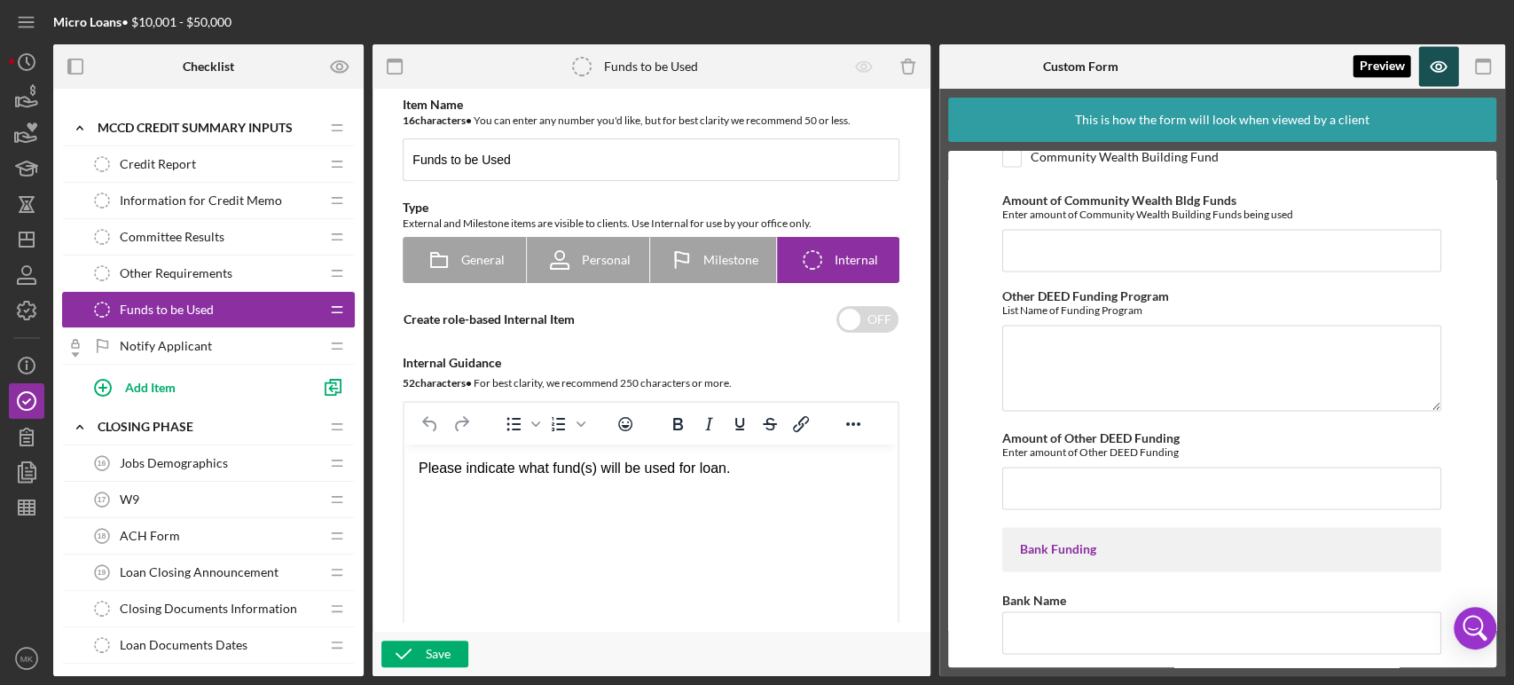
click at [1439, 64] on icon "button" at bounding box center [1438, 66] width 5 height 5
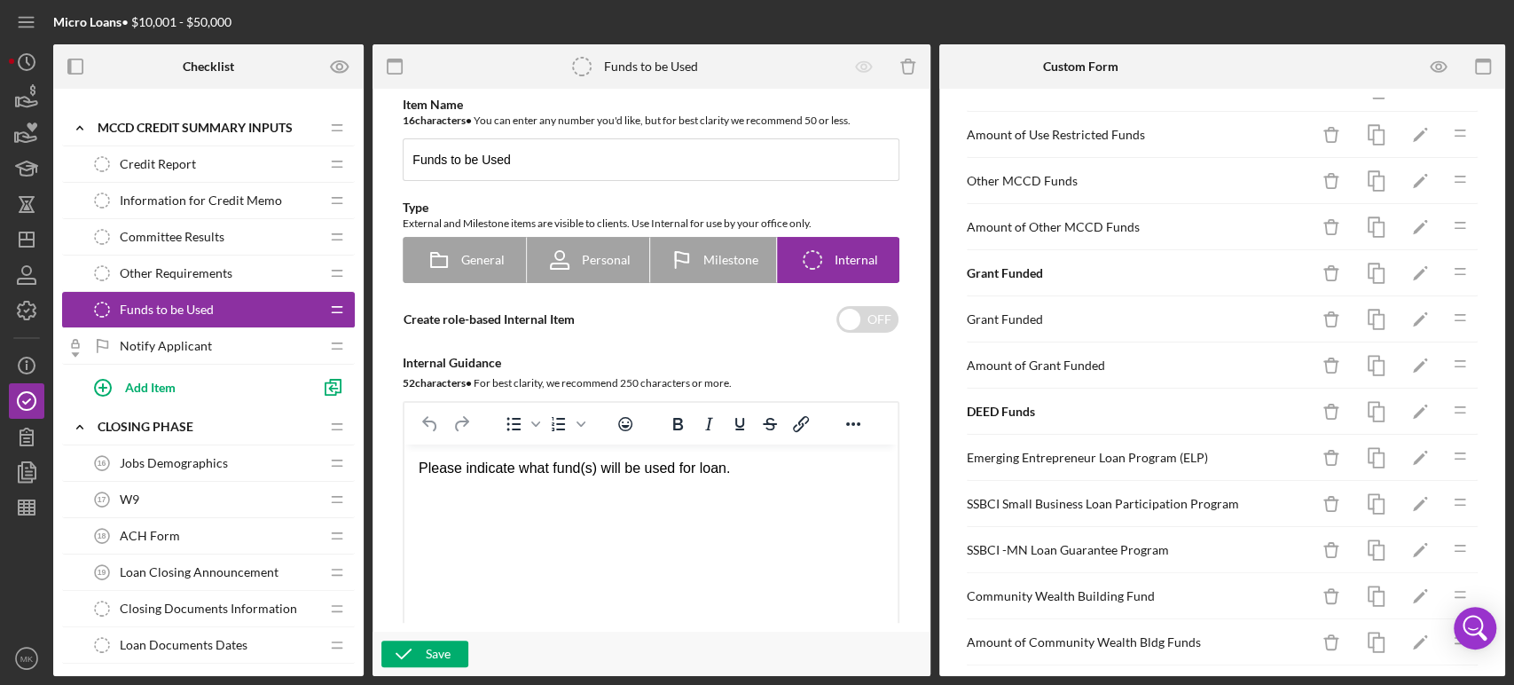
scroll to position [591, 0]
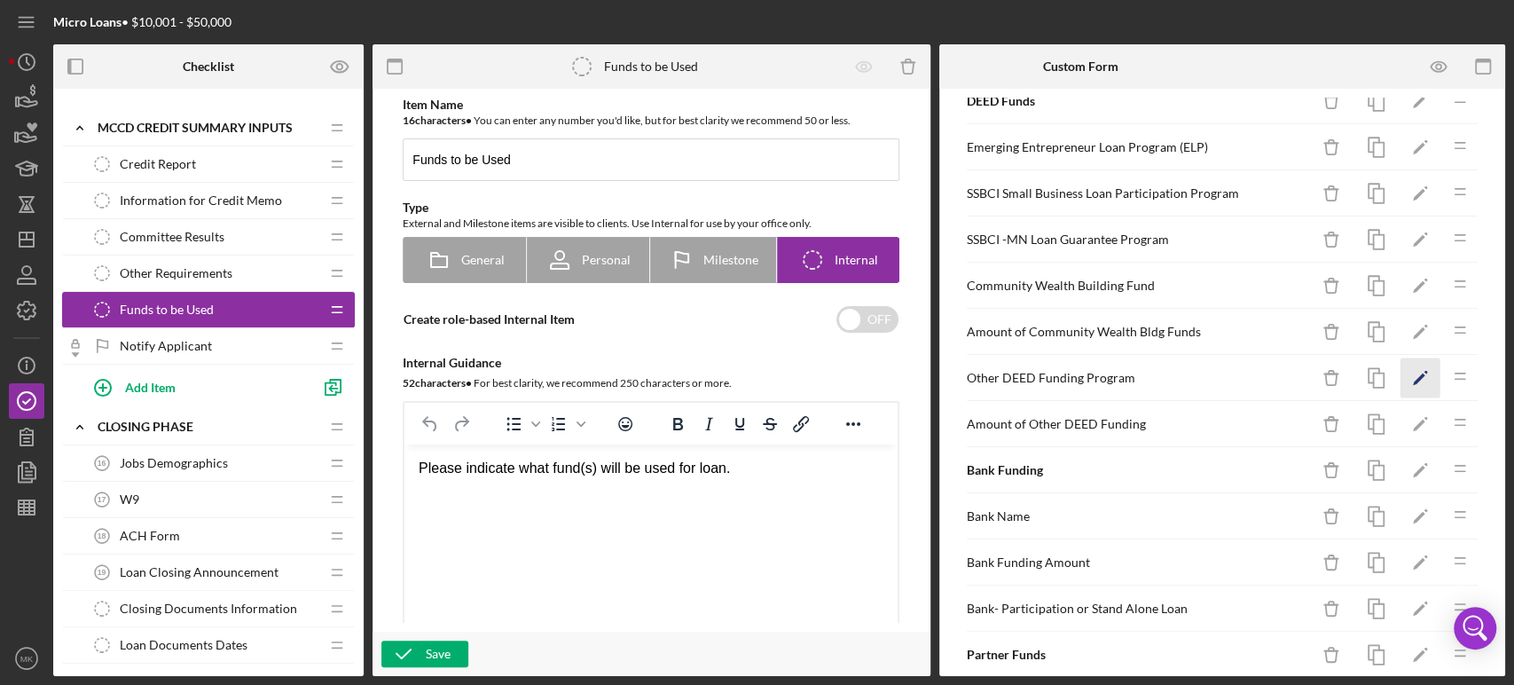
click at [1413, 374] on polygon "button" at bounding box center [1419, 379] width 12 height 12
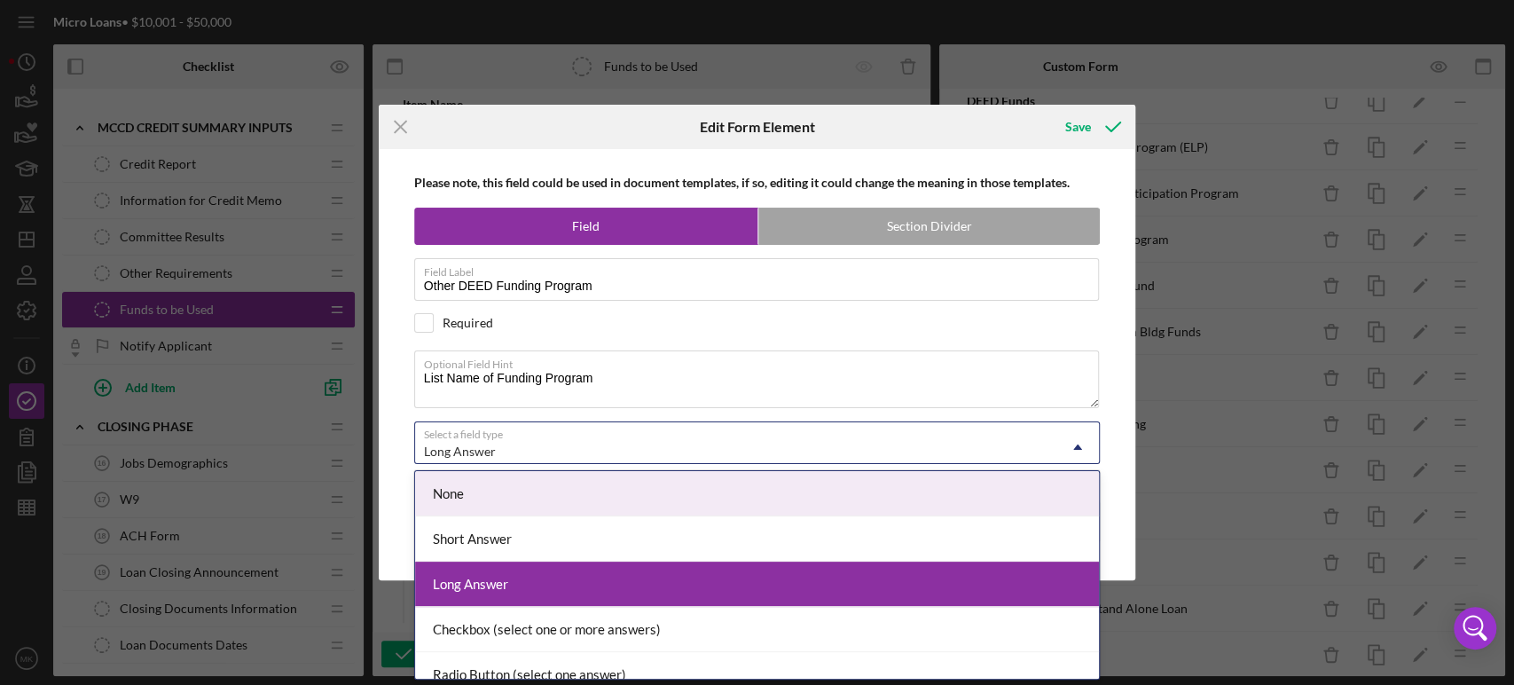
click at [1079, 443] on icon "Icon/Dropdown Arrow" at bounding box center [1077, 447] width 43 height 43
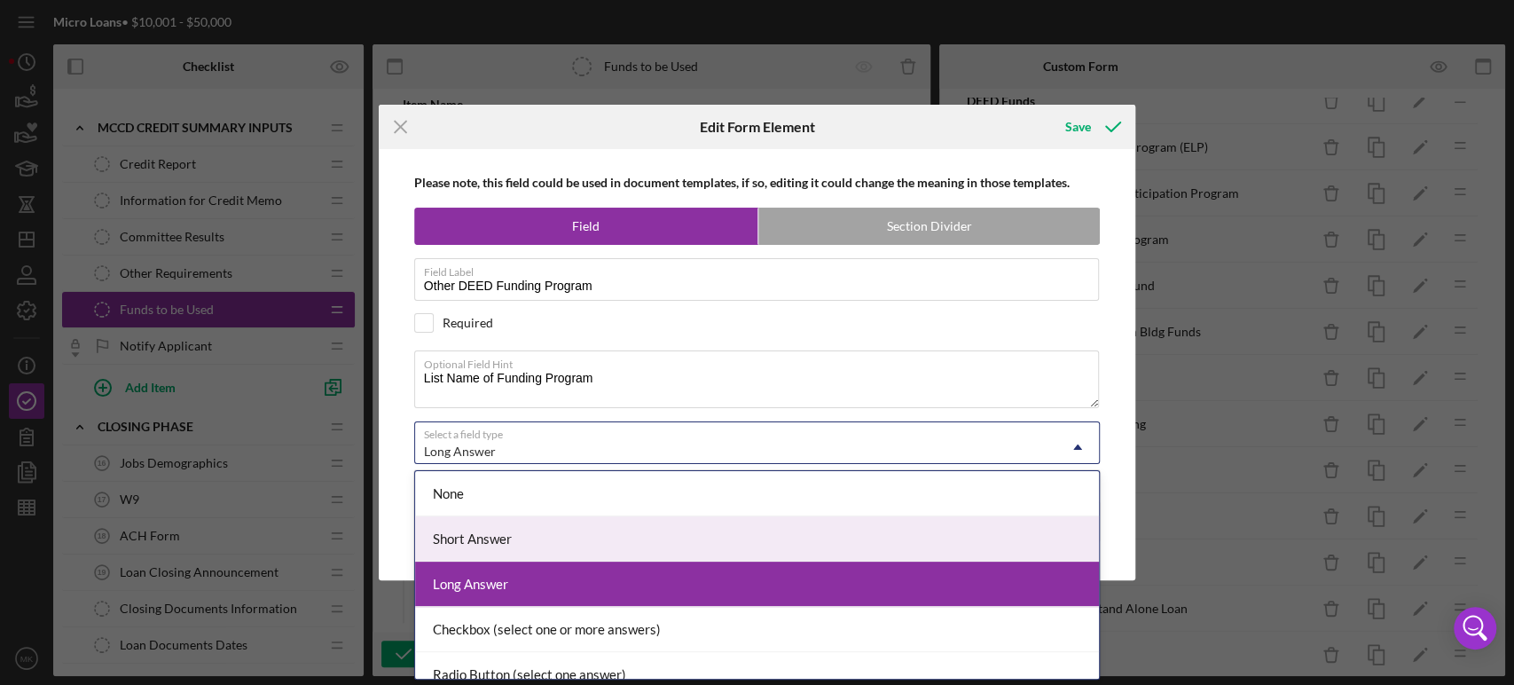
click at [956, 538] on div "Short Answer" at bounding box center [757, 538] width 684 height 45
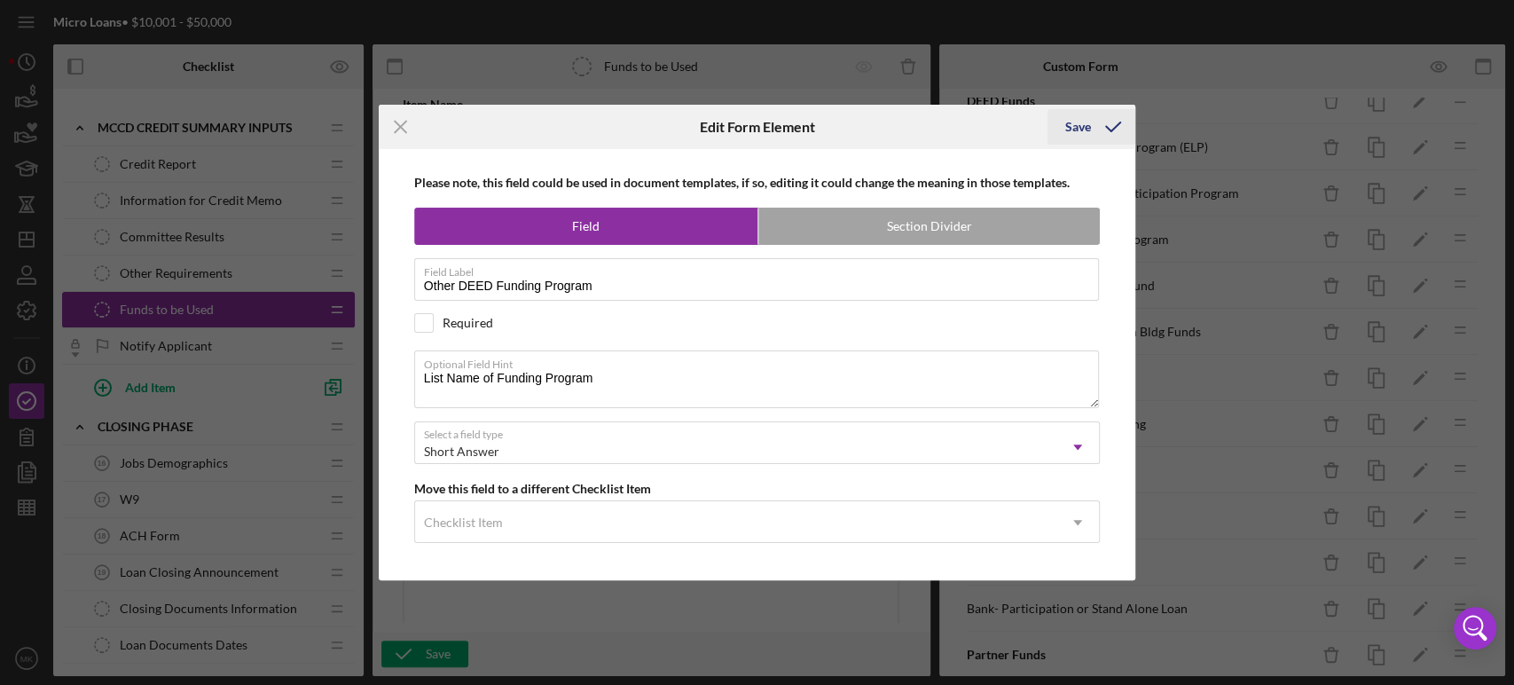
click at [1079, 122] on div "Save" at bounding box center [1078, 126] width 26 height 35
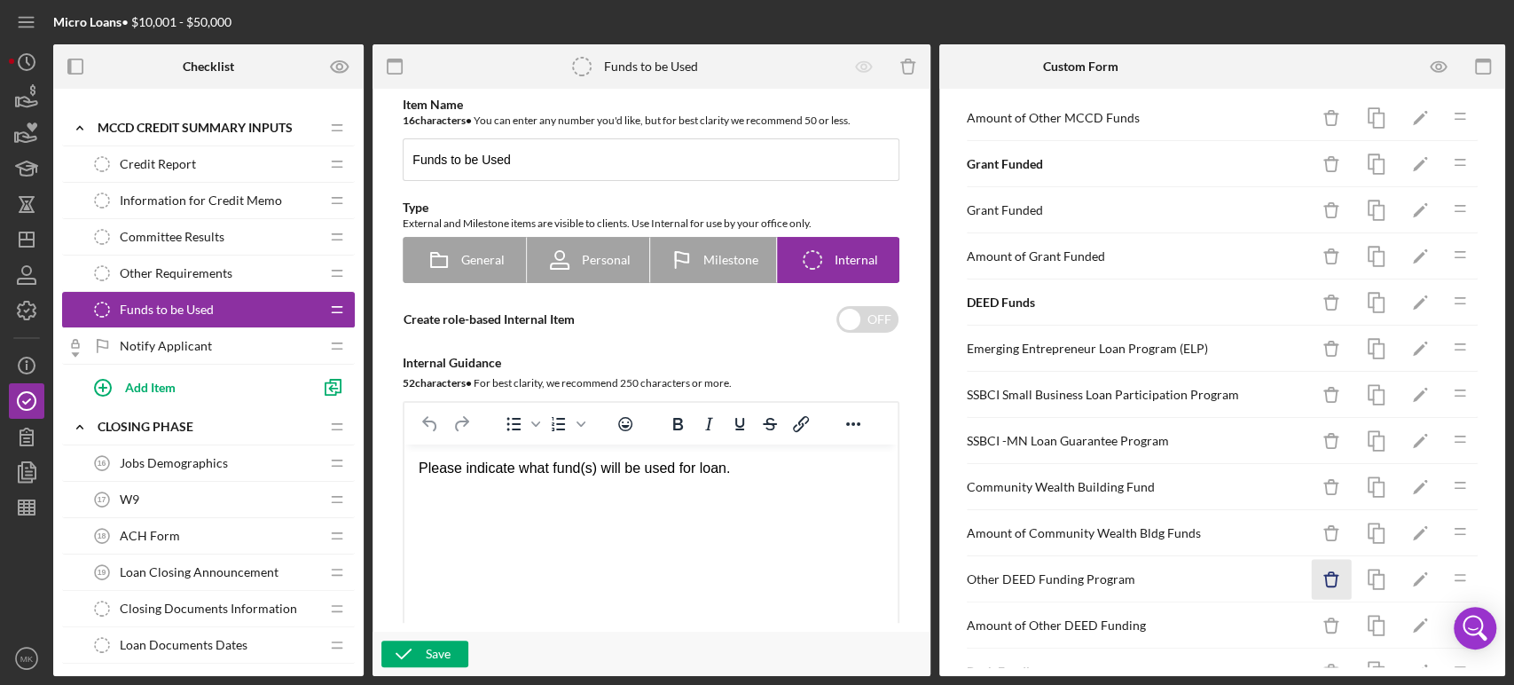
scroll to position [0, 0]
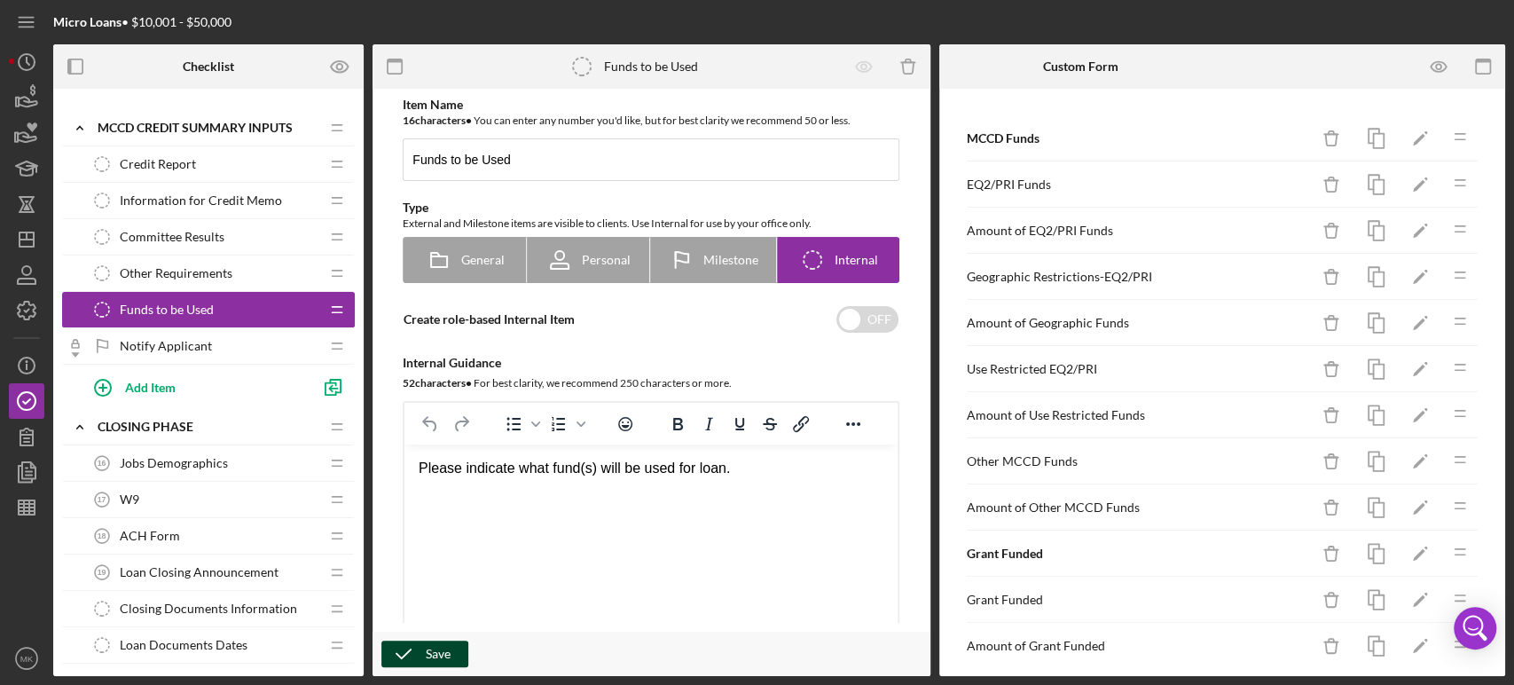
click at [433, 651] on div "Save" at bounding box center [438, 653] width 25 height 27
click at [1436, 64] on icon "button" at bounding box center [1438, 66] width 5 height 5
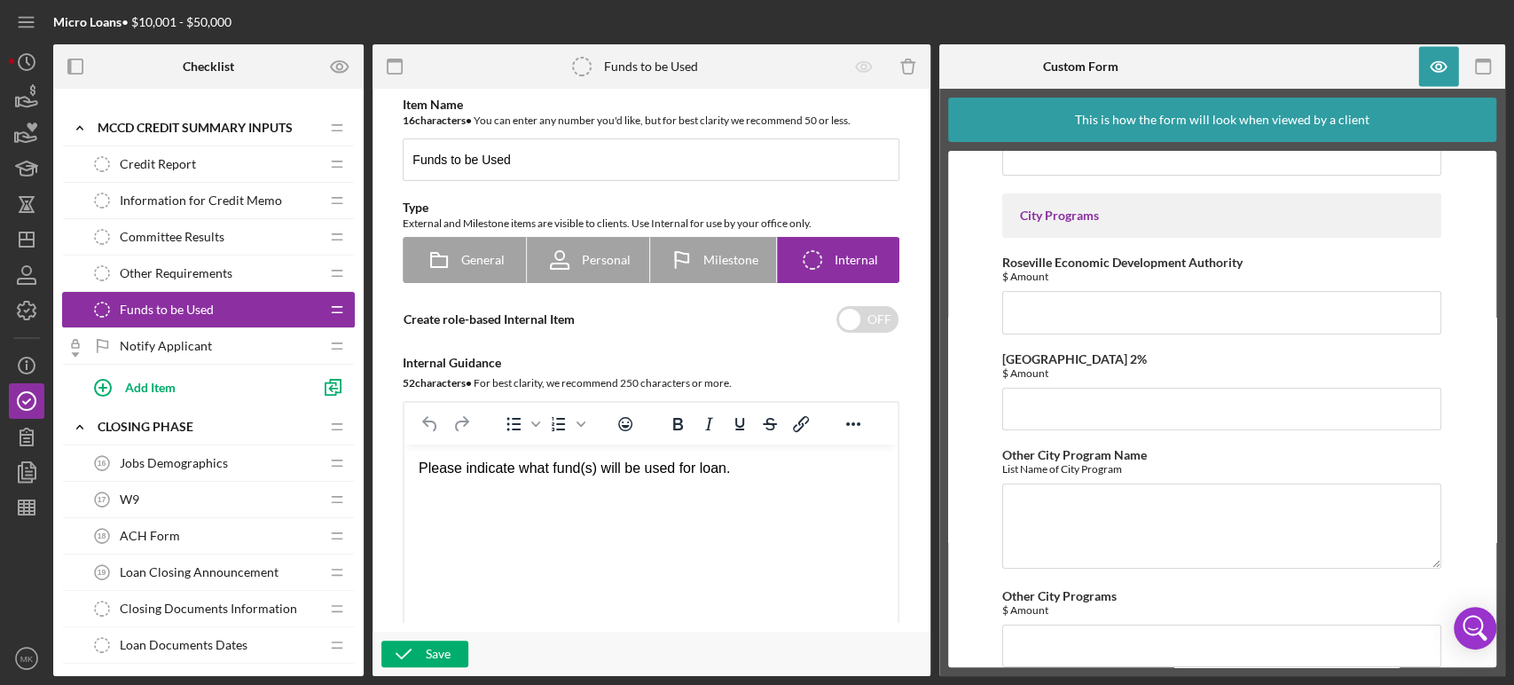
scroll to position [4581, 0]
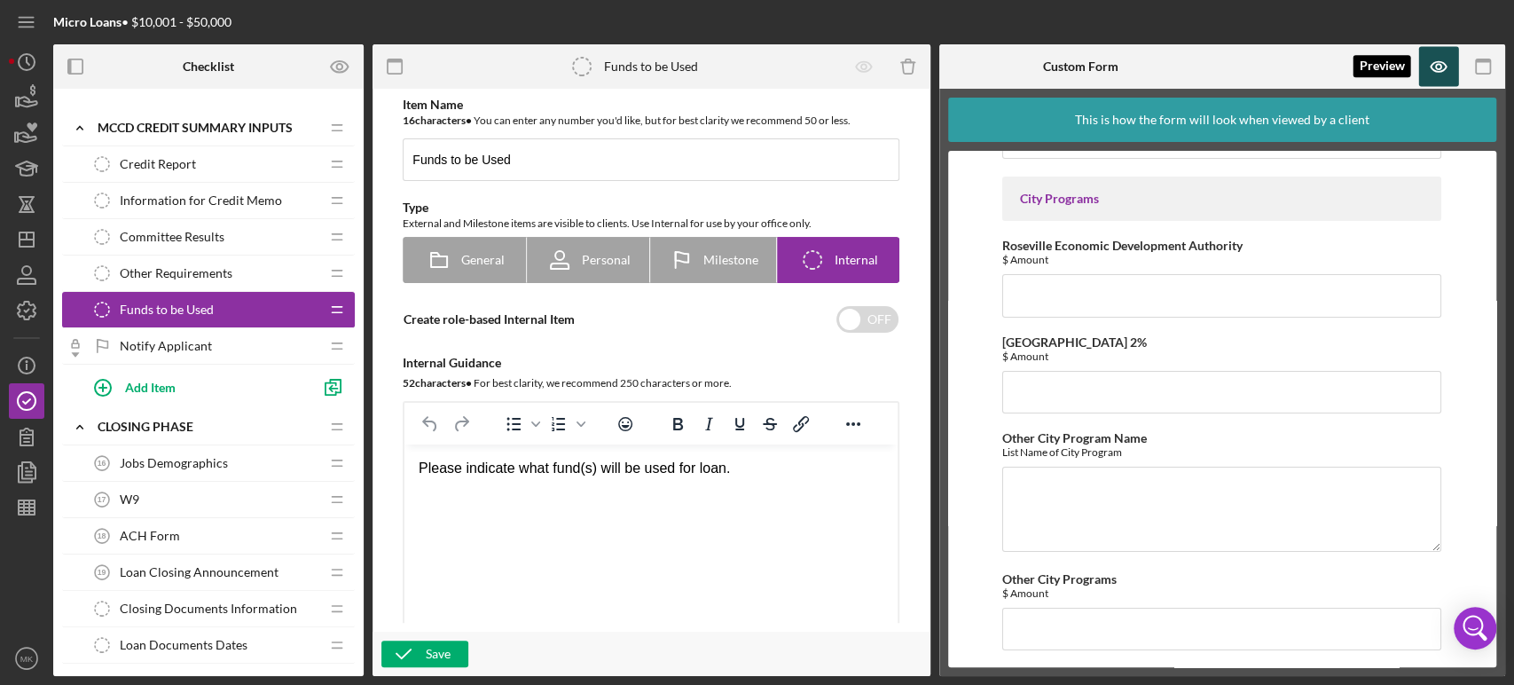
click at [1436, 66] on icon "button" at bounding box center [1439, 67] width 40 height 40
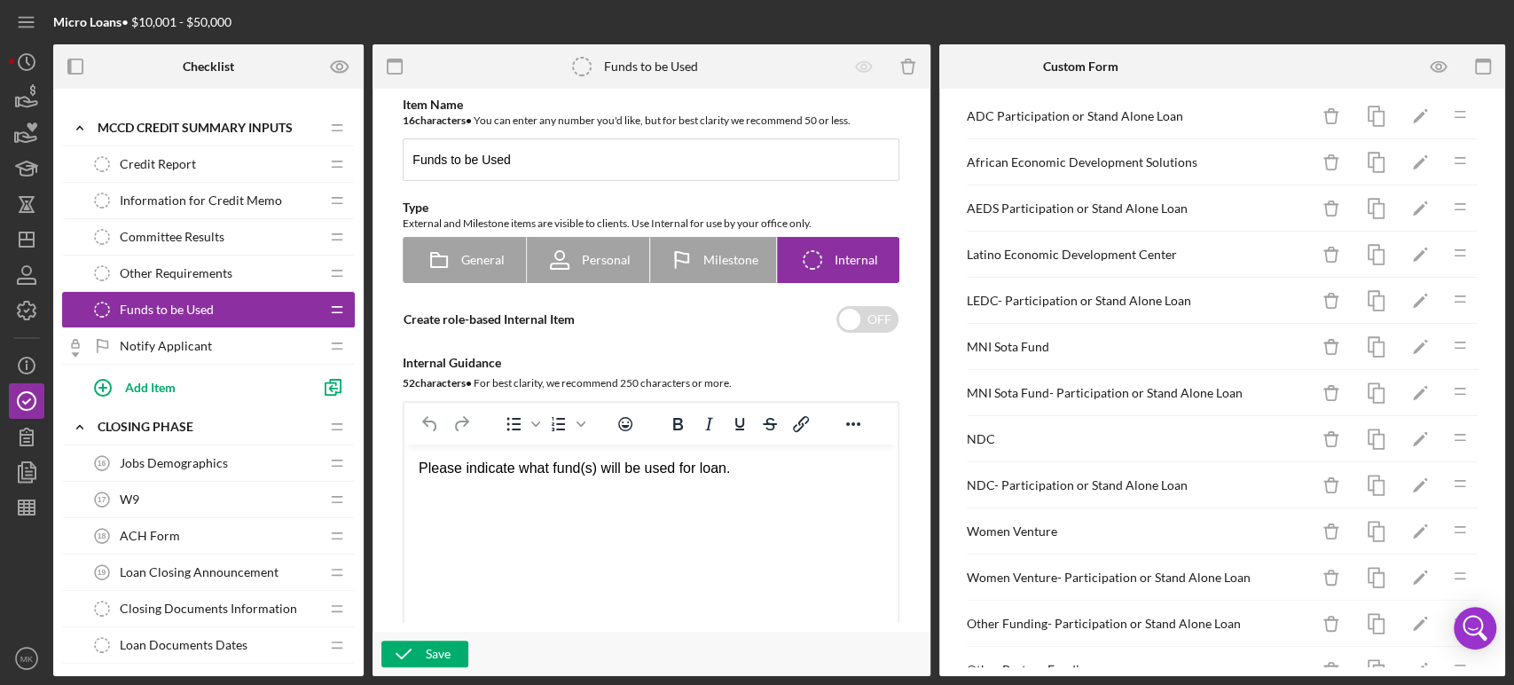
scroll to position [1572, 0]
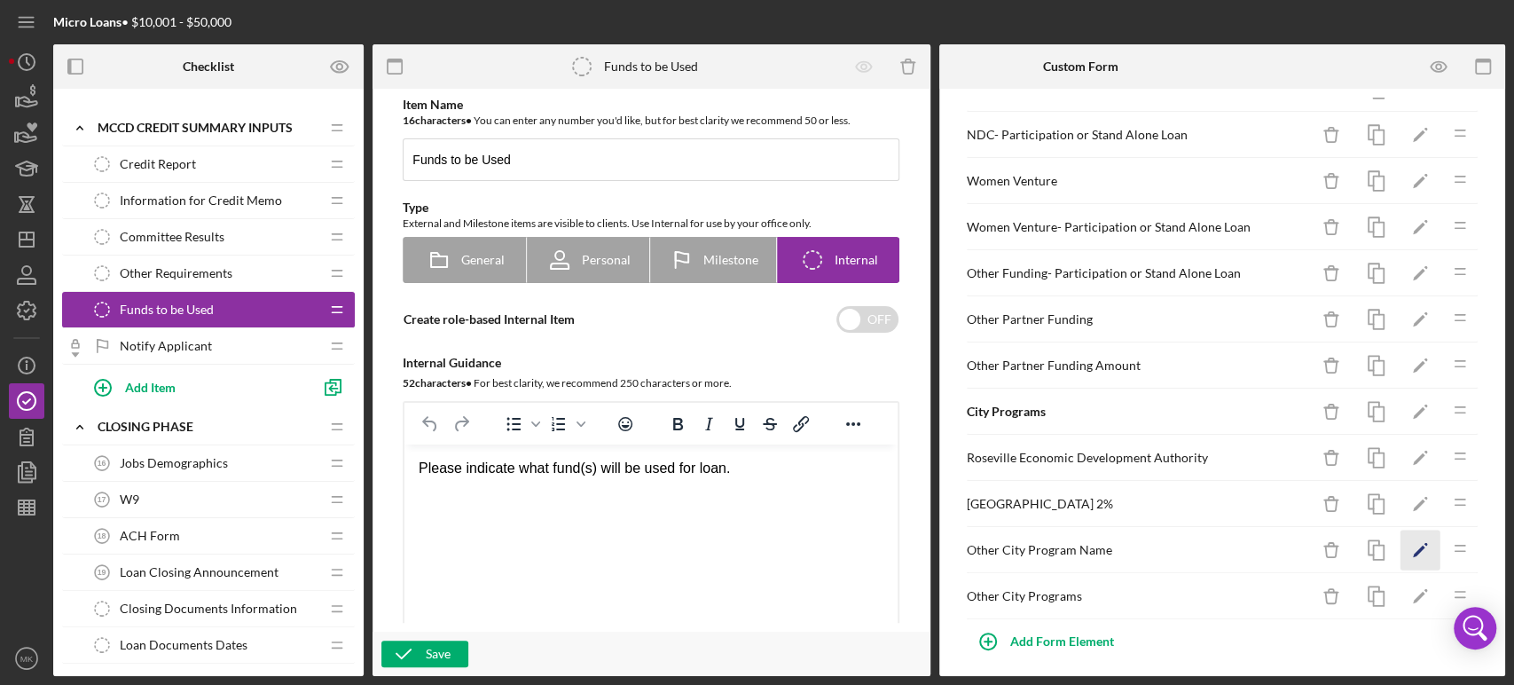
click at [1405, 537] on icon "Icon/Edit" at bounding box center [1421, 550] width 40 height 40
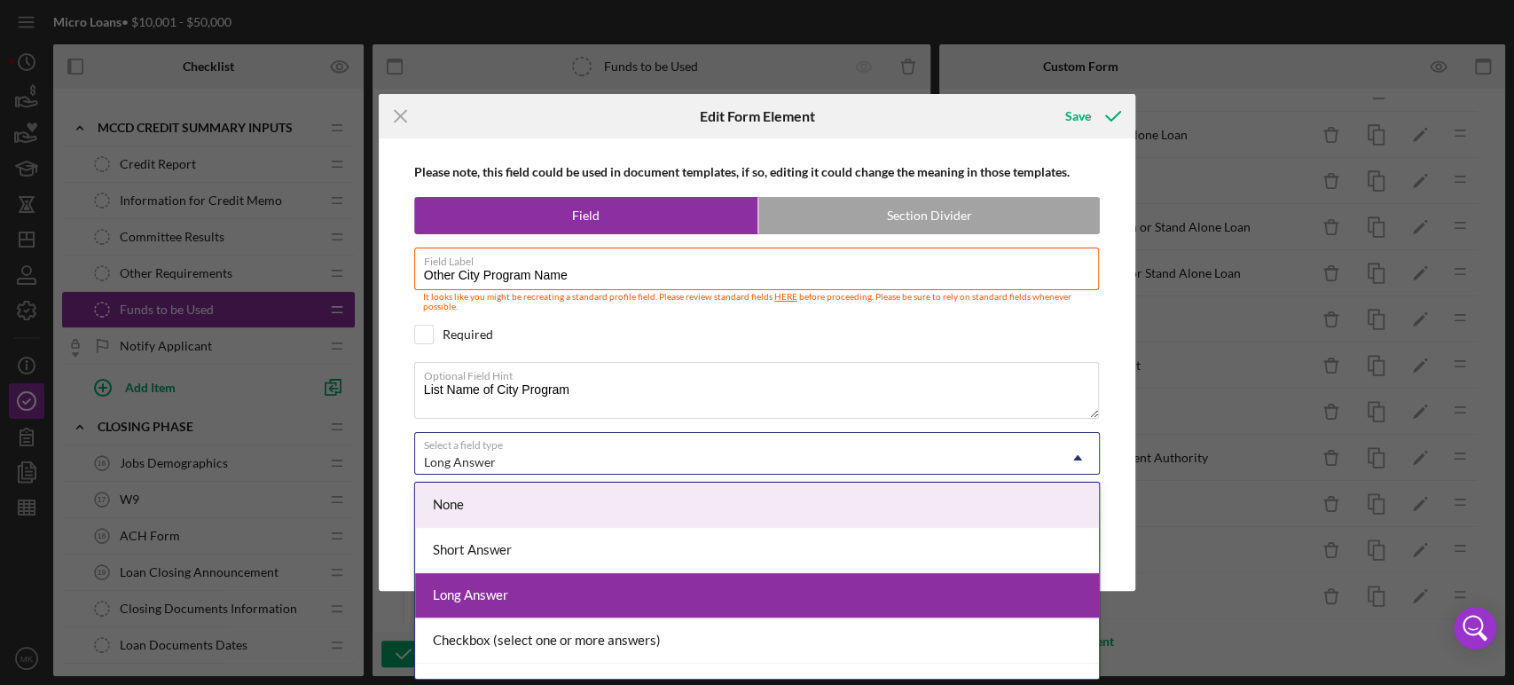
click at [1081, 454] on icon "Icon/Dropdown Arrow" at bounding box center [1077, 457] width 43 height 43
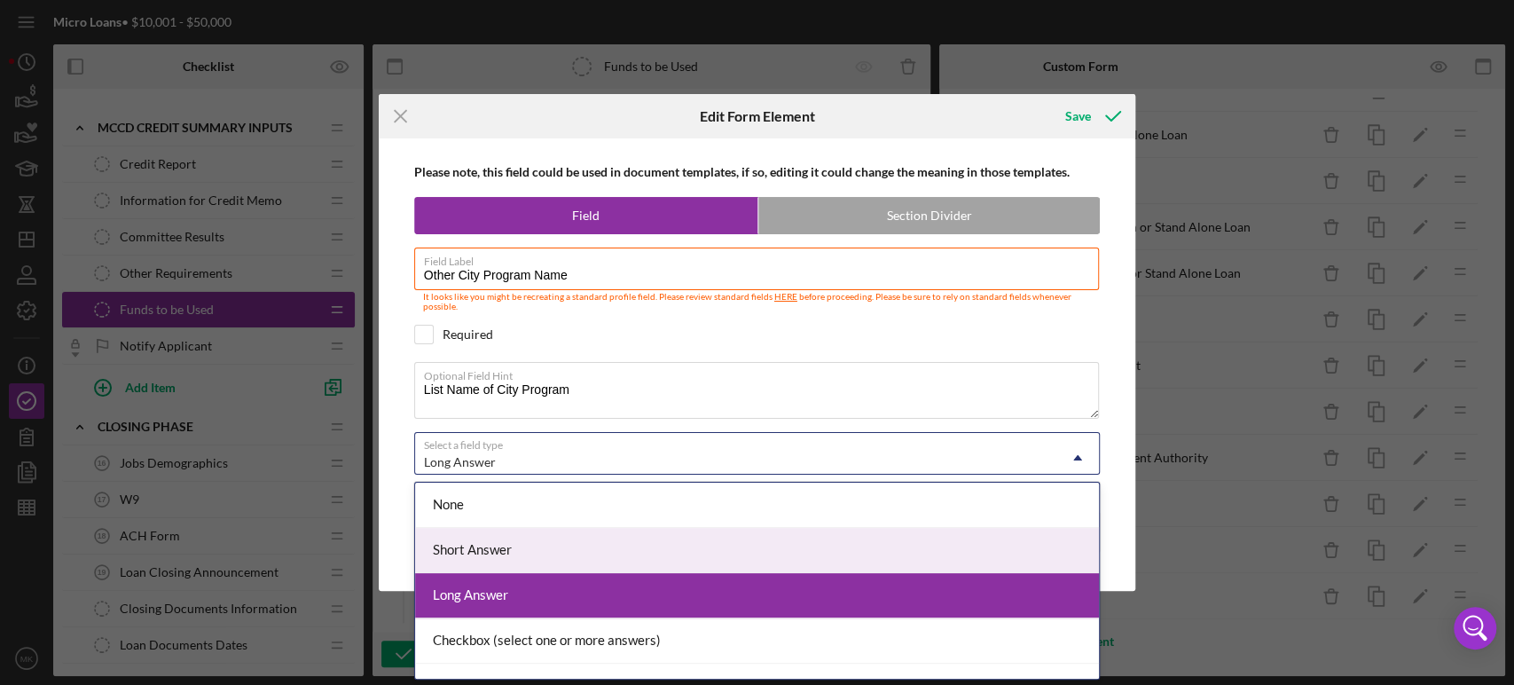
click at [841, 546] on div "Short Answer" at bounding box center [757, 550] width 684 height 45
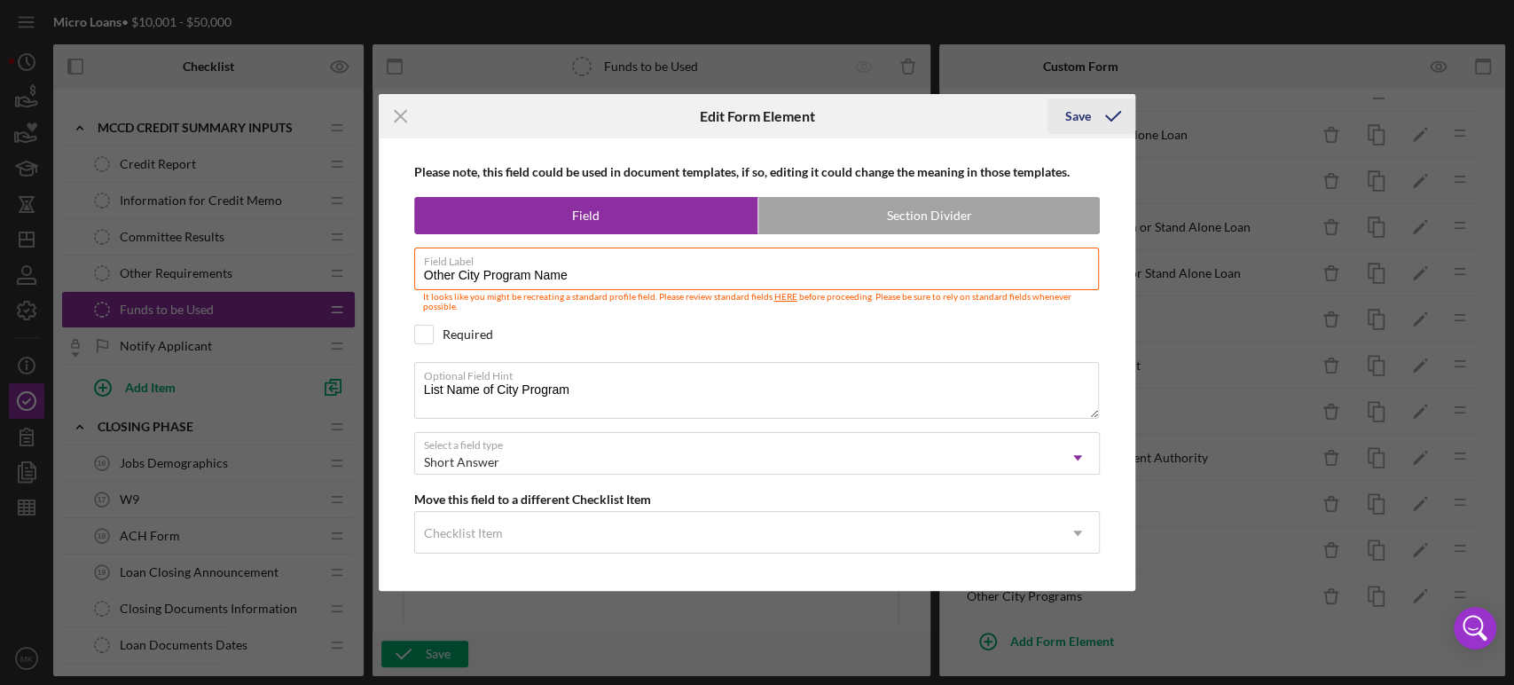
click at [1086, 115] on div "Save" at bounding box center [1078, 115] width 26 height 35
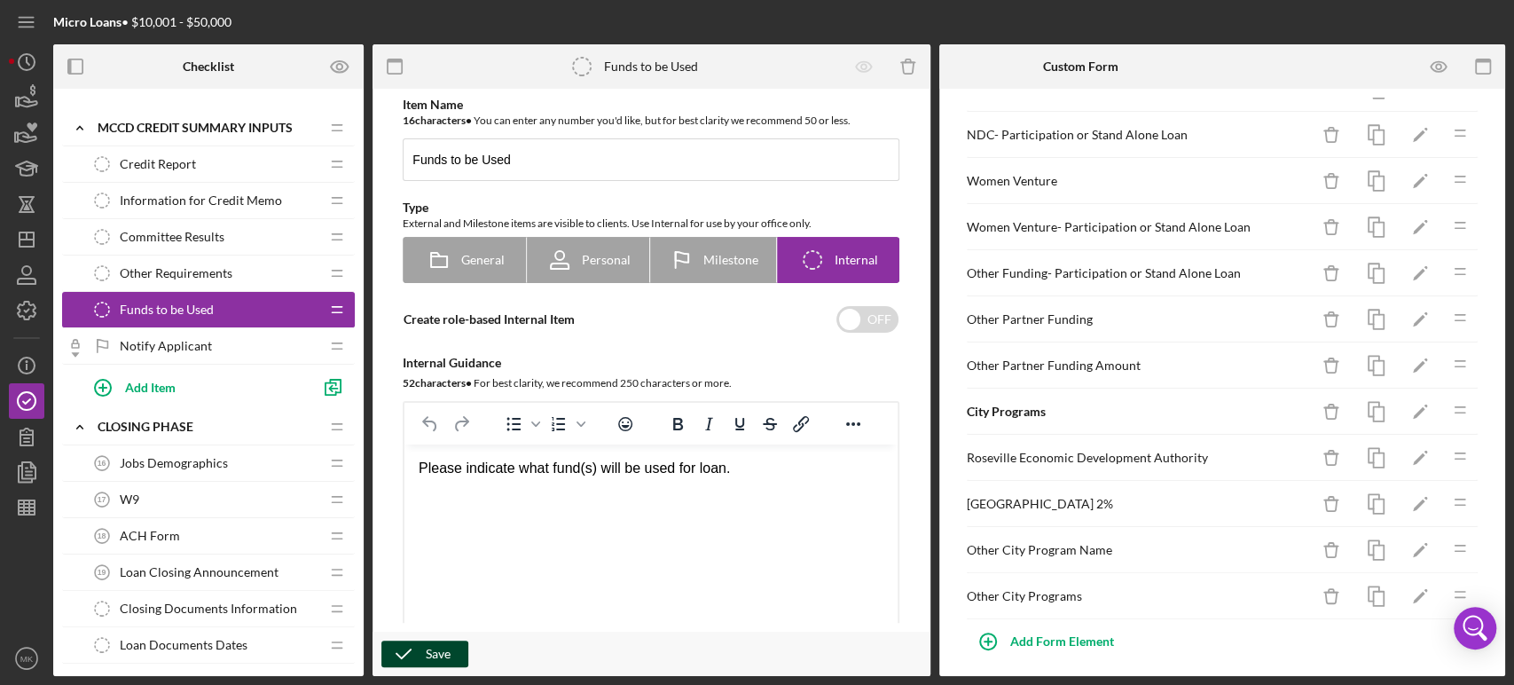
click at [432, 655] on div "Save" at bounding box center [438, 653] width 25 height 27
click at [1440, 63] on icon "button" at bounding box center [1439, 67] width 40 height 40
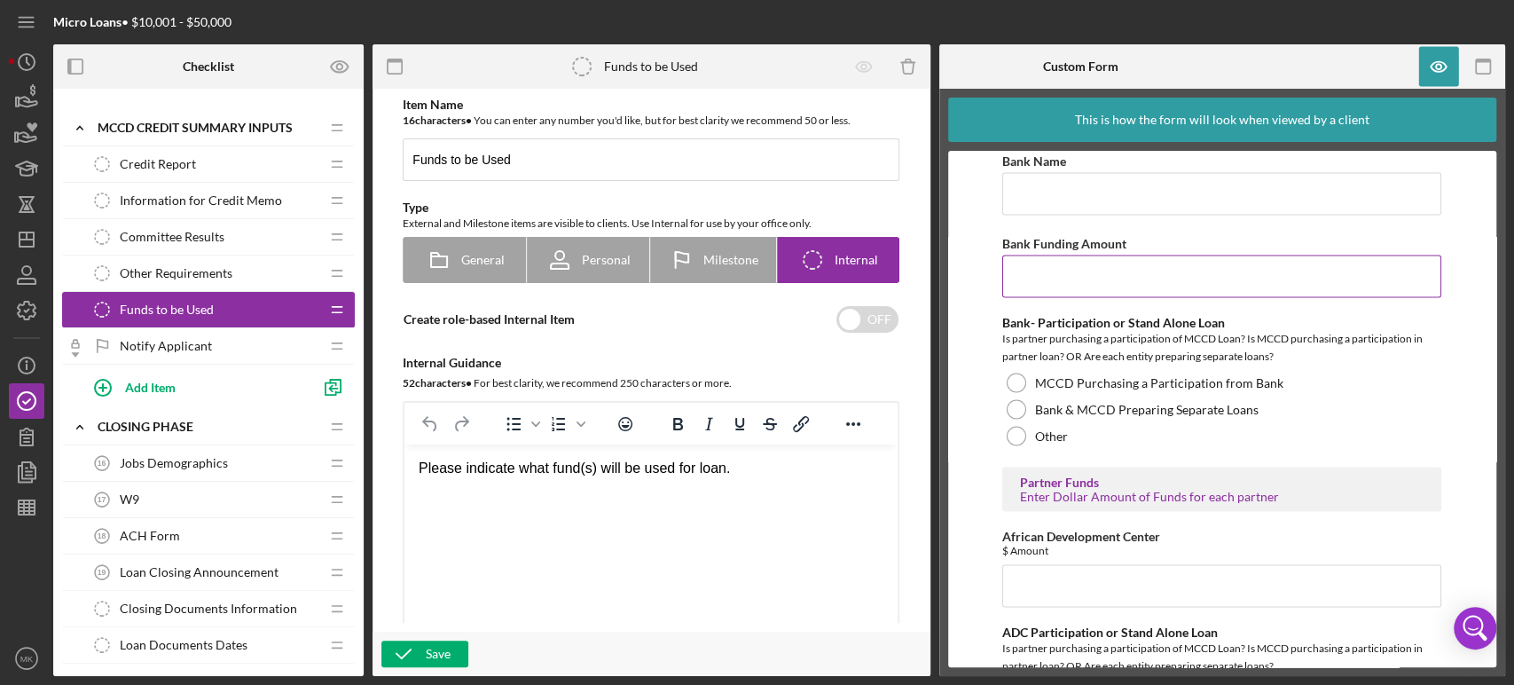
scroll to position [2171, 0]
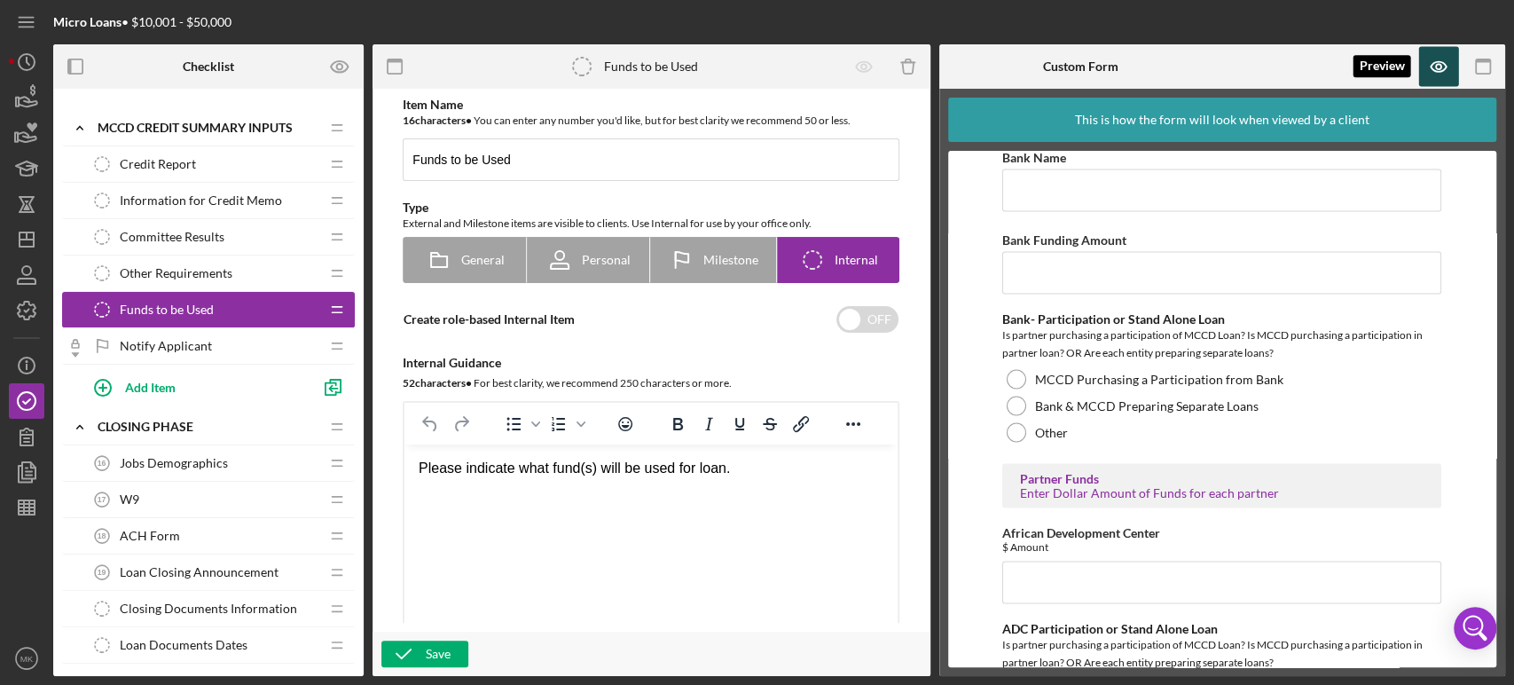
click at [1437, 69] on icon "button" at bounding box center [1438, 66] width 5 height 5
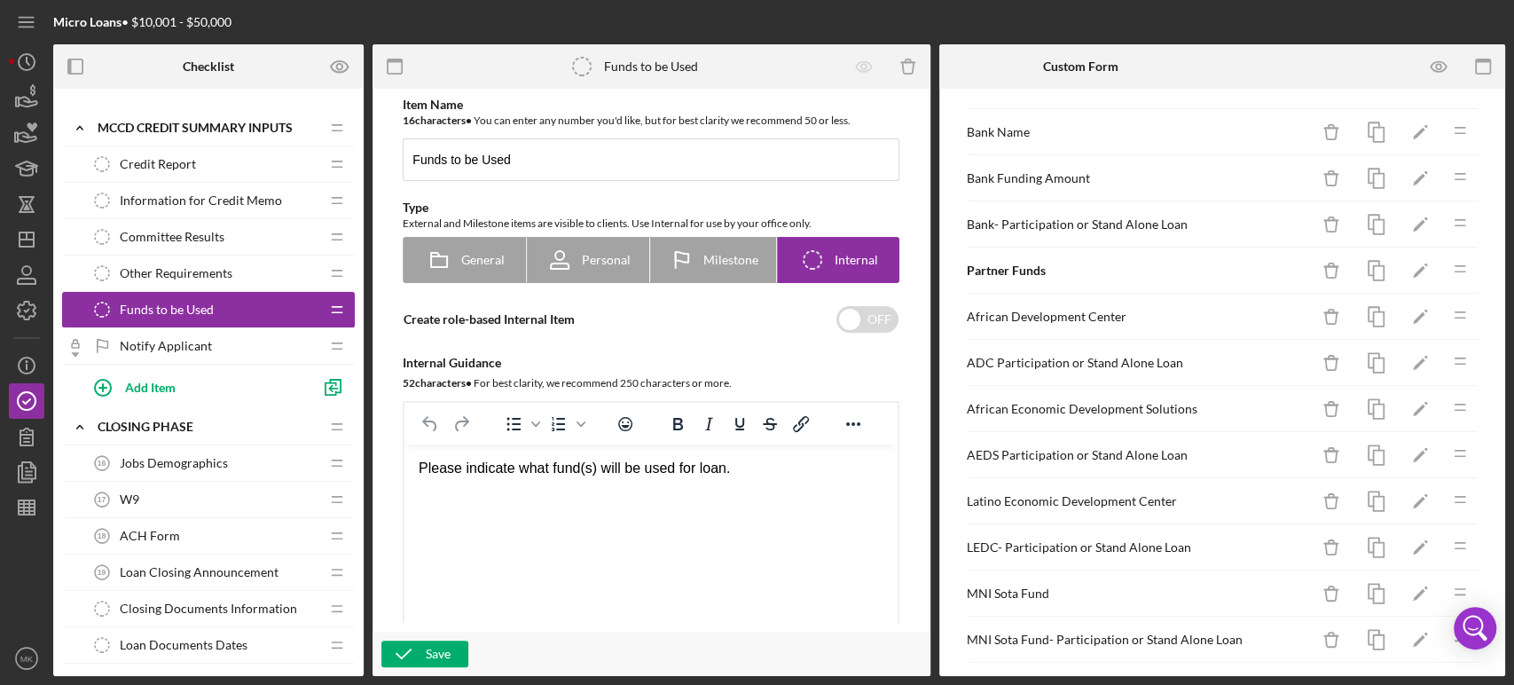
scroll to position [788, 0]
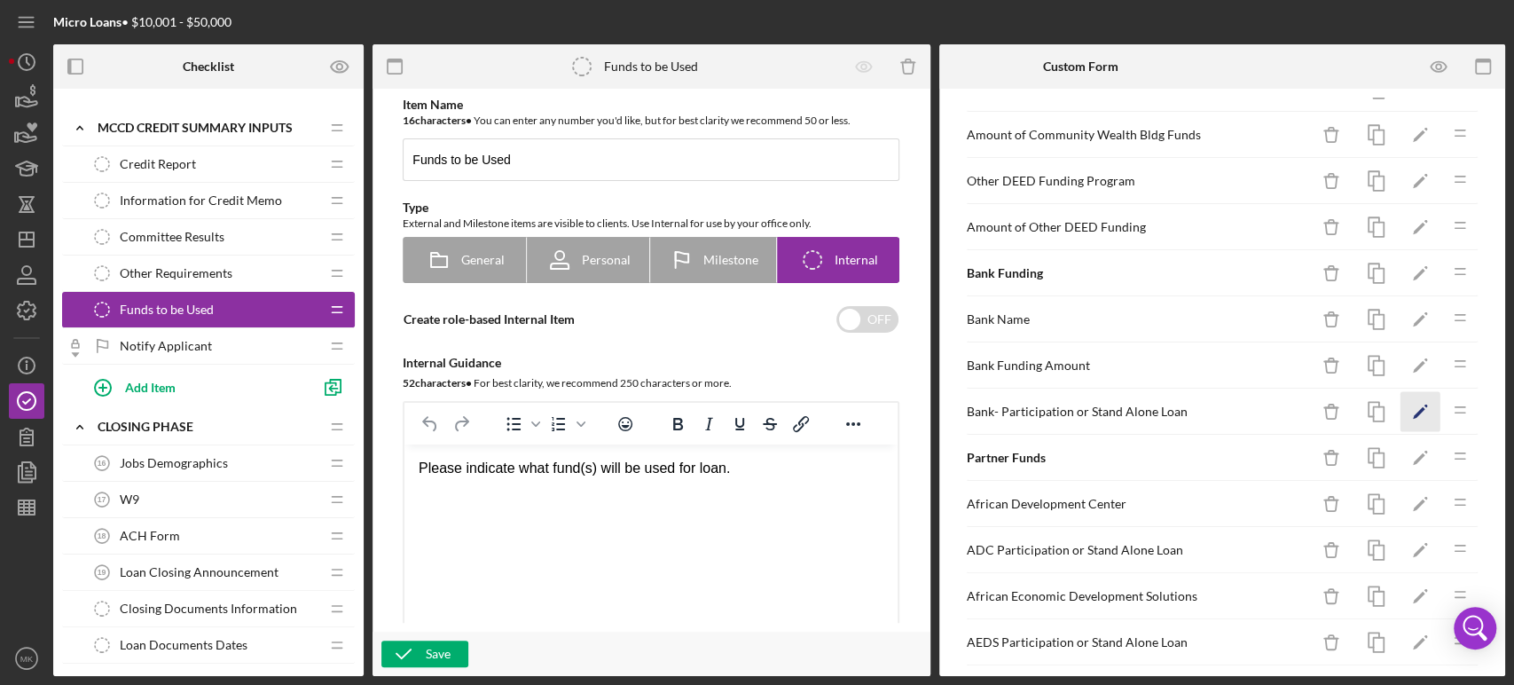
click at [1413, 407] on polygon "button" at bounding box center [1419, 413] width 12 height 12
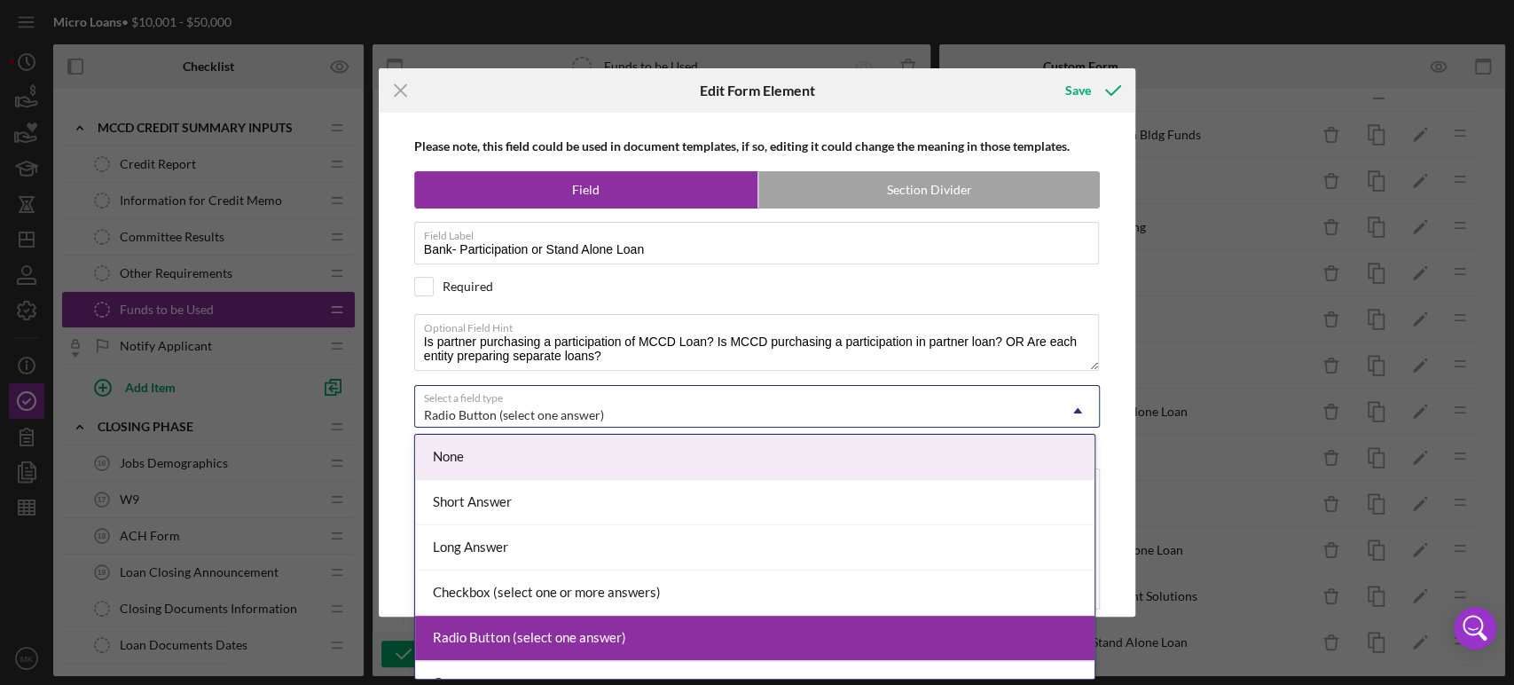
click at [1077, 409] on icon "Icon/Dropdown Arrow" at bounding box center [1077, 410] width 43 height 43
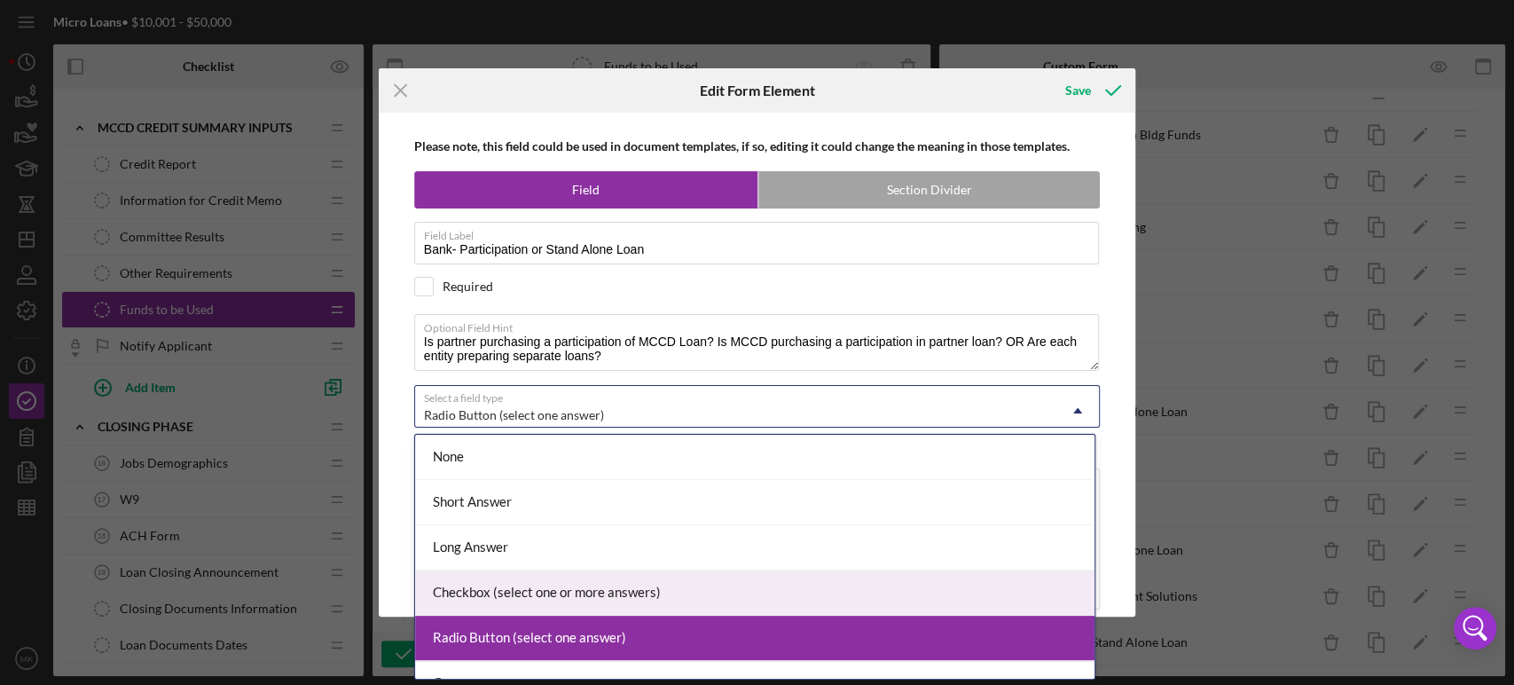
click at [765, 587] on div "Checkbox (select one or more answers)" at bounding box center [754, 592] width 679 height 45
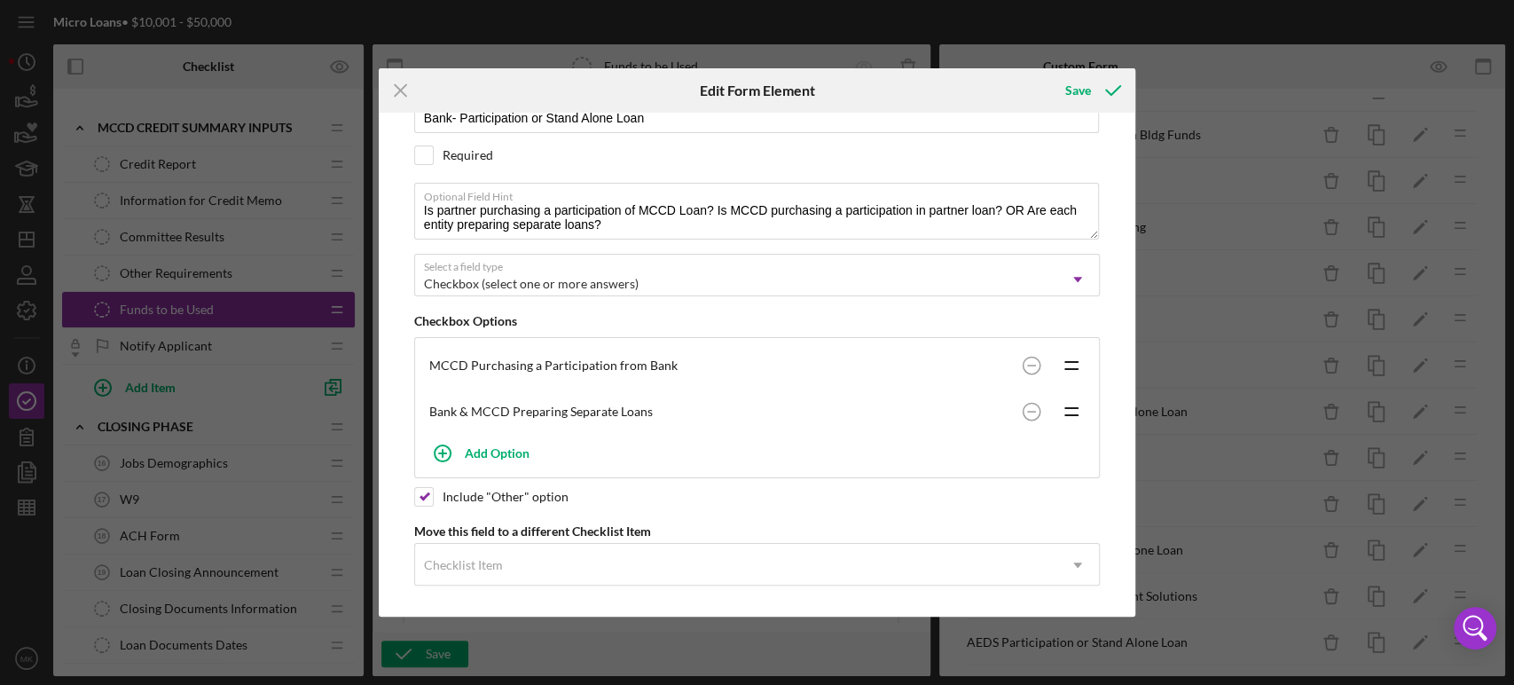
scroll to position [135, 0]
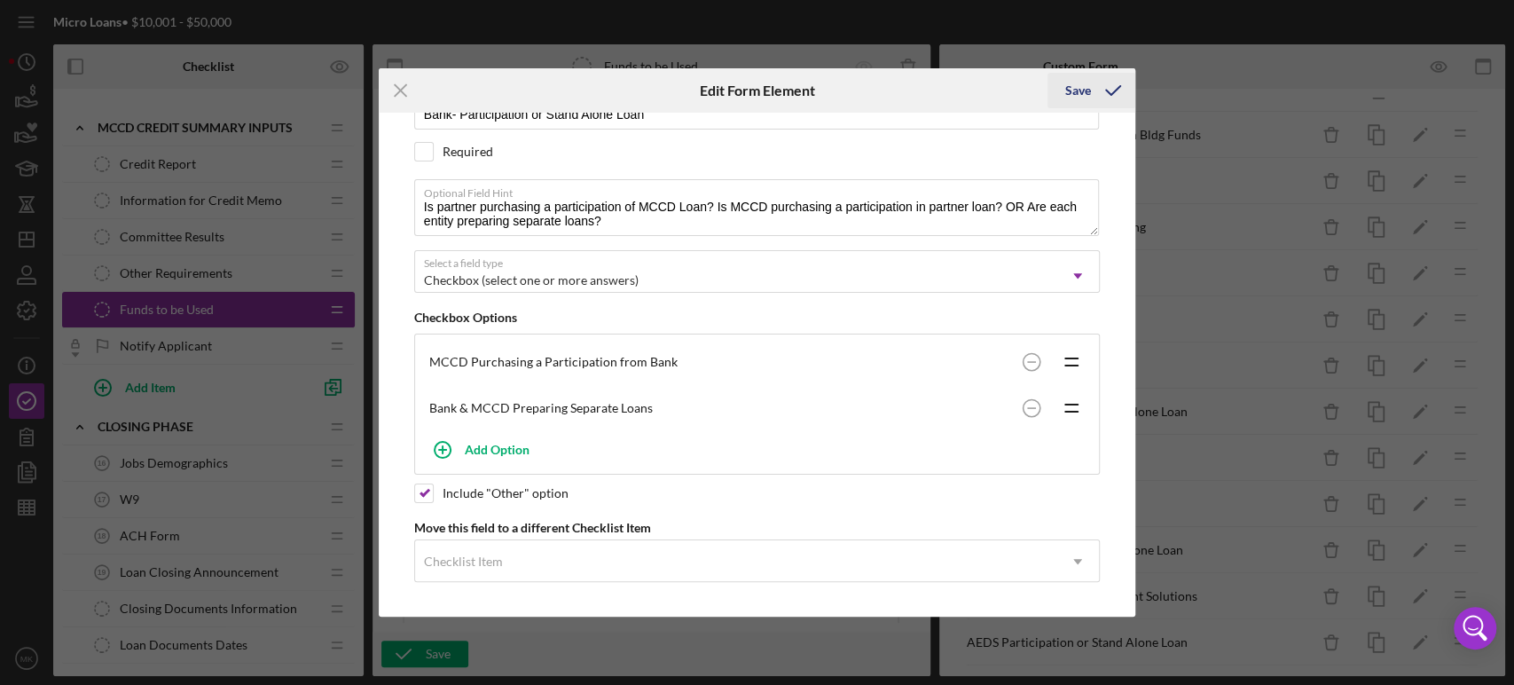
click at [1086, 89] on div "Save" at bounding box center [1078, 90] width 26 height 35
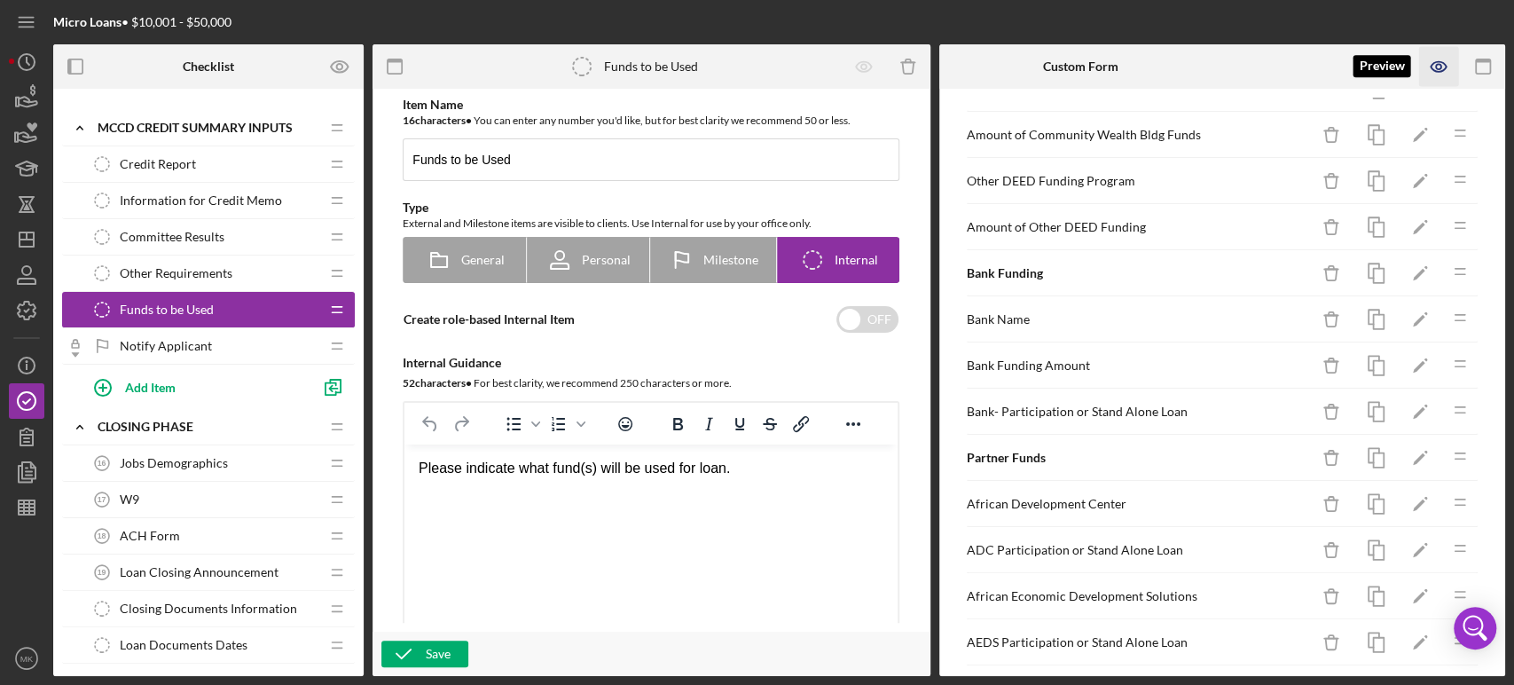
click at [1440, 64] on icon "button" at bounding box center [1439, 67] width 40 height 40
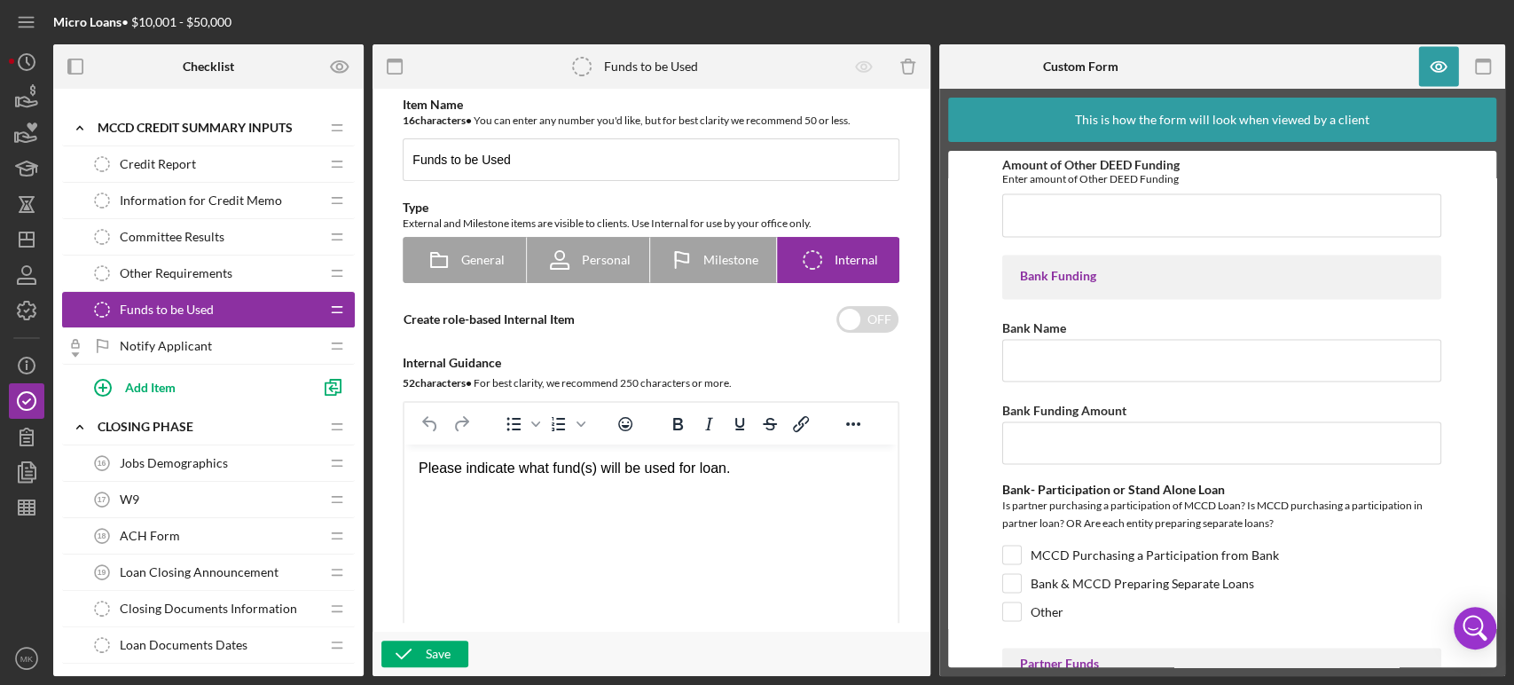
scroll to position [1971, 0]
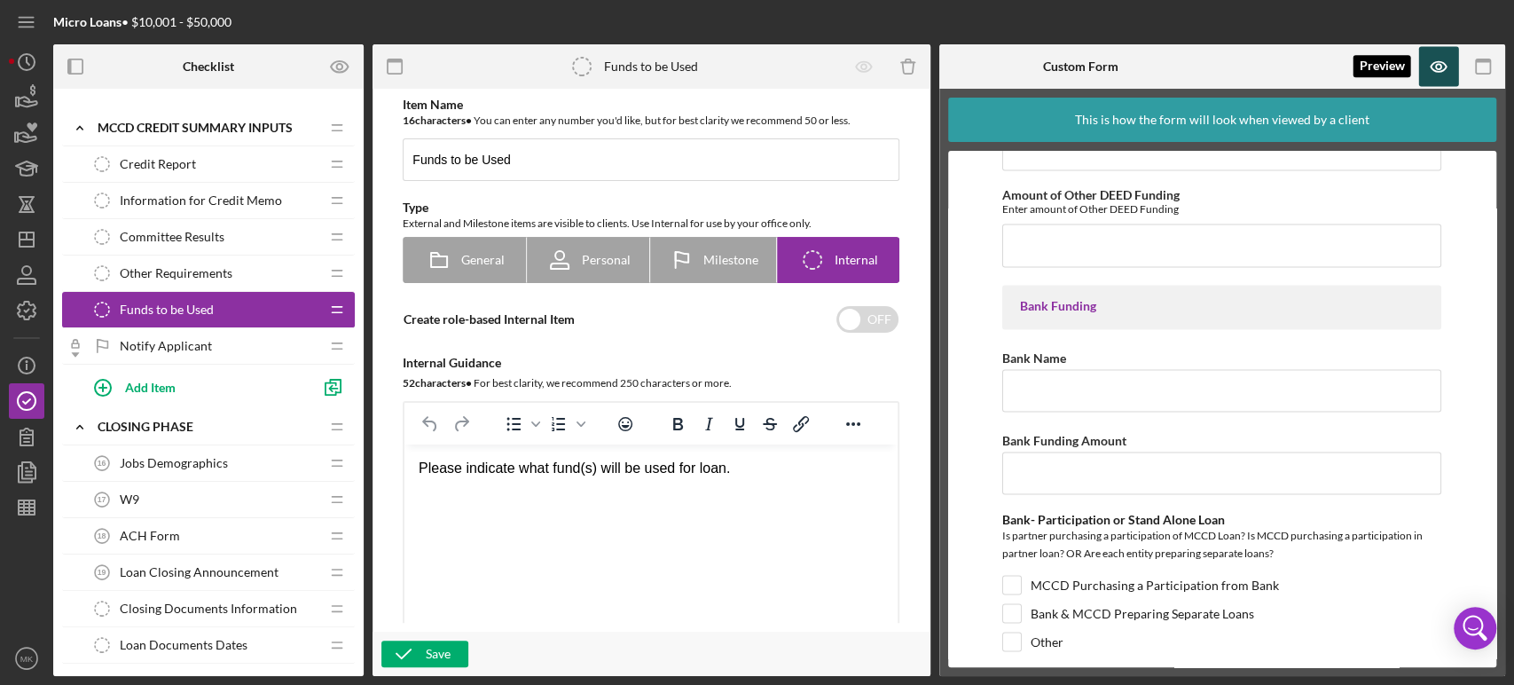
click at [1437, 66] on icon "button" at bounding box center [1439, 67] width 40 height 40
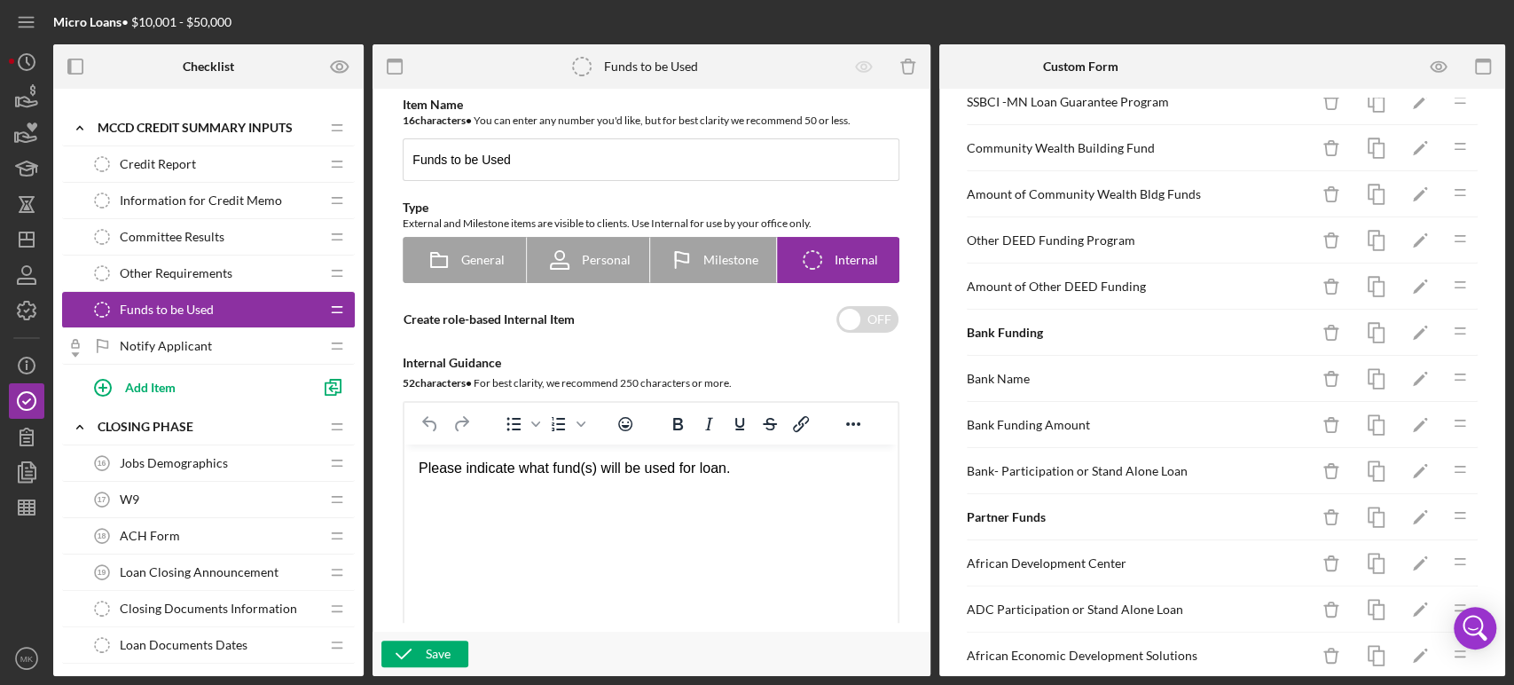
scroll to position [788, 0]
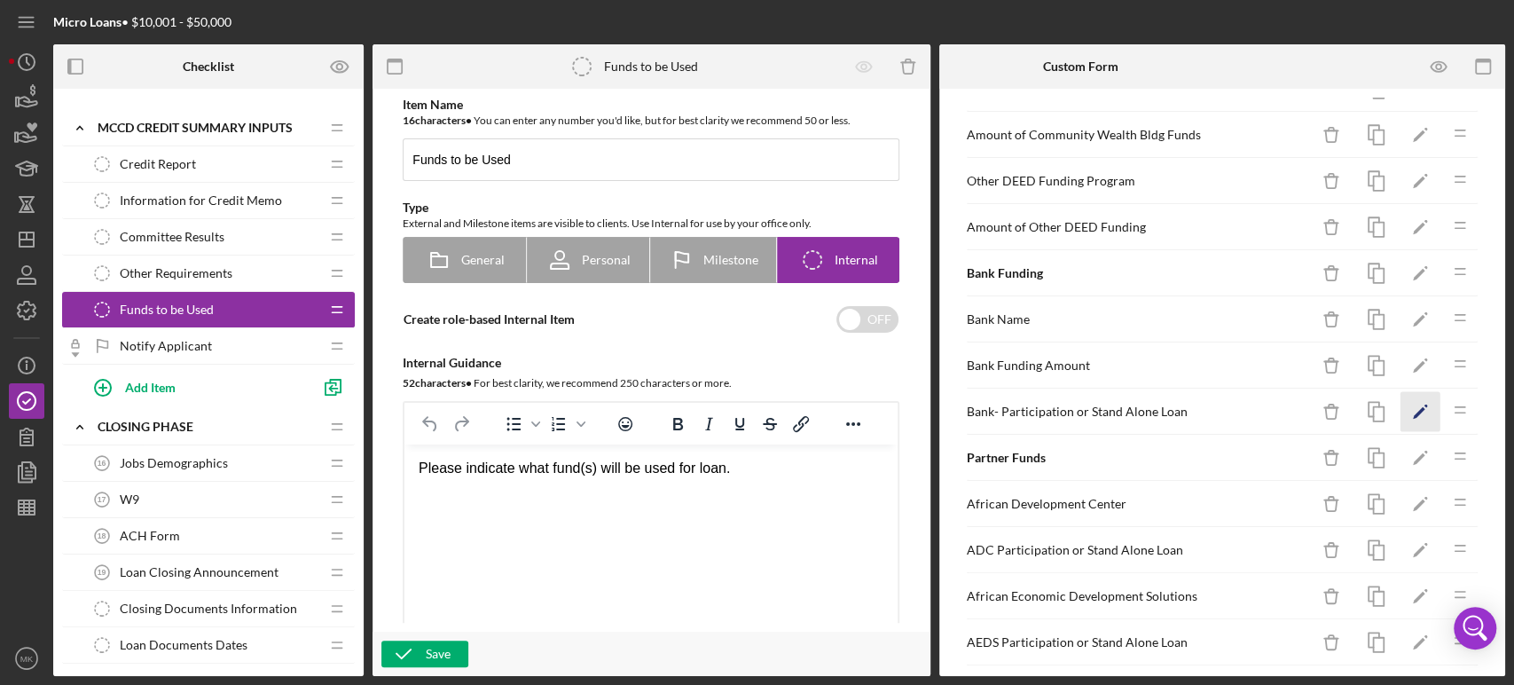
click at [1413, 407] on polygon "button" at bounding box center [1419, 413] width 12 height 12
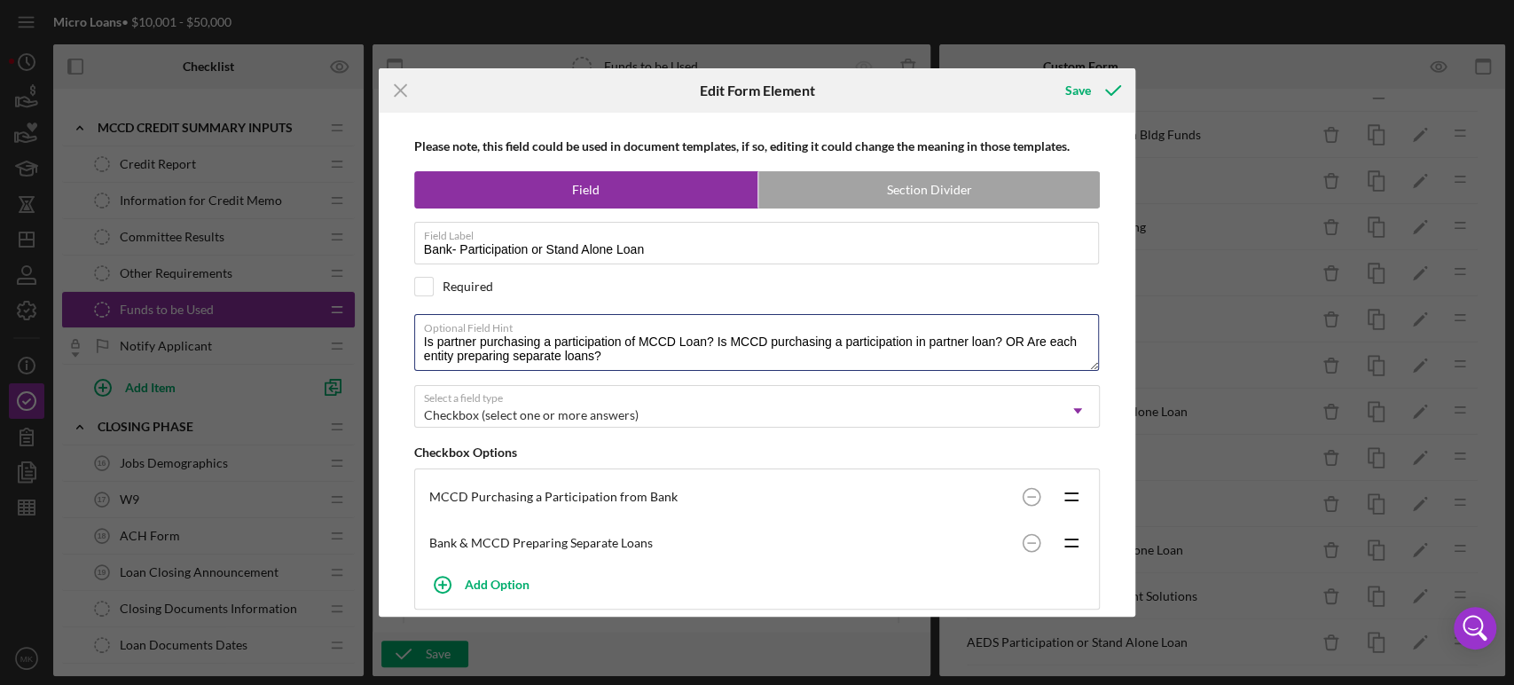
drag, startPoint x: 716, startPoint y: 336, endPoint x: 390, endPoint y: 334, distance: 325.5
click at [390, 334] on div "Please note, this field could be used in document templates, if so, editing it …" at bounding box center [758, 365] width 740 height 504
type textarea "Is MCCD purchasing a participation in partner loan? OR Are each entity preparin…"
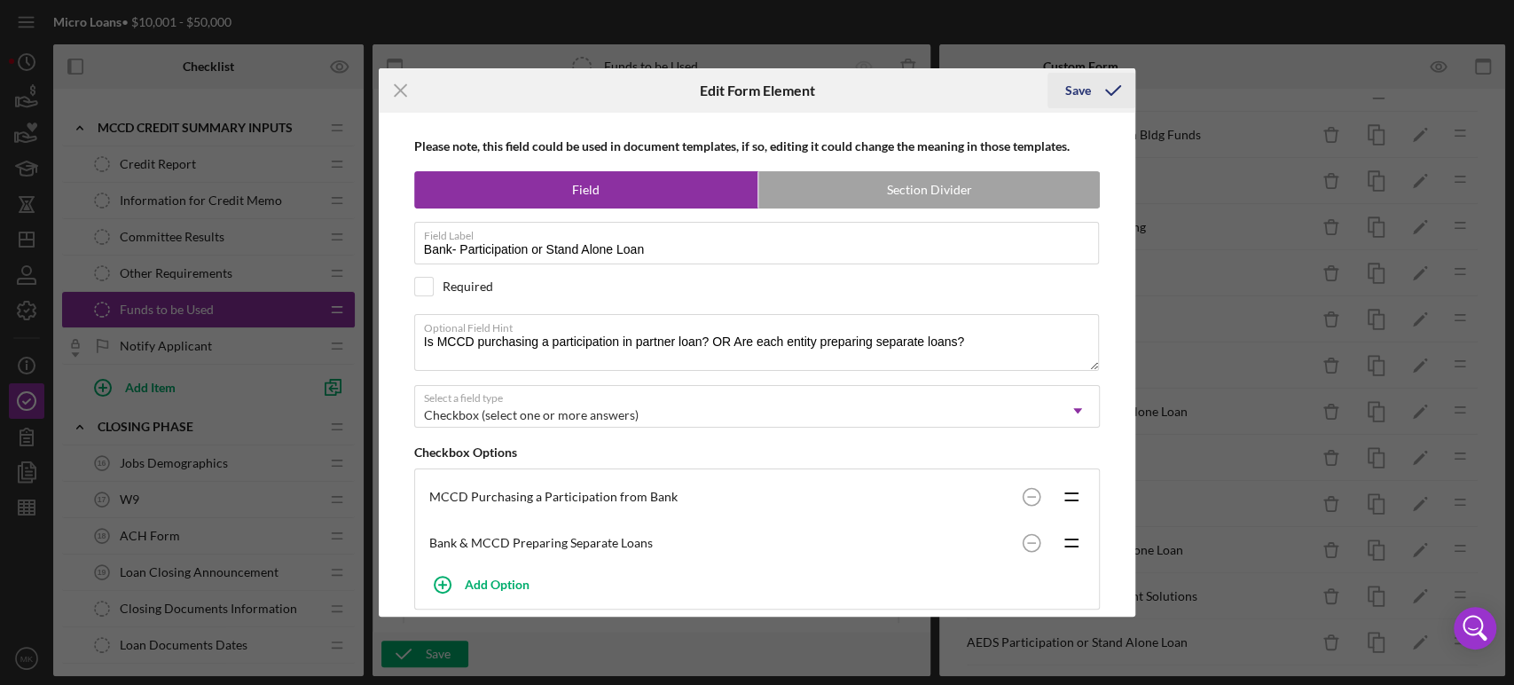
click at [1082, 90] on div "Save" at bounding box center [1078, 90] width 26 height 35
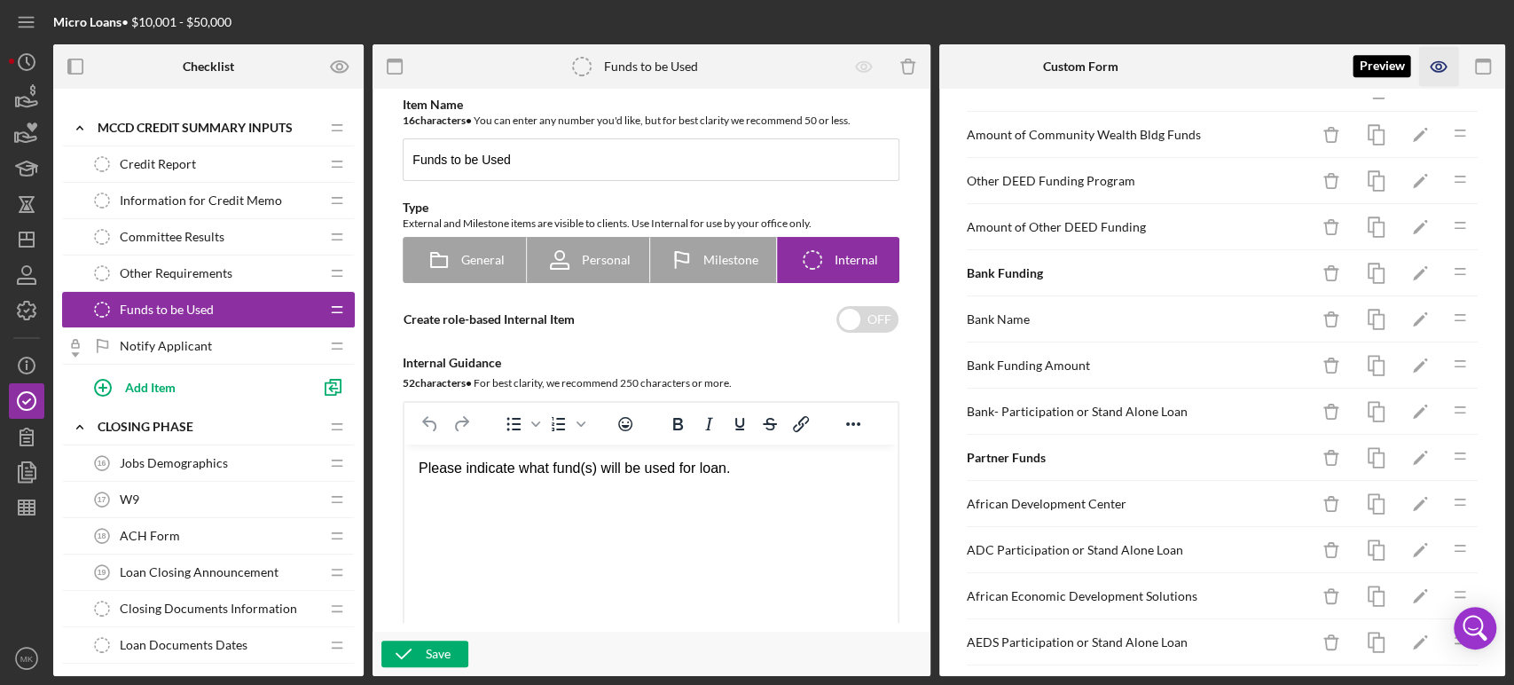
click at [1435, 62] on icon "button" at bounding box center [1439, 67] width 40 height 40
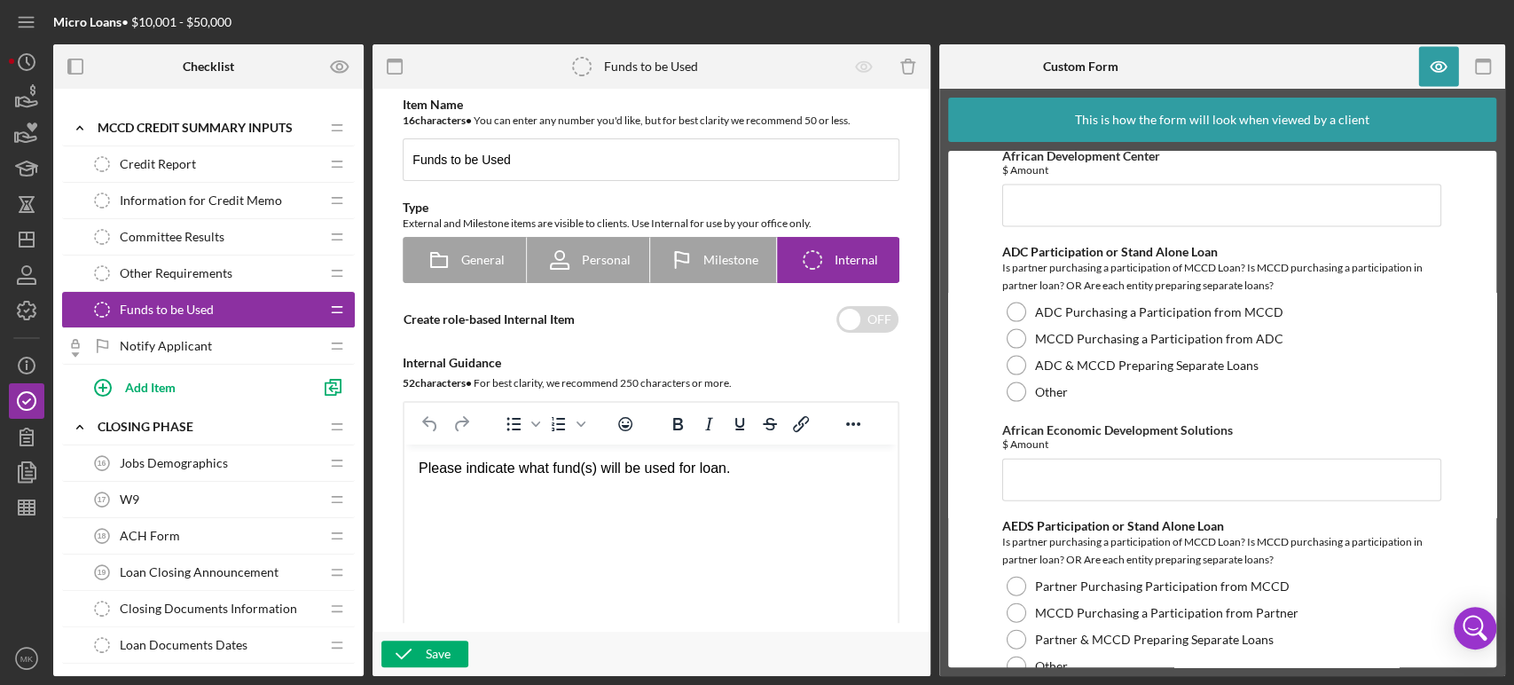
scroll to position [2463, 0]
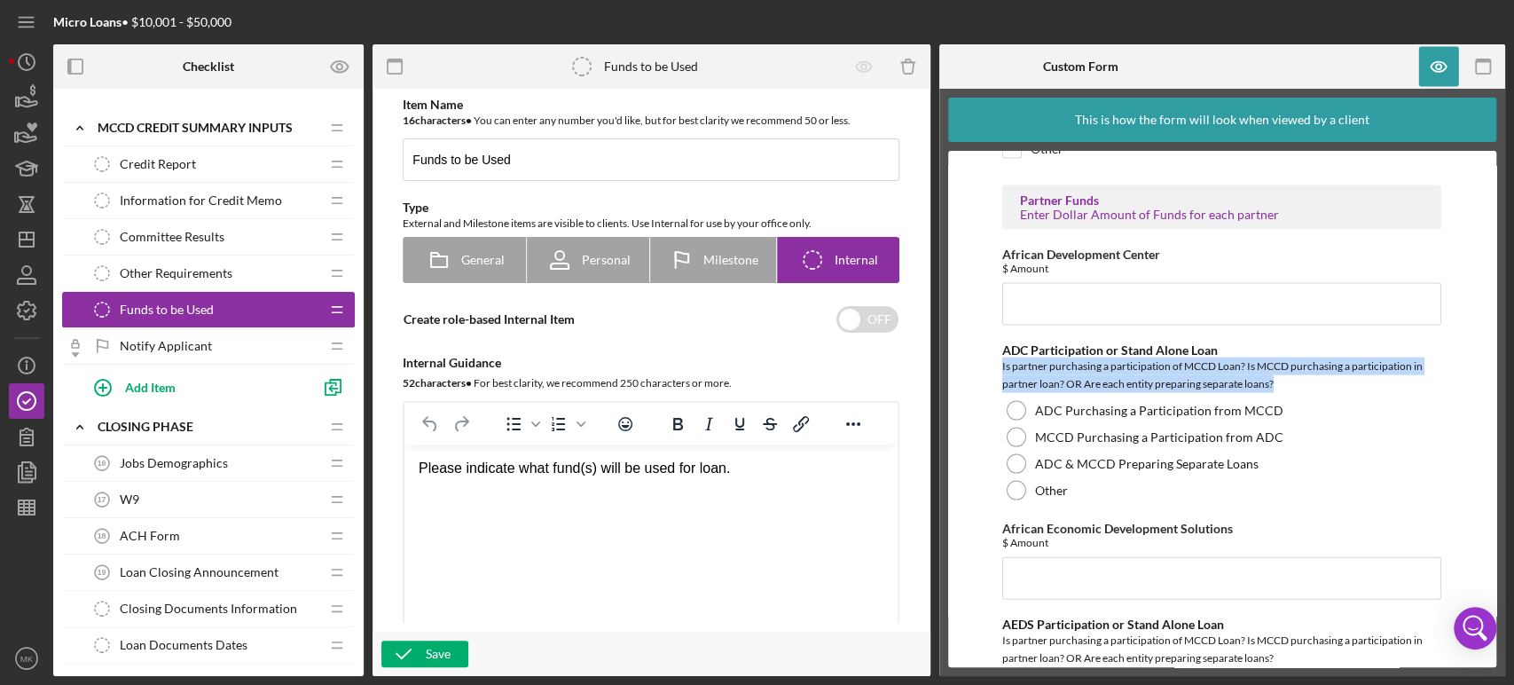
drag, startPoint x: 1279, startPoint y: 376, endPoint x: 1000, endPoint y: 354, distance: 279.4
click at [1002, 357] on div "Is partner purchasing a participation of MCCD Loan? Is MCCD purchasing a partic…" at bounding box center [1221, 374] width 439 height 35
copy div "Is partner purchasing a participation of MCCD Loan? Is MCCD purchasing a partic…"
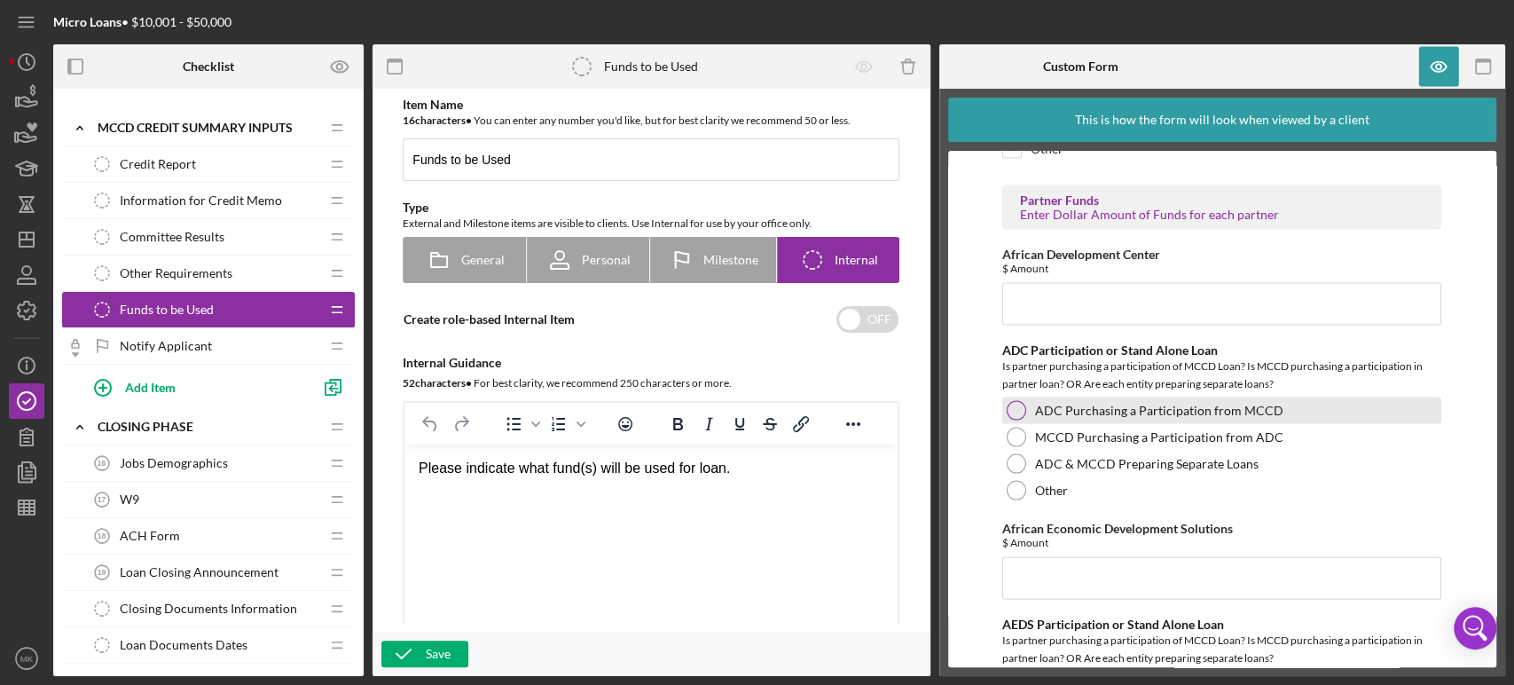
click at [1283, 400] on div "ADC Purchasing a Participation from MCCD" at bounding box center [1221, 410] width 439 height 27
click at [1018, 406] on div at bounding box center [1016, 410] width 9 height 9
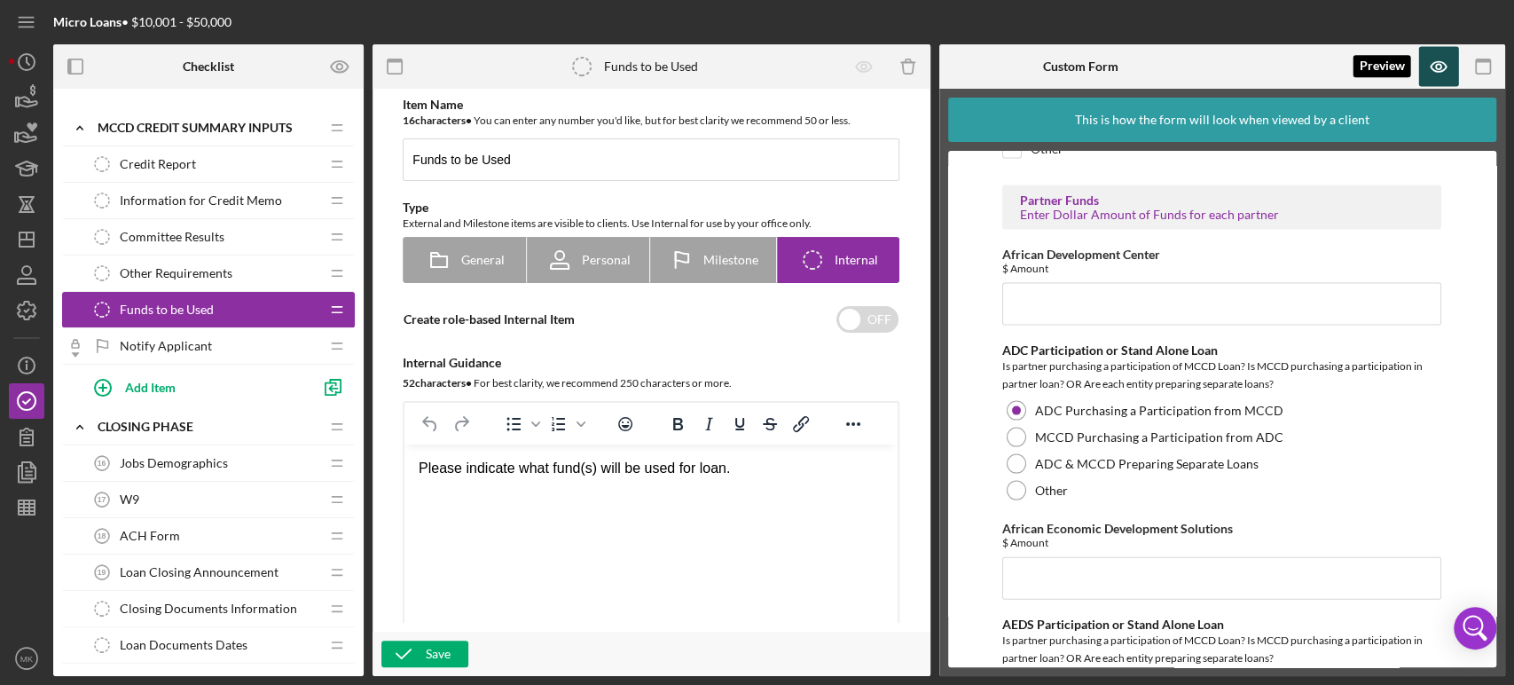
click at [1443, 67] on icon "button" at bounding box center [1439, 67] width 40 height 40
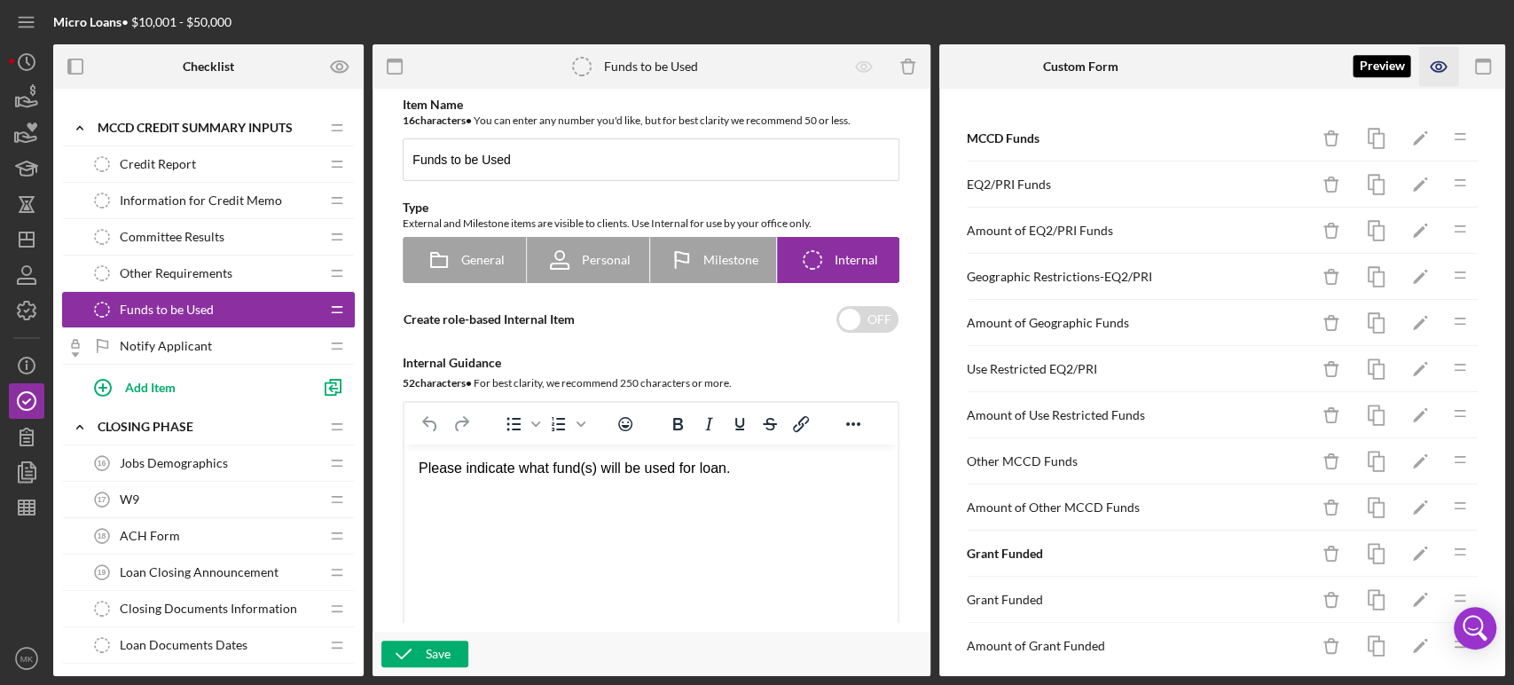
click at [1442, 65] on icon "button" at bounding box center [1439, 67] width 40 height 40
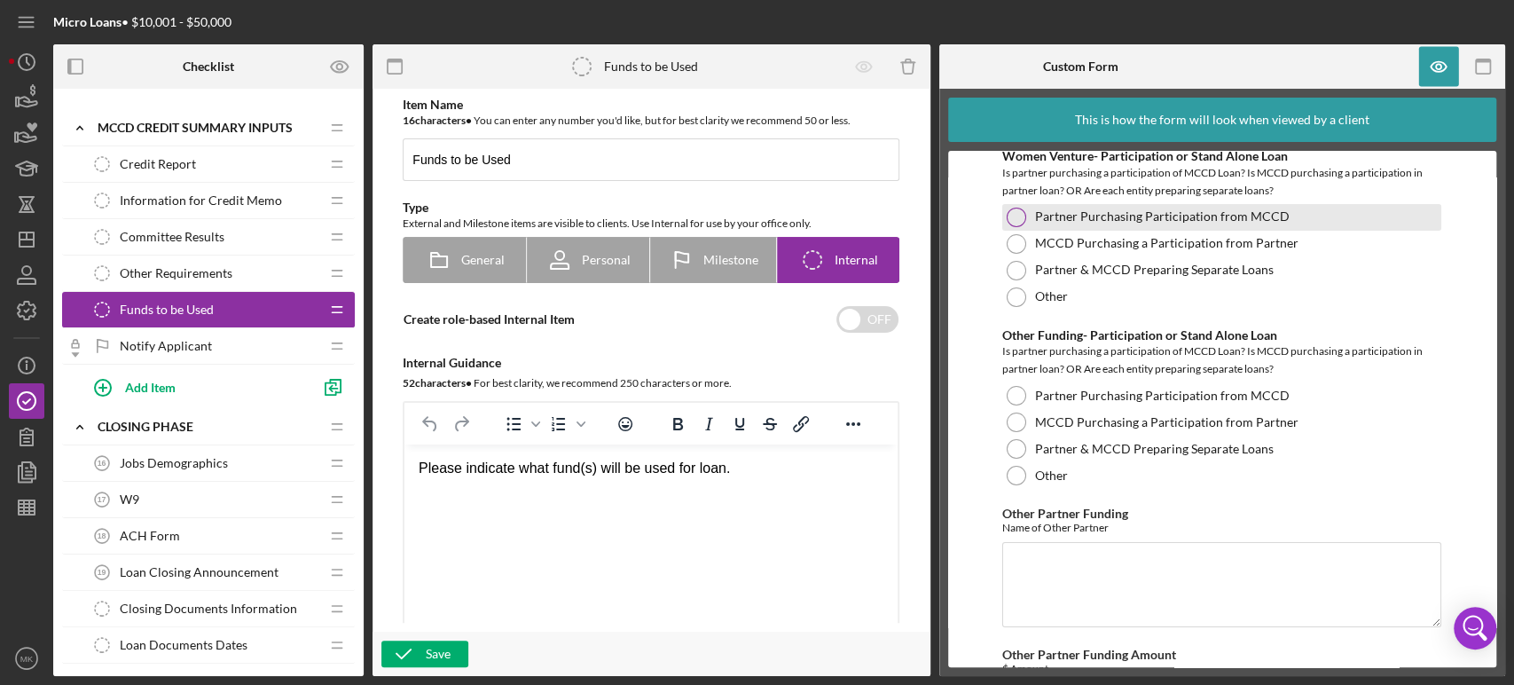
scroll to position [4040, 0]
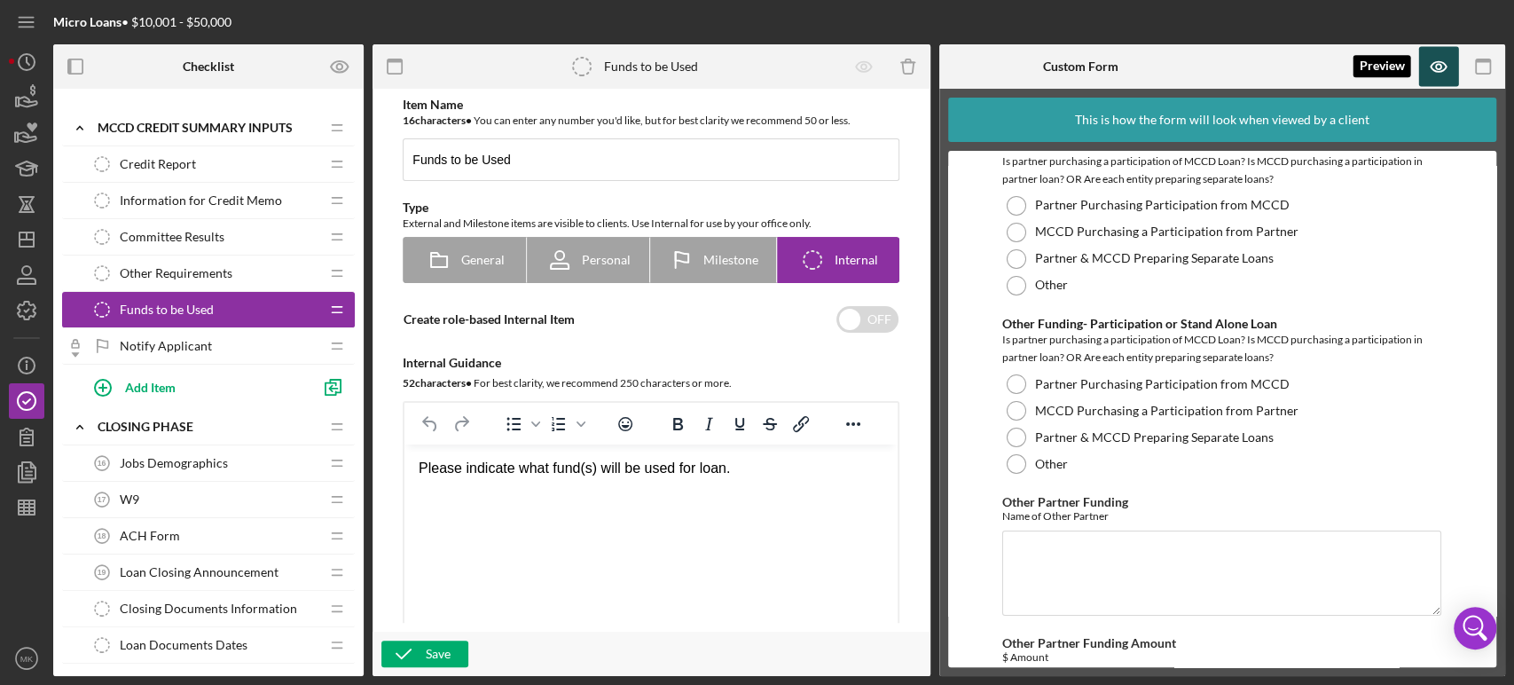
click at [1440, 64] on icon "button" at bounding box center [1438, 66] width 5 height 5
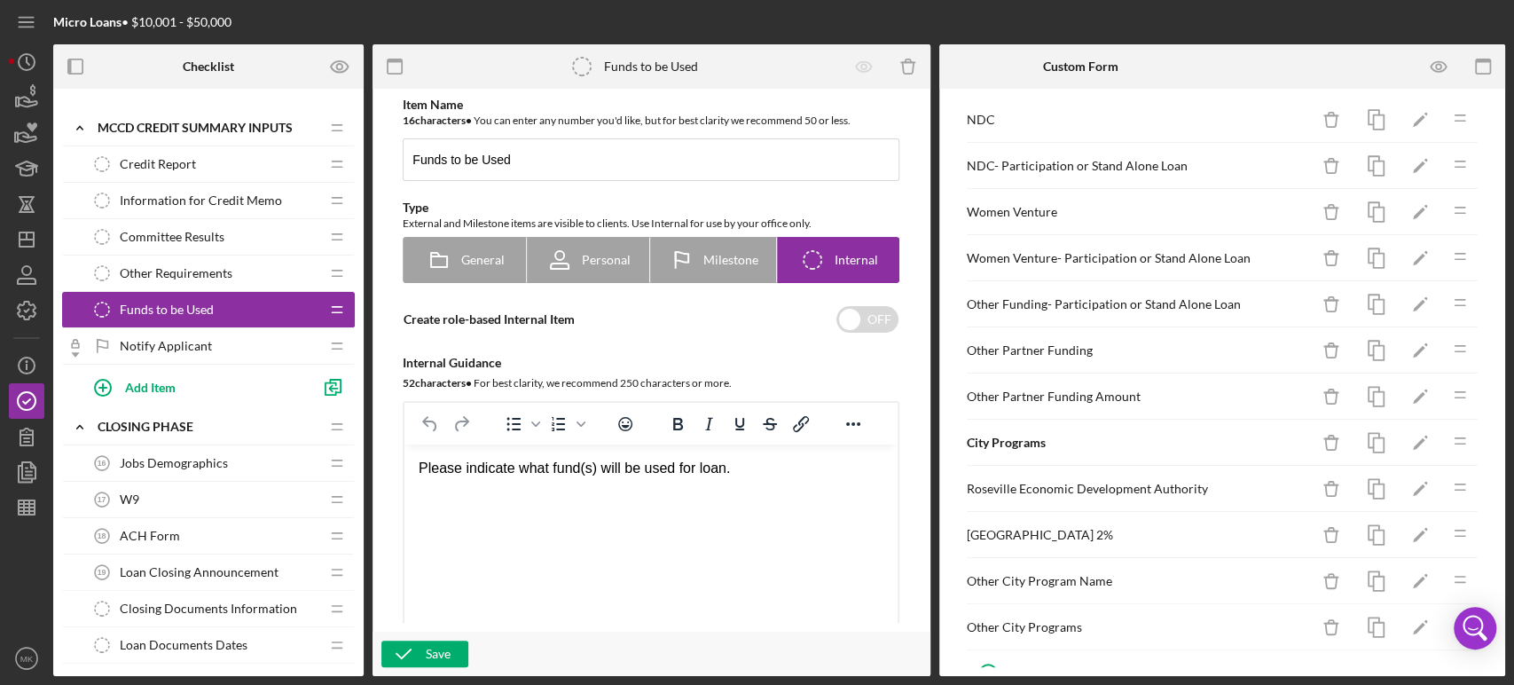
scroll to position [1572, 0]
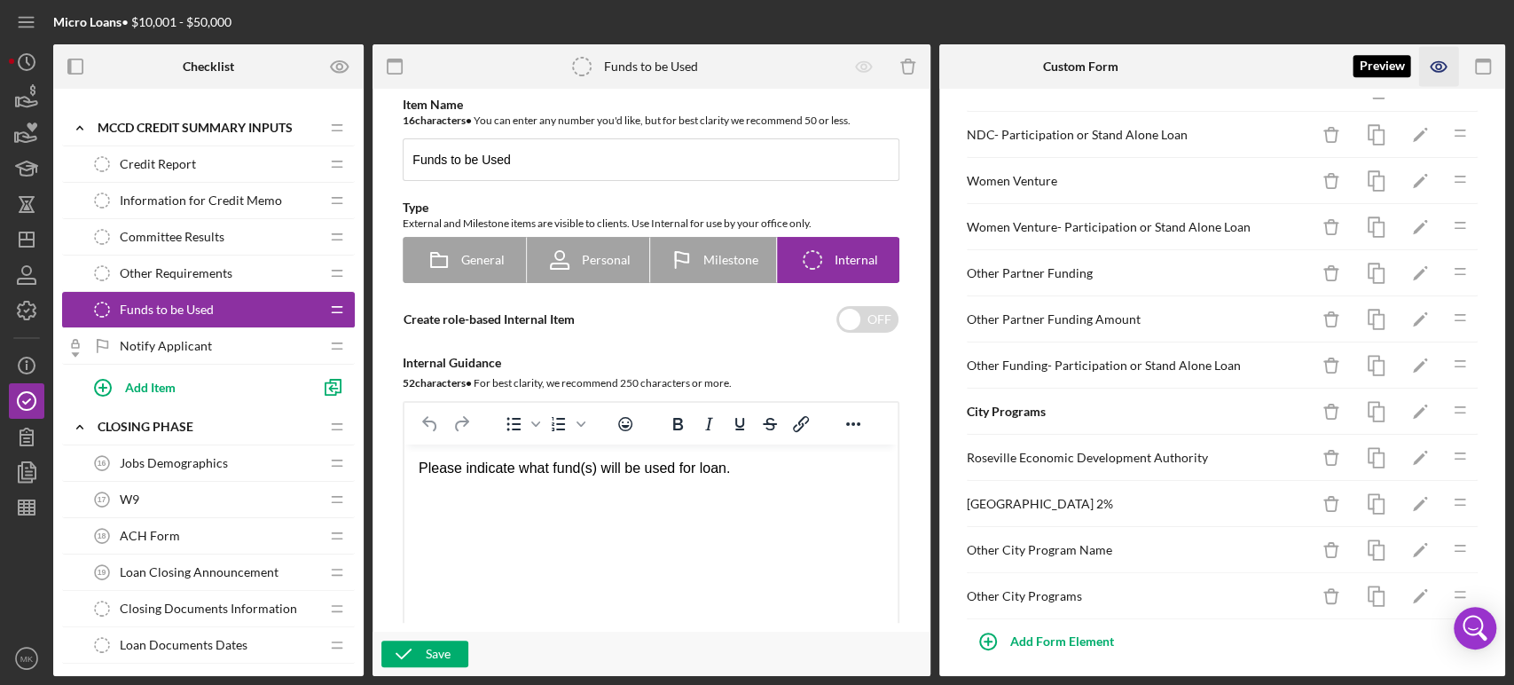
click at [1440, 62] on icon "button" at bounding box center [1439, 67] width 40 height 40
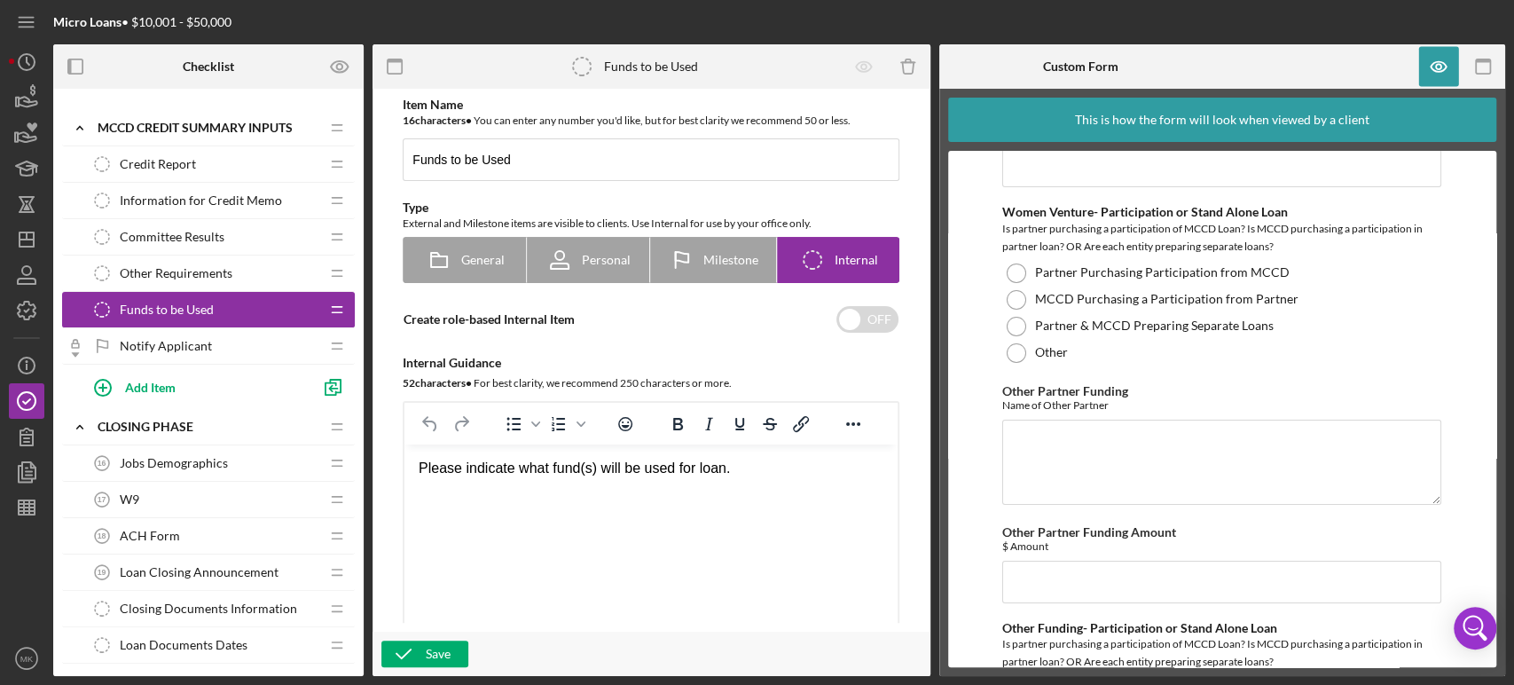
scroll to position [3942, 0]
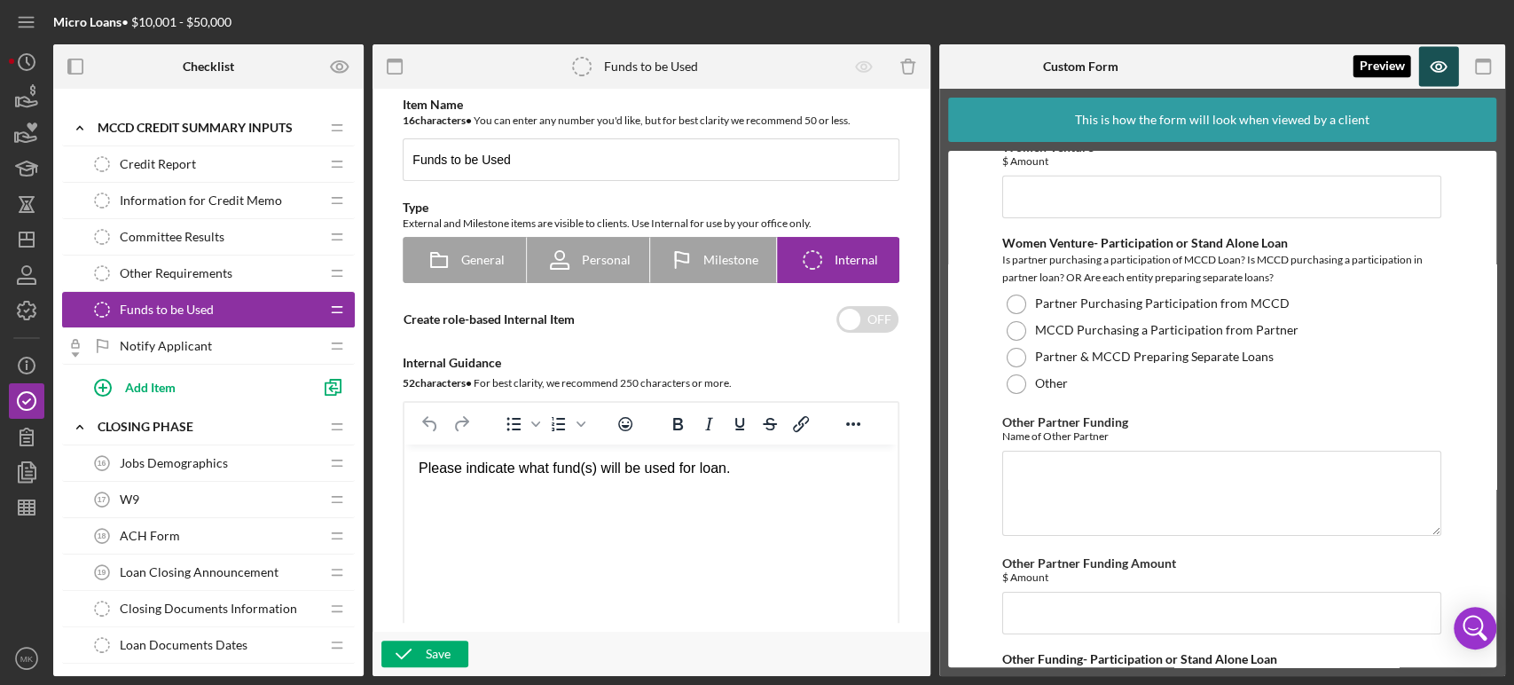
click at [1441, 61] on icon "button" at bounding box center [1439, 67] width 40 height 40
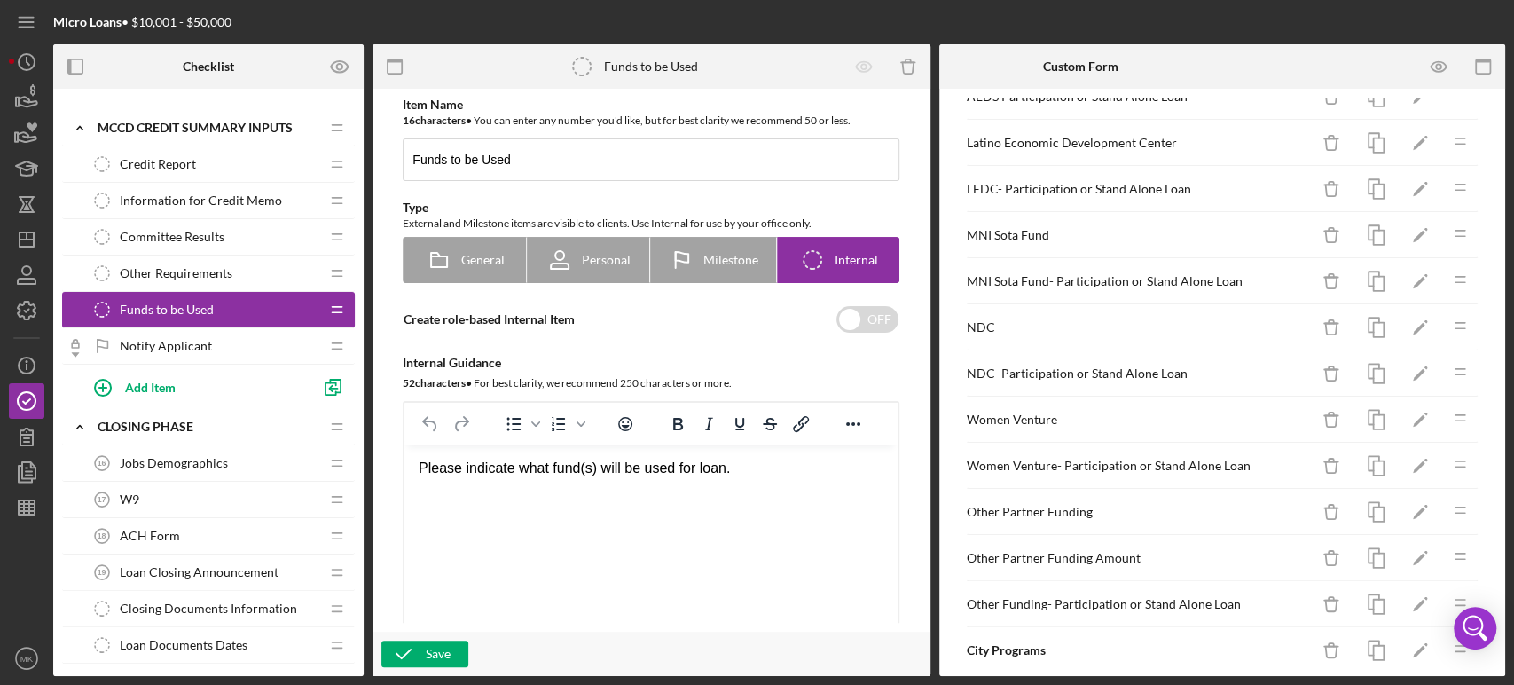
scroll to position [1478, 0]
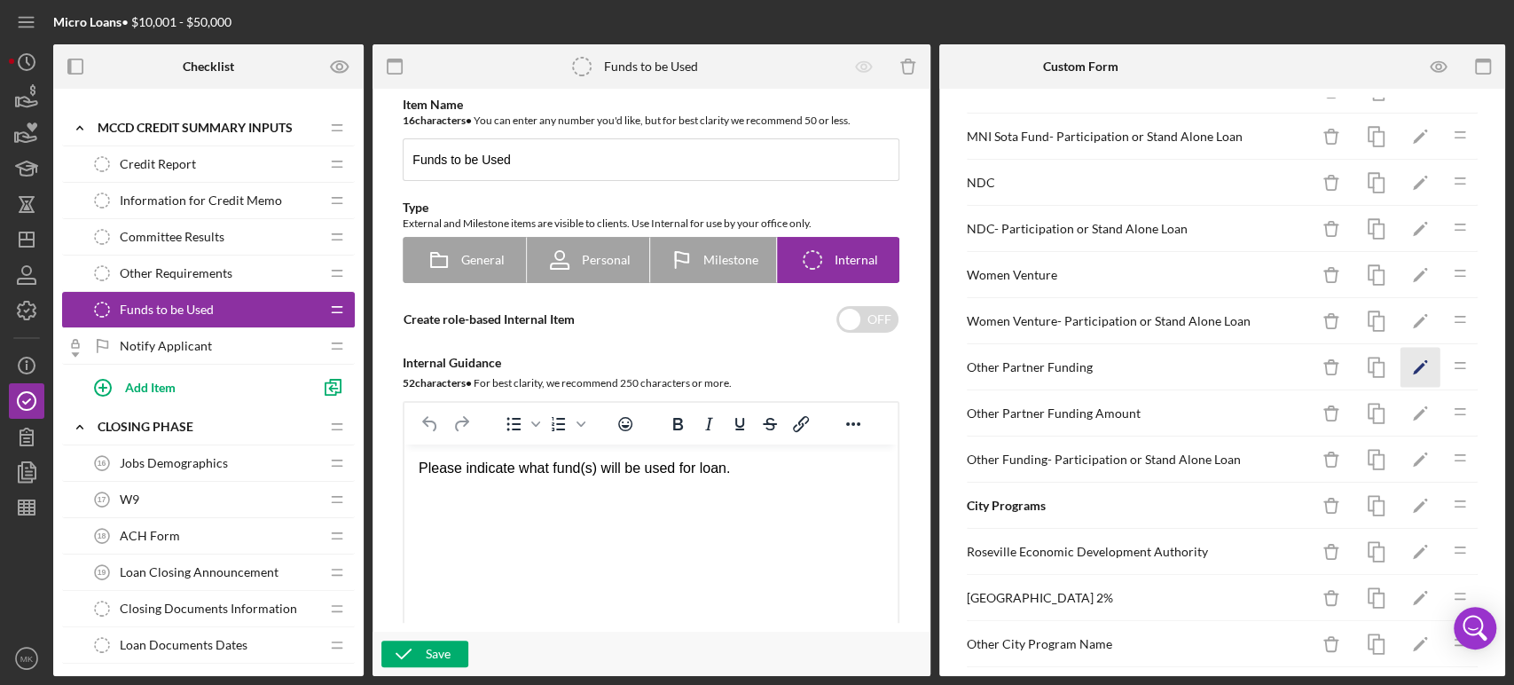
click at [1413, 363] on polygon "button" at bounding box center [1419, 369] width 12 height 12
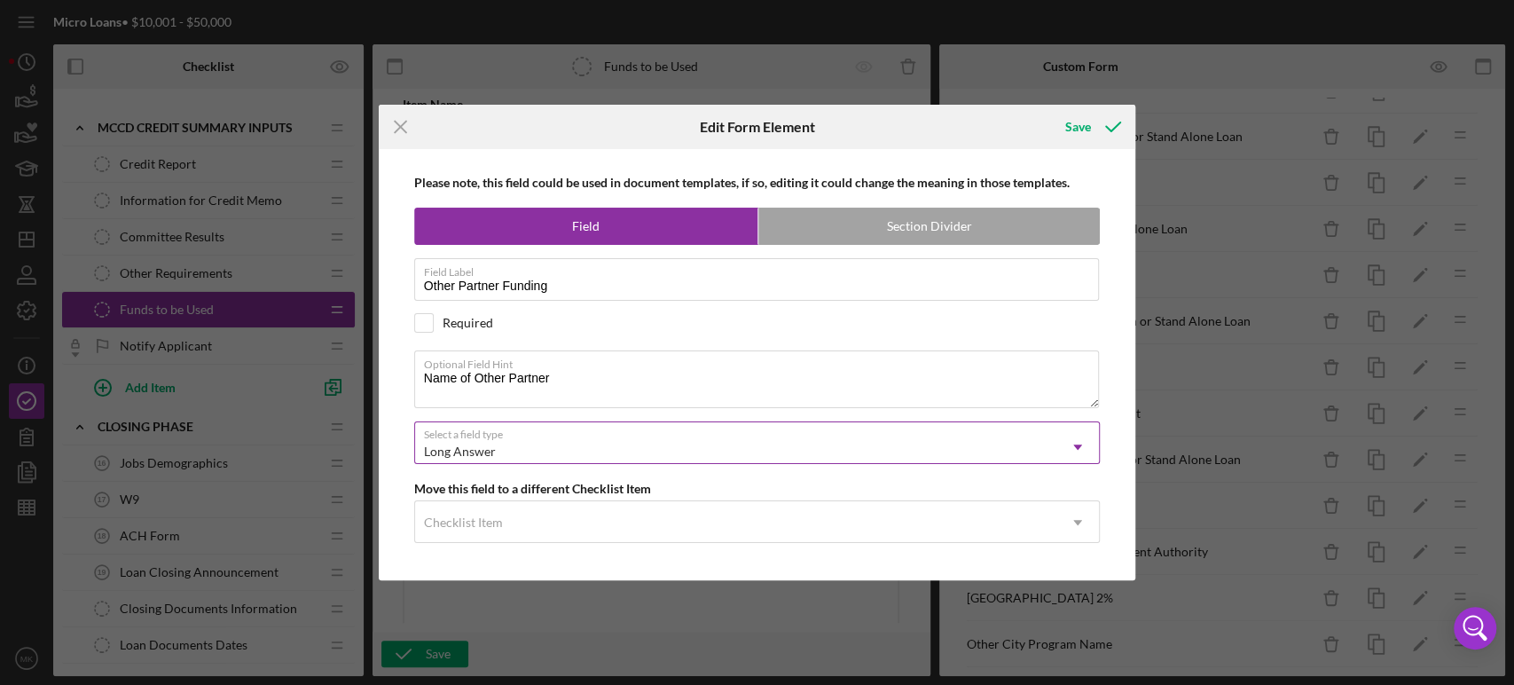
click at [1080, 442] on icon "Icon/Dropdown Arrow" at bounding box center [1077, 447] width 43 height 43
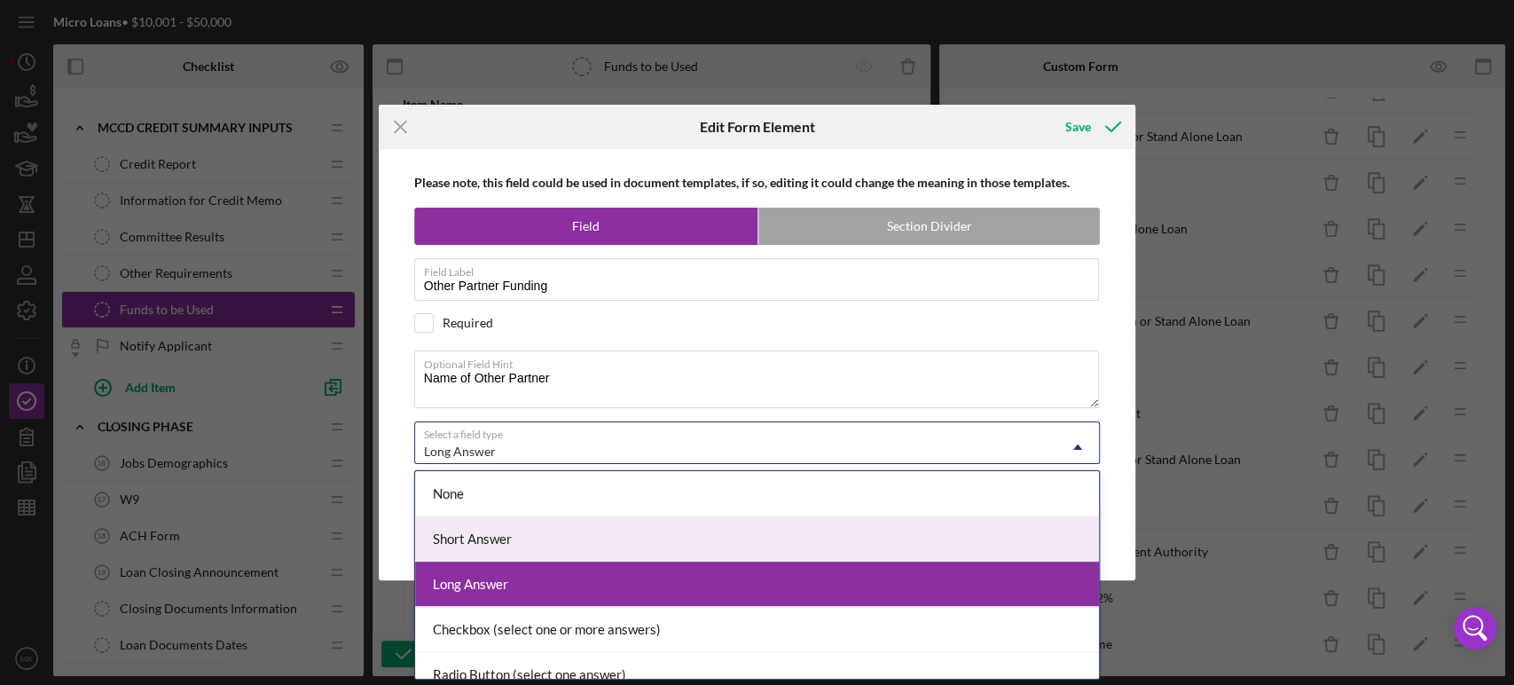
click at [977, 542] on div "Short Answer" at bounding box center [757, 538] width 684 height 45
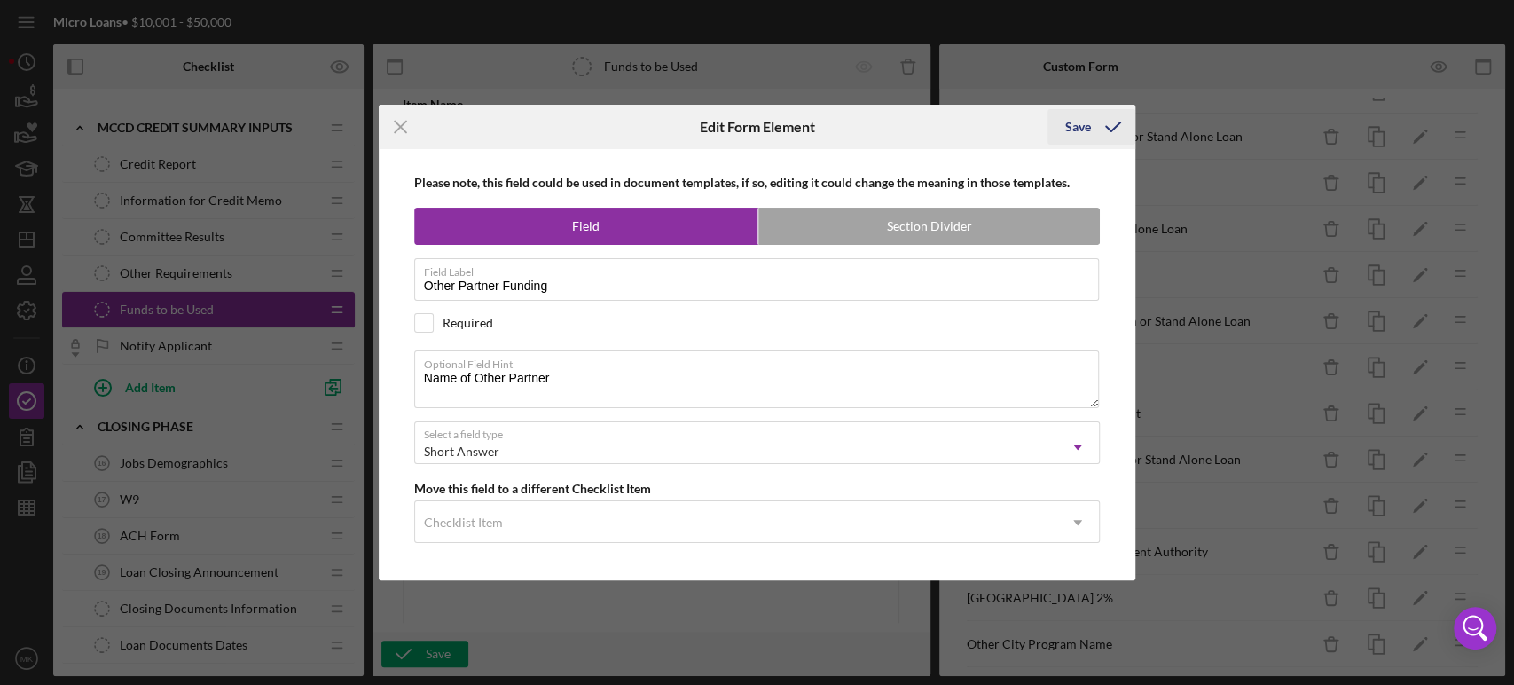
click at [1087, 126] on div "Save" at bounding box center [1078, 126] width 26 height 35
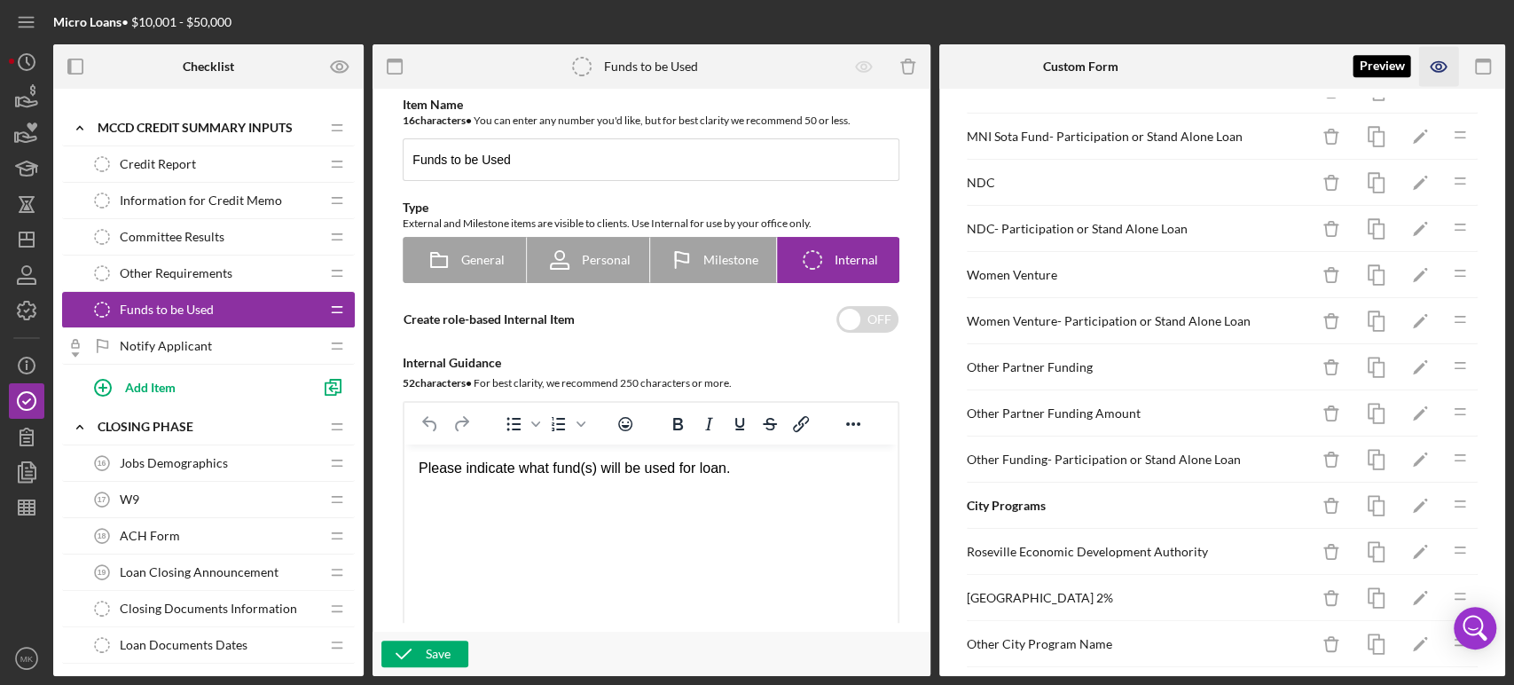
click at [1439, 62] on icon "button" at bounding box center [1438, 67] width 15 height 10
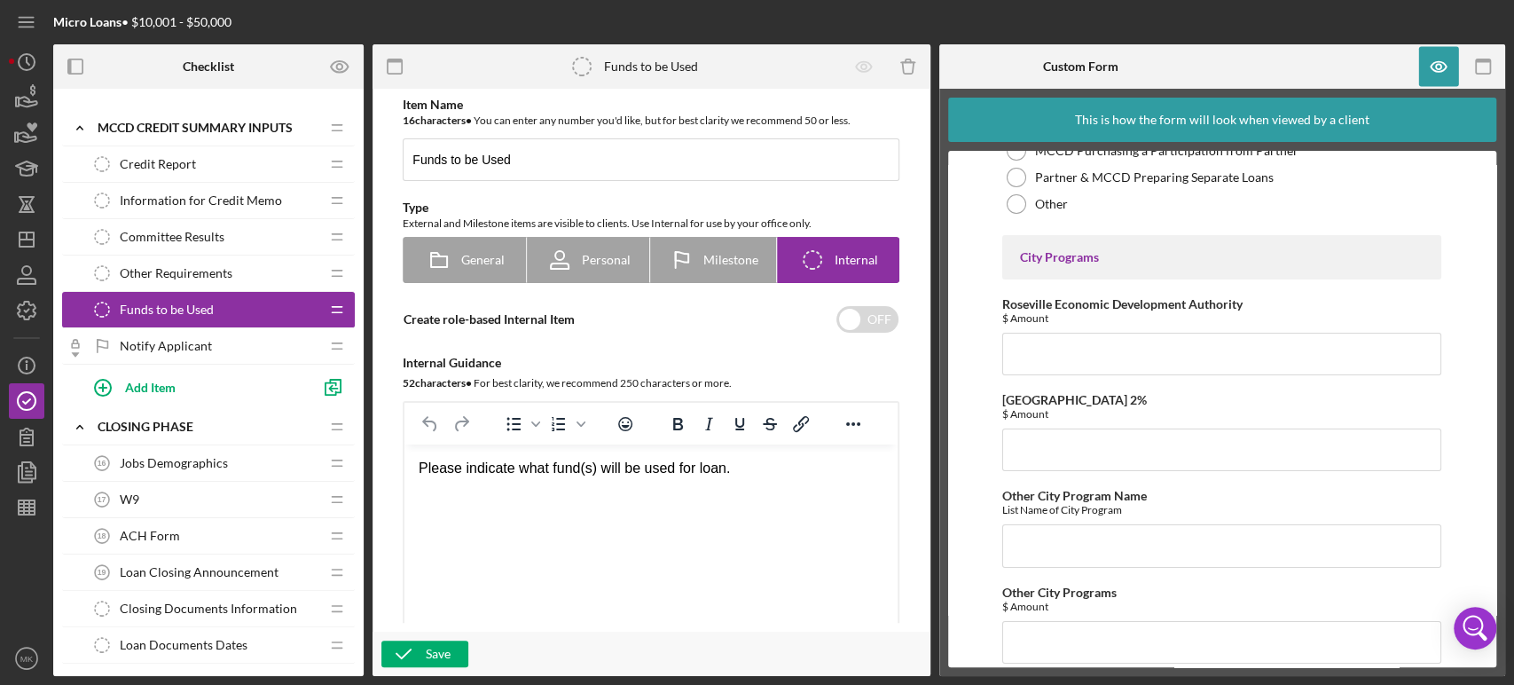
scroll to position [4505, 0]
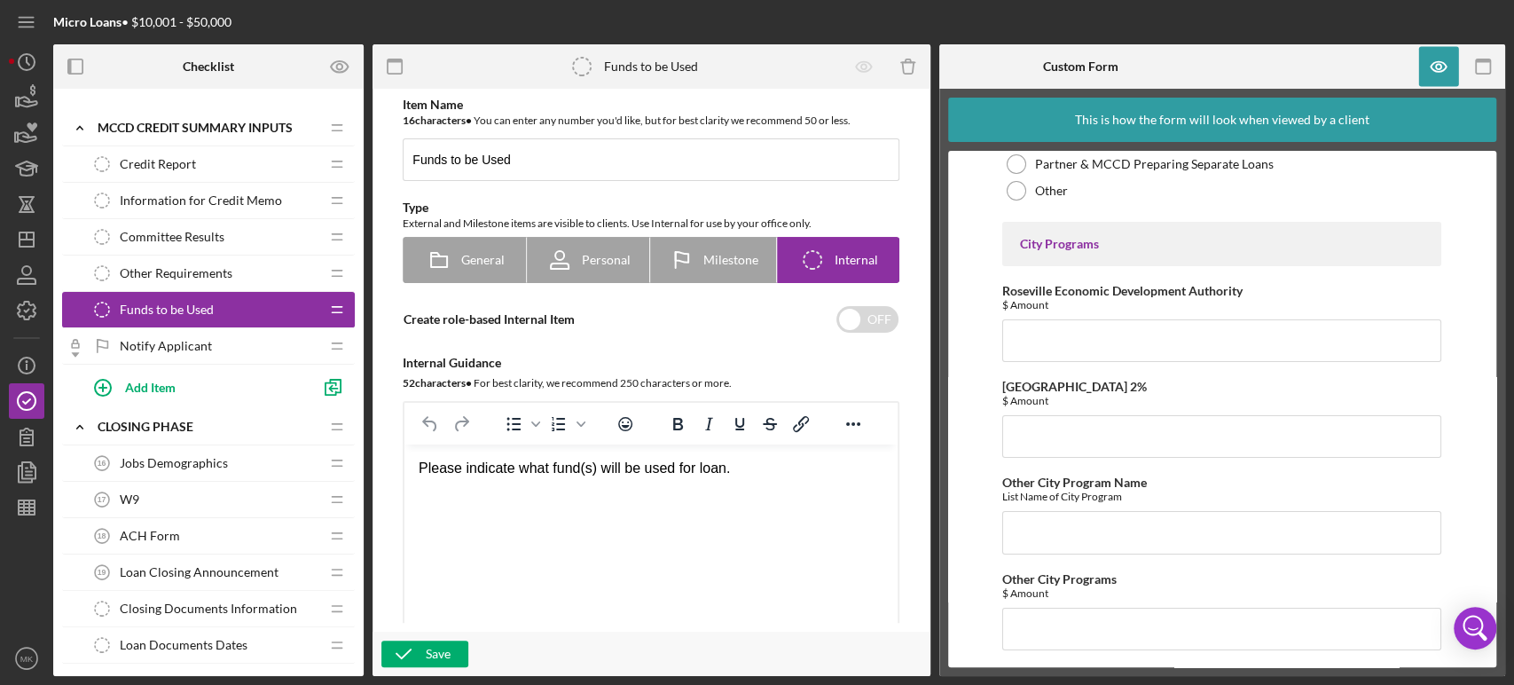
click at [211, 343] on div "Notify Applicant Notify Applicant" at bounding box center [201, 345] width 235 height 35
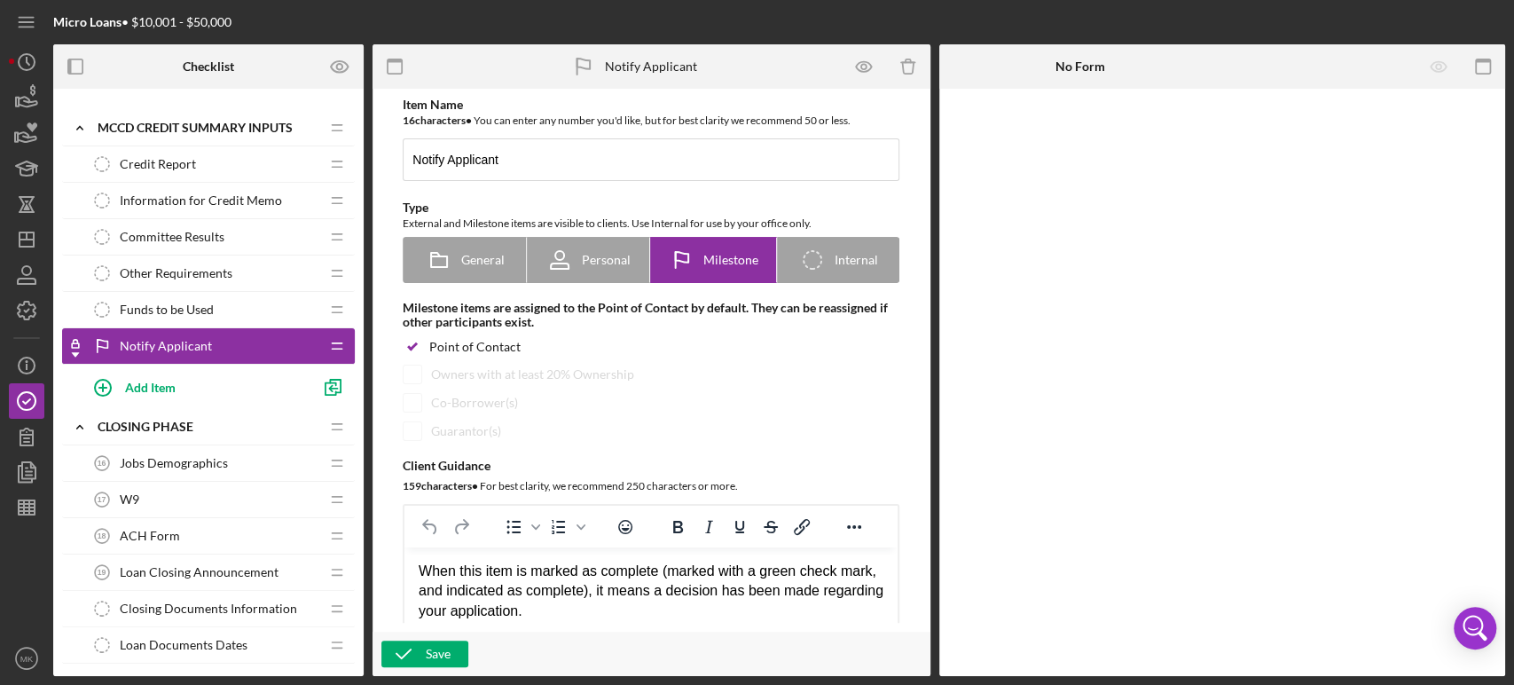
click at [197, 459] on span "Jobs Demographics" at bounding box center [174, 463] width 108 height 14
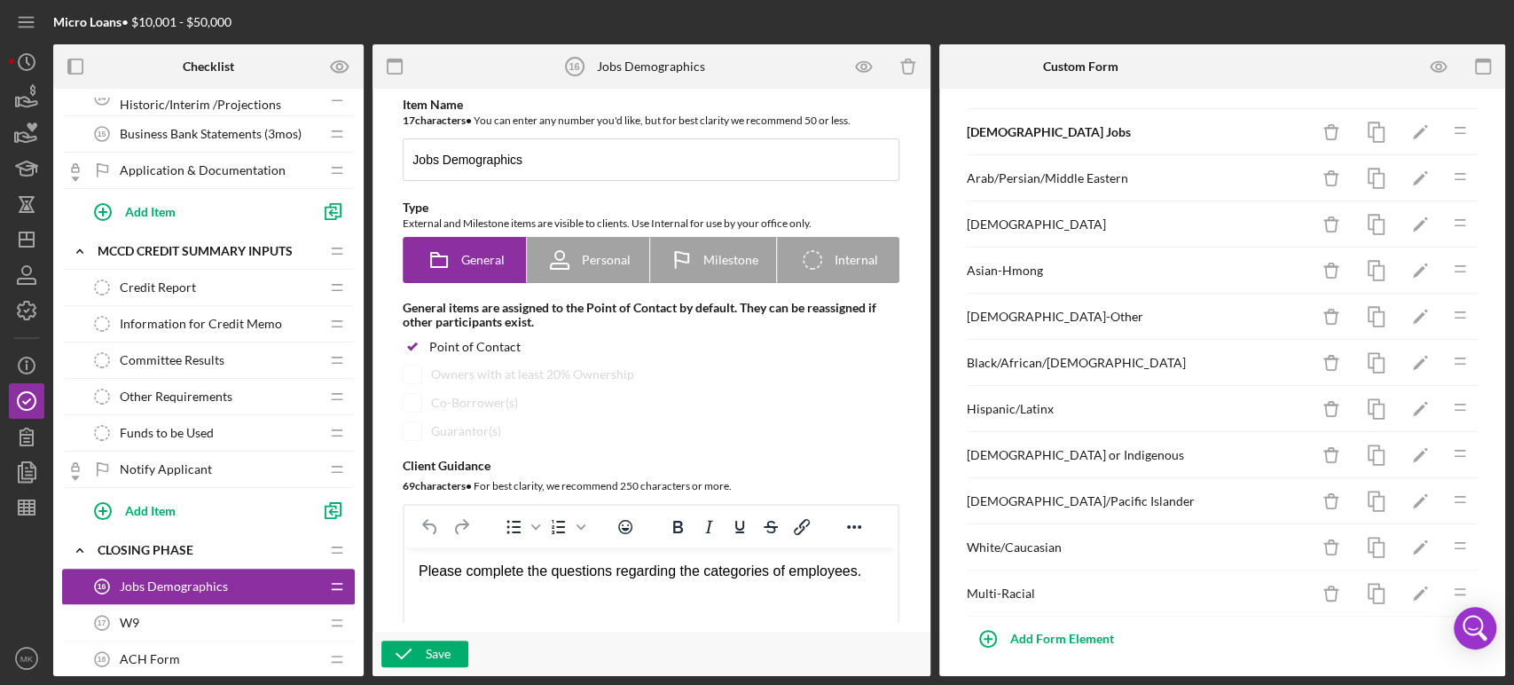
scroll to position [295, 0]
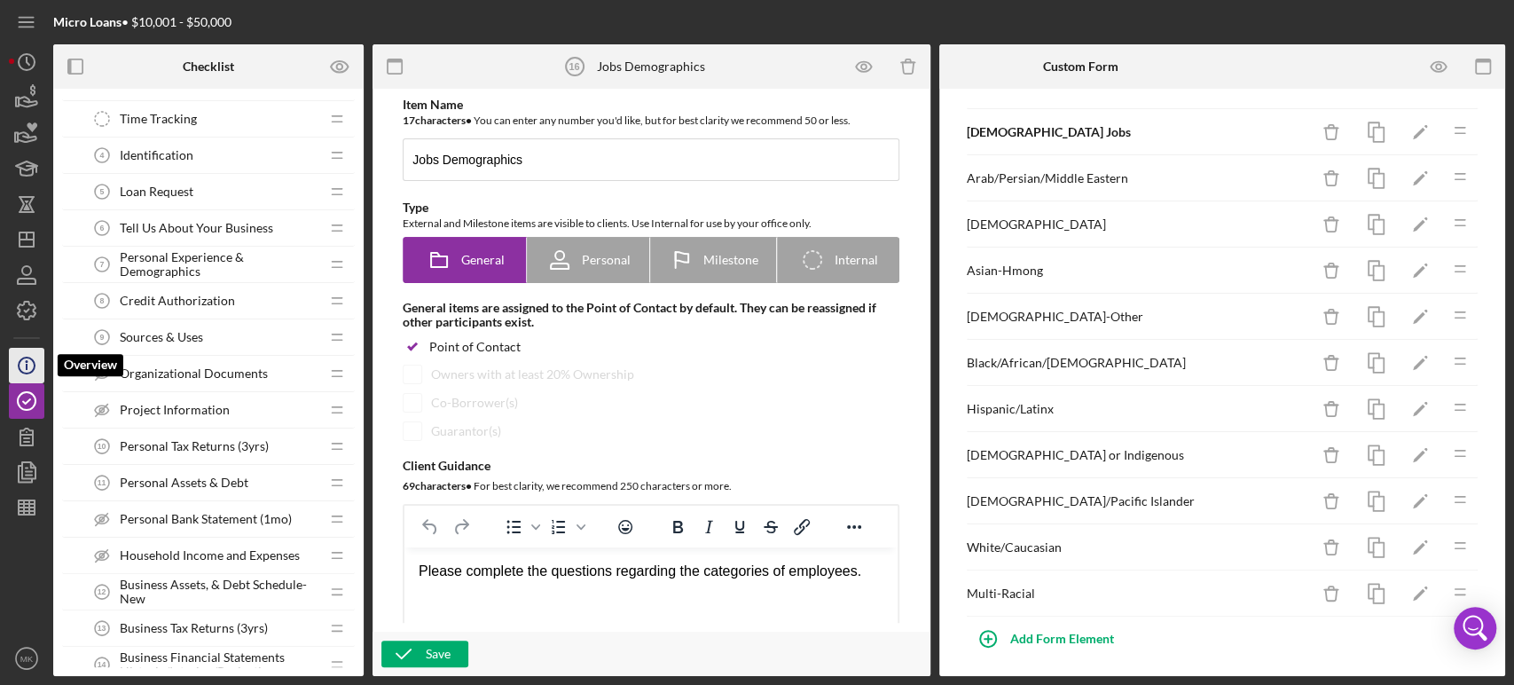
click at [28, 361] on icon "Icon/Info" at bounding box center [26, 365] width 44 height 44
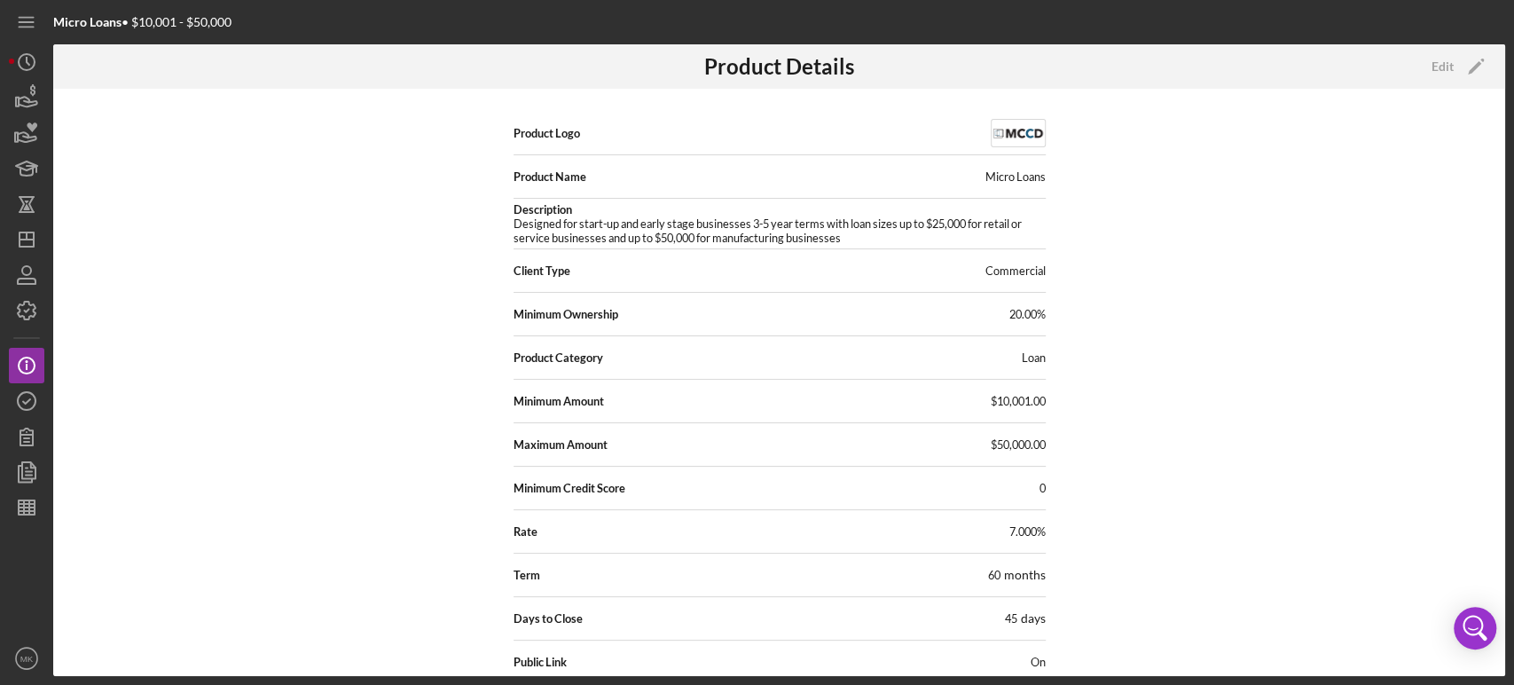
click at [1019, 129] on img at bounding box center [1018, 133] width 55 height 28
click at [1471, 63] on icon "Icon/Edit" at bounding box center [1476, 66] width 44 height 44
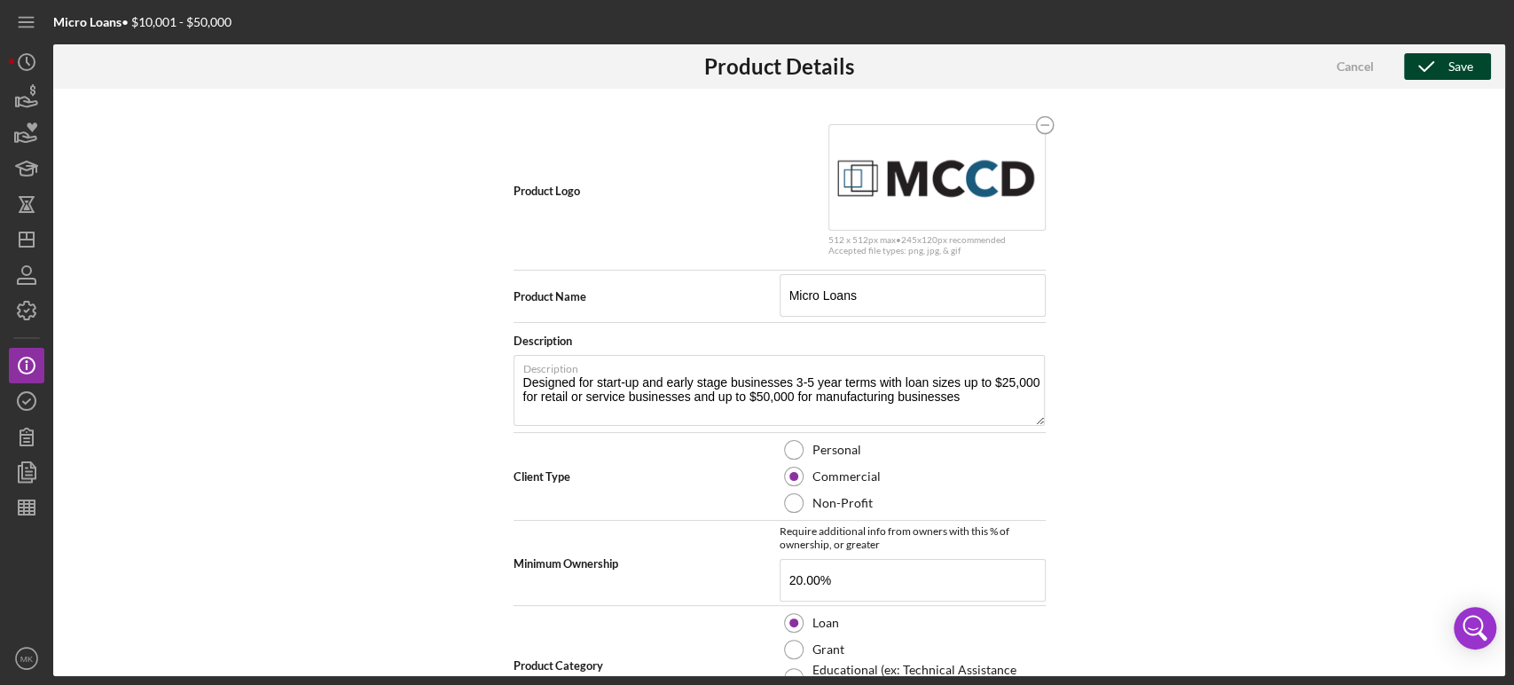
click at [1444, 65] on icon "button" at bounding box center [1426, 66] width 44 height 44
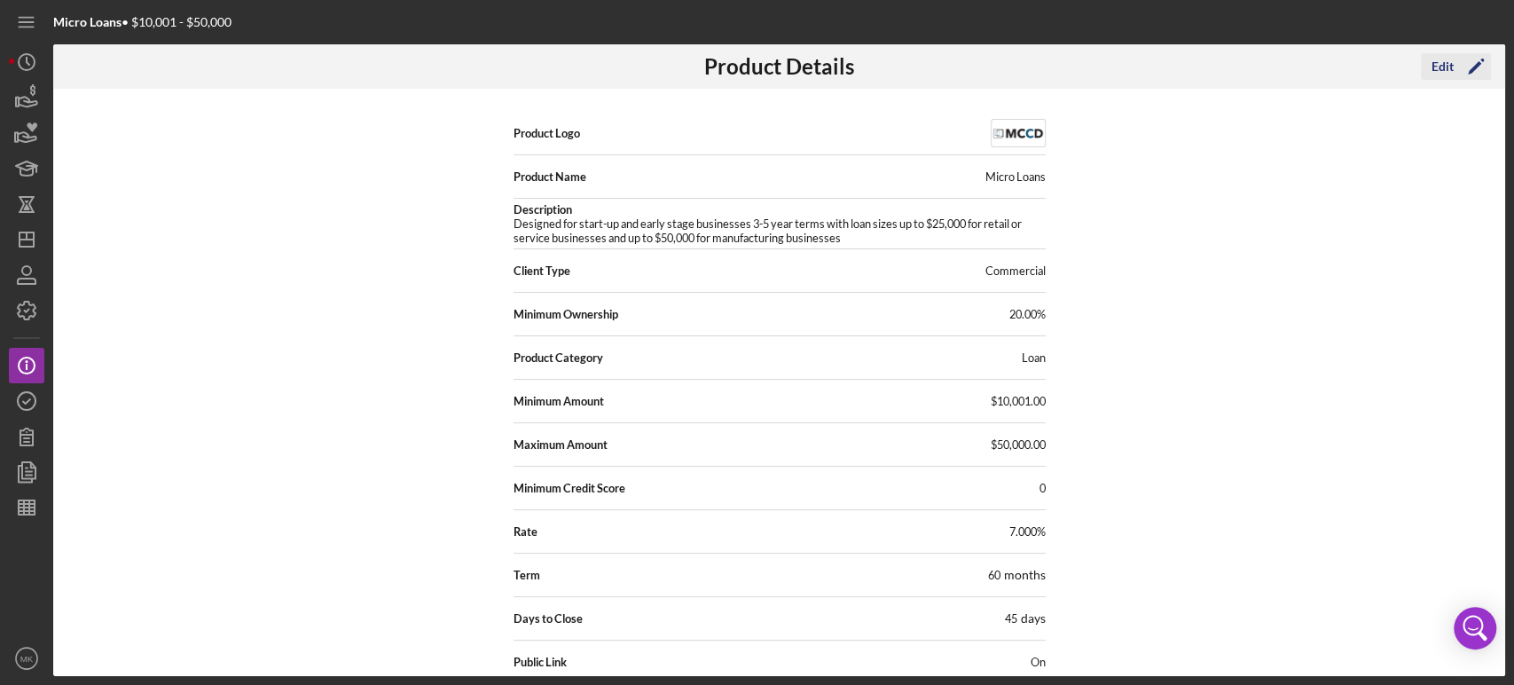
click at [1475, 62] on icon "Icon/Edit" at bounding box center [1476, 66] width 44 height 44
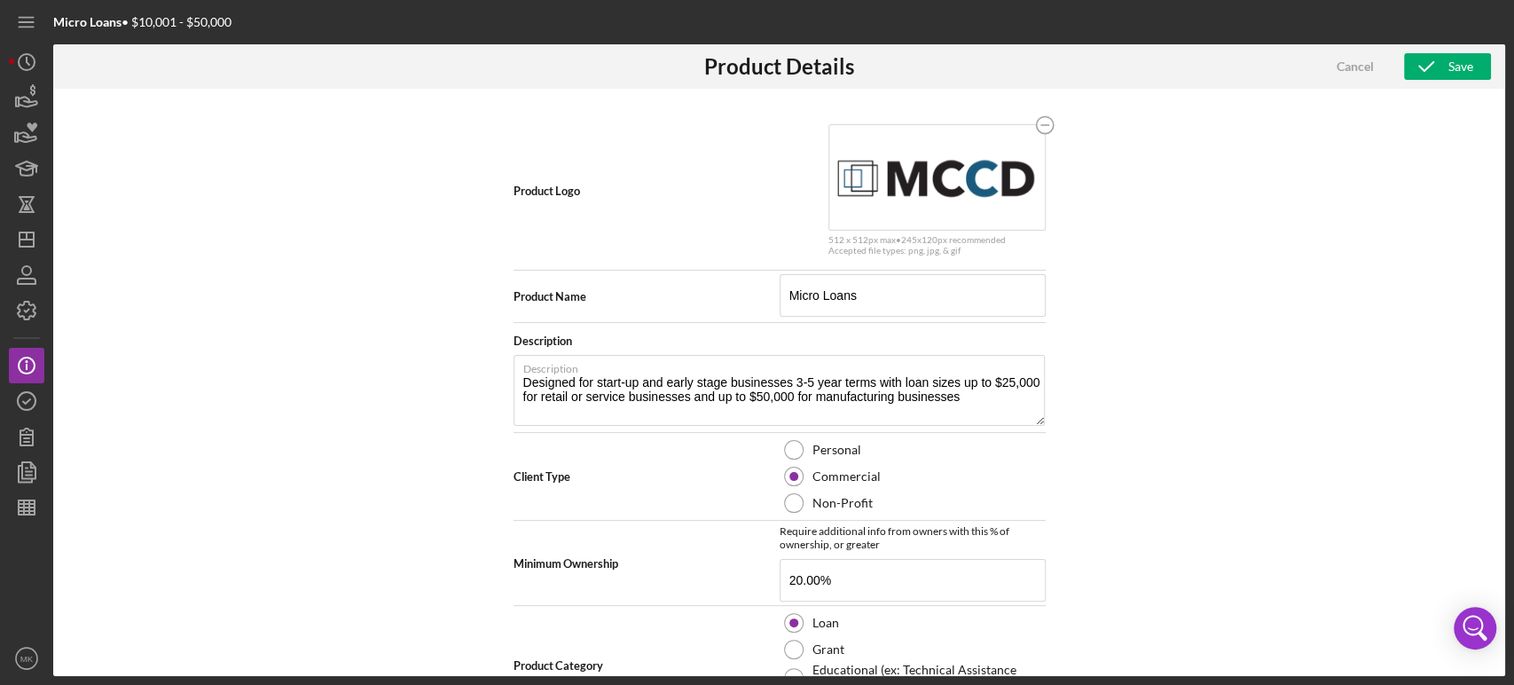
click at [1132, 197] on div "Product Logo 512 x 512px max • 245 x 120 px recommended Accepted file types: pn…" at bounding box center [779, 382] width 1452 height 587
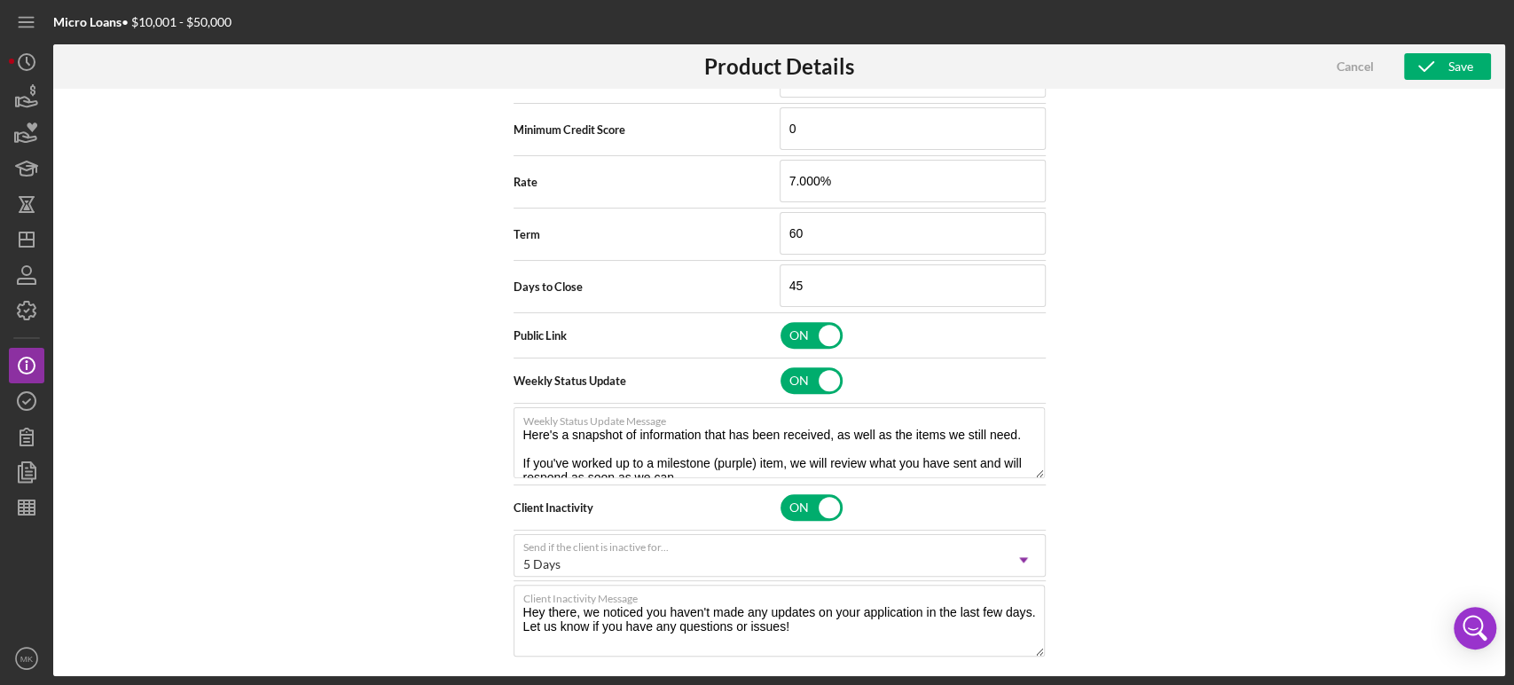
scroll to position [730, 0]
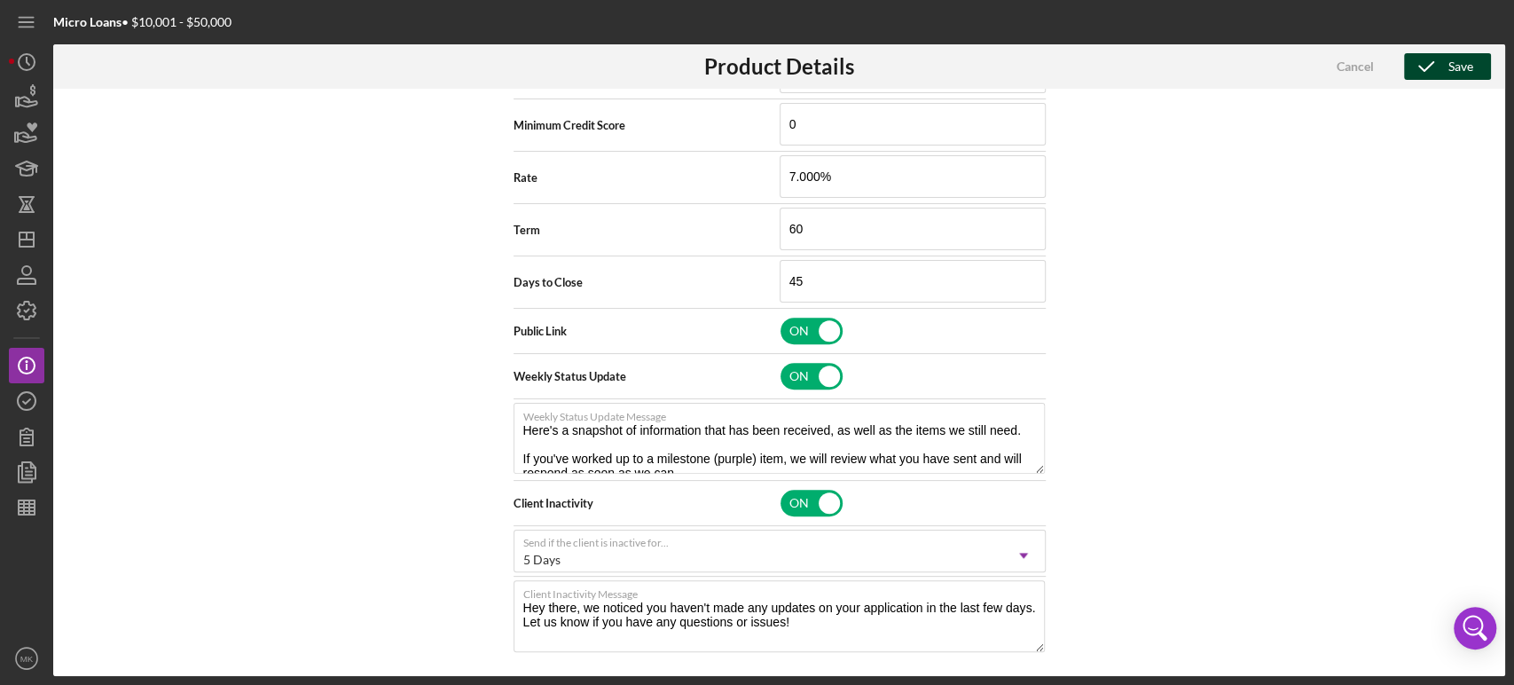
click at [1457, 62] on div "Save" at bounding box center [1460, 66] width 25 height 27
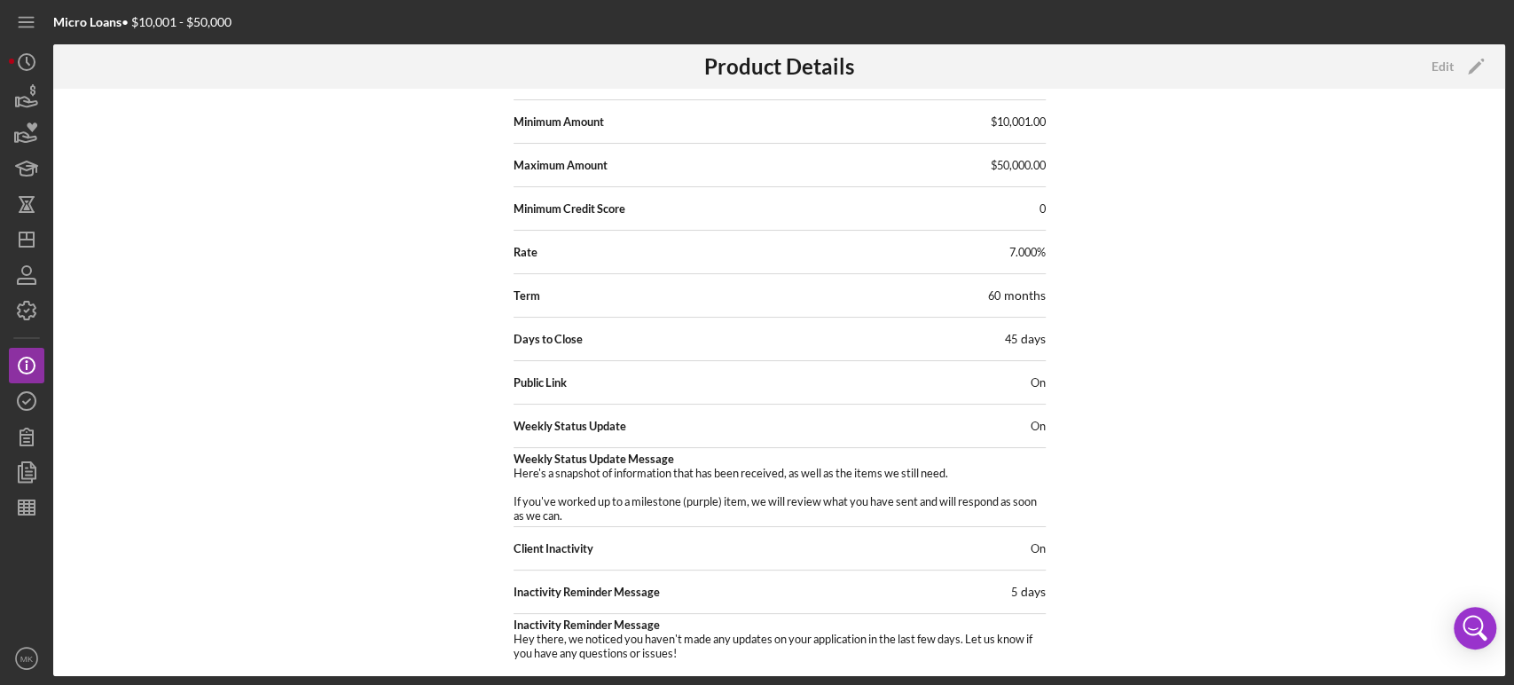
scroll to position [287, 0]
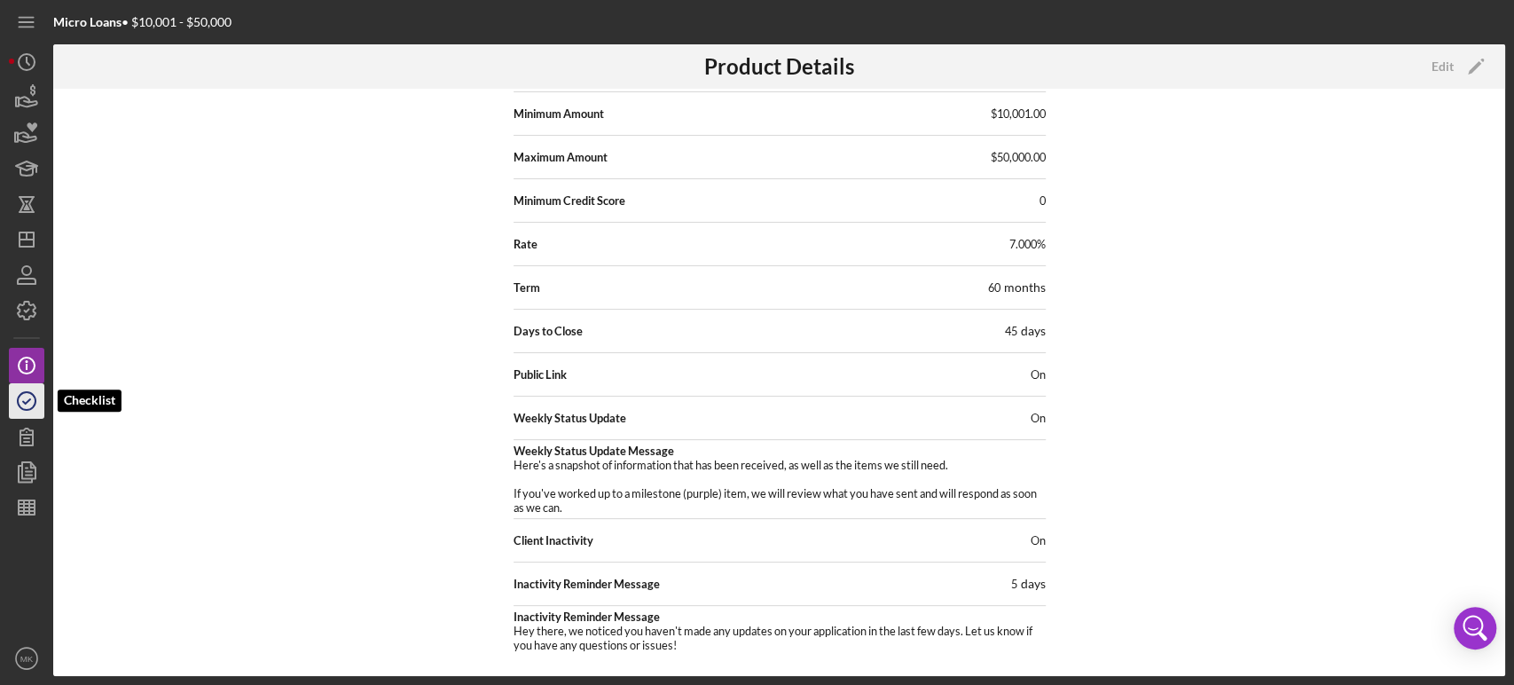
click at [28, 401] on polyline "button" at bounding box center [26, 401] width 7 height 4
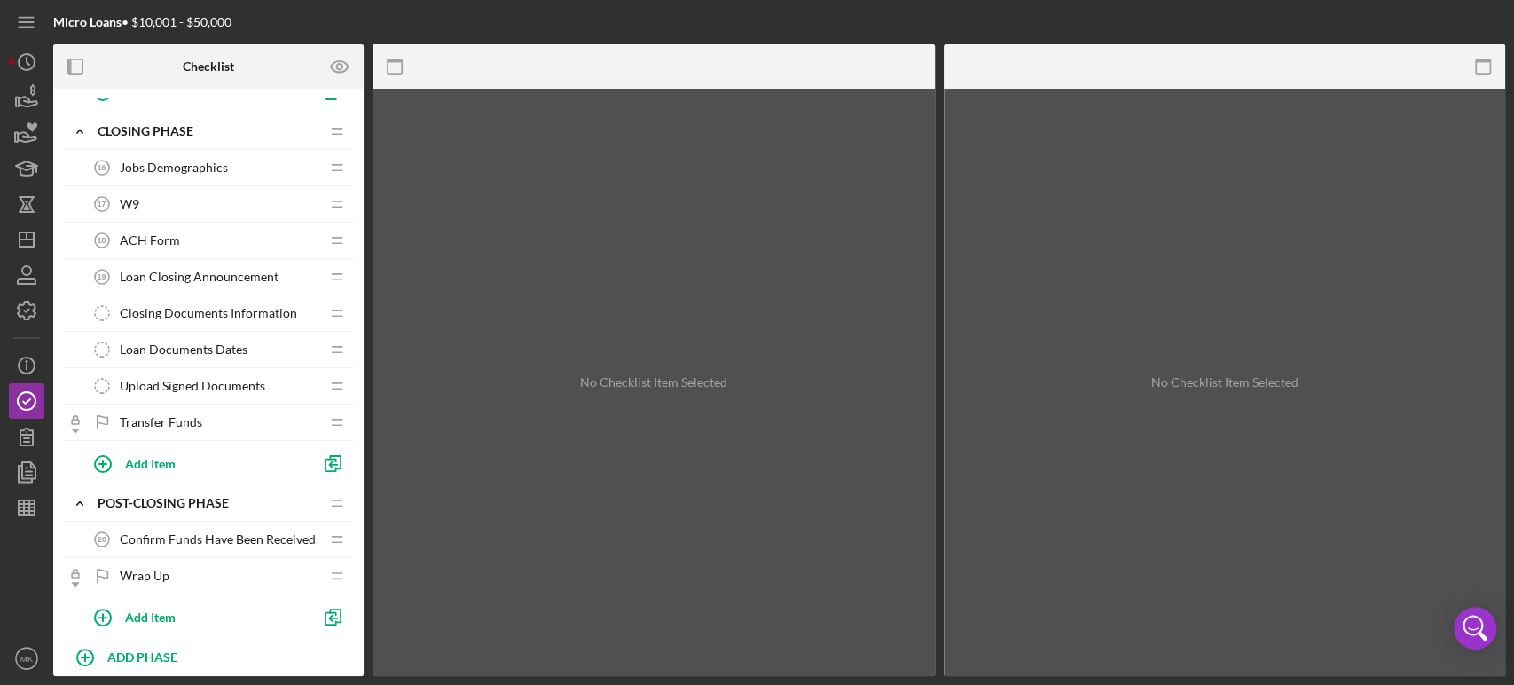
scroll to position [1327, 0]
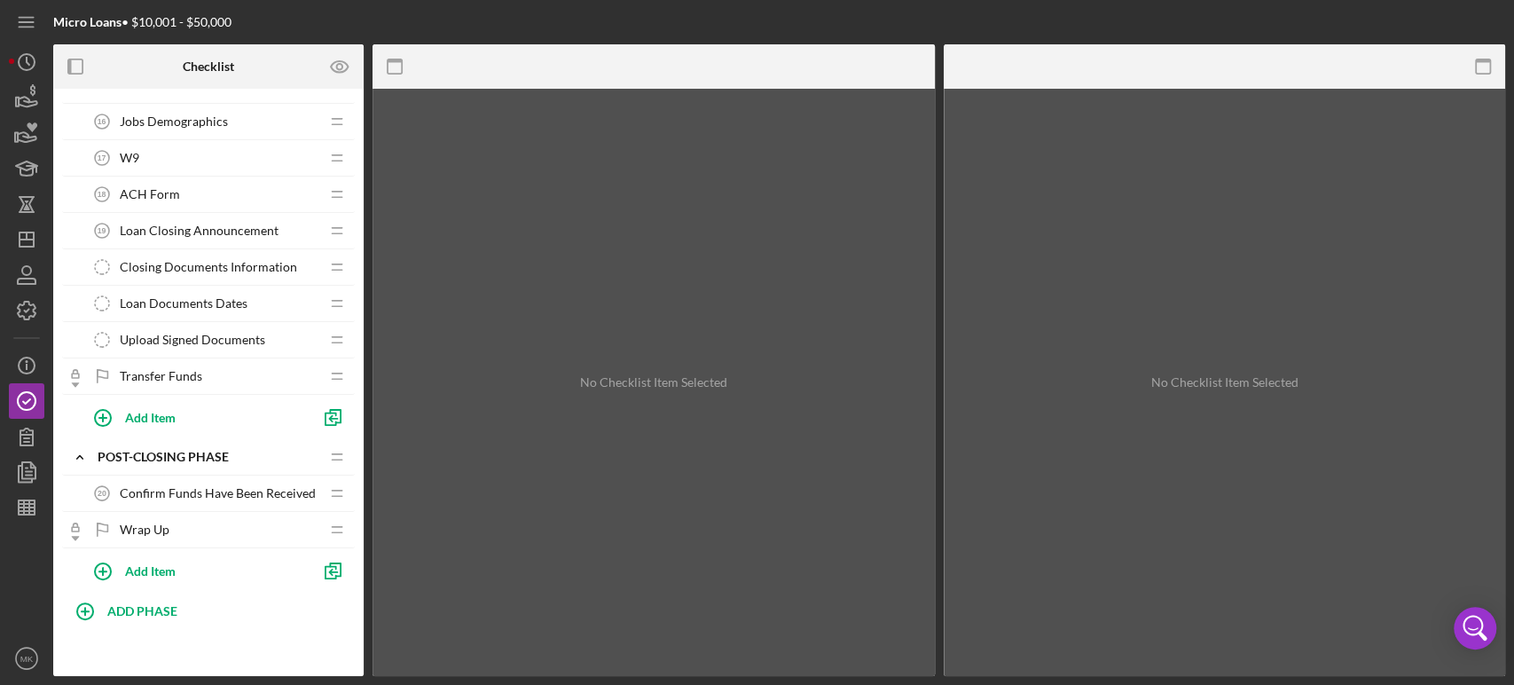
click at [248, 224] on span "Loan Closing Announcement" at bounding box center [199, 231] width 159 height 14
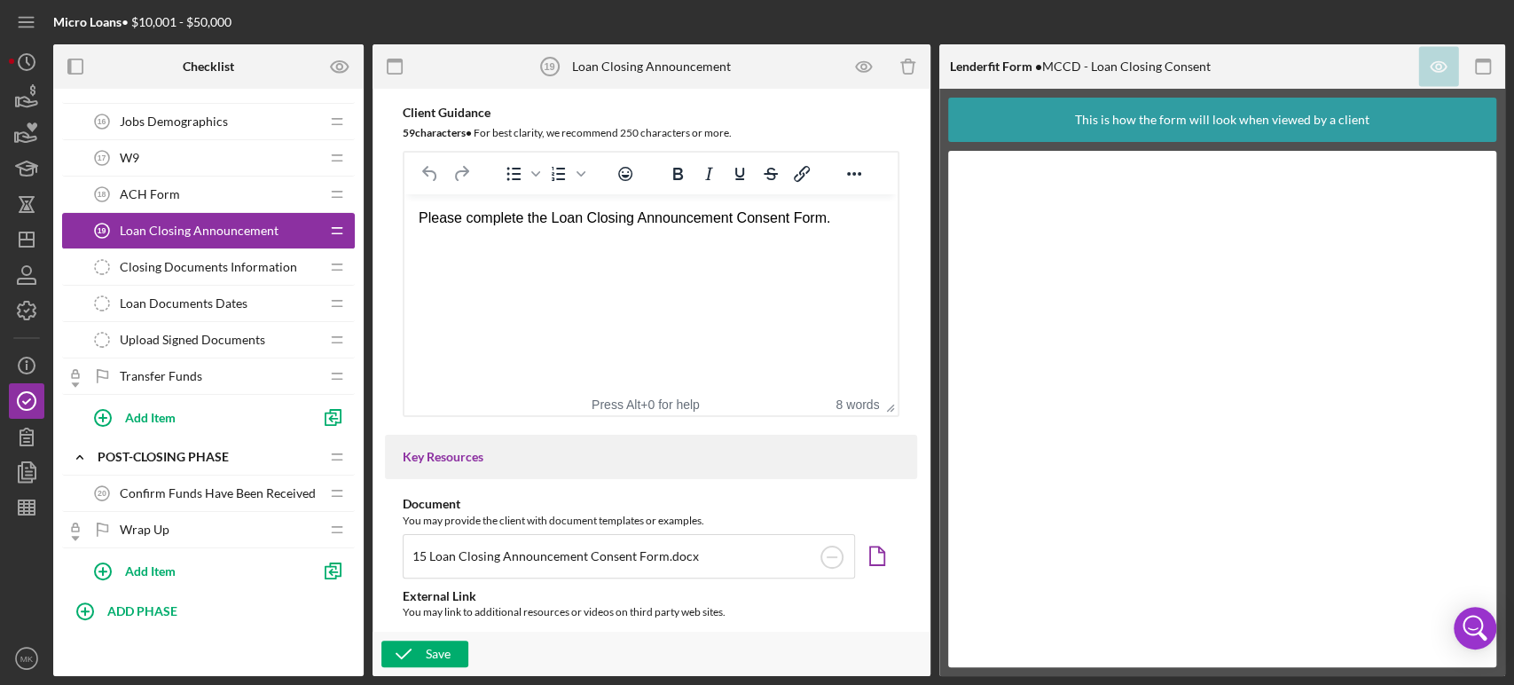
scroll to position [394, 0]
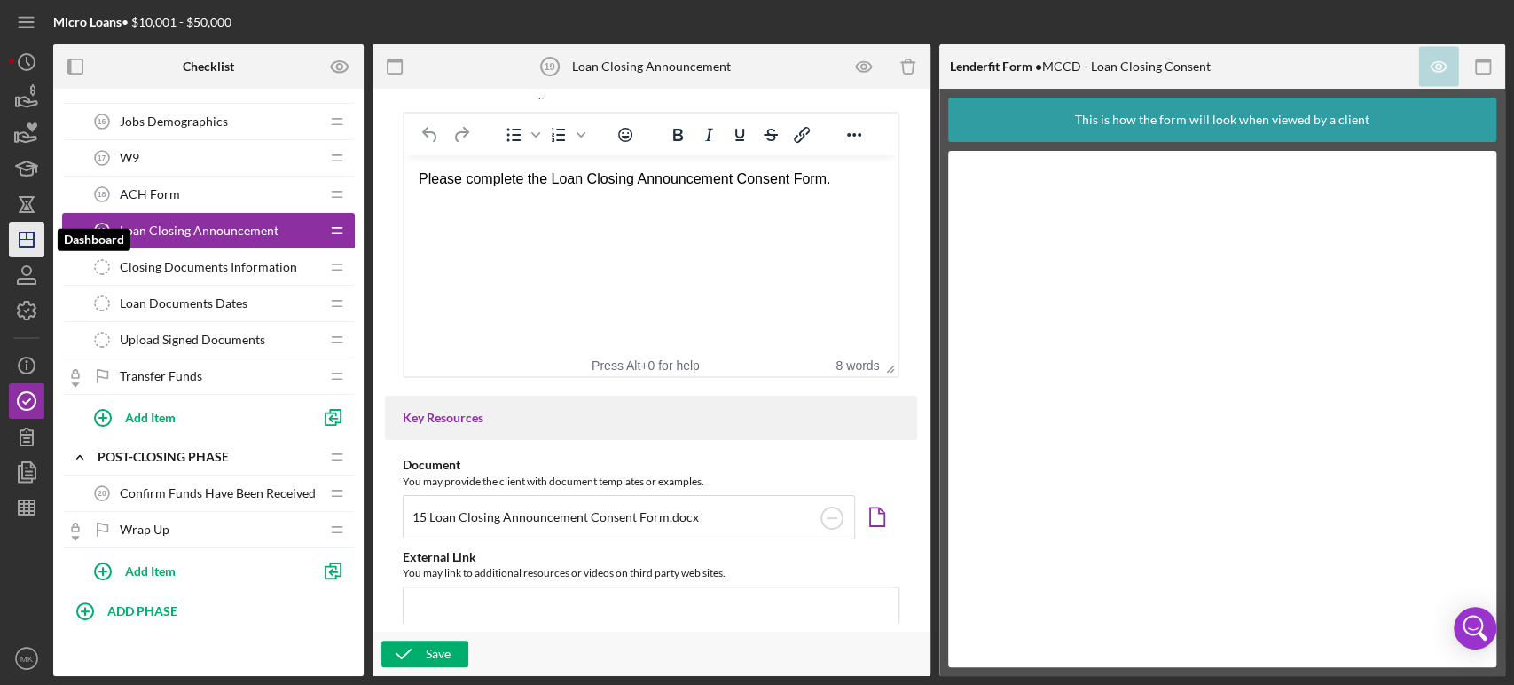
click at [30, 243] on icon "Icon/Dashboard" at bounding box center [26, 239] width 44 height 44
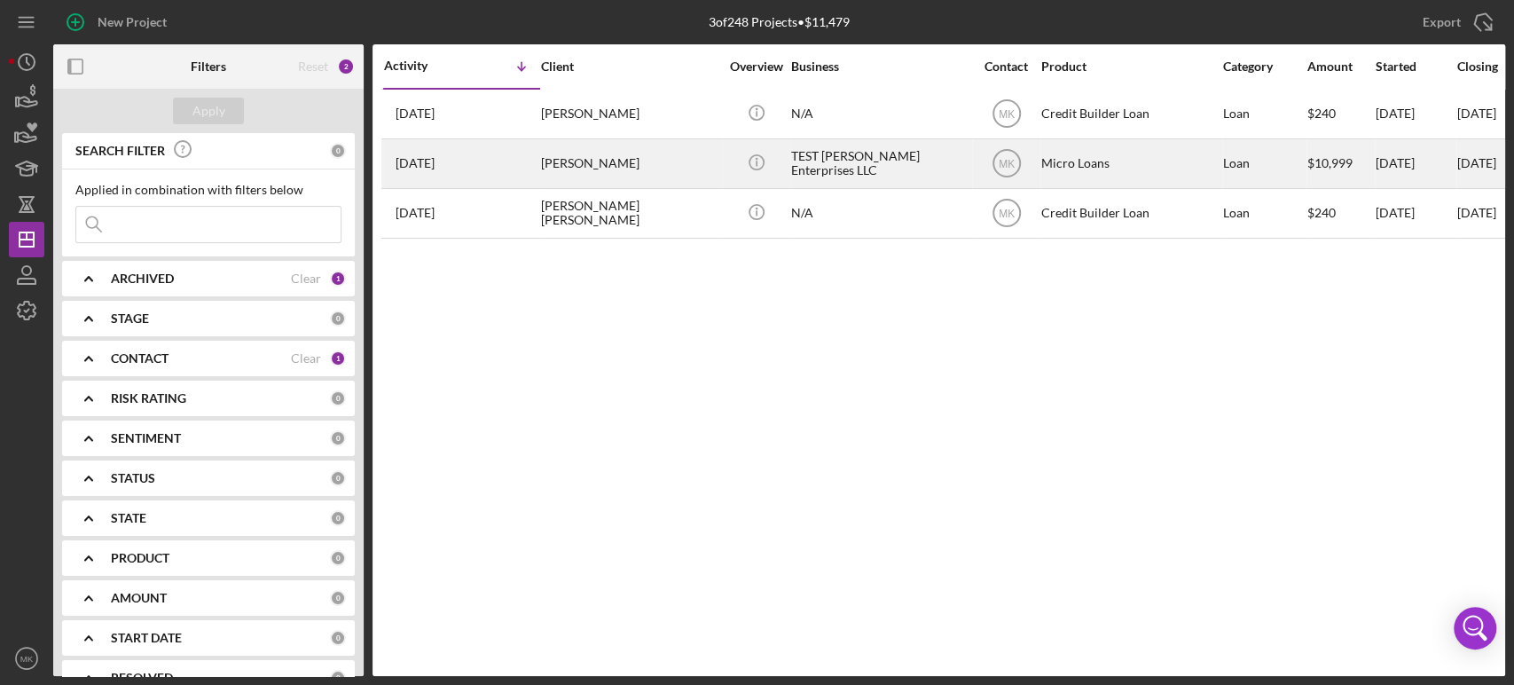
click at [895, 159] on div "TEST [PERSON_NAME] Enterprises LLC" at bounding box center [879, 163] width 177 height 47
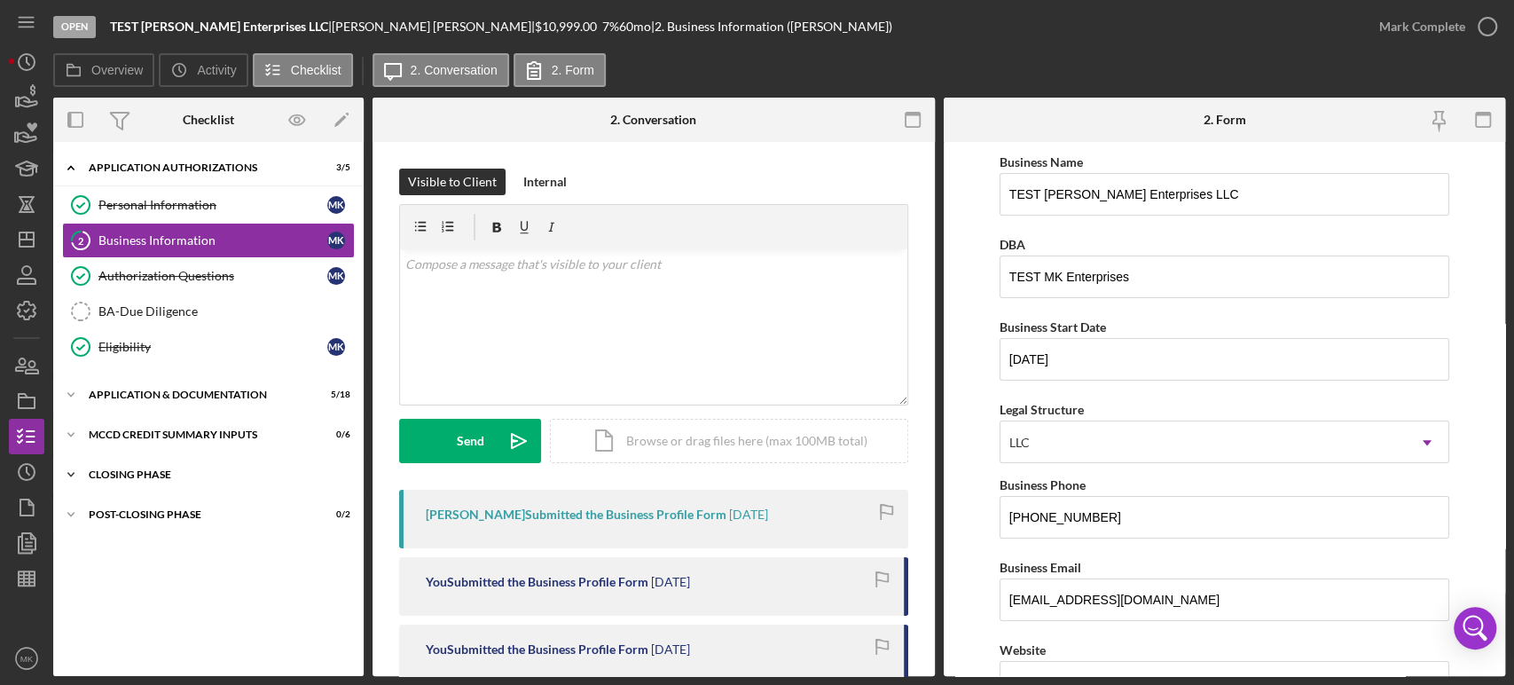
click at [71, 467] on icon "Icon/Expander" at bounding box center [70, 474] width 35 height 35
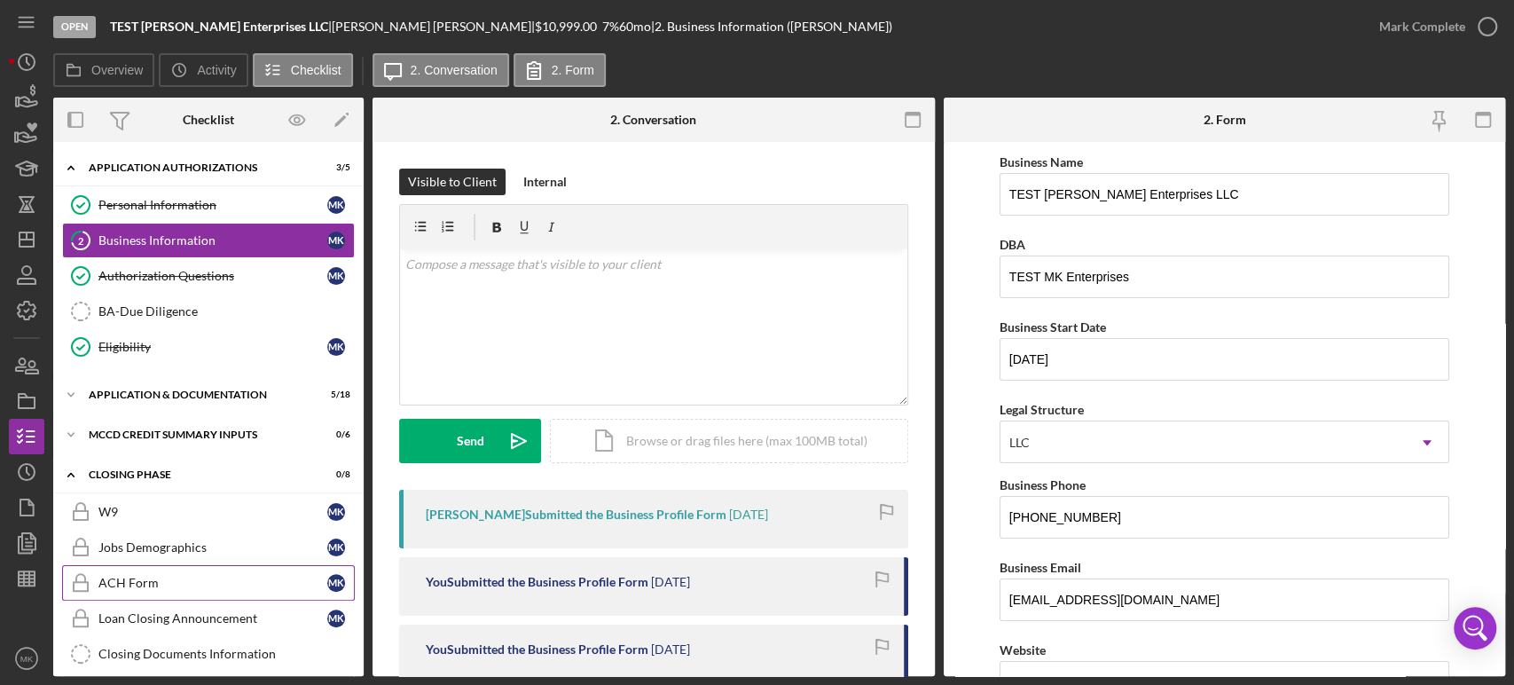
click at [176, 580] on div "ACH Form" at bounding box center [212, 583] width 229 height 14
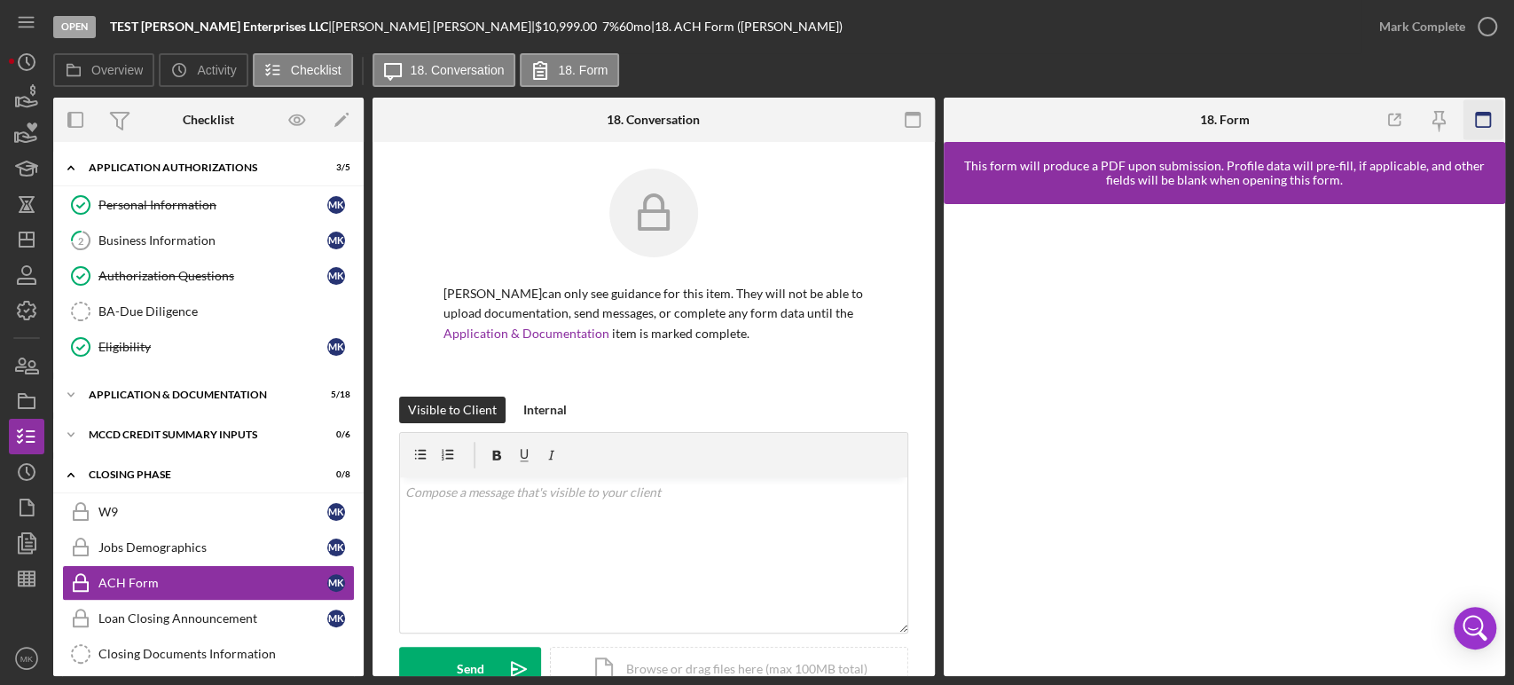
click at [1480, 118] on icon "button" at bounding box center [1483, 120] width 40 height 40
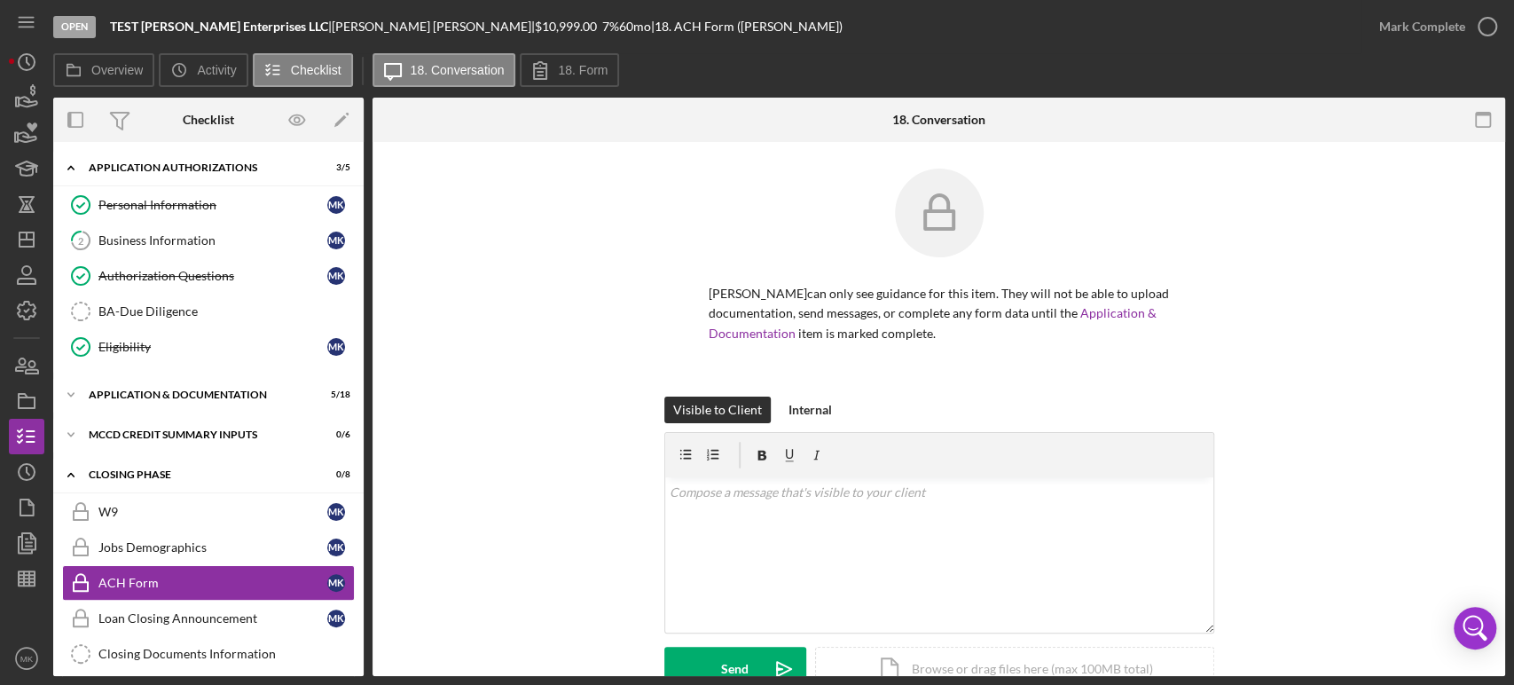
click at [1480, 118] on icon "button" at bounding box center [1483, 120] width 40 height 40
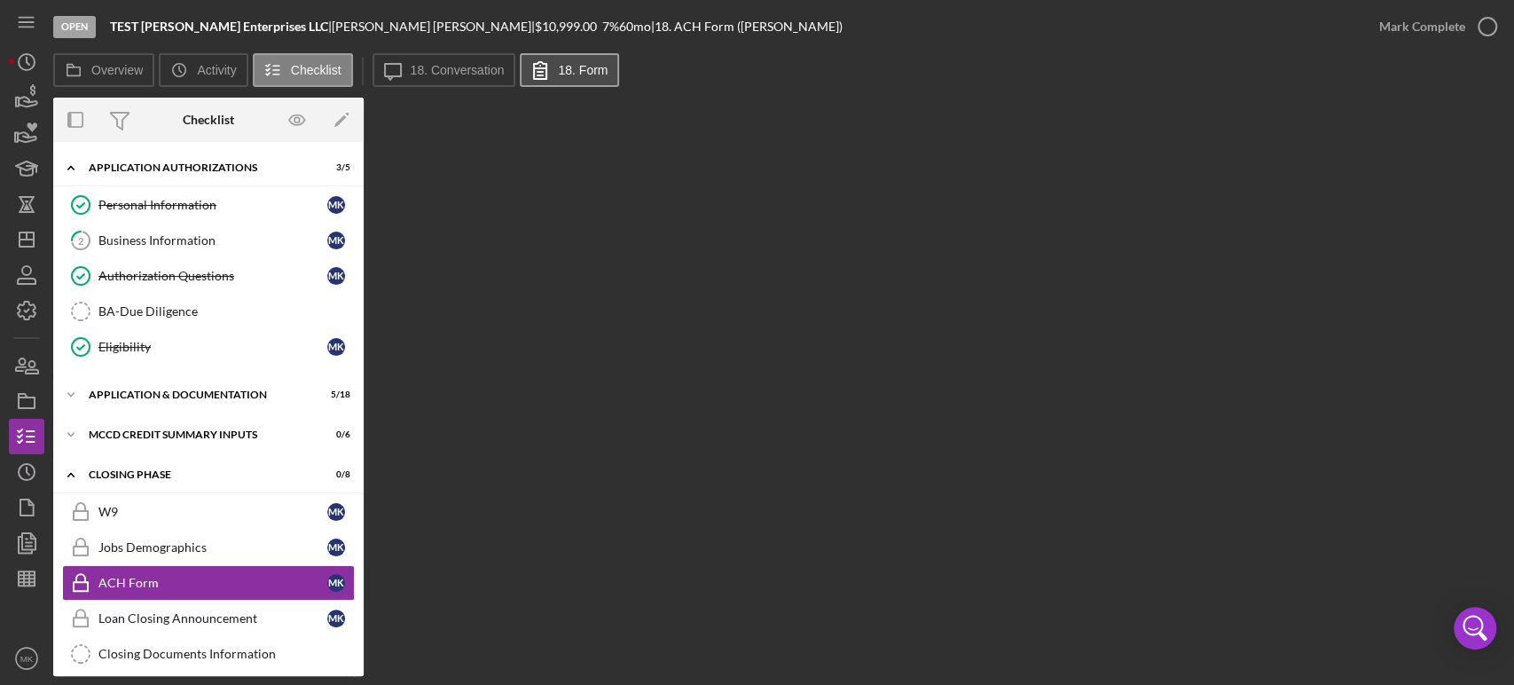
click at [580, 72] on label "18. Form" at bounding box center [583, 70] width 50 height 14
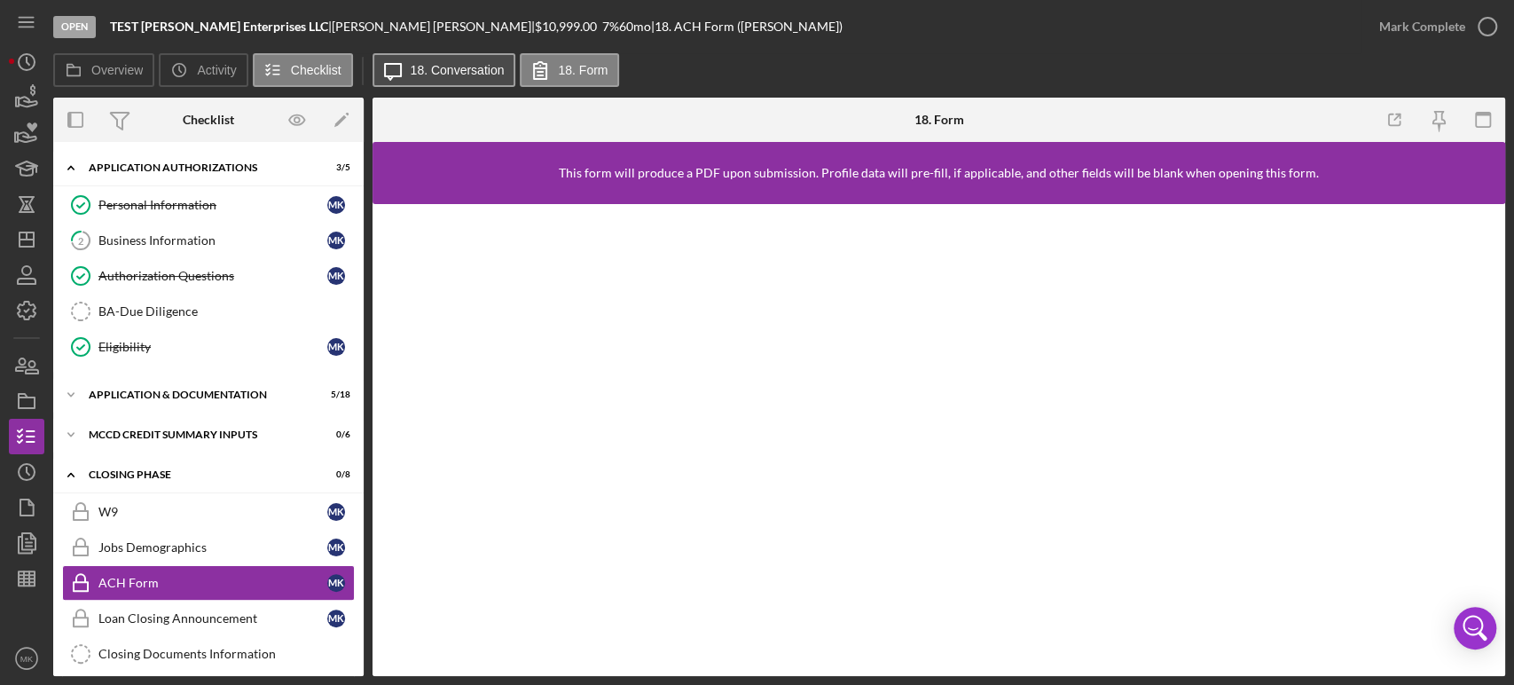
click at [454, 75] on label "18. Conversation" at bounding box center [458, 70] width 94 height 14
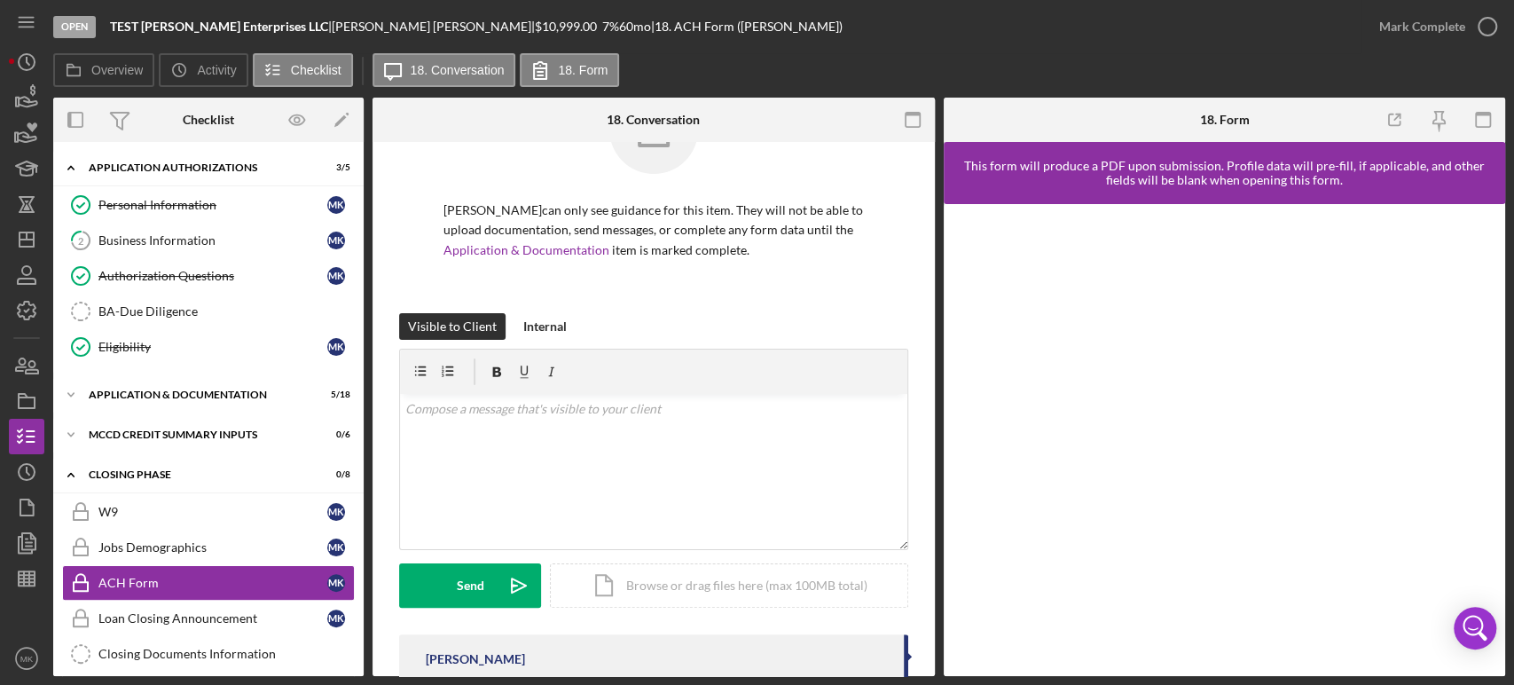
scroll to position [182, 0]
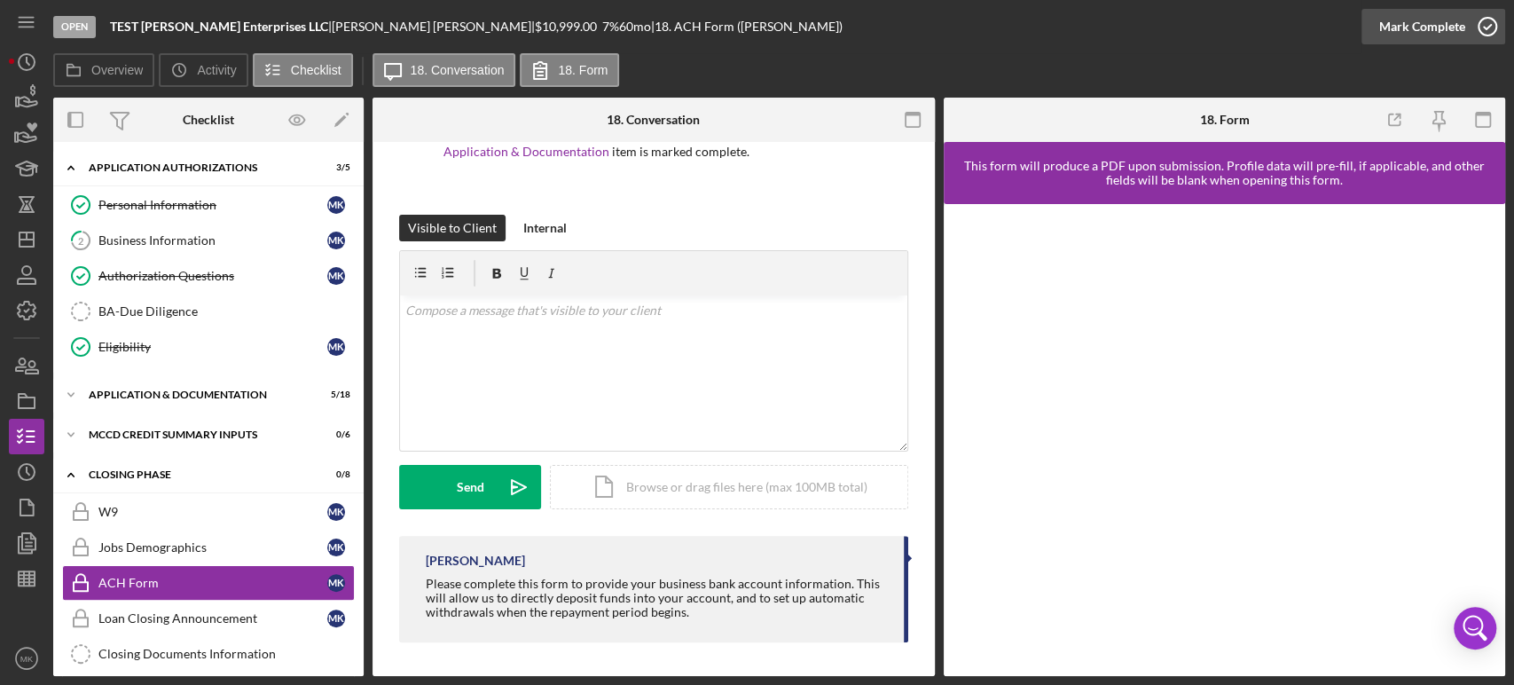
click at [1490, 24] on icon "button" at bounding box center [1487, 26] width 44 height 44
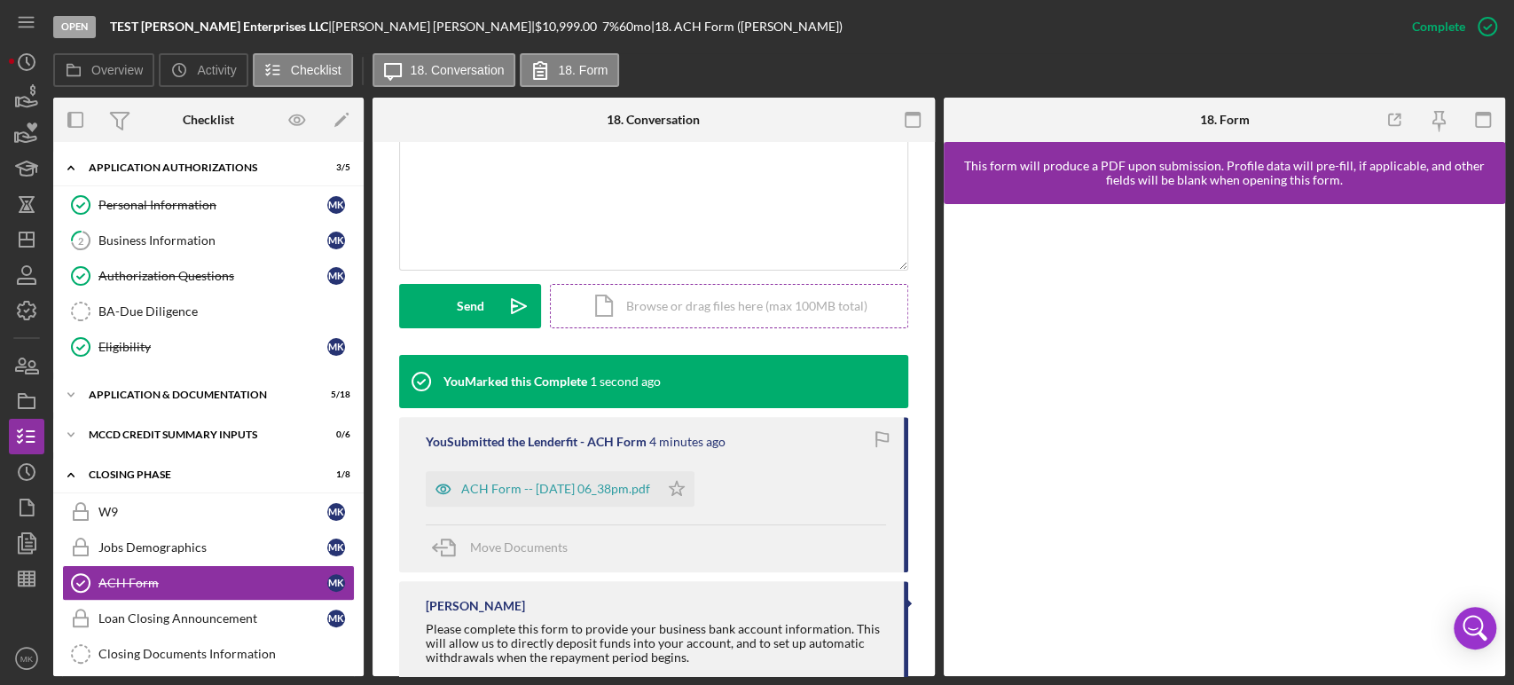
scroll to position [424, 0]
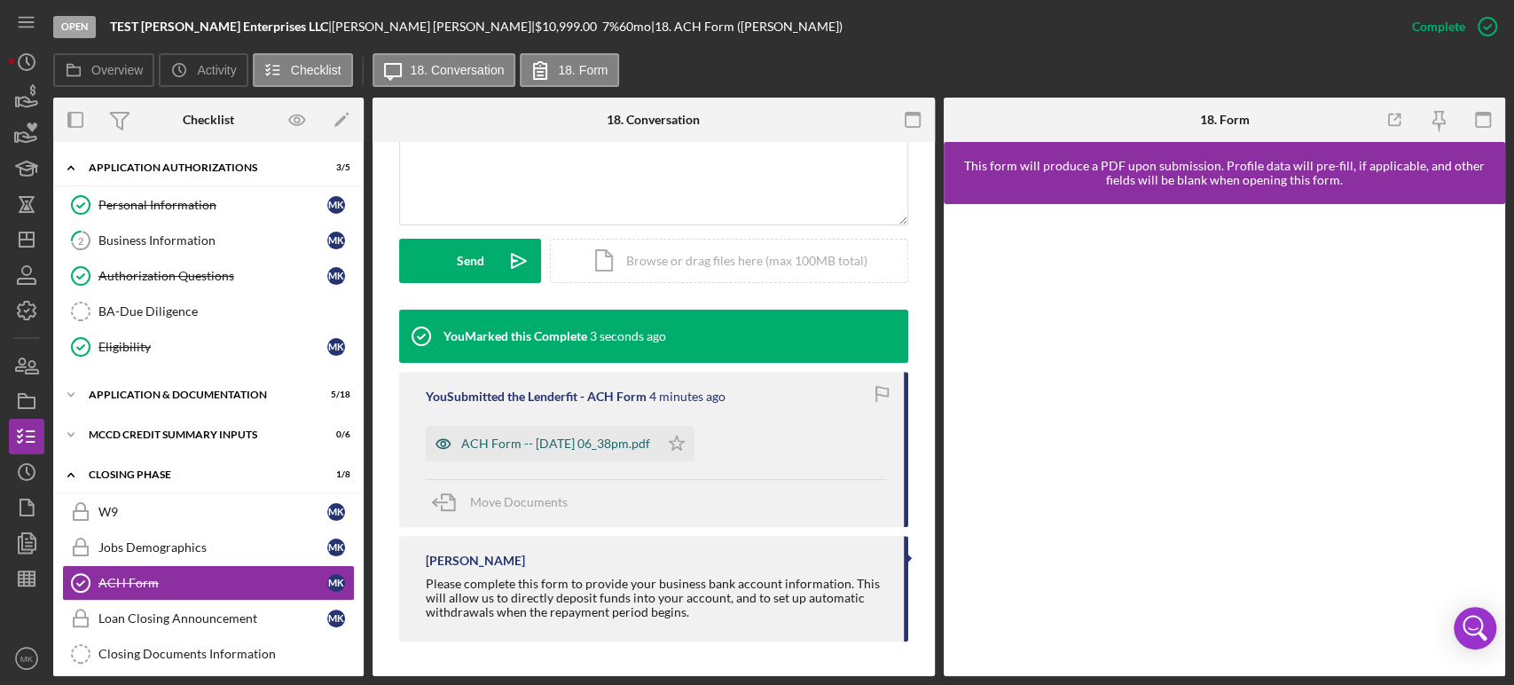
click at [579, 443] on div "ACH Form -- [DATE] 06_38pm.pdf" at bounding box center [555, 443] width 189 height 14
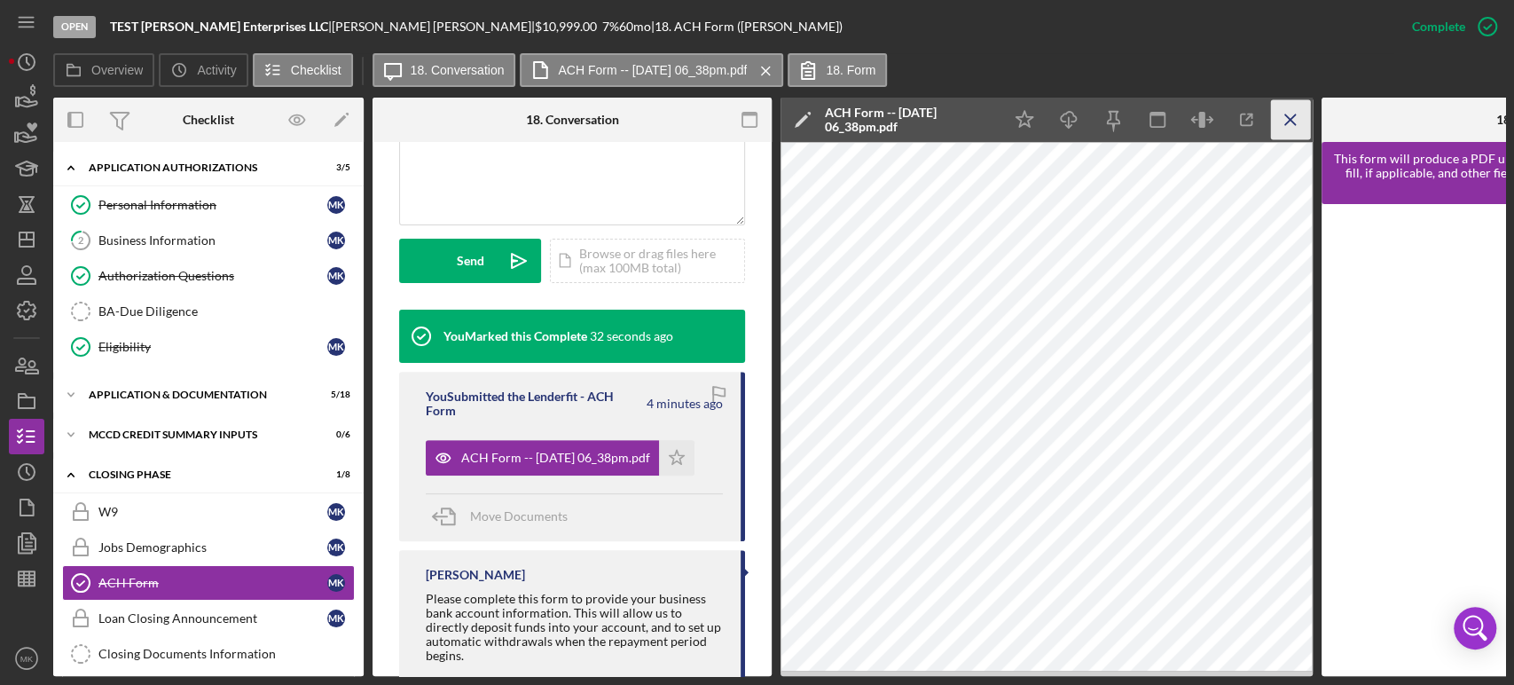
click at [1291, 114] on icon "Icon/Menu Close" at bounding box center [1291, 120] width 40 height 40
